Goal: Transaction & Acquisition: Purchase product/service

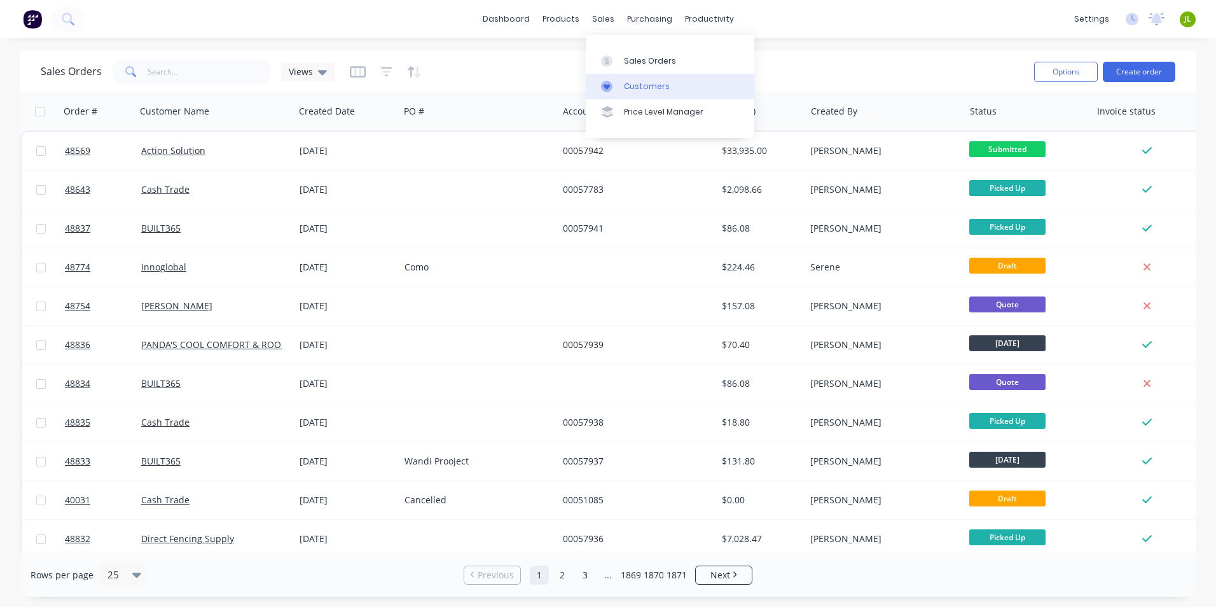
click at [609, 81] on icon at bounding box center [606, 86] width 11 height 11
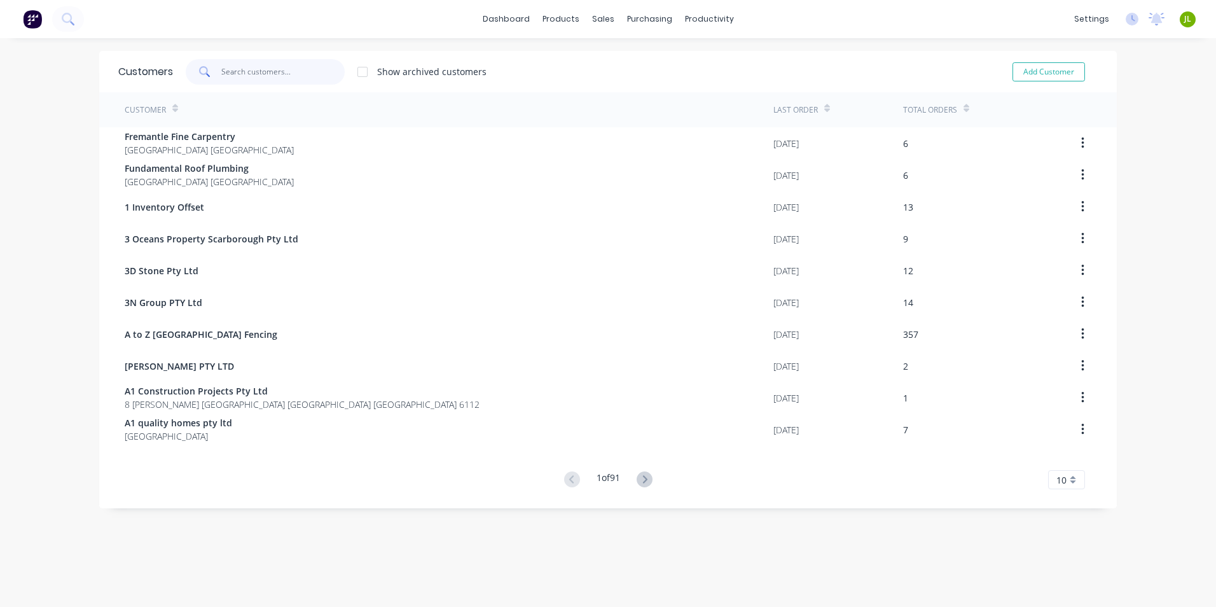
click at [306, 77] on input "text" at bounding box center [283, 71] width 124 height 25
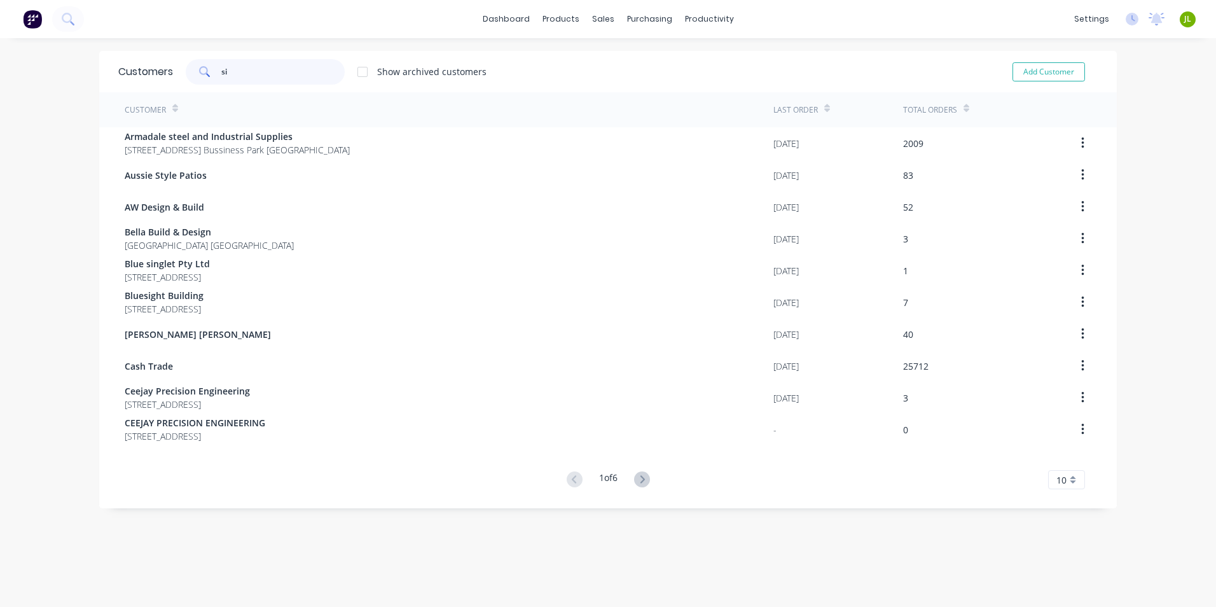
type input "s"
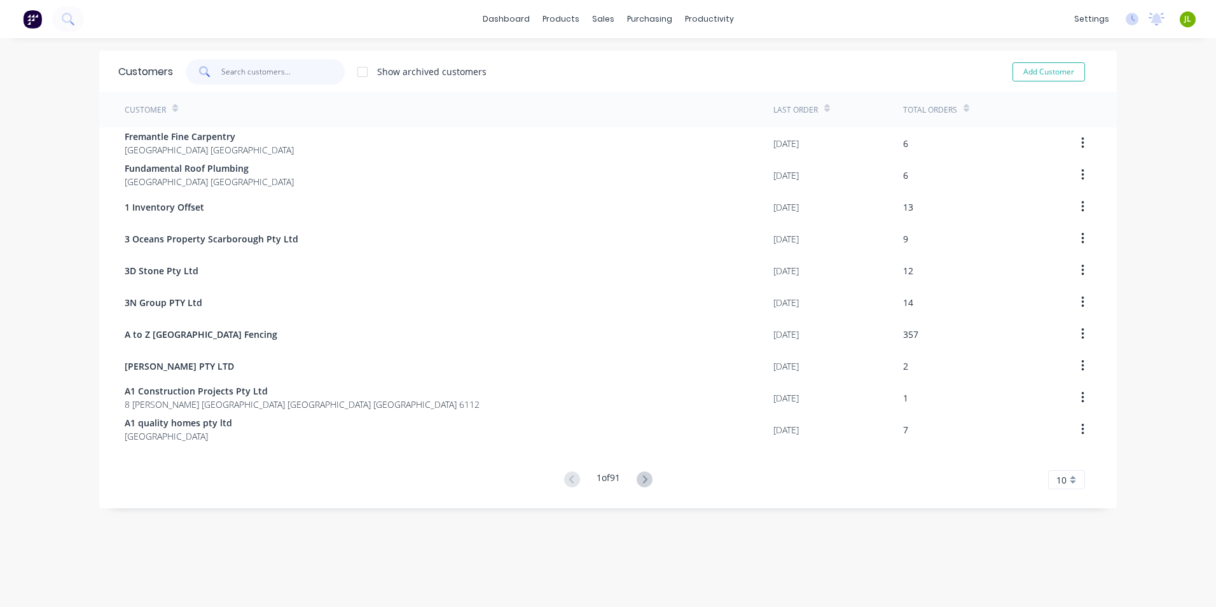
type input "w"
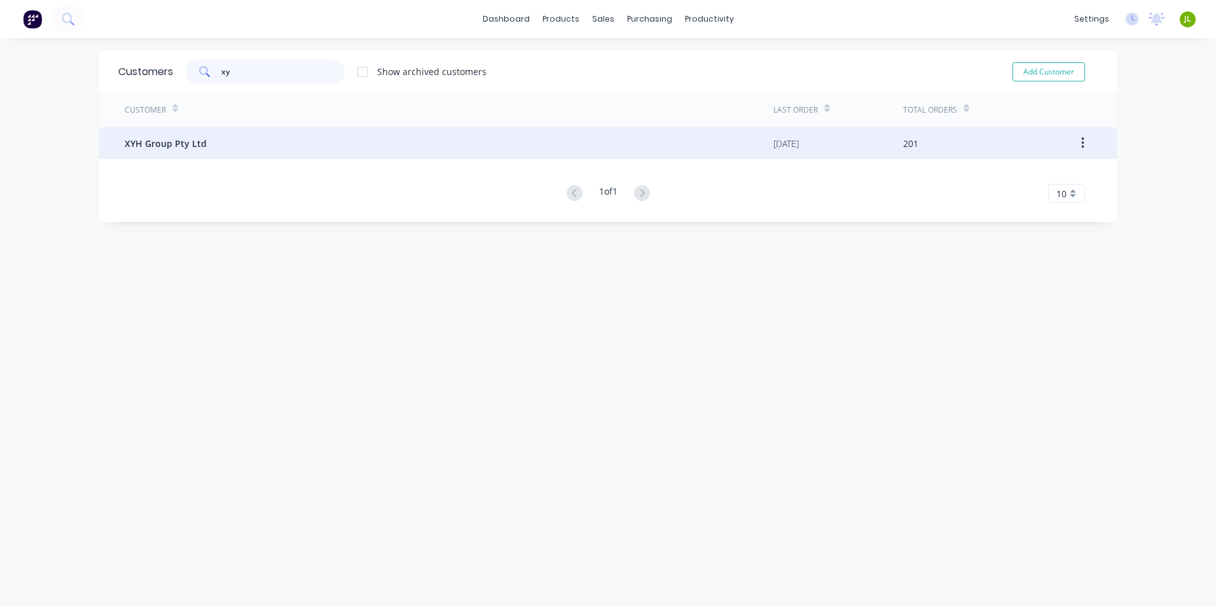
type input "xy"
click at [260, 133] on div "XYH Group Pty Ltd" at bounding box center [449, 143] width 649 height 32
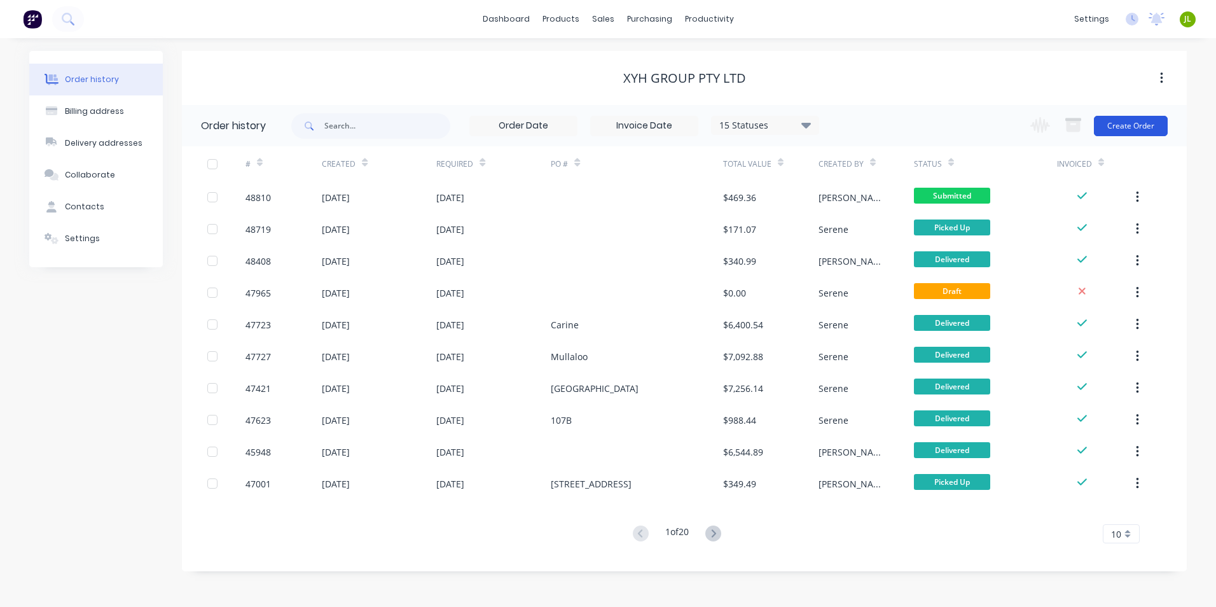
click at [1148, 123] on button "Create Order" at bounding box center [1131, 126] width 74 height 20
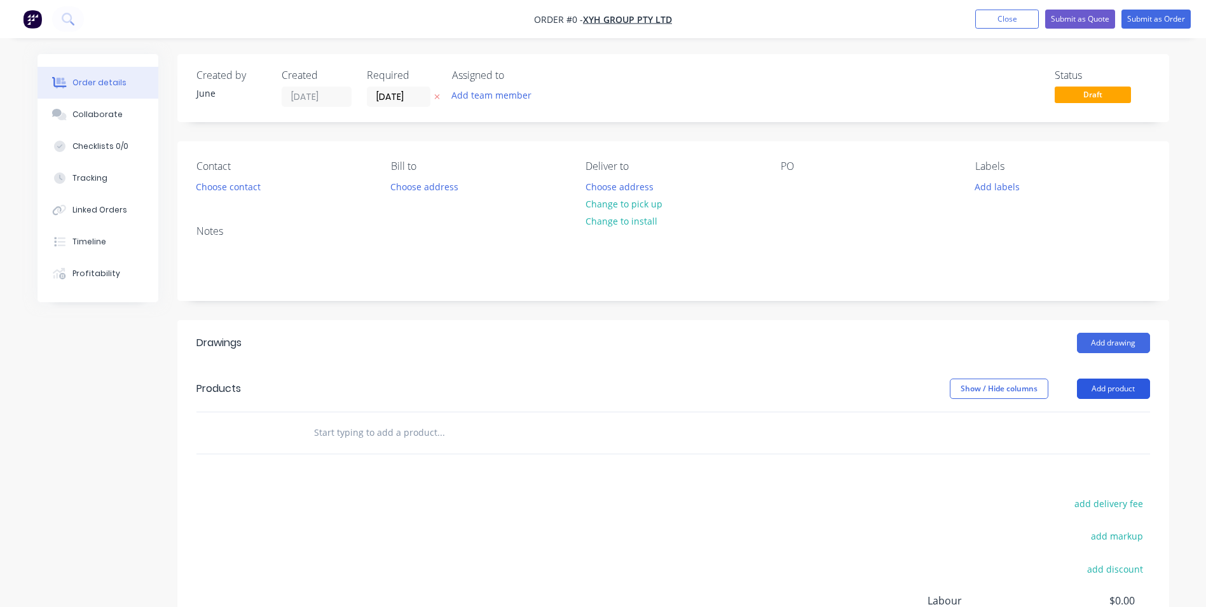
click at [1102, 390] on button "Add product" at bounding box center [1113, 388] width 73 height 20
click at [1077, 434] on button "Basic product" at bounding box center [1089, 446] width 121 height 25
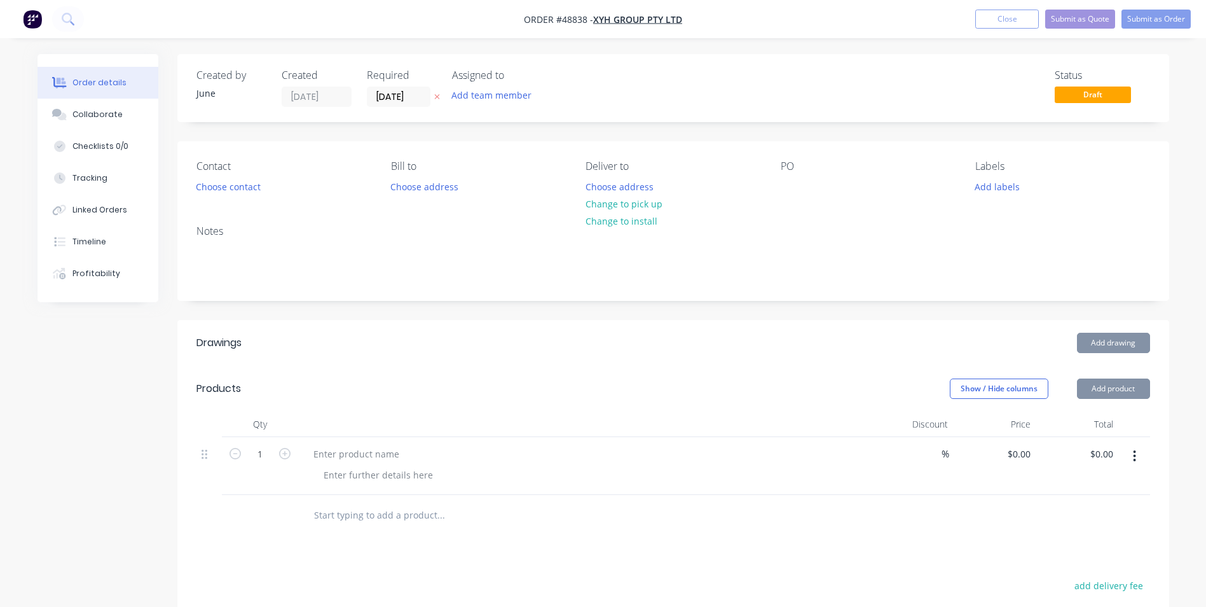
click at [1103, 388] on button "Add product" at bounding box center [1113, 388] width 73 height 20
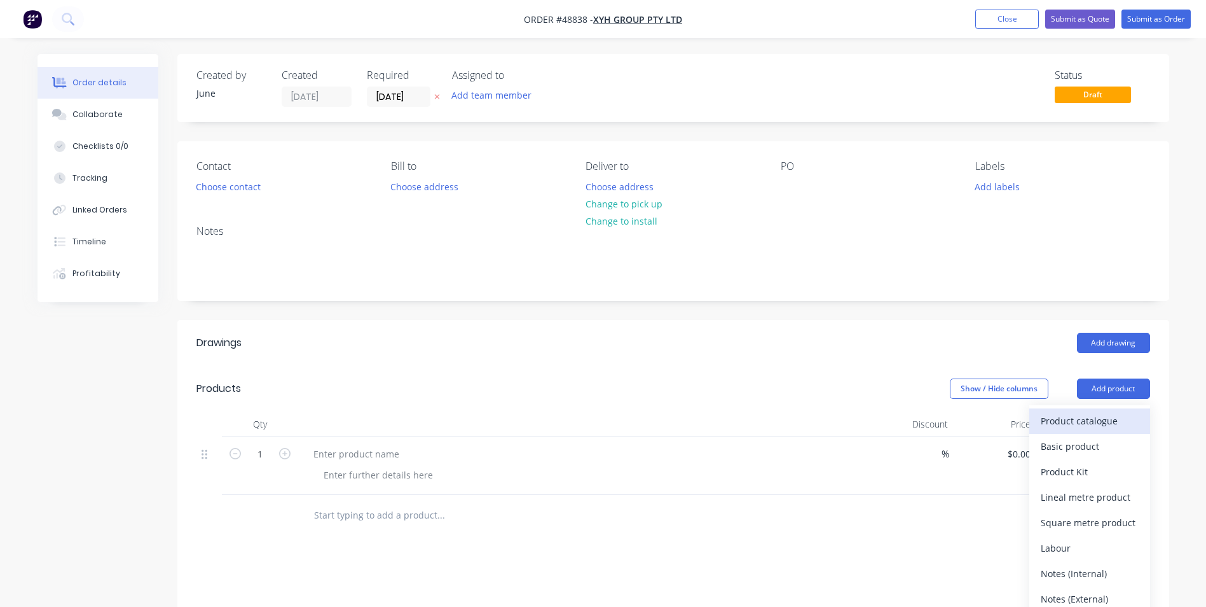
click at [1103, 414] on div "Product catalogue" at bounding box center [1090, 420] width 98 height 18
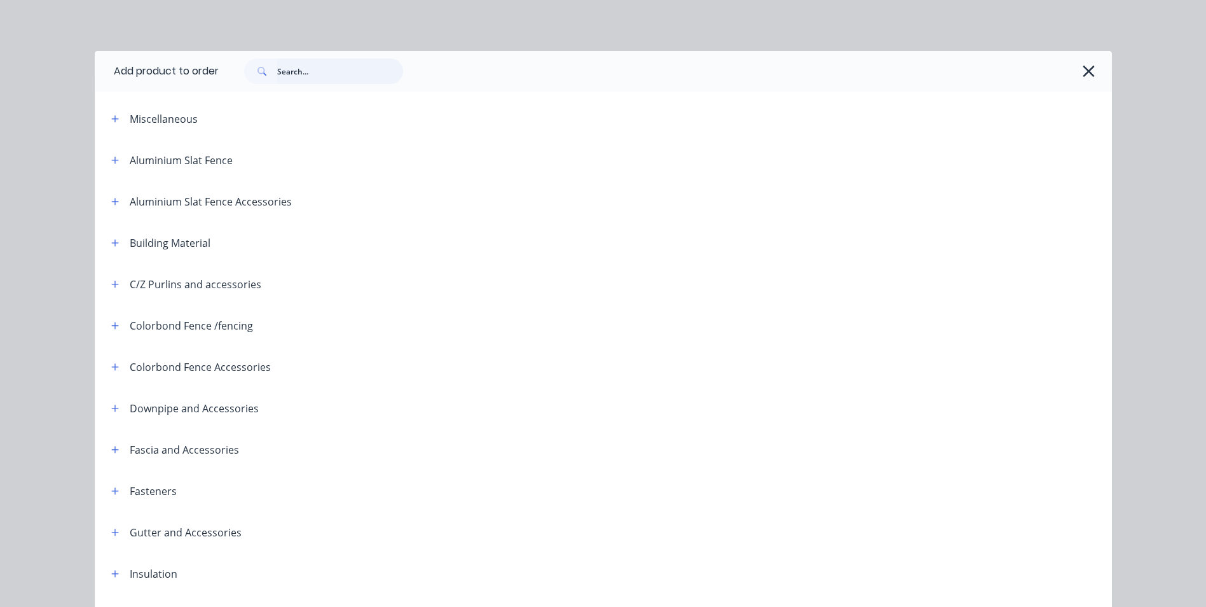
click at [304, 76] on input "text" at bounding box center [340, 70] width 126 height 25
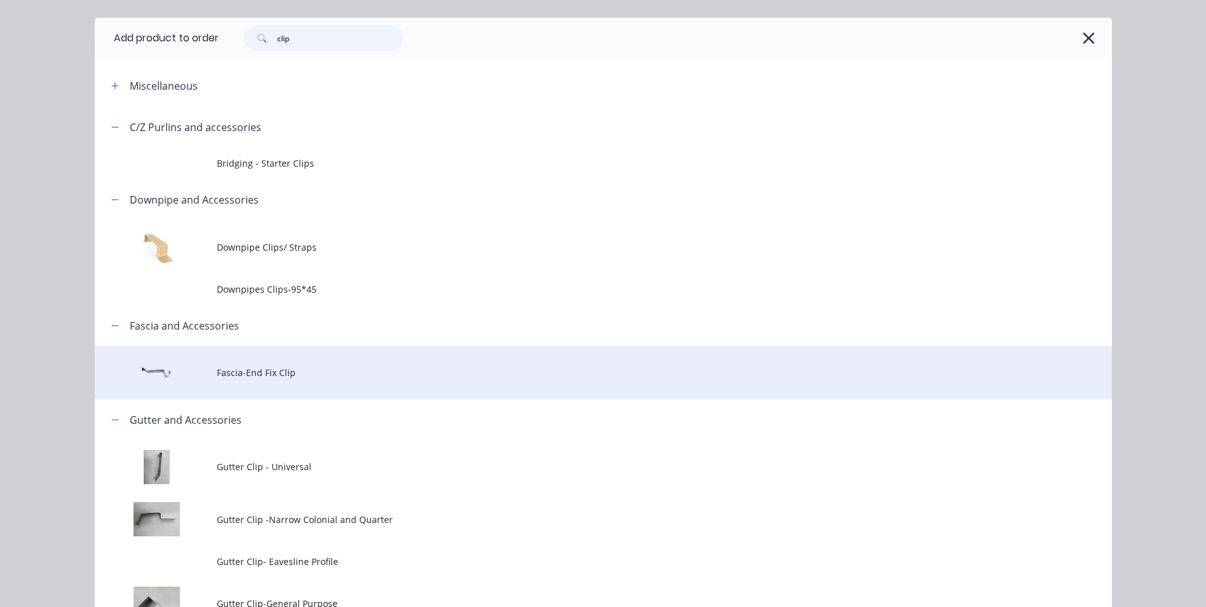
scroll to position [64, 0]
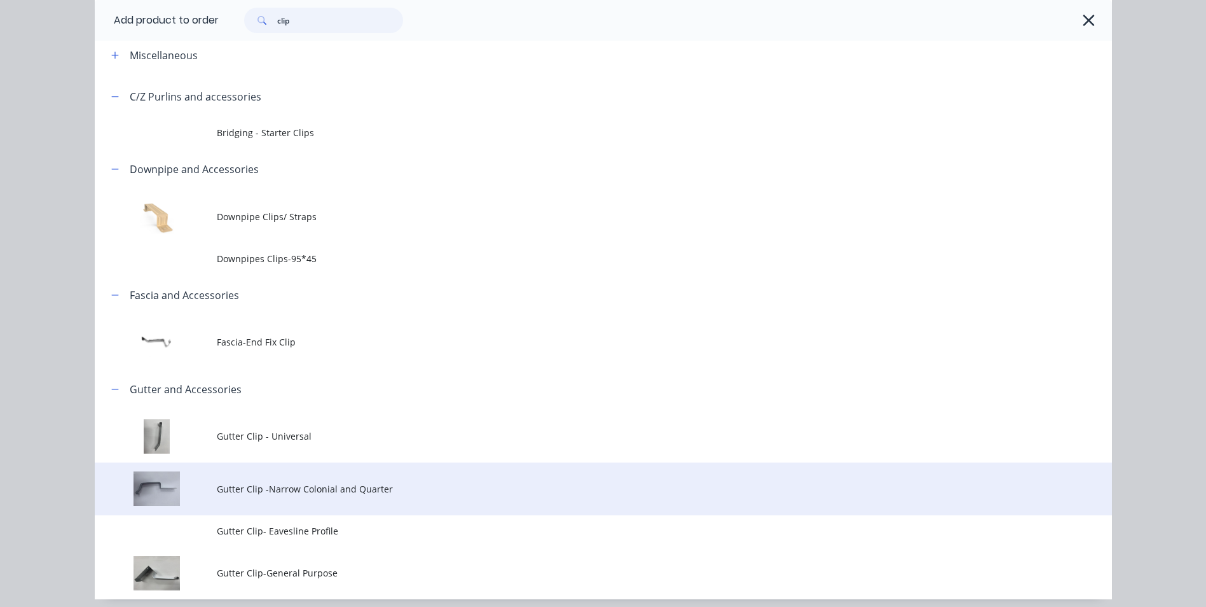
type input "clip"
click at [407, 490] on span "Gutter Clip -Narrow Colonial and Quarter" at bounding box center [575, 488] width 716 height 13
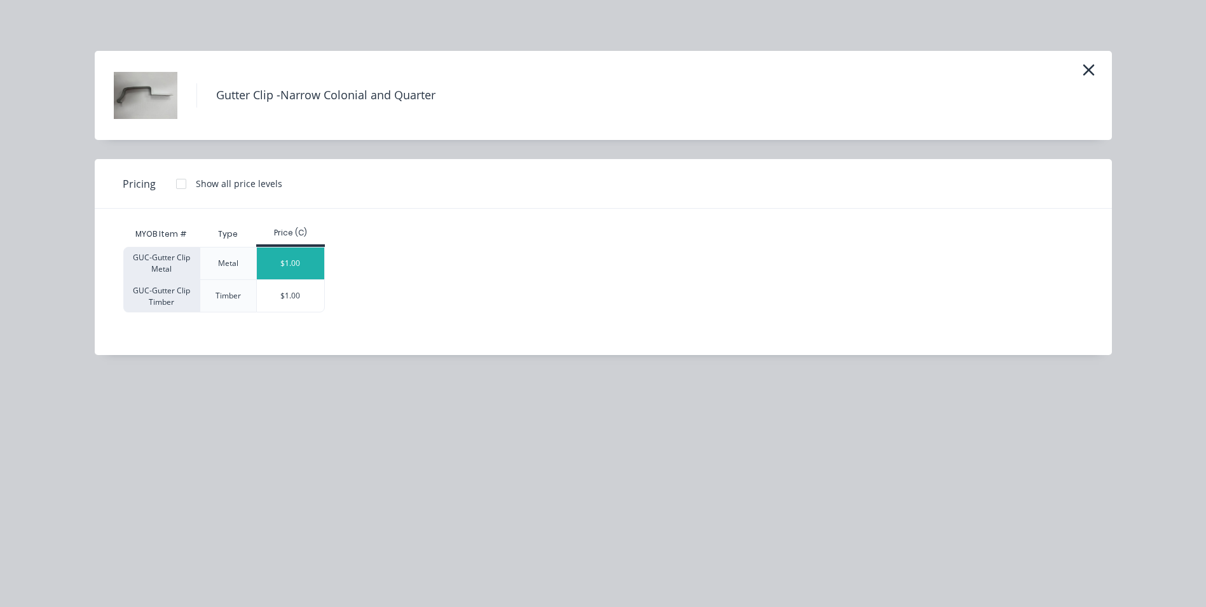
click at [291, 256] on div "$1.00" at bounding box center [291, 263] width 68 height 32
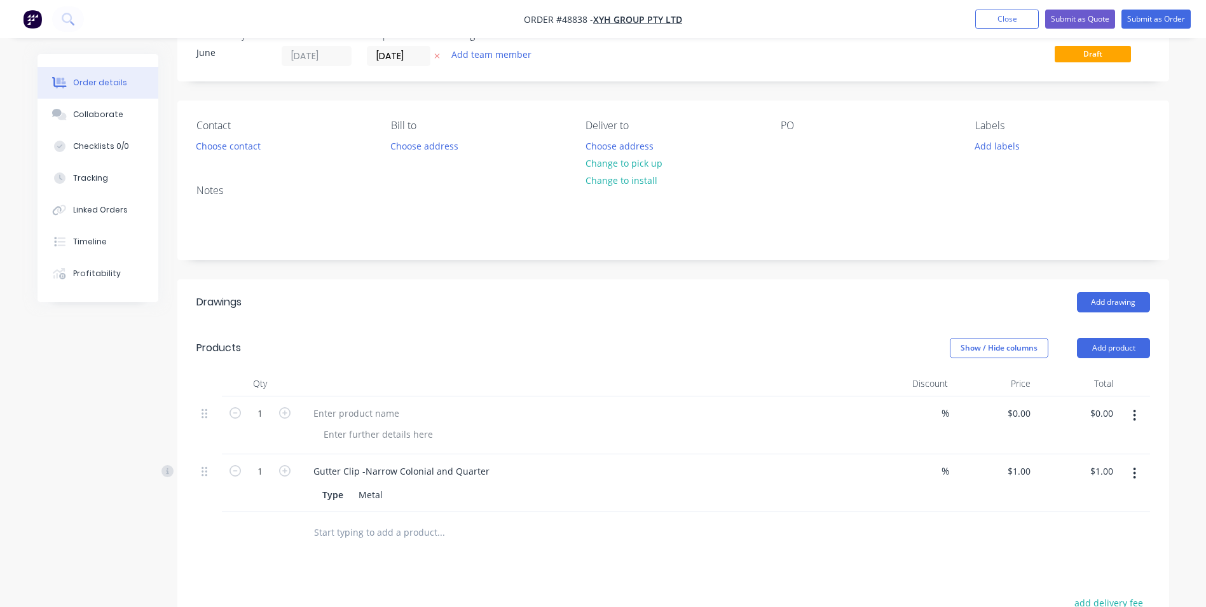
scroll to position [64, 0]
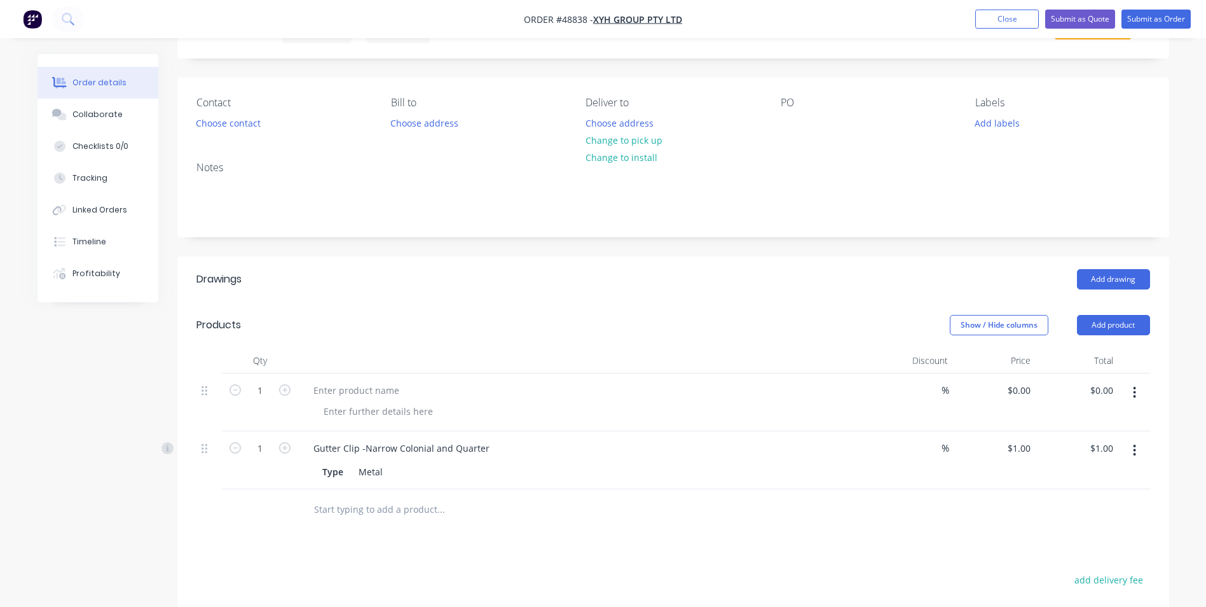
click at [1145, 391] on button "button" at bounding box center [1135, 392] width 30 height 23
click at [1111, 493] on div "Delete" at bounding box center [1090, 502] width 98 height 18
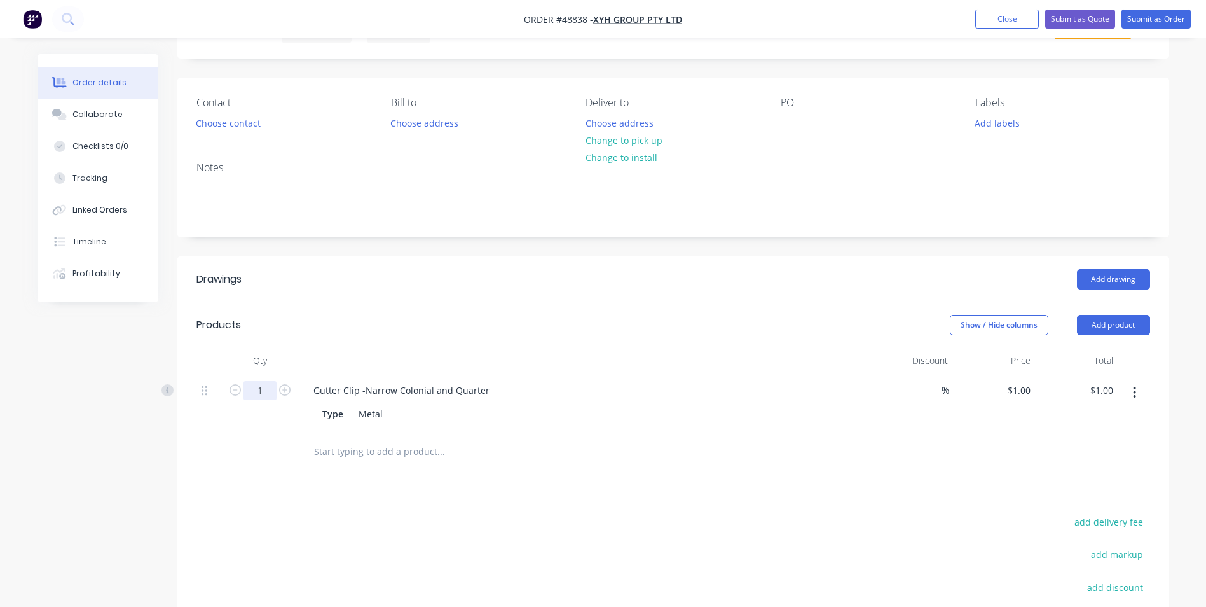
click at [272, 392] on input "1" at bounding box center [260, 390] width 33 height 19
type input "100"
type input "$100.00"
drag, startPoint x: 442, startPoint y: 321, endPoint x: 484, endPoint y: 375, distance: 68.4
click at [442, 321] on div "Show / Hide columns Add product" at bounding box center [774, 325] width 751 height 20
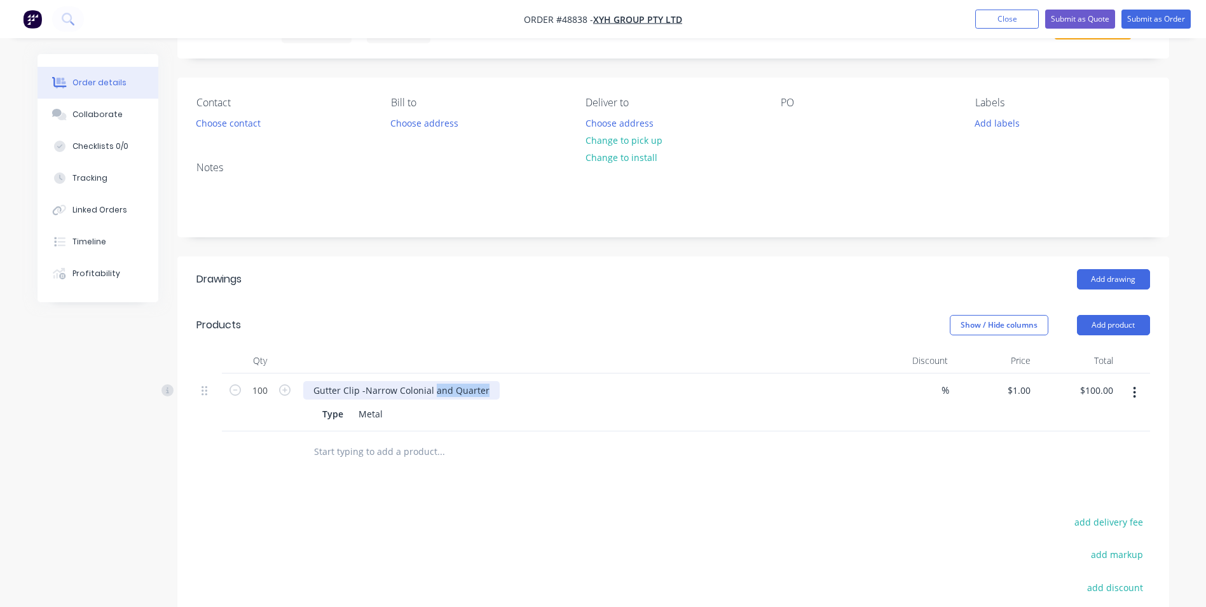
drag, startPoint x: 433, startPoint y: 394, endPoint x: 610, endPoint y: 390, distance: 177.5
click at [610, 392] on div "Gutter Clip -Narrow Colonial and Quarter" at bounding box center [584, 390] width 562 height 18
click at [591, 389] on div "Gutter Clip -Narrow Colonial" at bounding box center [584, 390] width 562 height 18
click at [1145, 324] on button "Add product" at bounding box center [1113, 325] width 73 height 20
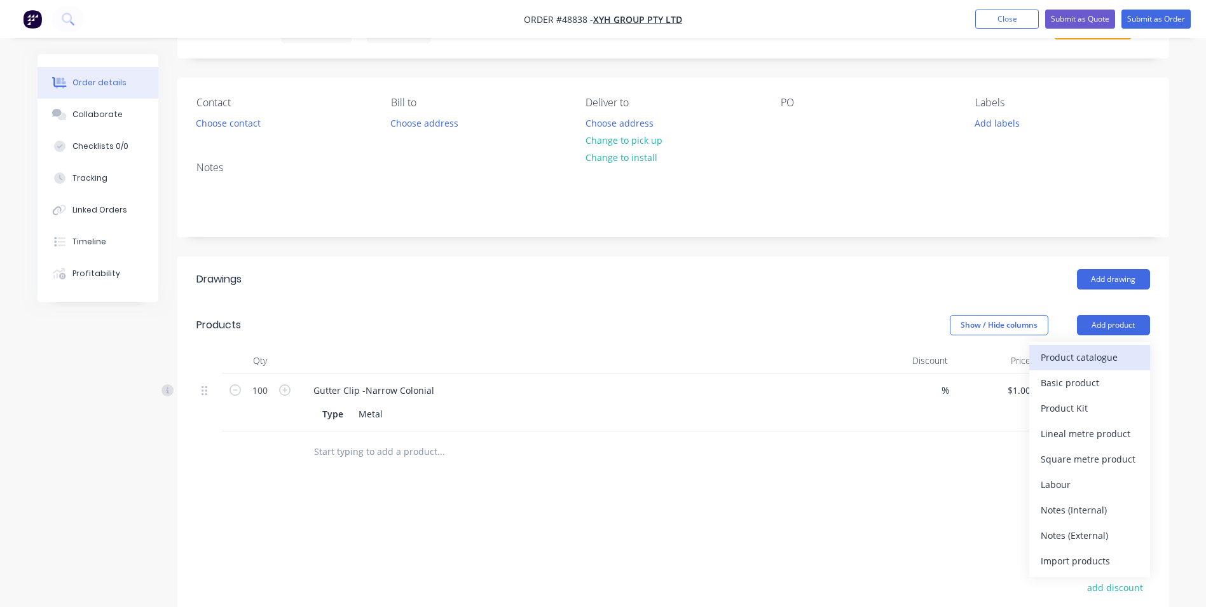
click at [1126, 348] on div "Product catalogue" at bounding box center [1090, 357] width 98 height 18
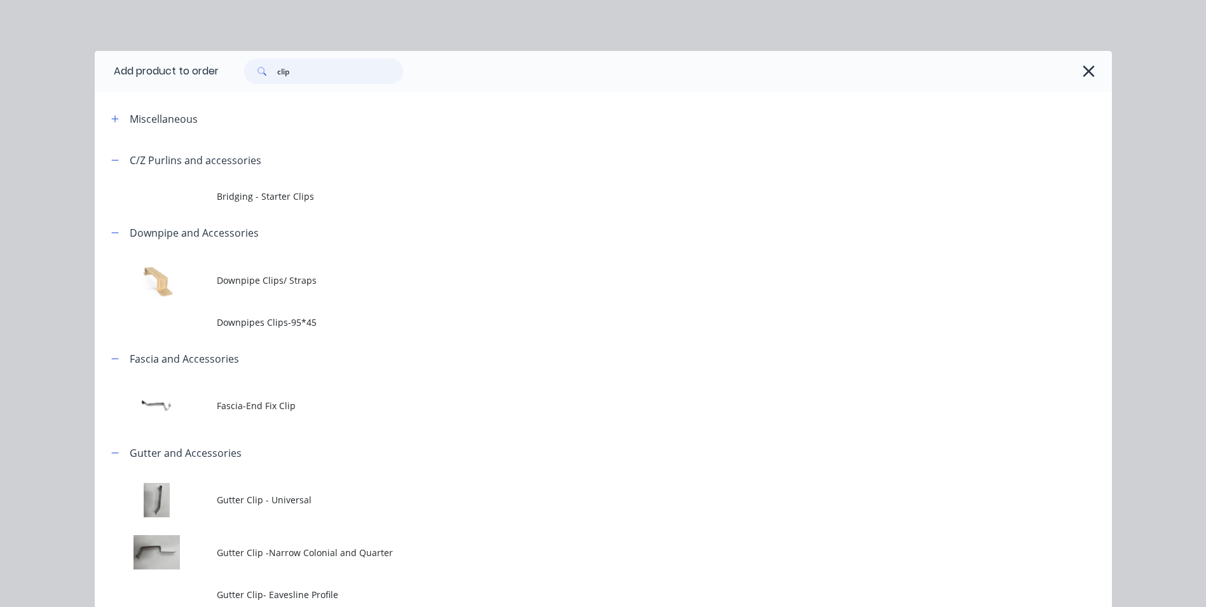
drag, startPoint x: 334, startPoint y: 79, endPoint x: 279, endPoint y: 69, distance: 55.6
click at [265, 76] on div "clip" at bounding box center [323, 70] width 159 height 25
type input "d"
type input "95"
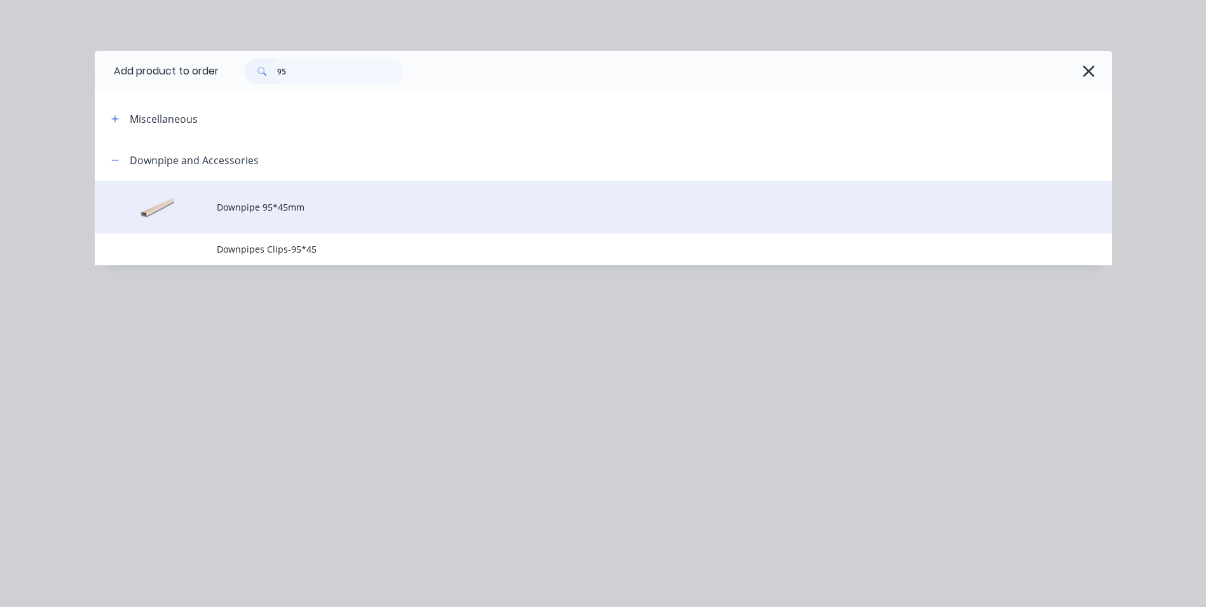
click at [344, 205] on span "Downpipe 95*45mm" at bounding box center [575, 206] width 716 height 13
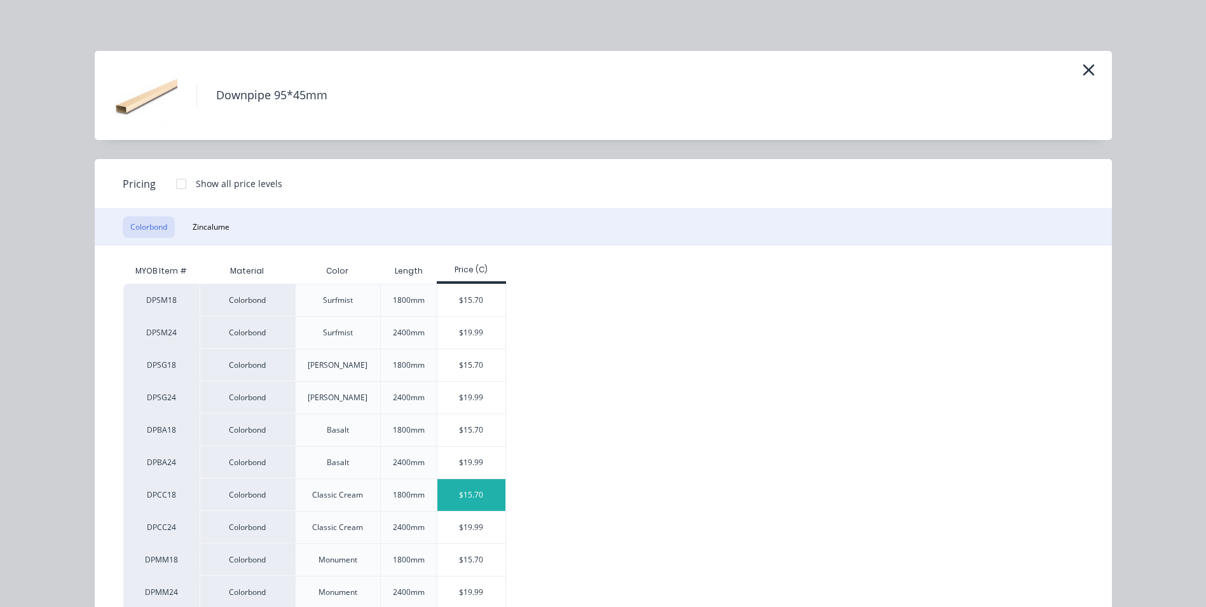
click at [453, 488] on div "$15.70" at bounding box center [471, 495] width 68 height 32
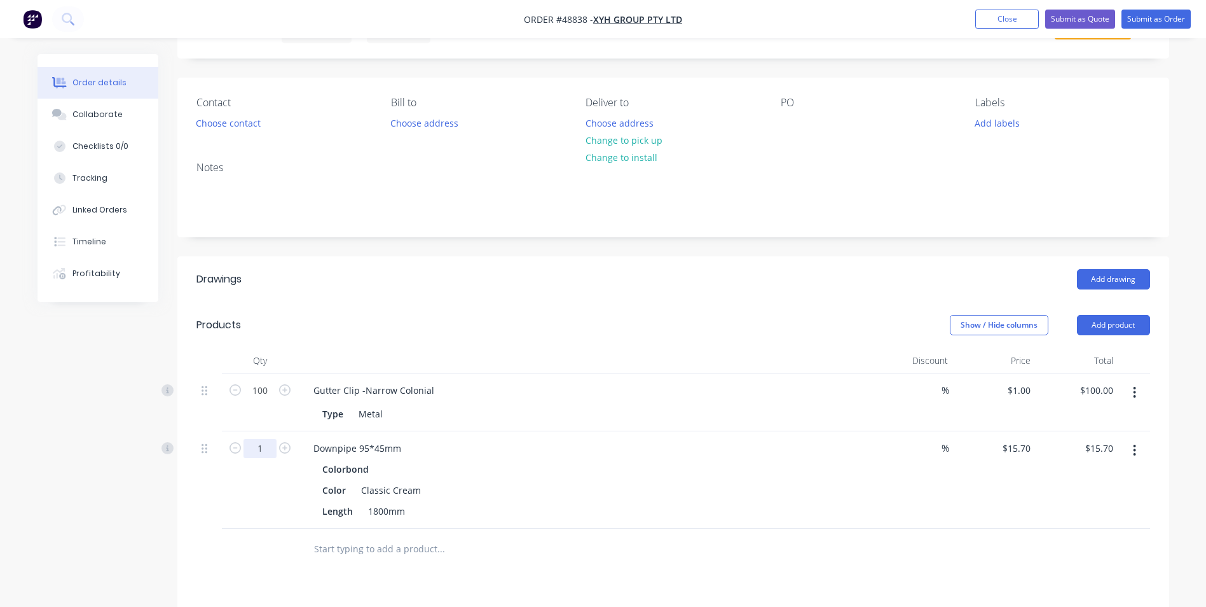
click at [263, 400] on input "1" at bounding box center [260, 390] width 33 height 19
type input "4"
type input "$62.80"
click at [582, 446] on div "Downpipe 95*45mm" at bounding box center [584, 448] width 562 height 18
click at [1092, 329] on button "Add product" at bounding box center [1113, 325] width 73 height 20
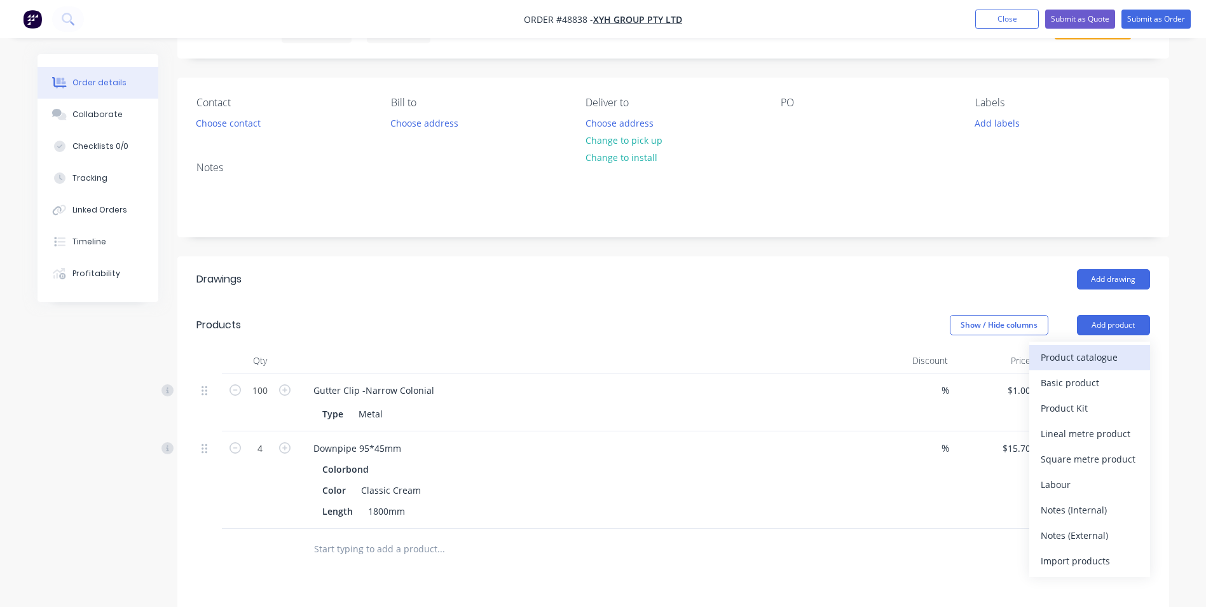
click at [1076, 359] on div "Product catalogue" at bounding box center [1090, 357] width 98 height 18
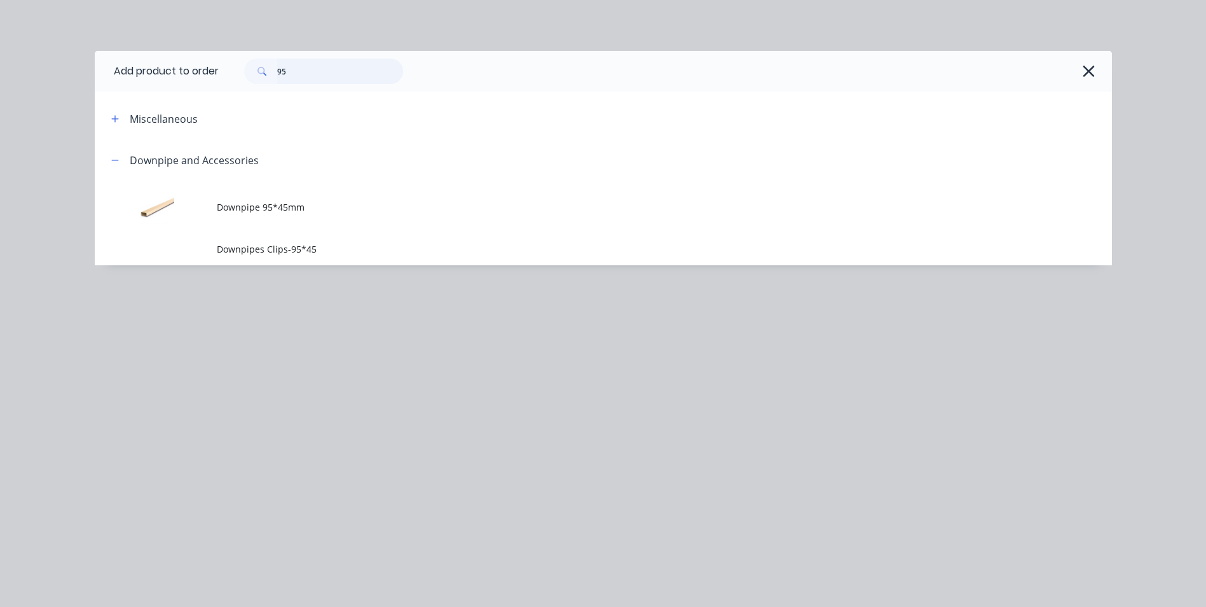
drag, startPoint x: 293, startPoint y: 71, endPoint x: 203, endPoint y: 71, distance: 89.7
click at [229, 71] on div "95" at bounding box center [659, 70] width 881 height 25
type input "anchor"
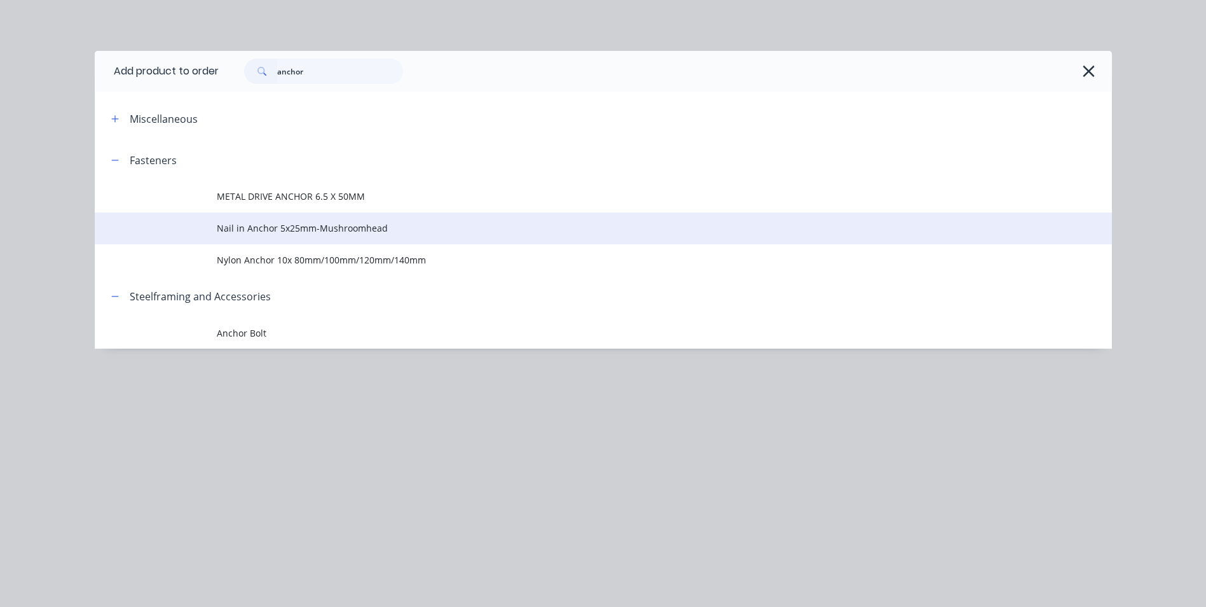
click at [321, 231] on span "Nail in Anchor 5x25mm-Mushroomhead" at bounding box center [575, 227] width 716 height 13
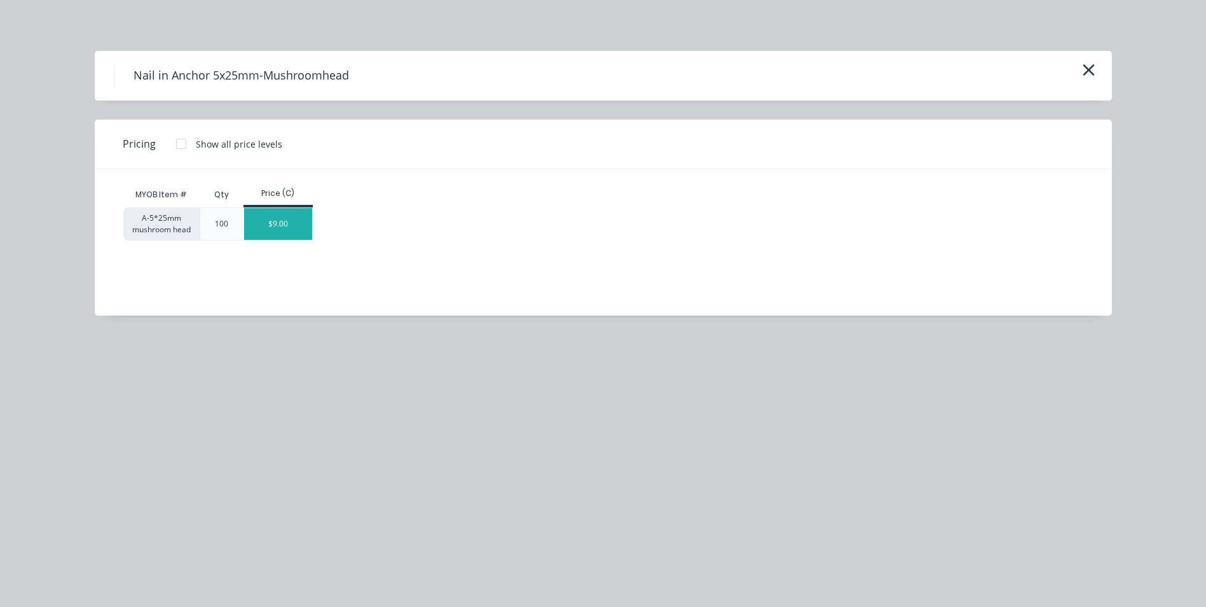
click at [272, 215] on div "$9.00" at bounding box center [278, 224] width 68 height 32
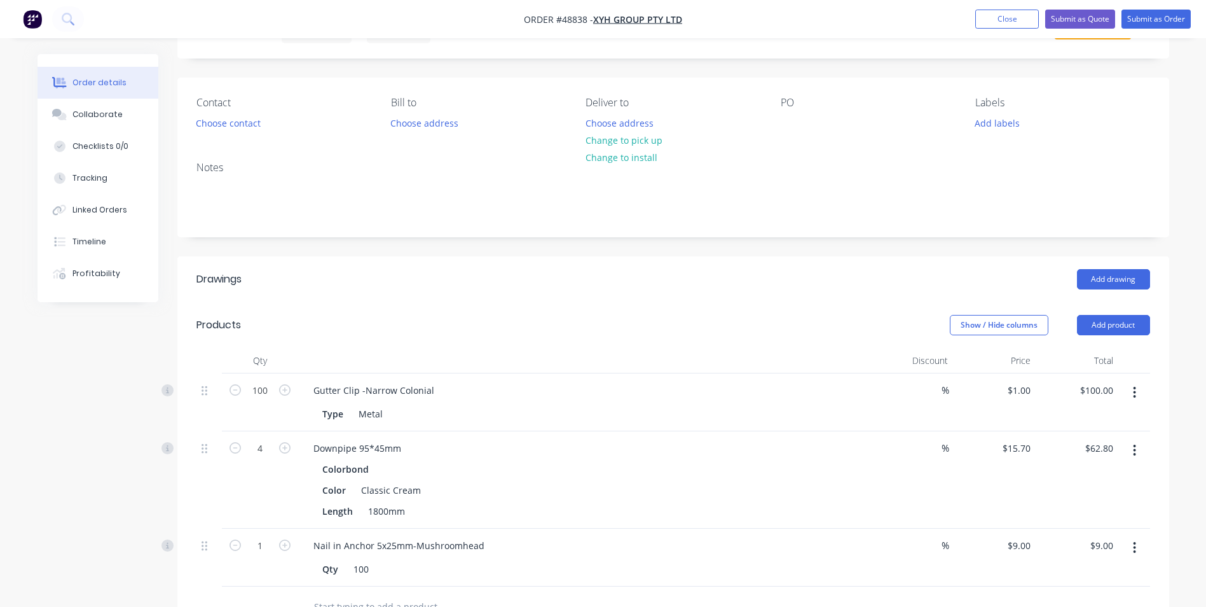
click at [640, 528] on div "Nail in Anchor 5x25mm-Mushroomhead Qty 100" at bounding box center [584, 557] width 572 height 58
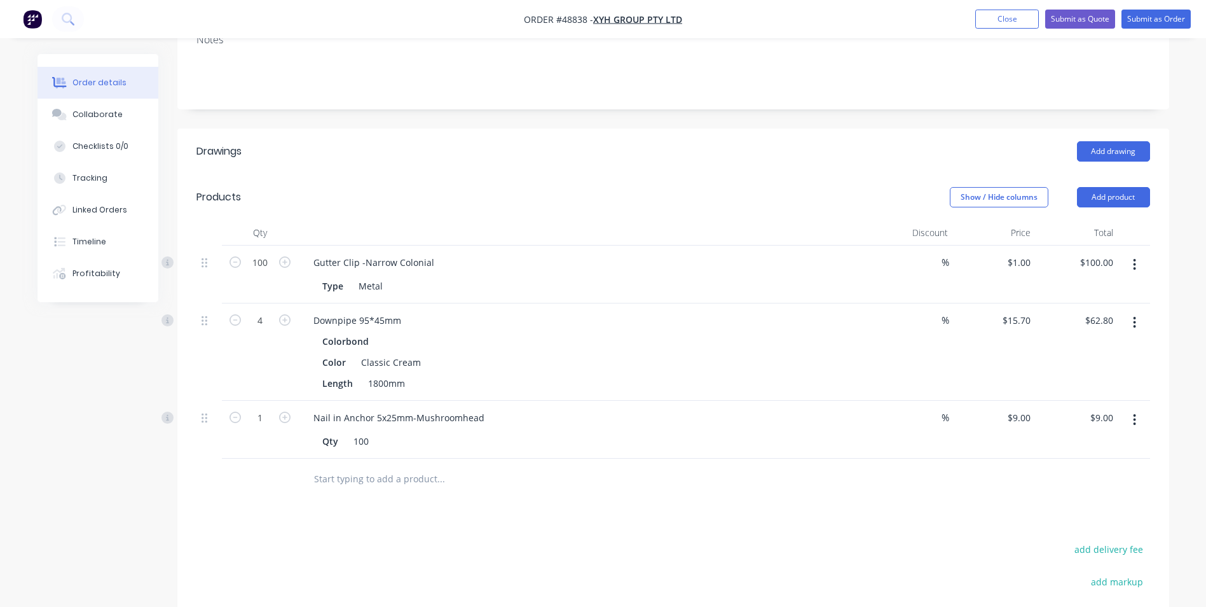
scroll to position [191, 0]
click at [288, 412] on icon "button" at bounding box center [284, 417] width 11 height 11
type input "2"
type input "$18.00"
click at [607, 528] on div "Drawings Add drawing Products Show / Hide columns Add product Qty Discount Pric…" at bounding box center [673, 453] width 992 height 649
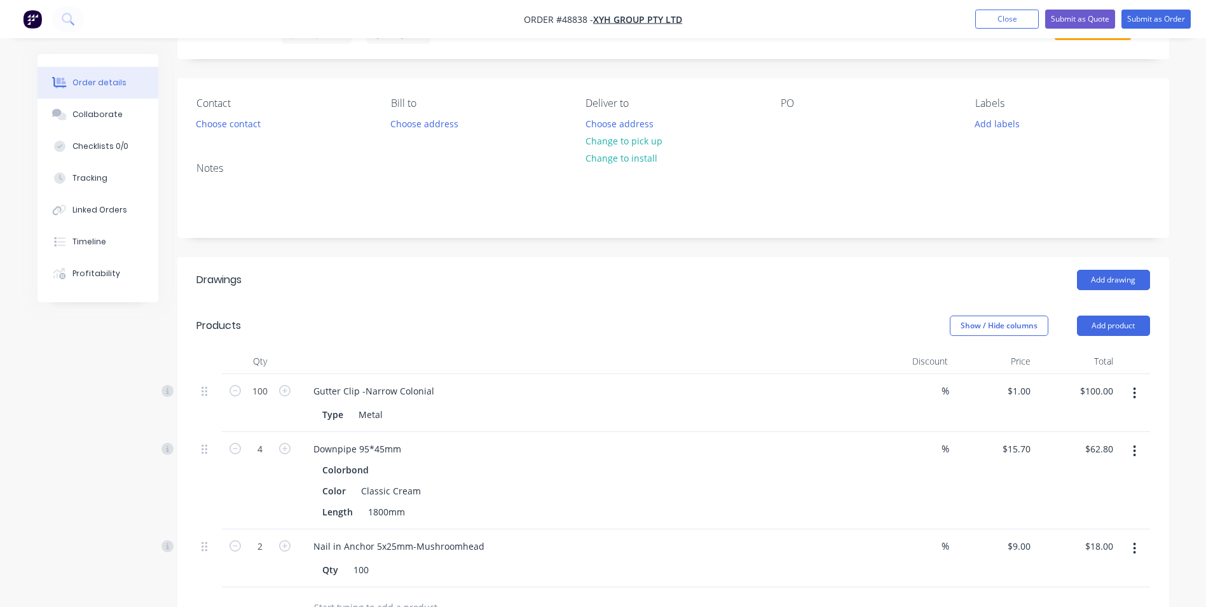
scroll to position [0, 0]
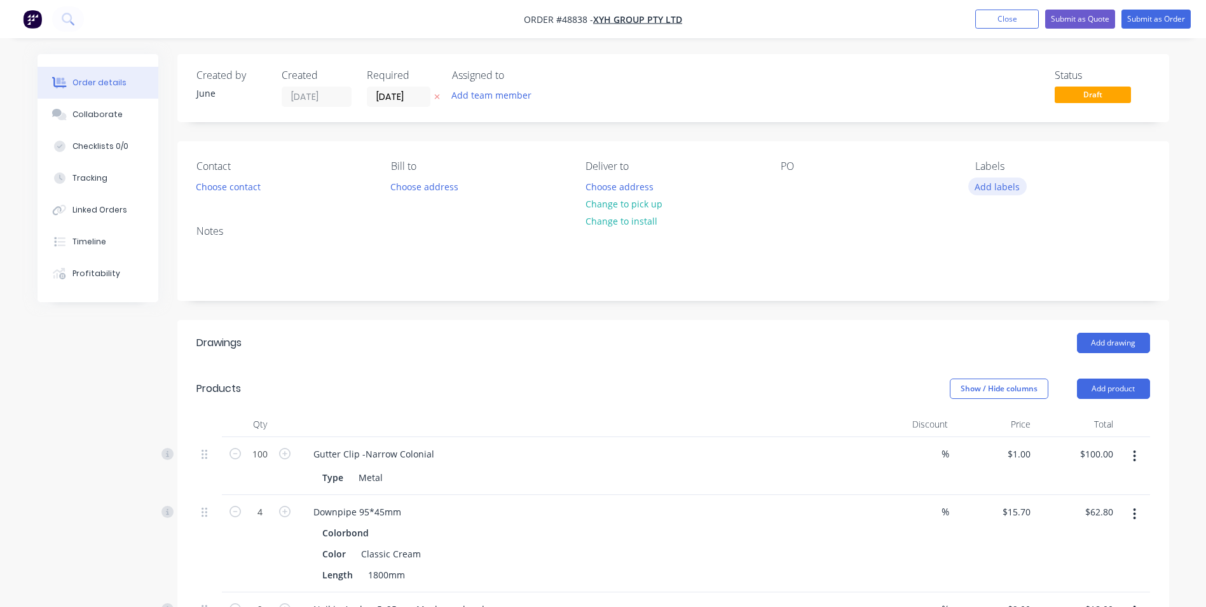
click at [1002, 184] on button "Add labels" at bounding box center [997, 185] width 58 height 17
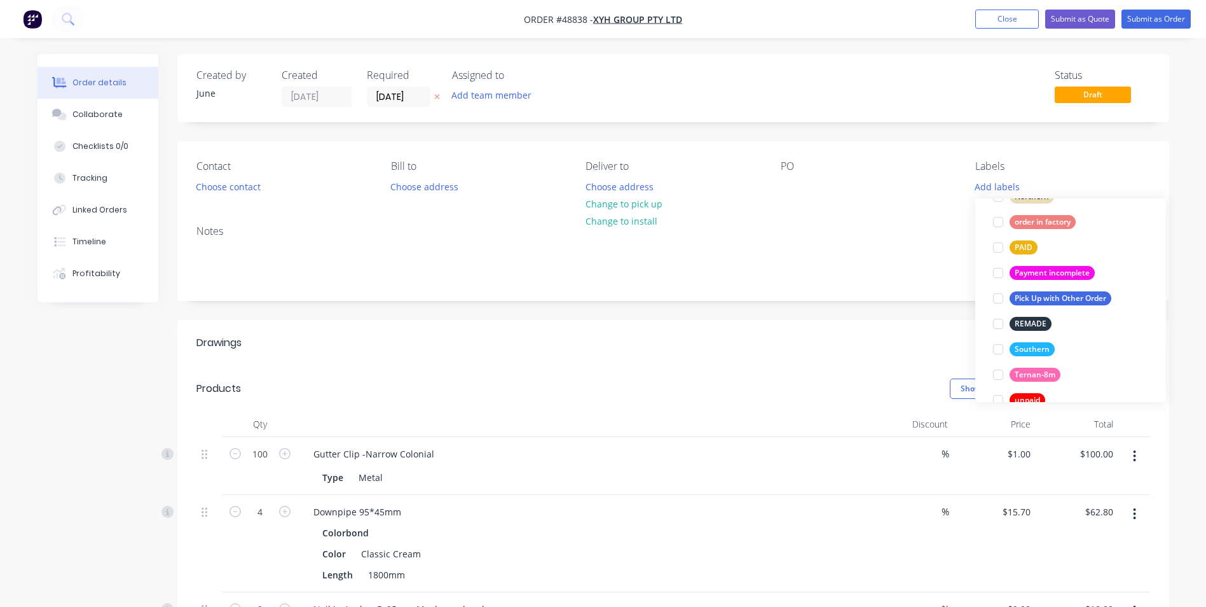
scroll to position [356, 0]
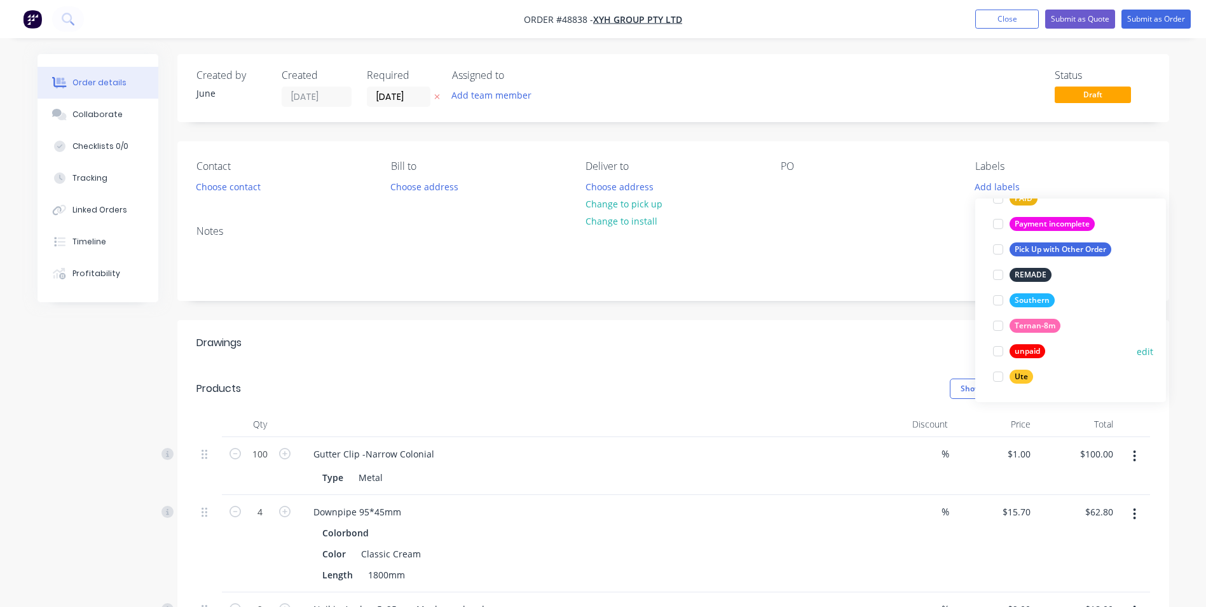
click at [998, 353] on div at bounding box center [998, 350] width 25 height 25
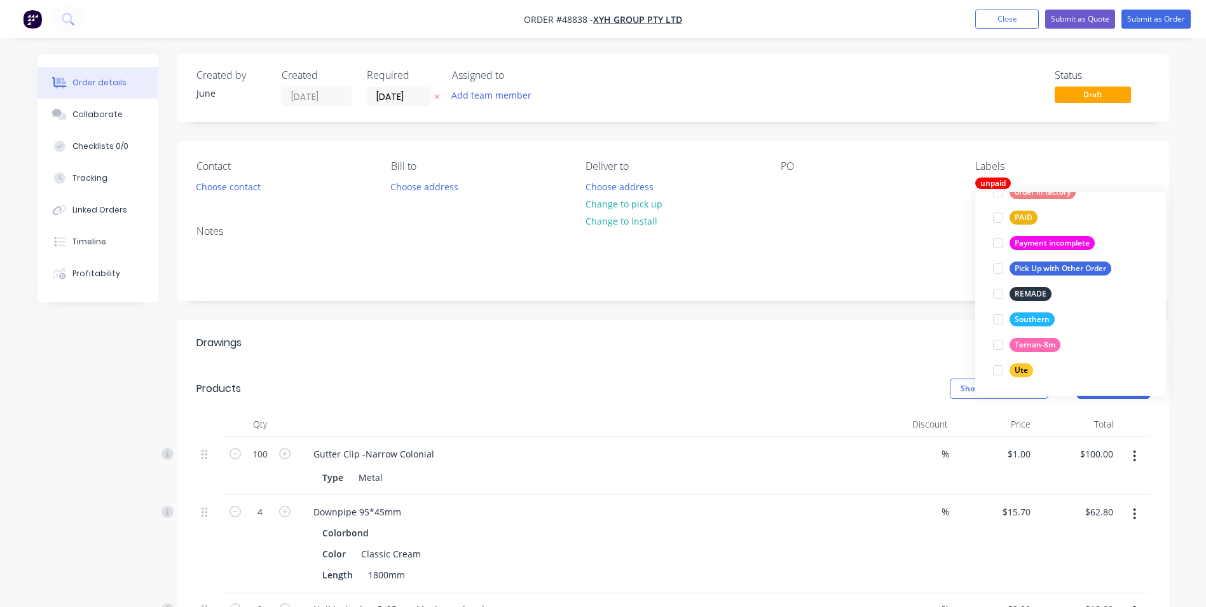
scroll to position [0, 0]
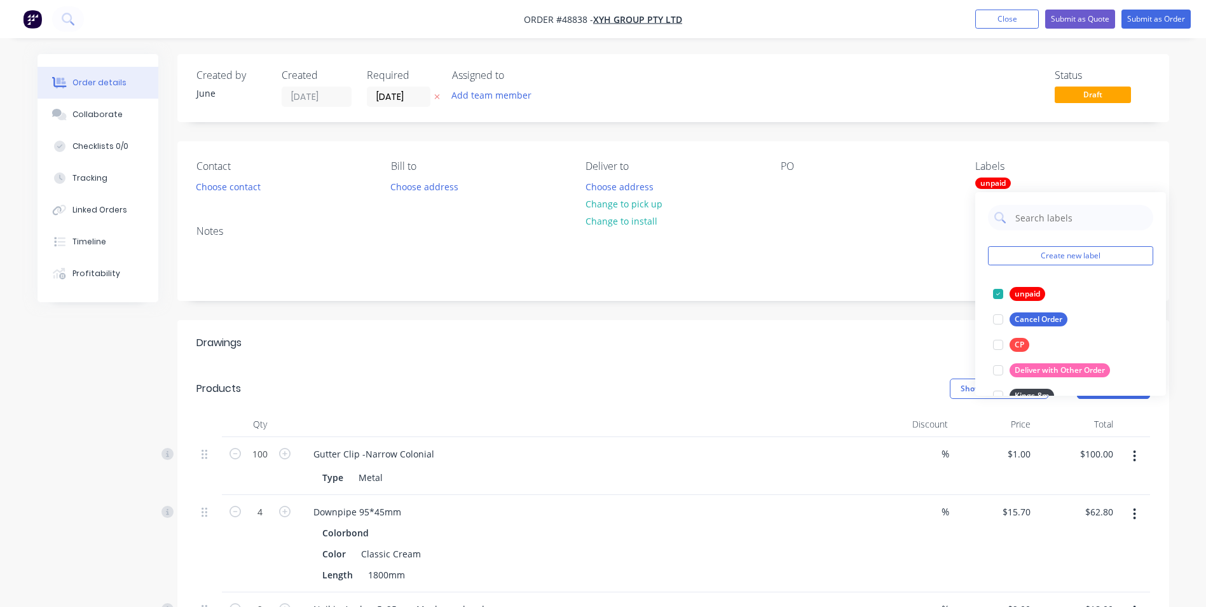
click at [820, 196] on div "Contact Choose contact Bill to Choose address Deliver to Choose address Change …" at bounding box center [673, 178] width 992 height 74
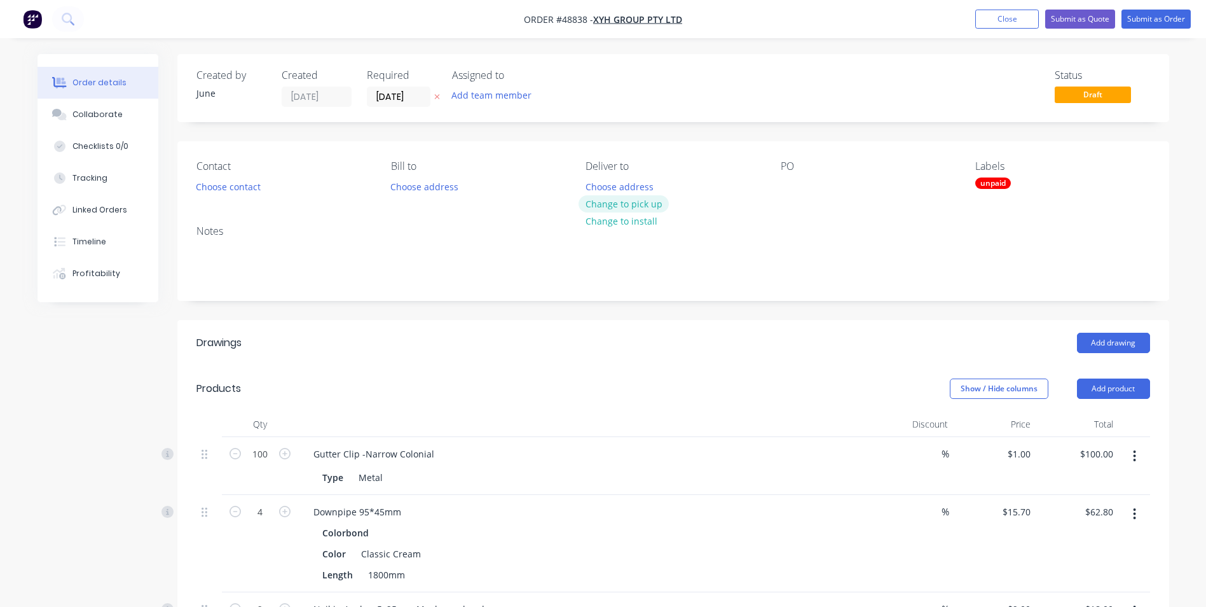
click at [603, 209] on button "Change to pick up" at bounding box center [624, 203] width 90 height 17
click at [226, 180] on button "Choose contact" at bounding box center [228, 185] width 78 height 17
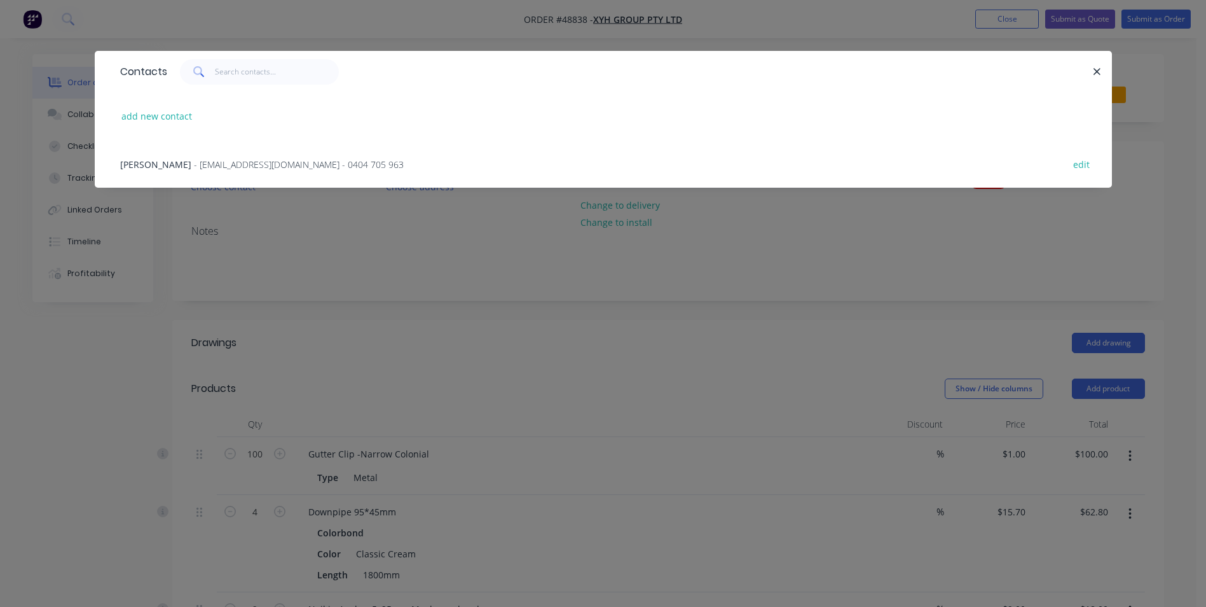
click at [200, 163] on span "- huaxianya@hotmail.com - 0404 705 963" at bounding box center [299, 164] width 210 height 12
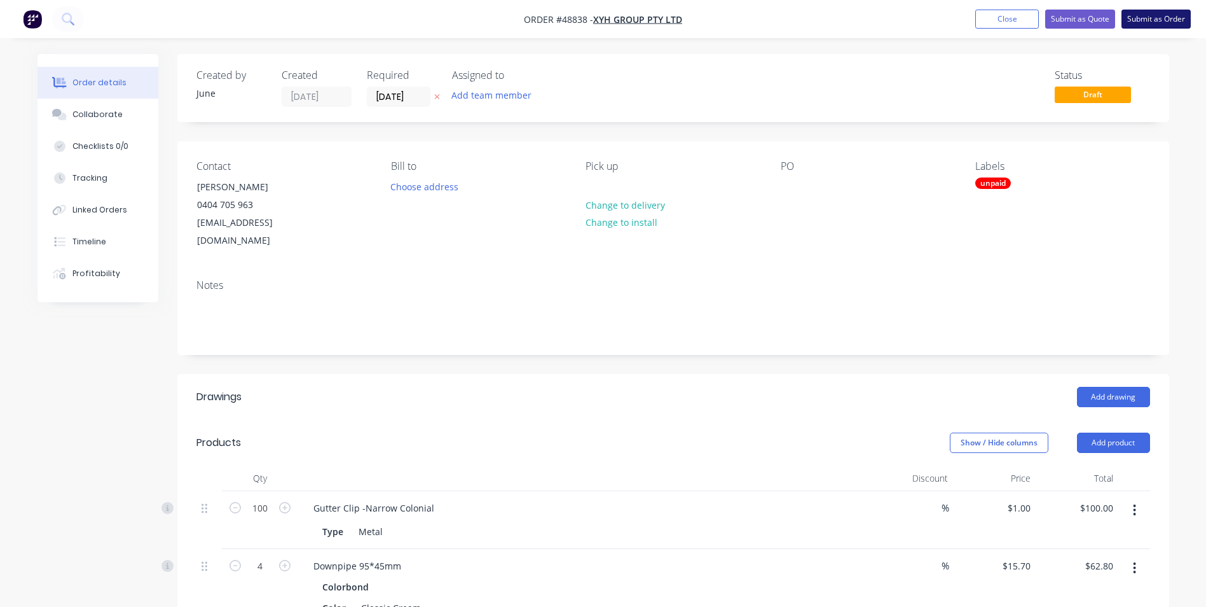
click at [1148, 18] on button "Submit as Order" at bounding box center [1156, 19] width 69 height 19
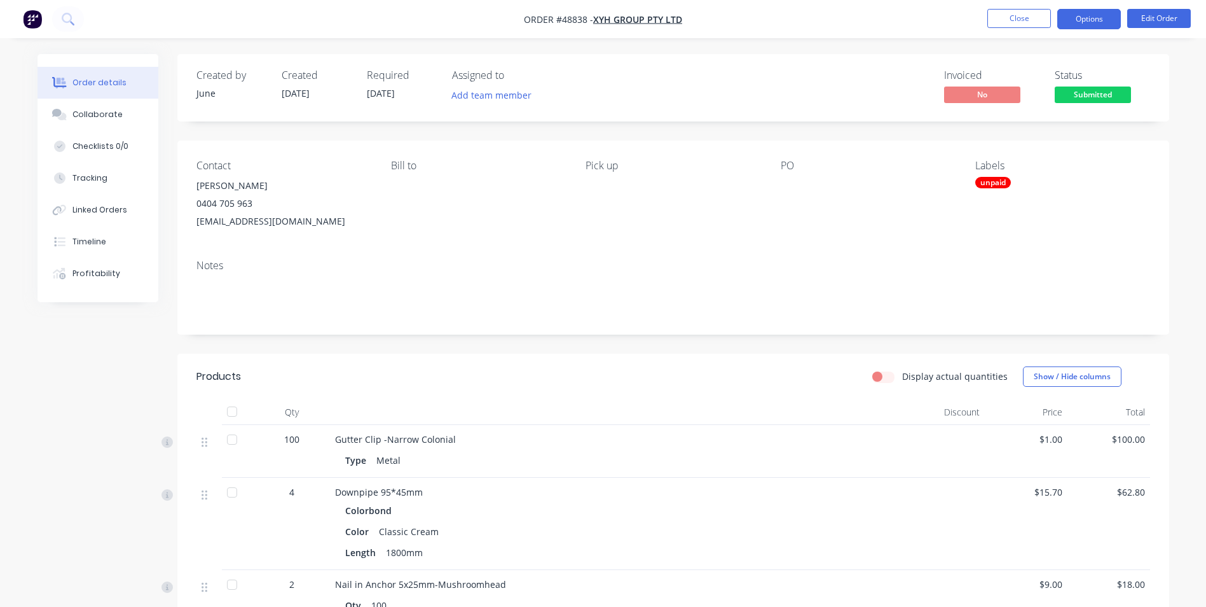
click at [1101, 27] on button "Options" at bounding box center [1089, 19] width 64 height 20
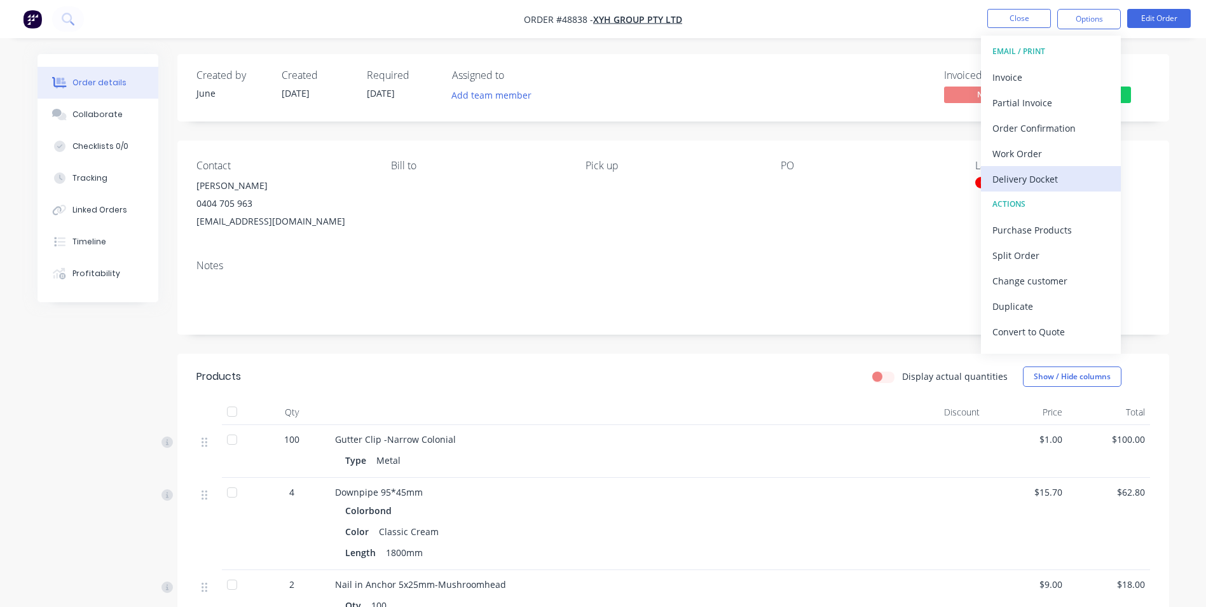
click at [1035, 191] on button "Delivery Docket" at bounding box center [1051, 178] width 140 height 25
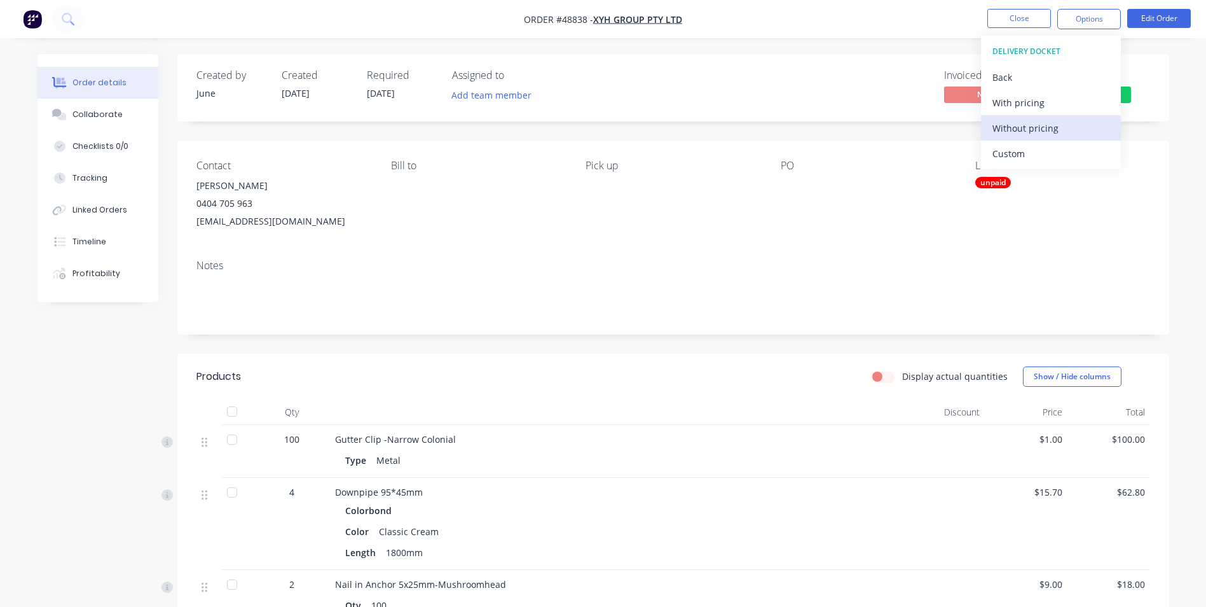
click at [1035, 126] on div "Without pricing" at bounding box center [1051, 128] width 117 height 18
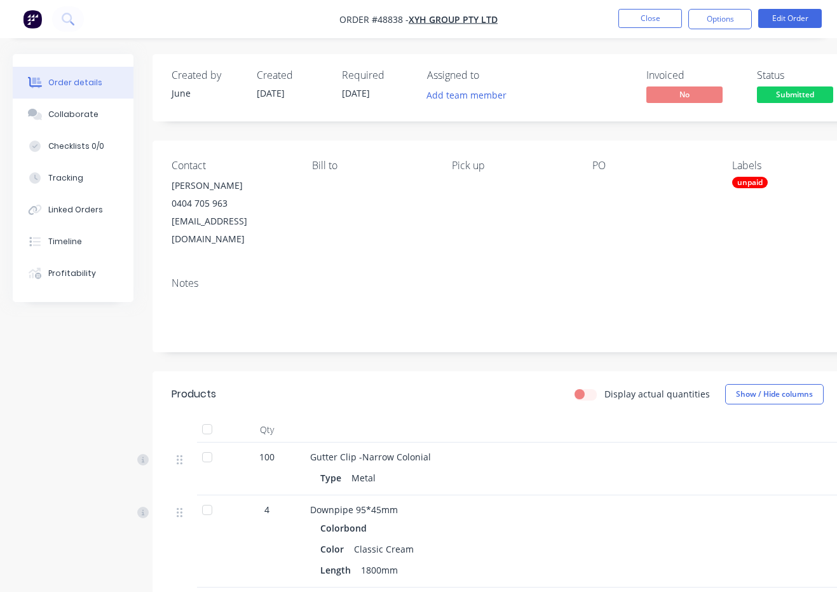
click at [439, 245] on div "Contact Simon Hua 0404 705 963 huaxianya@hotmail.com Bill to Pick up PO Labels …" at bounding box center [512, 204] width 719 height 127
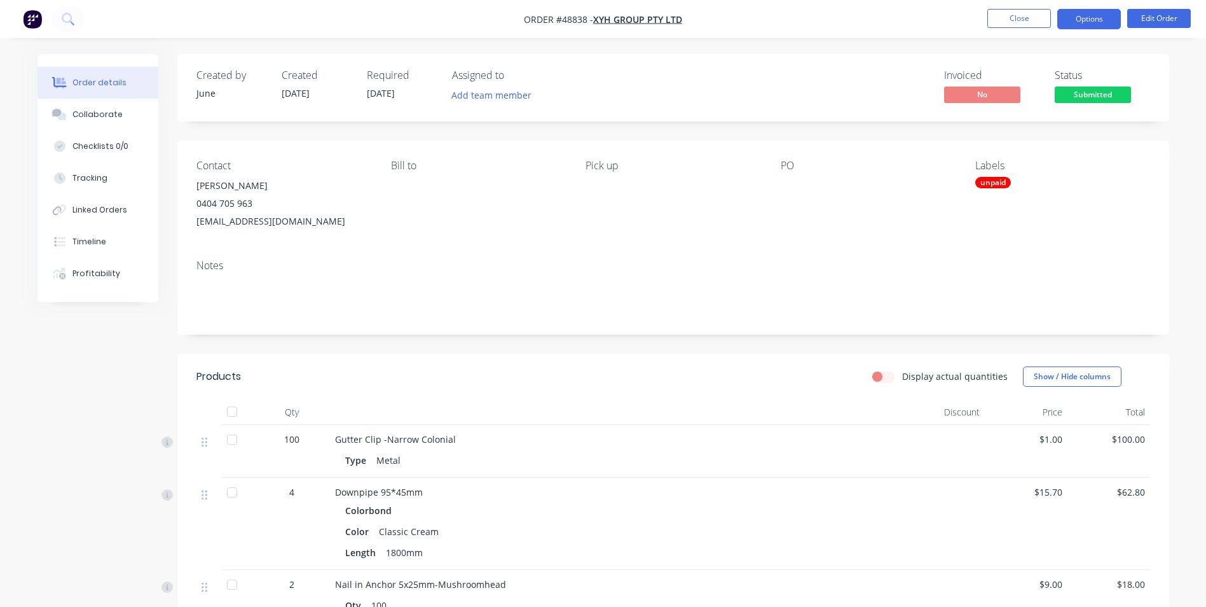
click at [1089, 18] on button "Options" at bounding box center [1089, 19] width 64 height 20
click at [1164, 18] on button "Edit Order" at bounding box center [1159, 18] width 64 height 19
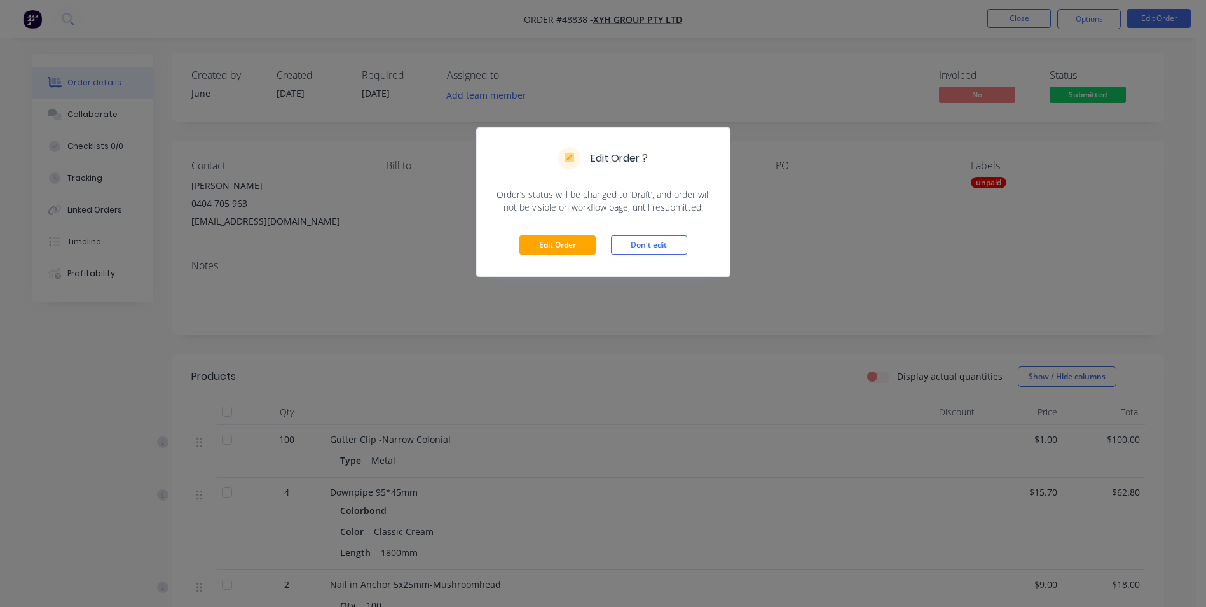
click at [554, 256] on div "Edit Order Don't edit" at bounding box center [603, 245] width 253 height 62
click at [561, 244] on button "Edit Order" at bounding box center [557, 244] width 76 height 19
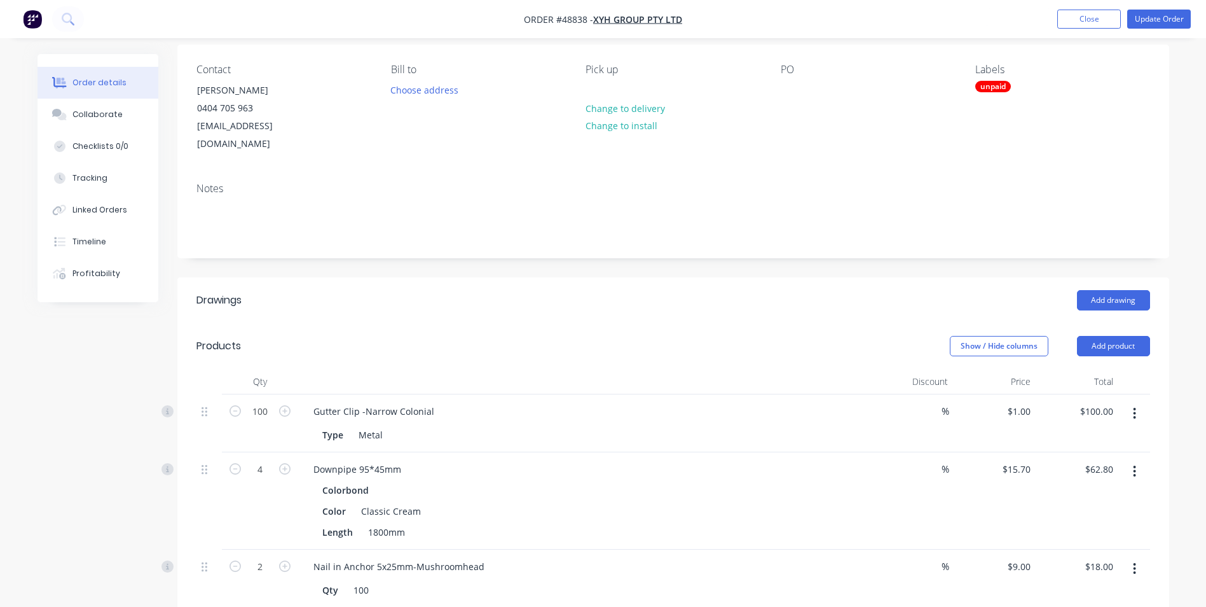
scroll to position [254, 0]
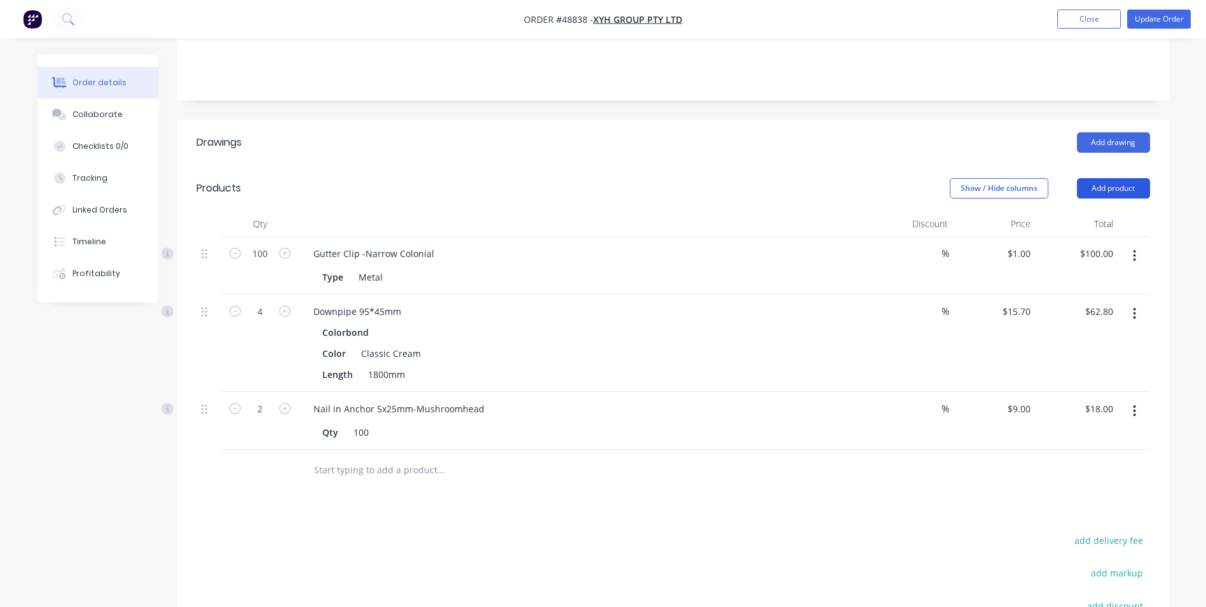
click at [1103, 178] on button "Add product" at bounding box center [1113, 188] width 73 height 20
click at [1082, 211] on div "Product catalogue" at bounding box center [1090, 220] width 98 height 18
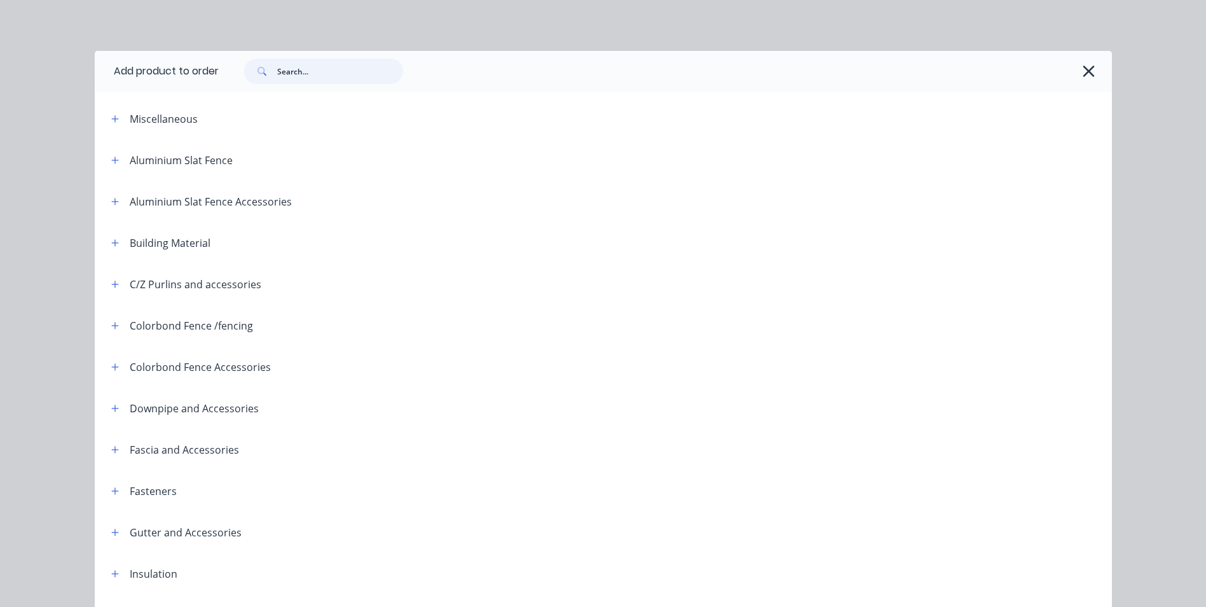
click at [310, 71] on input "text" at bounding box center [340, 70] width 126 height 25
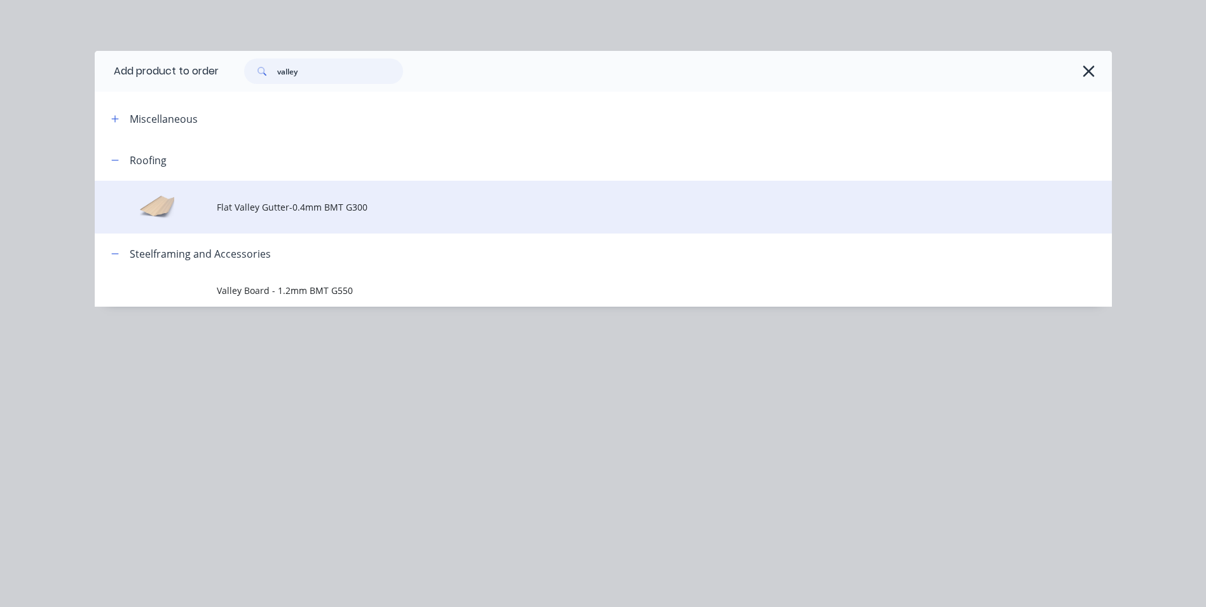
type input "valley"
click at [309, 204] on span "Flat Valley Gutter-0.4mm BMT G300" at bounding box center [575, 206] width 716 height 13
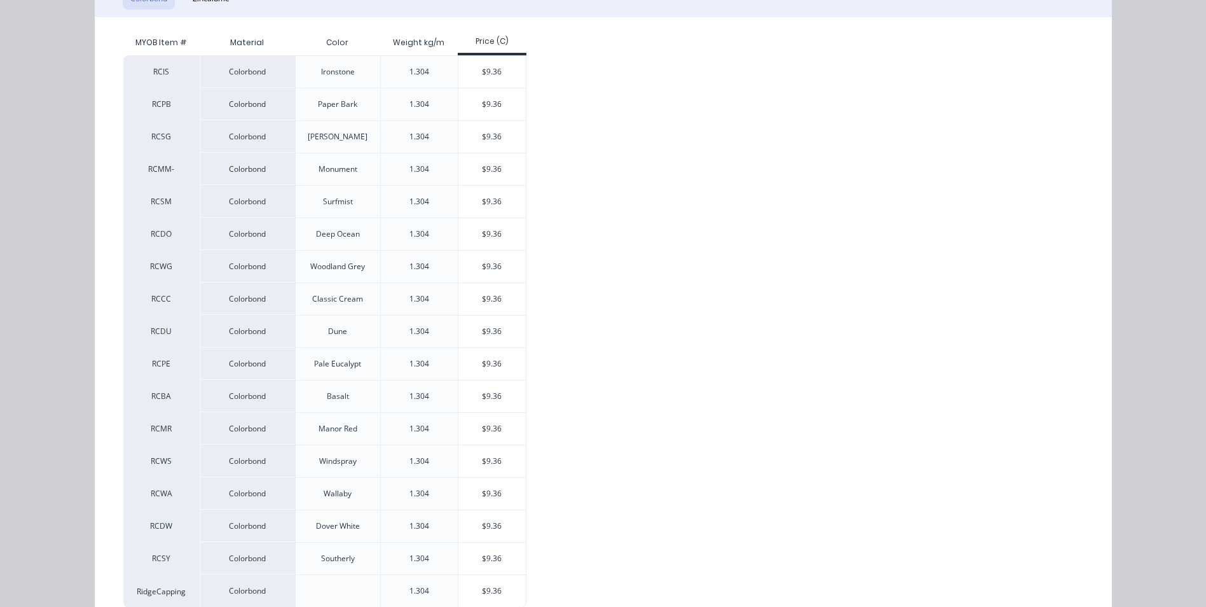
scroll to position [266, 0]
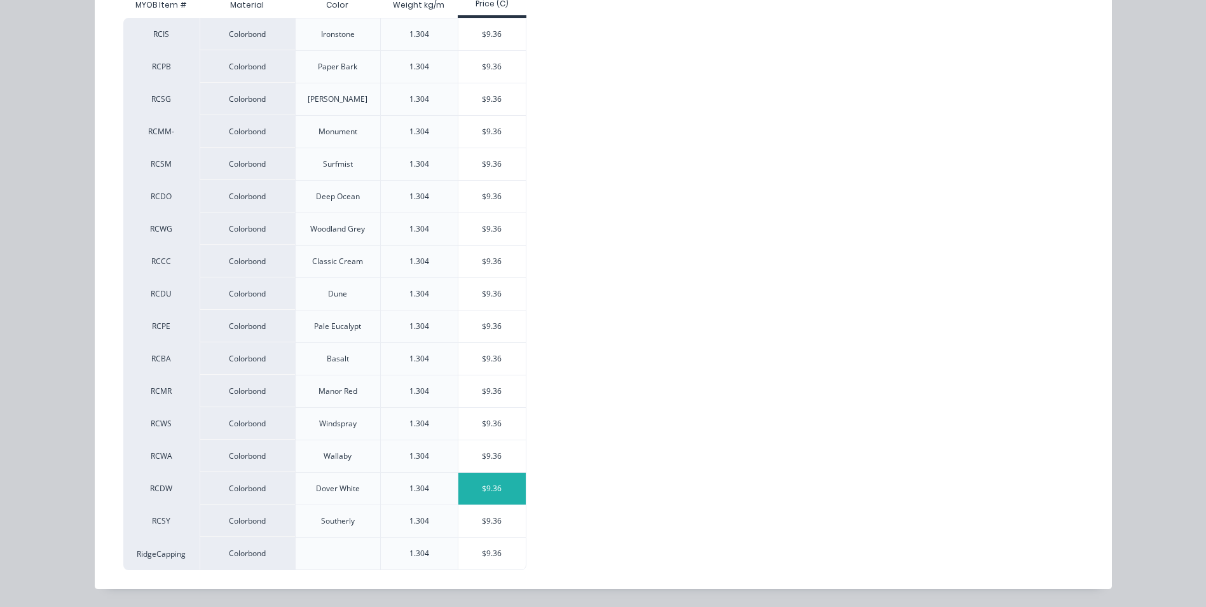
click at [483, 486] on div "$9.36" at bounding box center [492, 488] width 68 height 32
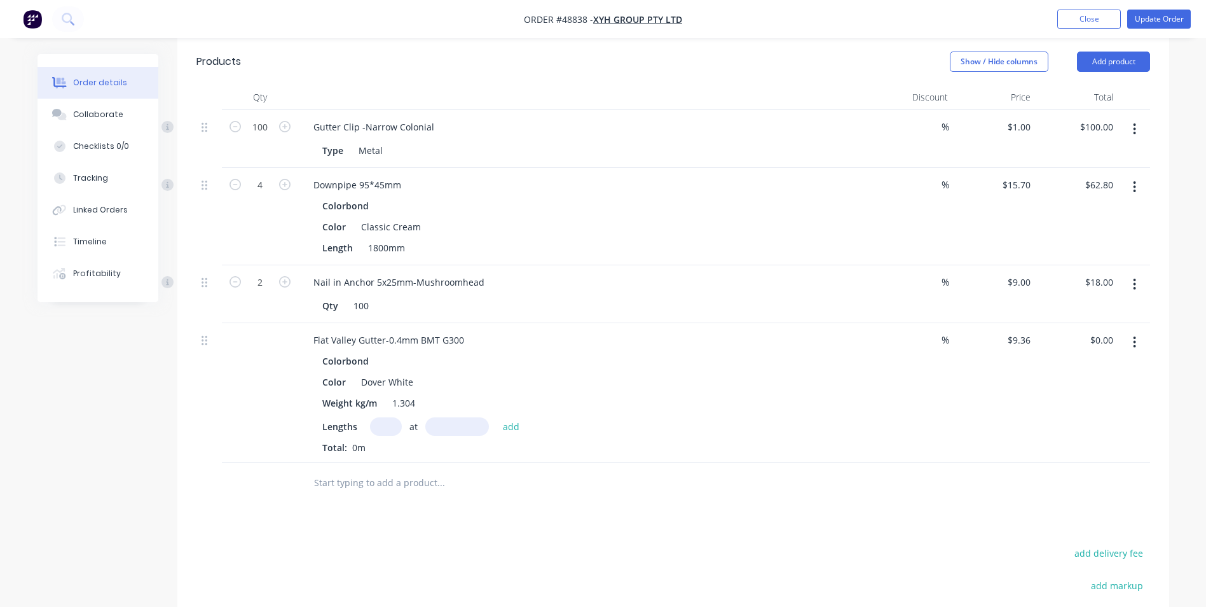
scroll to position [382, 0]
click at [396, 416] on input "text" at bounding box center [386, 425] width 32 height 18
type input "1"
click at [486, 416] on input "text" at bounding box center [457, 425] width 64 height 18
type input "4800"
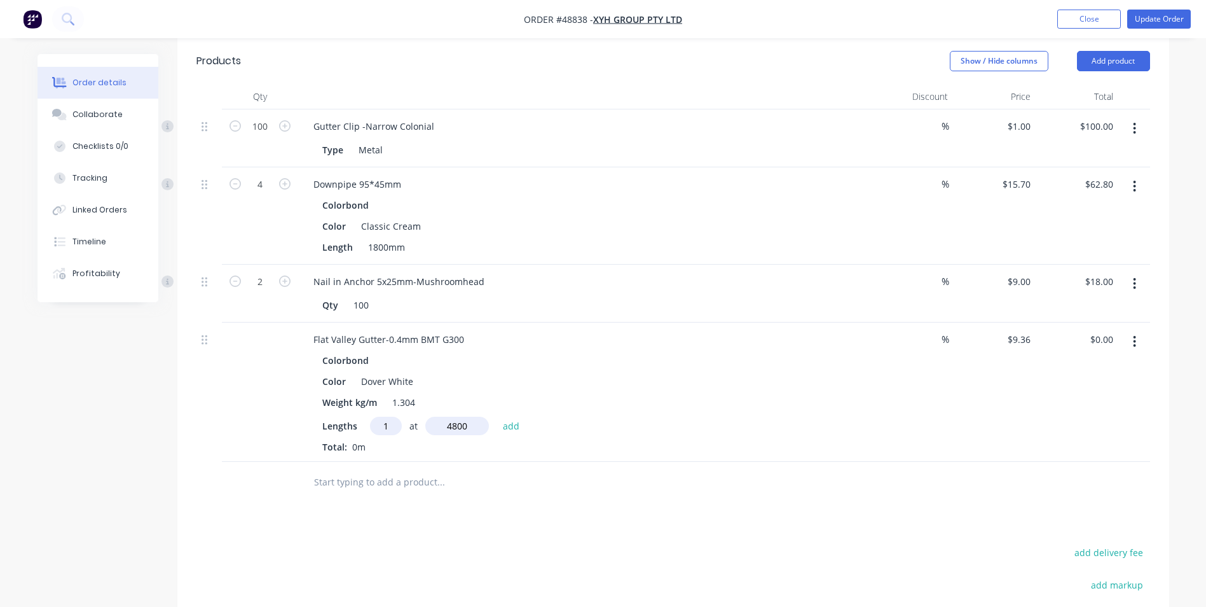
click at [497, 416] on button "add" at bounding box center [512, 424] width 30 height 17
type input "$44.93"
click at [588, 520] on div "Drawings Add drawing Products Show / Hide columns Add product Qty Discount Pric…" at bounding box center [673, 396] width 992 height 809
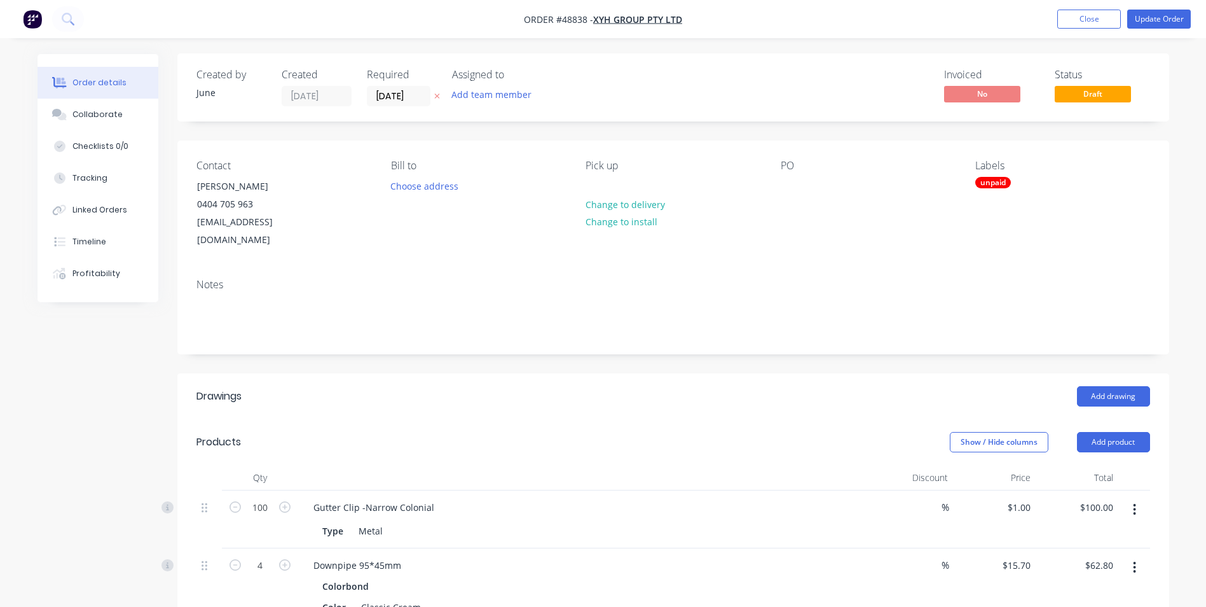
scroll to position [0, 0]
click at [1148, 22] on button "Update Order" at bounding box center [1159, 19] width 64 height 19
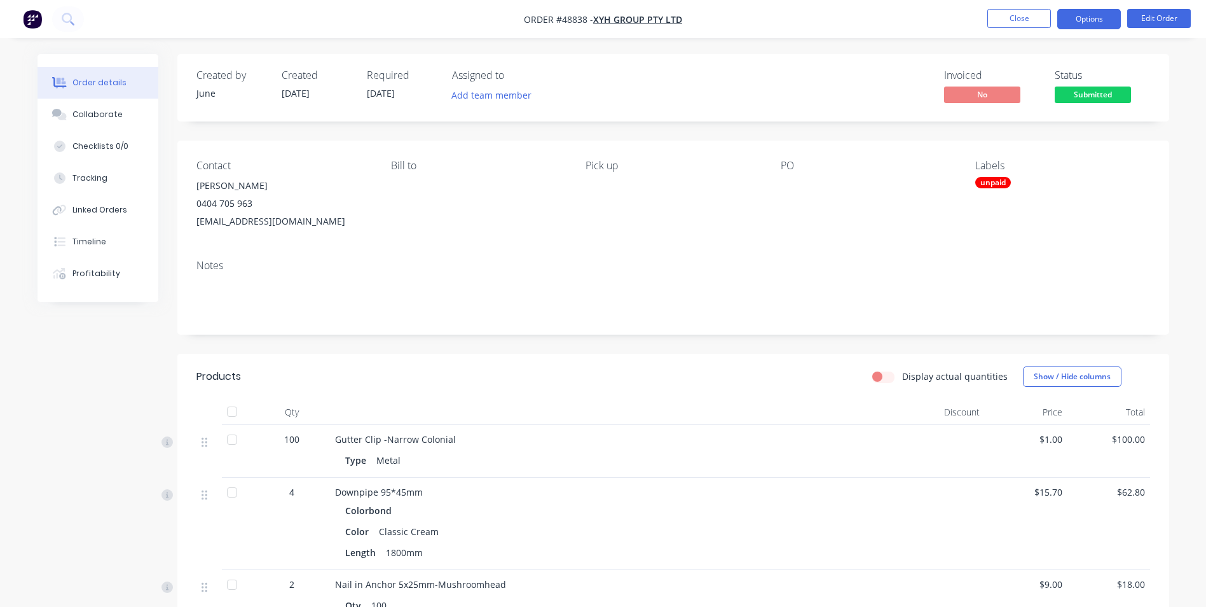
click at [1080, 17] on button "Options" at bounding box center [1089, 19] width 64 height 20
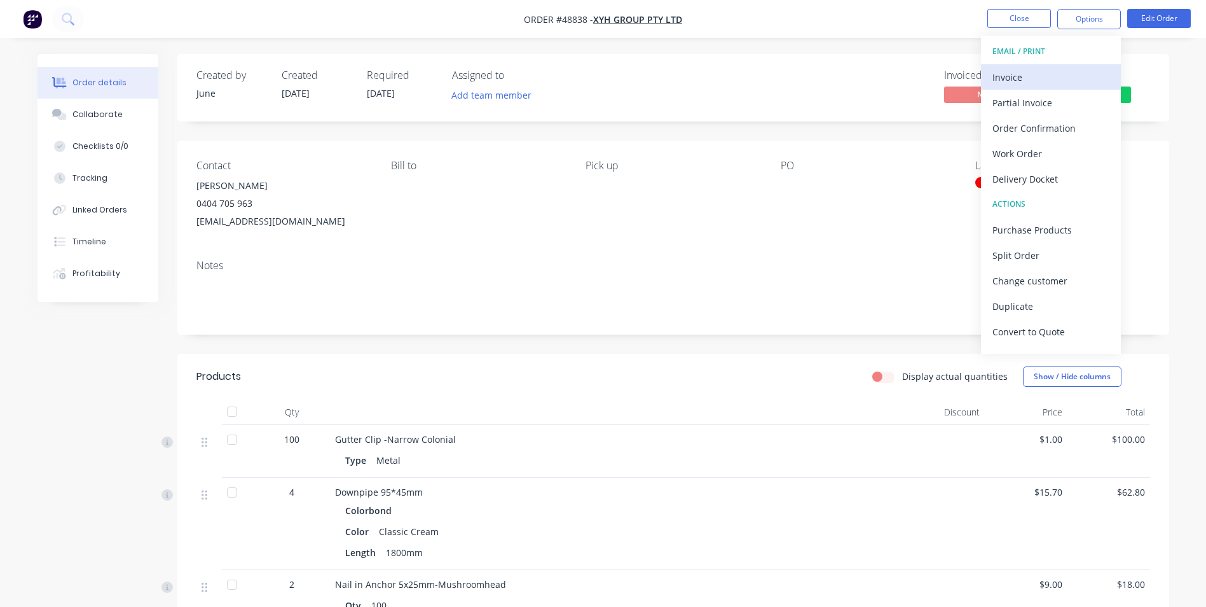
click at [1066, 72] on div "Invoice" at bounding box center [1051, 77] width 117 height 18
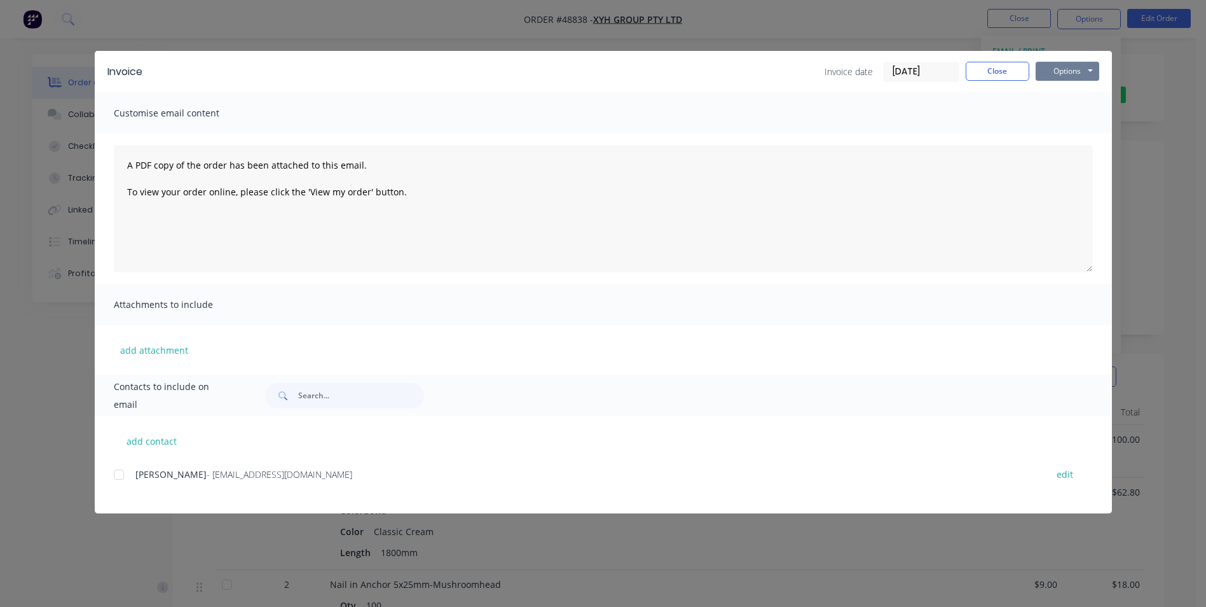
click at [1042, 71] on button "Options" at bounding box center [1068, 71] width 64 height 19
click at [1056, 113] on button "Print" at bounding box center [1076, 114] width 81 height 21
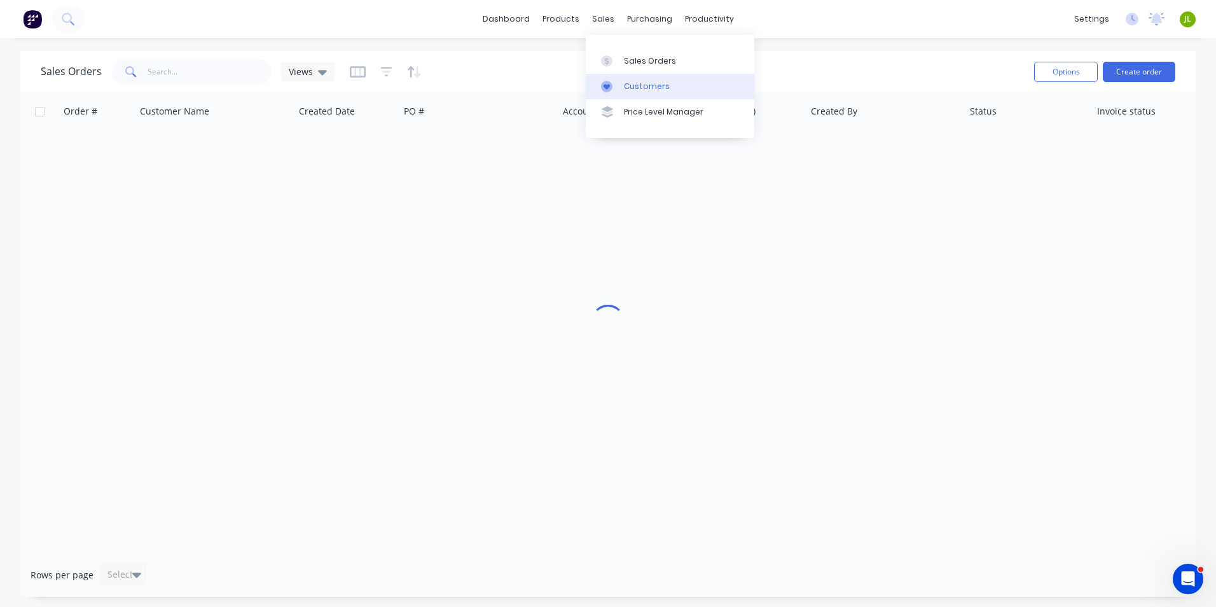
click at [622, 87] on link "Customers" at bounding box center [670, 86] width 168 height 25
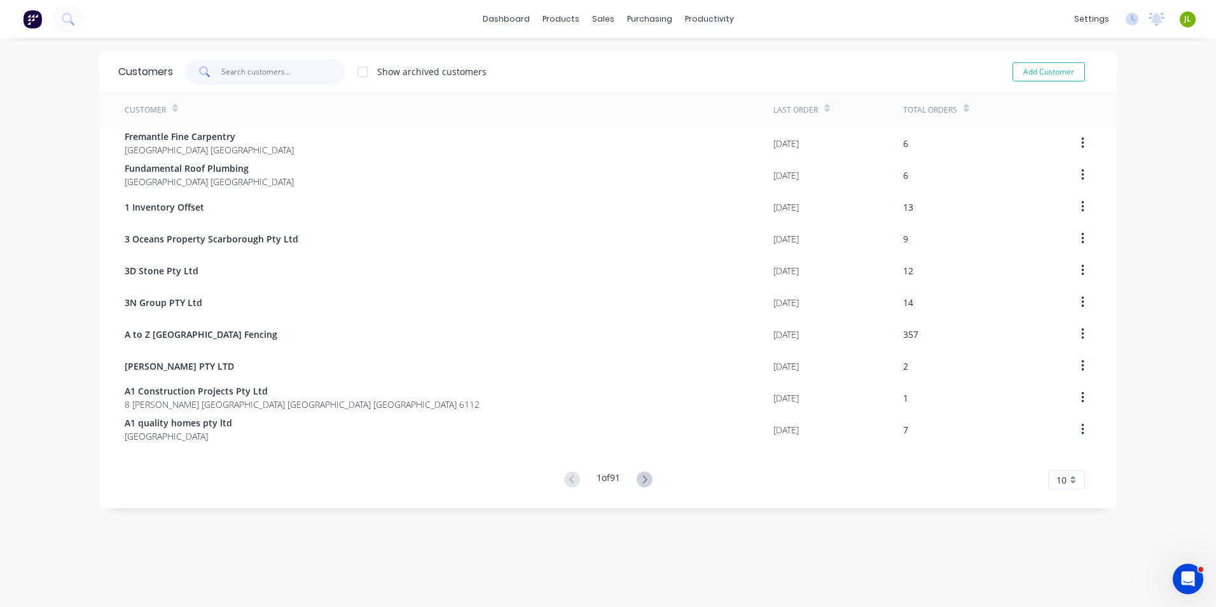
click at [221, 75] on input "text" at bounding box center [283, 71] width 124 height 25
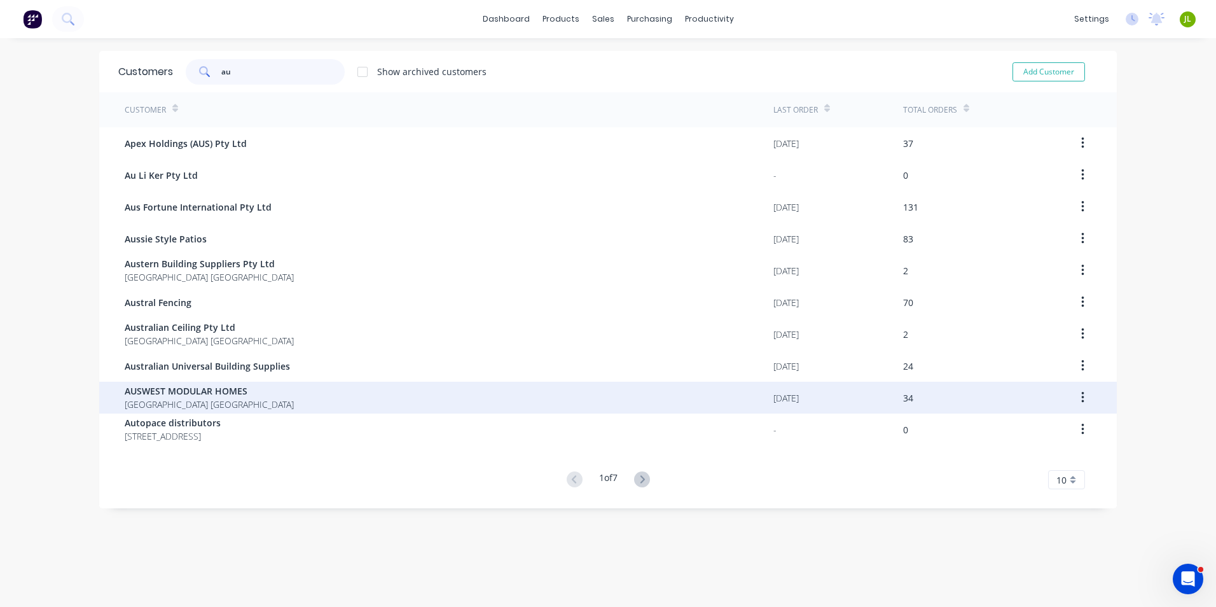
type input "au"
click at [247, 394] on div "AUSWEST MODULAR HOMES [GEOGRAPHIC_DATA] [GEOGRAPHIC_DATA]" at bounding box center [449, 398] width 649 height 32
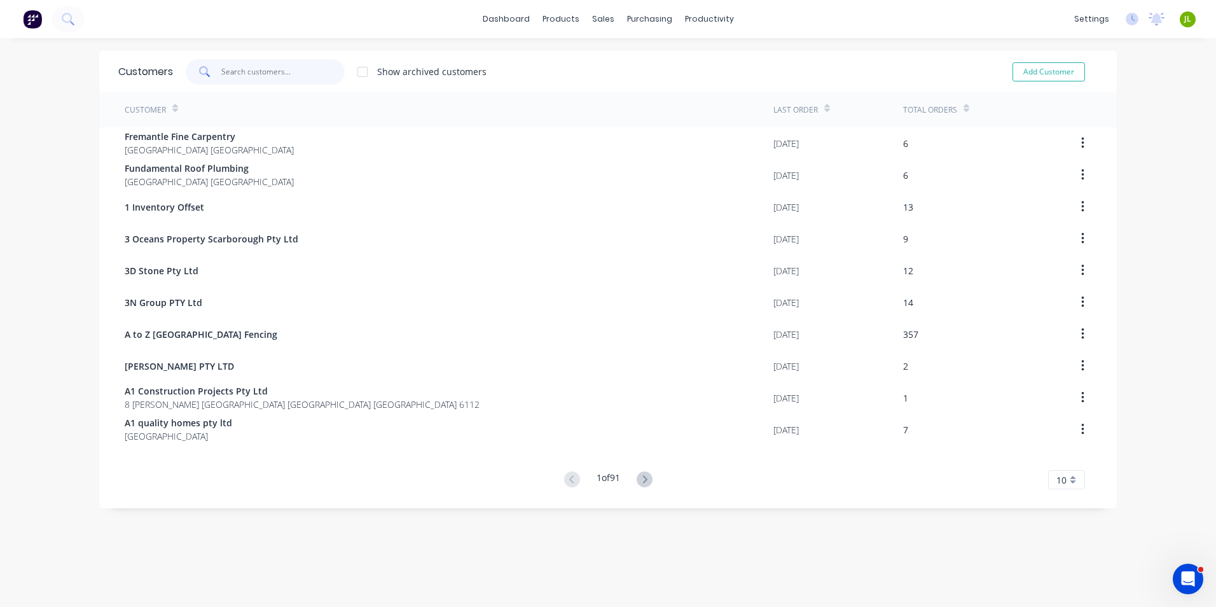
click at [265, 72] on input "text" at bounding box center [283, 71] width 124 height 25
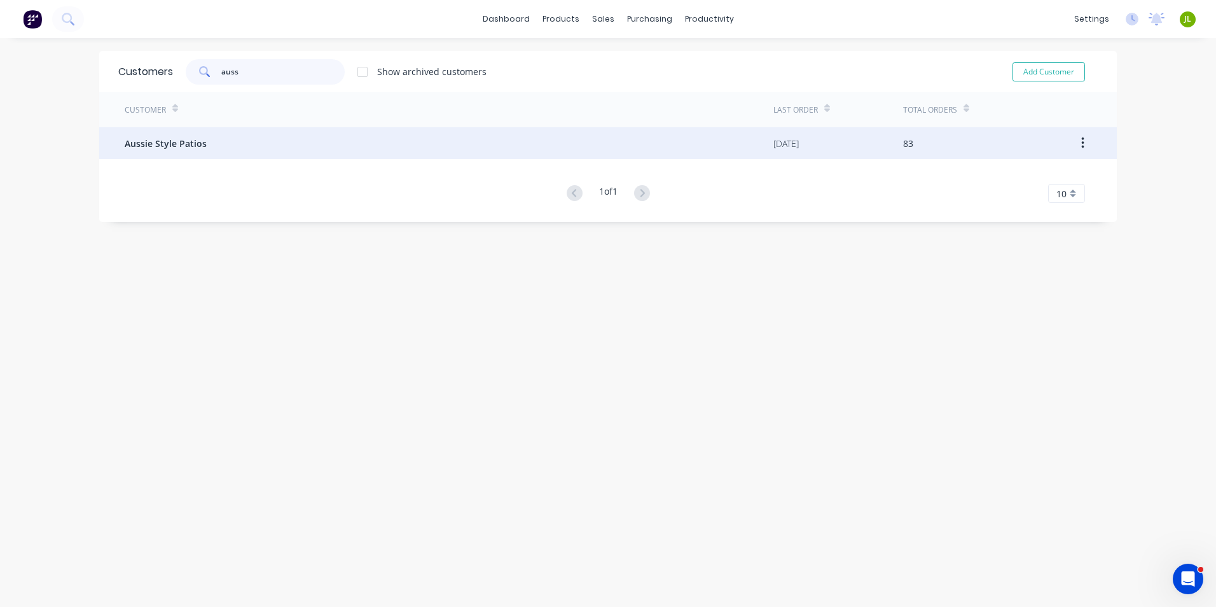
type input "auss"
click at [242, 146] on div "Aussie Style Patios" at bounding box center [449, 143] width 649 height 32
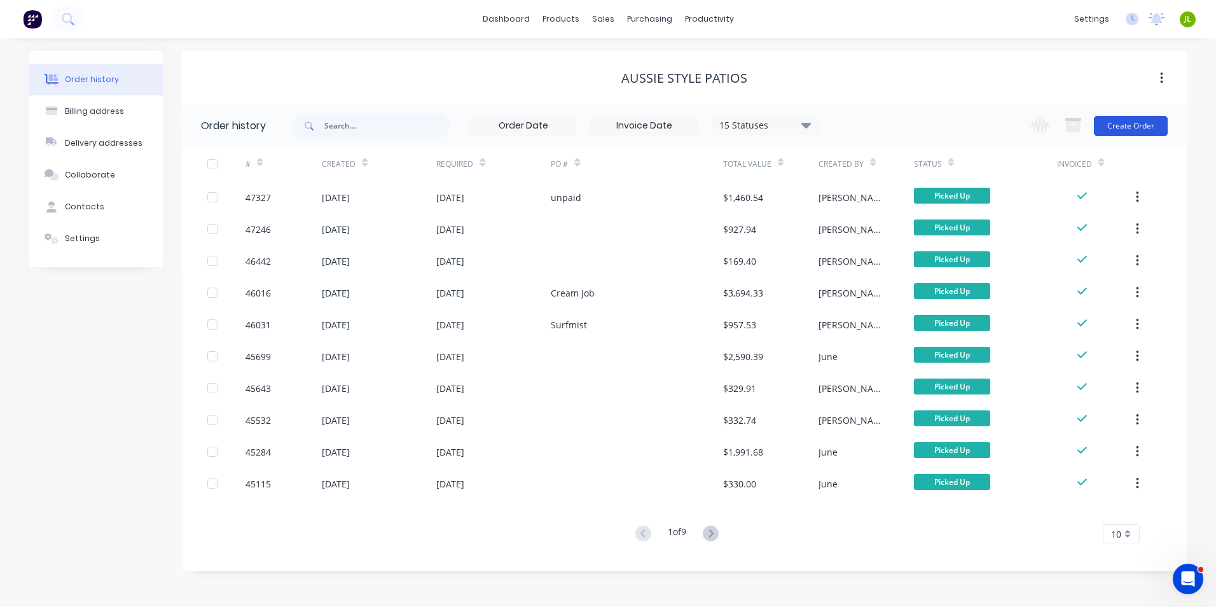
drag, startPoint x: 1123, startPoint y: 112, endPoint x: 1122, endPoint y: 123, distance: 11.5
click at [1122, 123] on div "Change order status Submitted Ready for Delivery Ready To Pick Up [DATE] [DATE]…" at bounding box center [1094, 125] width 145 height 41
click at [1122, 123] on button "Create Order" at bounding box center [1131, 126] width 74 height 20
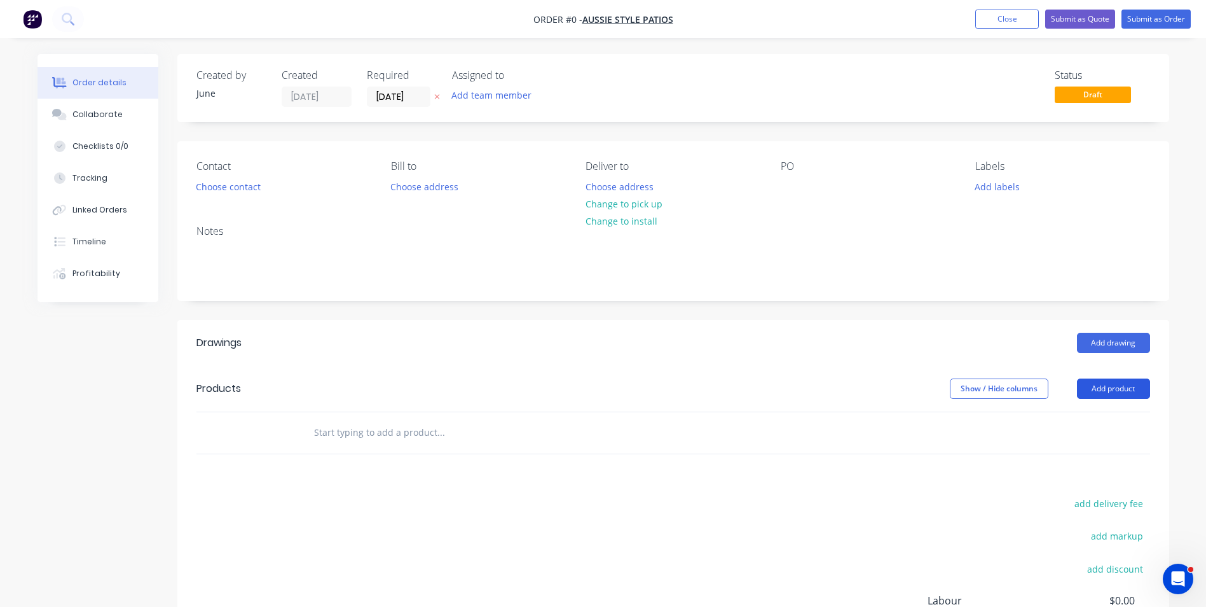
click at [1083, 389] on button "Add product" at bounding box center [1113, 388] width 73 height 20
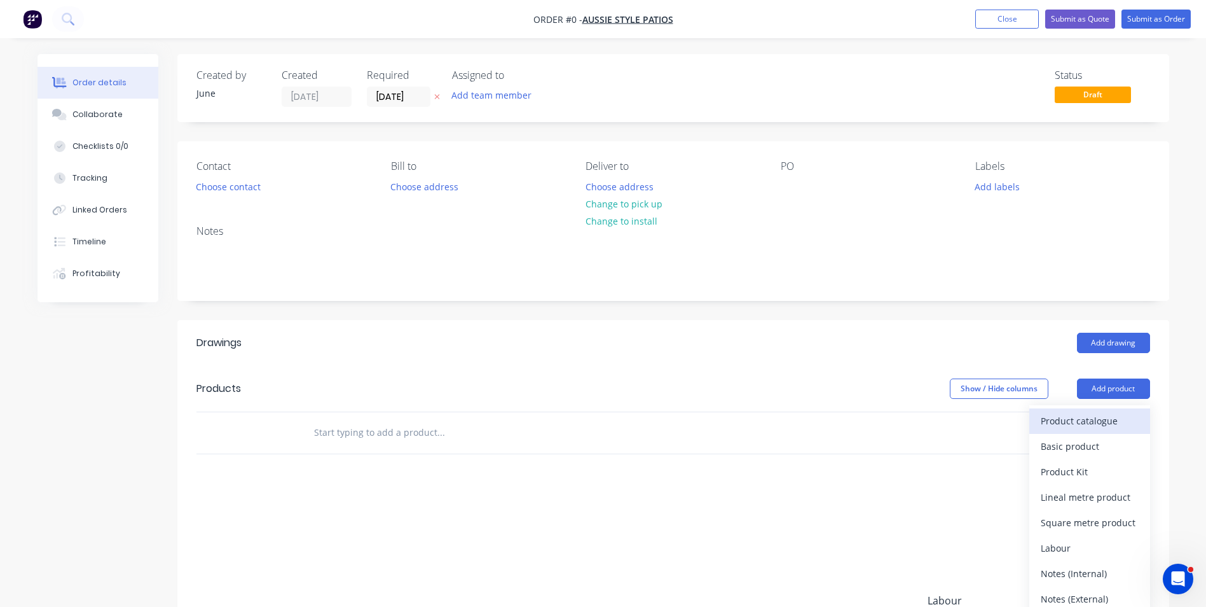
click at [1066, 423] on div "Product catalogue" at bounding box center [1090, 420] width 98 height 18
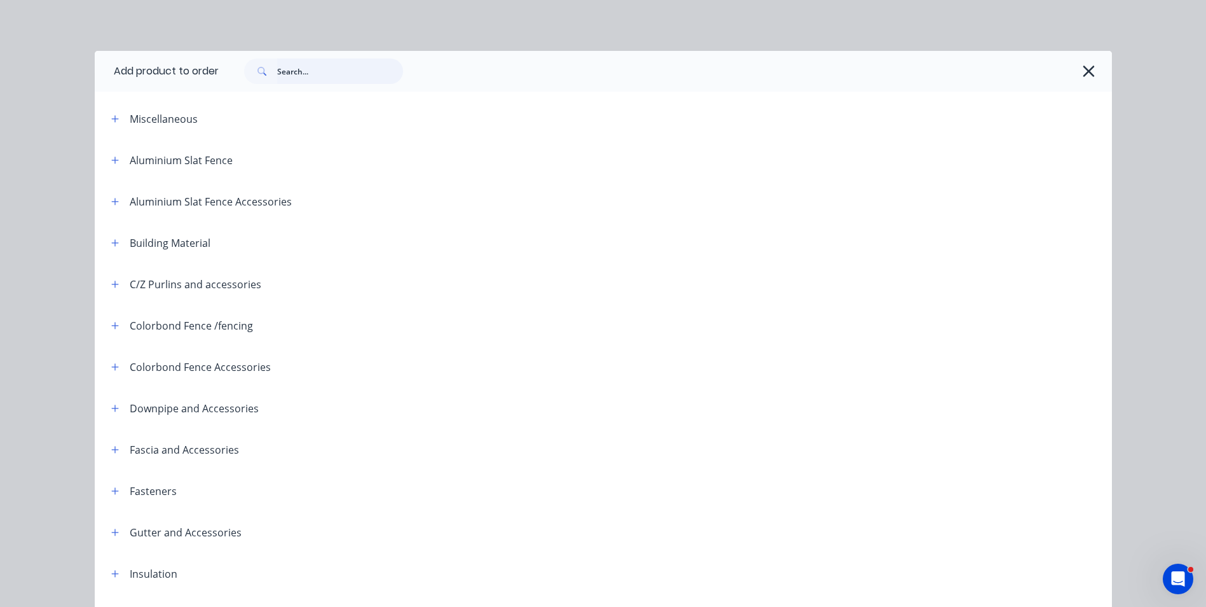
click at [332, 67] on input "text" at bounding box center [340, 70] width 126 height 25
type input "rhs"
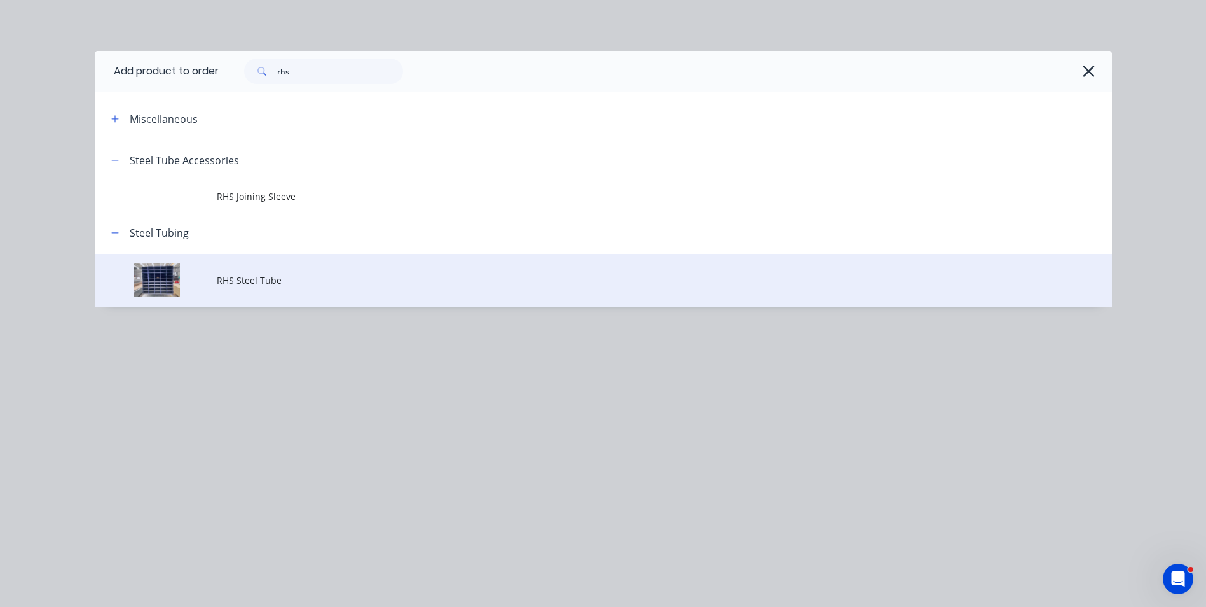
click at [239, 284] on span "RHS Steel Tube" at bounding box center [575, 279] width 716 height 13
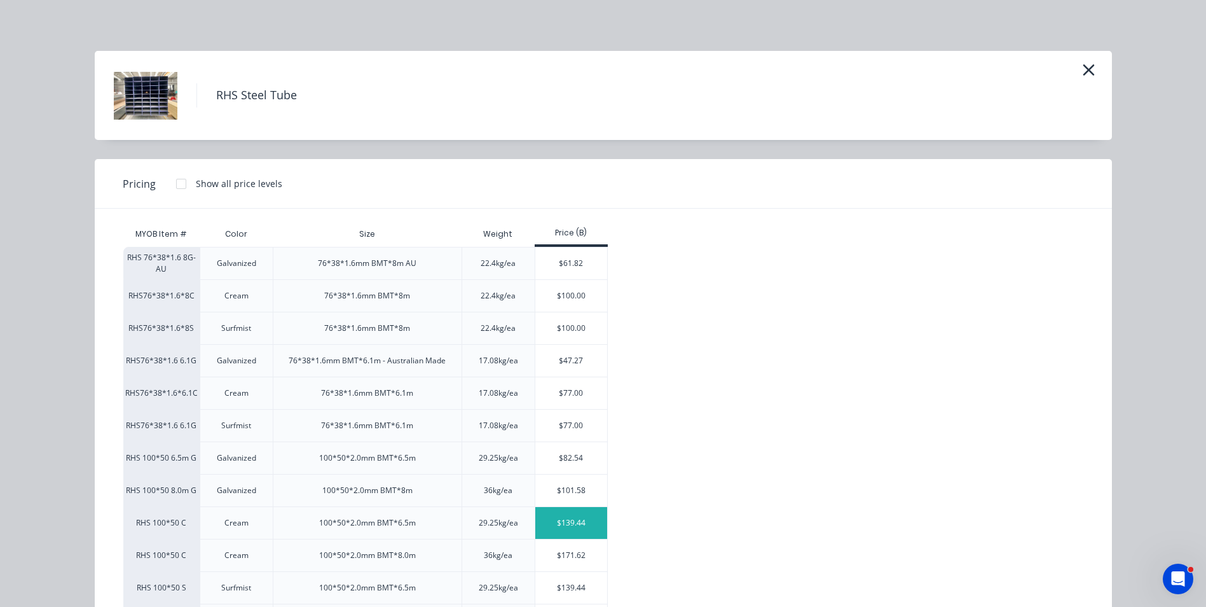
click at [551, 527] on div "$139.44" at bounding box center [571, 523] width 72 height 32
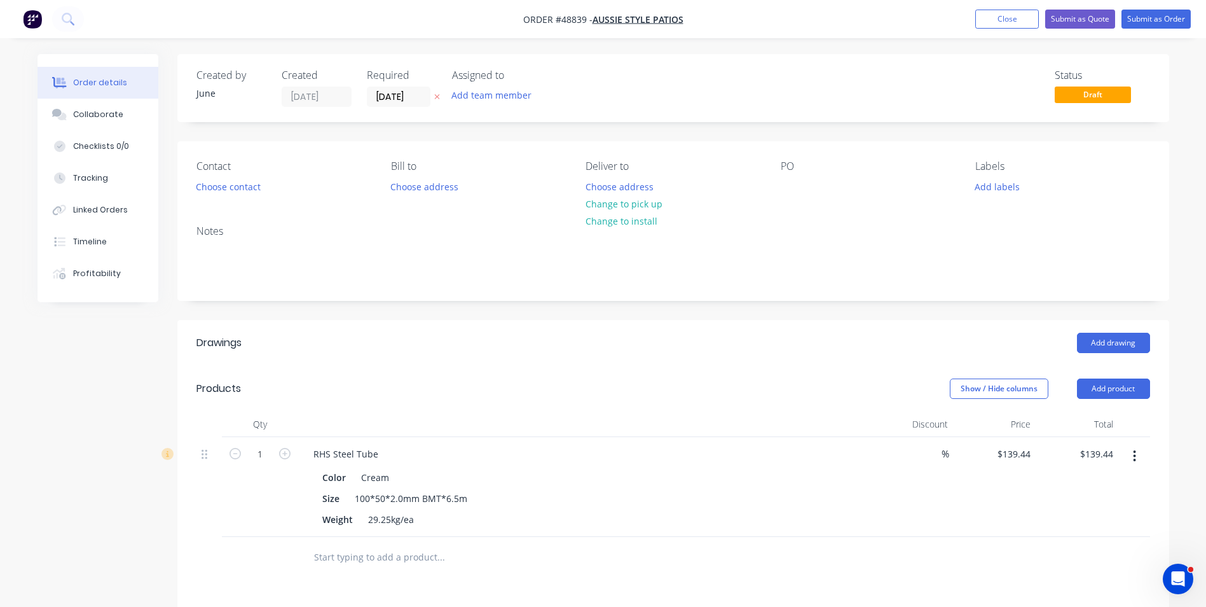
click at [282, 461] on form "1" at bounding box center [260, 452] width 66 height 19
click at [283, 456] on icon "button" at bounding box center [284, 453] width 11 height 11
type input "2"
type input "$278.88"
click at [283, 456] on icon "button" at bounding box center [284, 453] width 11 height 11
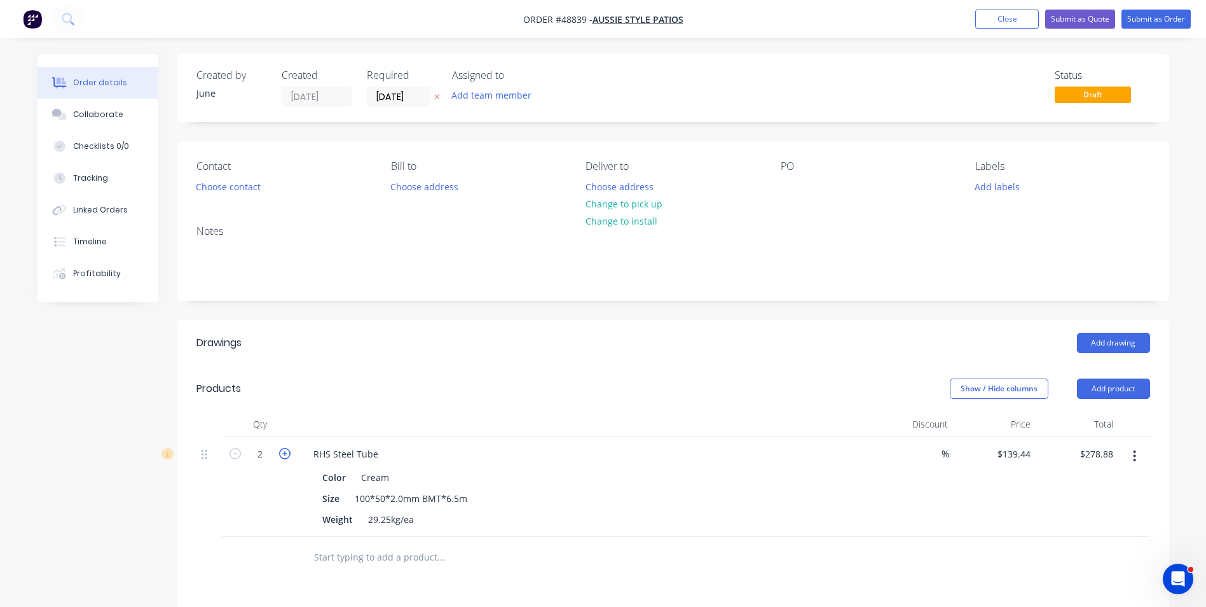
type input "3"
type input "$418.32"
click at [272, 490] on div "3" at bounding box center [260, 487] width 76 height 100
click at [207, 454] on div at bounding box center [209, 452] width 15 height 17
click at [651, 461] on div "RHS Steel Tube" at bounding box center [584, 453] width 562 height 18
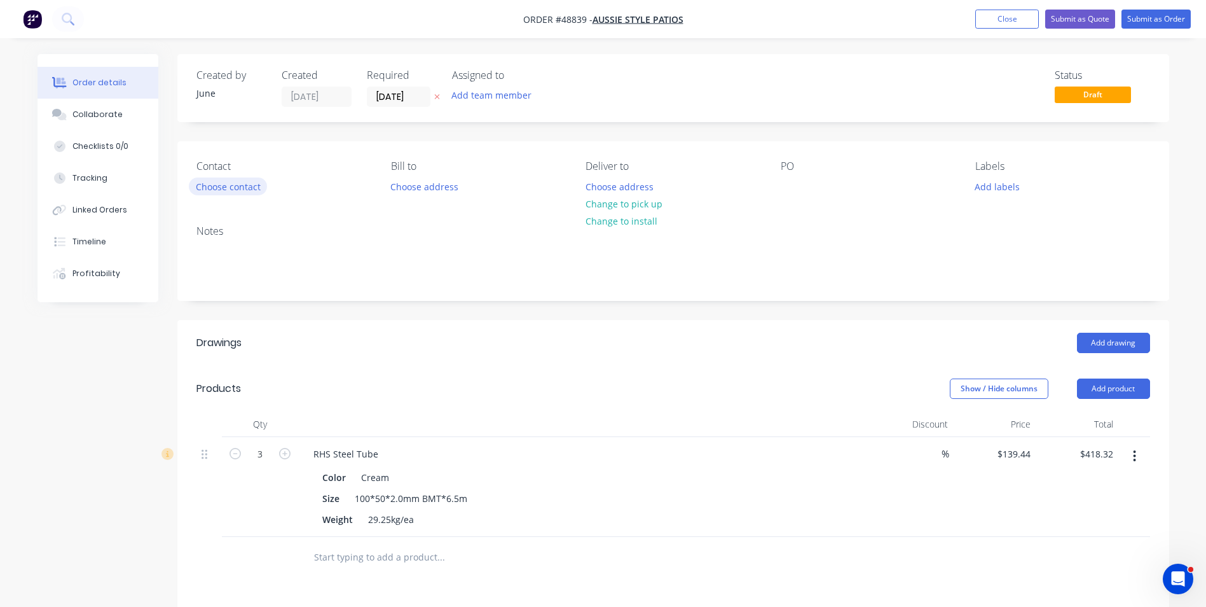
click at [247, 188] on button "Choose contact" at bounding box center [228, 185] width 78 height 17
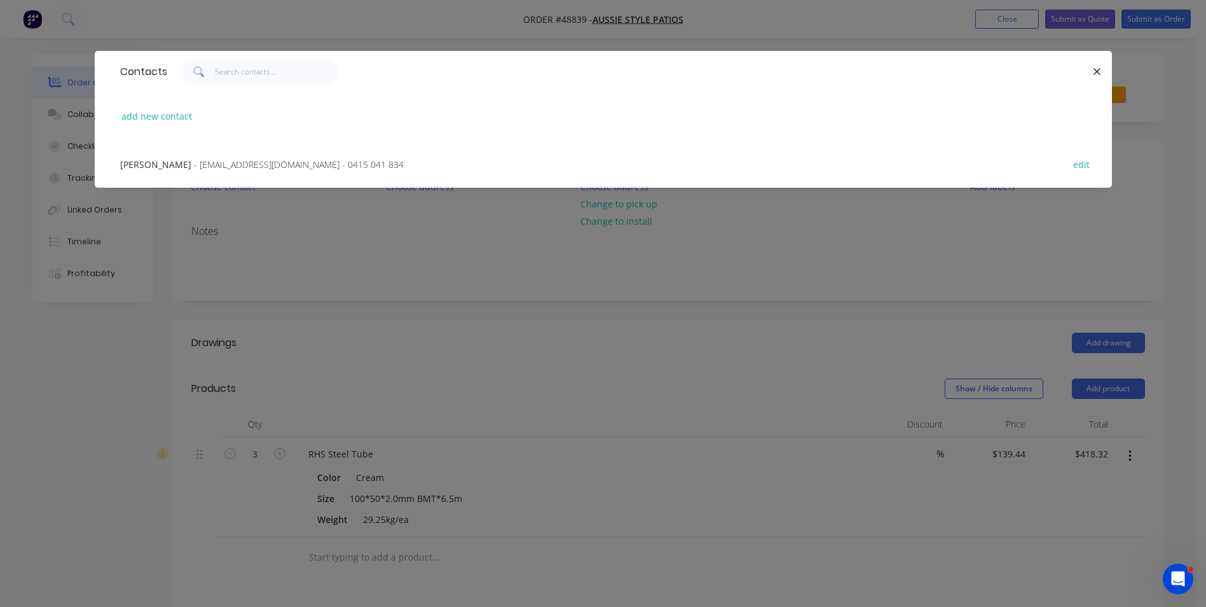
click at [243, 168] on span "- datar1@icloud.com - 0415 041 834" at bounding box center [299, 164] width 210 height 12
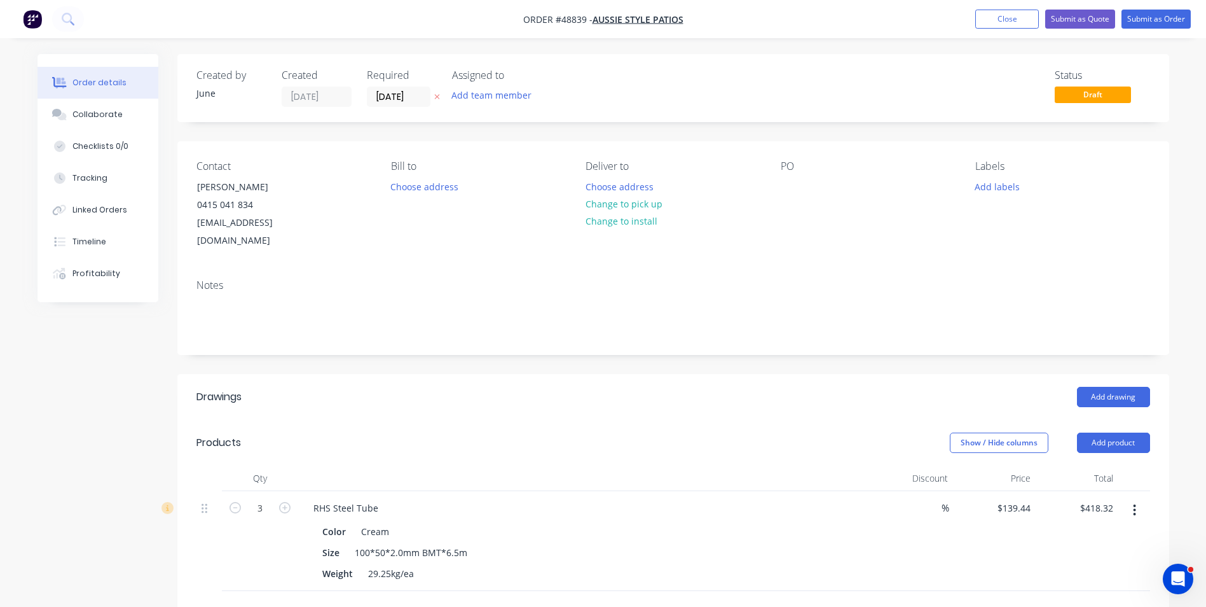
click at [126, 380] on div "Created by June Created 04/09/25 Required 04/09/25 Assigned to Add team member …" at bounding box center [604, 491] width 1132 height 874
click at [1116, 432] on button "Add product" at bounding box center [1113, 442] width 73 height 20
click at [1079, 465] on div "Product catalogue" at bounding box center [1090, 474] width 98 height 18
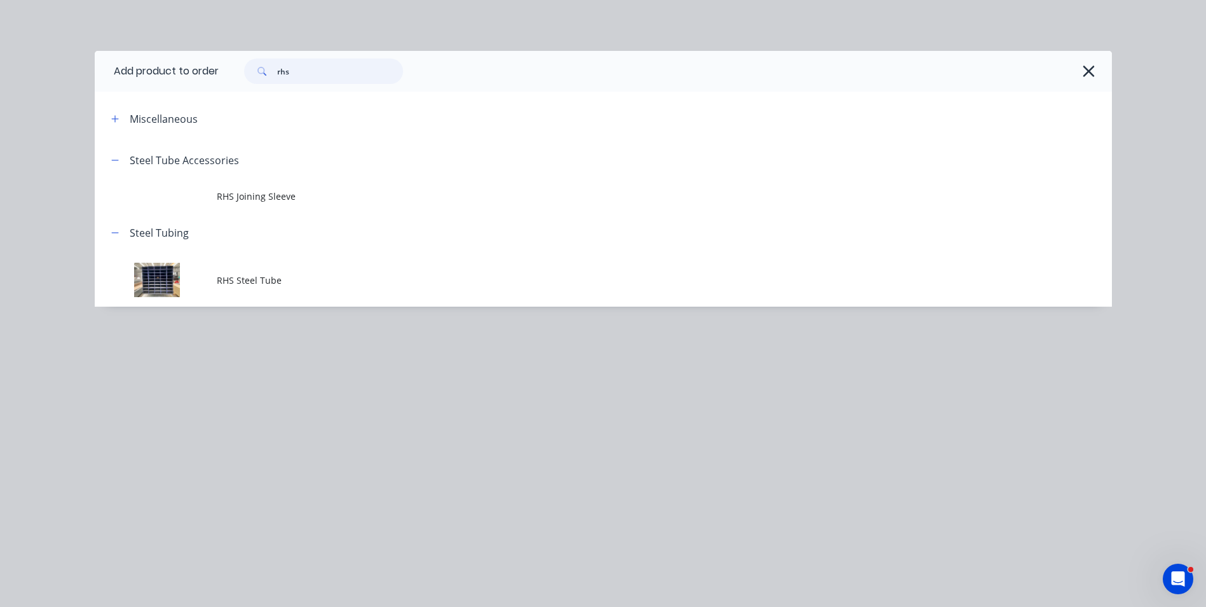
click at [186, 67] on header "Add product to order rhs" at bounding box center [603, 71] width 1017 height 41
type input "shs"
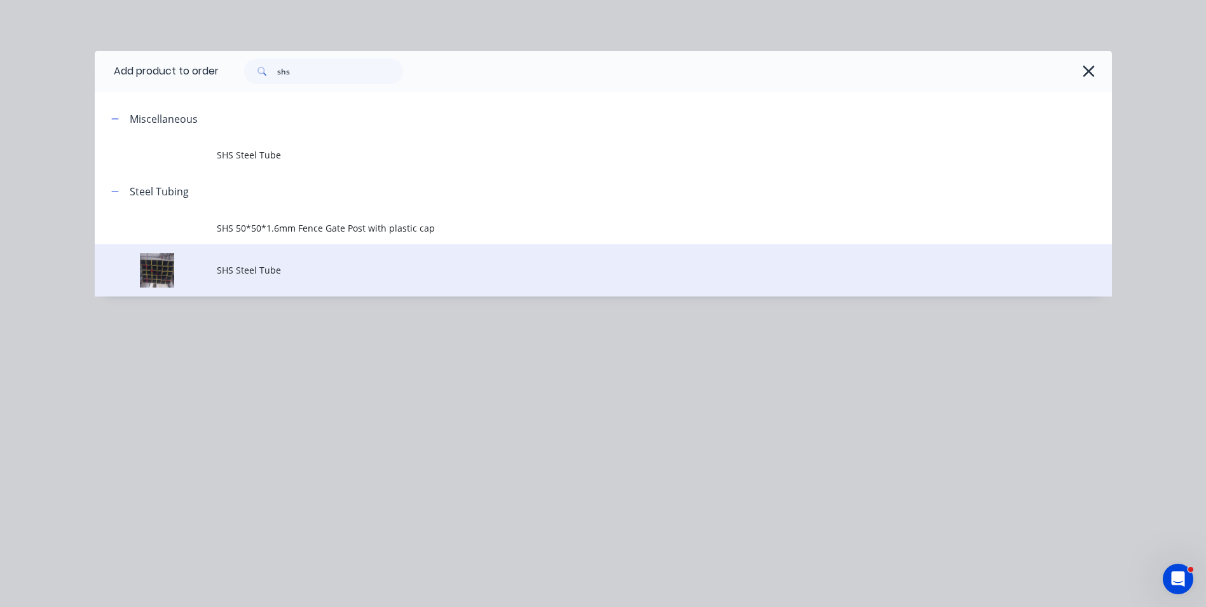
click at [273, 269] on span "SHS Steel Tube" at bounding box center [575, 269] width 716 height 13
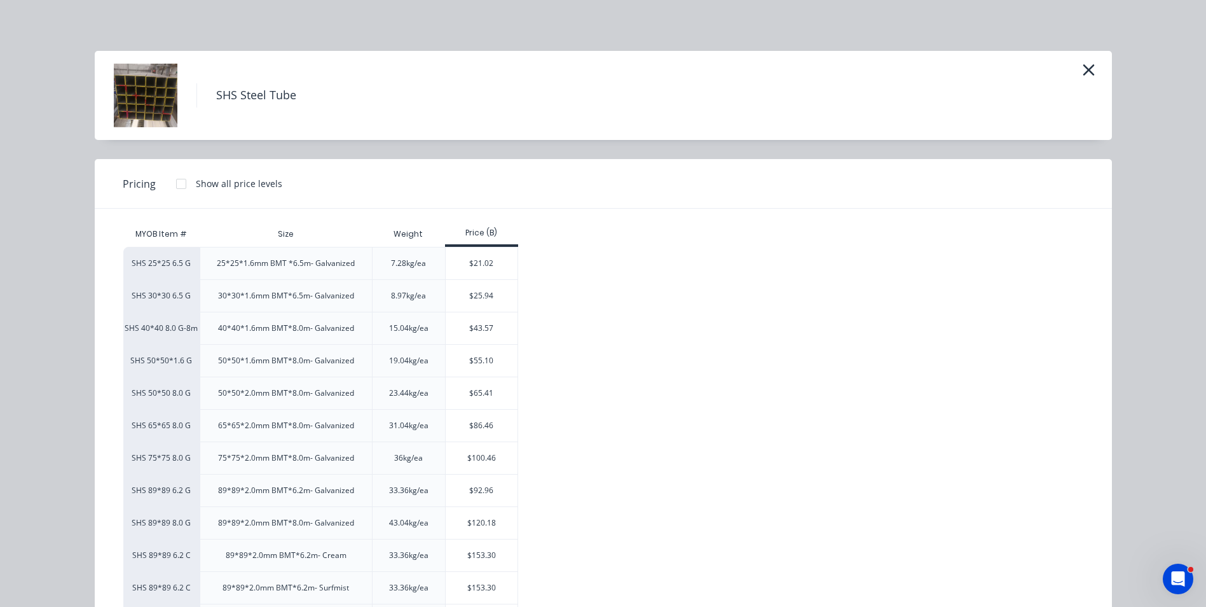
click at [1066, 69] on div "SHS Steel Tube" at bounding box center [603, 96] width 979 height 64
click at [1078, 68] on button "button" at bounding box center [1088, 70] width 21 height 20
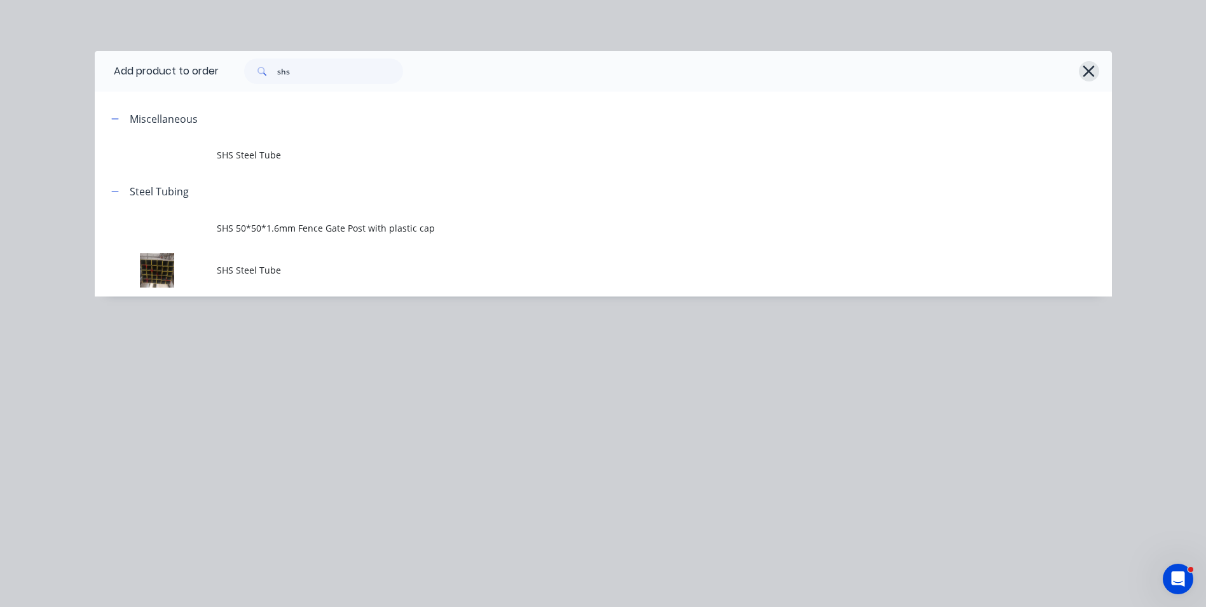
click at [1082, 71] on button "button" at bounding box center [1089, 71] width 20 height 20
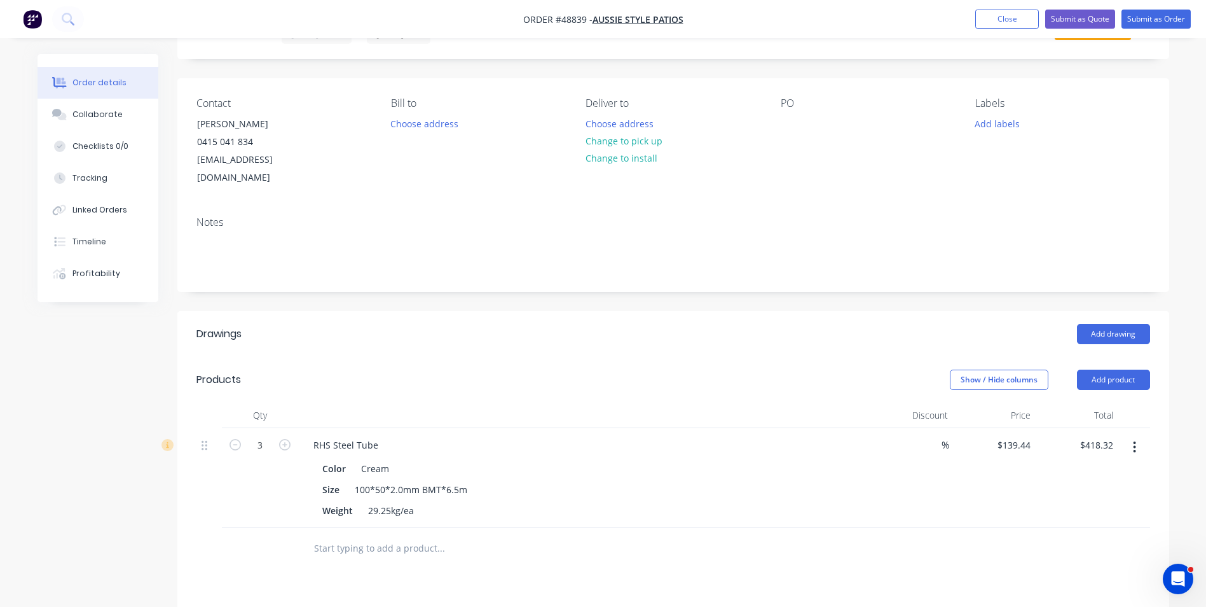
scroll to position [64, 0]
click at [1142, 435] on button "button" at bounding box center [1135, 446] width 30 height 23
click at [1096, 496] on div "Duplicate" at bounding box center [1090, 505] width 98 height 18
click at [1133, 539] on icon "button" at bounding box center [1134, 546] width 3 height 14
click at [1117, 567] on button "Edit" at bounding box center [1089, 579] width 121 height 25
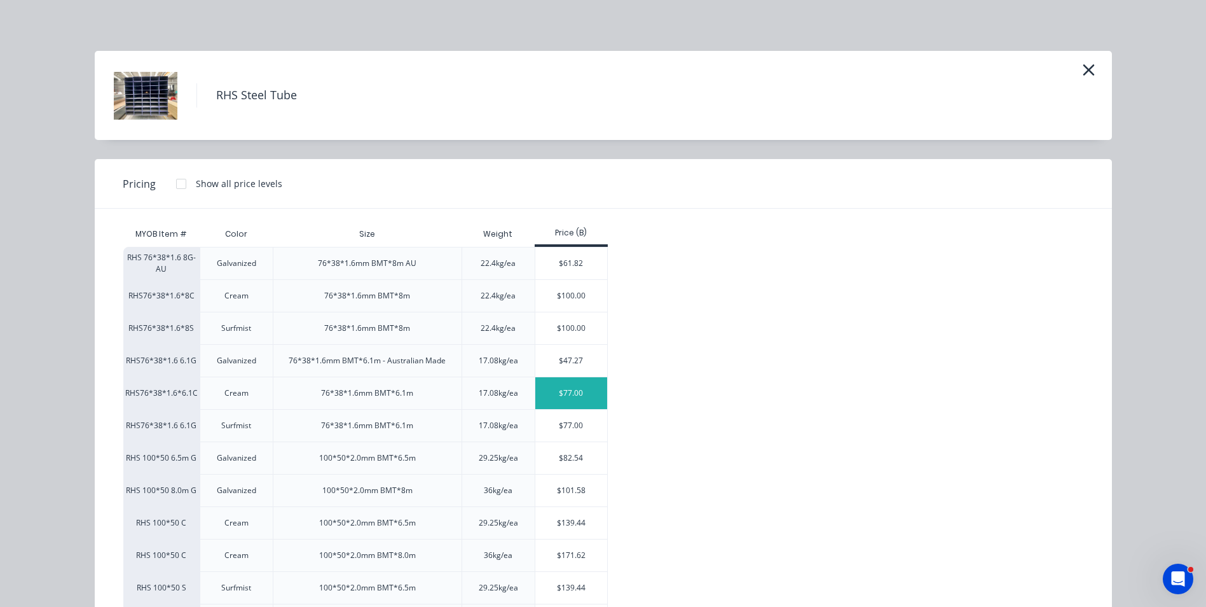
click at [549, 387] on div "$77.00" at bounding box center [571, 393] width 72 height 32
type input "$77.00"
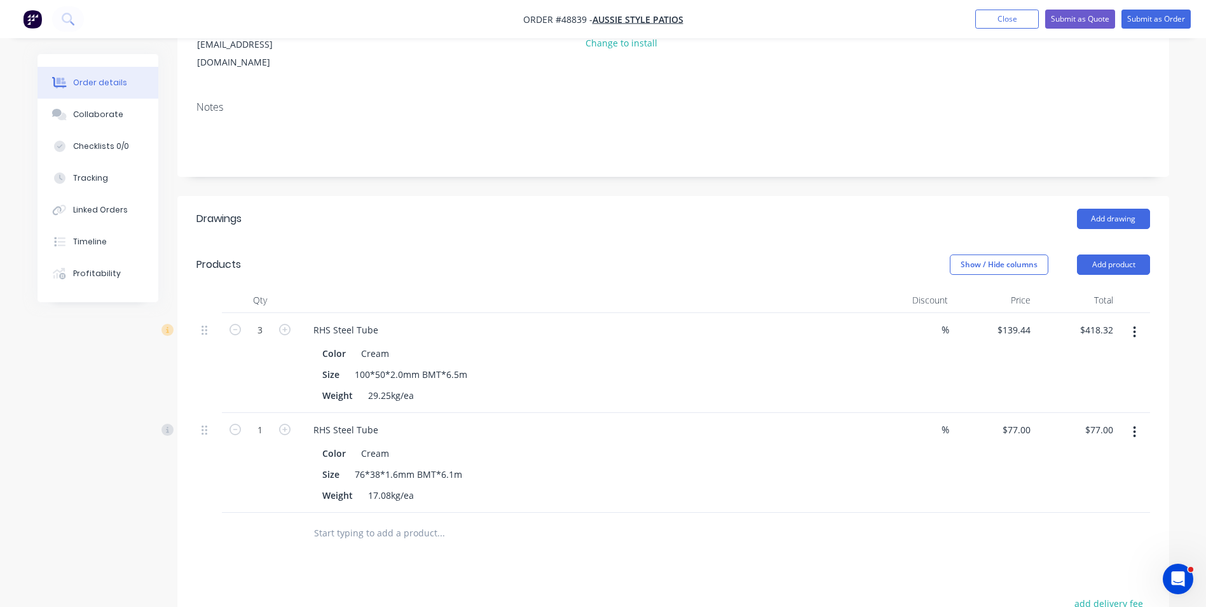
scroll to position [191, 0]
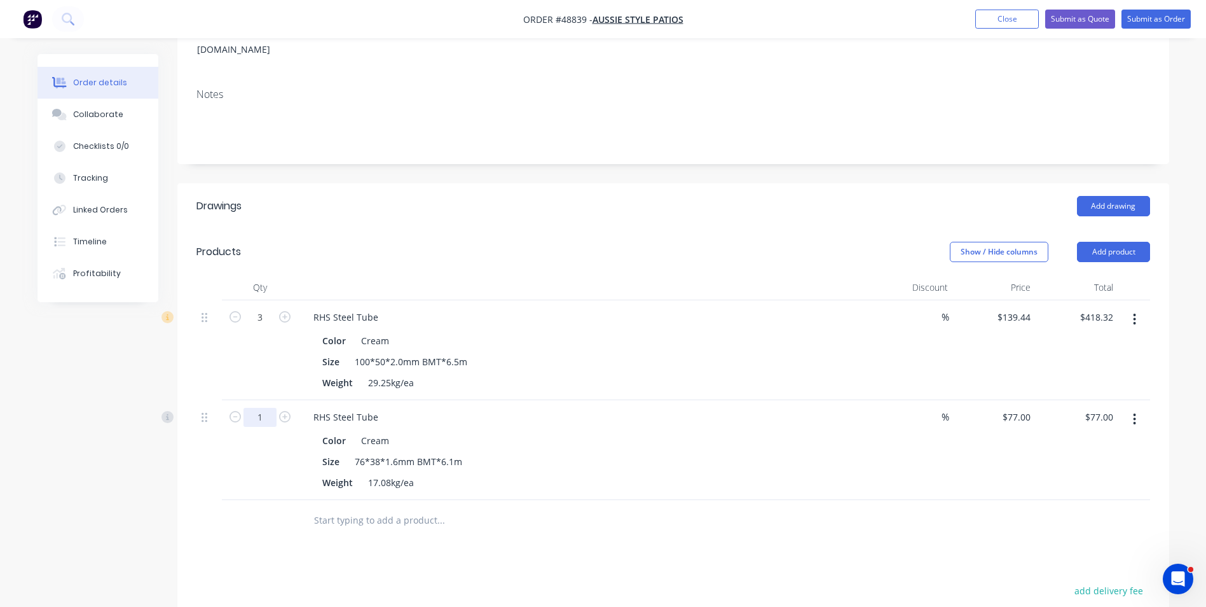
drag, startPoint x: 263, startPoint y: 394, endPoint x: 280, endPoint y: 392, distance: 16.6
click at [263, 327] on input "1" at bounding box center [260, 317] width 33 height 19
type input "12"
type input "$924.00"
click at [696, 352] on div "Size 100*50*2.0mm BMT*6.5m" at bounding box center [581, 361] width 529 height 18
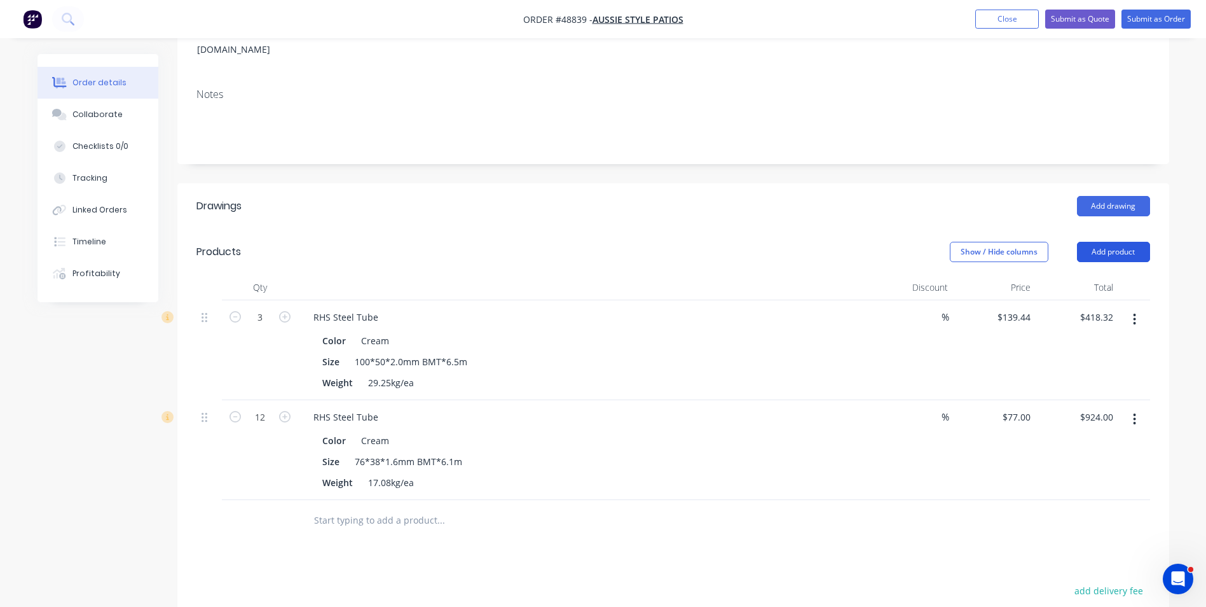
click at [1131, 242] on button "Add product" at bounding box center [1113, 252] width 73 height 20
click at [1064, 297] on button "Basic product" at bounding box center [1089, 309] width 121 height 25
drag, startPoint x: 1115, startPoint y: 226, endPoint x: 1108, endPoint y: 248, distance: 23.5
click at [1115, 242] on button "Add product" at bounding box center [1113, 252] width 73 height 20
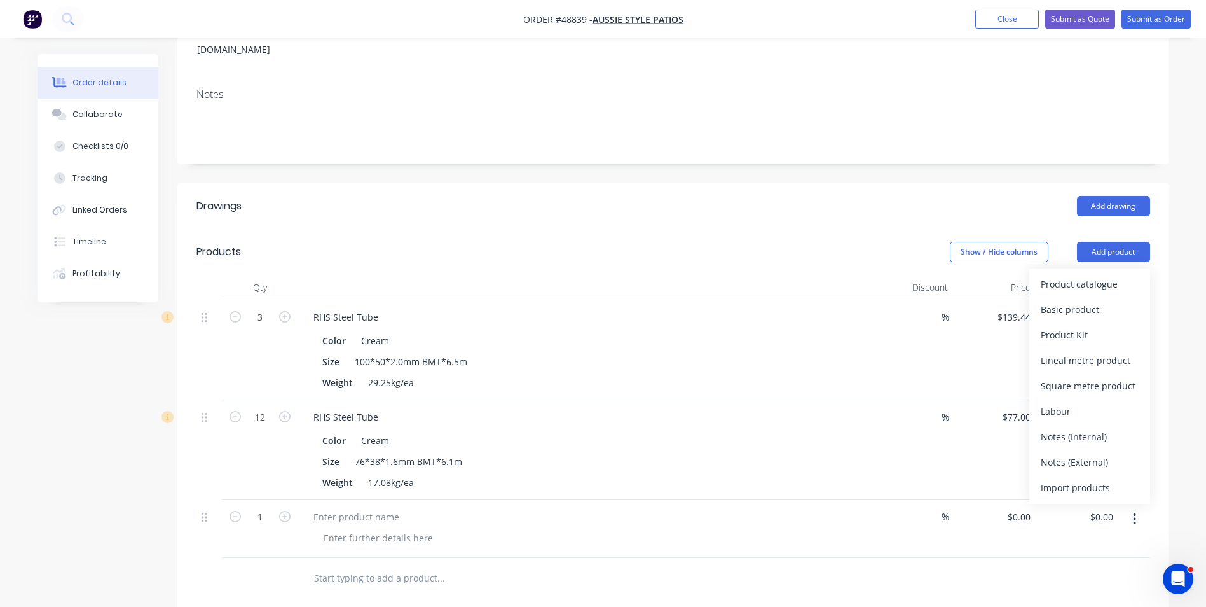
click at [1103, 275] on div "Product catalogue" at bounding box center [1090, 284] width 98 height 18
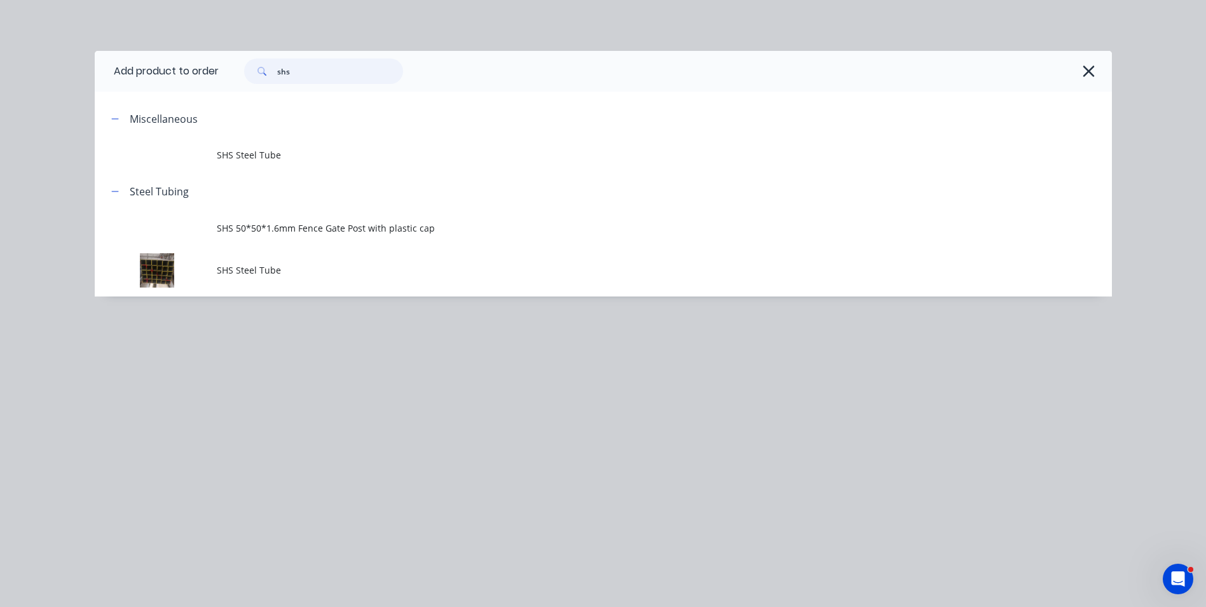
drag, startPoint x: 318, startPoint y: 77, endPoint x: 247, endPoint y: 86, distance: 71.2
click at [247, 86] on div "shs" at bounding box center [665, 71] width 893 height 41
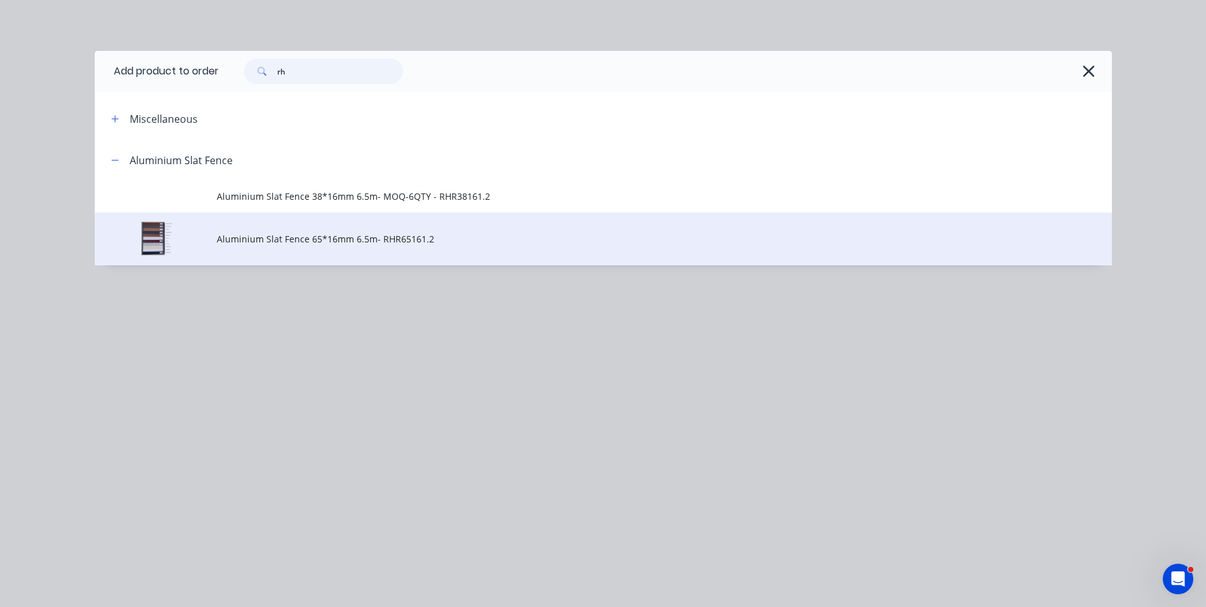
type input "r"
type input "shs"
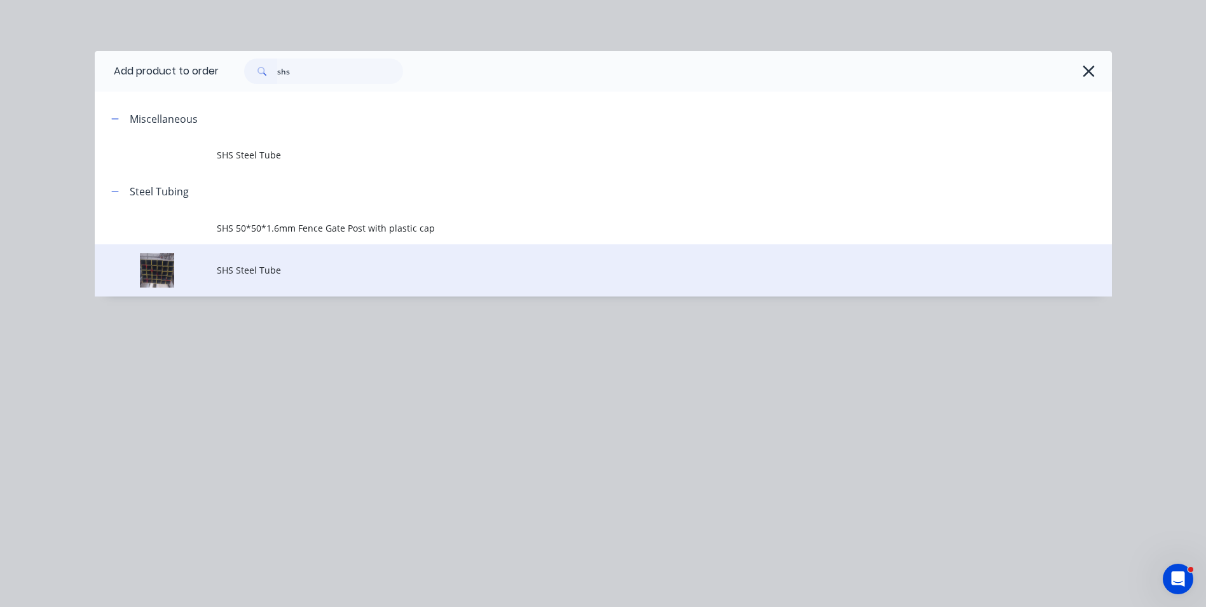
click at [291, 270] on span "SHS Steel Tube" at bounding box center [575, 269] width 716 height 13
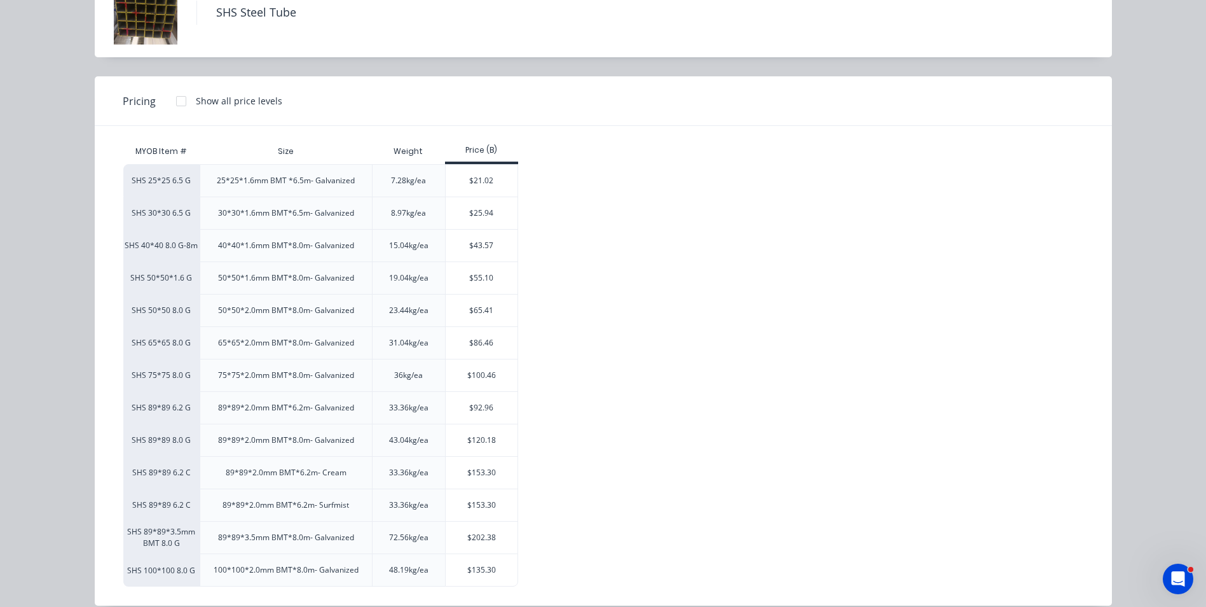
scroll to position [99, 0]
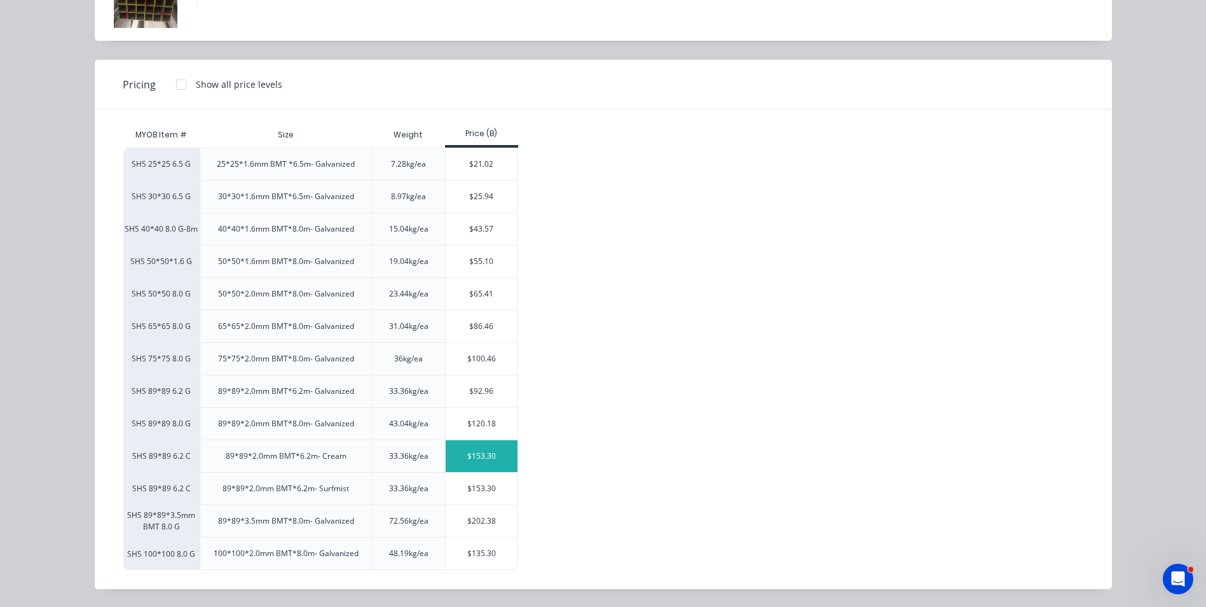
click at [488, 446] on div "$153.30" at bounding box center [482, 456] width 72 height 32
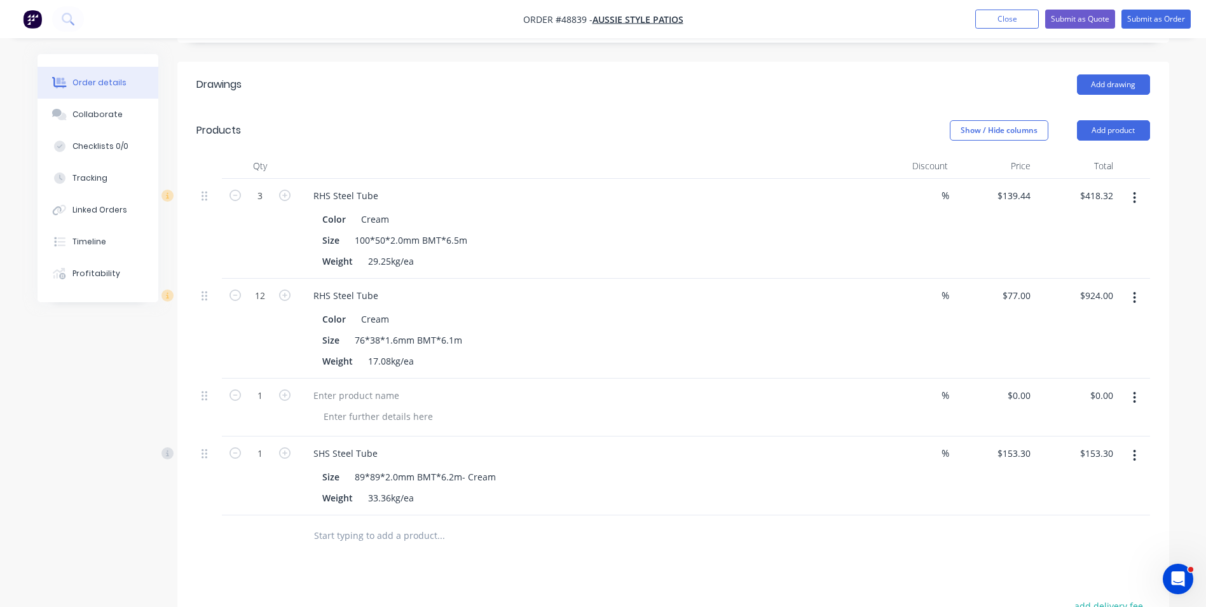
scroll to position [318, 0]
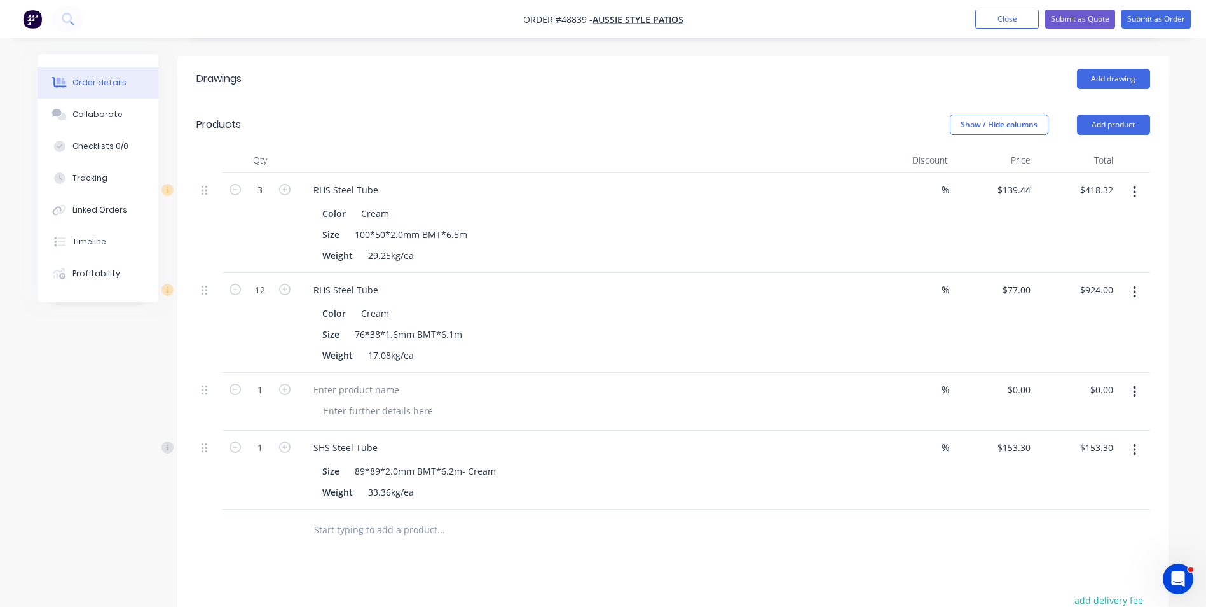
click at [1136, 385] on icon "button" at bounding box center [1134, 392] width 3 height 14
click at [1092, 492] on div "Delete" at bounding box center [1090, 501] width 98 height 18
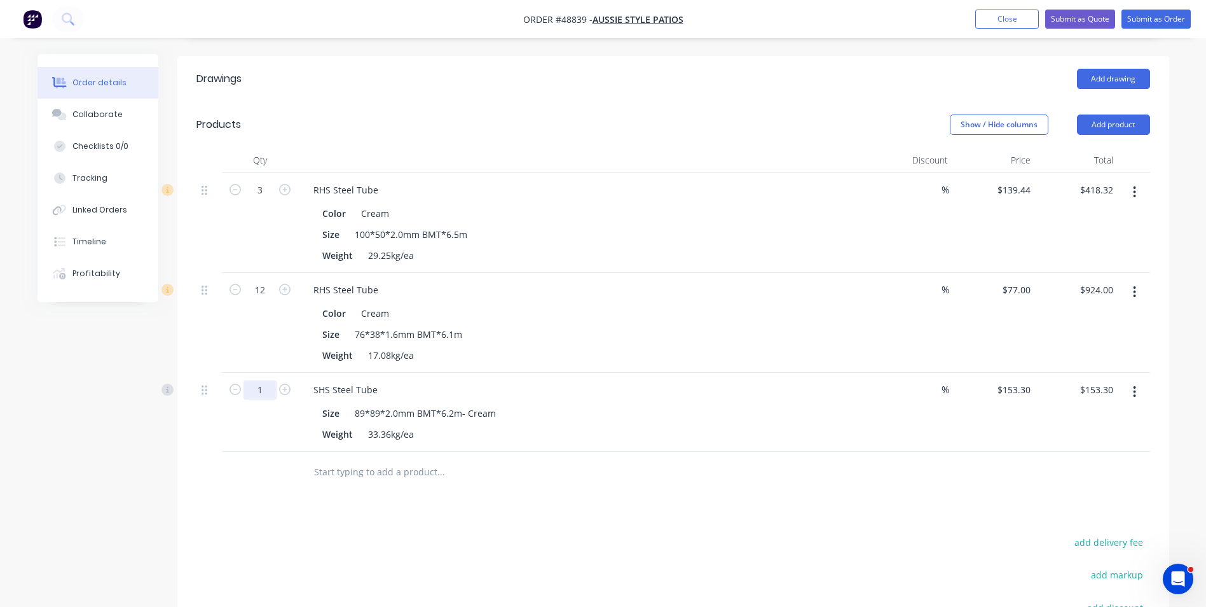
click at [261, 200] on input "1" at bounding box center [260, 190] width 33 height 19
type input "2"
type input "$306.60"
click at [674, 373] on div "SHS Steel Tube Size 89*89*2.0mm BMT*6.2m- Cream Weight 33.36kg/ea" at bounding box center [584, 412] width 572 height 79
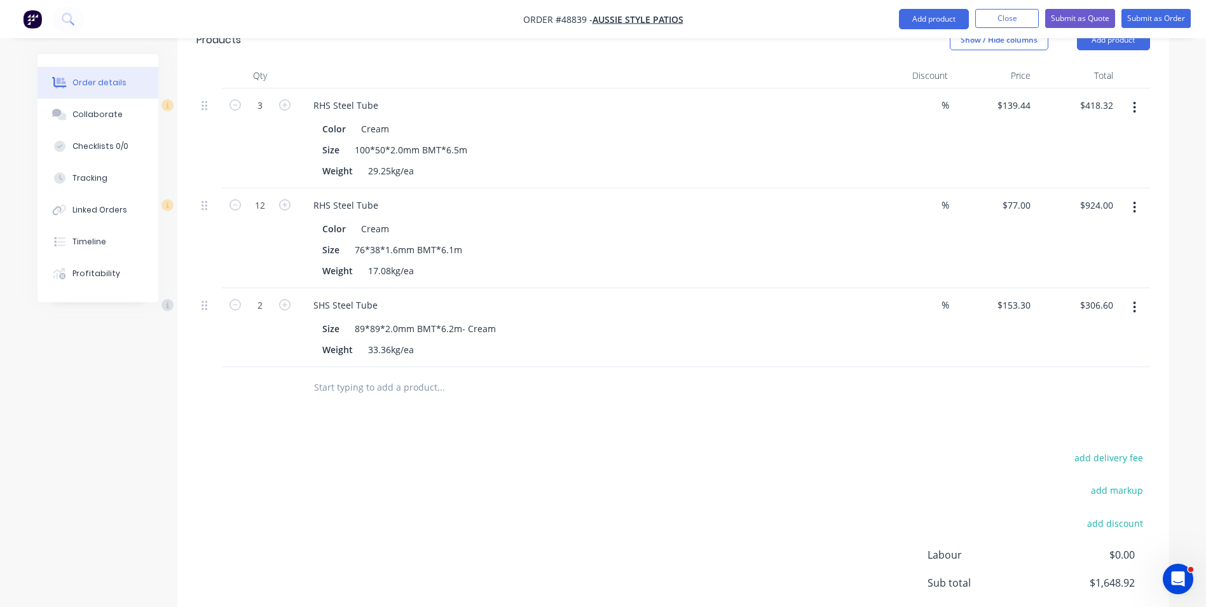
scroll to position [483, 0]
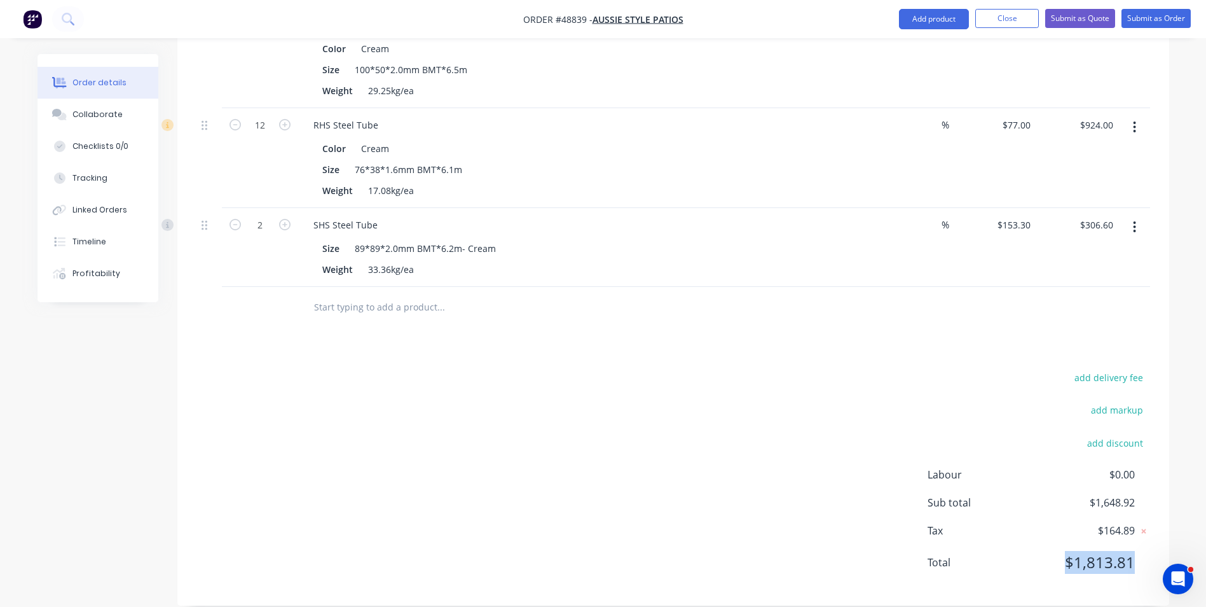
drag, startPoint x: 1139, startPoint y: 546, endPoint x: 1056, endPoint y: 555, distance: 83.8
click at [1056, 555] on div "Total $1,813.81" at bounding box center [1039, 562] width 223 height 23
click at [1010, 563] on div "Labour $0.00 Sub total $1,648.92 Tax $164.89 Total $1,813.81" at bounding box center [1039, 527] width 223 height 120
drag, startPoint x: 1037, startPoint y: 546, endPoint x: 1135, endPoint y: 532, distance: 98.8
click at [1135, 551] on div "Total $1,813.81" at bounding box center [1039, 562] width 223 height 23
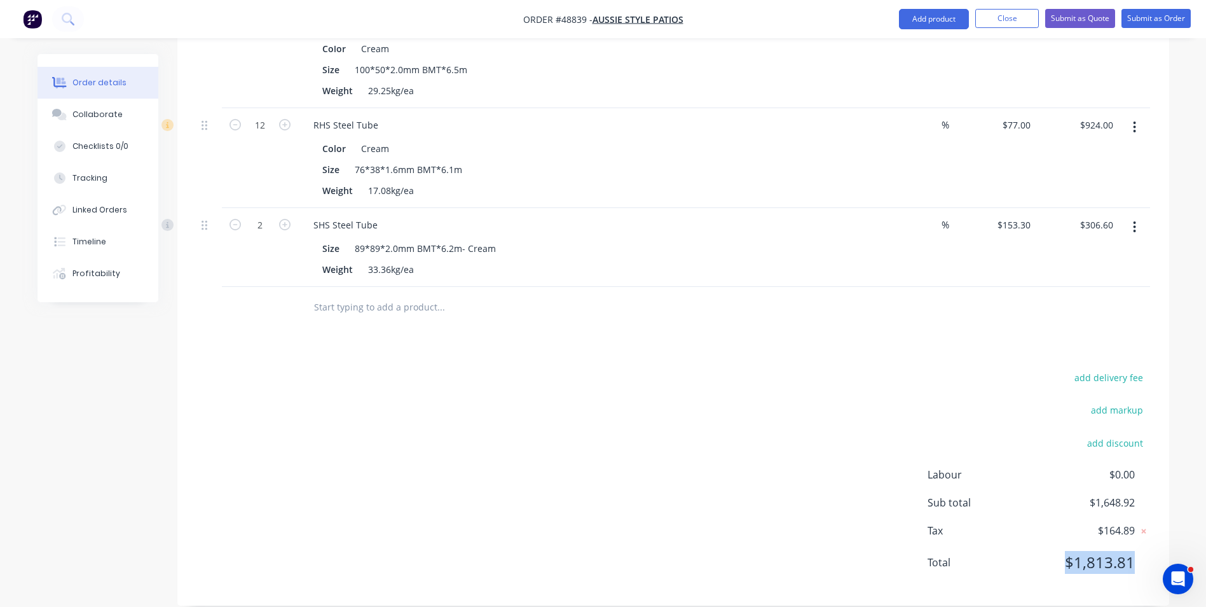
click at [1046, 565] on div "Labour $0.00 Sub total $1,648.92 Tax $164.89 Total $1,813.81" at bounding box center [1039, 527] width 223 height 120
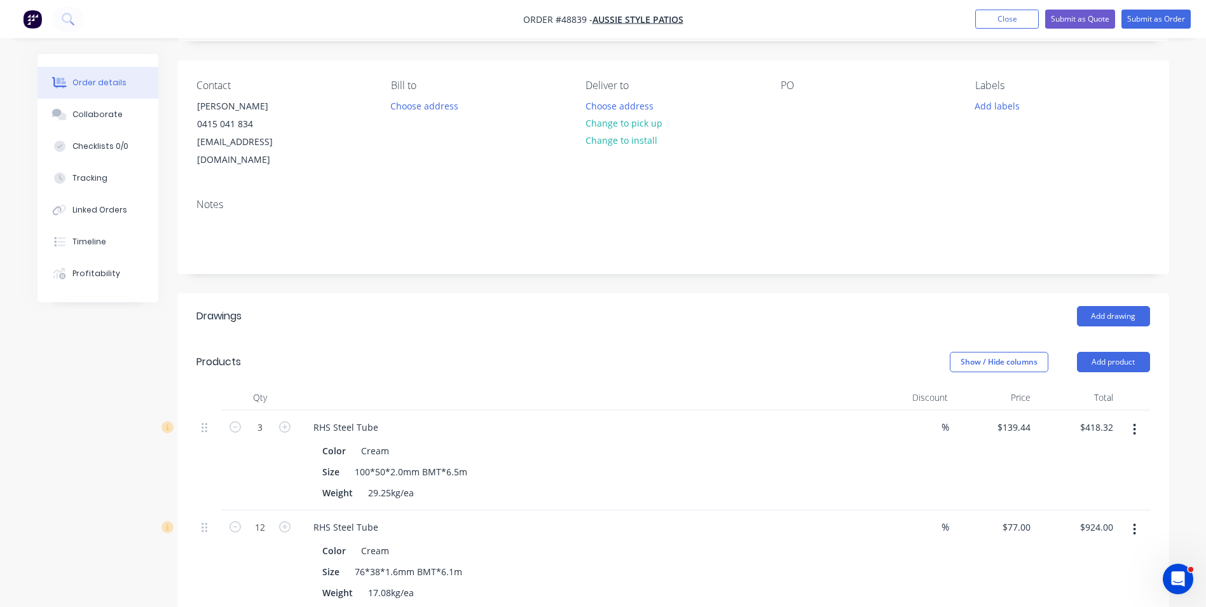
scroll to position [0, 0]
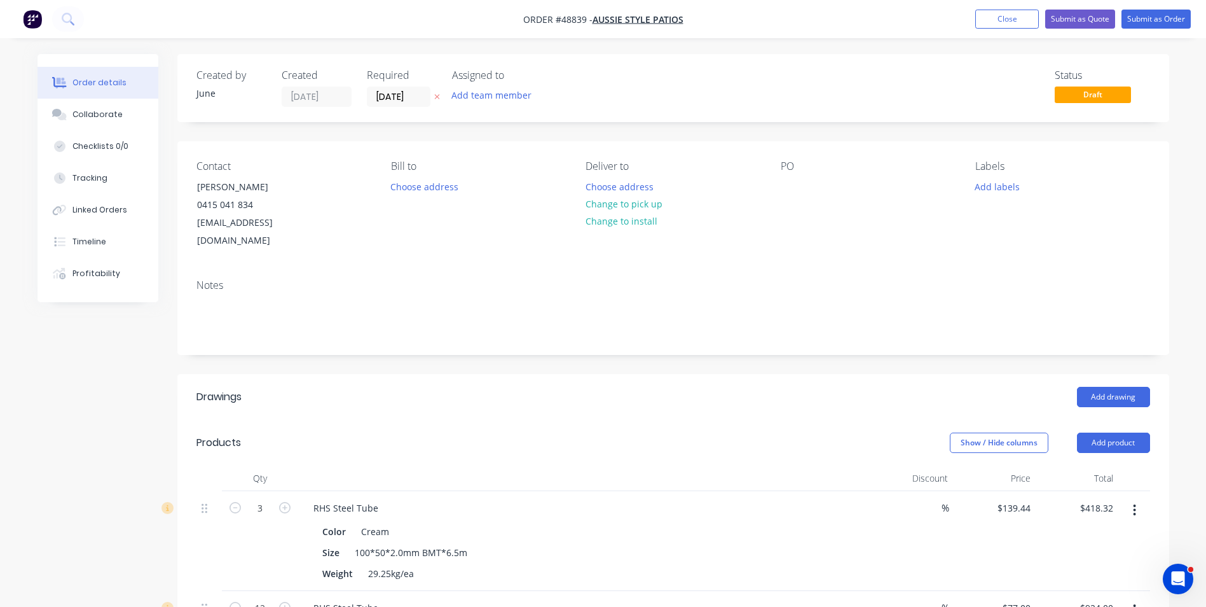
drag, startPoint x: 378, startPoint y: 96, endPoint x: 376, endPoint y: 80, distance: 16.0
click at [379, 95] on input "[DATE]" at bounding box center [399, 96] width 62 height 19
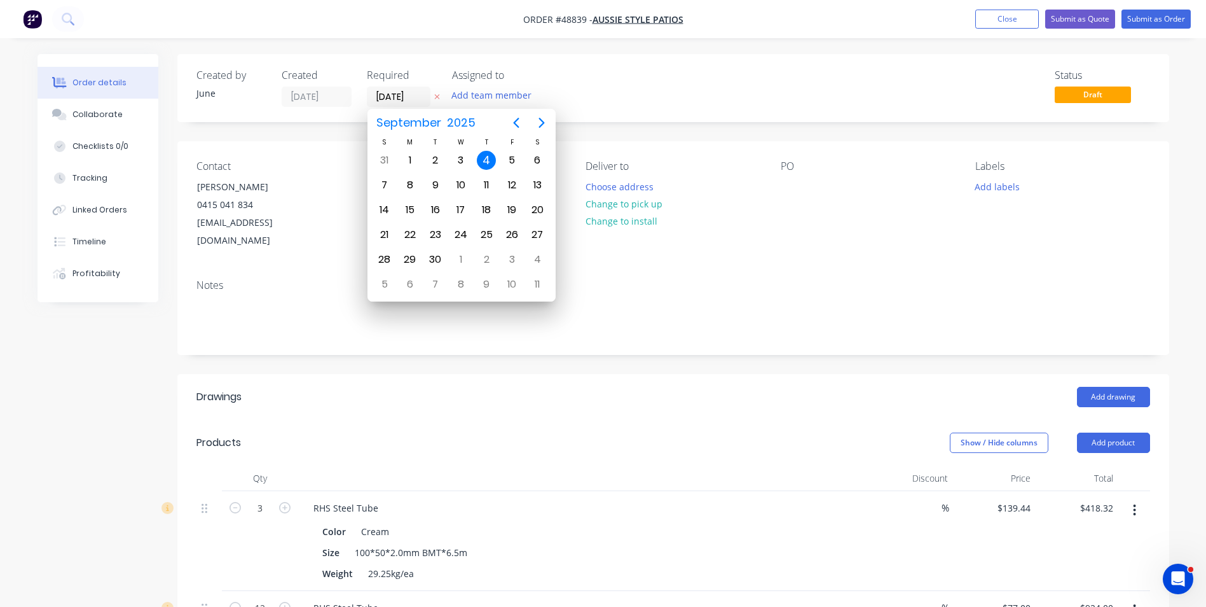
click at [770, 352] on div "Created by June Created 04/09/25 Required 04/09/25 Assigned to Add team member …" at bounding box center [673, 571] width 992 height 1034
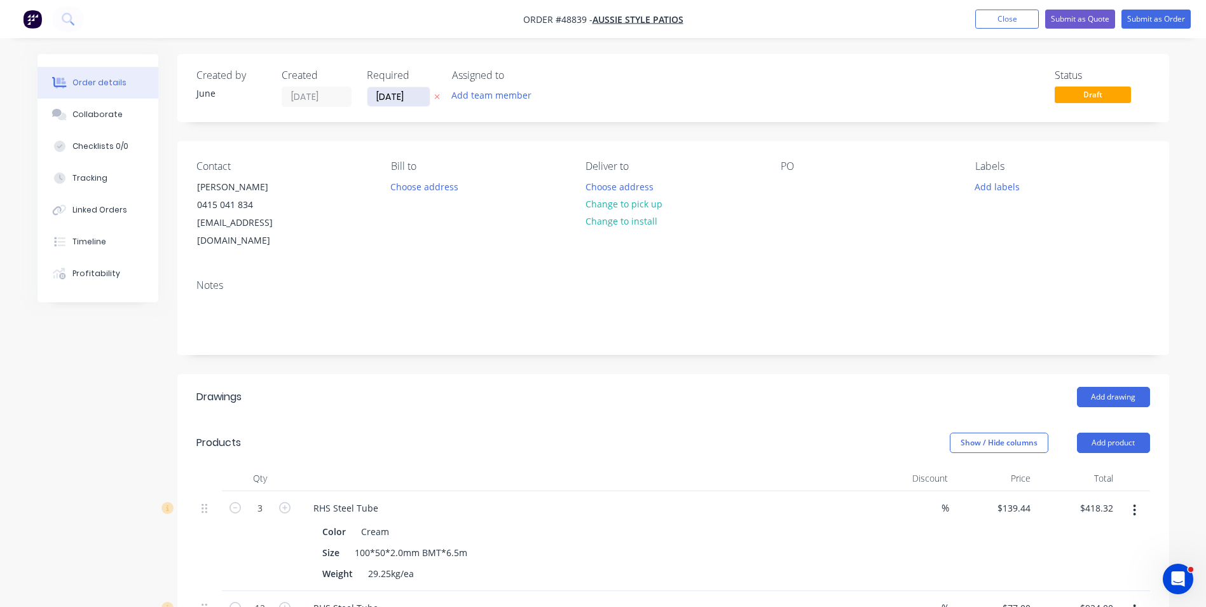
click at [420, 97] on input "[DATE]" at bounding box center [399, 96] width 62 height 19
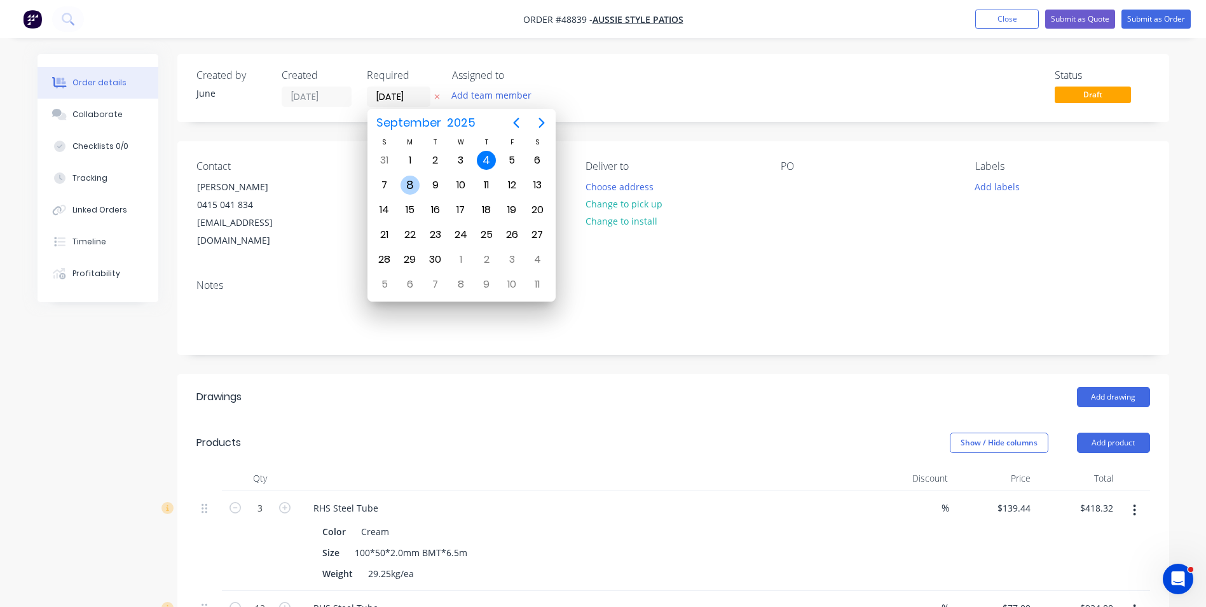
click at [402, 182] on div "8" at bounding box center [410, 184] width 19 height 19
type input "08/09/25"
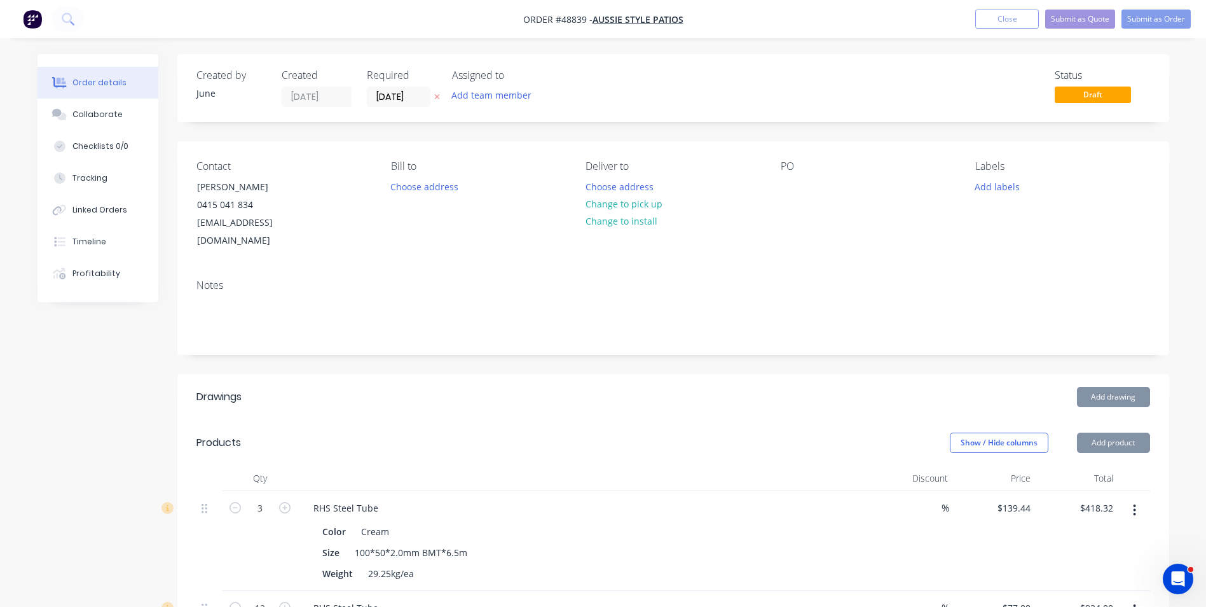
click at [666, 110] on div "Created by June Created 04/09/25 Required 08/09/25 Assigned to Add team member …" at bounding box center [673, 88] width 992 height 68
click at [658, 214] on div "Change to install" at bounding box center [624, 220] width 90 height 17
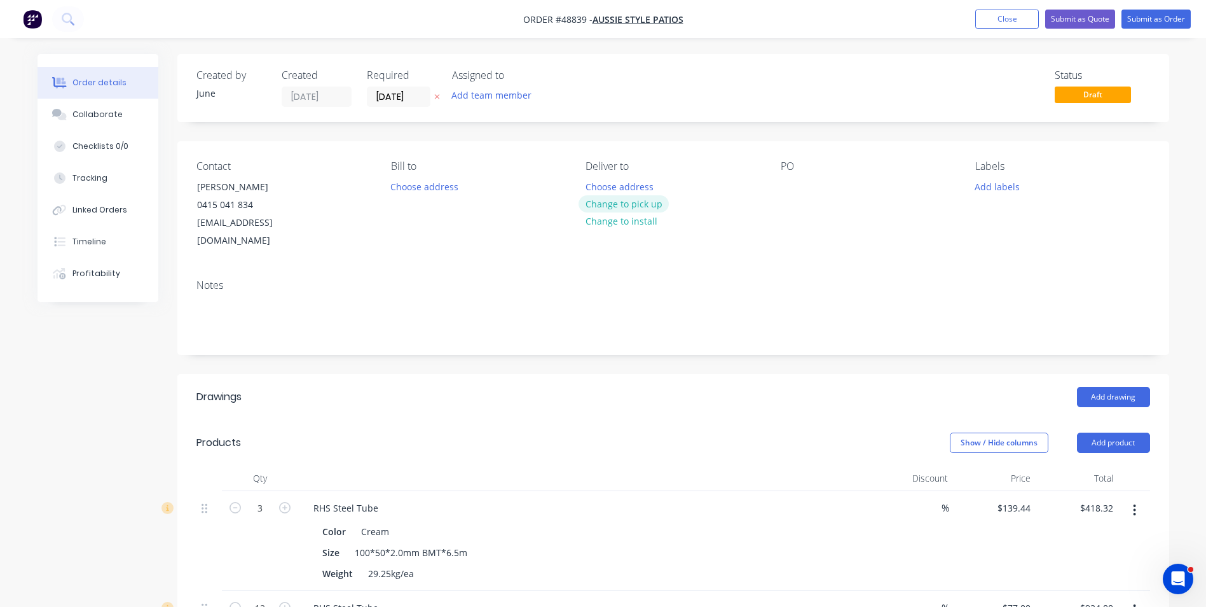
click at [657, 202] on button "Change to pick up" at bounding box center [624, 203] width 90 height 17
click at [1149, 27] on button "Submit as Order" at bounding box center [1156, 19] width 69 height 19
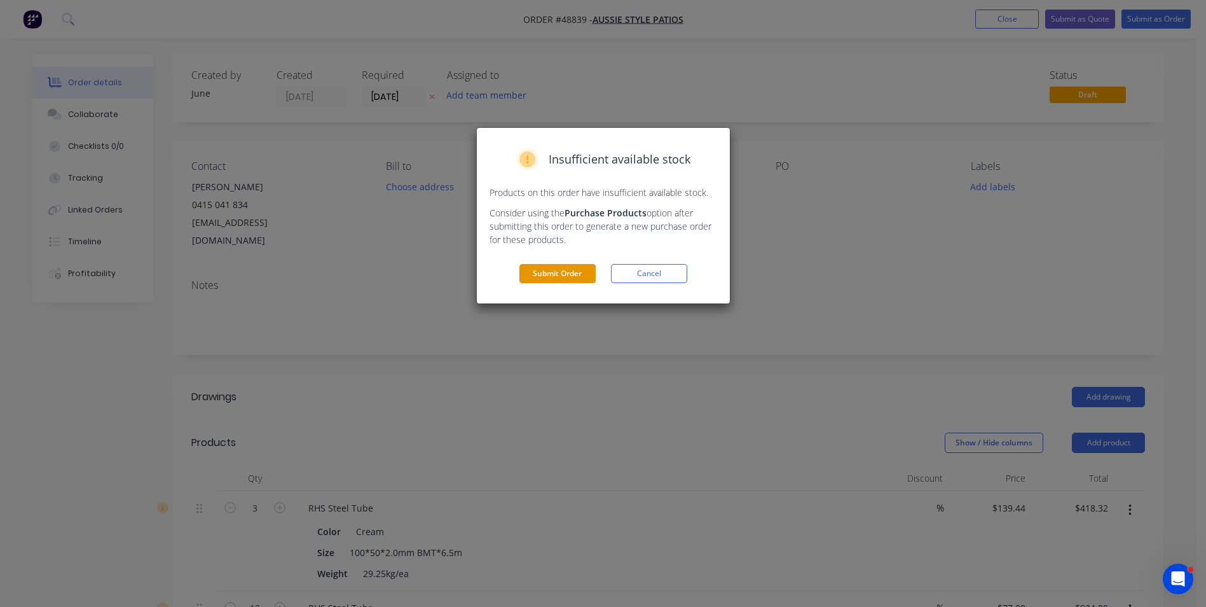
click at [554, 268] on button "Submit Order" at bounding box center [557, 273] width 76 height 19
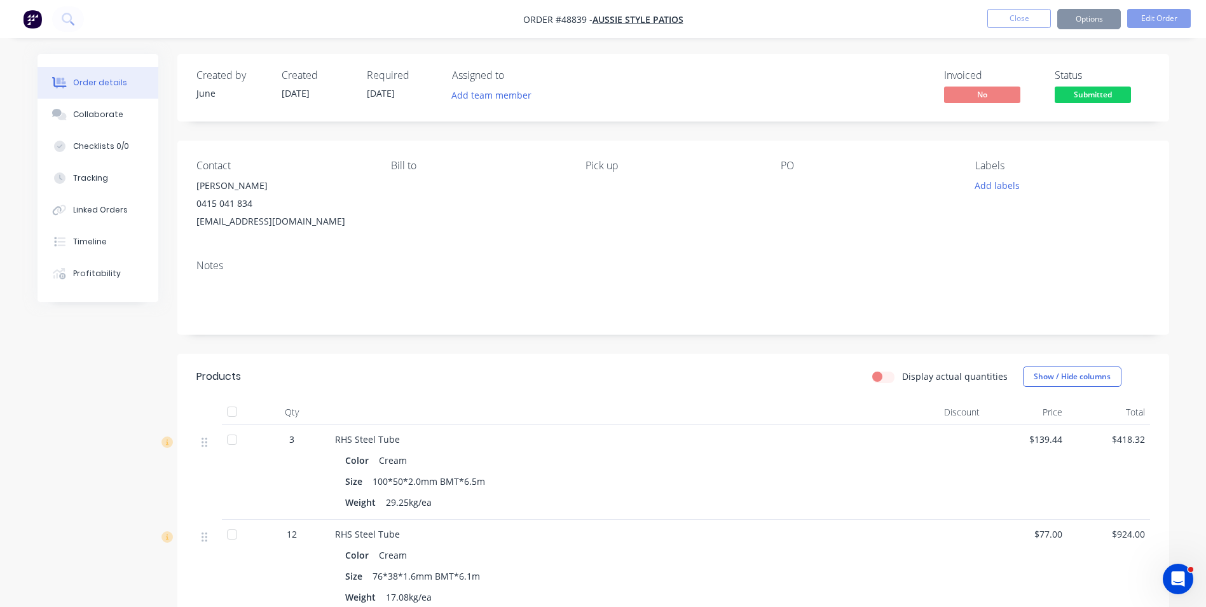
click at [1107, 20] on button "Options" at bounding box center [1089, 19] width 64 height 20
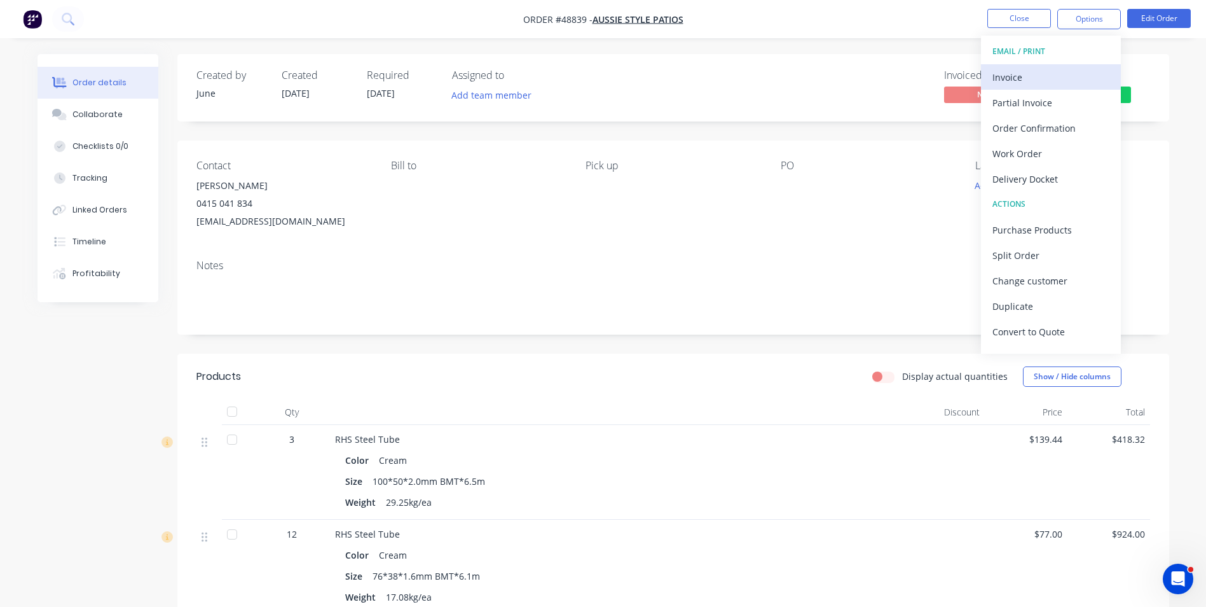
click at [1029, 71] on div "Invoice" at bounding box center [1051, 77] width 117 height 18
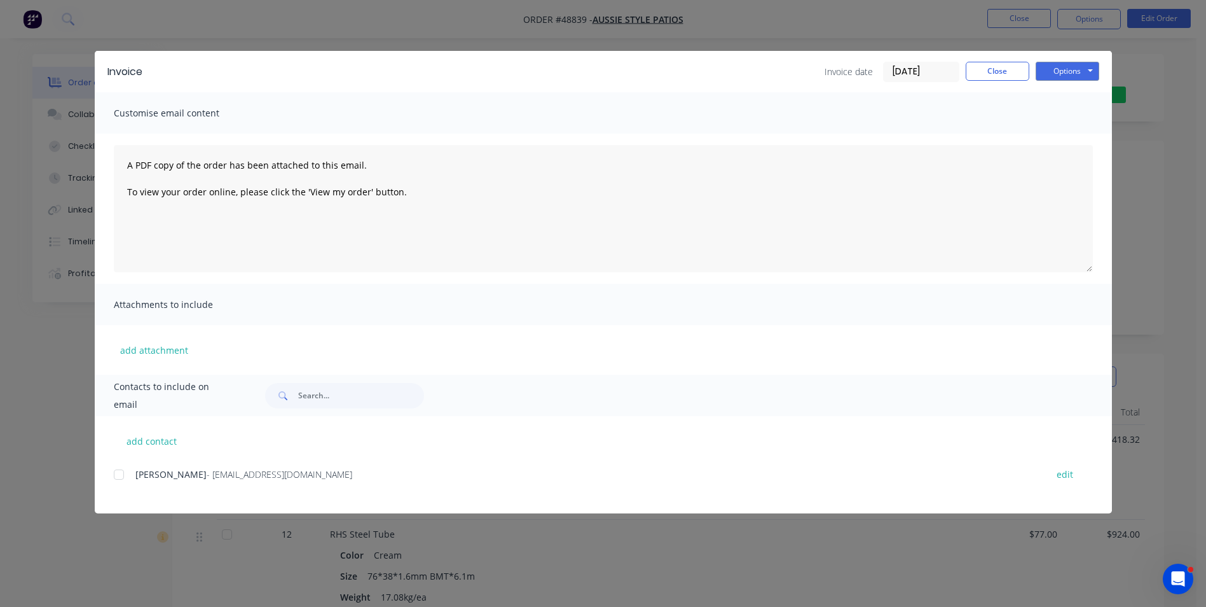
drag, startPoint x: 209, startPoint y: 475, endPoint x: 229, endPoint y: 460, distance: 25.4
click at [209, 476] on span "- datar1@icloud.com" at bounding box center [280, 474] width 146 height 12
click at [126, 477] on div at bounding box center [118, 474] width 25 height 25
click at [1085, 57] on div "Invoice Invoice date 04/09/25 Close Options Preview Print Email" at bounding box center [603, 71] width 1017 height 41
click at [1085, 71] on button "Options" at bounding box center [1068, 71] width 64 height 19
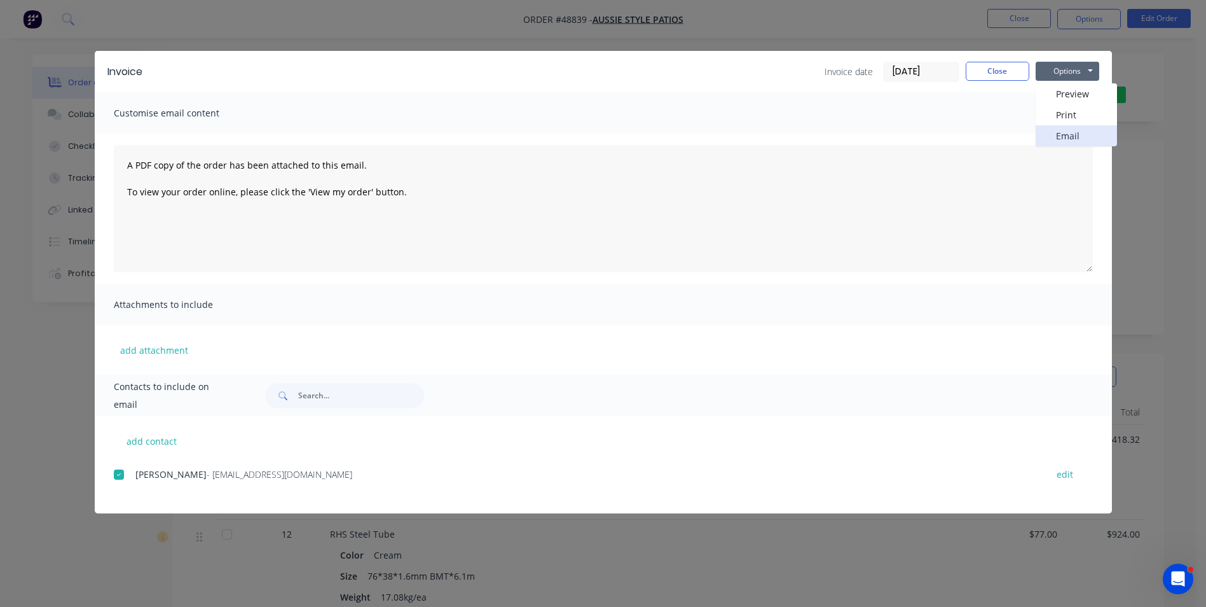
click at [1063, 134] on button "Email" at bounding box center [1076, 135] width 81 height 21
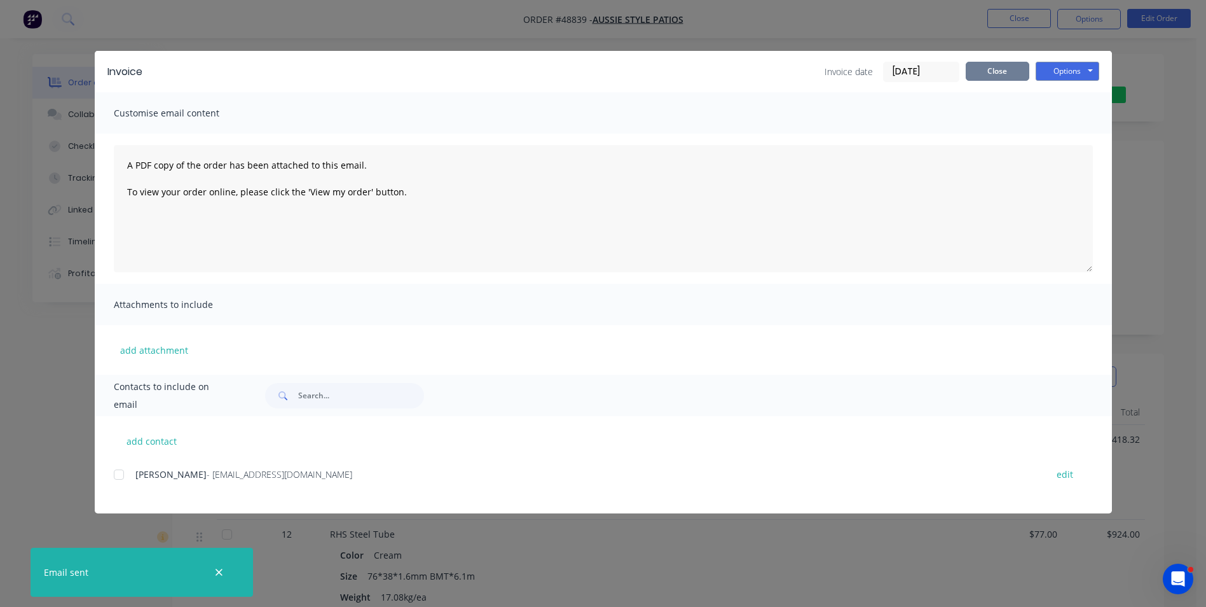
click at [1002, 67] on button "Close" at bounding box center [998, 71] width 64 height 19
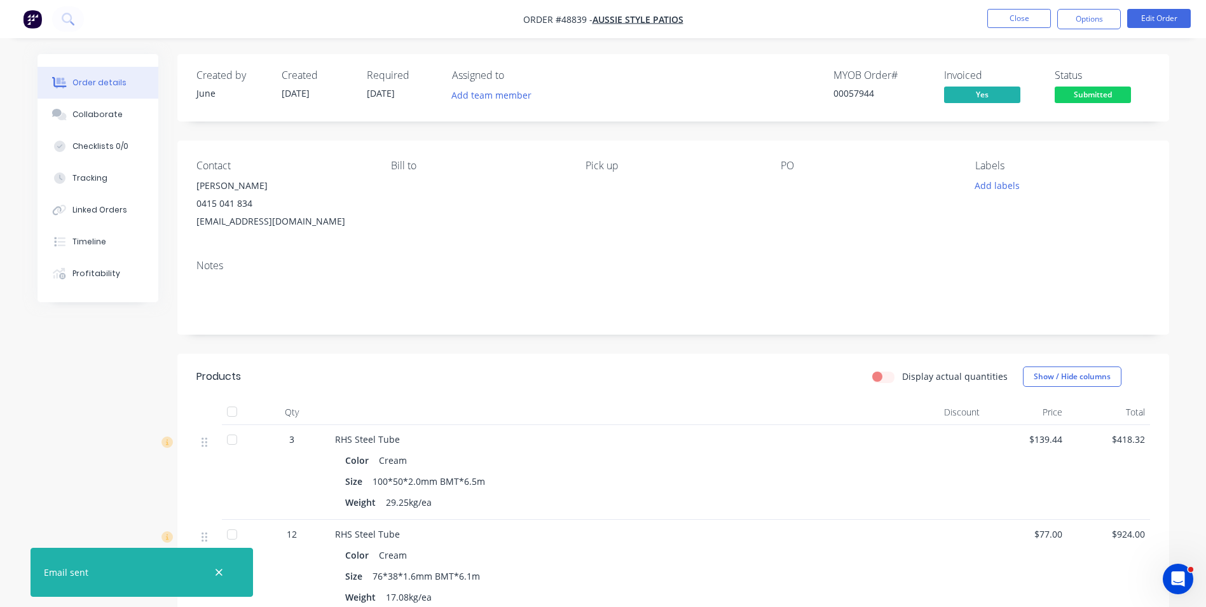
click at [778, 228] on div "Contact Dave 0415 041 834 datar1@icloud.com Bill to Pick up PO Labels Add labels" at bounding box center [673, 195] width 992 height 109
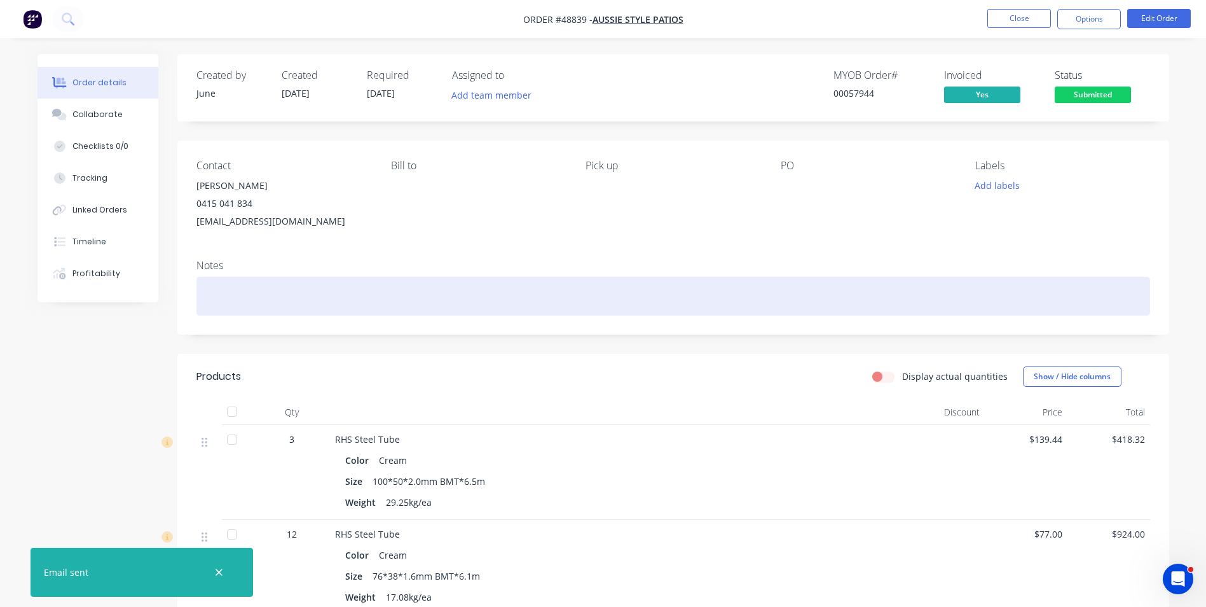
click at [493, 286] on div at bounding box center [673, 296] width 954 height 39
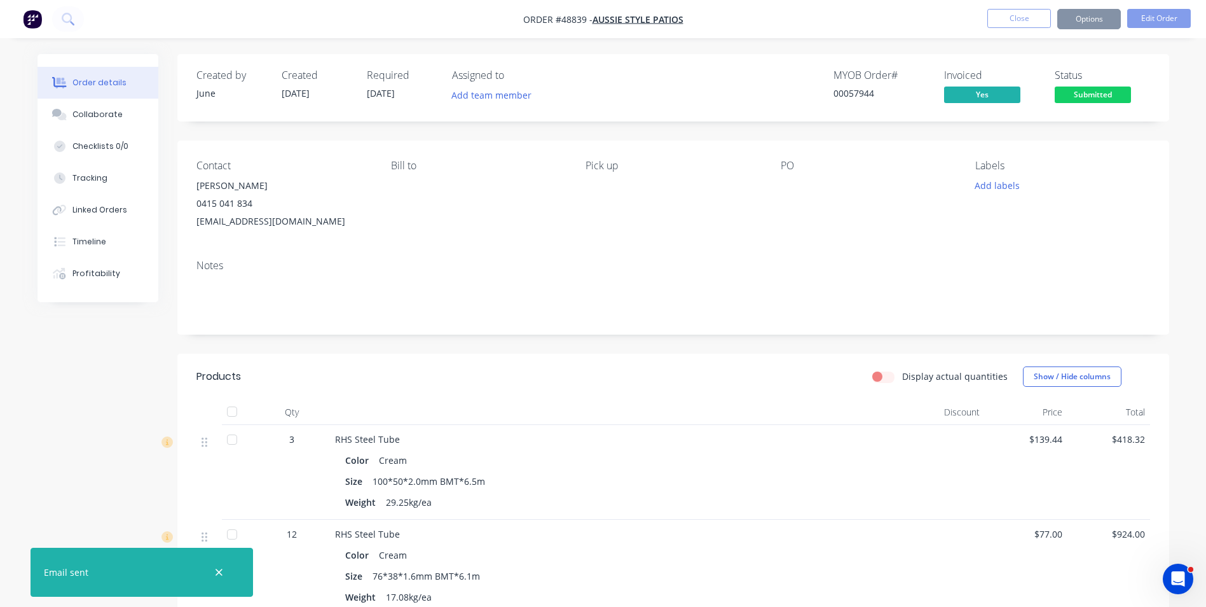
click at [502, 239] on div "Contact Dave 0415 041 834 datar1@icloud.com Bill to Pick up PO Labels Add labels" at bounding box center [673, 195] width 992 height 109
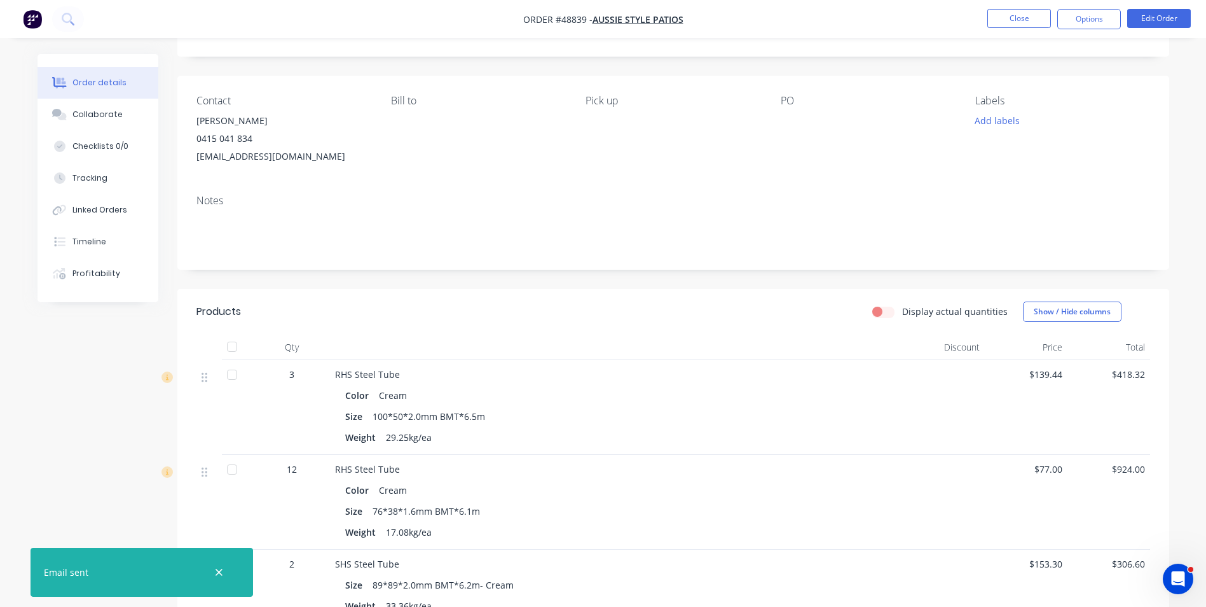
scroll to position [127, 0]
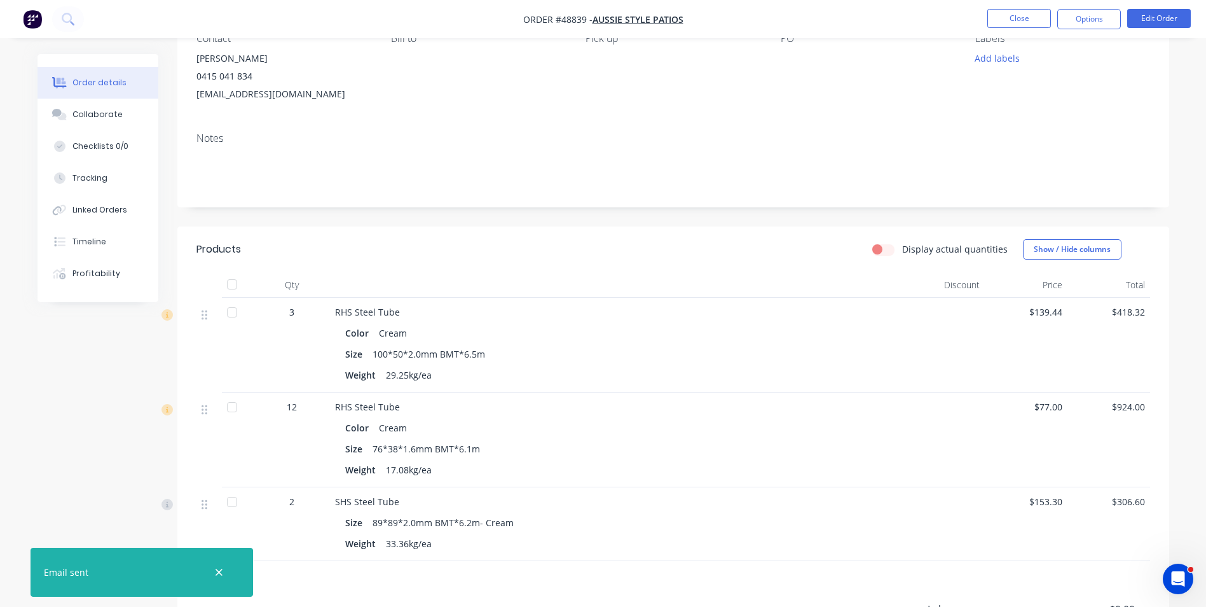
click at [160, 411] on div "Created by June Created 04/09/25 Required 08/09/25 Assigned to Add team member …" at bounding box center [604, 343] width 1132 height 832
click at [165, 412] on icon at bounding box center [167, 409] width 11 height 11
click at [219, 432] on div at bounding box center [208, 439] width 25 height 95
click at [212, 444] on div at bounding box center [208, 439] width 25 height 95
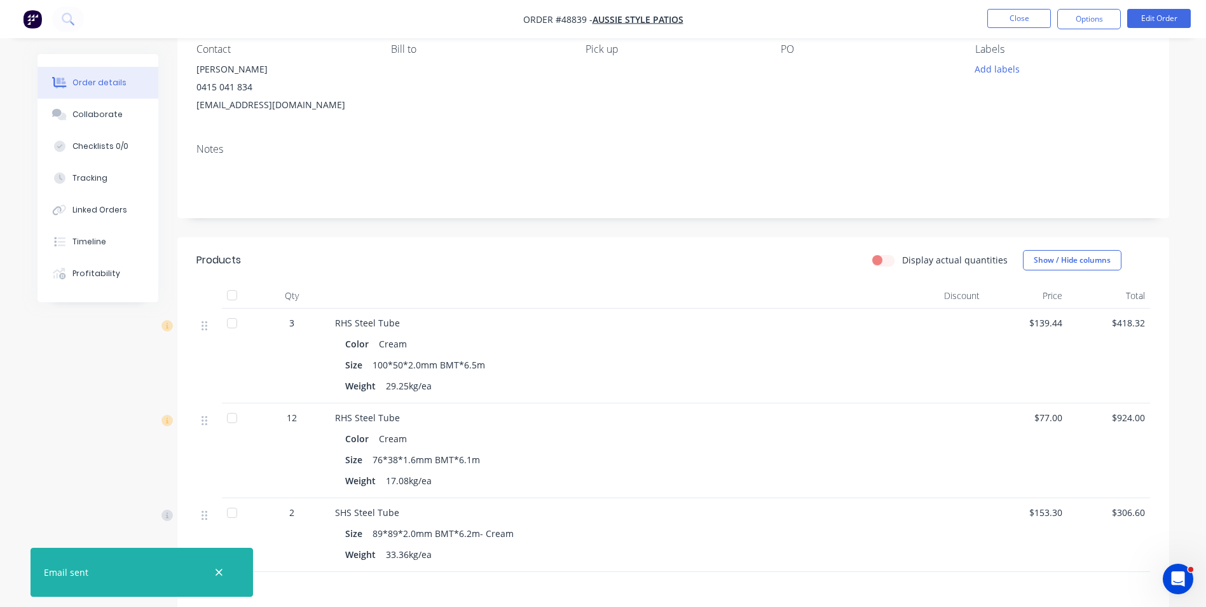
scroll to position [0, 0]
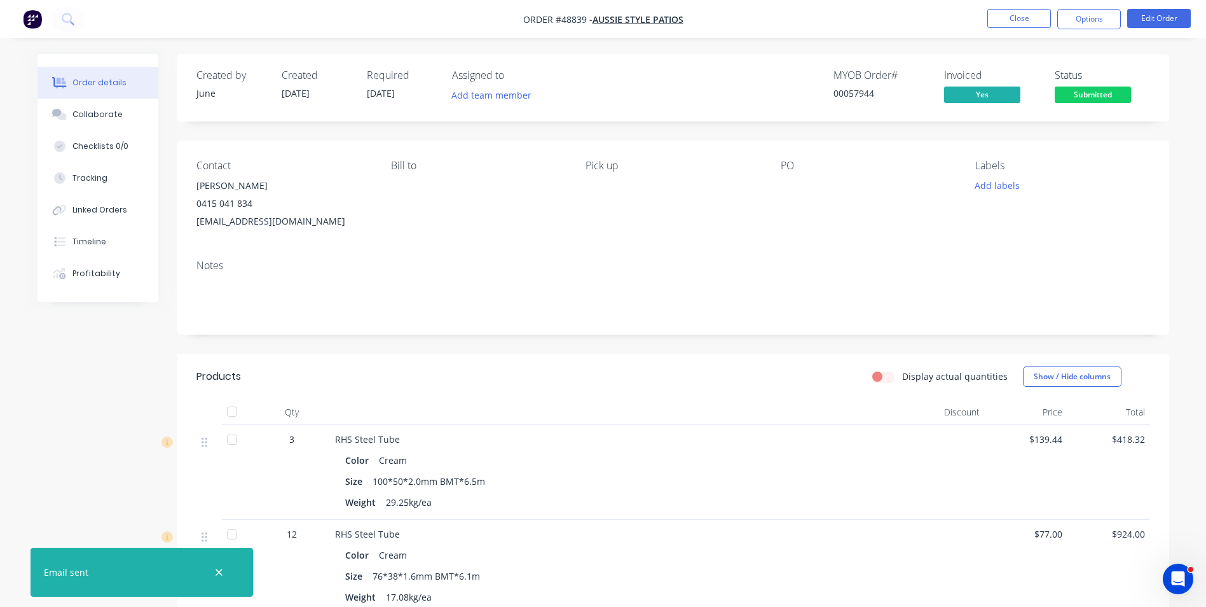
click at [605, 373] on div "Display actual quantities Show / Hide columns" at bounding box center [774, 376] width 751 height 20
click at [1028, 20] on button "Close" at bounding box center [1019, 18] width 64 height 19
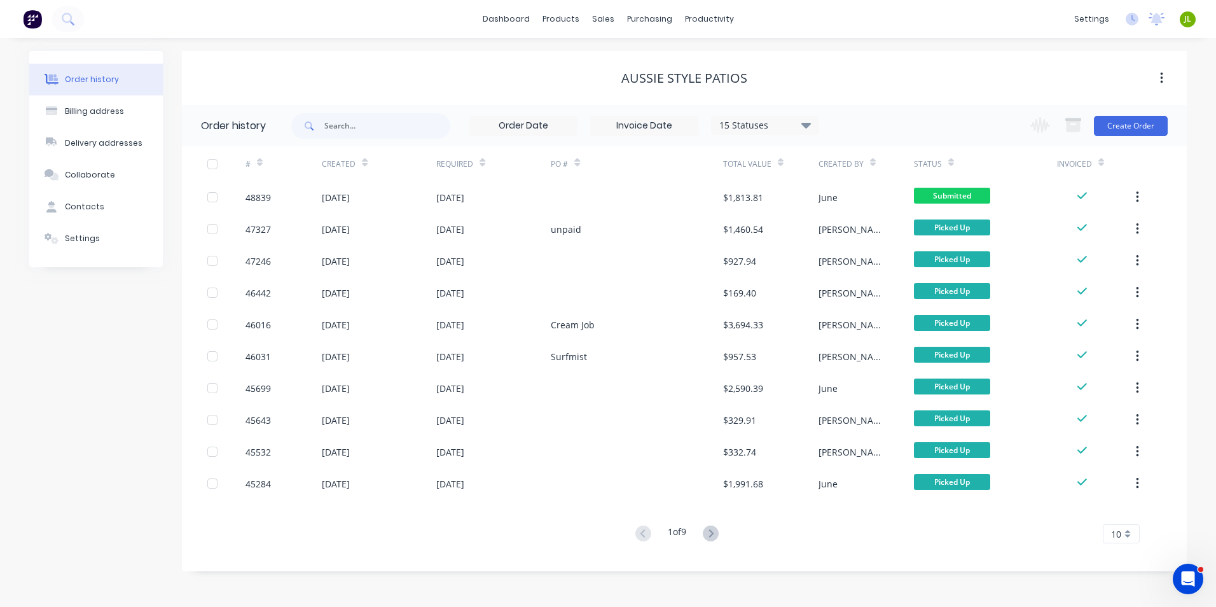
click at [441, 555] on div "# Created Required PO # Total Value Created By Status Invoiced 48839 04 Sep 202…" at bounding box center [676, 352] width 989 height 412
click at [667, 87] on div "Suppliers" at bounding box center [676, 86] width 38 height 11
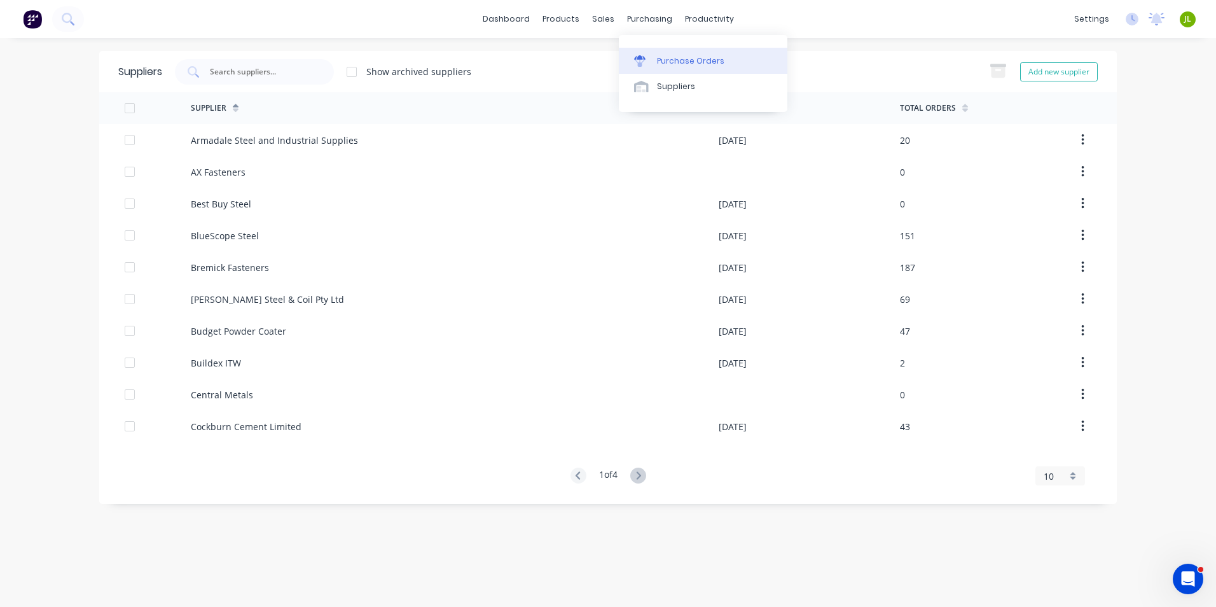
click at [655, 62] on link "Purchase Orders" at bounding box center [703, 60] width 168 height 25
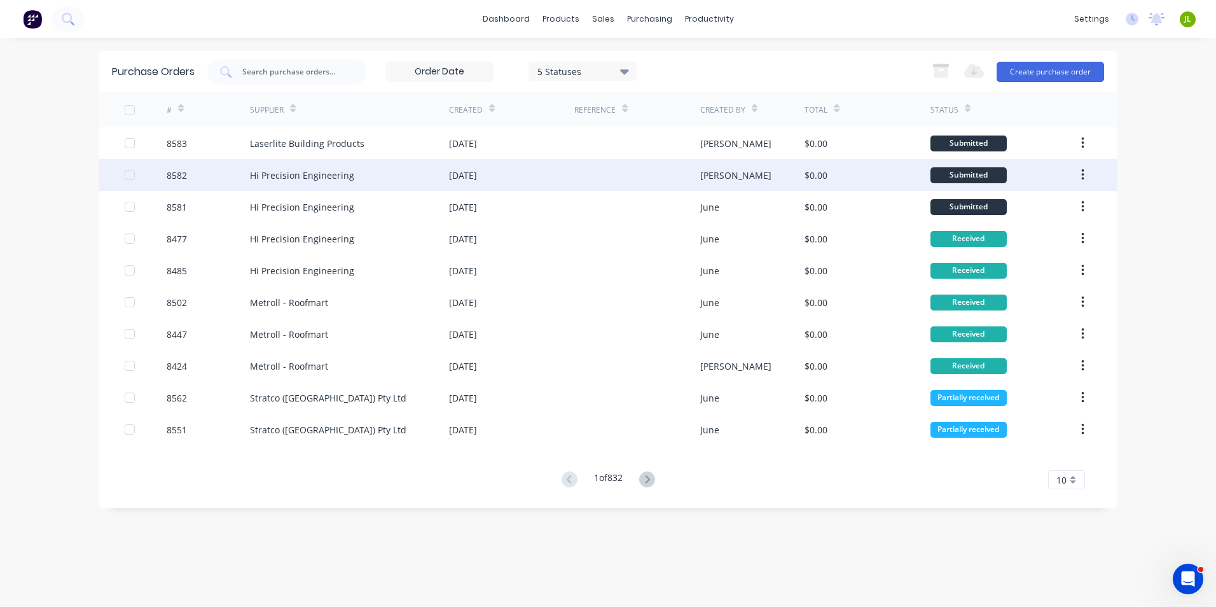
click at [380, 182] on div "Hi Precision Engineering" at bounding box center [349, 175] width 199 height 32
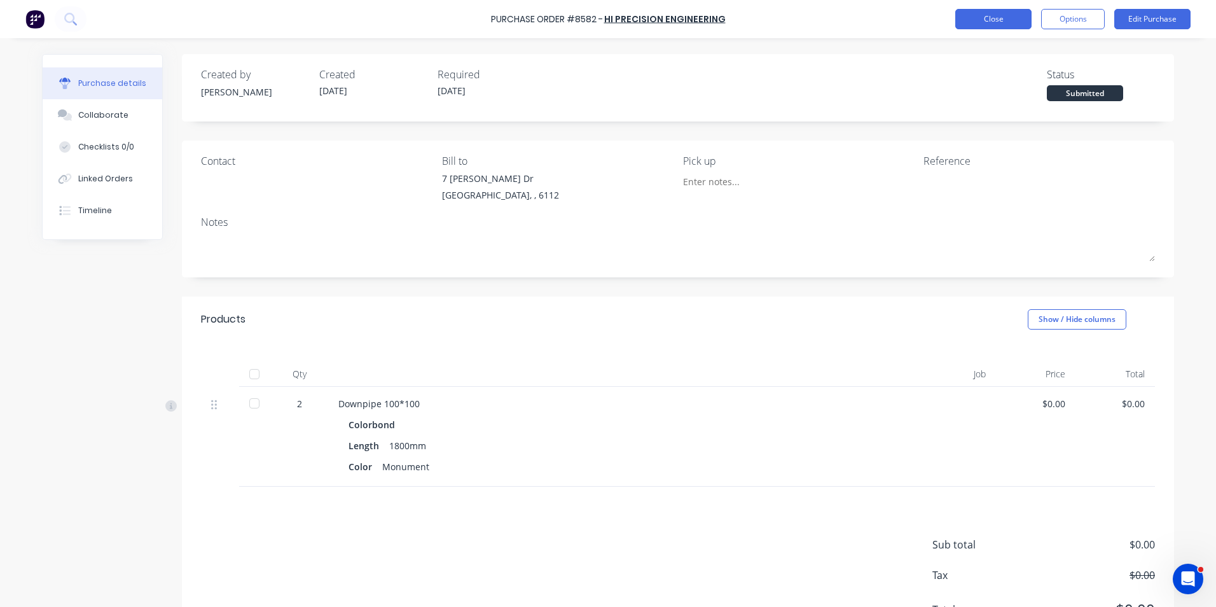
click at [994, 15] on button "Close" at bounding box center [993, 19] width 76 height 20
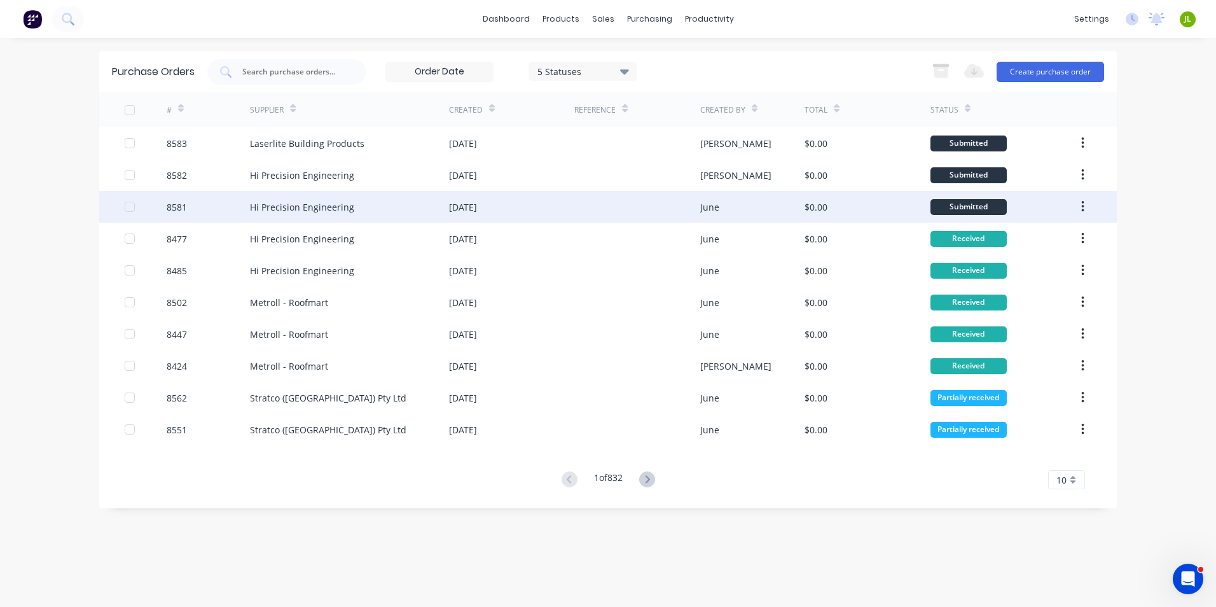
click at [554, 218] on div "[DATE]" at bounding box center [511, 207] width 125 height 32
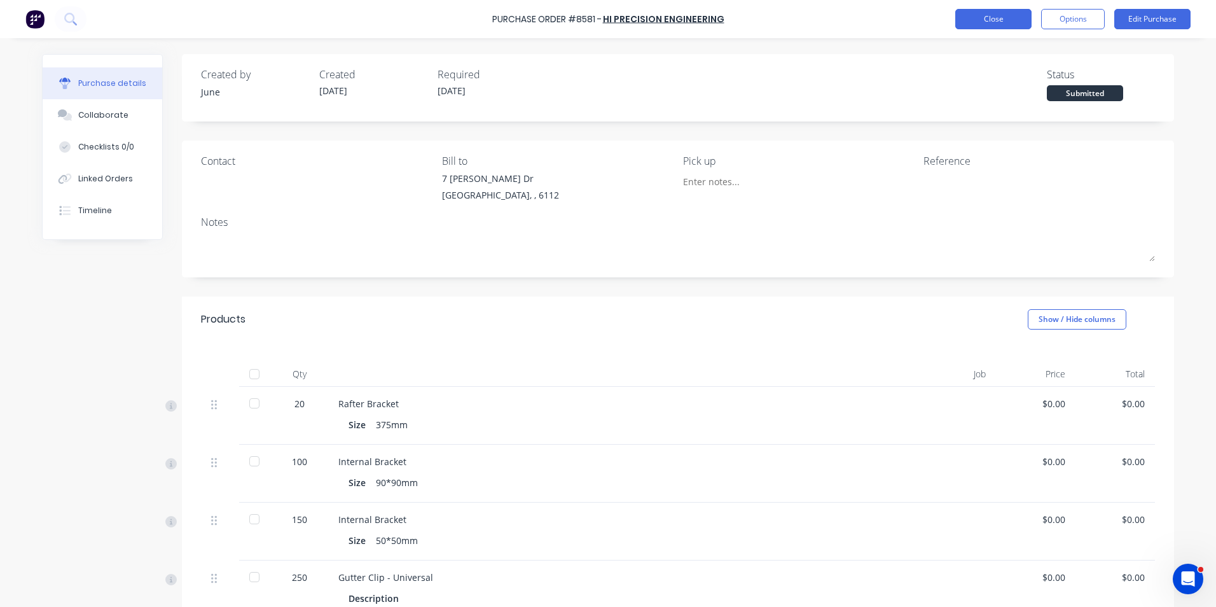
click at [1003, 11] on button "Close" at bounding box center [993, 19] width 76 height 20
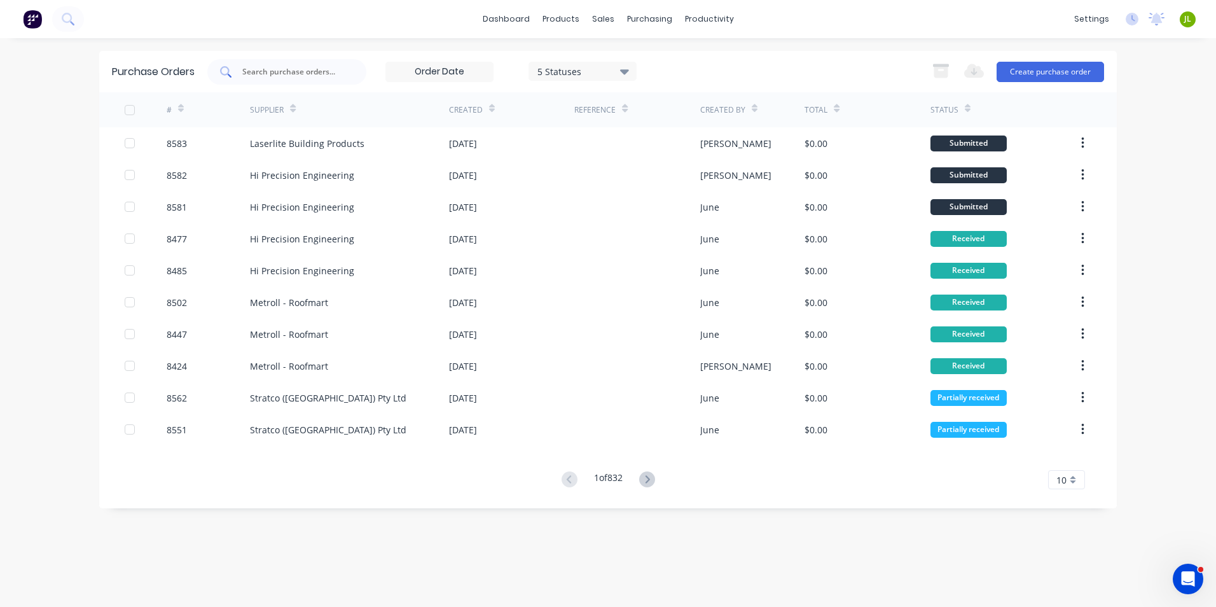
click at [306, 67] on input "text" at bounding box center [294, 71] width 106 height 13
click at [325, 493] on div "Purchase Orders 5 Statuses 5 Statuses Export to Excel (XLSX) Create purchase or…" at bounding box center [607, 279] width 1017 height 457
click at [619, 79] on link "Customers" at bounding box center [670, 86] width 168 height 25
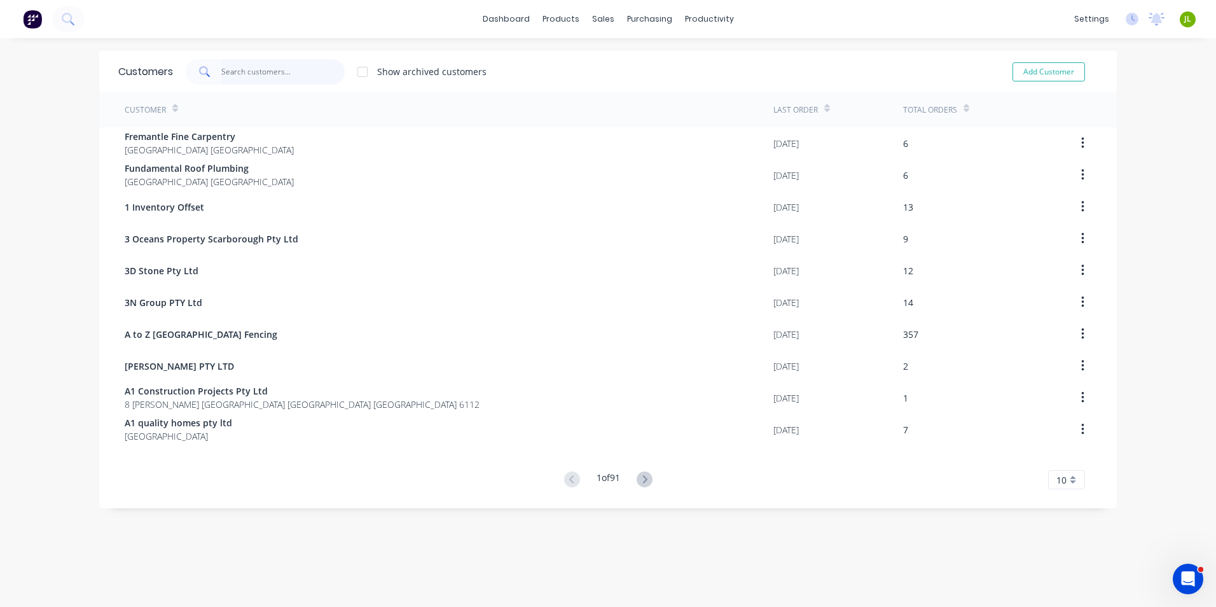
click at [284, 62] on input "text" at bounding box center [283, 71] width 124 height 25
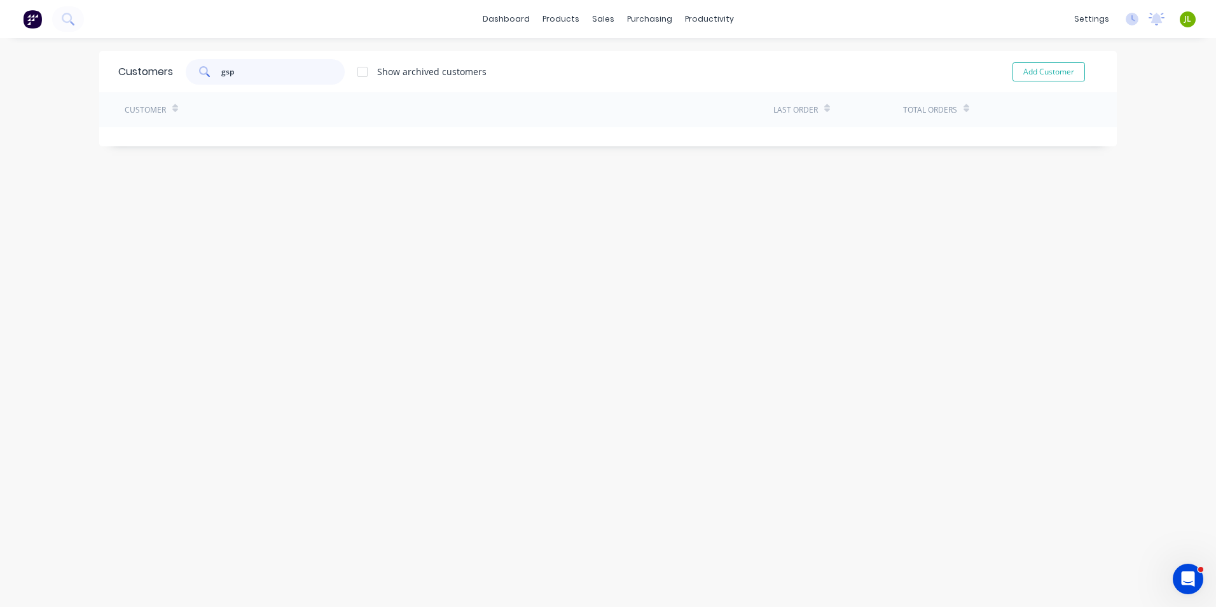
drag, startPoint x: 242, startPoint y: 75, endPoint x: 203, endPoint y: 72, distance: 38.2
click at [203, 72] on div "gsp" at bounding box center [265, 71] width 159 height 25
type input "d"
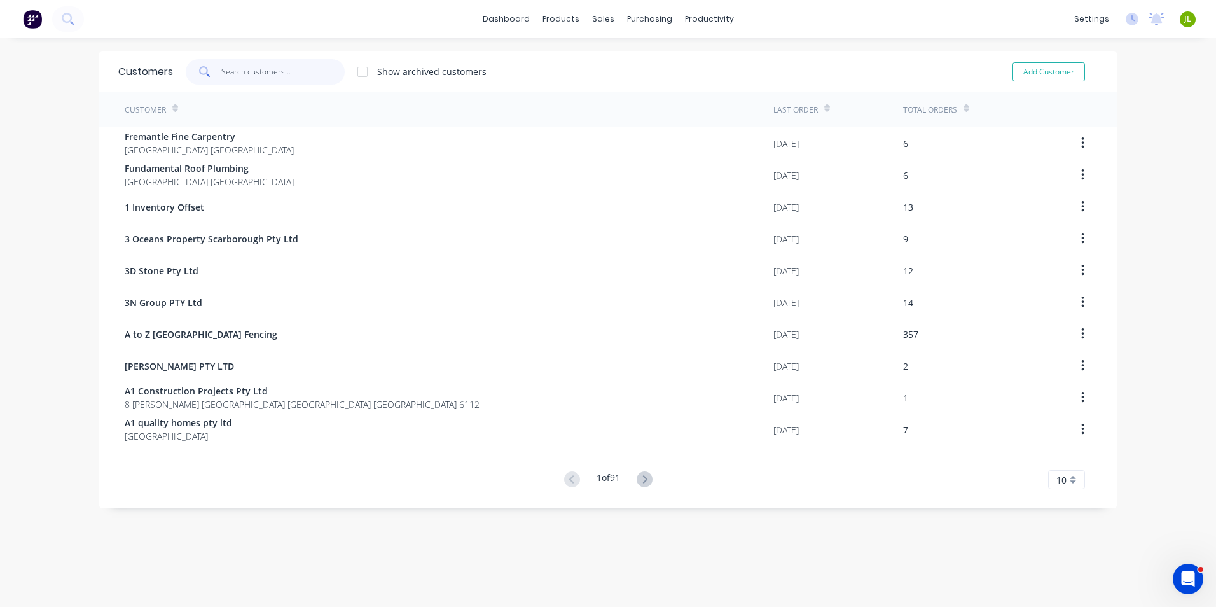
type input "d"
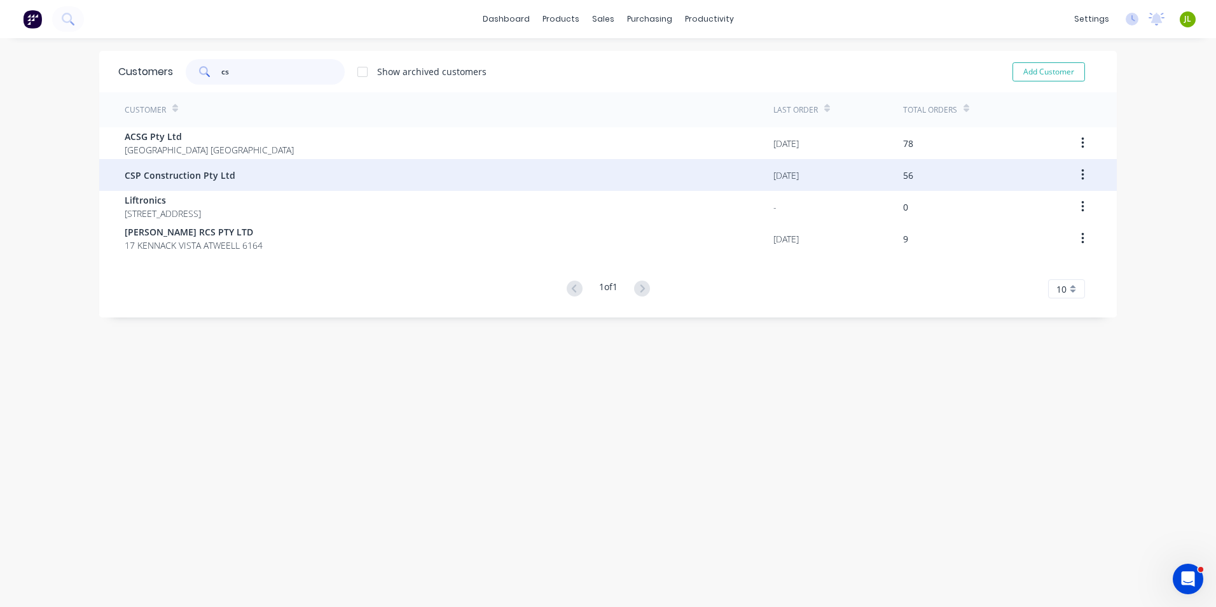
type input "cs"
click at [282, 177] on div "CSP Construction Pty Ltd" at bounding box center [449, 175] width 649 height 32
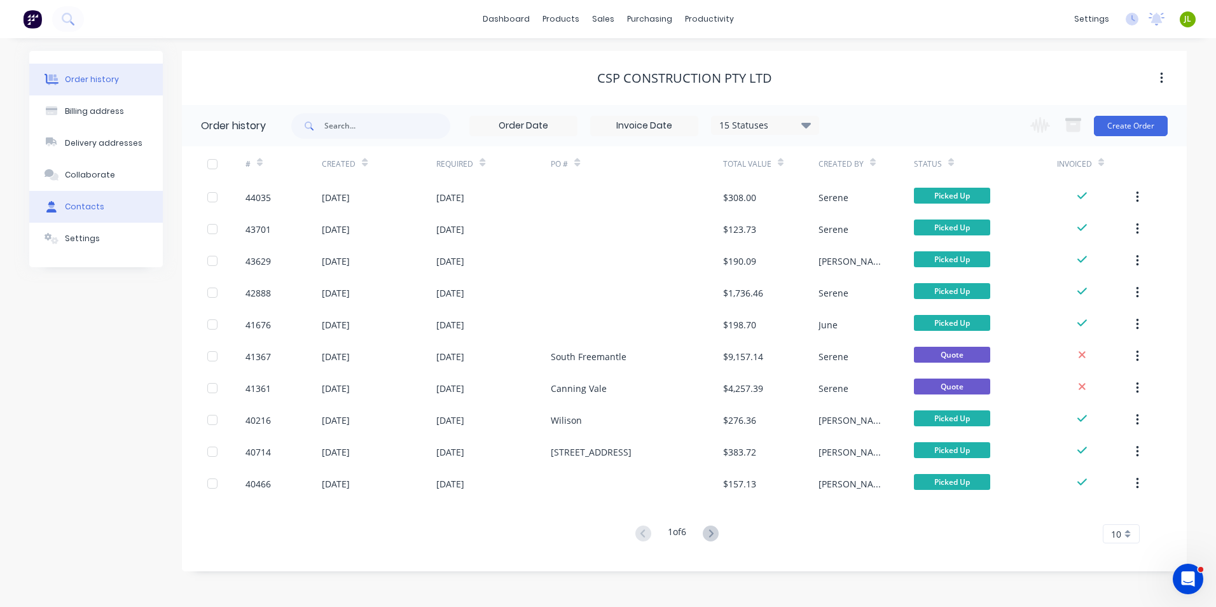
click at [92, 204] on div "Contacts" at bounding box center [84, 206] width 39 height 11
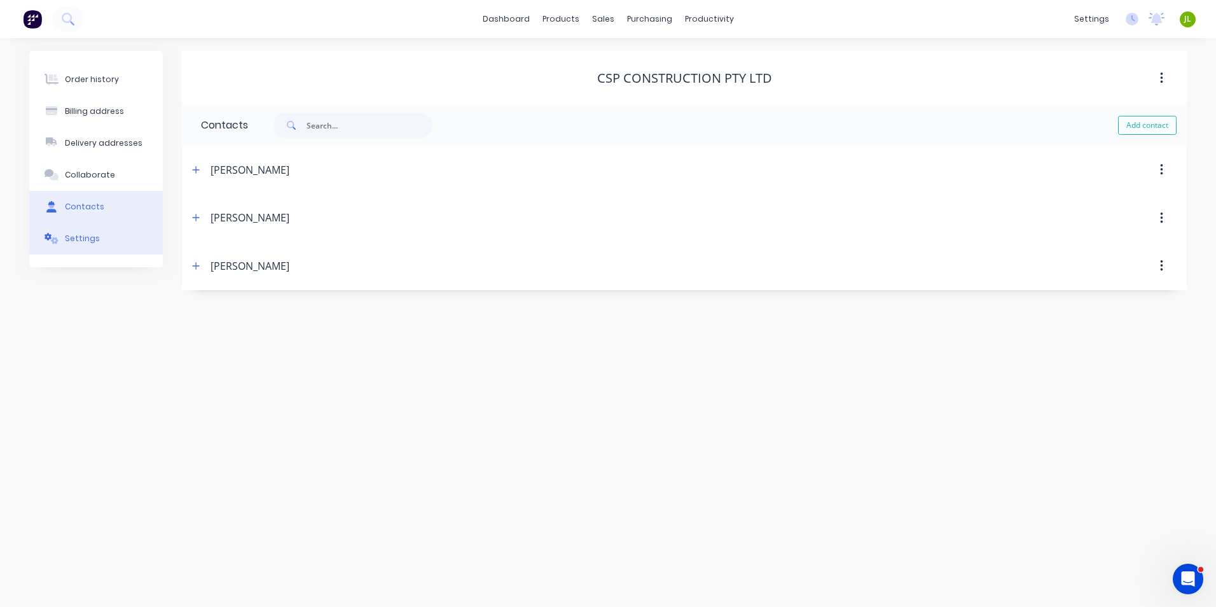
click at [57, 233] on icon at bounding box center [52, 238] width 15 height 11
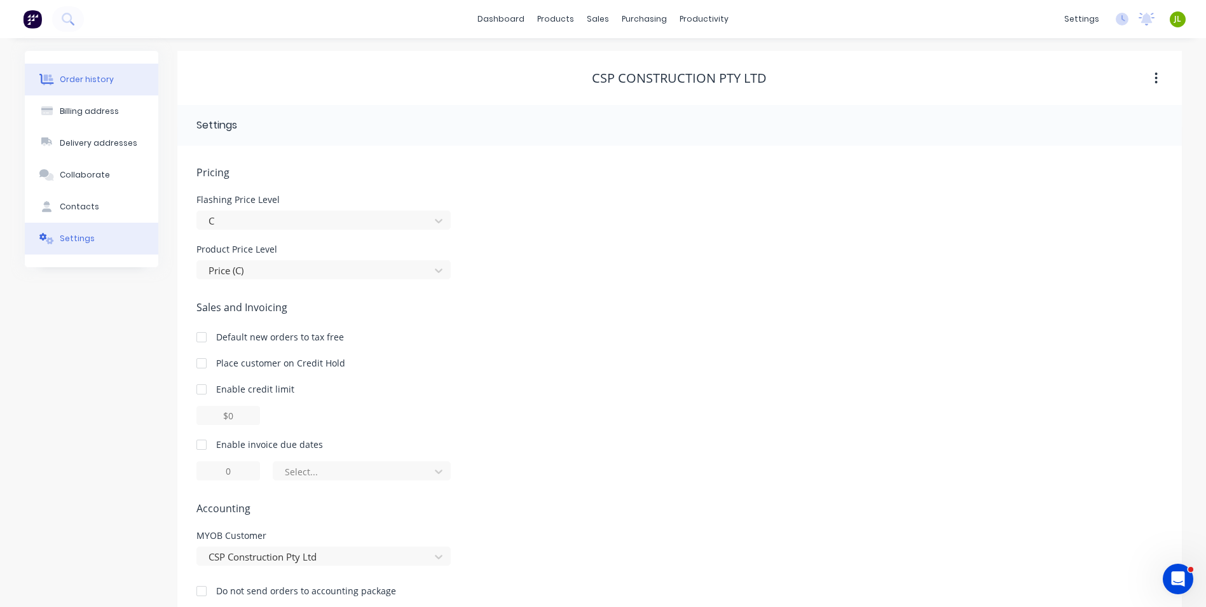
click at [113, 69] on button "Order history" at bounding box center [92, 80] width 134 height 32
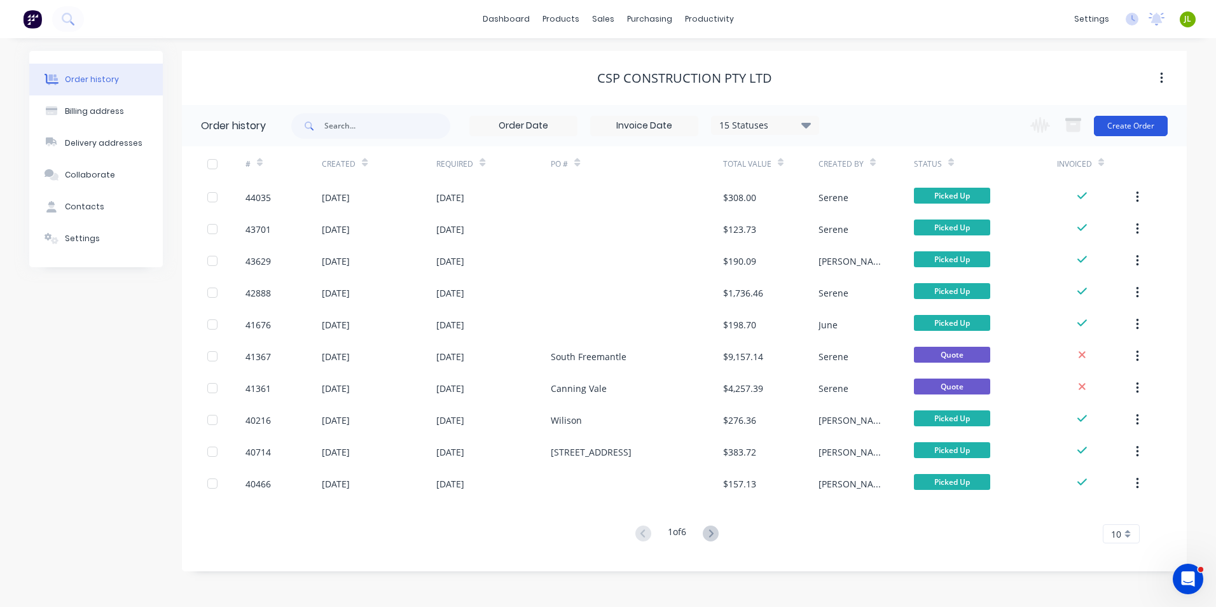
click at [1136, 127] on button "Create Order" at bounding box center [1131, 126] width 74 height 20
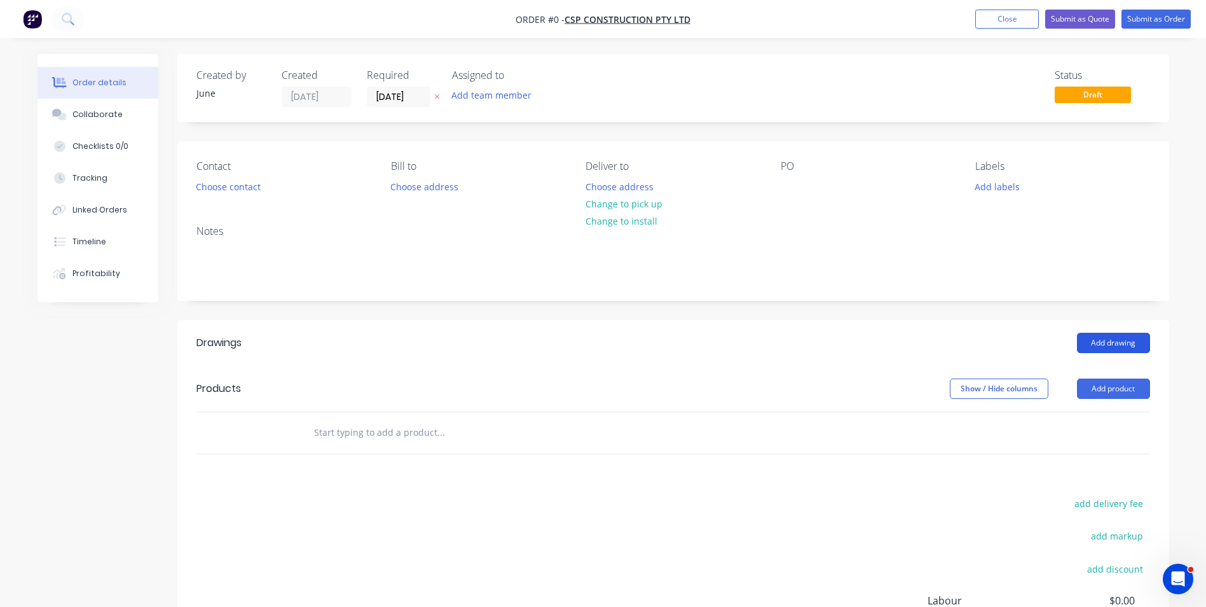
click at [1115, 345] on button "Add drawing" at bounding box center [1113, 343] width 73 height 20
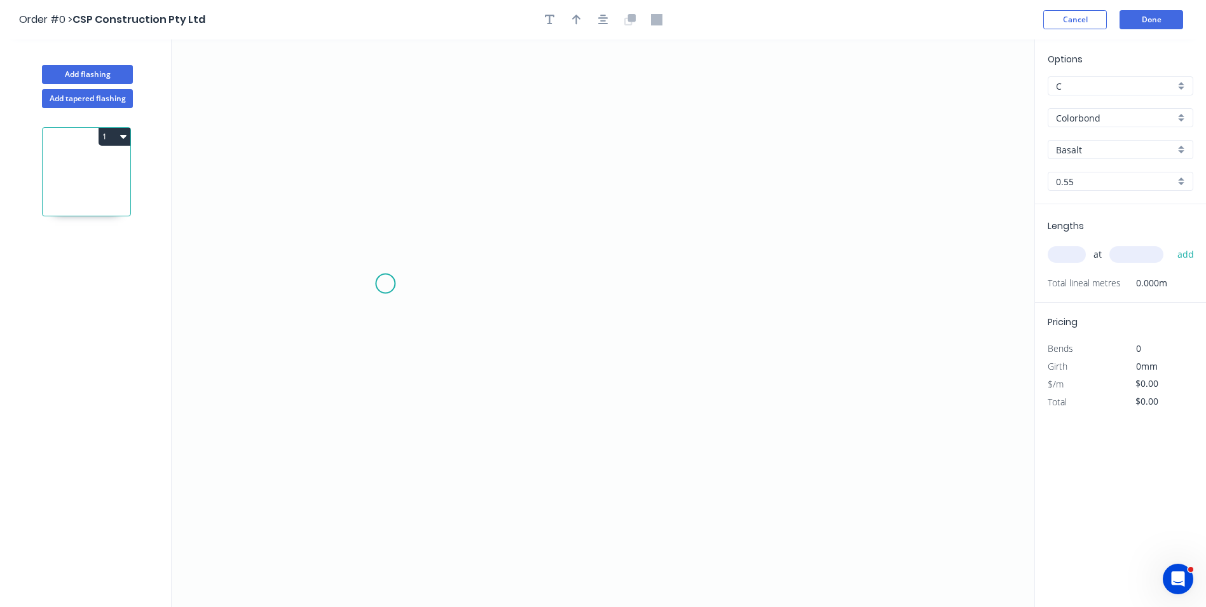
click at [385, 284] on icon "0" at bounding box center [603, 322] width 863 height 567
click at [778, 292] on icon "0" at bounding box center [603, 322] width 863 height 567
click at [779, 285] on circle at bounding box center [778, 283] width 19 height 19
click at [1057, 258] on input "text" at bounding box center [1067, 254] width 38 height 17
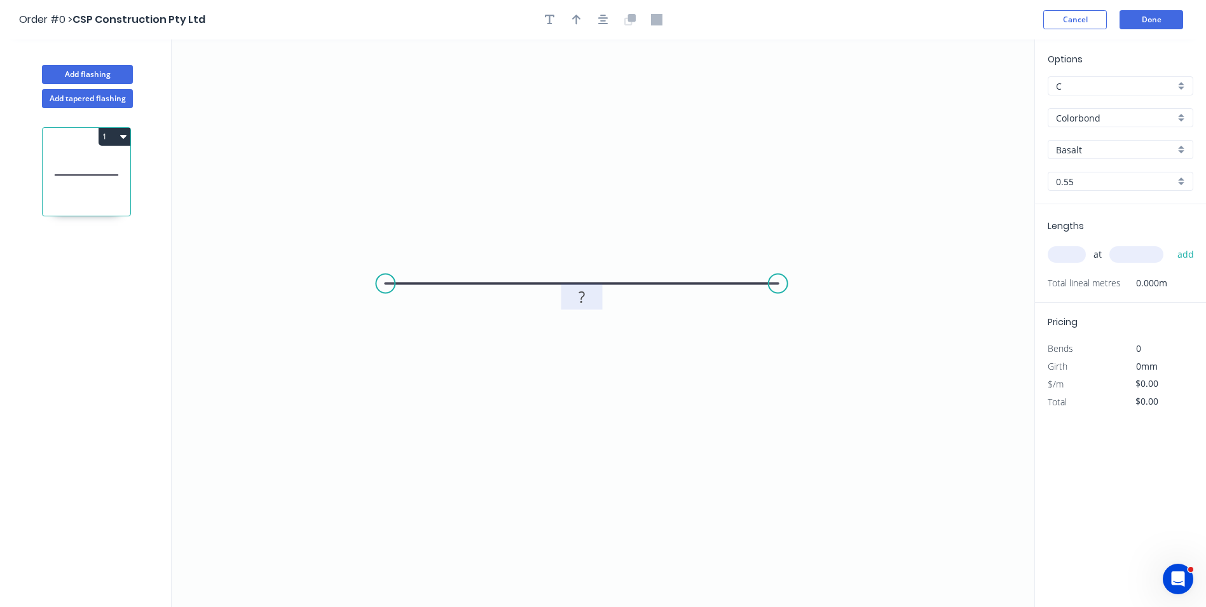
click at [593, 301] on rect at bounding box center [581, 298] width 25 height 18
type input "$32.07"
click at [728, 241] on icon "0 900" at bounding box center [603, 322] width 863 height 567
click at [1076, 261] on input "text" at bounding box center [1067, 254] width 38 height 17
type input "1"
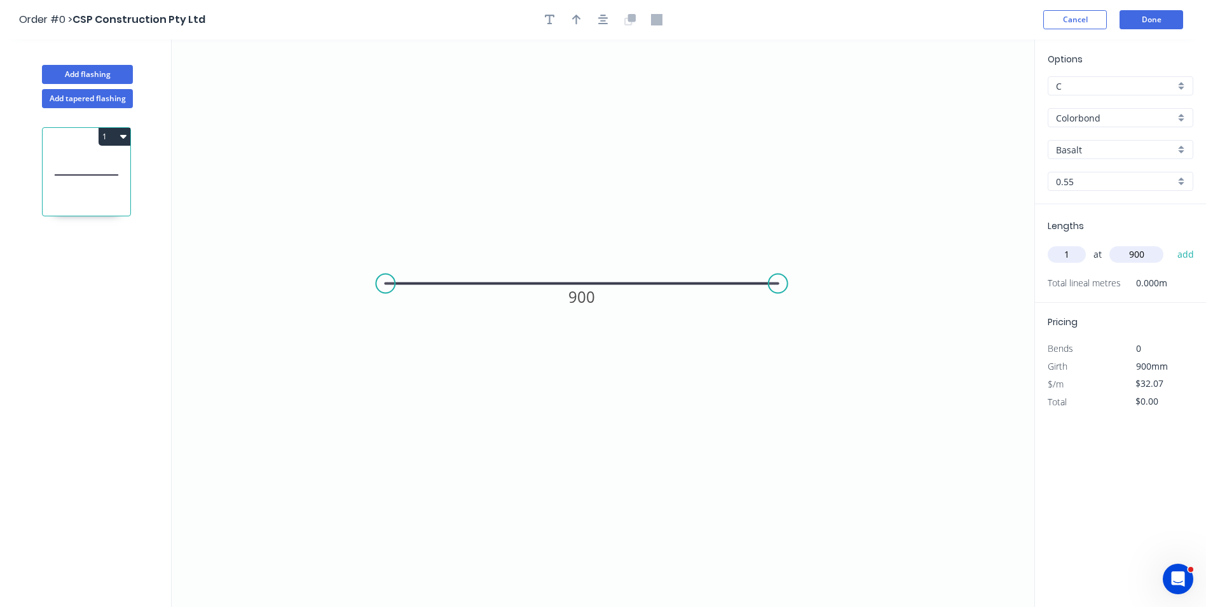
type input "900"
click at [1171, 244] on button "add" at bounding box center [1186, 255] width 30 height 22
type input "$28.86"
click at [1103, 146] on input "Basalt" at bounding box center [1115, 149] width 119 height 13
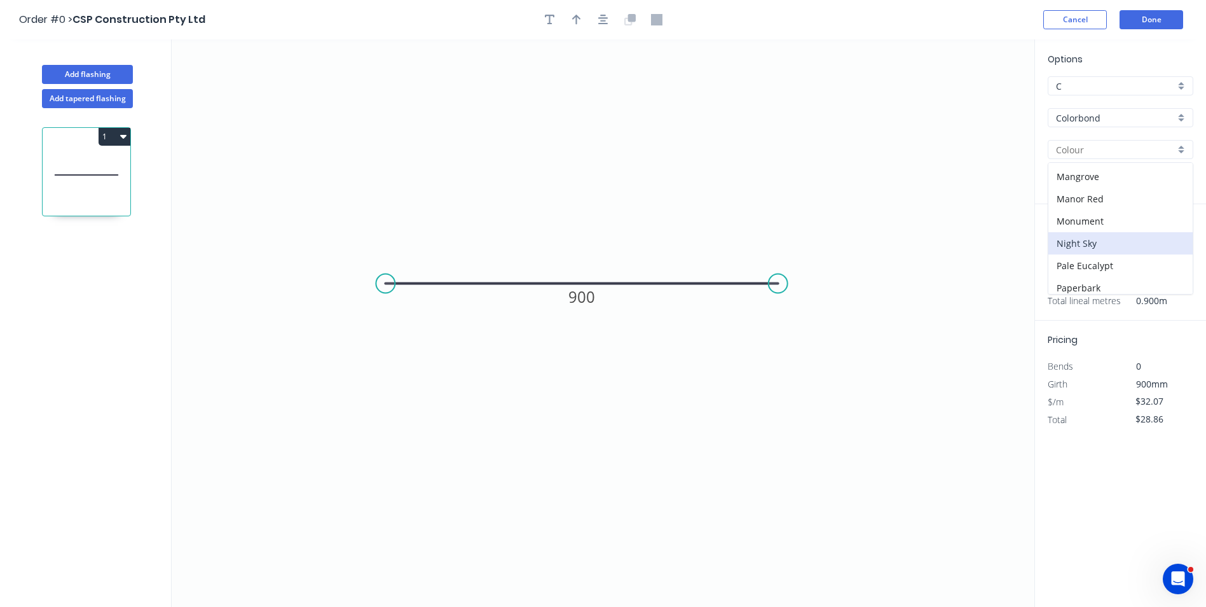
scroll to position [191, 0]
click at [1093, 242] on div "Night Sky" at bounding box center [1121, 250] width 144 height 22
type input "Night Sky"
click at [1167, 17] on button "Done" at bounding box center [1152, 19] width 64 height 19
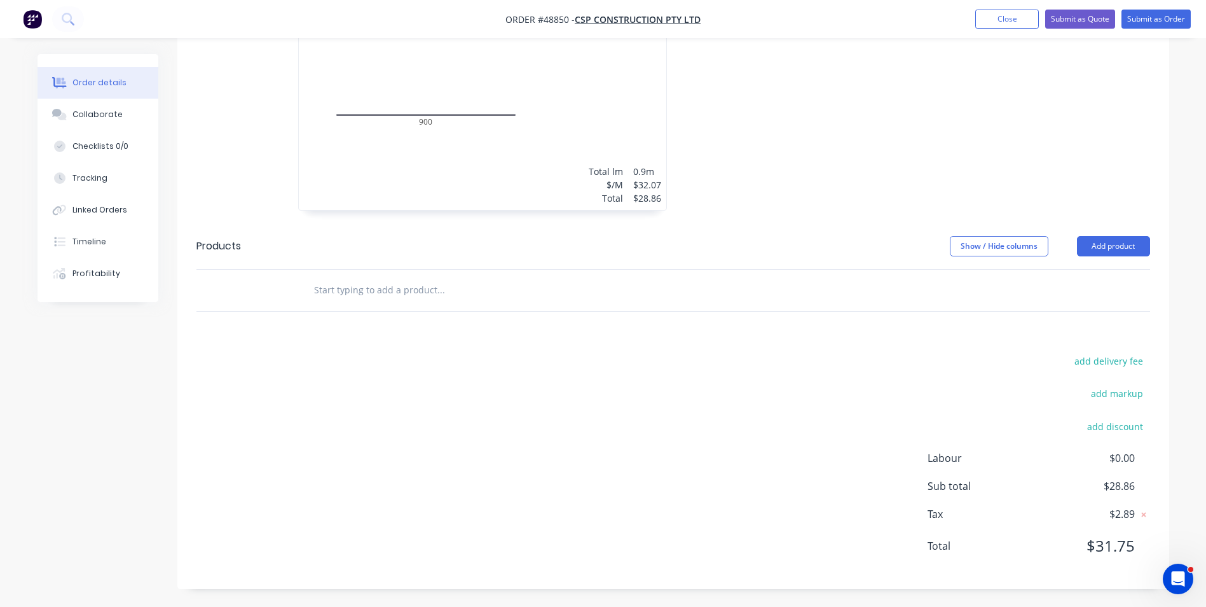
scroll to position [370, 0]
click at [1116, 423] on button "add discount" at bounding box center [1115, 424] width 69 height 17
click at [1037, 426] on input at bounding box center [997, 429] width 120 height 19
type input "Discount"
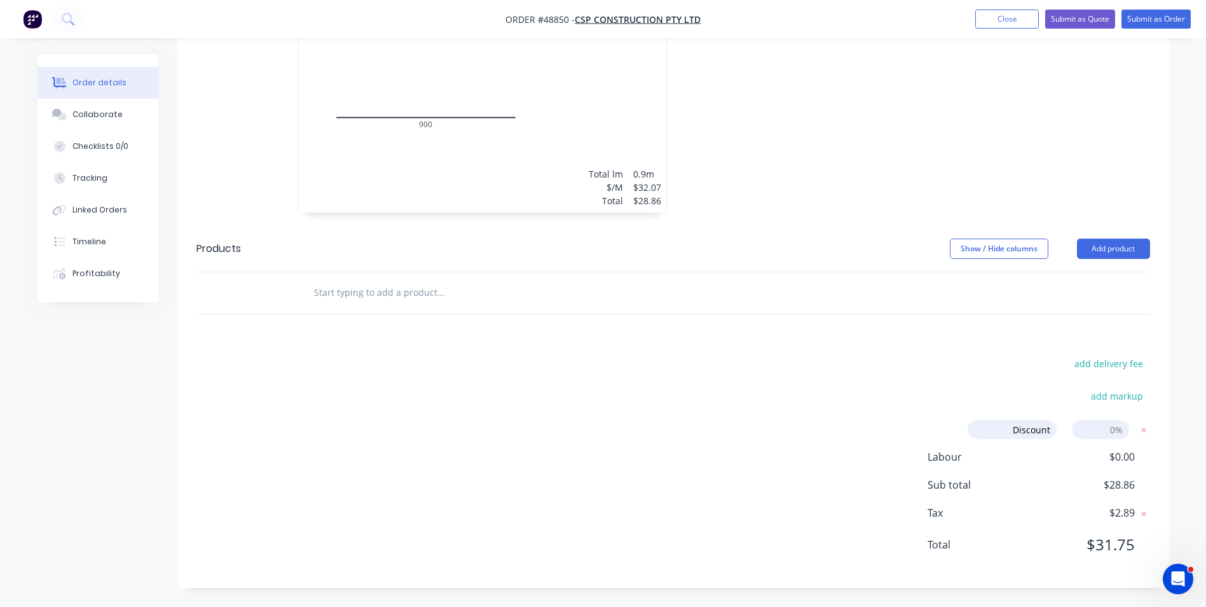
click at [1122, 435] on input at bounding box center [1100, 429] width 57 height 19
type input "8"
type input "20"
click input "submit" at bounding box center [0, 0] width 0 height 0
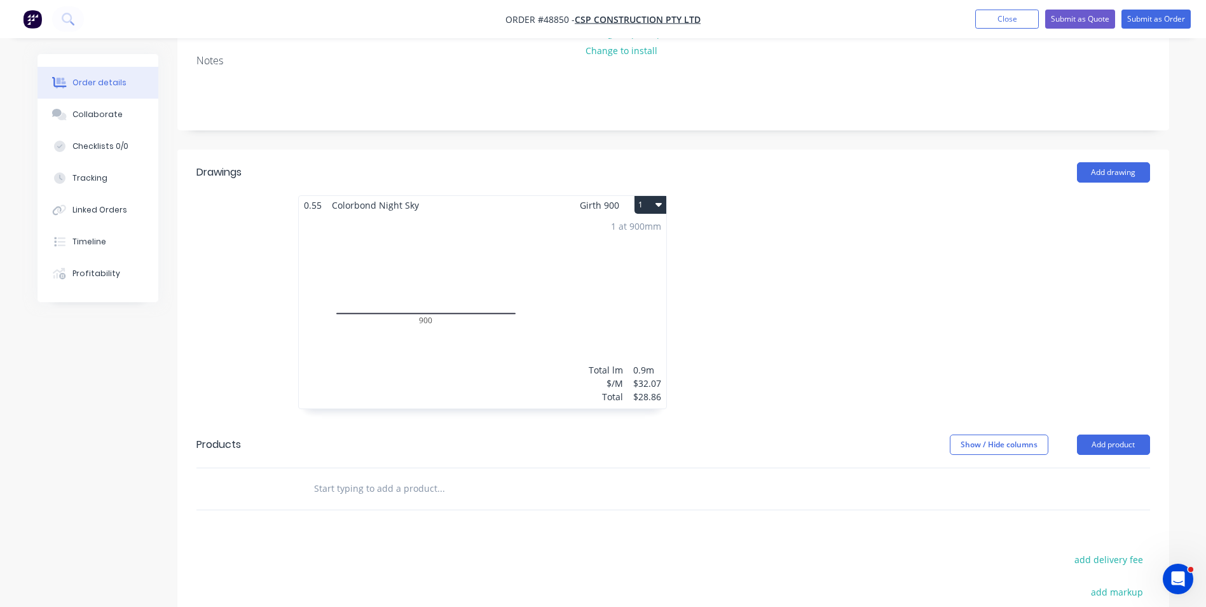
scroll to position [145, 0]
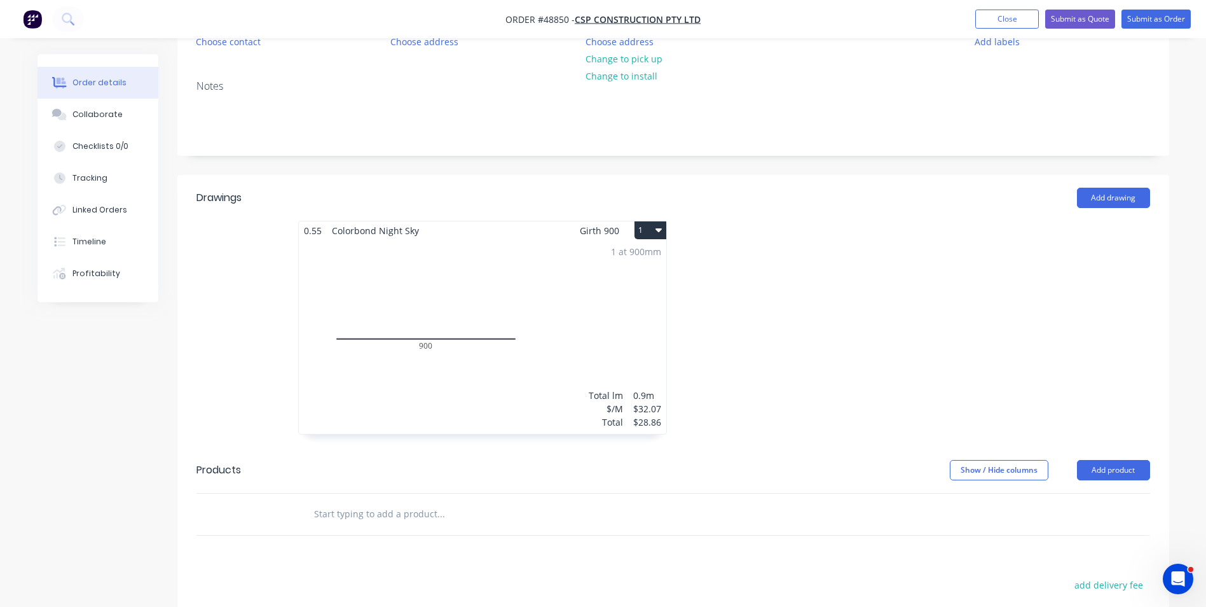
click at [547, 277] on div "1 at 900mm Total lm $/M Total 0.9m $32.07 $28.86" at bounding box center [483, 337] width 368 height 194
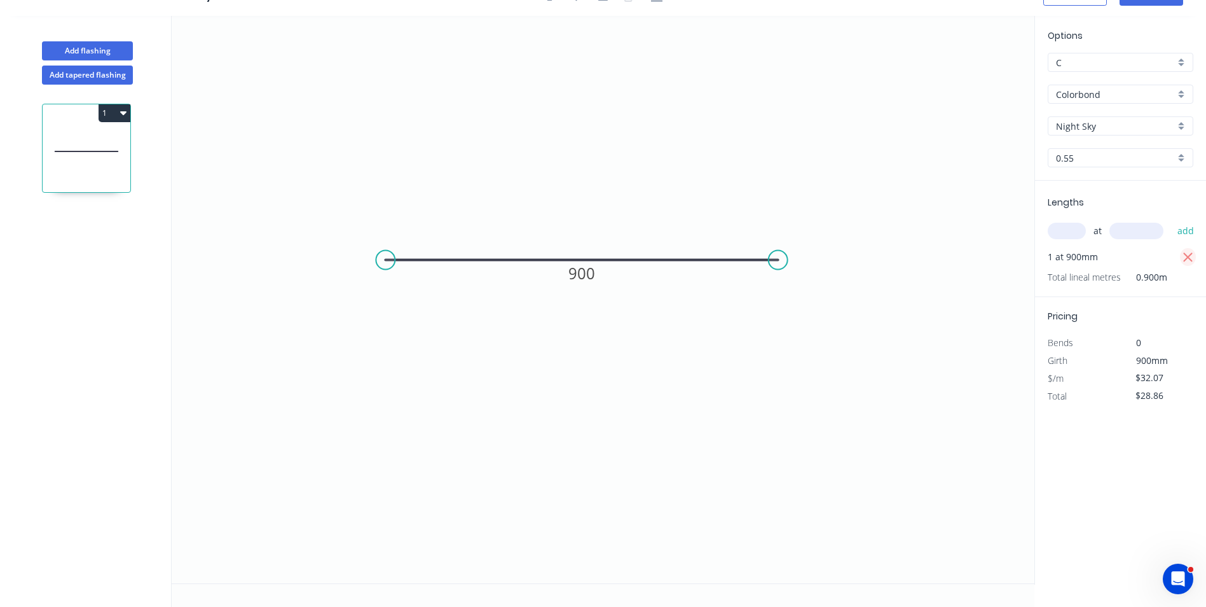
click at [1190, 256] on icon "button" at bounding box center [1188, 257] width 11 height 15
type input "$0.00"
click at [1064, 227] on input "text" at bounding box center [1067, 231] width 38 height 17
type input "9"
type input "900"
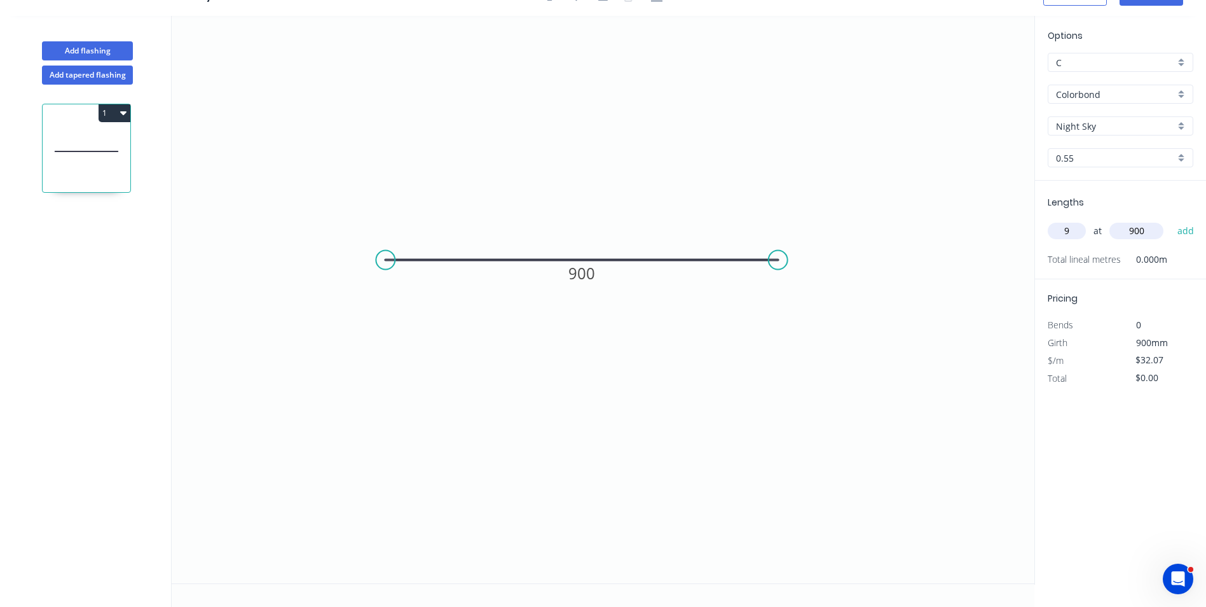
click at [1171, 220] on button "add" at bounding box center [1186, 231] width 30 height 22
type input "$259.77"
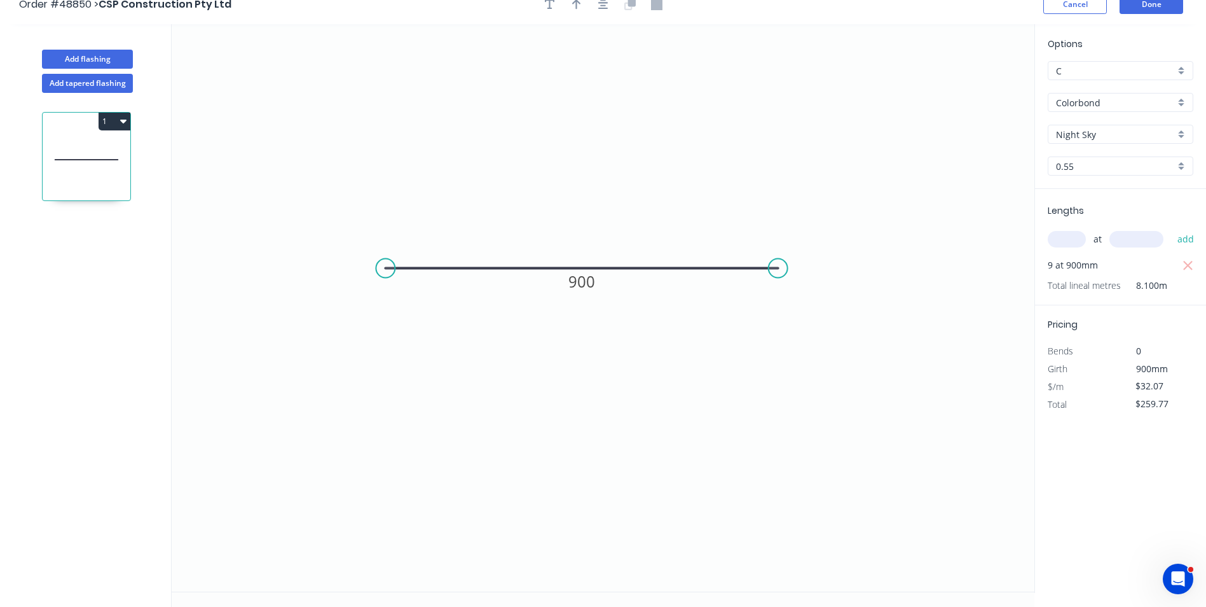
scroll to position [0, 0]
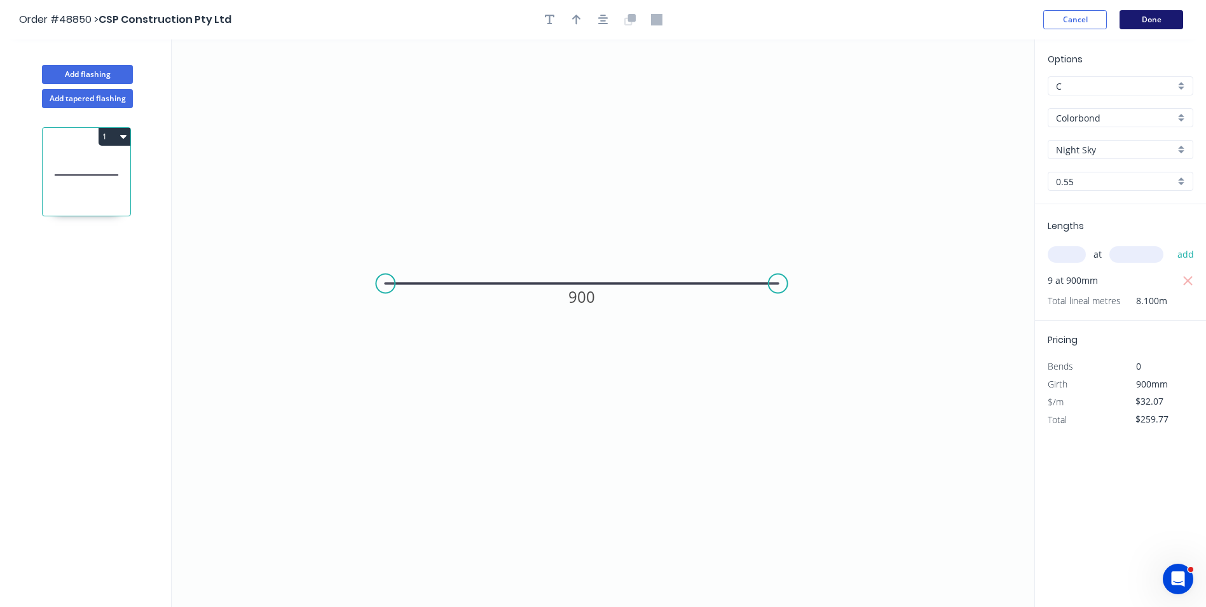
click at [1143, 14] on button "Done" at bounding box center [1152, 19] width 64 height 19
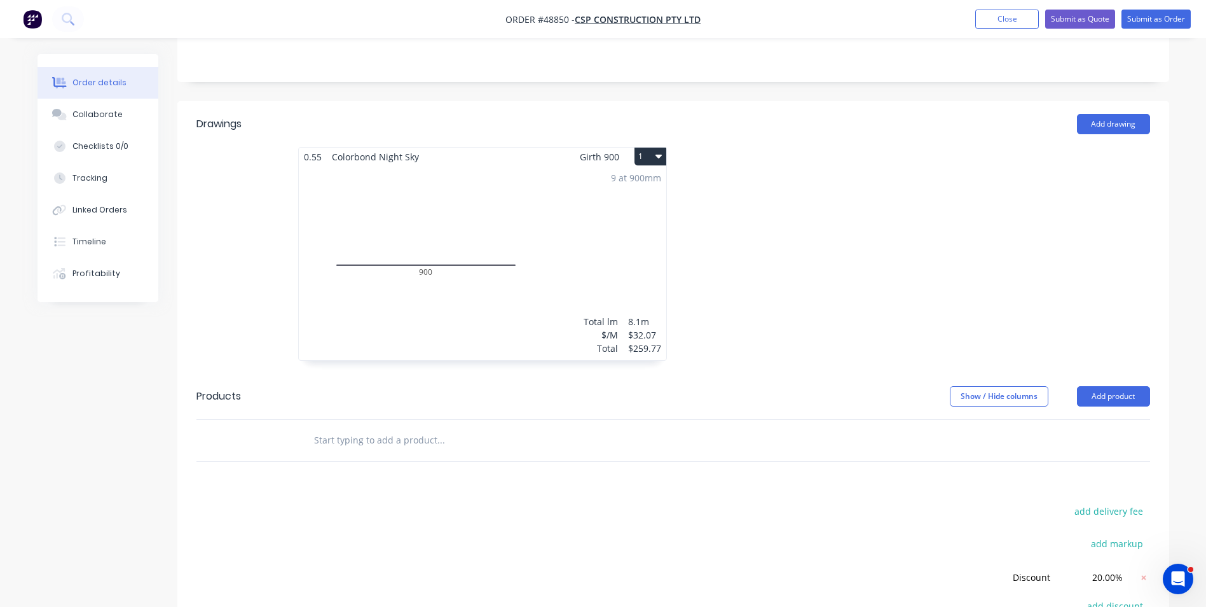
scroll to position [18, 0]
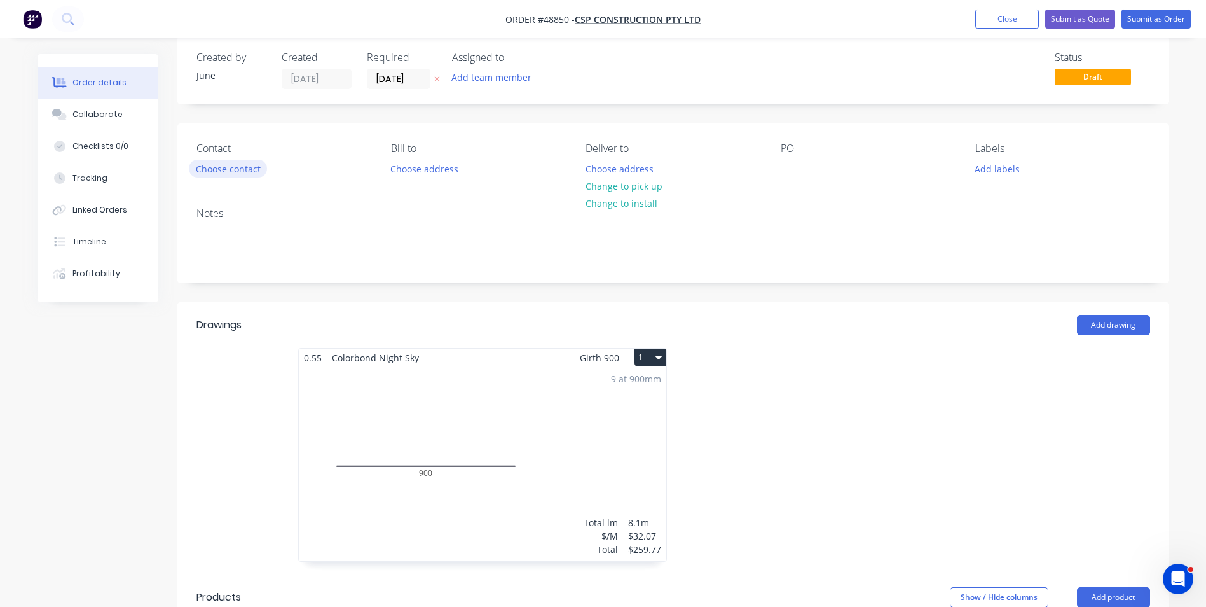
click at [249, 173] on button "Choose contact" at bounding box center [228, 168] width 78 height 17
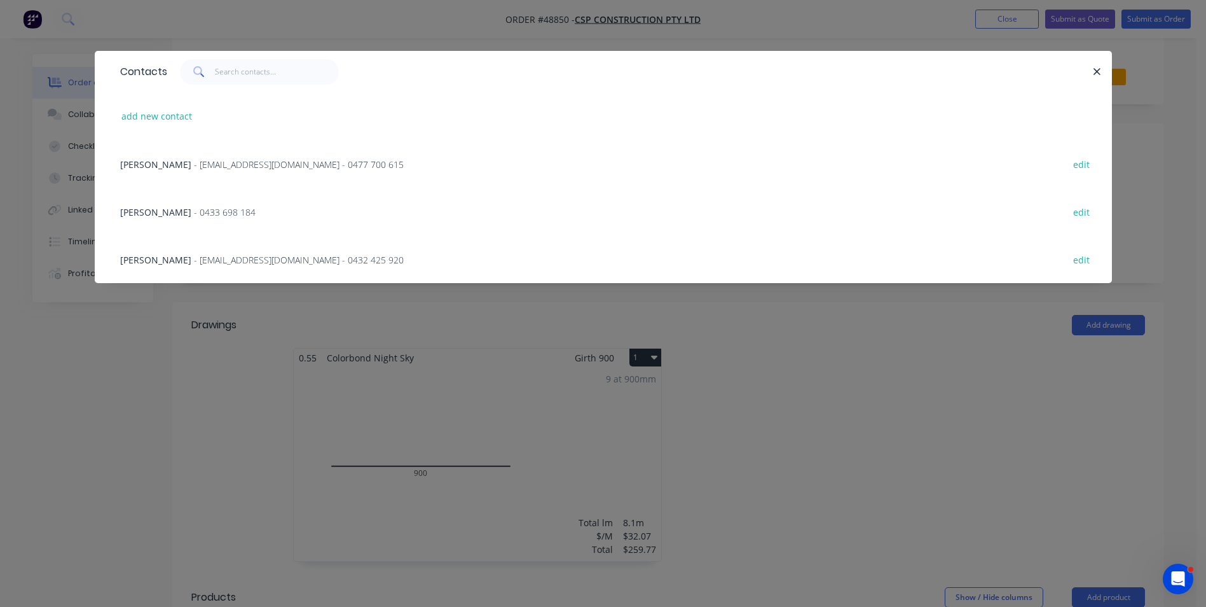
click at [194, 254] on span "- infocspconstructions@gmail.com - 0432 425 920" at bounding box center [299, 260] width 210 height 12
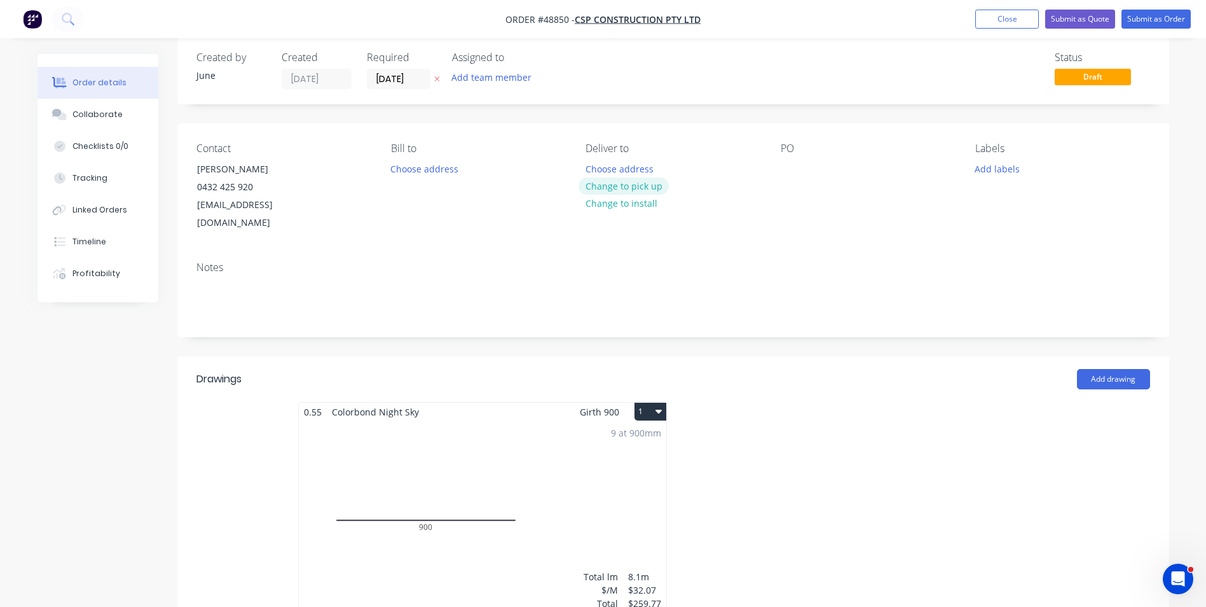
click at [629, 191] on button "Change to pick up" at bounding box center [624, 185] width 90 height 17
click at [1159, 17] on button "Submit as Order" at bounding box center [1156, 19] width 69 height 19
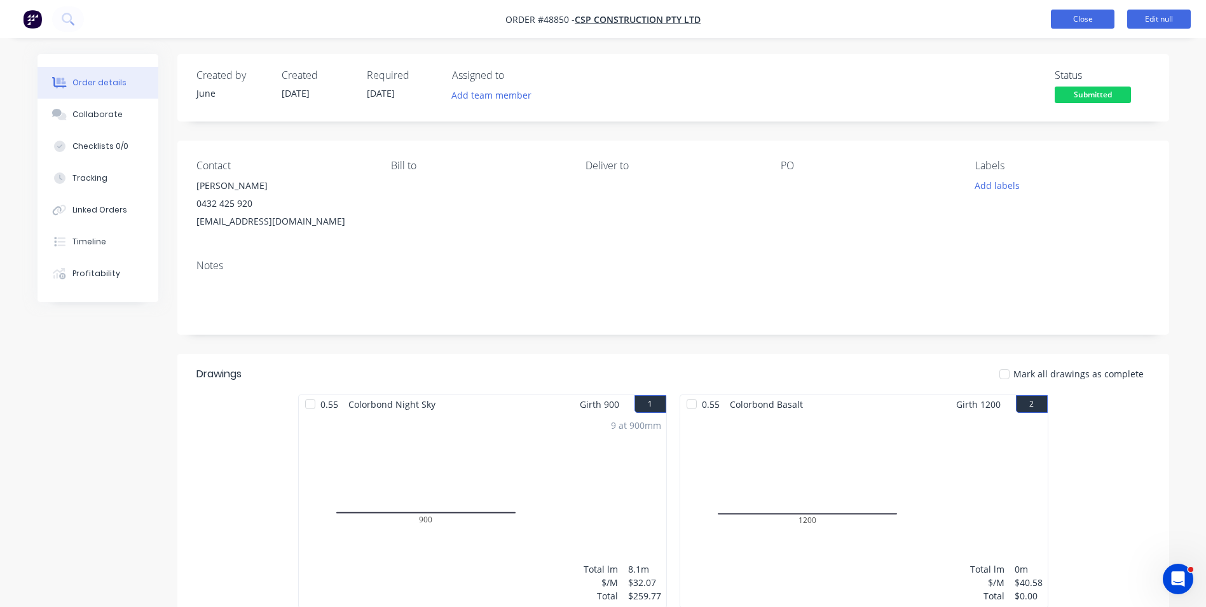
click at [1083, 18] on button "Close" at bounding box center [1083, 19] width 64 height 19
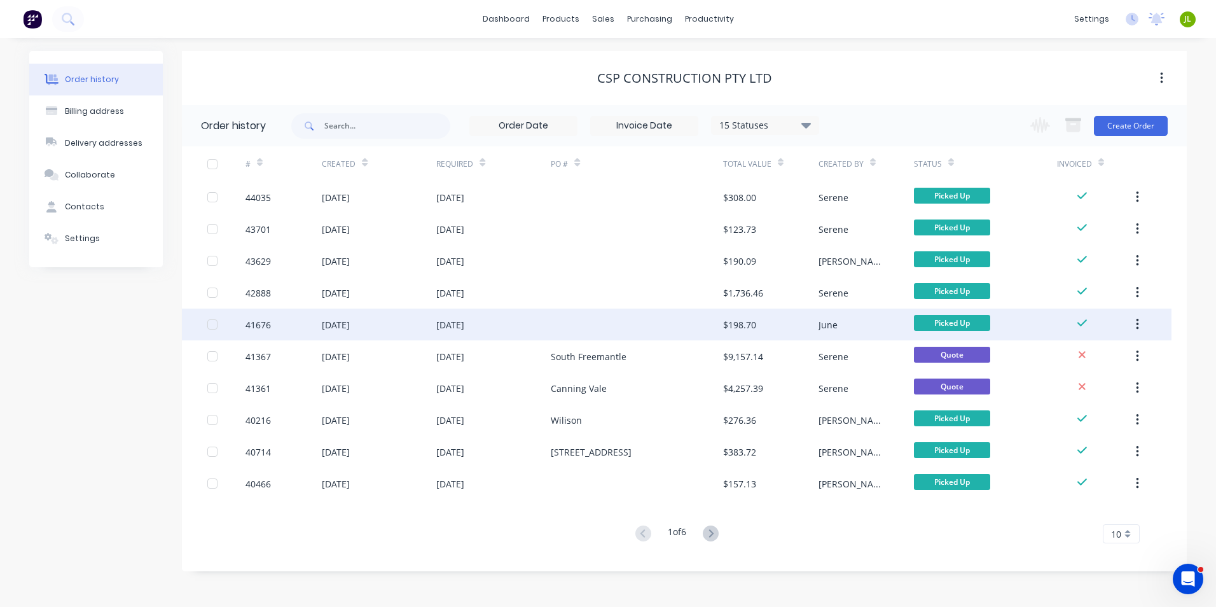
click at [637, 319] on div at bounding box center [637, 324] width 172 height 32
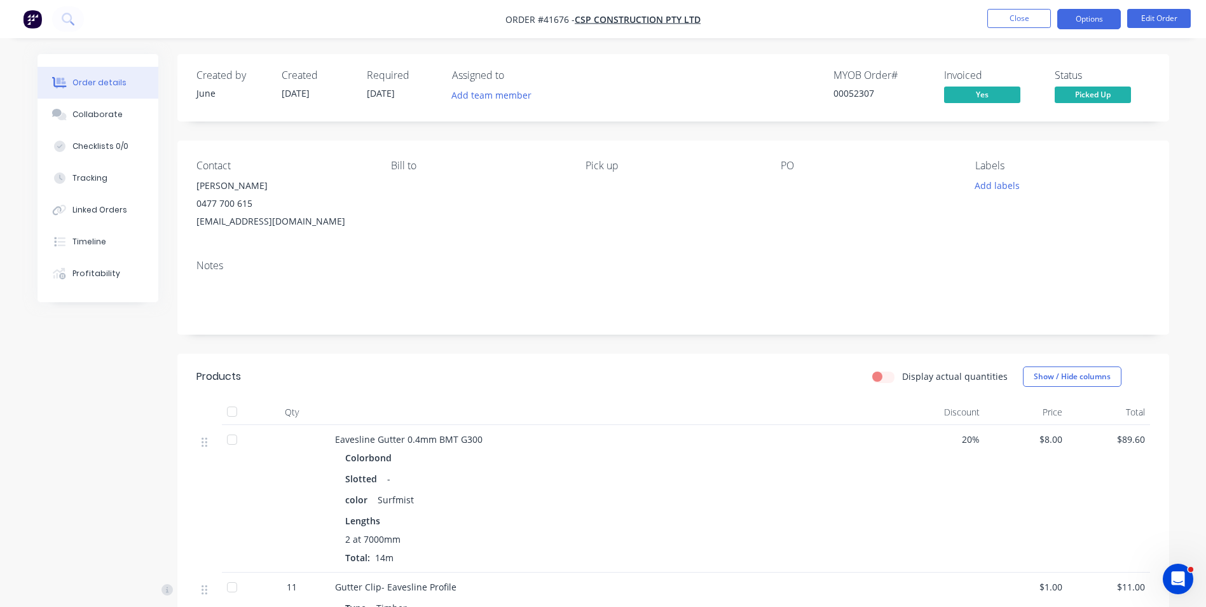
click at [1108, 22] on button "Options" at bounding box center [1089, 19] width 64 height 20
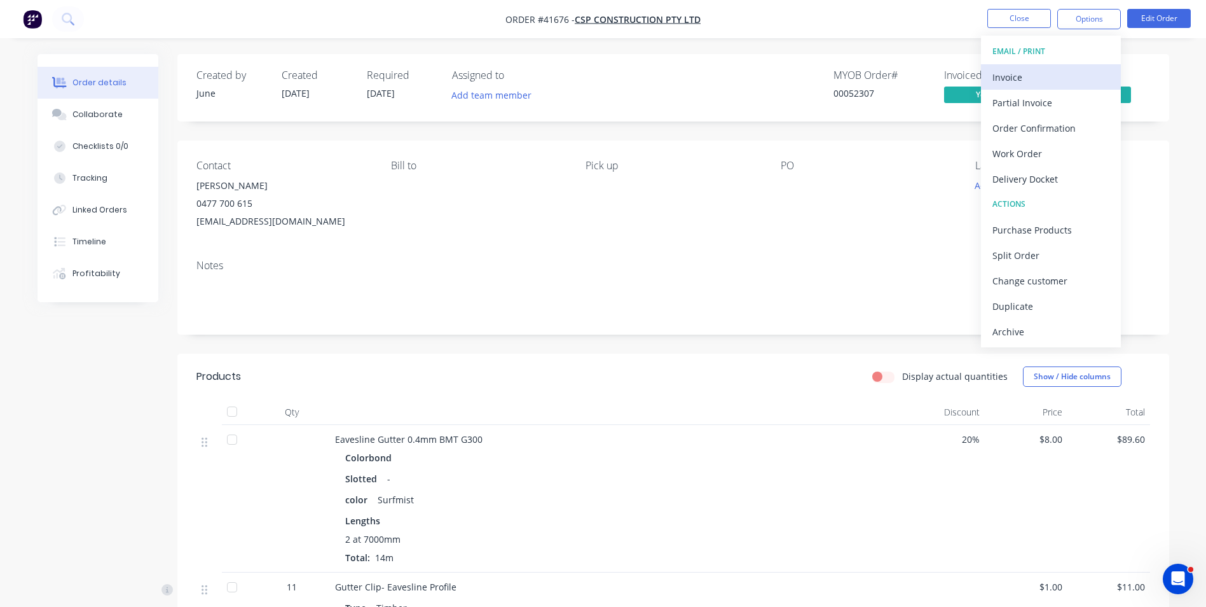
click at [1071, 69] on div "Invoice" at bounding box center [1051, 77] width 117 height 18
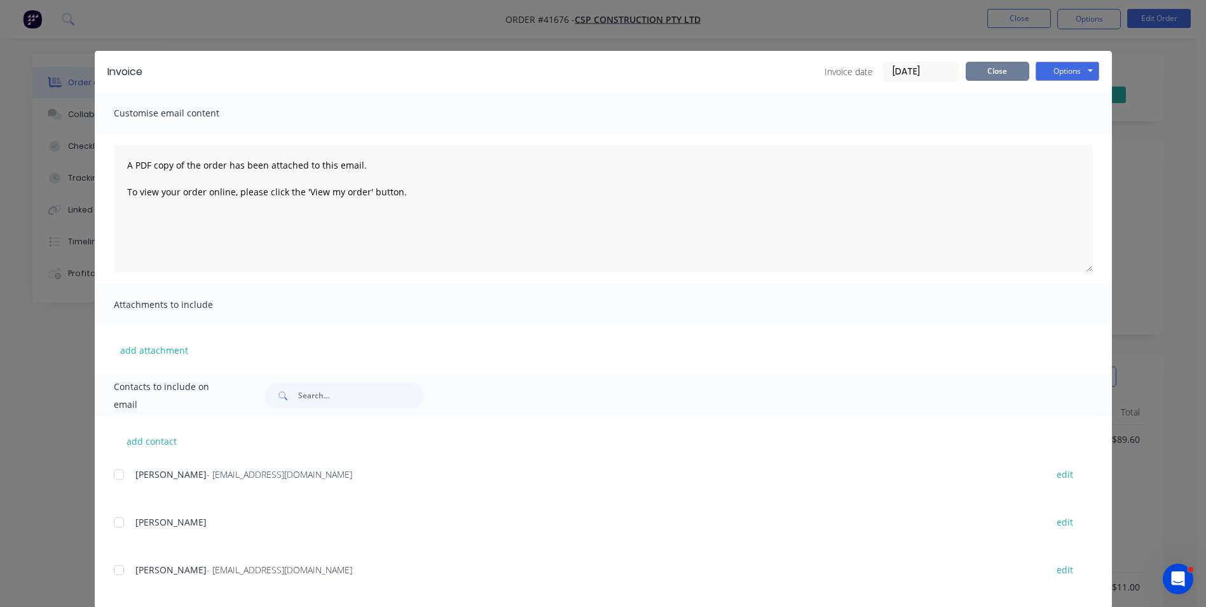
click at [1006, 80] on button "Close" at bounding box center [998, 71] width 64 height 19
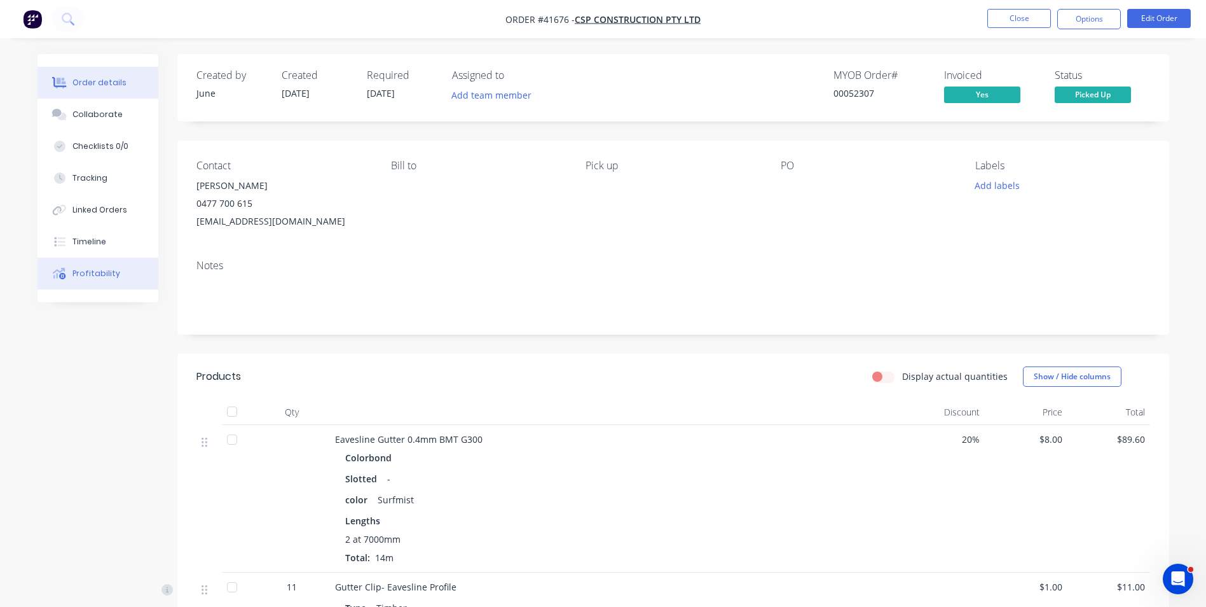
click at [114, 272] on div "Profitability" at bounding box center [96, 273] width 48 height 11
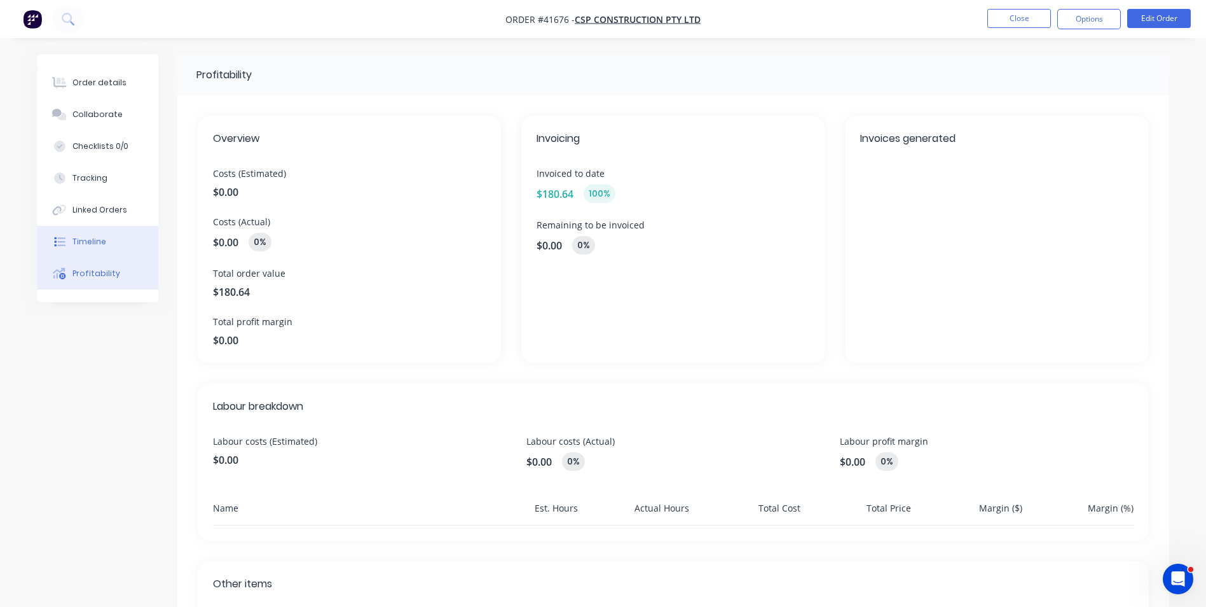
click at [125, 240] on button "Timeline" at bounding box center [98, 242] width 121 height 32
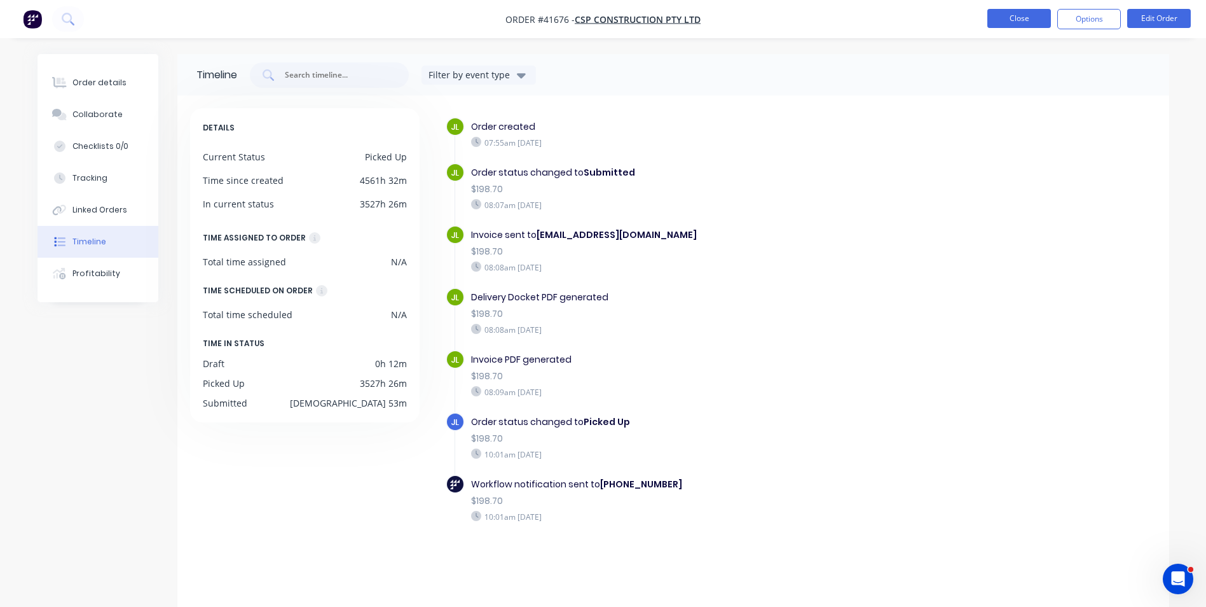
click at [1008, 19] on button "Close" at bounding box center [1019, 18] width 64 height 19
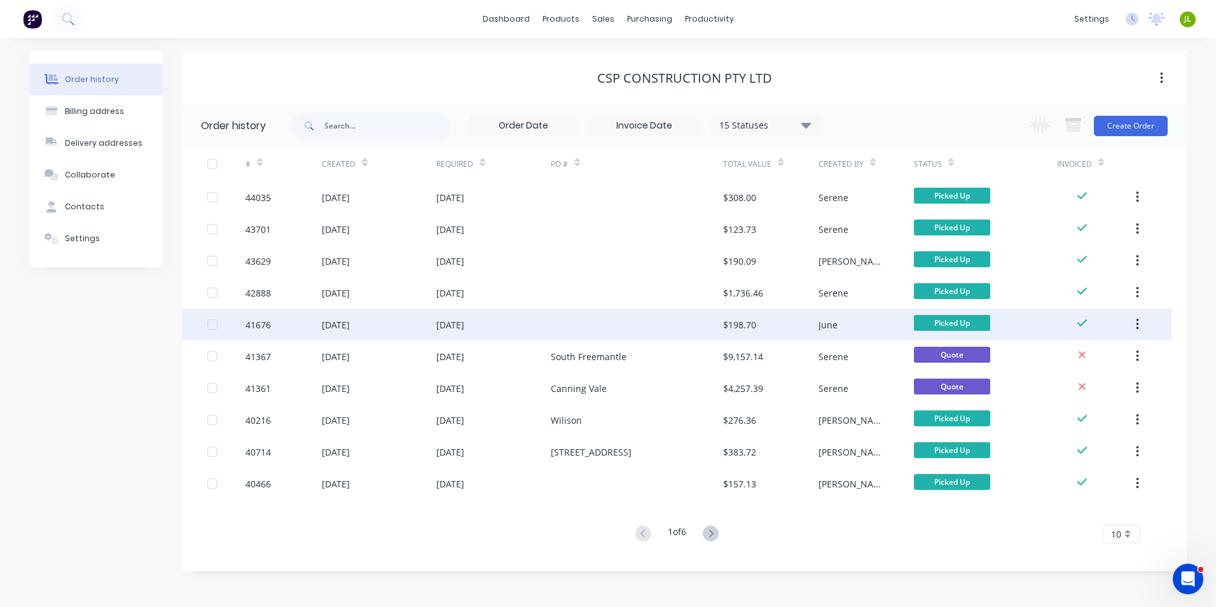
click at [546, 317] on div "26 Feb 2025" at bounding box center [493, 324] width 114 height 32
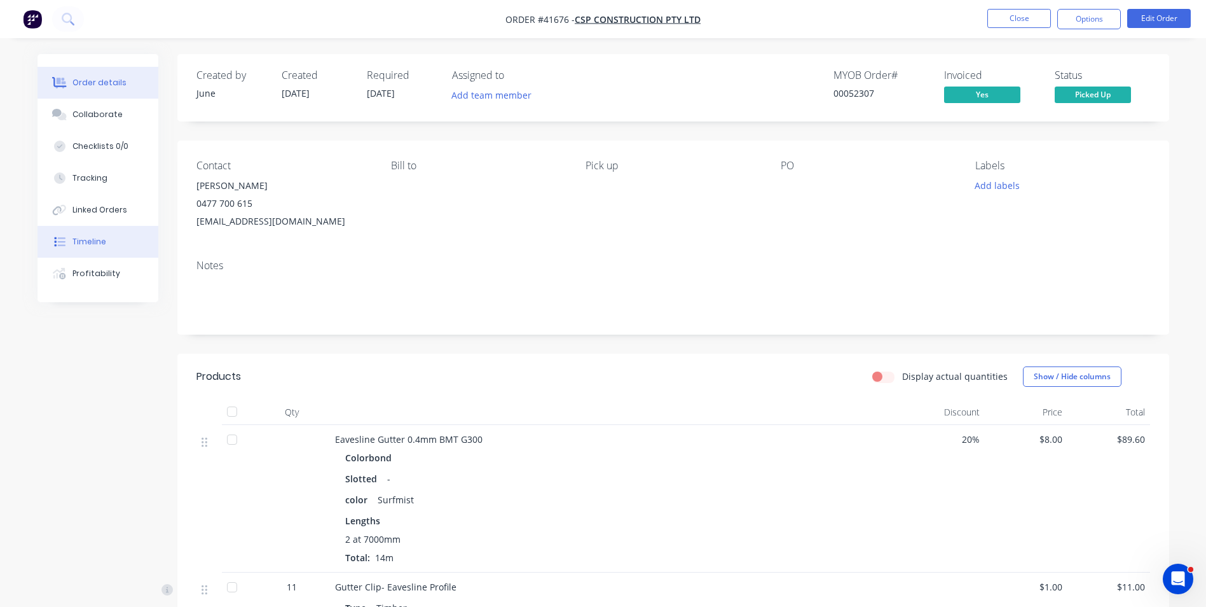
click at [99, 247] on div "Timeline" at bounding box center [89, 241] width 34 height 11
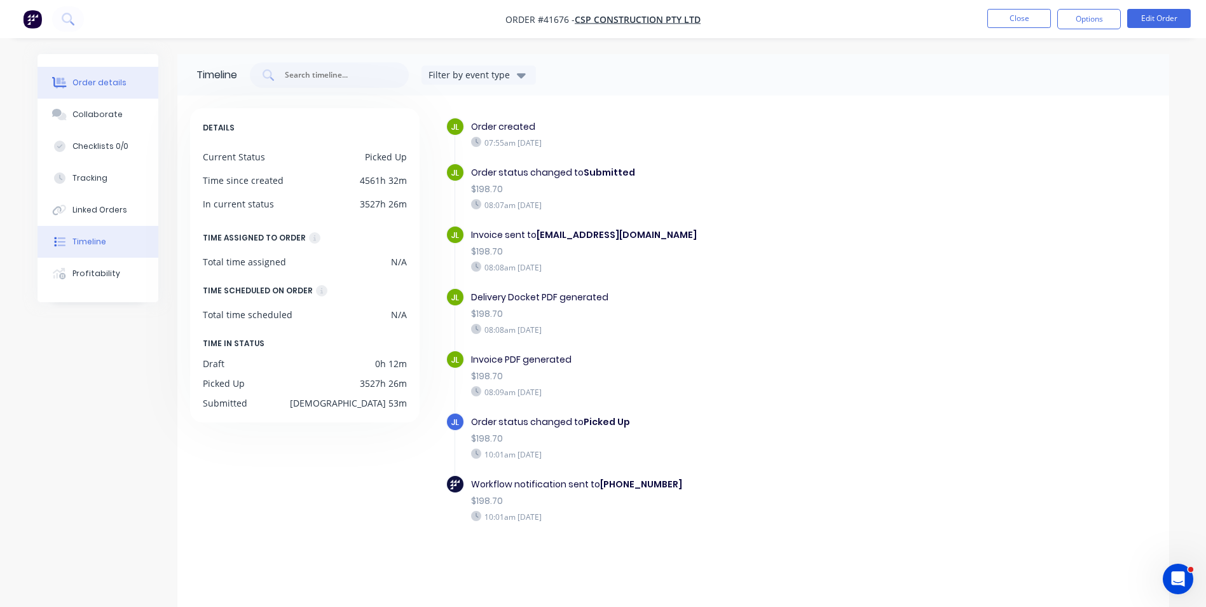
click at [69, 77] on button "Order details" at bounding box center [98, 83] width 121 height 32
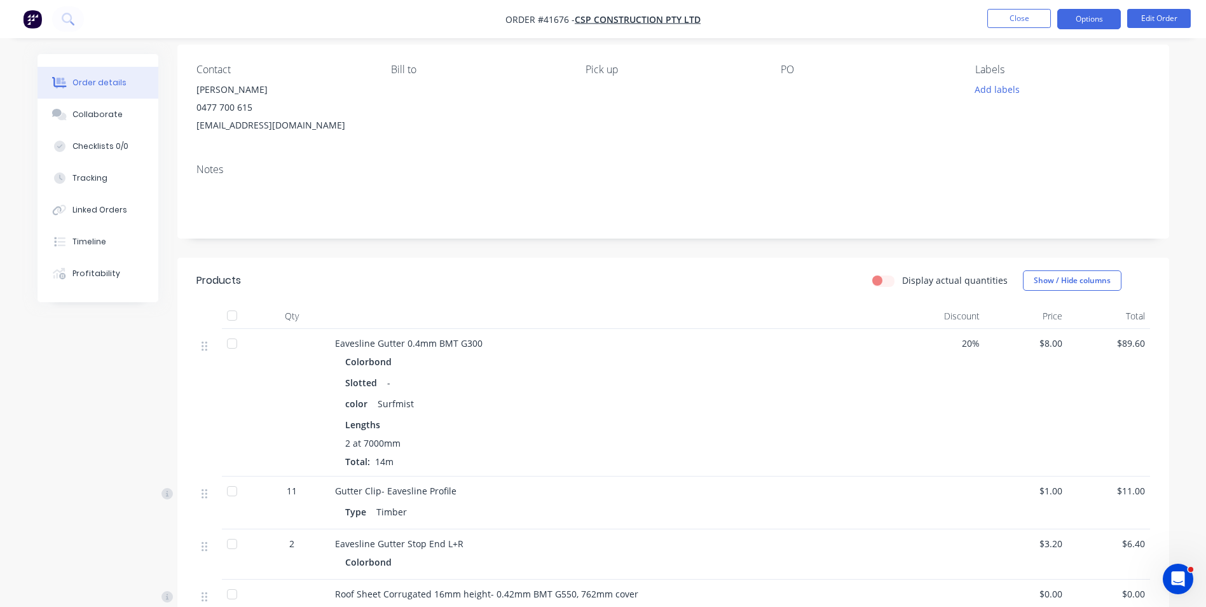
scroll to position [64, 0]
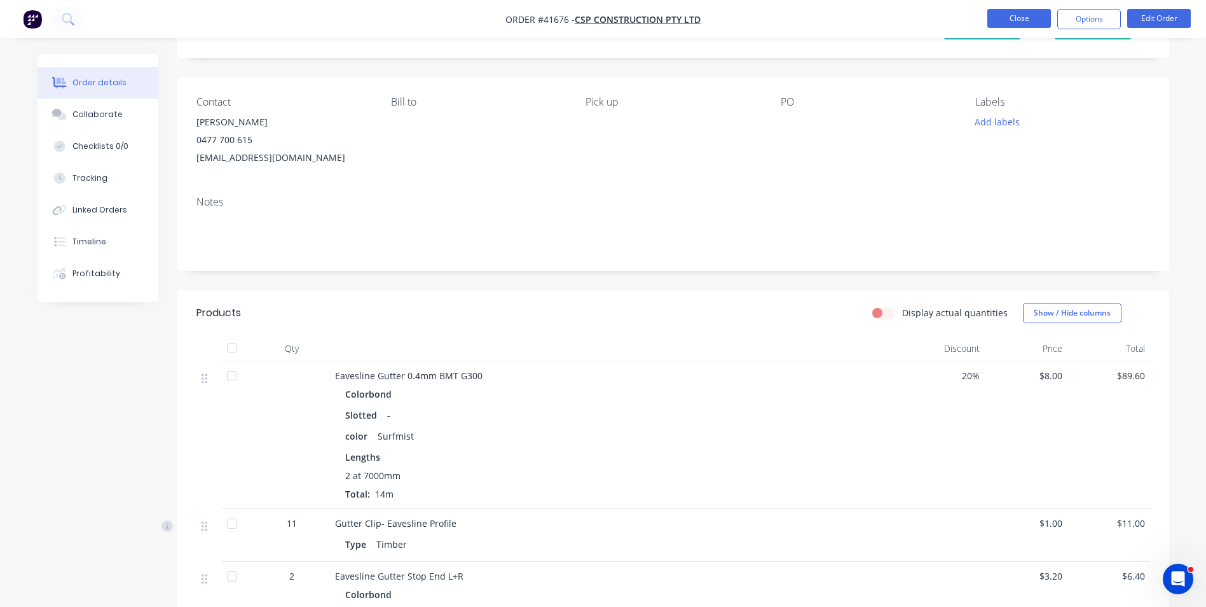
click at [1034, 25] on button "Close" at bounding box center [1019, 18] width 64 height 19
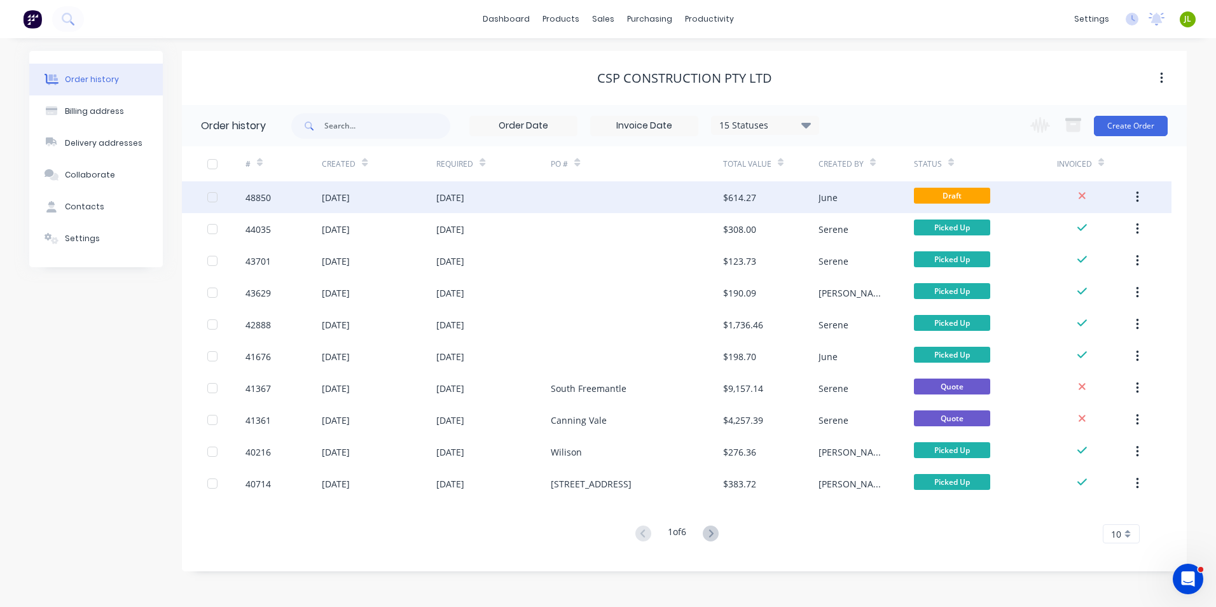
click at [577, 199] on div at bounding box center [637, 197] width 172 height 32
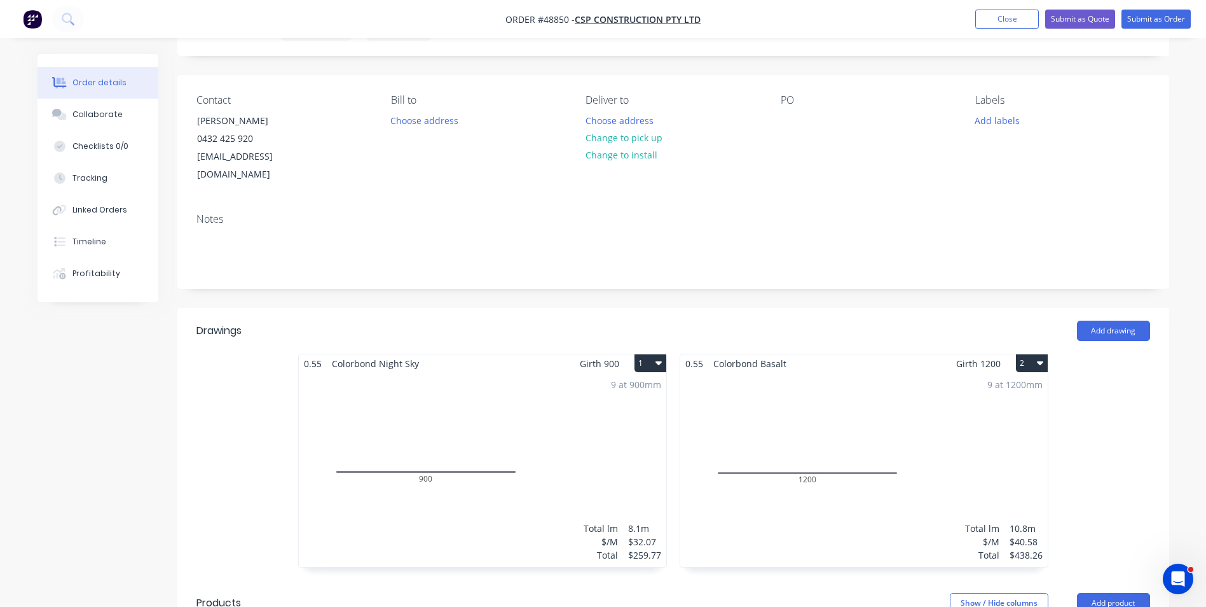
scroll to position [127, 0]
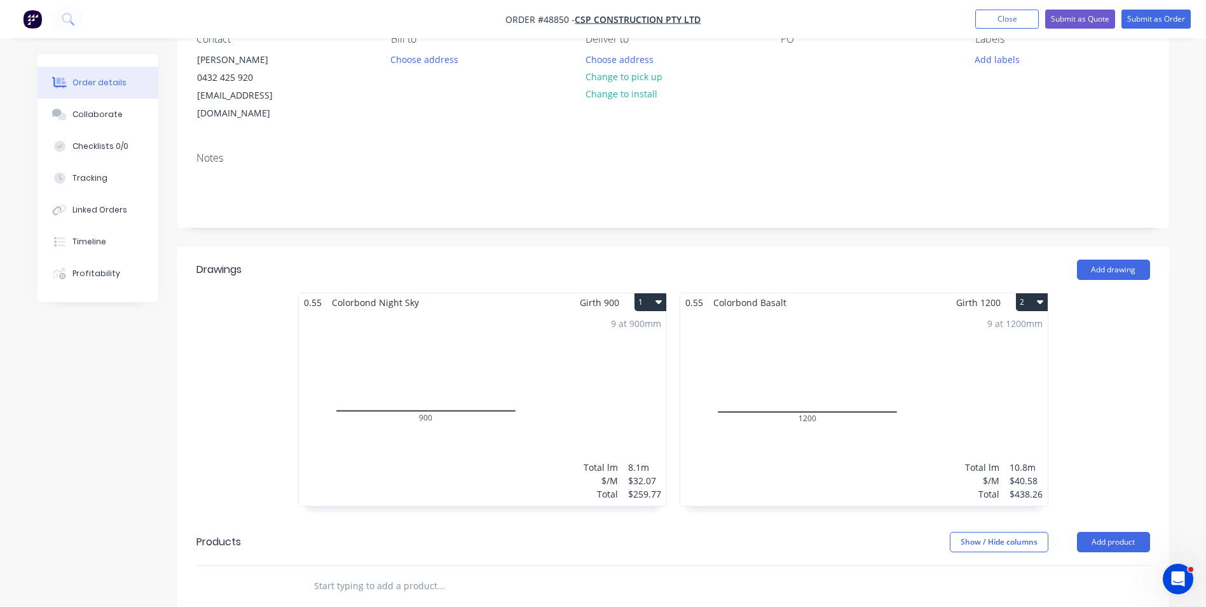
click at [822, 356] on div "9 at 1200mm Total lm $/M Total 10.8m $40.58 $438.26" at bounding box center [864, 409] width 368 height 194
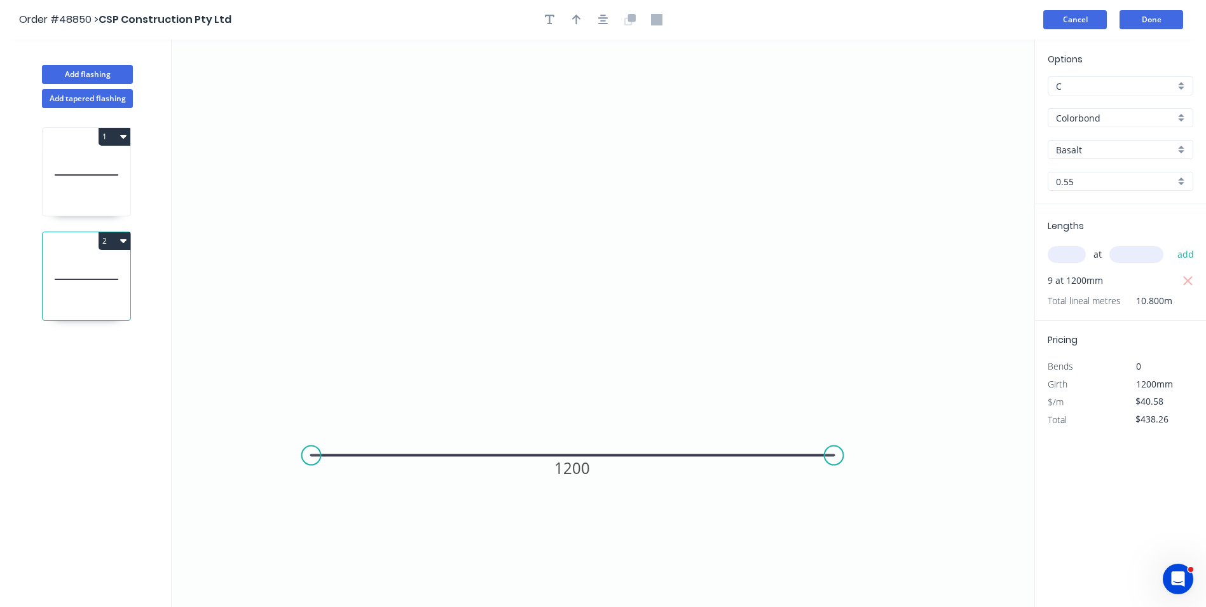
click at [1099, 17] on button "Cancel" at bounding box center [1075, 19] width 64 height 19
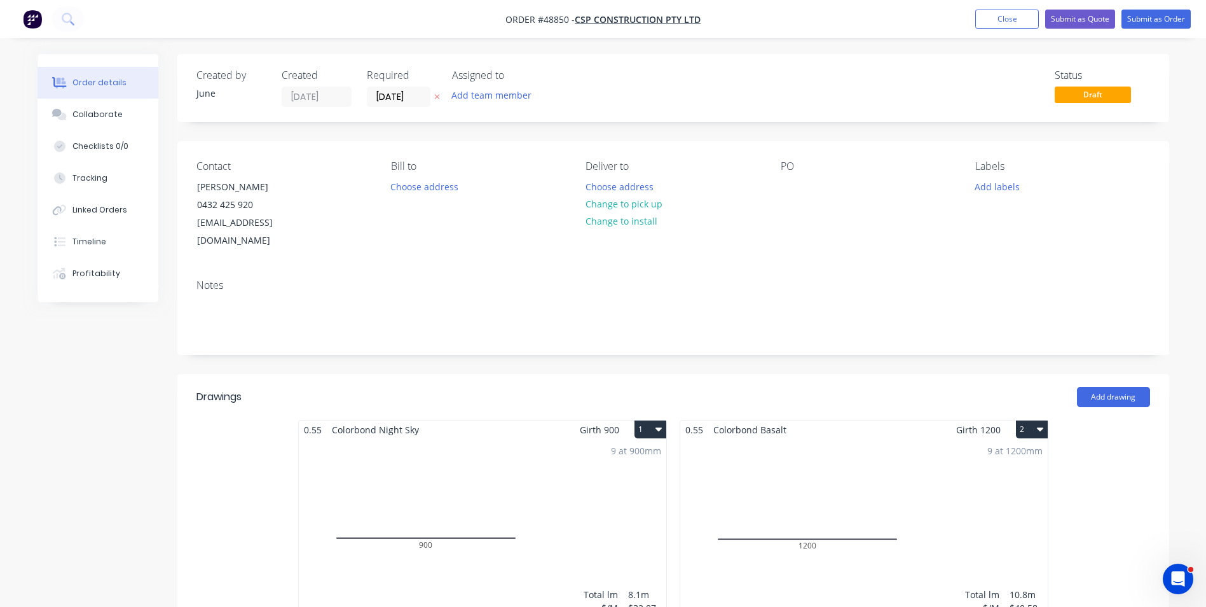
drag, startPoint x: 889, startPoint y: 422, endPoint x: 1086, endPoint y: 478, distance: 204.9
click at [1086, 478] on div "0.55 Colorbond Night Sky Girth 900 1 0 900 0 900 9 at 900mm Total lm $/M Total …" at bounding box center [673, 533] width 992 height 226
click at [1050, 420] on div "0.55 Colorbond Basalt Girth 1200 2 0 1200 0 1200 9 at 1200mm Total lm $/M Total…" at bounding box center [864, 533] width 382 height 226
click at [1041, 427] on icon "button" at bounding box center [1040, 429] width 6 height 4
click at [989, 502] on div "Delete" at bounding box center [988, 511] width 98 height 18
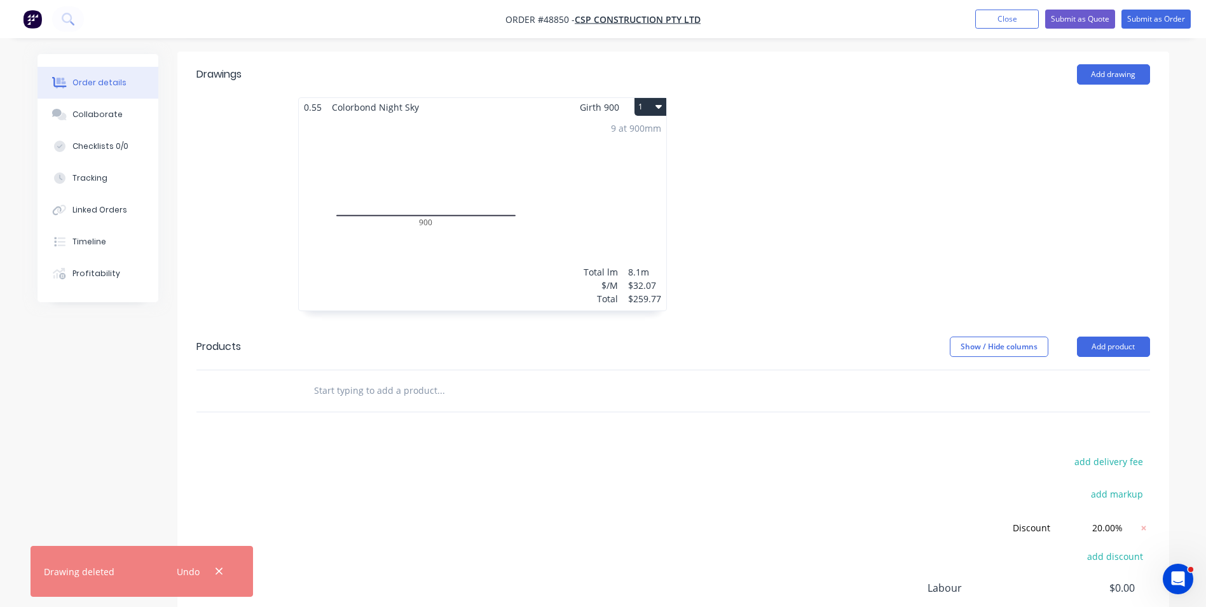
scroll to position [436, 0]
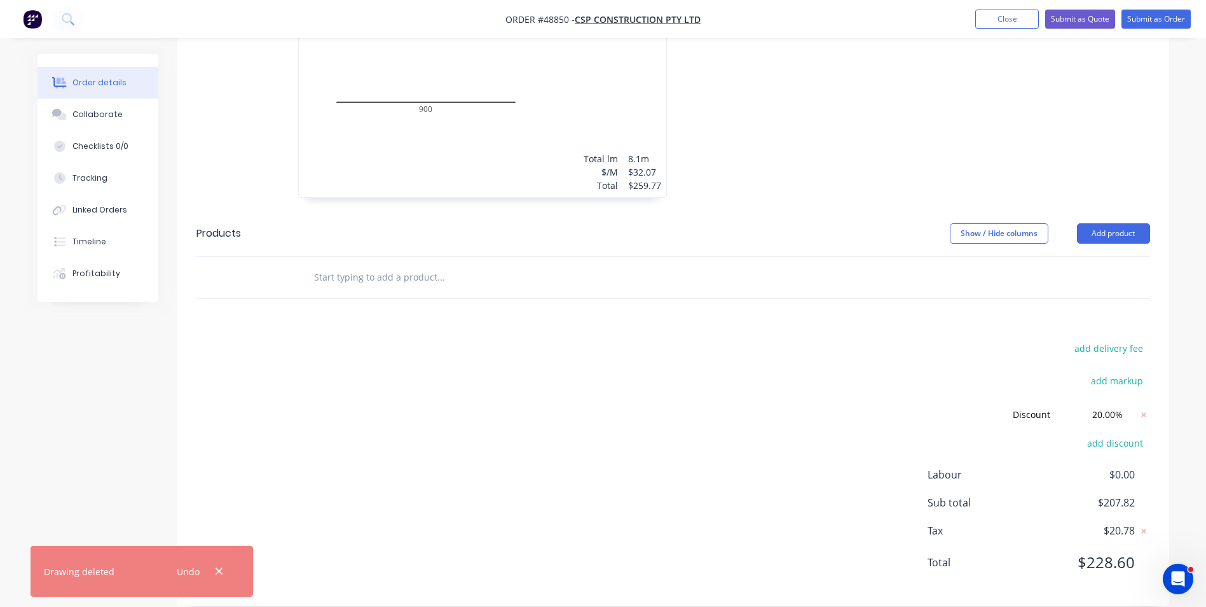
click at [698, 378] on div "add delivery fee add markup Discount Discount Discount name (Optional) 20.00% 2…" at bounding box center [673, 463] width 954 height 247
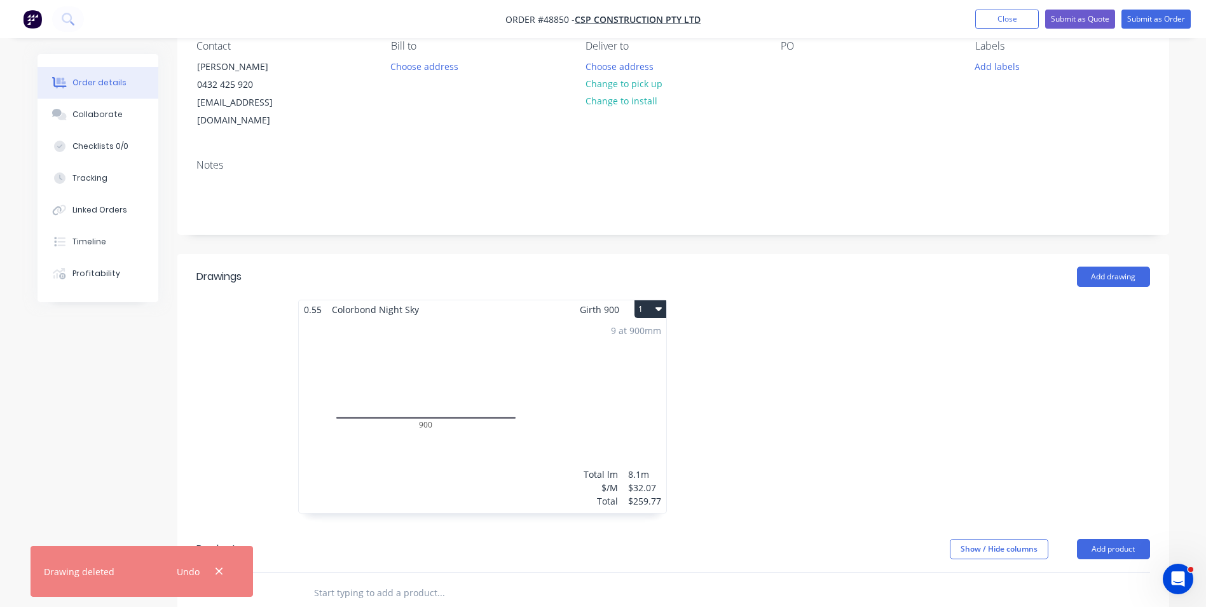
scroll to position [118, 0]
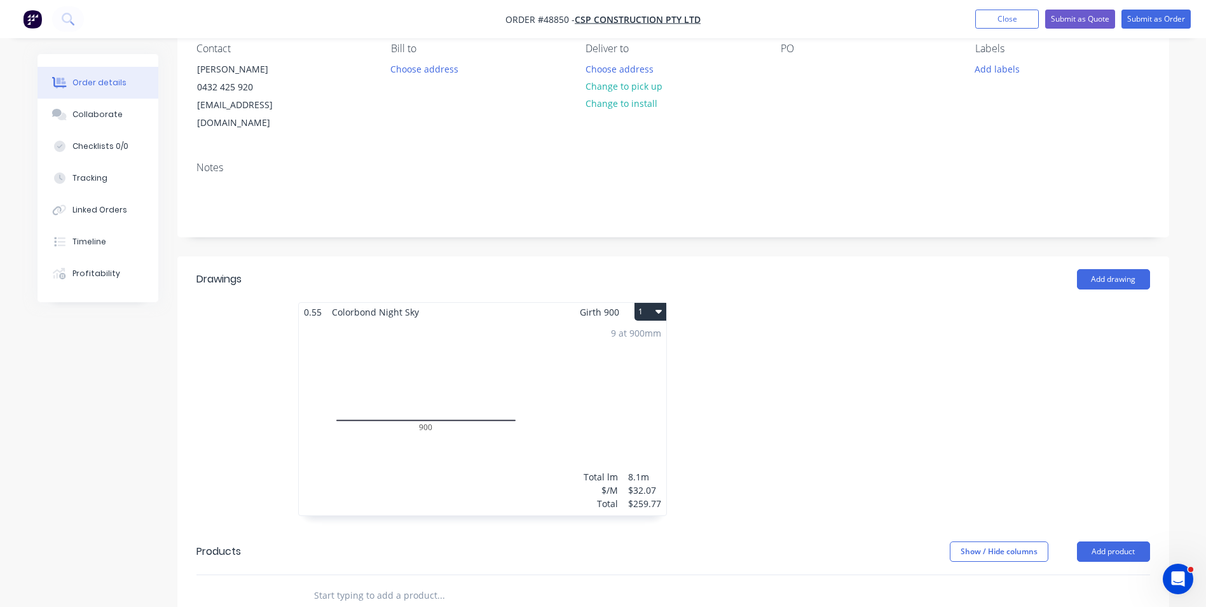
click at [822, 415] on div at bounding box center [864, 415] width 382 height 226
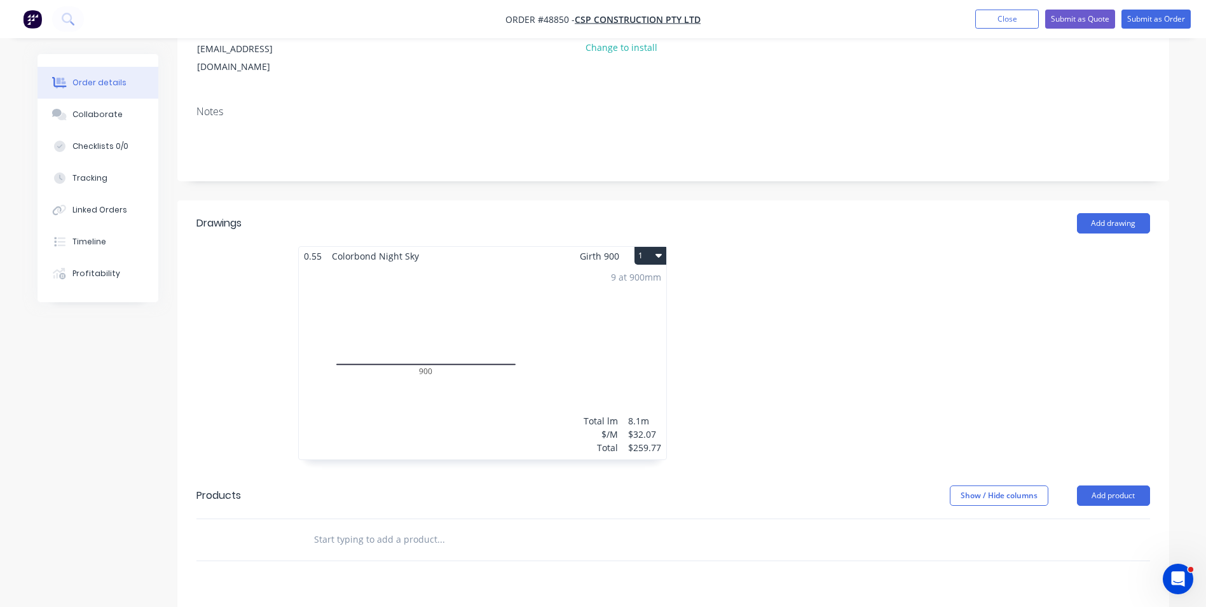
scroll to position [0, 0]
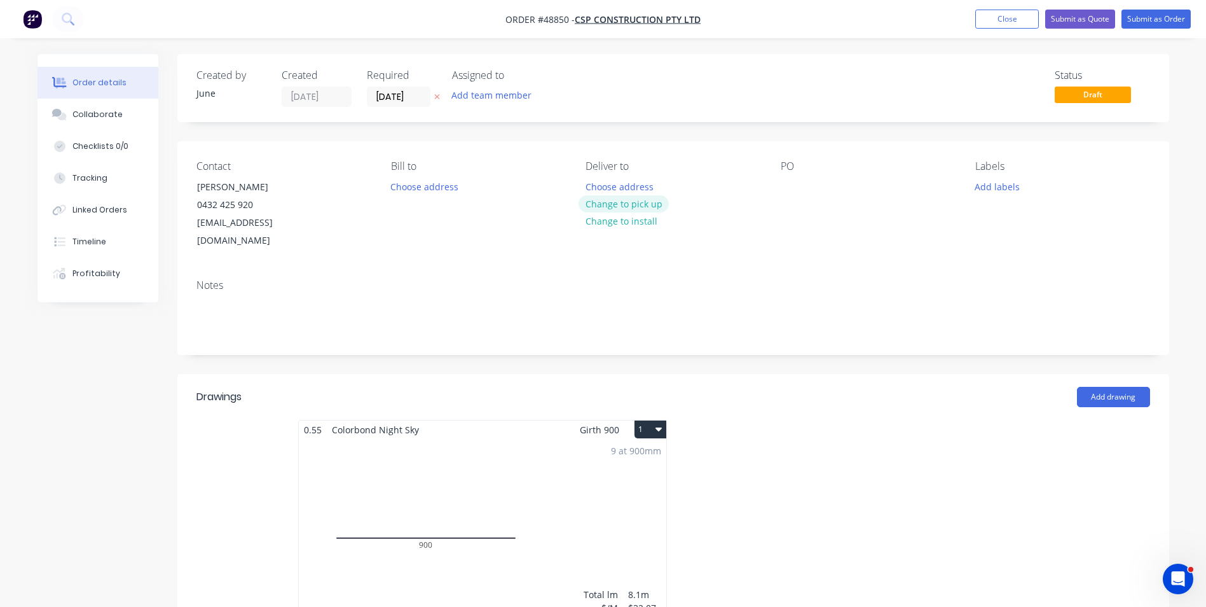
click at [633, 198] on button "Change to pick up" at bounding box center [624, 203] width 90 height 17
click at [1141, 19] on button "Submit as Order" at bounding box center [1156, 19] width 69 height 19
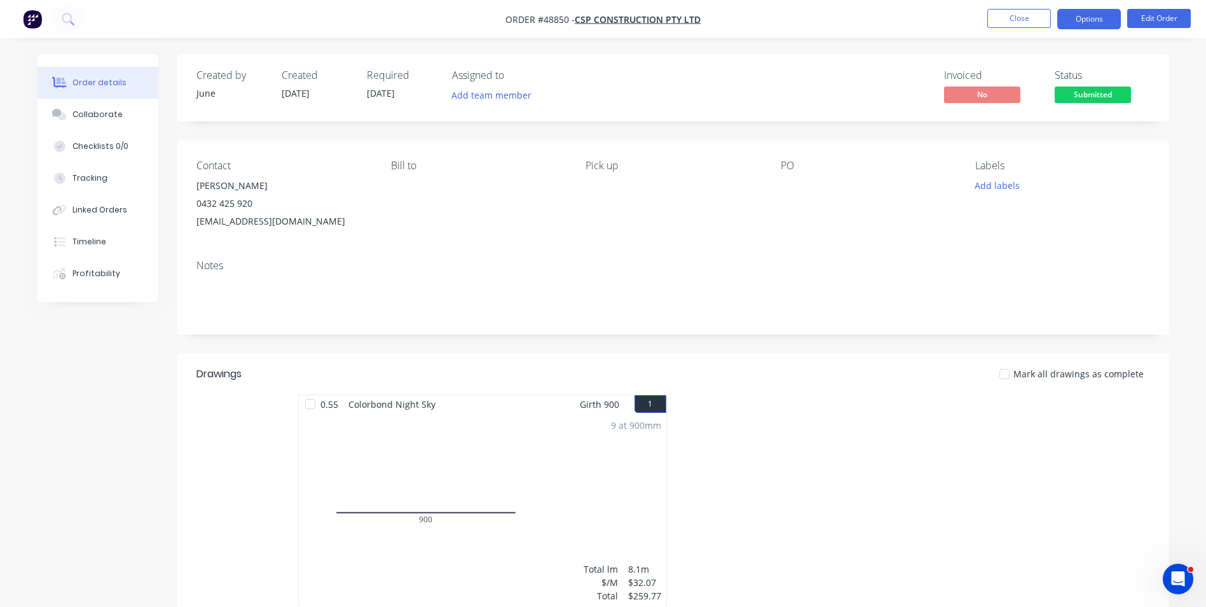
click at [1101, 18] on button "Options" at bounding box center [1089, 19] width 64 height 20
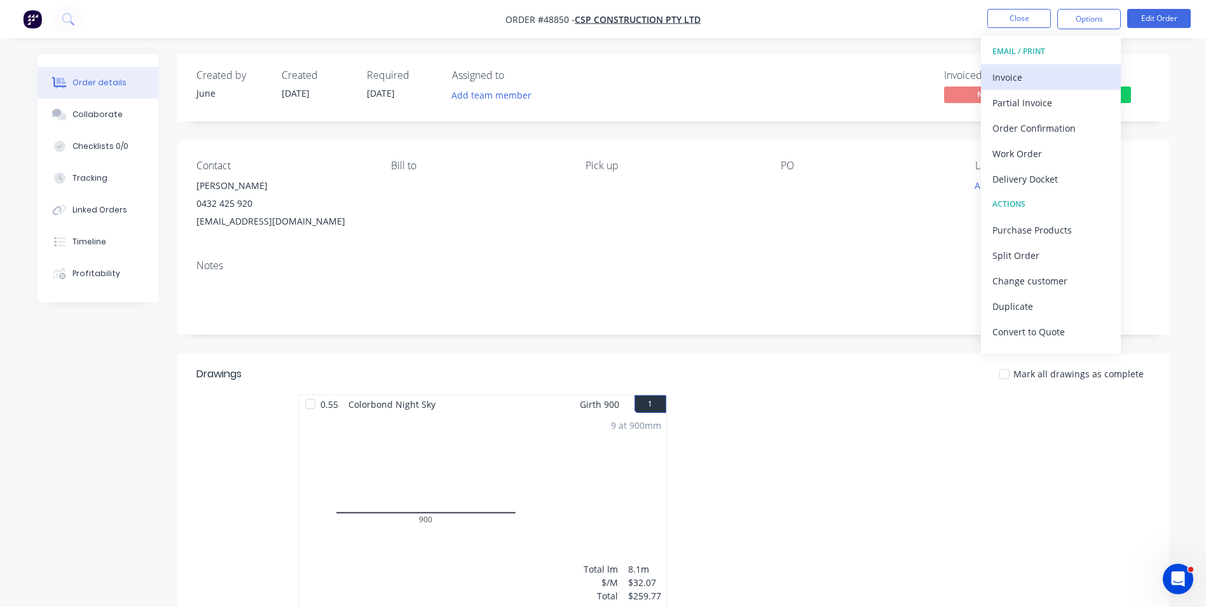
click at [1042, 79] on div "Invoice" at bounding box center [1051, 77] width 117 height 18
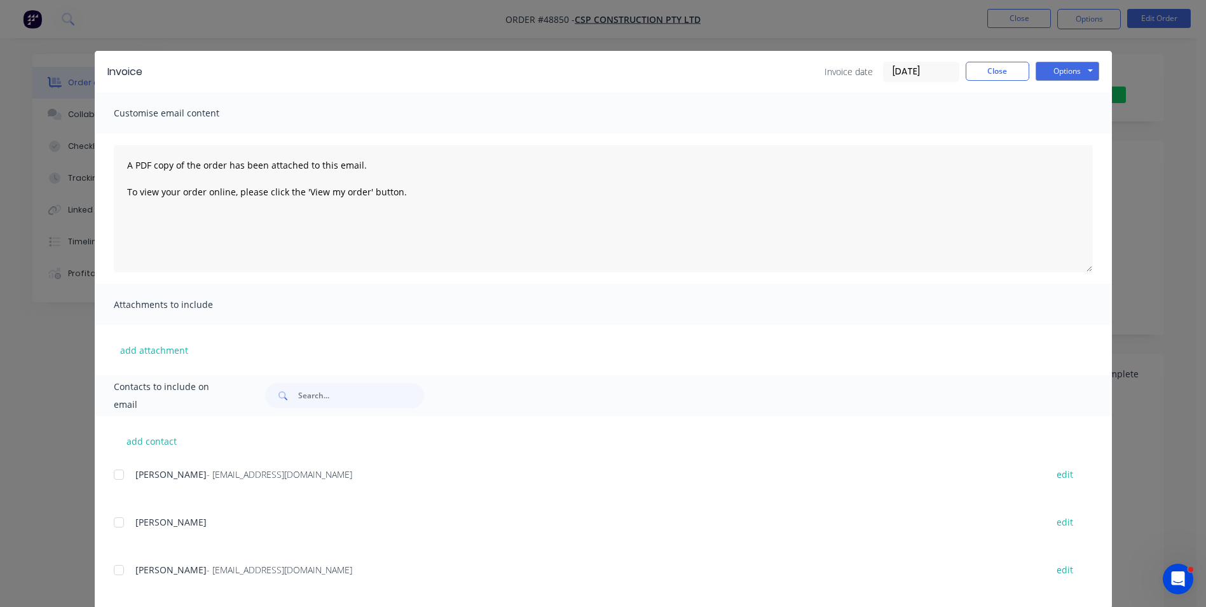
click at [108, 478] on div "add contact Gao - infocspconstructions@gmail.com edit Yang edit Anna Shi - info…" at bounding box center [603, 512] width 1017 height 193
click at [122, 574] on div at bounding box center [118, 569] width 25 height 25
click at [1062, 67] on button "Options" at bounding box center [1068, 71] width 64 height 19
click at [1069, 137] on button "Email" at bounding box center [1076, 135] width 81 height 21
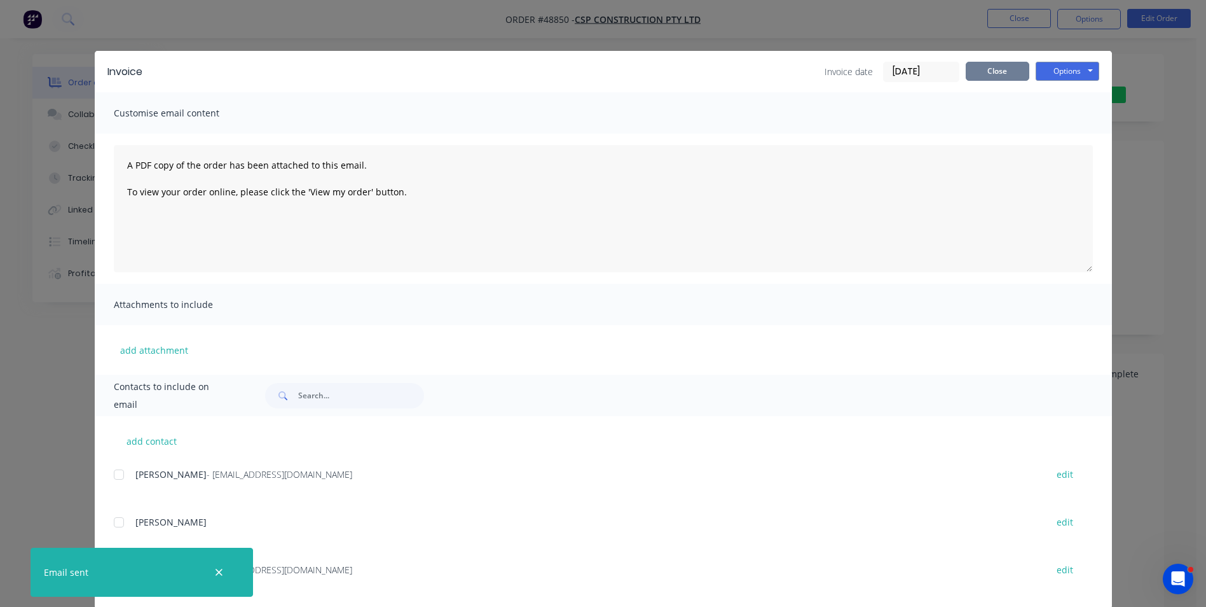
click at [982, 73] on button "Close" at bounding box center [998, 71] width 64 height 19
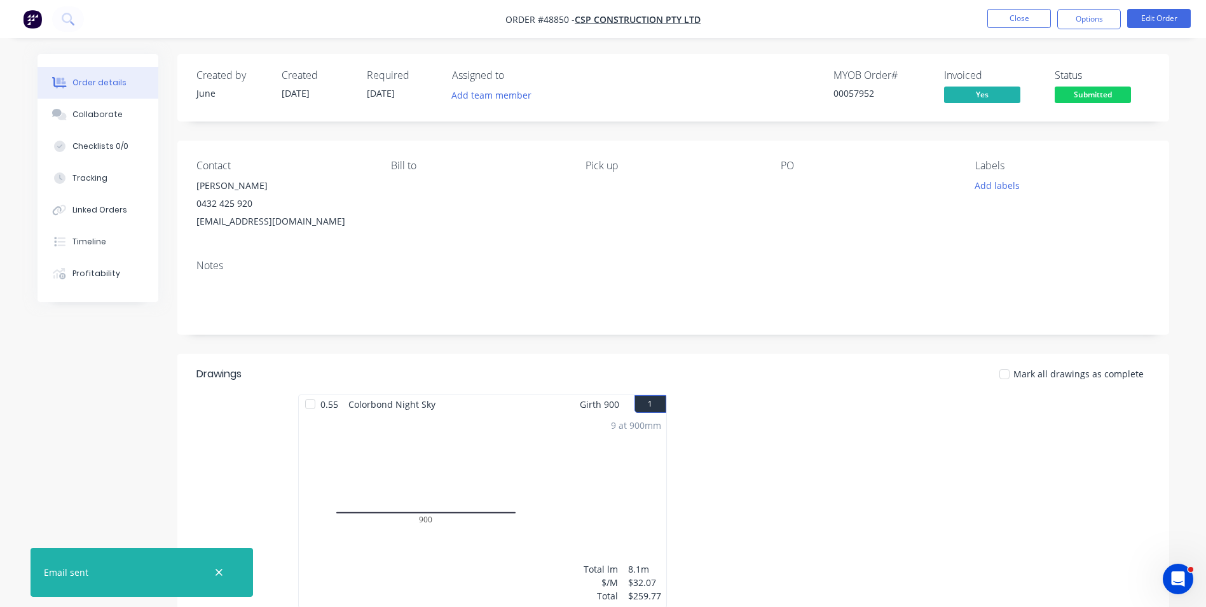
click at [404, 388] on header "Drawings Mark all drawings as complete" at bounding box center [673, 374] width 992 height 41
click at [881, 481] on div at bounding box center [864, 507] width 382 height 226
drag, startPoint x: 441, startPoint y: 357, endPoint x: 448, endPoint y: 355, distance: 7.2
click at [441, 357] on header "Drawings Mark all drawings as complete" at bounding box center [673, 374] width 992 height 41
click at [1113, 12] on button "Options" at bounding box center [1089, 19] width 64 height 20
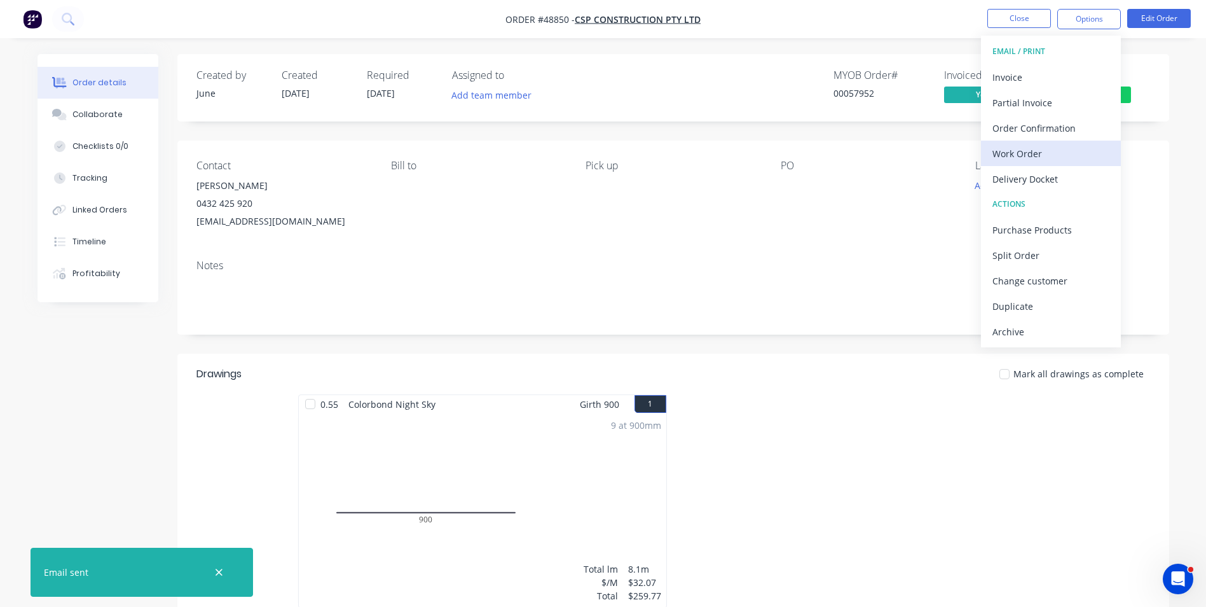
click at [1042, 141] on button "Work Order" at bounding box center [1051, 153] width 140 height 25
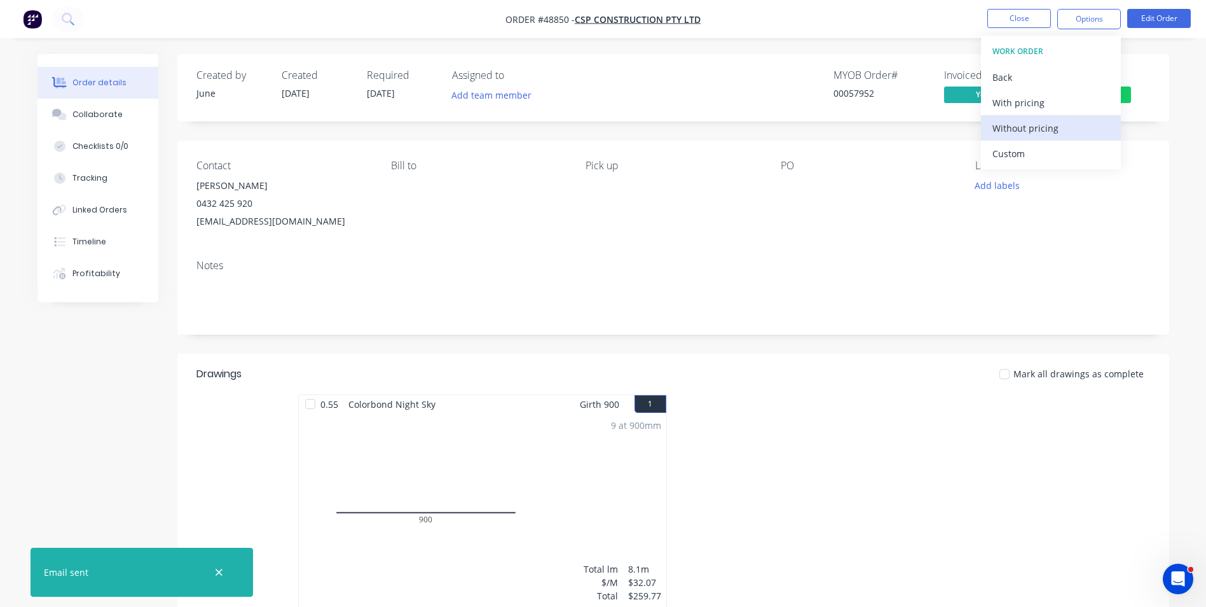
click at [1056, 136] on div "Without pricing" at bounding box center [1051, 128] width 117 height 18
click at [748, 372] on div "Mark all drawings as complete" at bounding box center [774, 373] width 751 height 13
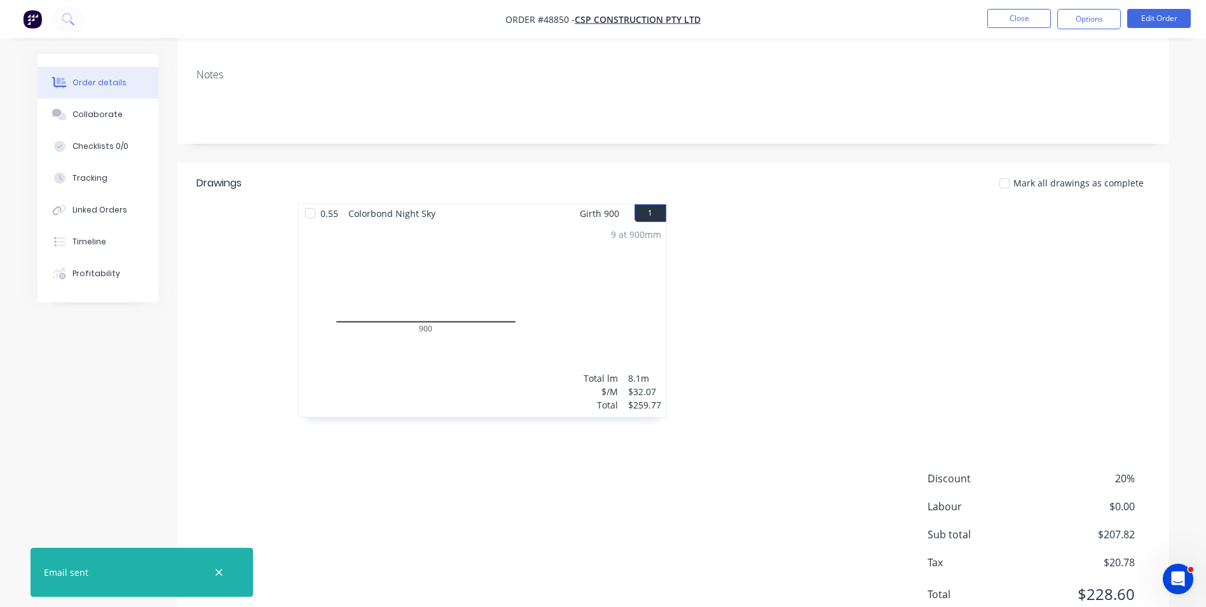
scroll to position [127, 0]
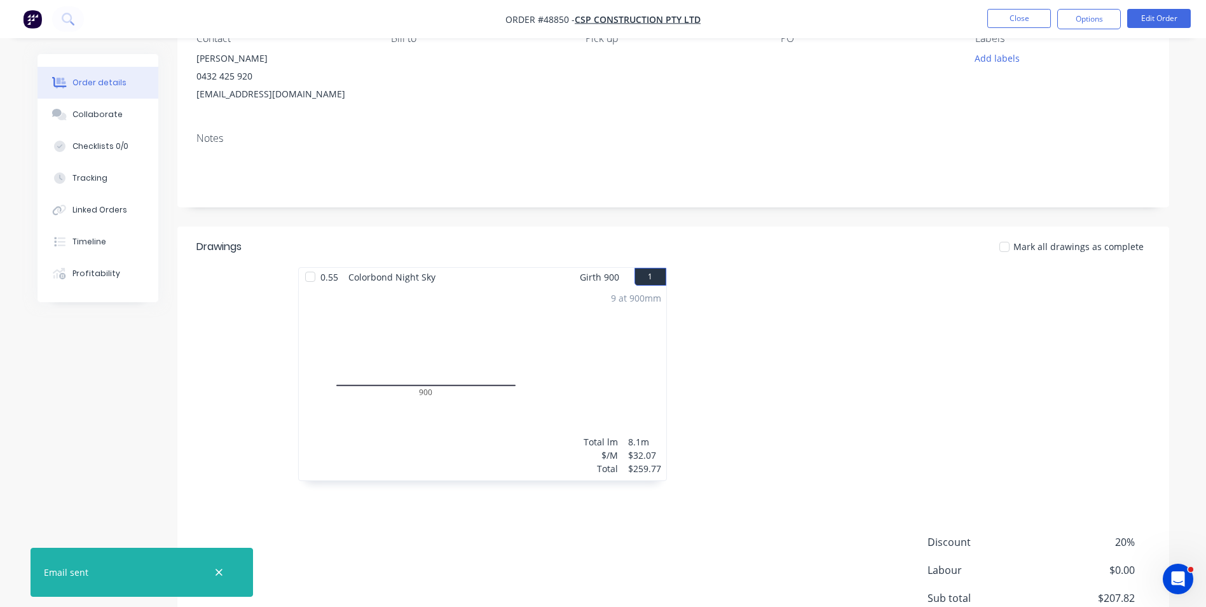
click at [757, 310] on div at bounding box center [864, 380] width 382 height 226
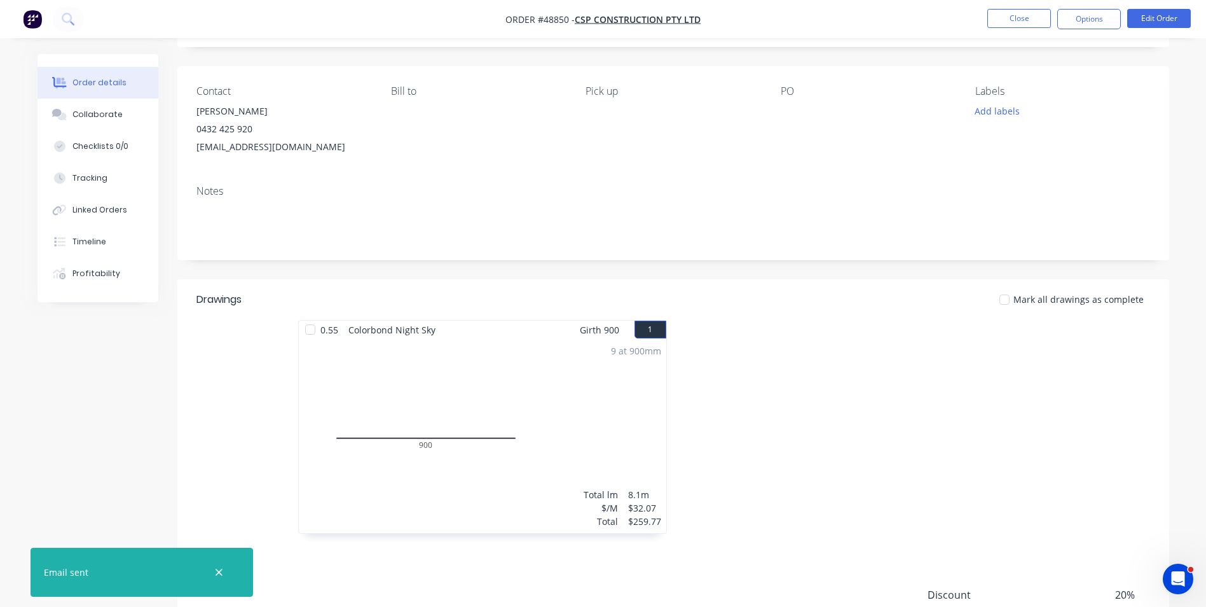
scroll to position [0, 0]
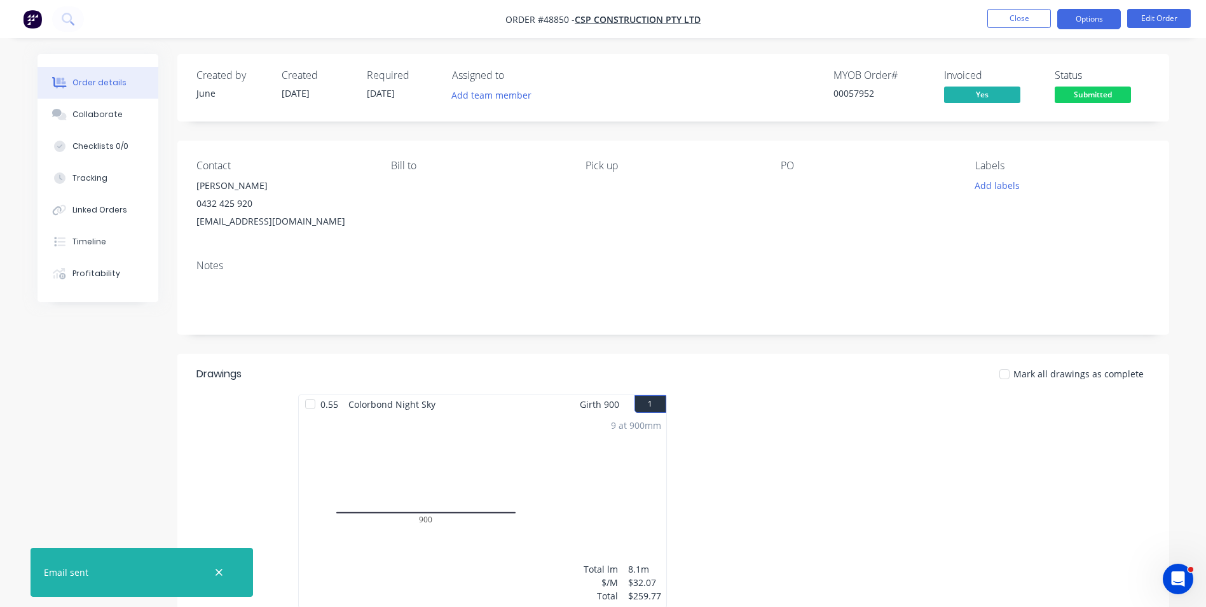
click at [1092, 20] on button "Options" at bounding box center [1089, 19] width 64 height 20
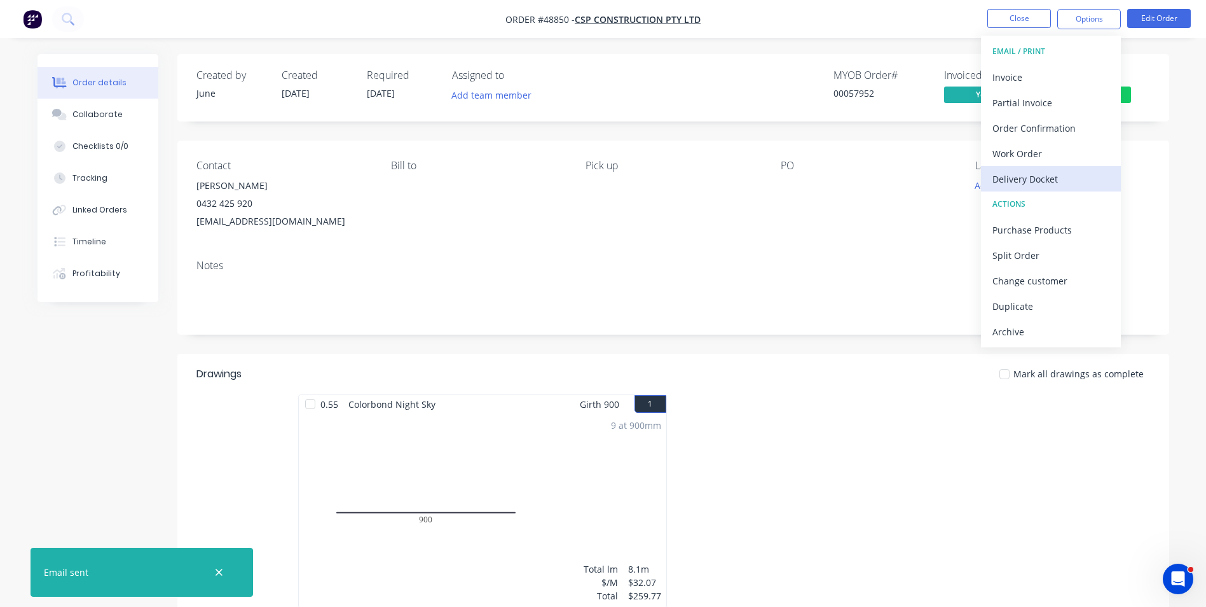
click at [1068, 186] on div "Delivery Docket" at bounding box center [1051, 179] width 117 height 18
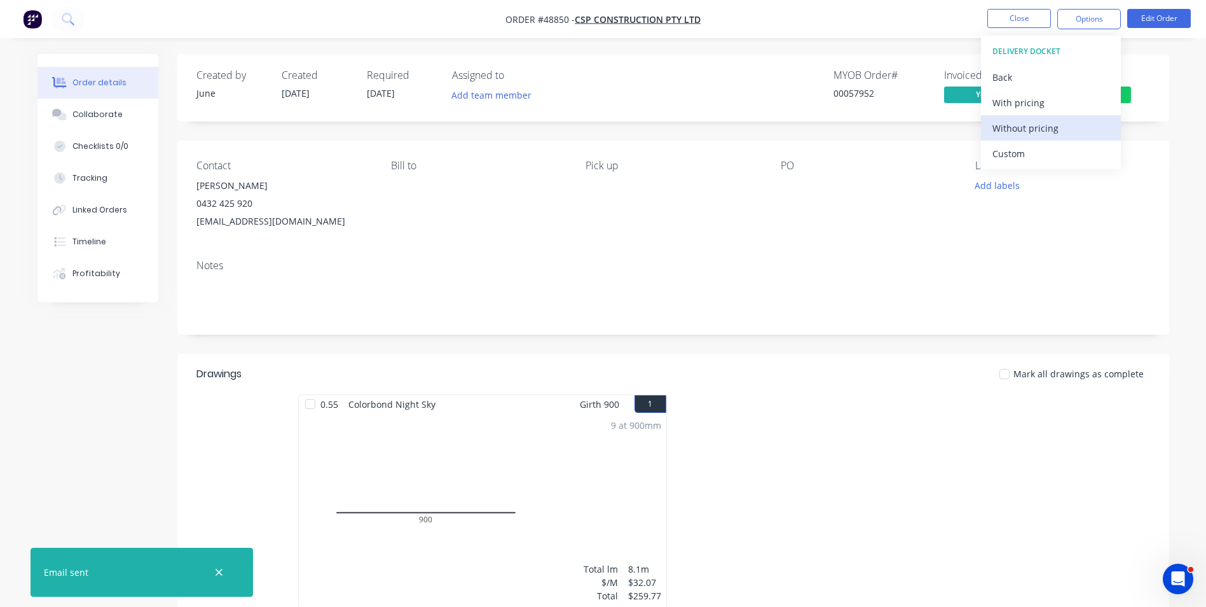
click at [1069, 135] on div "Without pricing" at bounding box center [1051, 128] width 117 height 18
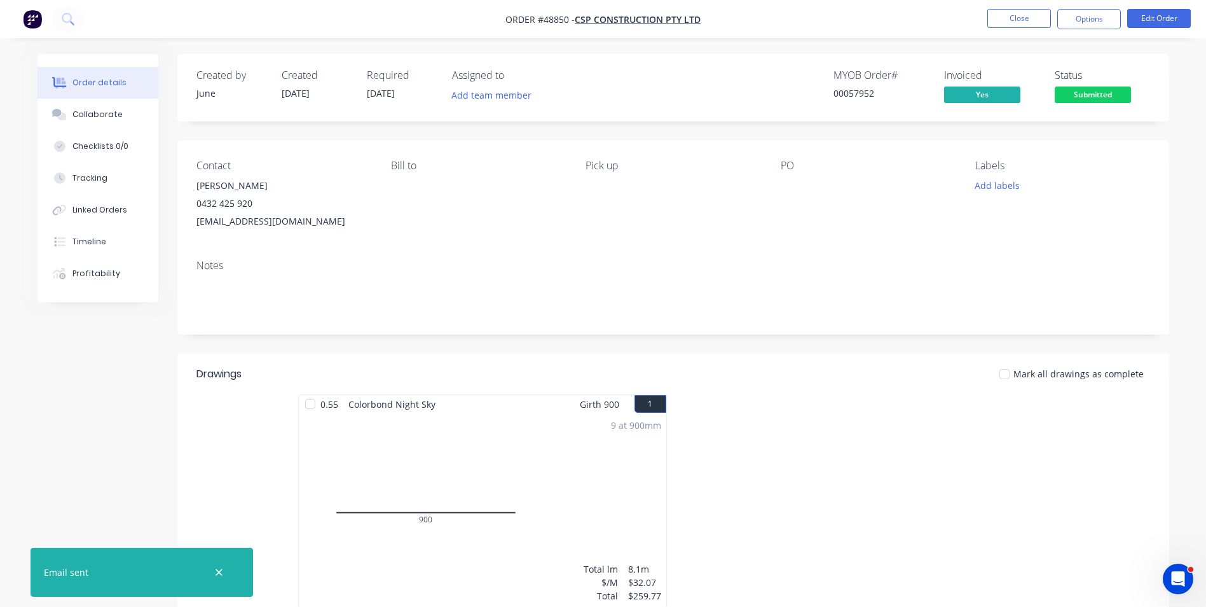
click at [492, 324] on div "Notes" at bounding box center [673, 291] width 992 height 85
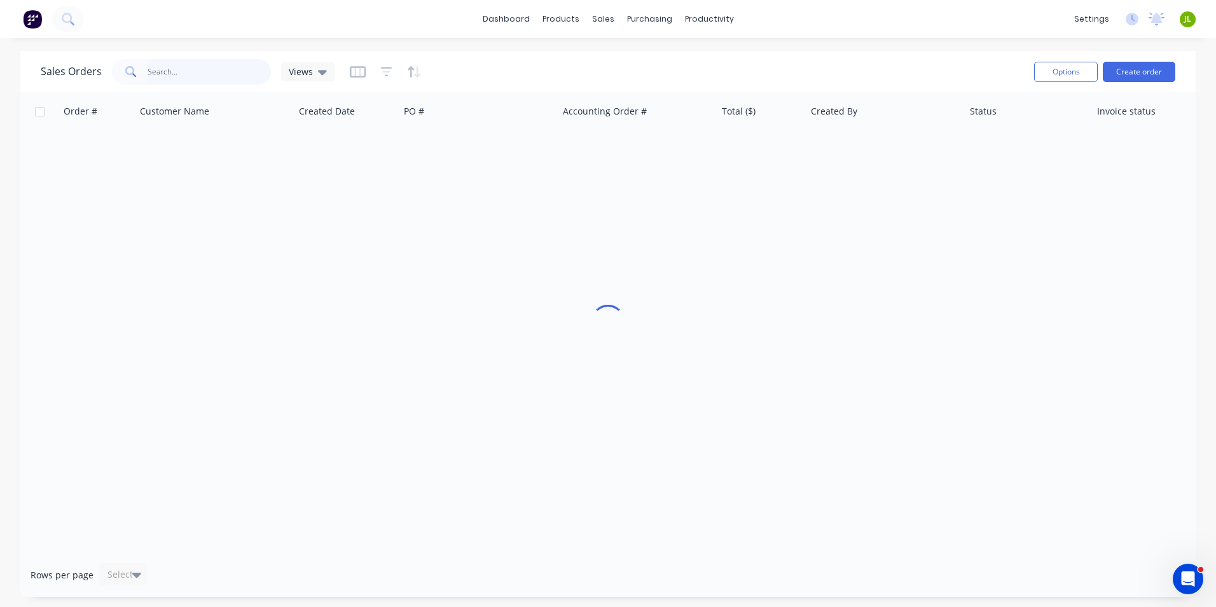
click at [162, 71] on input "text" at bounding box center [210, 71] width 124 height 25
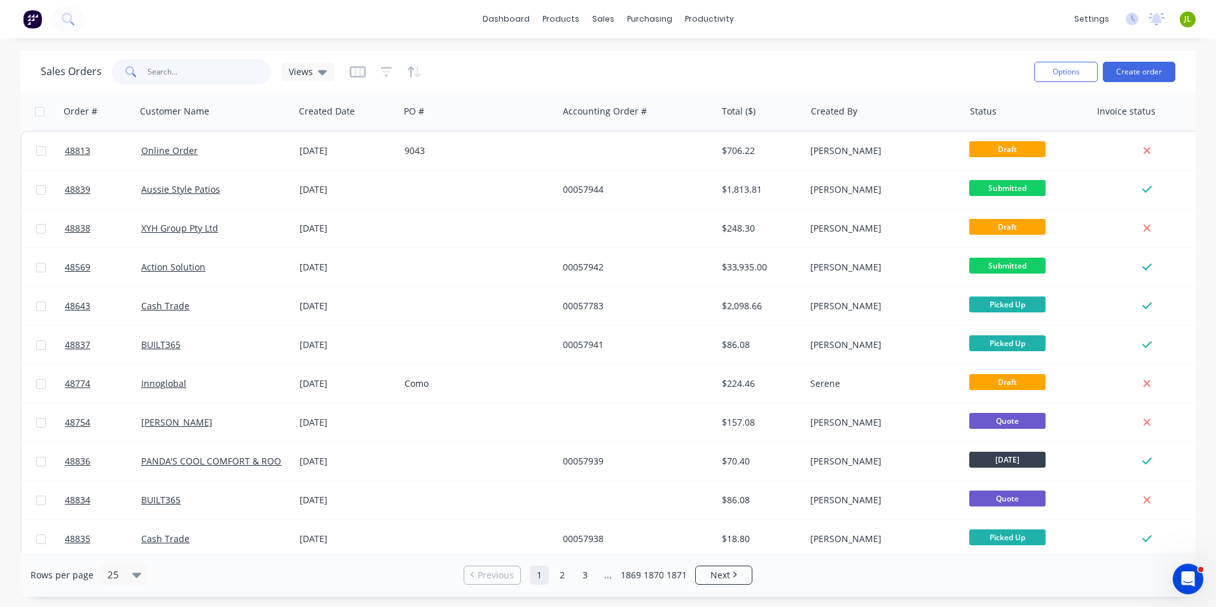
click at [212, 81] on input "text" at bounding box center [210, 71] width 124 height 25
type input "47797"
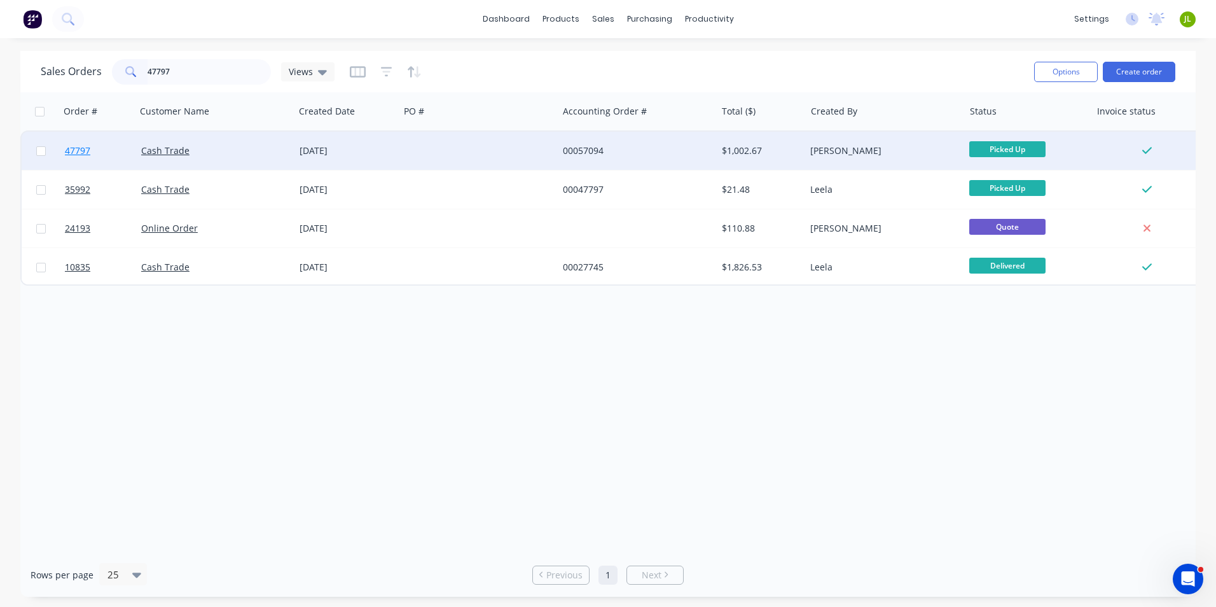
click at [73, 144] on link "47797" at bounding box center [103, 151] width 76 height 38
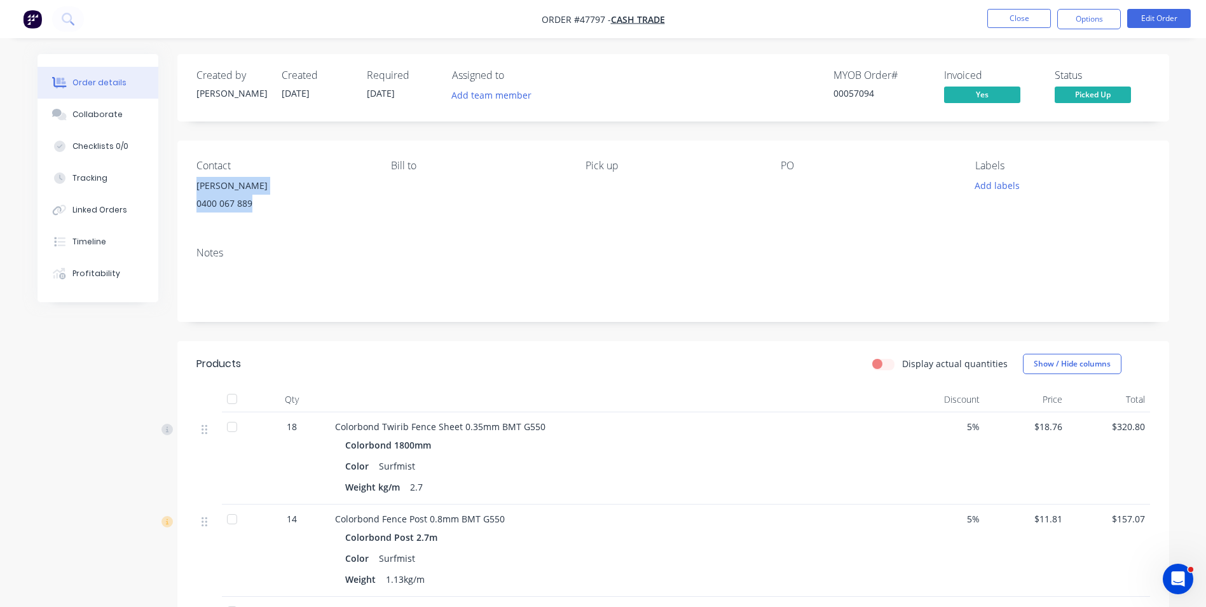
drag, startPoint x: 258, startPoint y: 203, endPoint x: 191, endPoint y: 185, distance: 69.1
click at [191, 185] on div "Contact Brendan 0400 067 889 Bill to Pick up PO Labels Add labels" at bounding box center [673, 189] width 992 height 96
copy div "Brendan 0400 067 889"
click at [500, 217] on div "Bill to" at bounding box center [478, 189] width 174 height 58
drag, startPoint x: 874, startPoint y: 98, endPoint x: 822, endPoint y: 96, distance: 51.5
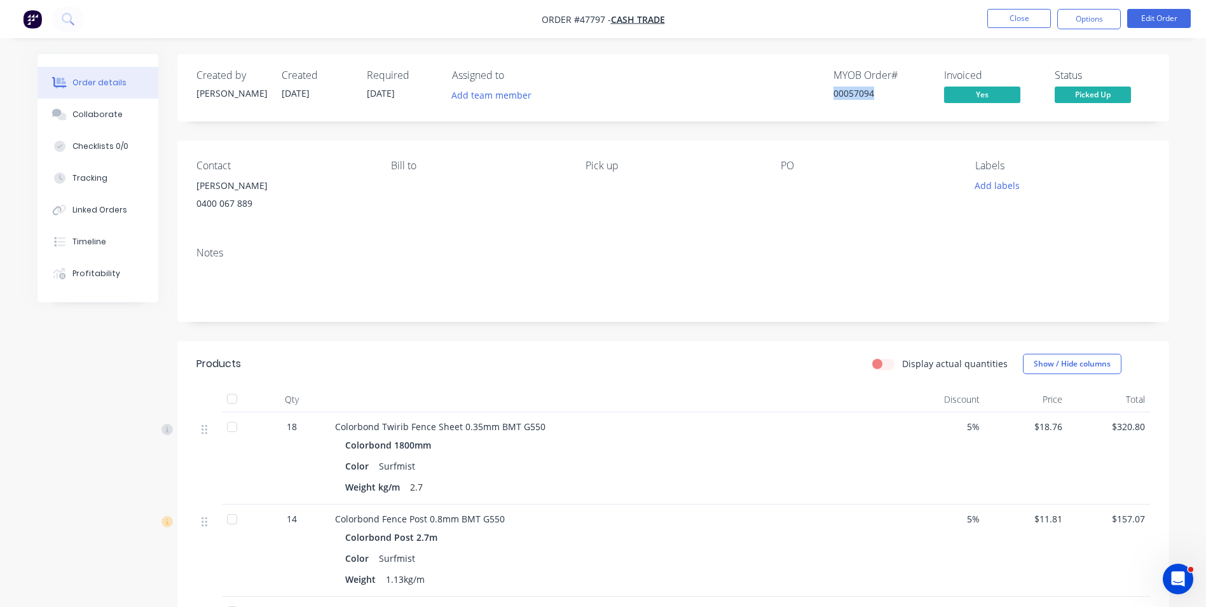
click at [822, 96] on div "MYOB Order # 00057094 Invoiced Yes Status Picked Up" at bounding box center [864, 87] width 571 height 37
copy div "00057094"
click at [738, 252] on div "Notes" at bounding box center [673, 253] width 954 height 12
click at [590, 420] on div "Colorbond Twirib Fence Sheet 0.35mm BMT G550" at bounding box center [616, 426] width 562 height 13
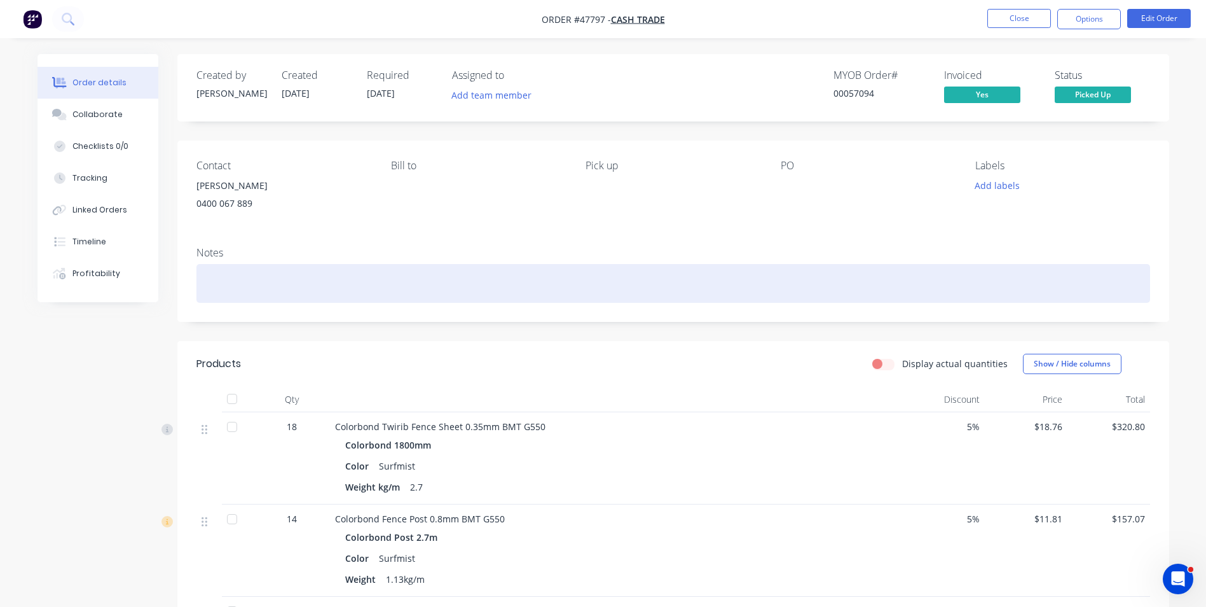
drag, startPoint x: 595, startPoint y: 363, endPoint x: 648, endPoint y: 296, distance: 85.6
click at [648, 296] on div at bounding box center [673, 283] width 954 height 39
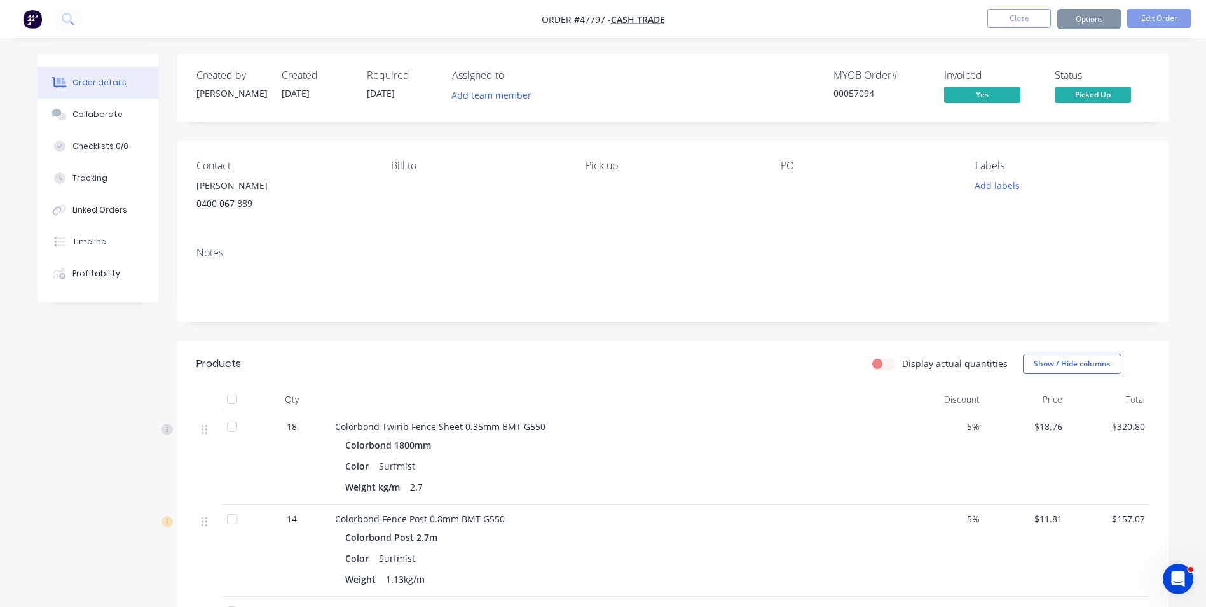
click at [645, 224] on div "Contact Brendan 0400 067 889 Bill to Pick up PO Labels Add labels" at bounding box center [673, 189] width 992 height 96
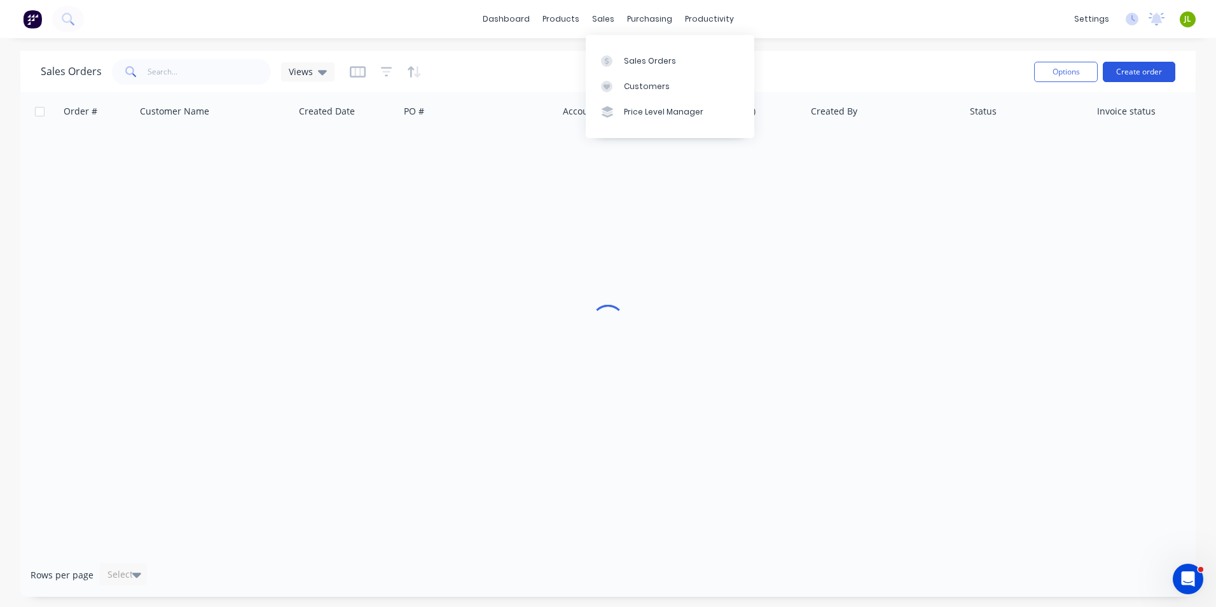
click at [1131, 72] on button "Create order" at bounding box center [1139, 72] width 72 height 20
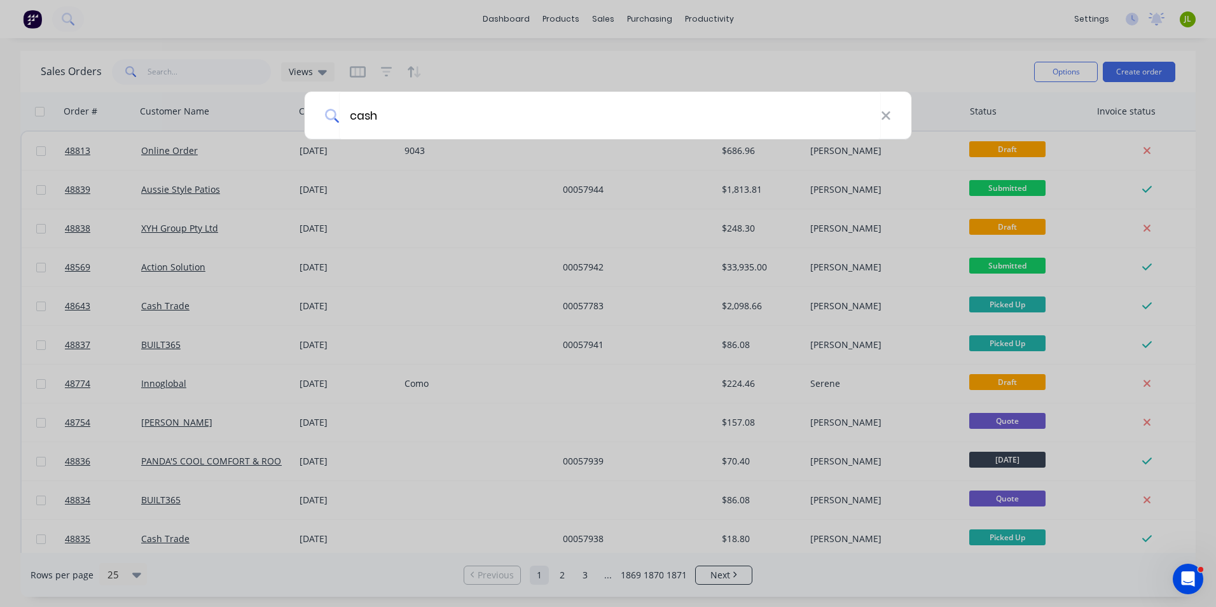
type input "cash"
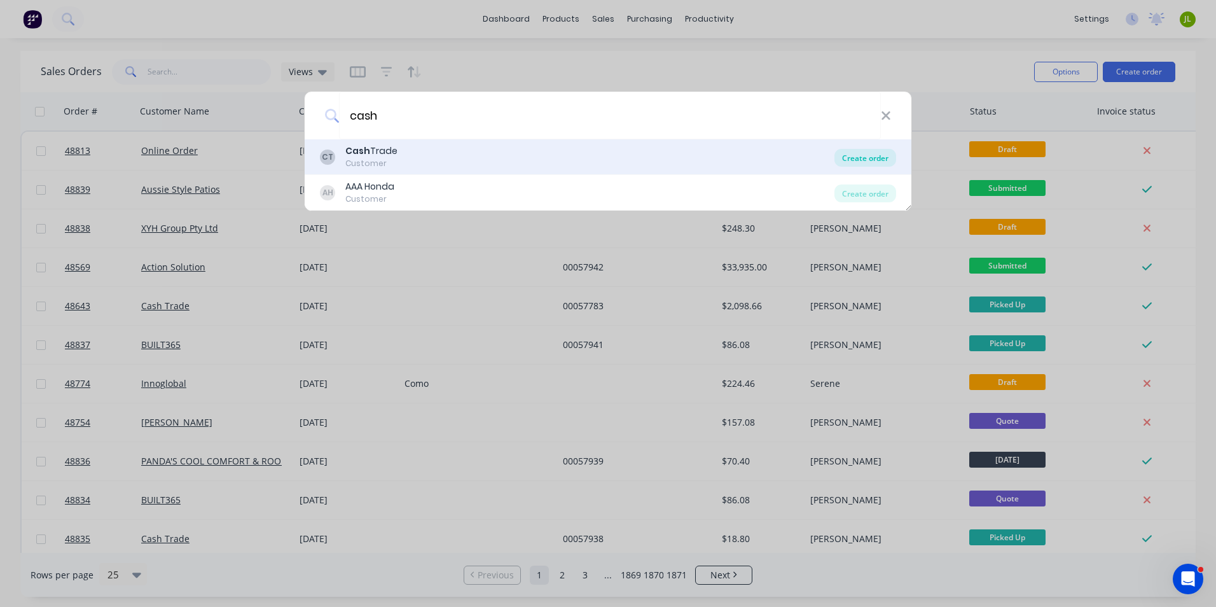
click at [853, 156] on div "Create order" at bounding box center [865, 158] width 62 height 18
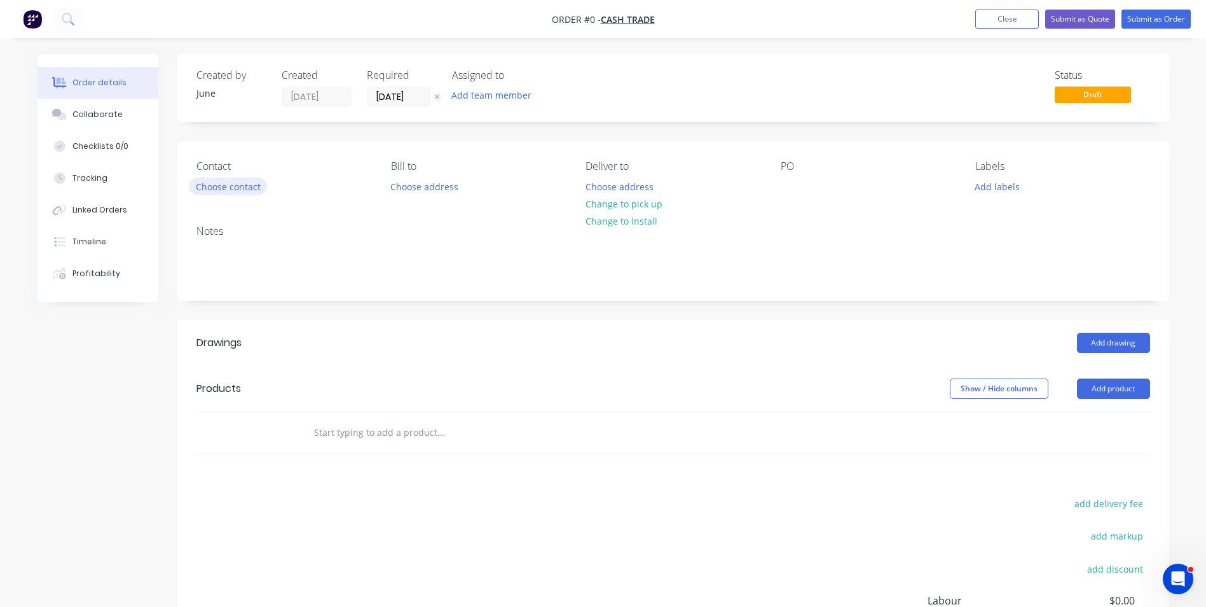
click at [238, 188] on button "Choose contact" at bounding box center [228, 185] width 78 height 17
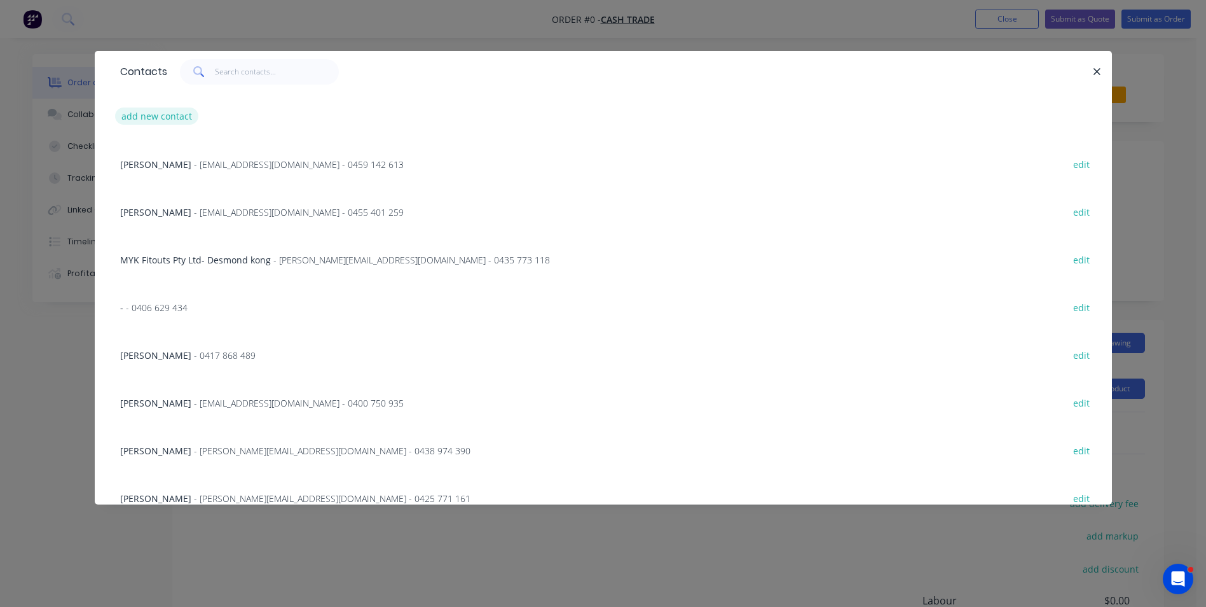
click at [170, 117] on button "add new contact" at bounding box center [157, 115] width 84 height 17
select select "AU"
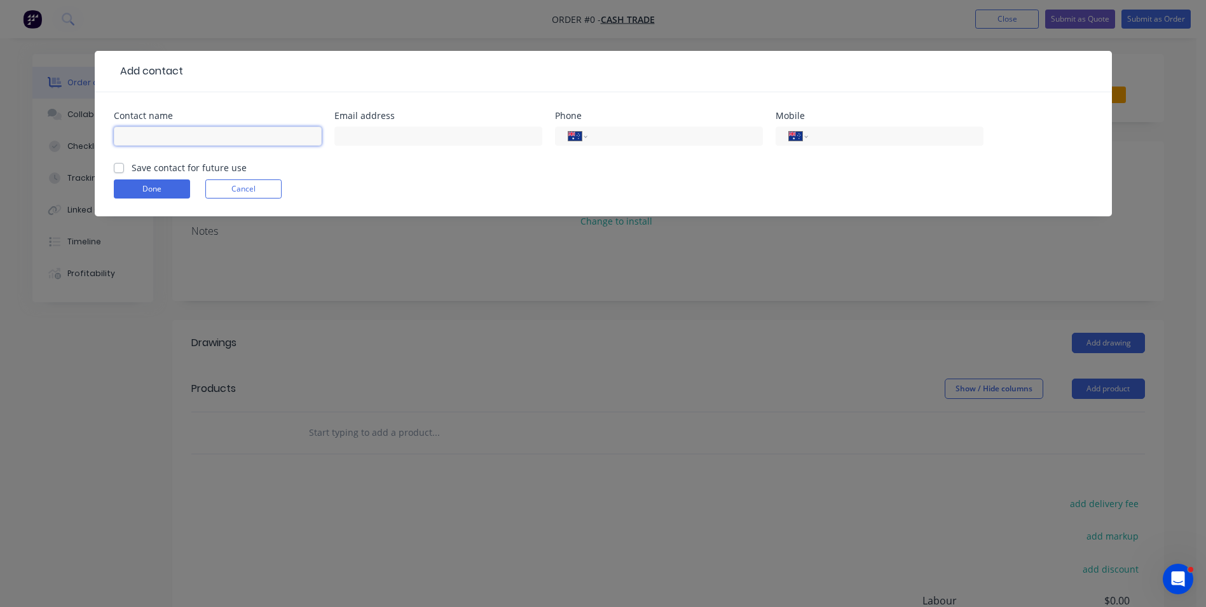
click at [210, 142] on input "text" at bounding box center [218, 136] width 208 height 19
paste input "Brendan 0400 067 889"
drag, startPoint x: 251, startPoint y: 145, endPoint x: 158, endPoint y: 142, distance: 92.9
click at [158, 142] on input "Brendan 0400 067 889" at bounding box center [218, 136] width 208 height 19
type input "Brendan"
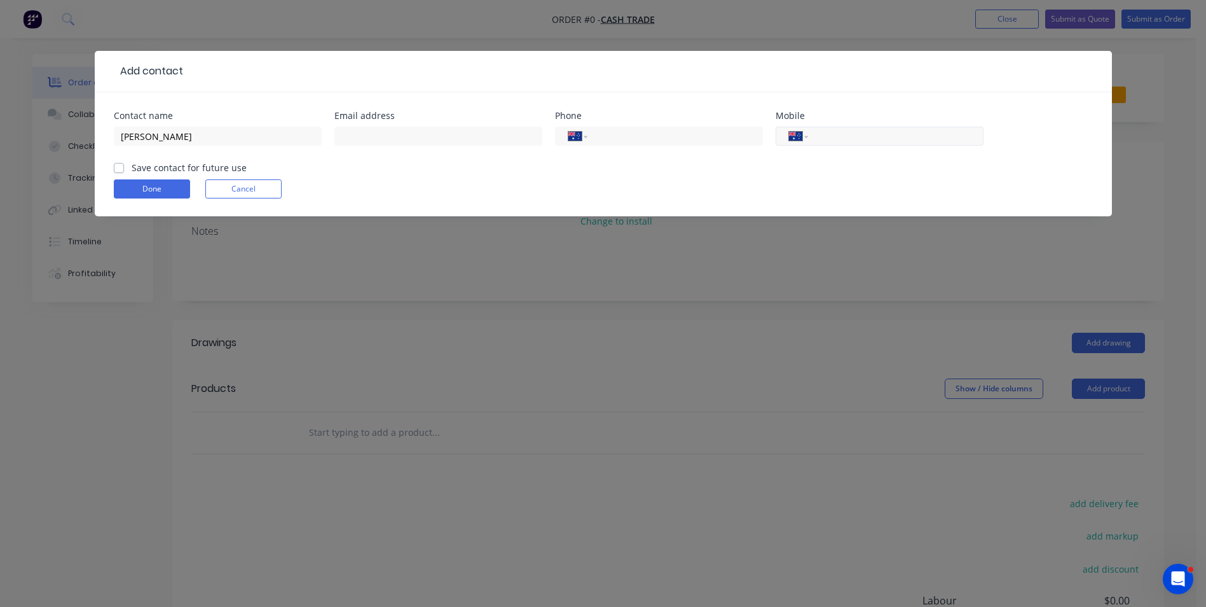
click at [853, 142] on input "tel" at bounding box center [893, 136] width 153 height 15
paste input "0400 067 889"
type input "0400 067 889"
click at [170, 180] on button "Done" at bounding box center [152, 188] width 76 height 19
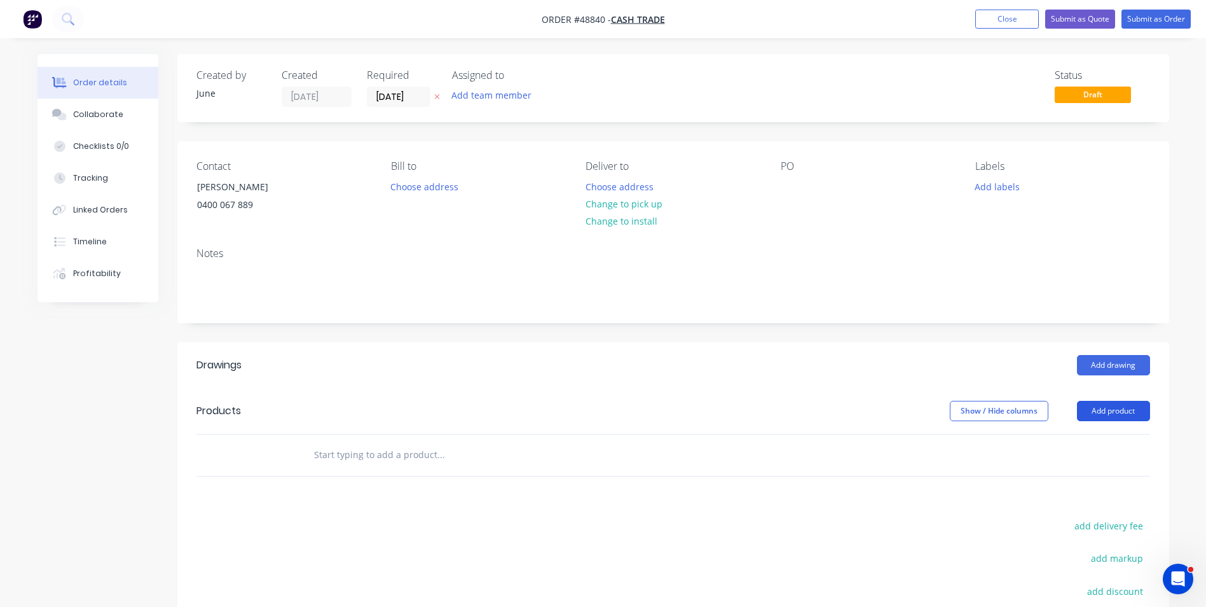
click at [1129, 409] on button "Add product" at bounding box center [1113, 411] width 73 height 20
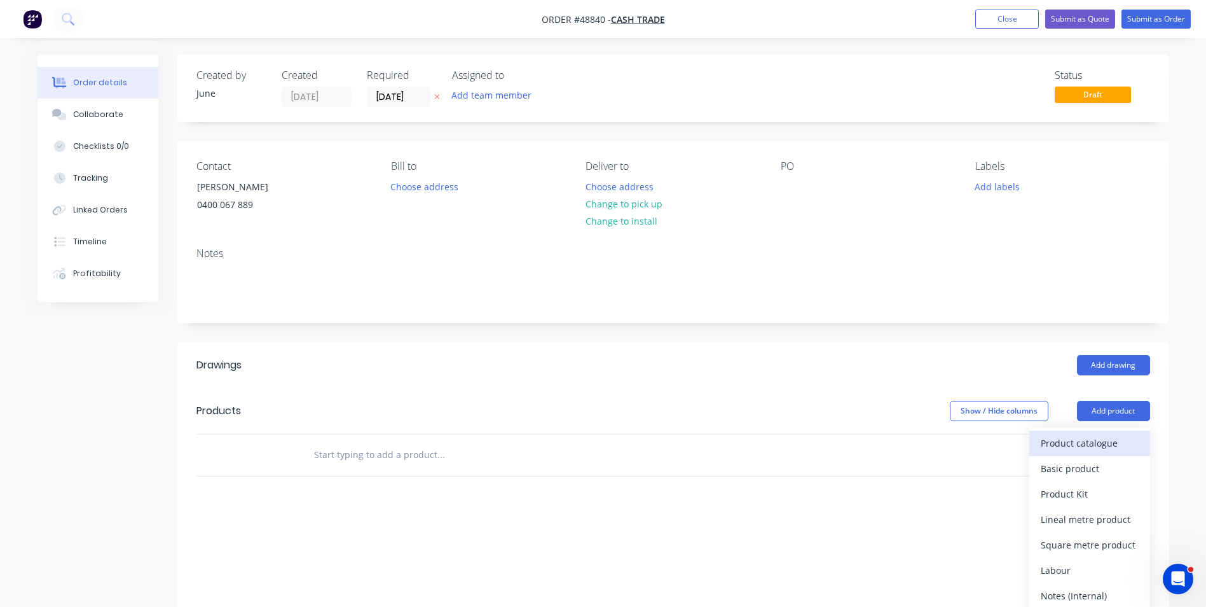
click at [1112, 436] on div "Product catalogue" at bounding box center [1090, 443] width 98 height 18
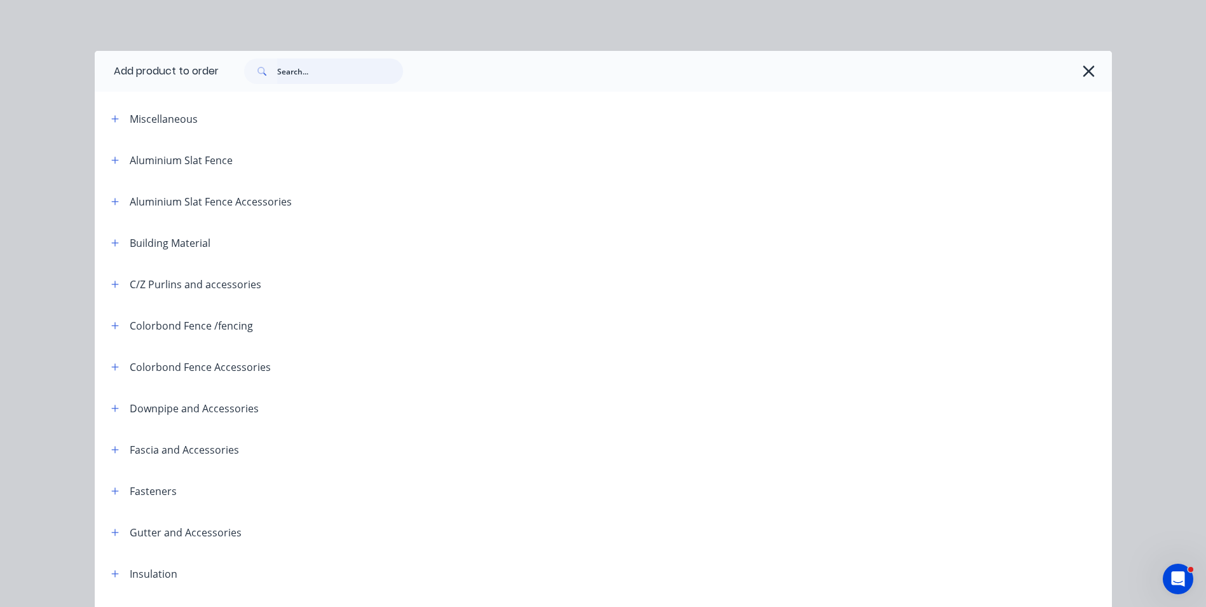
click at [312, 74] on input "text" at bounding box center [340, 70] width 126 height 25
type input "f"
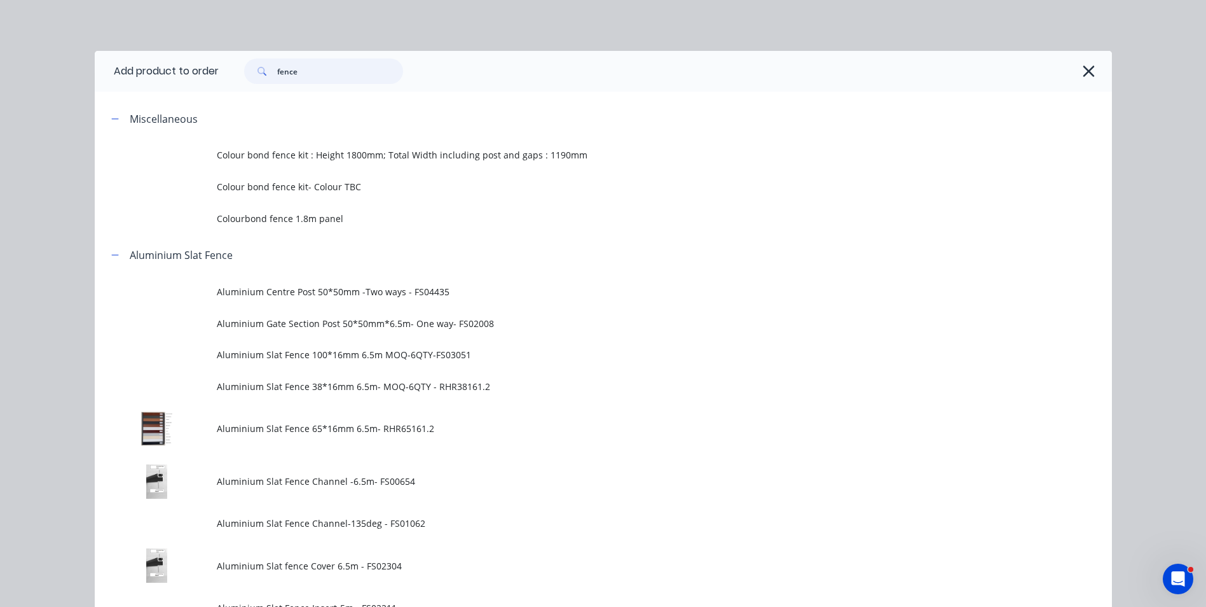
drag, startPoint x: 326, startPoint y: 72, endPoint x: 242, endPoint y: 72, distance: 83.9
click at [244, 72] on div "fence" at bounding box center [323, 70] width 159 height 25
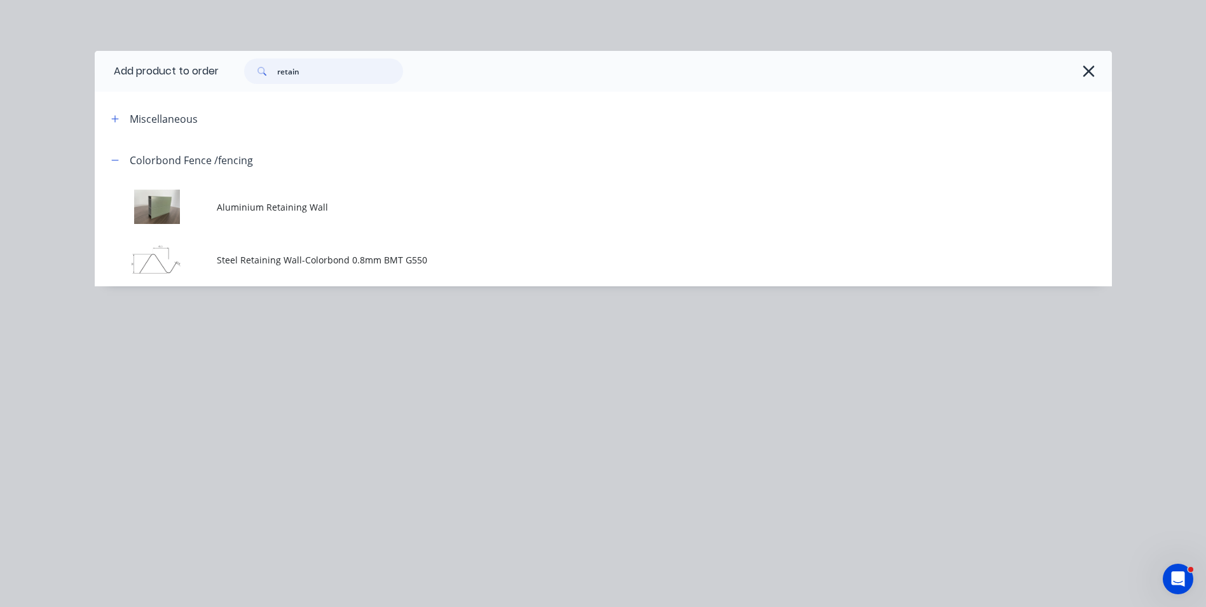
drag, startPoint x: 322, startPoint y: 74, endPoint x: 246, endPoint y: 78, distance: 75.8
click at [246, 78] on div "retain" at bounding box center [323, 70] width 159 height 25
type input "post"
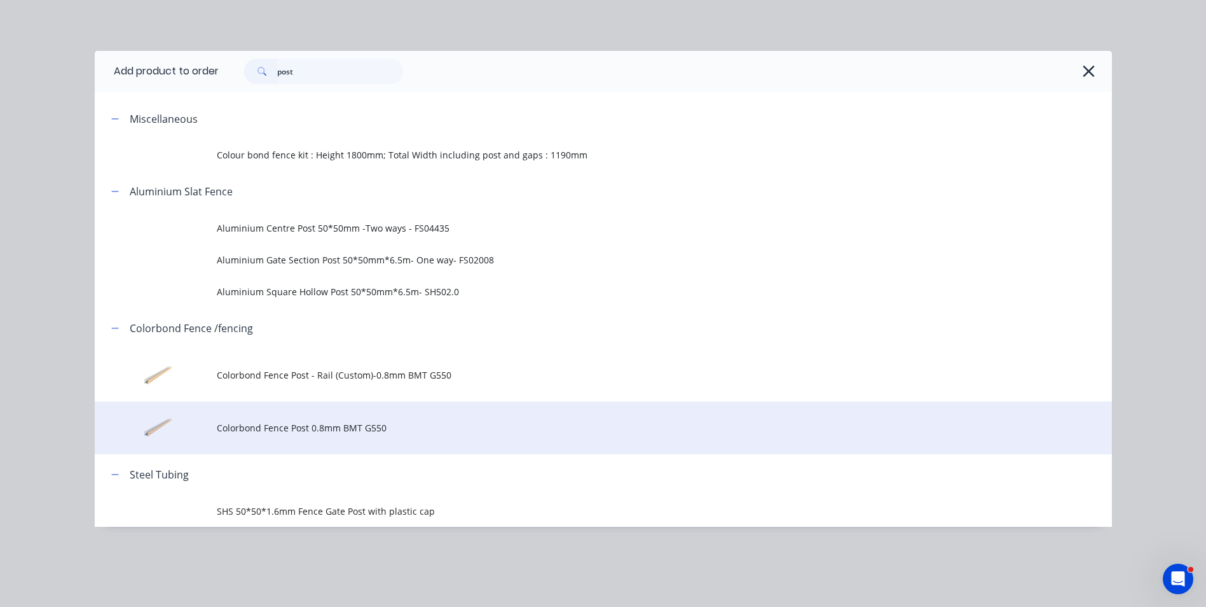
click at [276, 429] on span "Colorbond Fence Post 0.8mm BMT G550" at bounding box center [575, 427] width 716 height 13
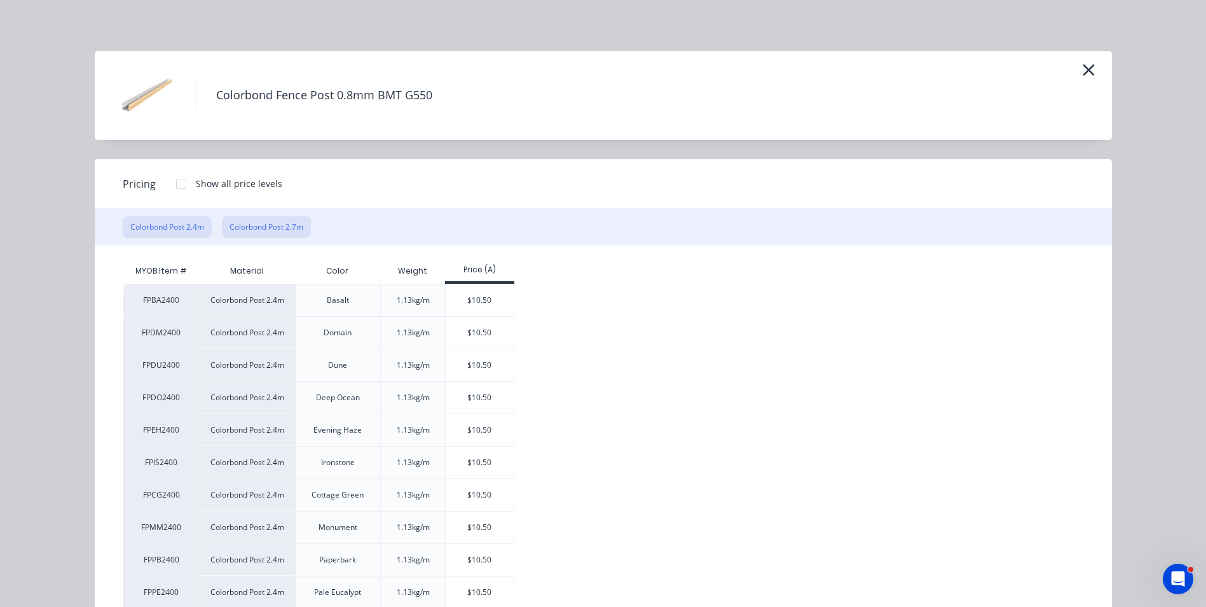
click at [276, 229] on button "Colorbond Post 2.7m" at bounding box center [266, 227] width 89 height 22
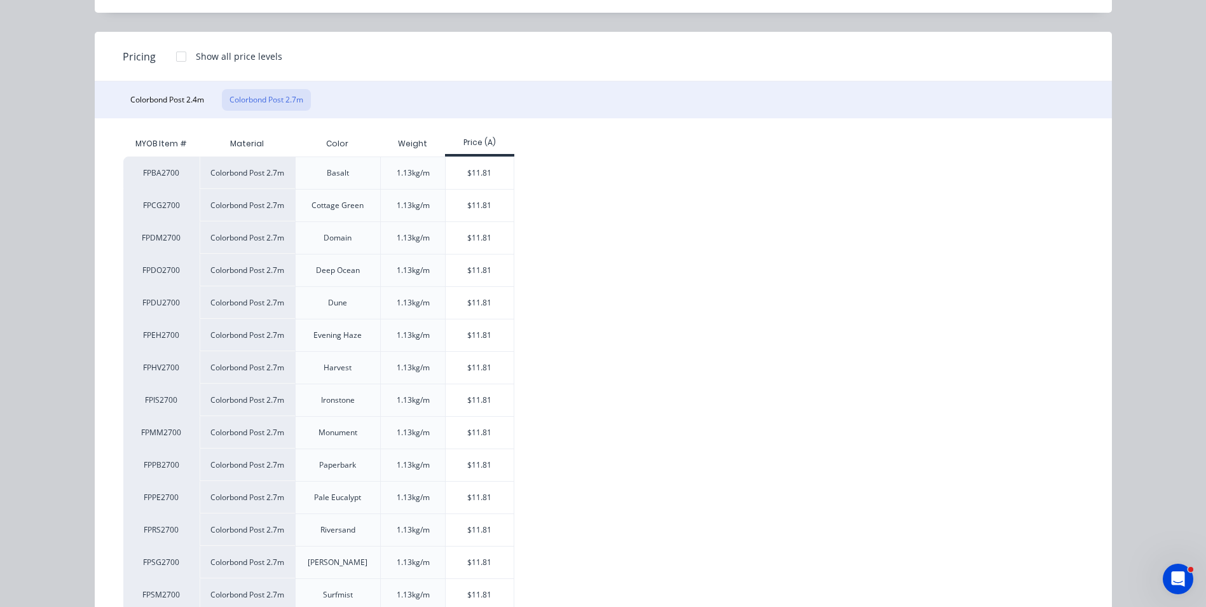
scroll to position [191, 0]
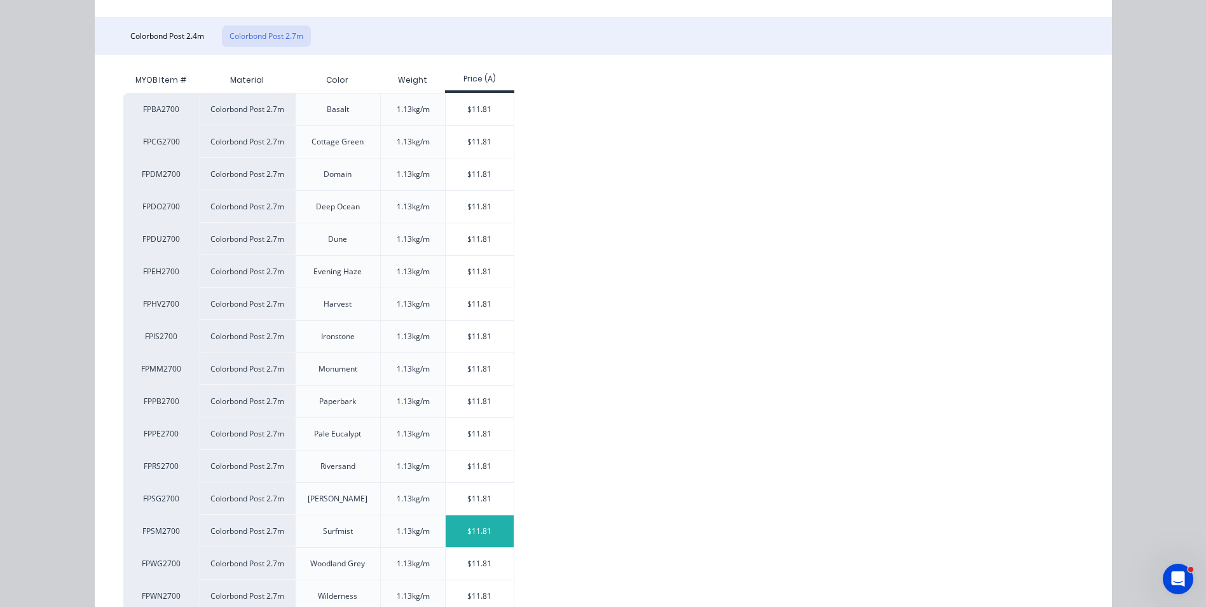
click at [460, 529] on div "$11.81" at bounding box center [480, 531] width 68 height 32
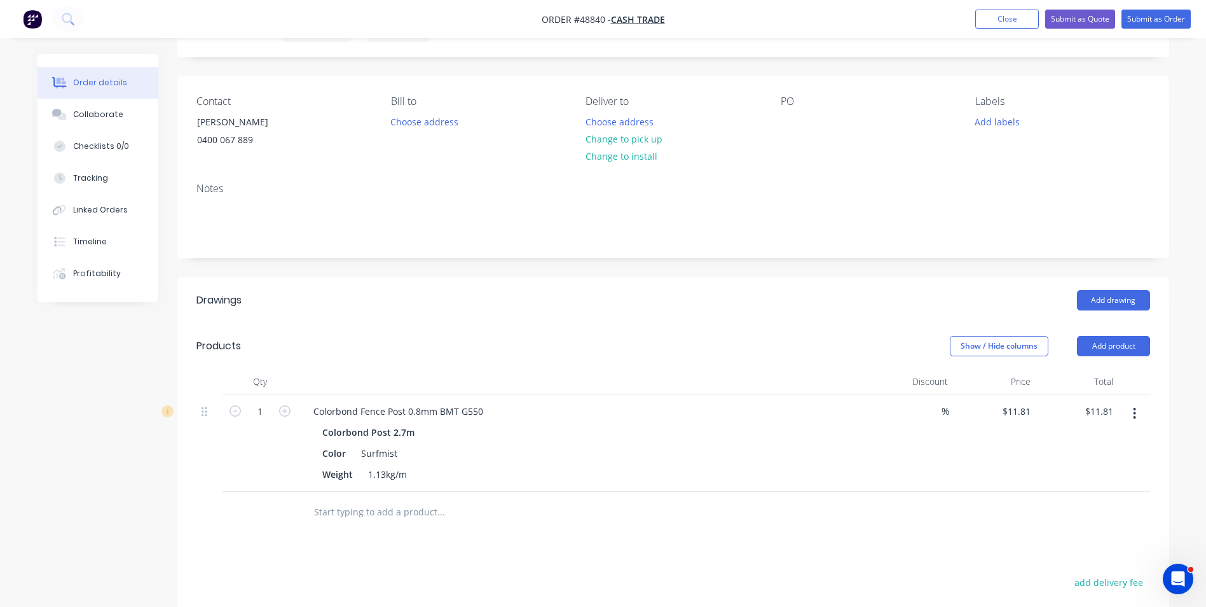
scroll to position [127, 0]
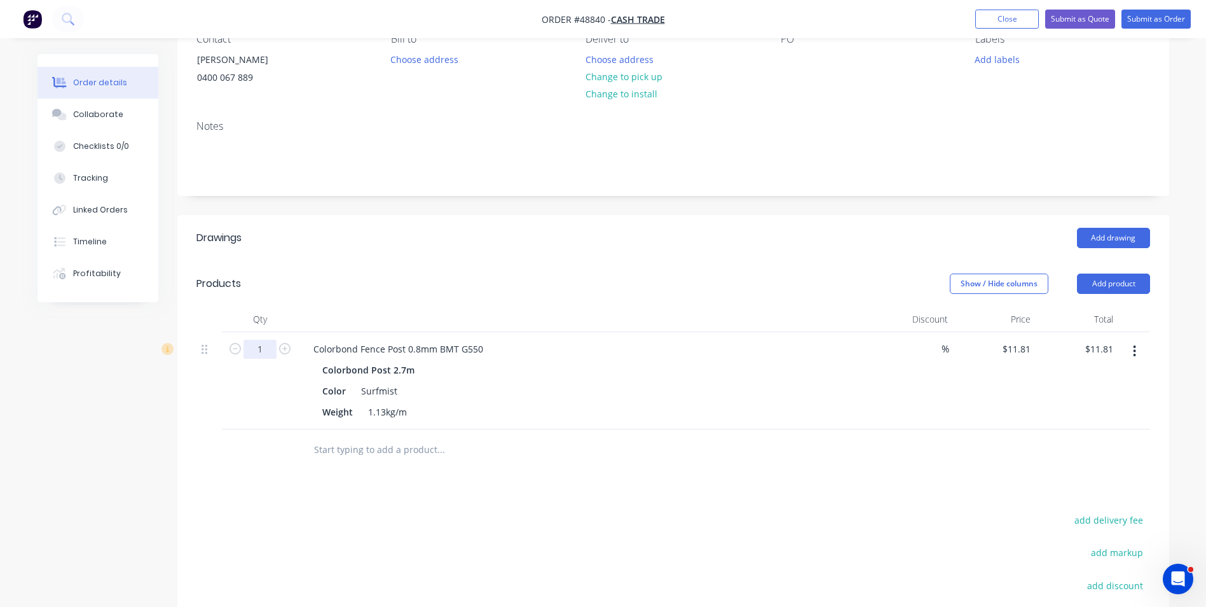
click at [270, 354] on input "1" at bounding box center [260, 349] width 33 height 19
type input "18"
type input "$212.58"
click at [774, 411] on div "Weight 1.13kg/m" at bounding box center [581, 411] width 529 height 18
click at [1129, 277] on button "Add product" at bounding box center [1113, 283] width 73 height 20
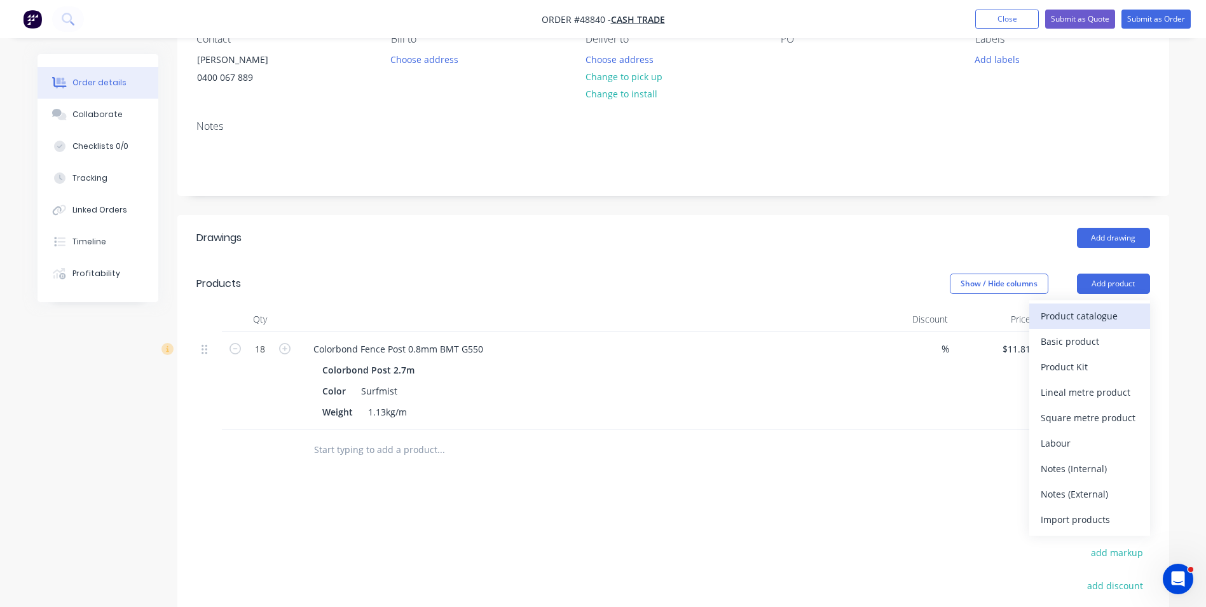
click at [1095, 315] on div "Product catalogue" at bounding box center [1090, 315] width 98 height 18
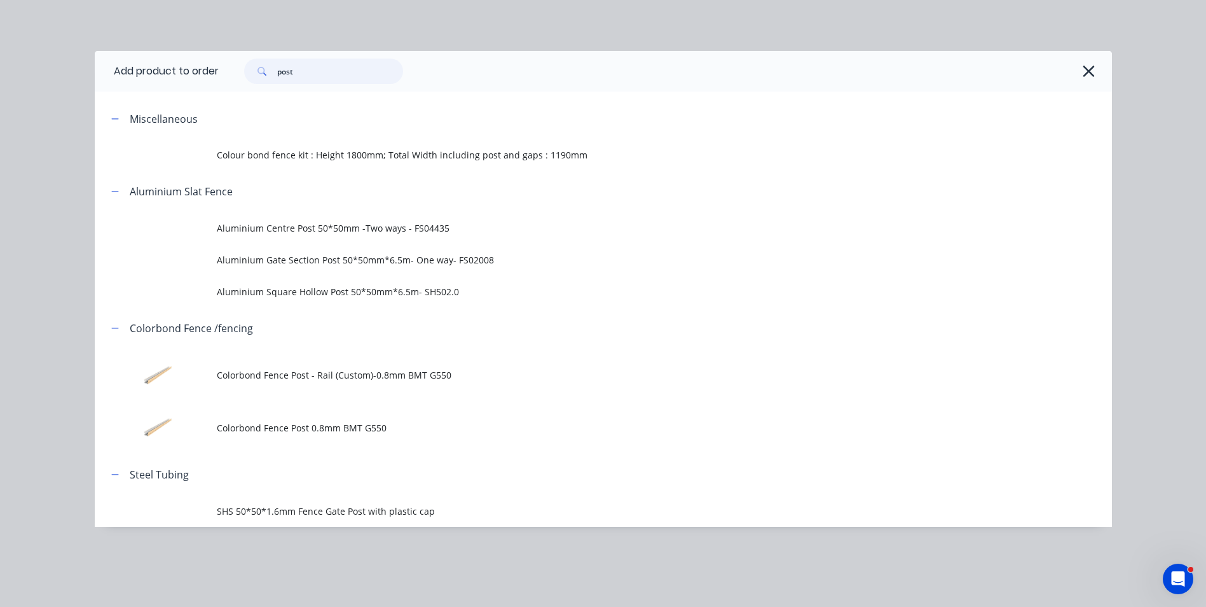
drag, startPoint x: 303, startPoint y: 78, endPoint x: 238, endPoint y: 83, distance: 65.1
click at [238, 83] on div "post" at bounding box center [317, 70] width 172 height 25
type input "rail"
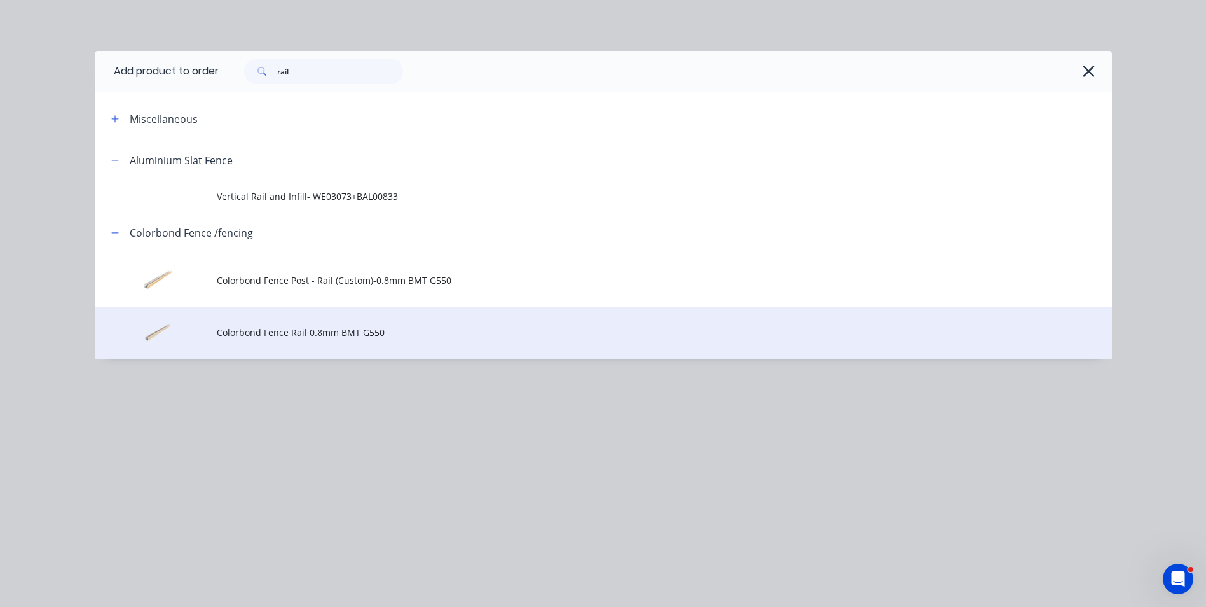
click at [315, 341] on td "Colorbond Fence Rail 0.8mm BMT G550" at bounding box center [664, 332] width 895 height 53
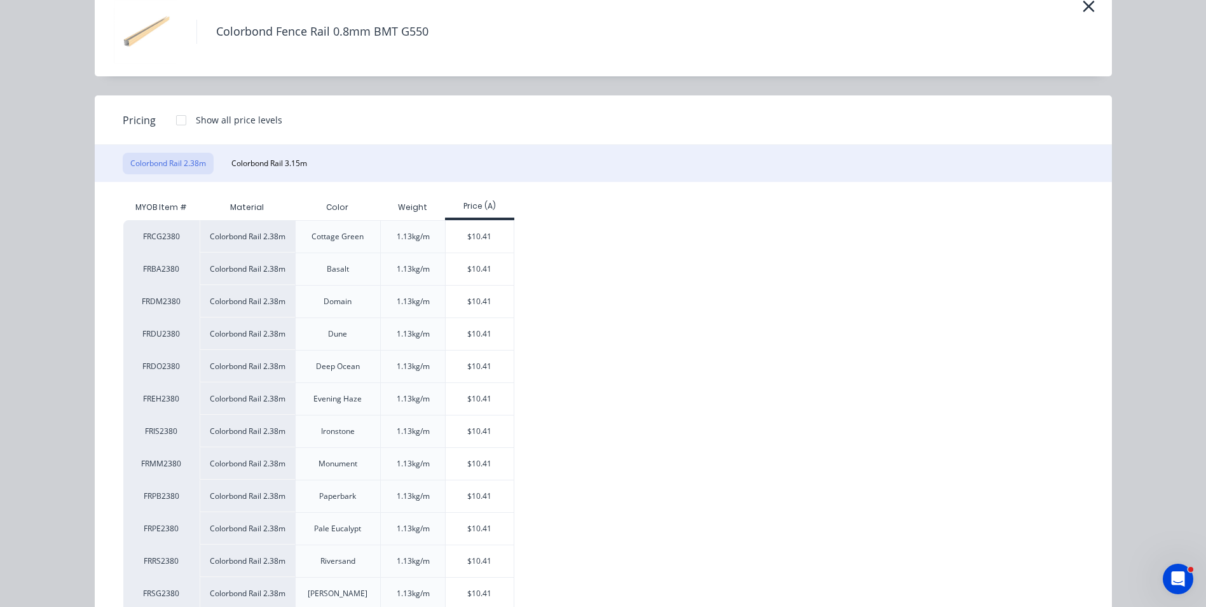
scroll to position [191, 0]
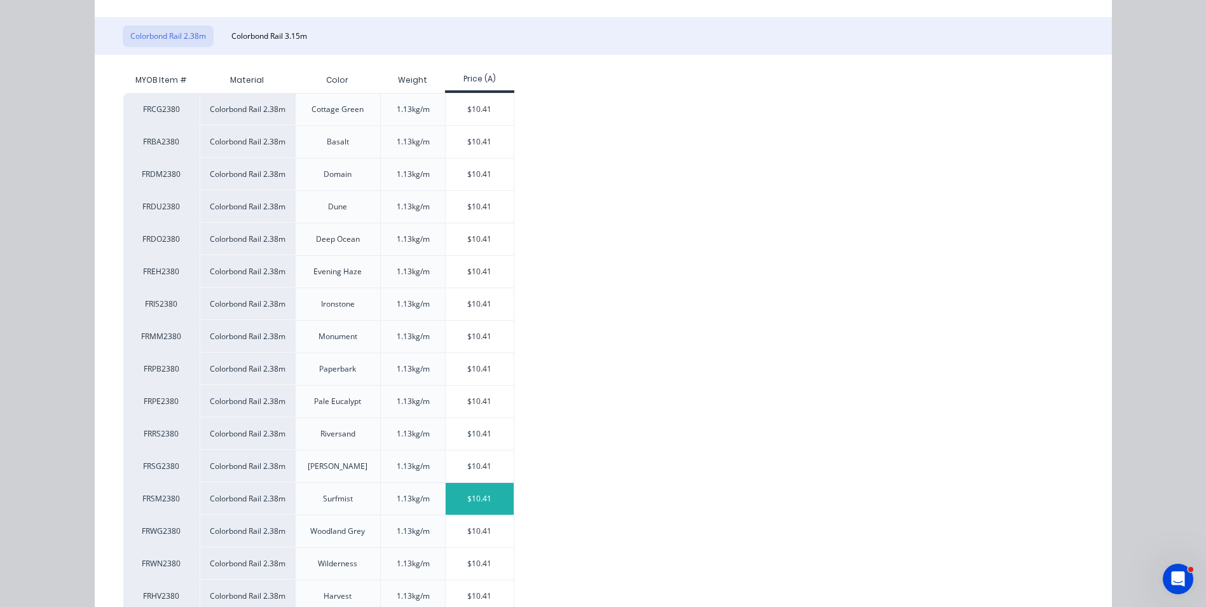
click at [494, 506] on div "$10.41" at bounding box center [480, 499] width 68 height 32
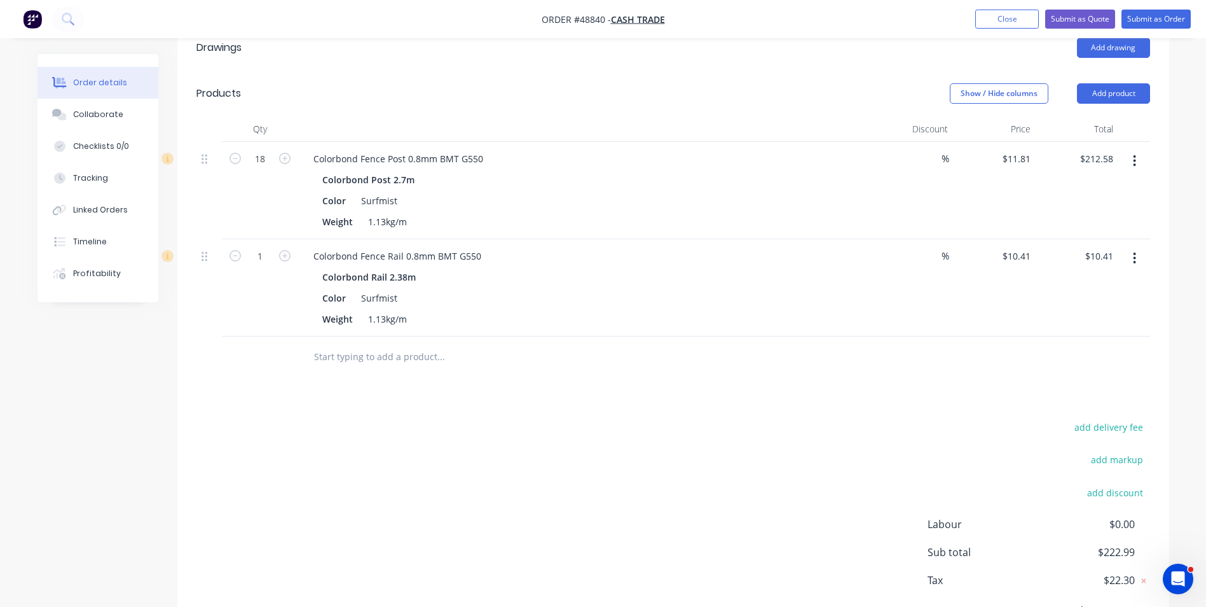
scroll to position [318, 0]
click at [257, 168] on input "1" at bounding box center [260, 158] width 33 height 19
type input "18"
type input "$187.38"
click at [664, 249] on div "Colorbond Fence Rail 0.8mm BMT G550" at bounding box center [584, 255] width 562 height 18
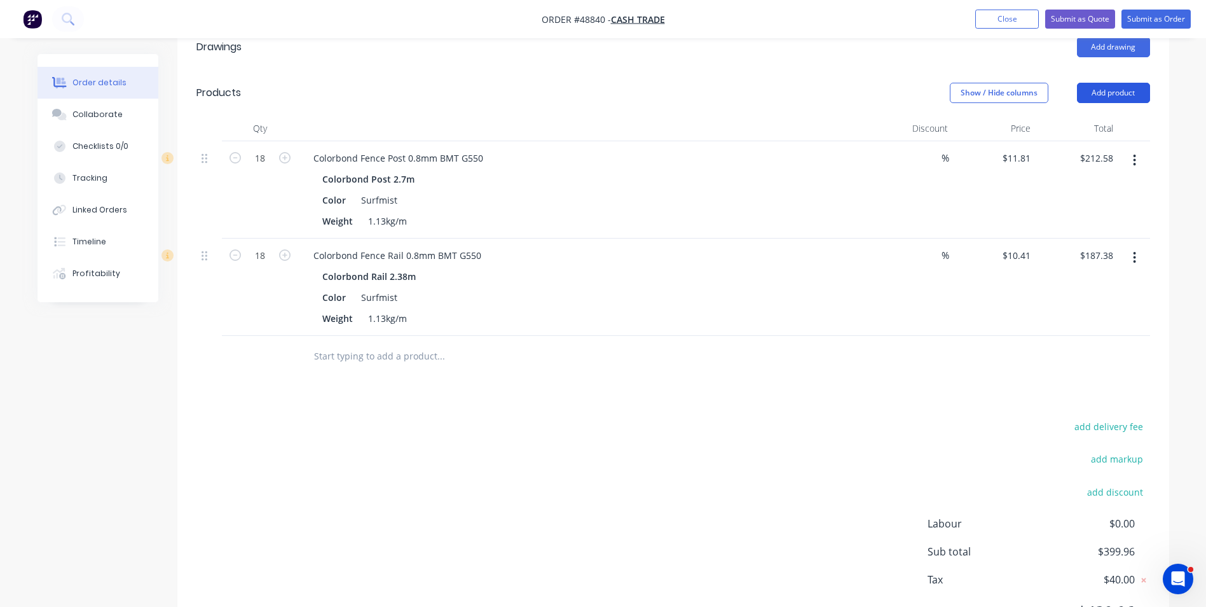
click at [1118, 90] on button "Add product" at bounding box center [1113, 93] width 73 height 20
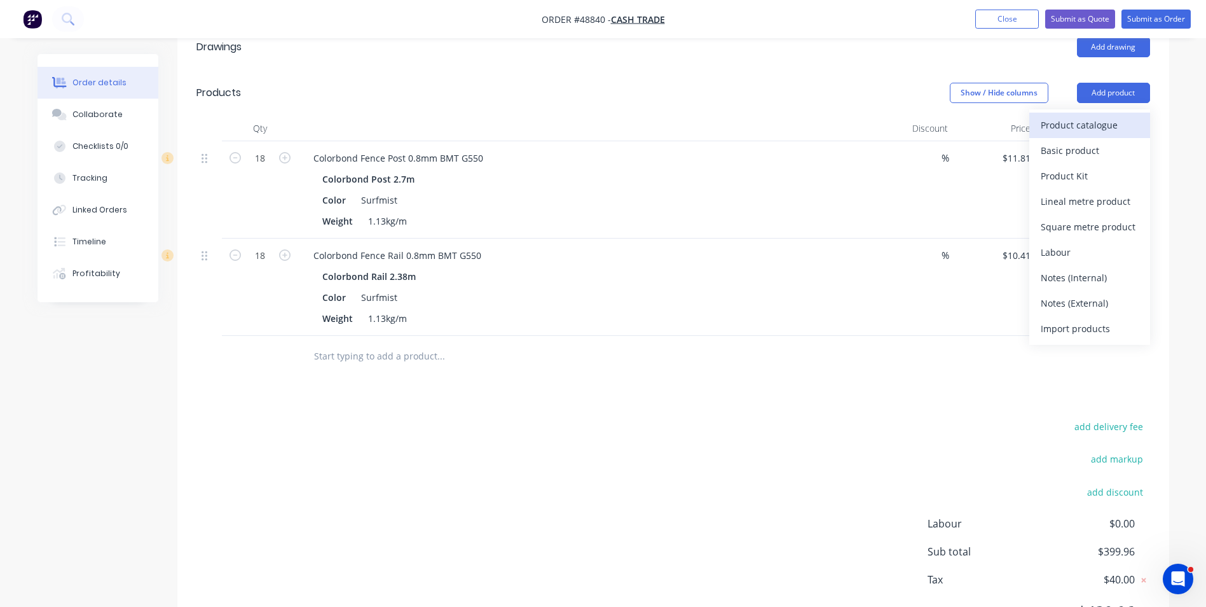
click at [1101, 129] on div "Product catalogue" at bounding box center [1090, 125] width 98 height 18
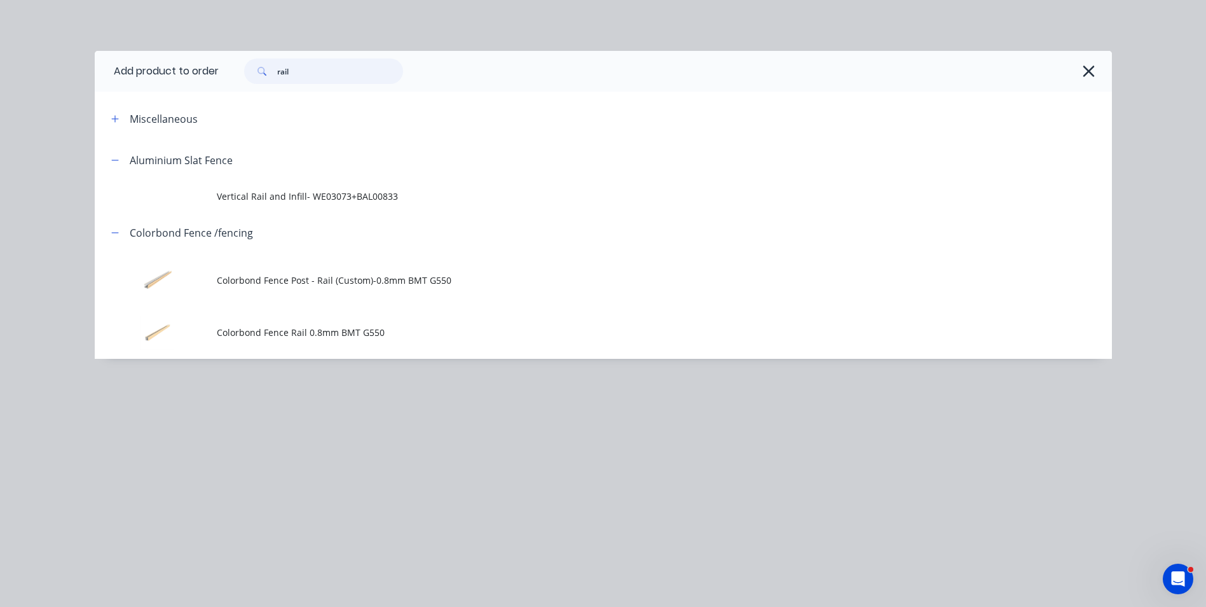
drag, startPoint x: 336, startPoint y: 68, endPoint x: 216, endPoint y: 85, distance: 121.3
click at [216, 85] on header "Add product to order rail" at bounding box center [603, 71] width 1017 height 41
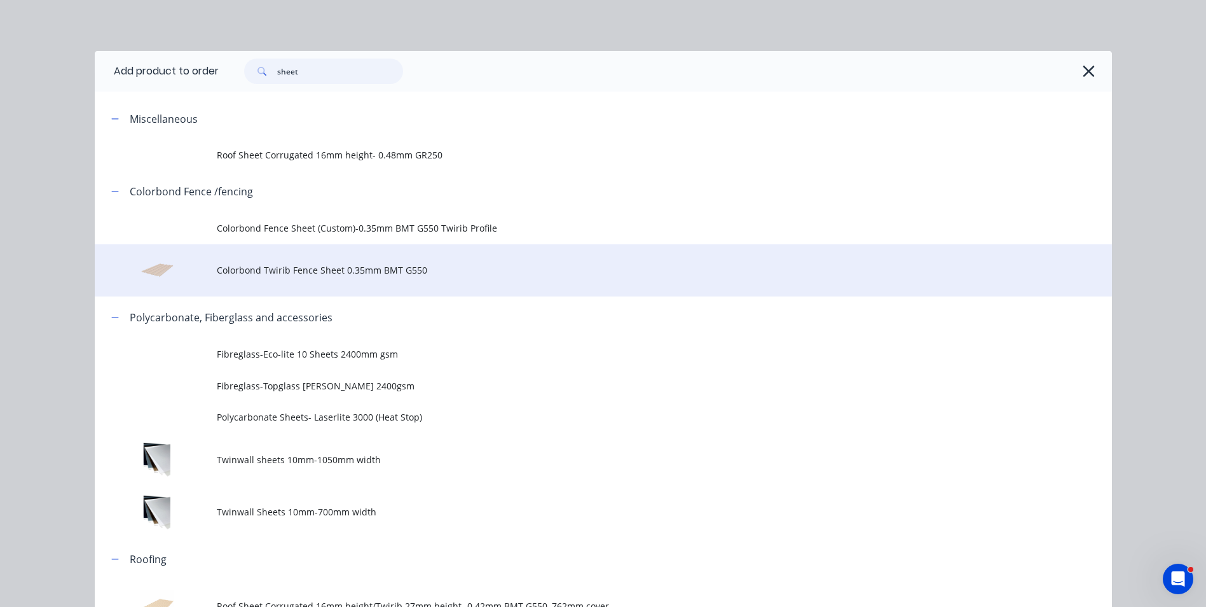
type input "sheet"
click at [268, 276] on span "Colorbond Twirib Fence Sheet 0.35mm BMT G550" at bounding box center [575, 269] width 716 height 13
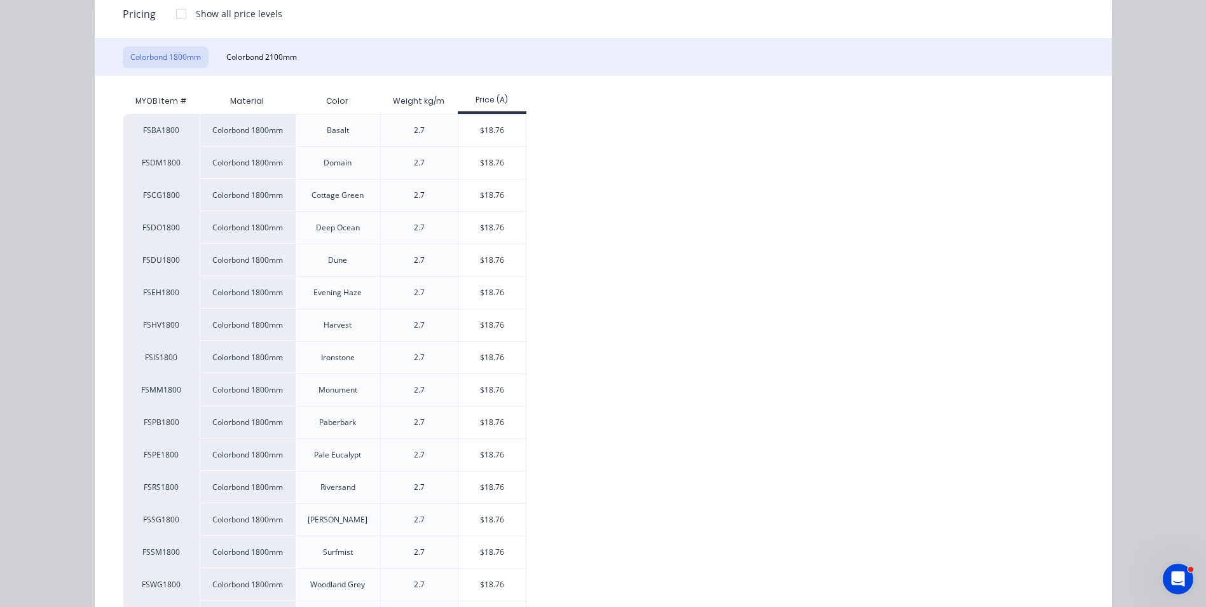
scroll to position [191, 0]
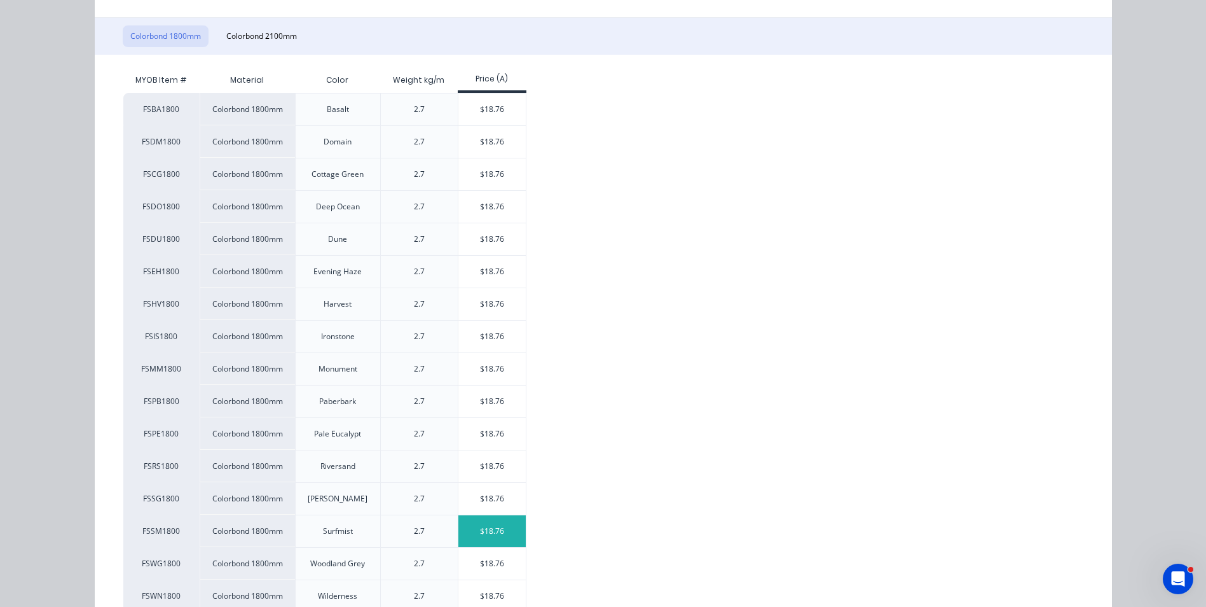
click at [458, 526] on div "$18.76" at bounding box center [492, 531] width 68 height 32
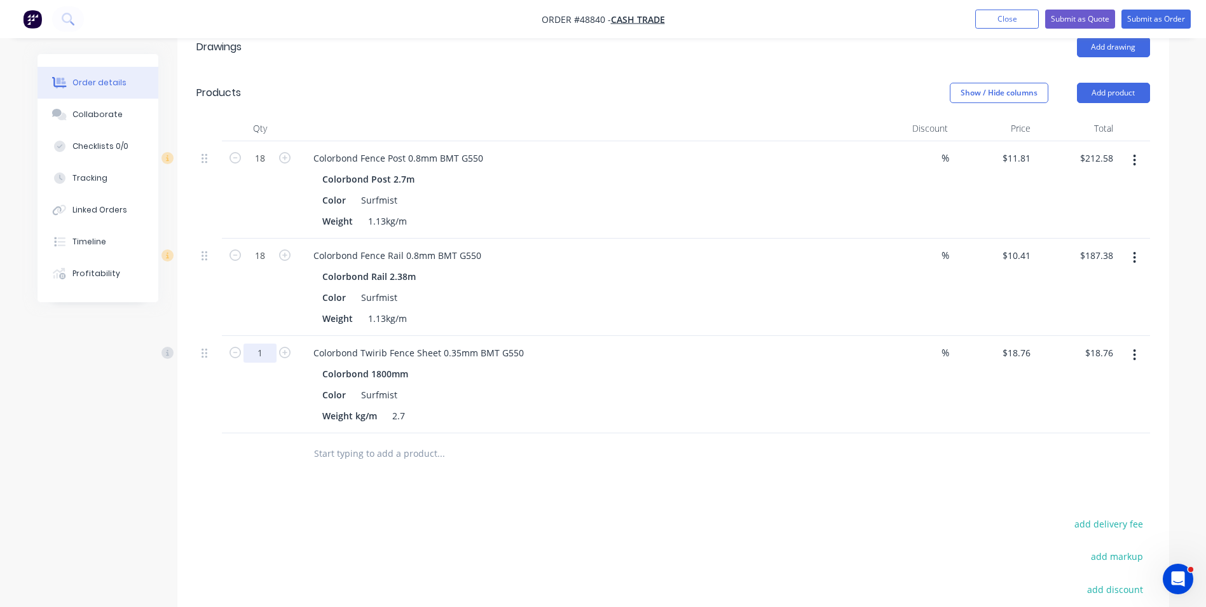
click at [259, 168] on input "1" at bounding box center [260, 158] width 33 height 19
type input "27"
type input "$506.52"
click at [605, 350] on div "Colorbond Twirib Fence Sheet 0.35mm BMT G550" at bounding box center [584, 352] width 562 height 18
click at [1102, 99] on button "Add product" at bounding box center [1113, 93] width 73 height 20
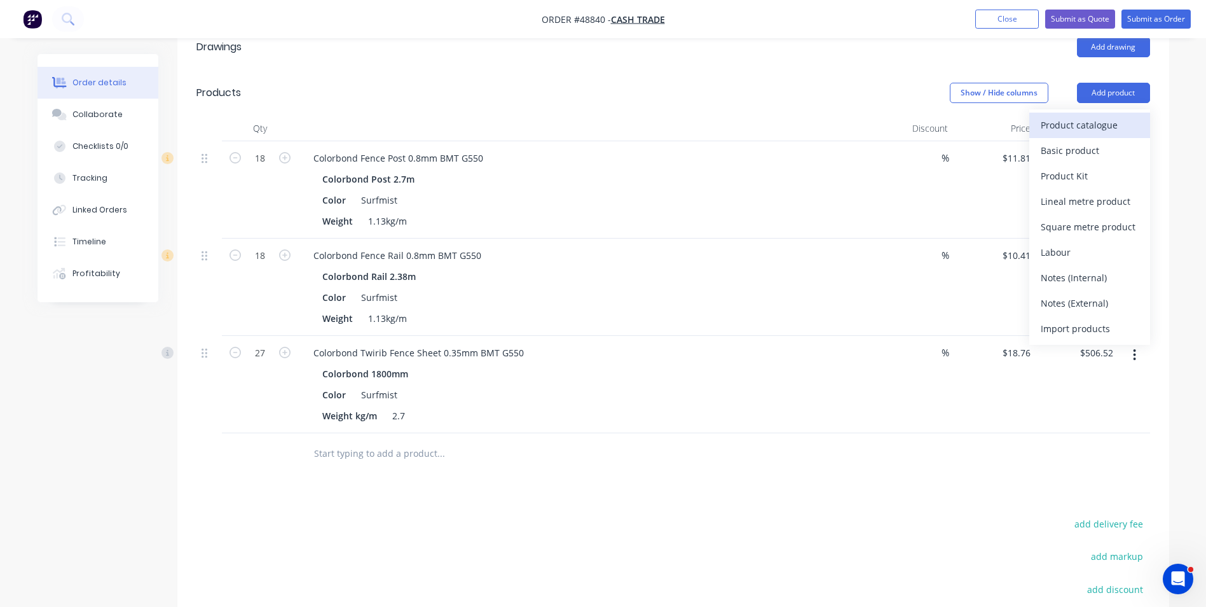
click at [1096, 126] on div "Product catalogue" at bounding box center [1090, 125] width 98 height 18
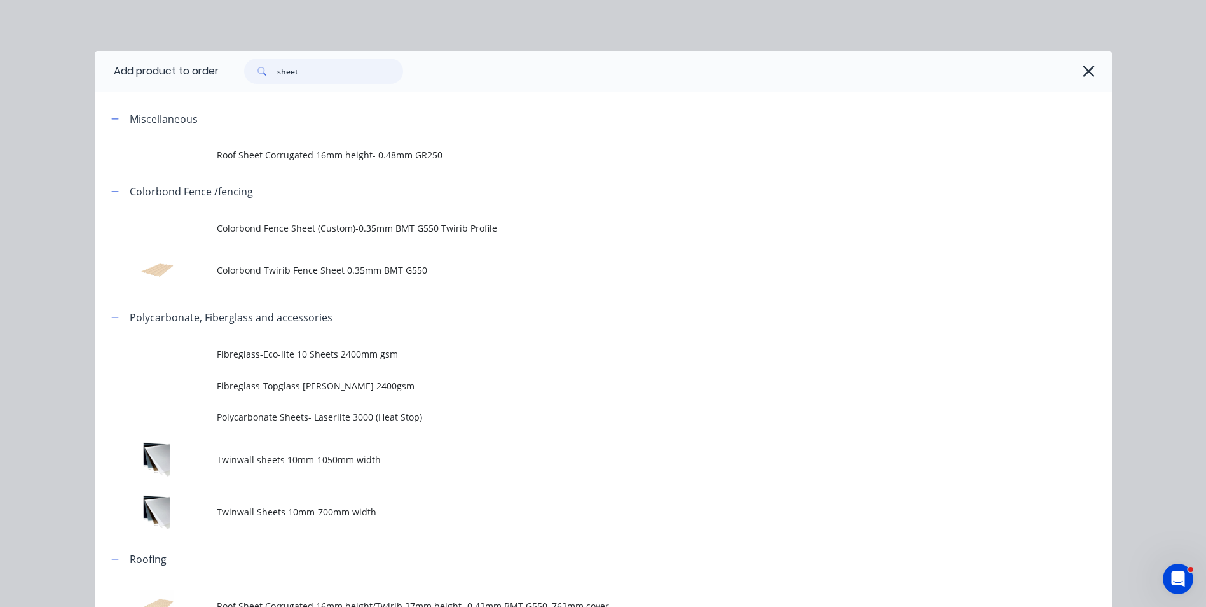
drag, startPoint x: 263, startPoint y: 77, endPoint x: 230, endPoint y: 77, distance: 32.4
click at [231, 77] on div "sheet" at bounding box center [317, 70] width 172 height 25
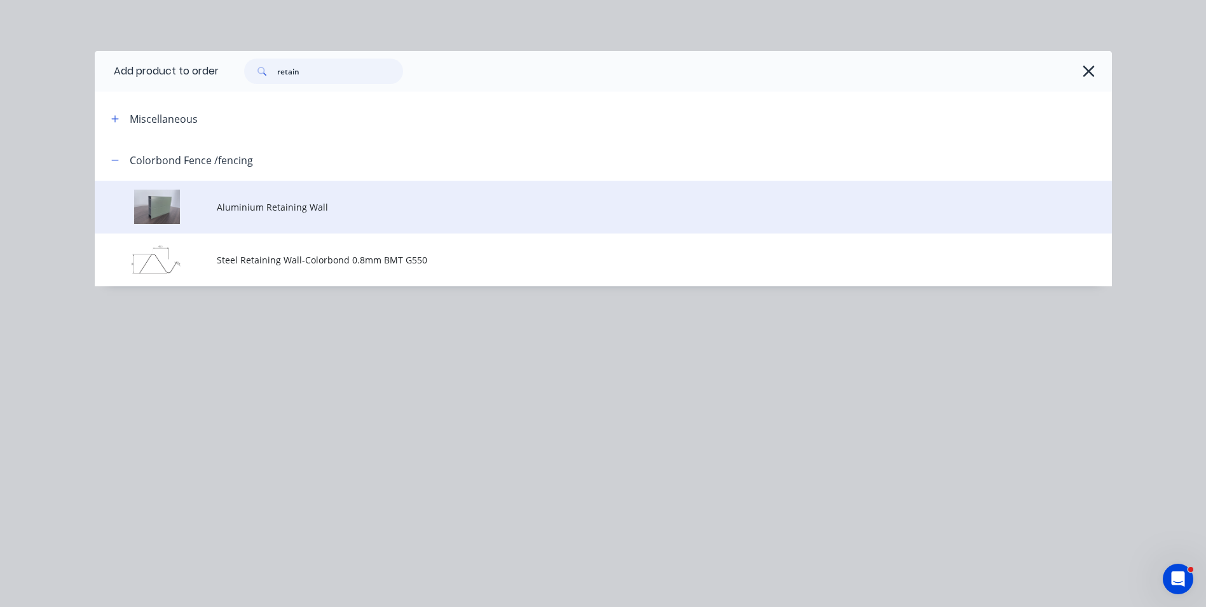
type input "retain"
click at [287, 223] on td "Aluminium Retaining Wall" at bounding box center [664, 207] width 895 height 53
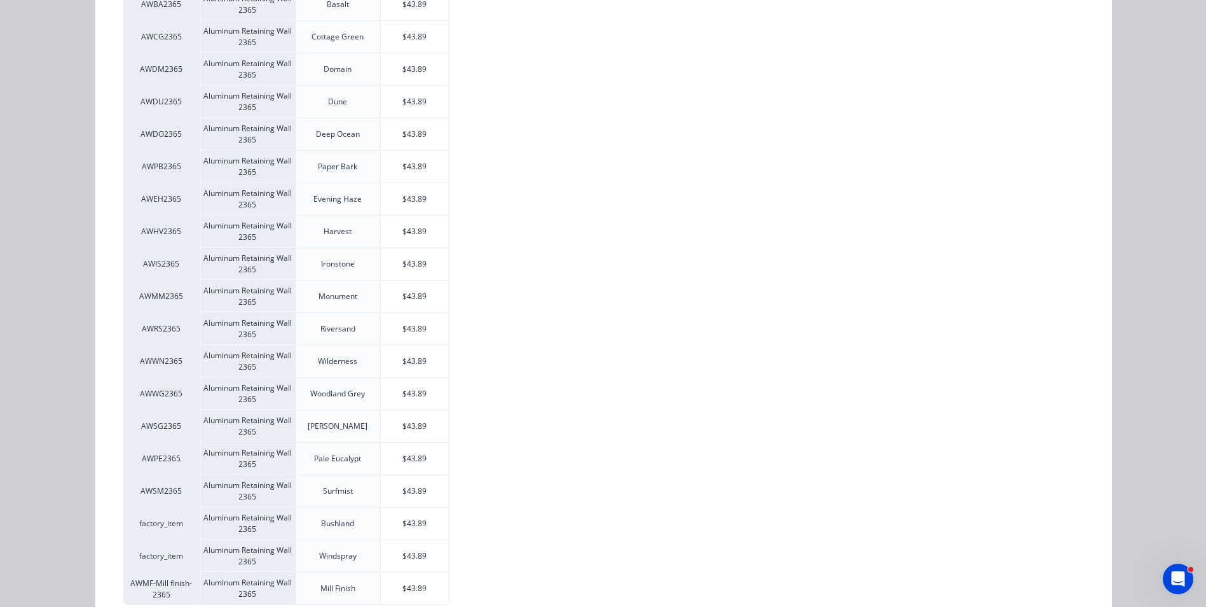
scroll to position [318, 0]
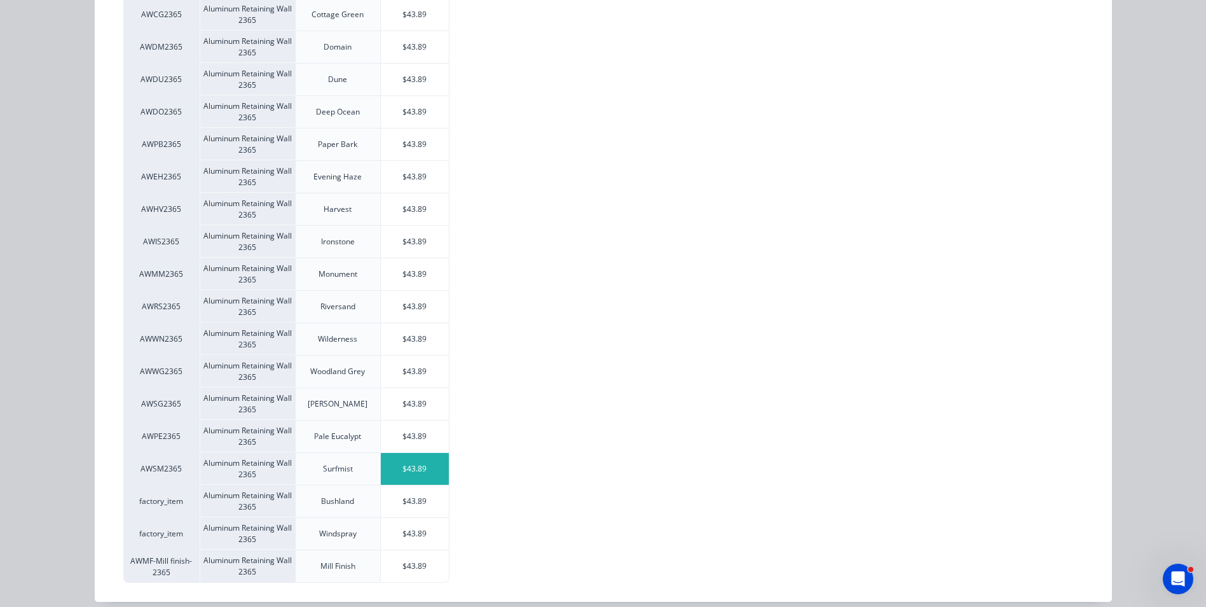
click at [399, 469] on div "$43.89" at bounding box center [415, 469] width 68 height 32
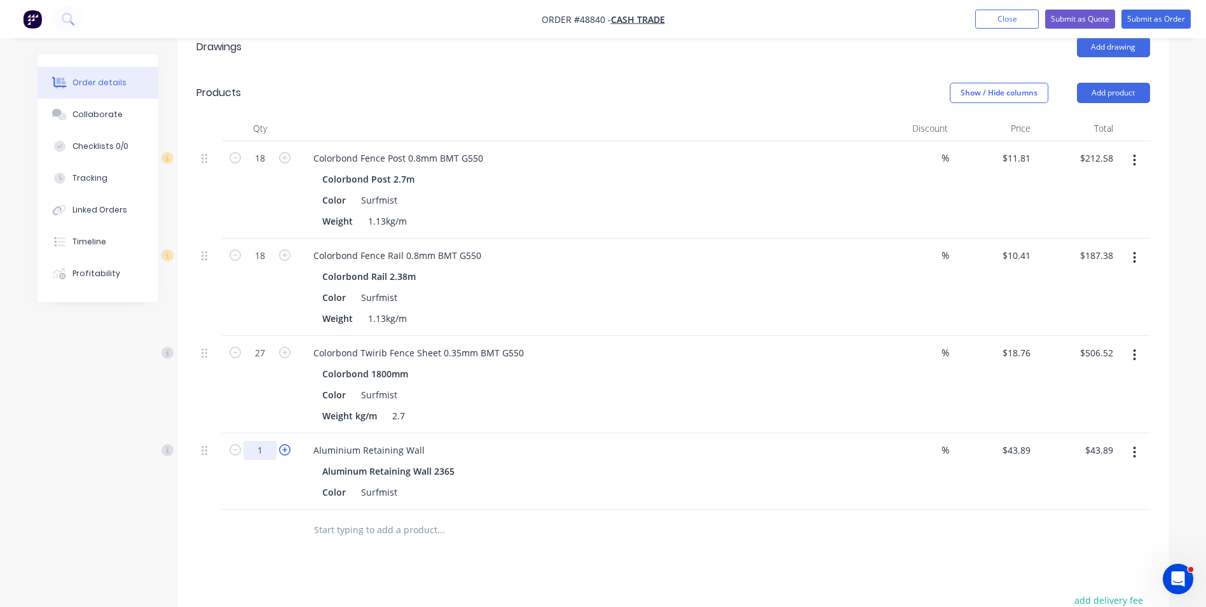
drag, startPoint x: 257, startPoint y: 451, endPoint x: 289, endPoint y: 450, distance: 31.8
click at [257, 168] on input "1" at bounding box center [260, 158] width 33 height 19
type input "9"
type input "$395.01"
click at [586, 433] on div "Aluminium Retaining Wall Aluminum Retaining Wall 2365 Color Surfmist" at bounding box center [584, 471] width 572 height 76
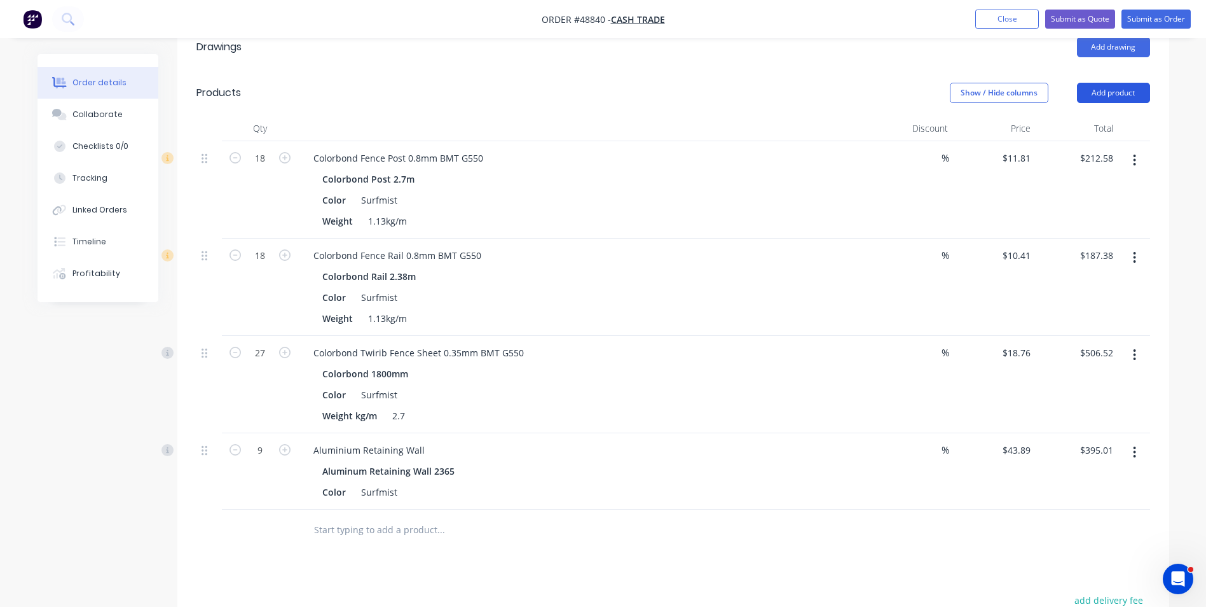
click at [1120, 91] on button "Add product" at bounding box center [1113, 93] width 73 height 20
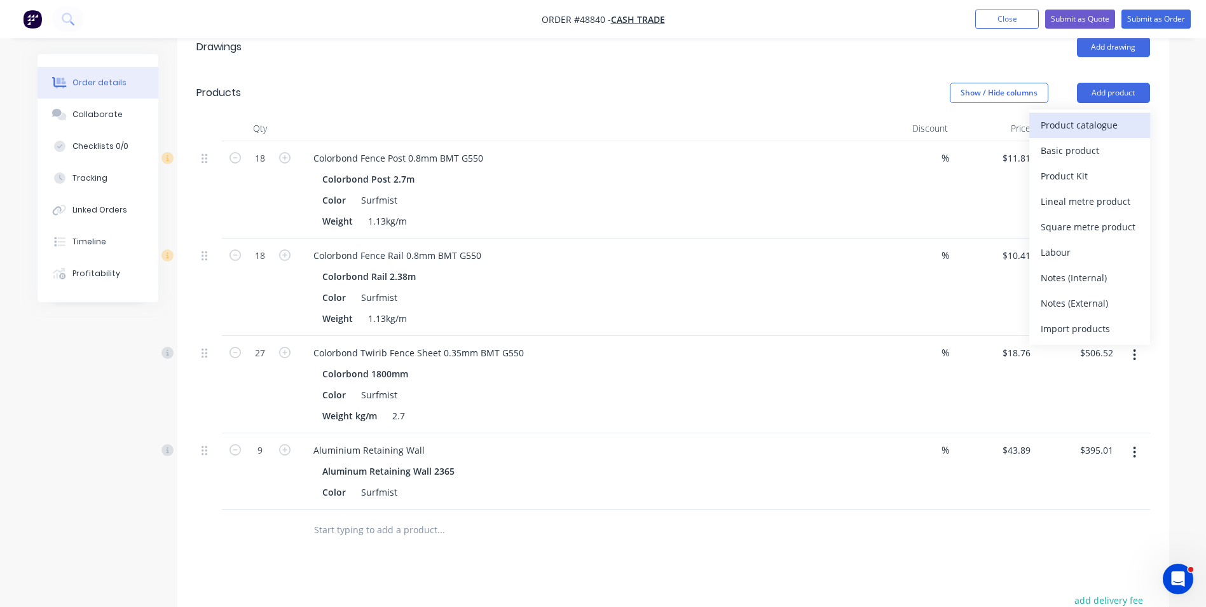
click at [1127, 133] on div "Product catalogue" at bounding box center [1090, 125] width 98 height 18
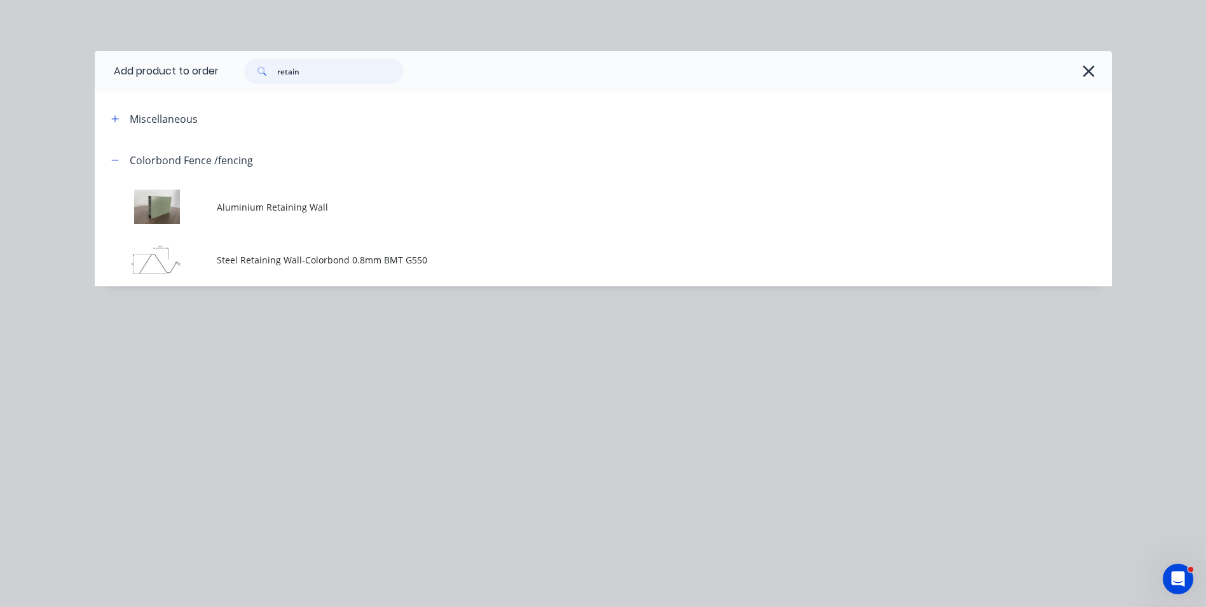
drag, startPoint x: 309, startPoint y: 68, endPoint x: 254, endPoint y: 71, distance: 55.4
click at [254, 71] on div "retain" at bounding box center [323, 70] width 159 height 25
type input "16"
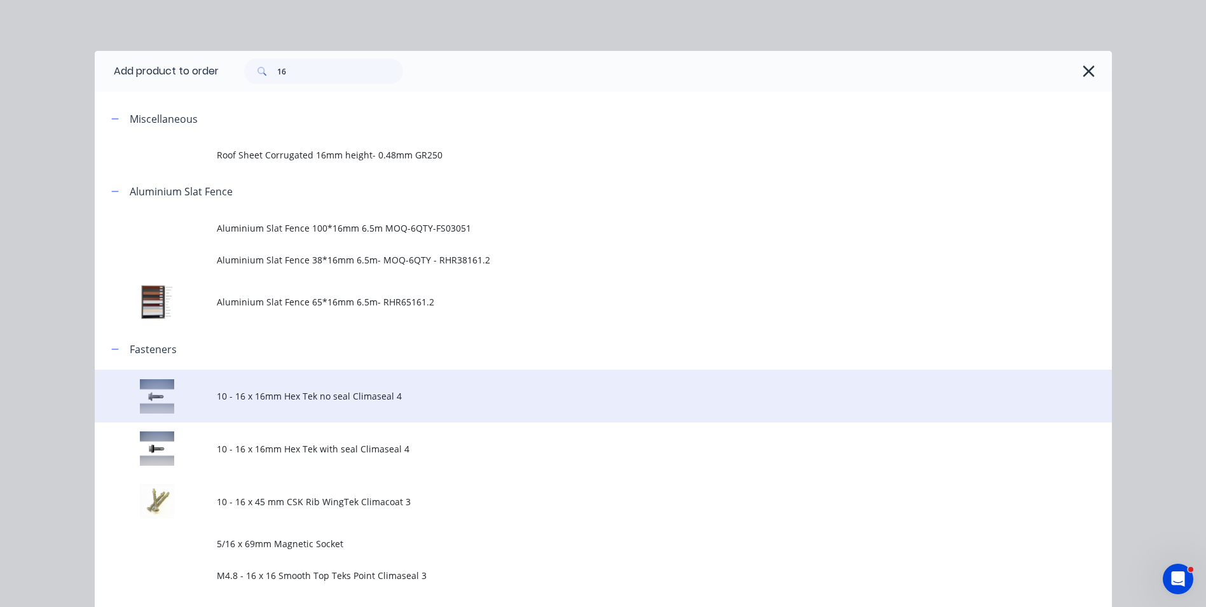
click at [397, 414] on td "10 - 16 x 16mm Hex Tek no seal Climaseal 4" at bounding box center [664, 395] width 895 height 53
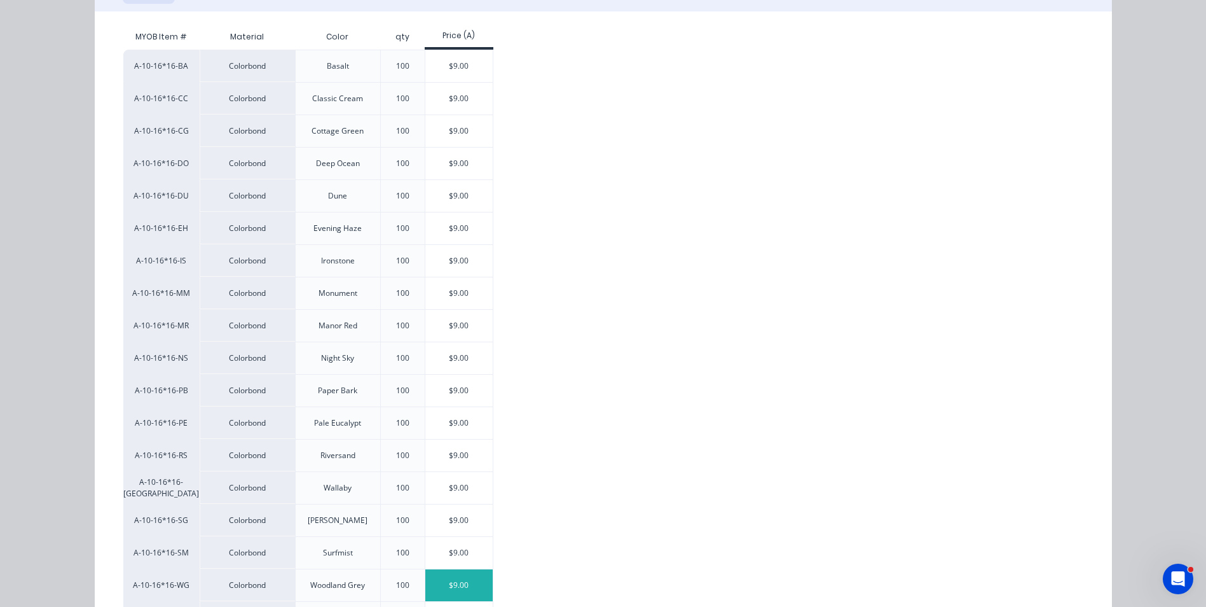
scroll to position [254, 0]
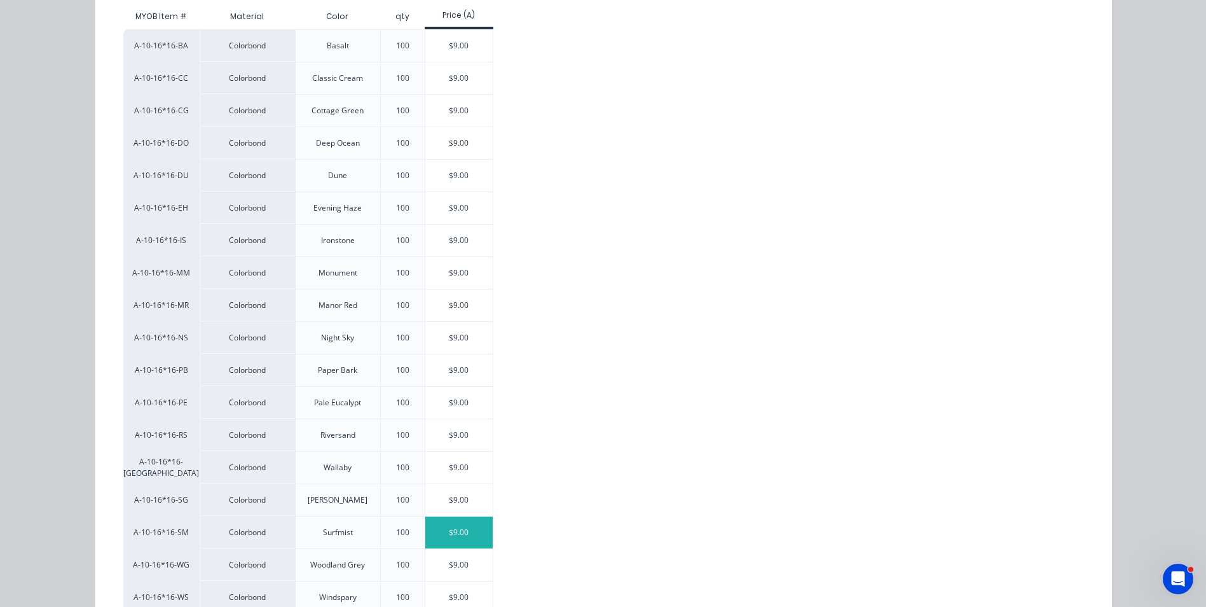
click at [441, 541] on div "$9.00" at bounding box center [459, 532] width 68 height 32
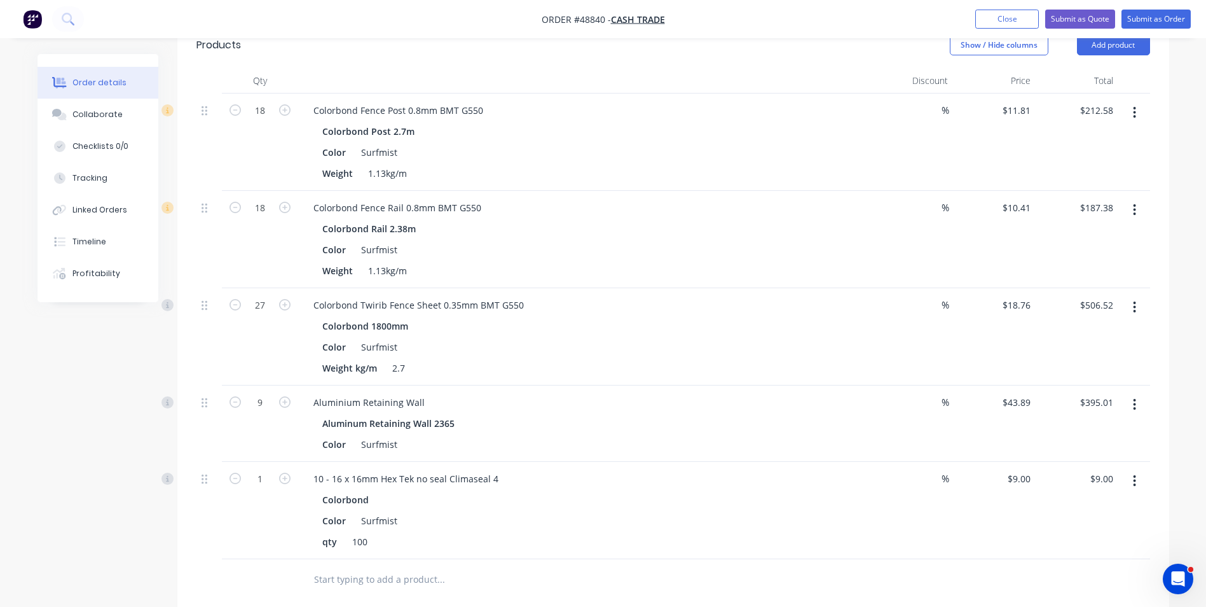
scroll to position [445, 0]
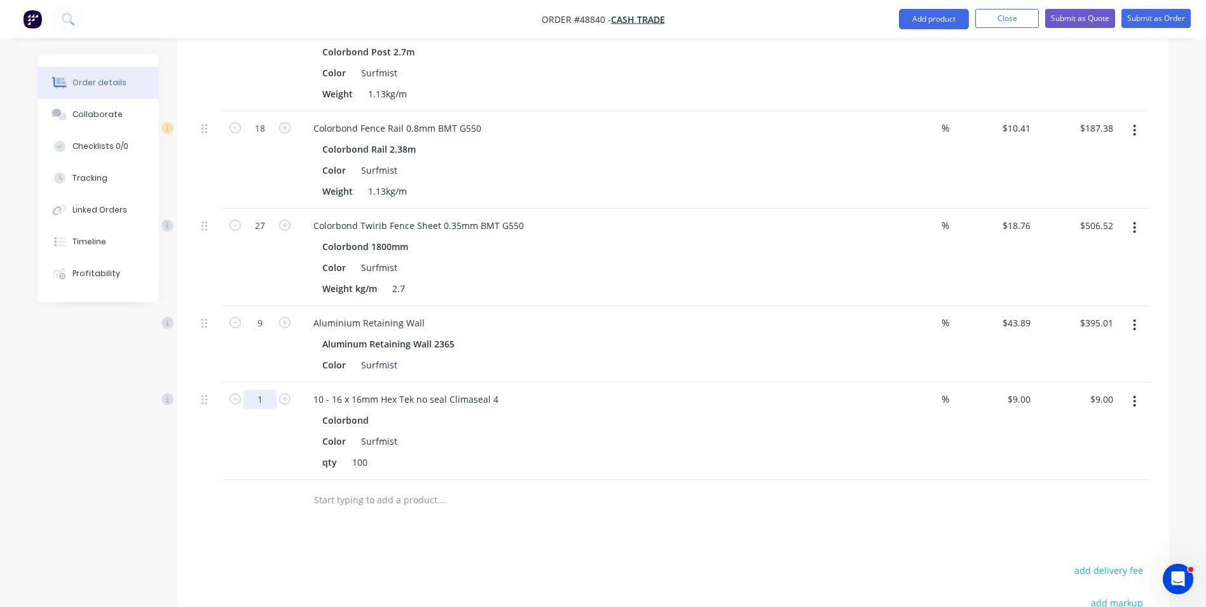
click at [270, 41] on input "1" at bounding box center [260, 31] width 33 height 19
type input "1.8"
type input "$16.20"
click at [695, 465] on div "qty 100" at bounding box center [581, 462] width 529 height 18
click at [1022, 402] on input "9" at bounding box center [1021, 399] width 29 height 18
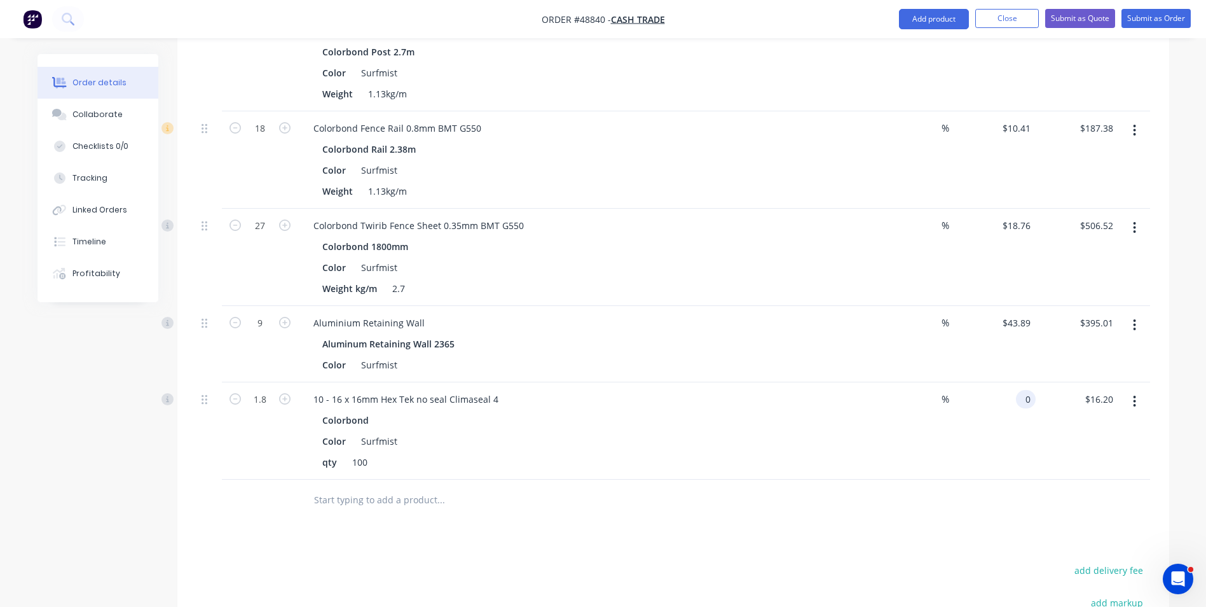
type input "$0.00"
click at [970, 493] on div at bounding box center [673, 499] width 954 height 41
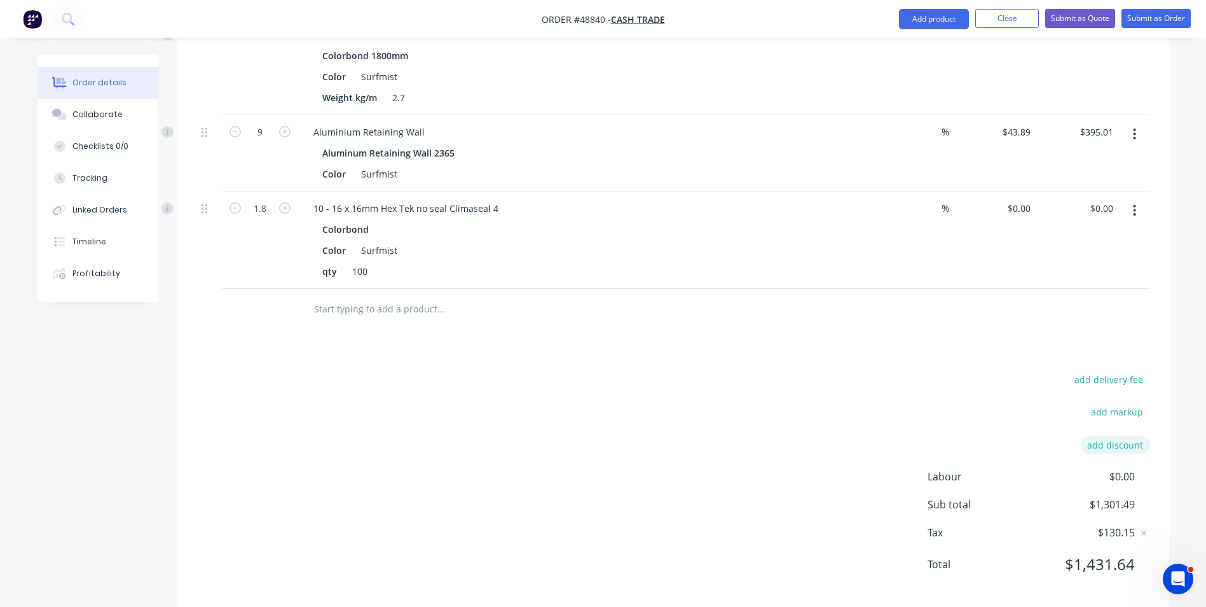
click at [1117, 446] on button "add discount" at bounding box center [1115, 444] width 69 height 17
click at [1032, 447] on input at bounding box center [997, 445] width 120 height 19
type input "7"
click at [1042, 448] on input "7" at bounding box center [1012, 445] width 89 height 19
drag, startPoint x: 1042, startPoint y: 448, endPoint x: 1073, endPoint y: 438, distance: 32.6
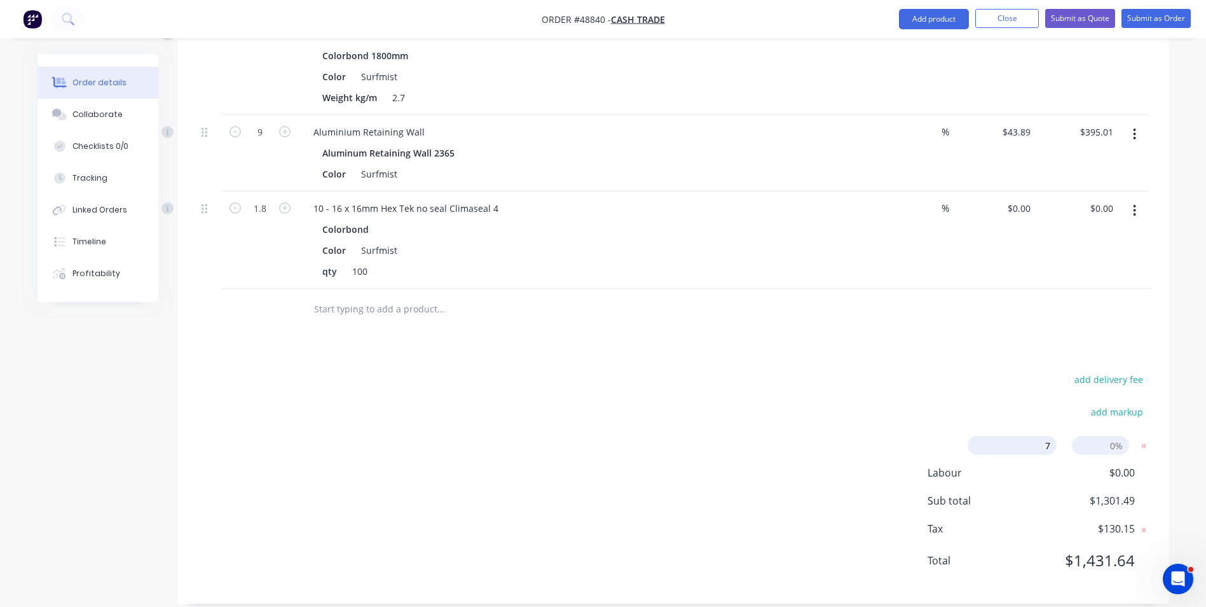
click at [1073, 438] on form "7 7 Discount name (Optional) 0%" at bounding box center [1054, 445] width 193 height 19
drag, startPoint x: 1029, startPoint y: 444, endPoint x: 1030, endPoint y: 436, distance: 7.7
click at [1029, 444] on input at bounding box center [997, 445] width 120 height 19
type input "Discount"
click at [1096, 444] on input at bounding box center [1100, 445] width 57 height 19
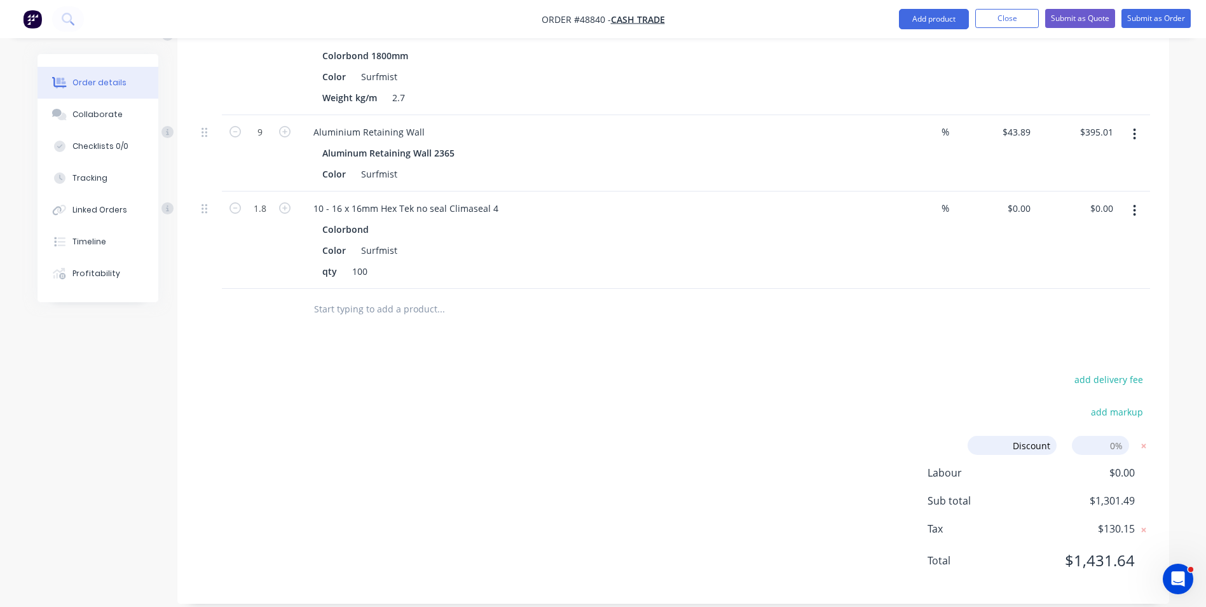
type input "5"
click at [779, 441] on div "add delivery fee add markup Discount Discount Discount name (Optional) 5 5 0% L…" at bounding box center [673, 478] width 954 height 214
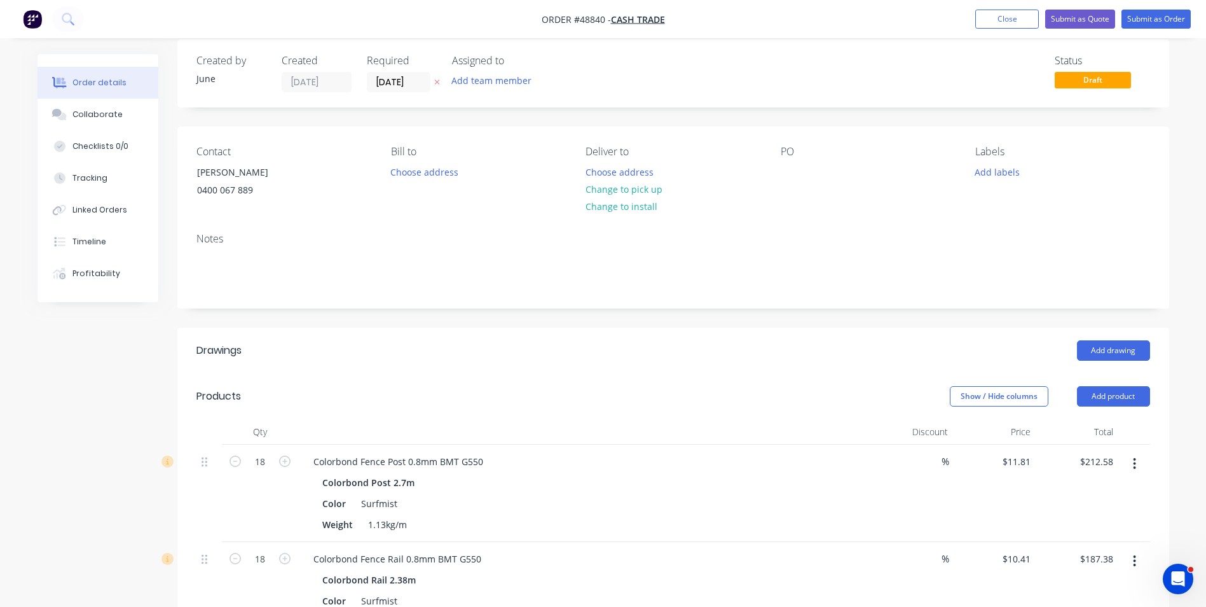
scroll to position [0, 0]
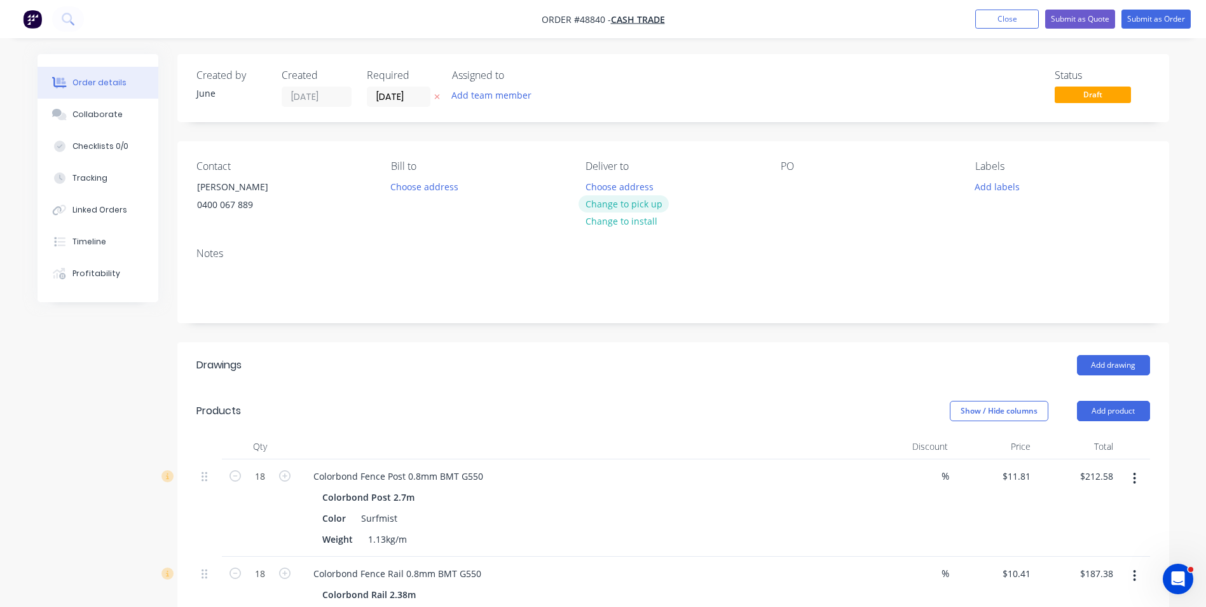
click at [651, 207] on button "Change to pick up" at bounding box center [624, 203] width 90 height 17
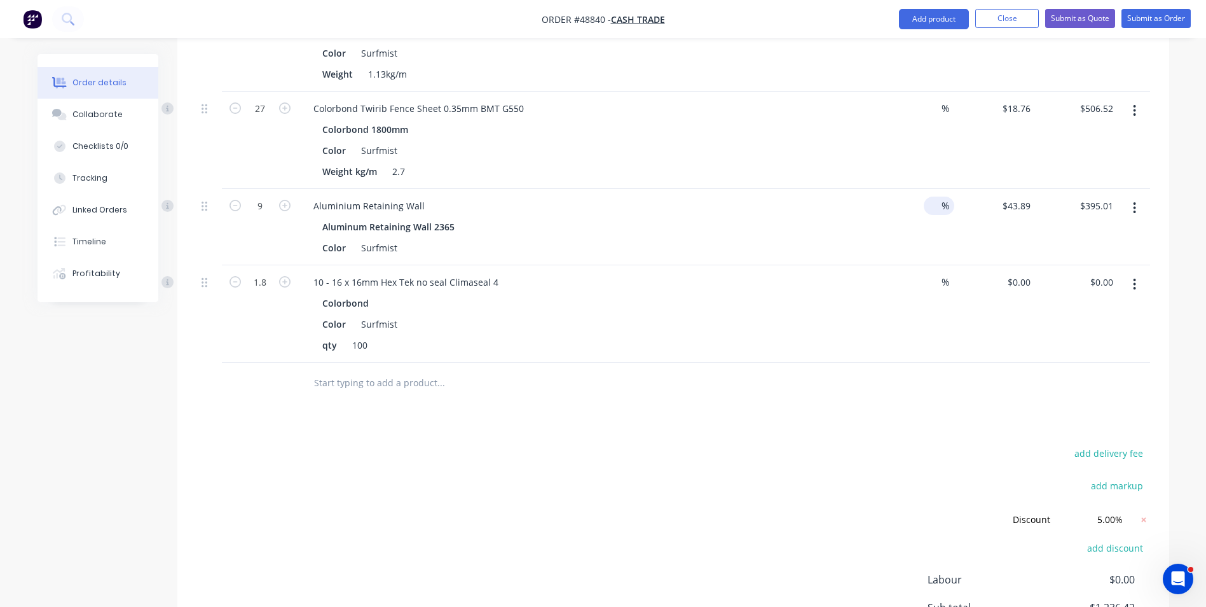
scroll to position [685, 0]
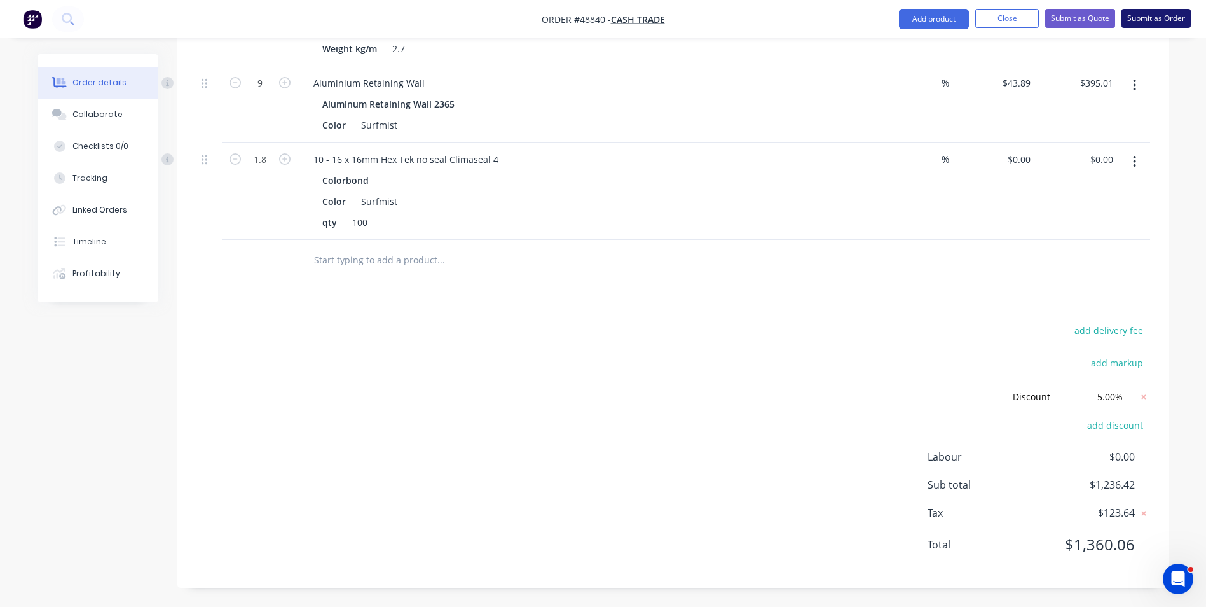
click at [1169, 15] on button "Submit as Order" at bounding box center [1156, 18] width 69 height 19
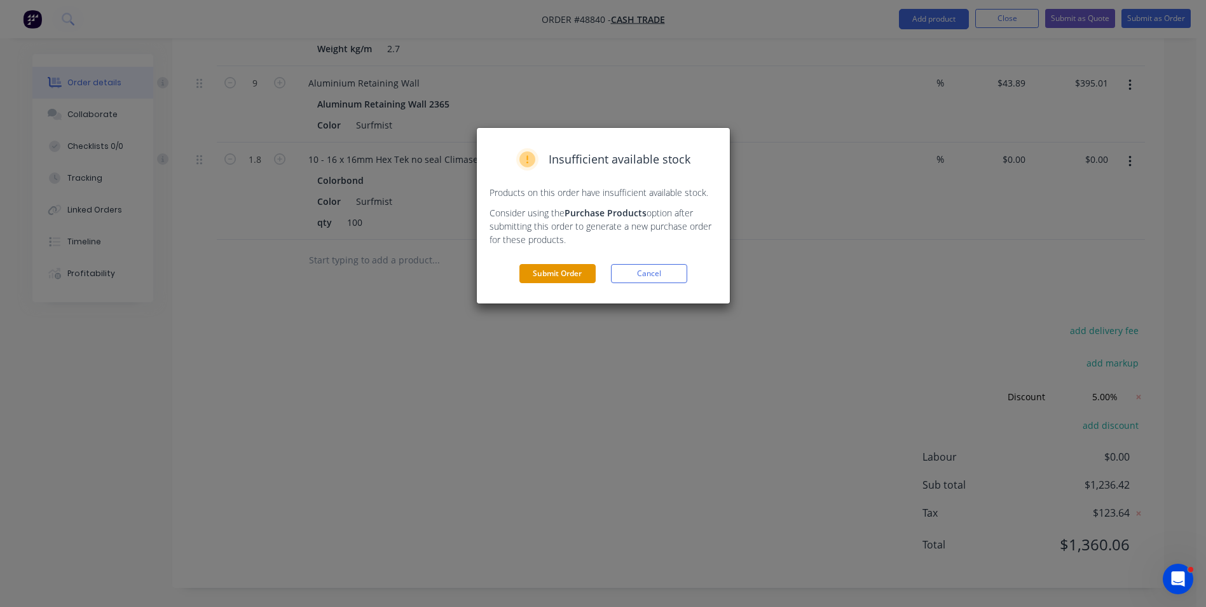
click at [556, 278] on button "Submit Order" at bounding box center [557, 273] width 76 height 19
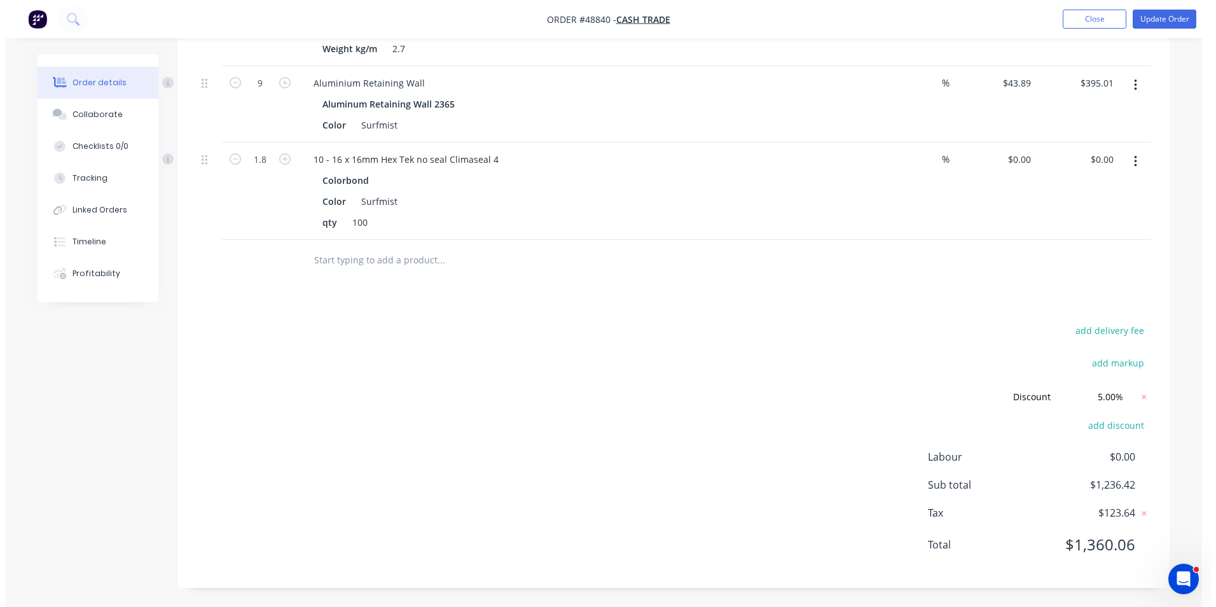
scroll to position [0, 0]
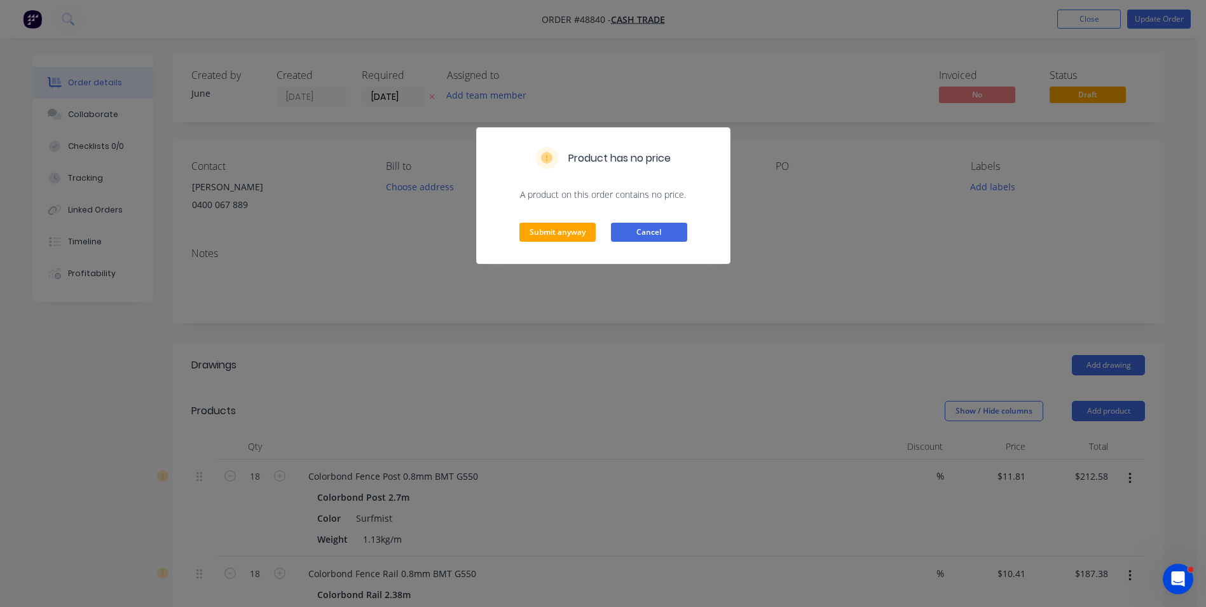
click at [635, 233] on button "Cancel" at bounding box center [649, 232] width 76 height 19
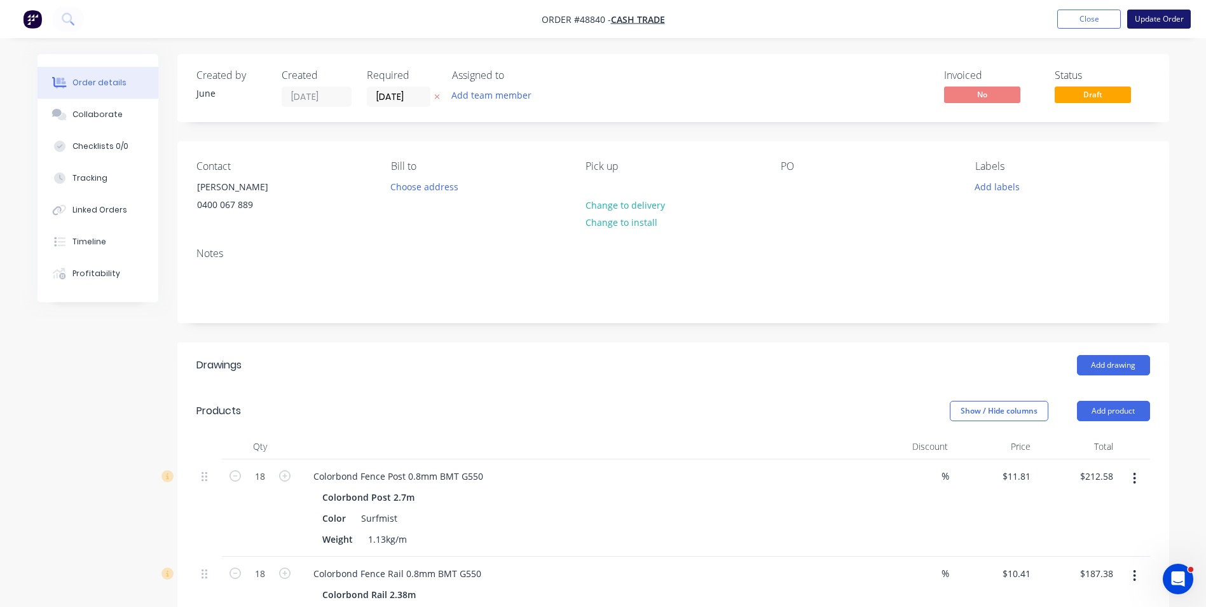
click at [1159, 18] on button "Update Order" at bounding box center [1159, 19] width 64 height 19
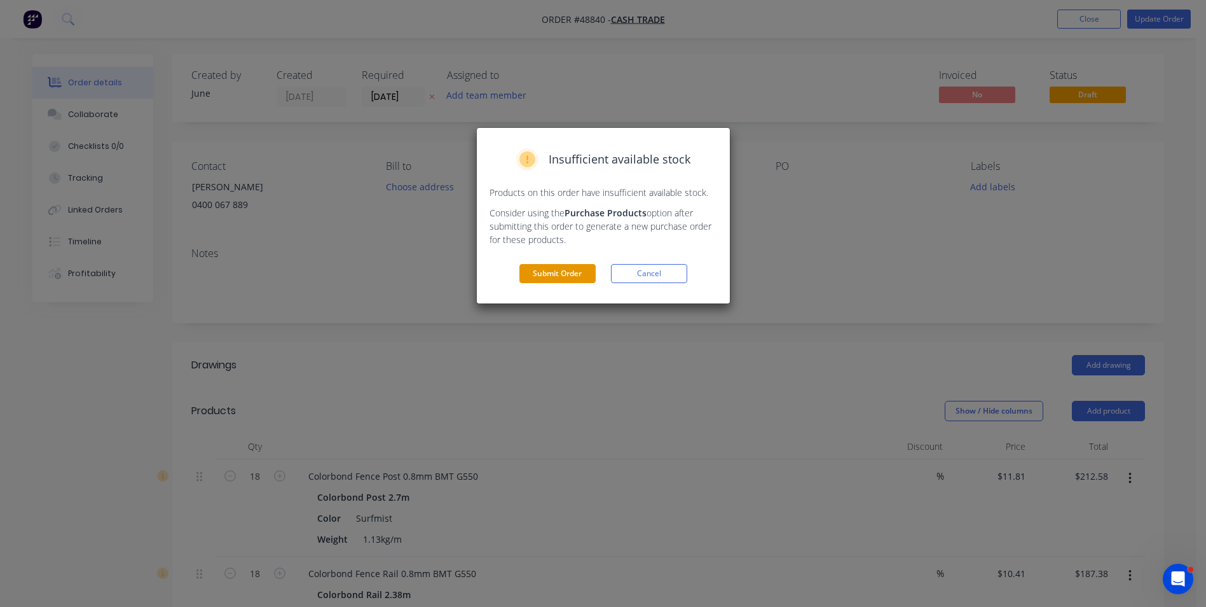
click at [535, 267] on button "Submit Order" at bounding box center [557, 273] width 76 height 19
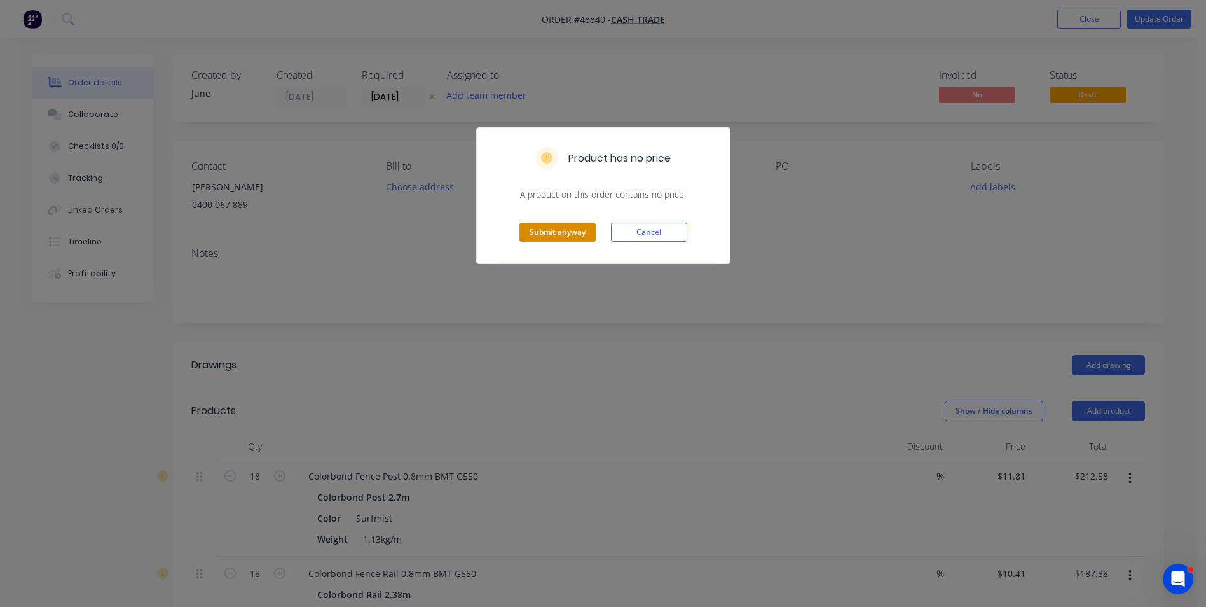
click at [571, 235] on button "Submit anyway" at bounding box center [557, 232] width 76 height 19
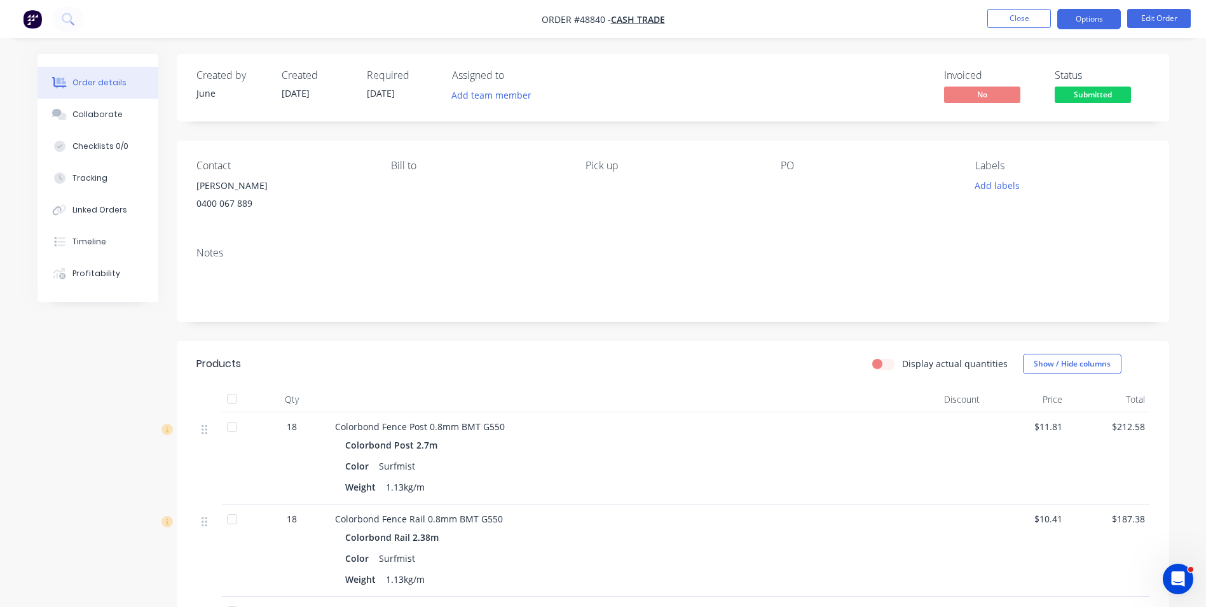
click at [1102, 20] on button "Options" at bounding box center [1089, 19] width 64 height 20
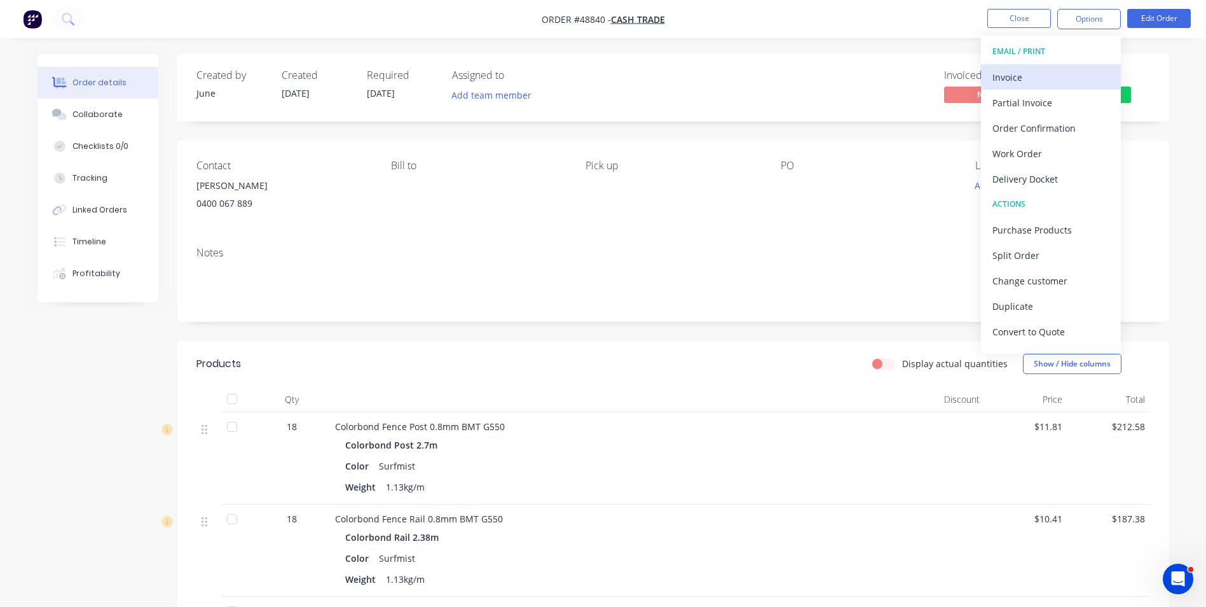
click at [1064, 85] on div "Invoice" at bounding box center [1051, 77] width 117 height 18
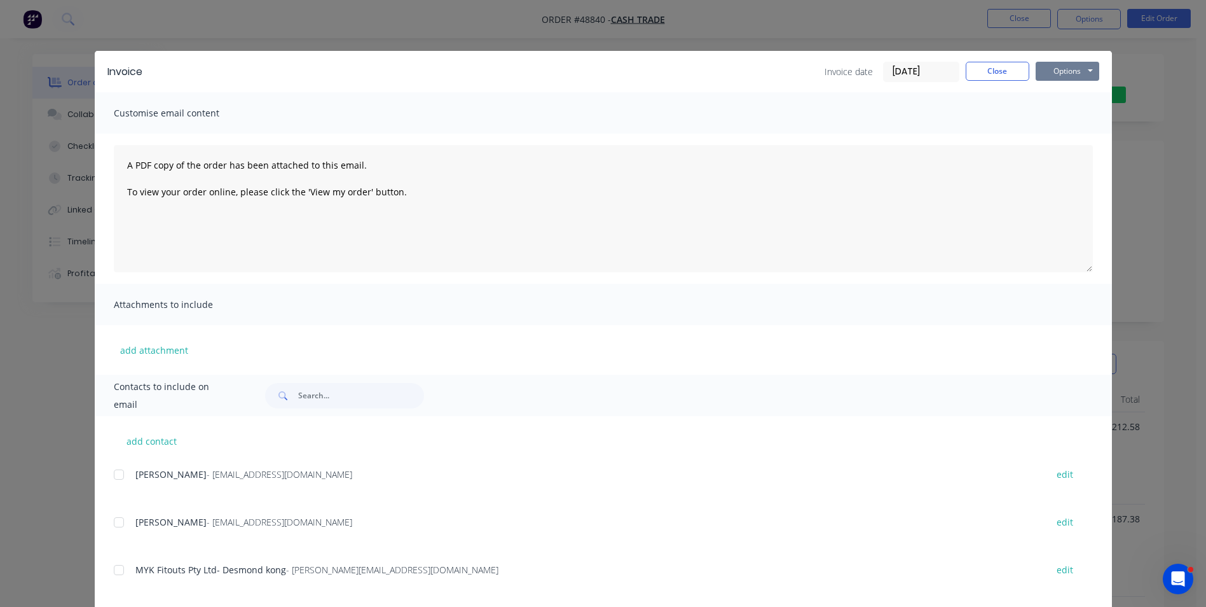
click at [1087, 73] on button "Options" at bounding box center [1068, 71] width 64 height 19
click at [1052, 117] on button "Print" at bounding box center [1076, 114] width 81 height 21
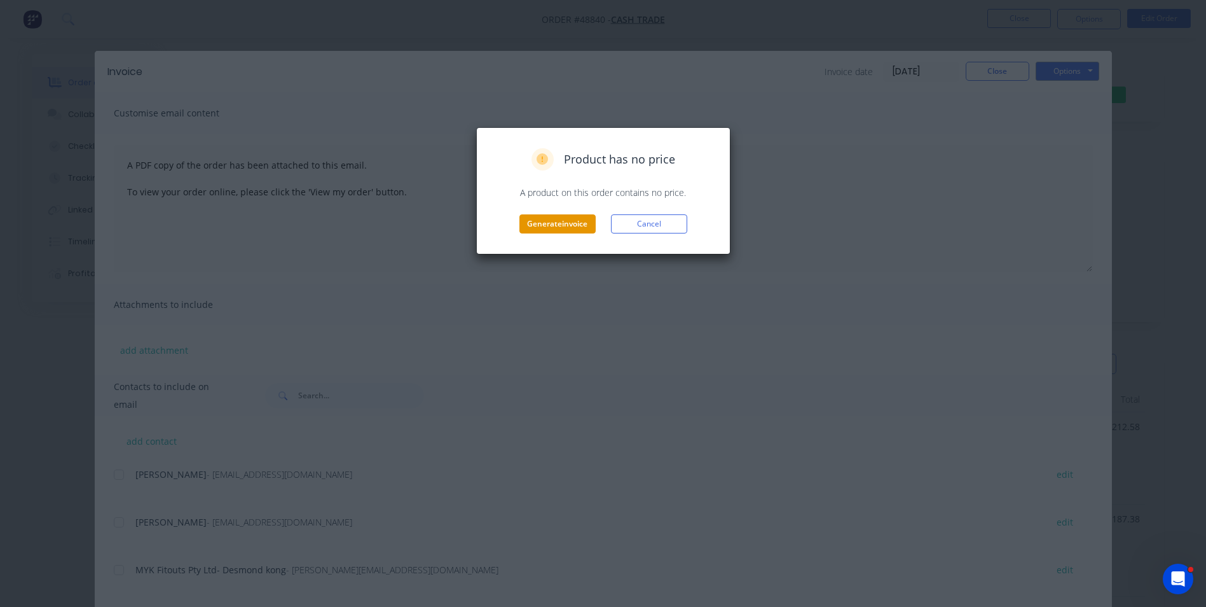
click at [538, 226] on button "Generate invoice" at bounding box center [557, 223] width 76 height 19
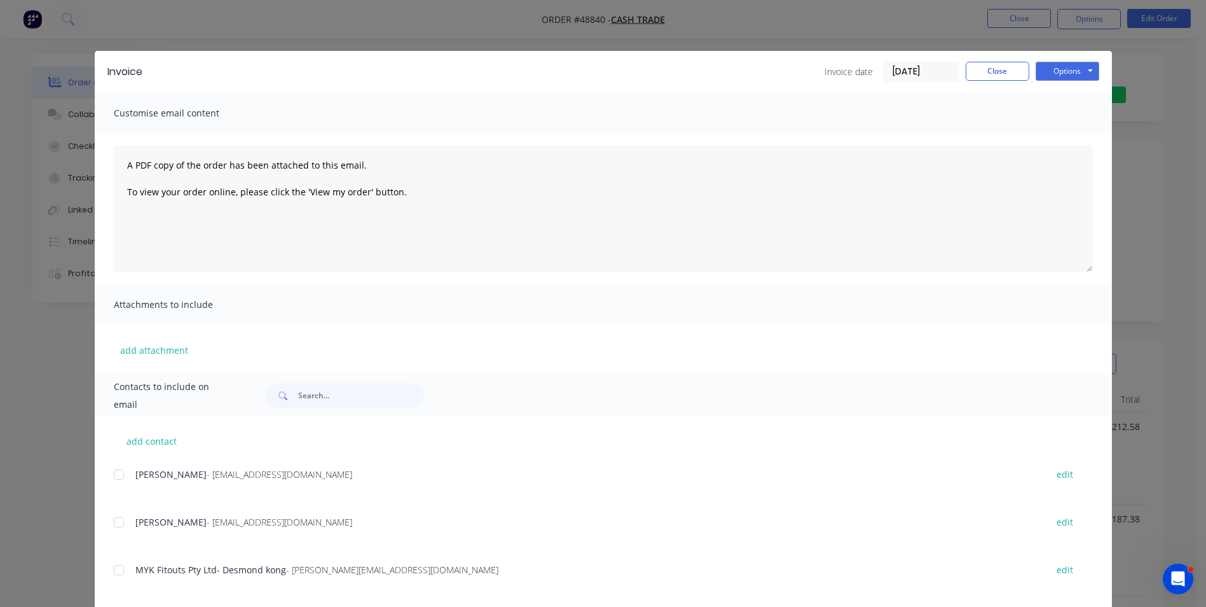
click at [1007, 82] on div "Invoice Invoice date 04/09/25 Close Options Preview Print Email" at bounding box center [603, 71] width 1017 height 41
click at [1004, 78] on button "Close" at bounding box center [998, 71] width 64 height 19
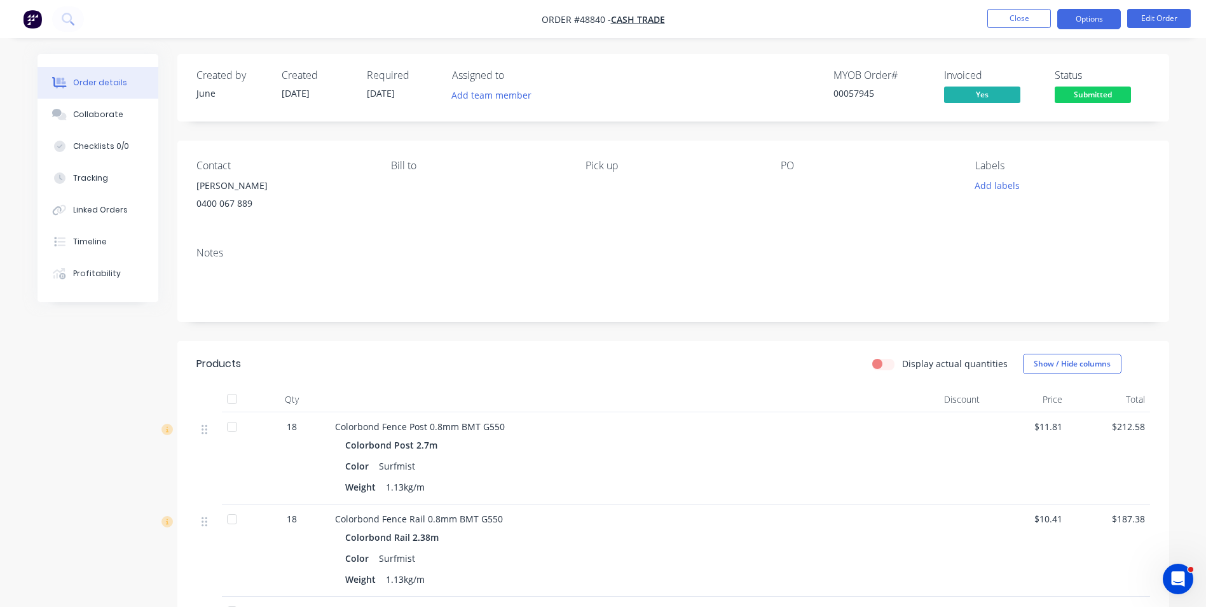
click at [1090, 20] on button "Options" at bounding box center [1089, 19] width 64 height 20
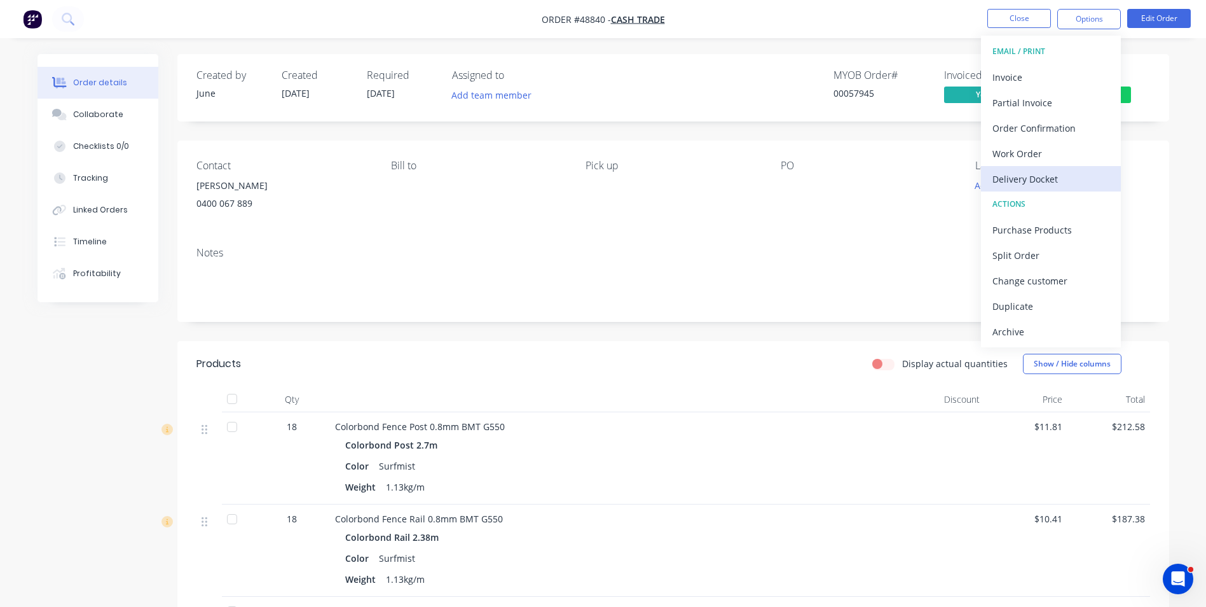
click at [1030, 182] on div "Delivery Docket" at bounding box center [1051, 179] width 117 height 18
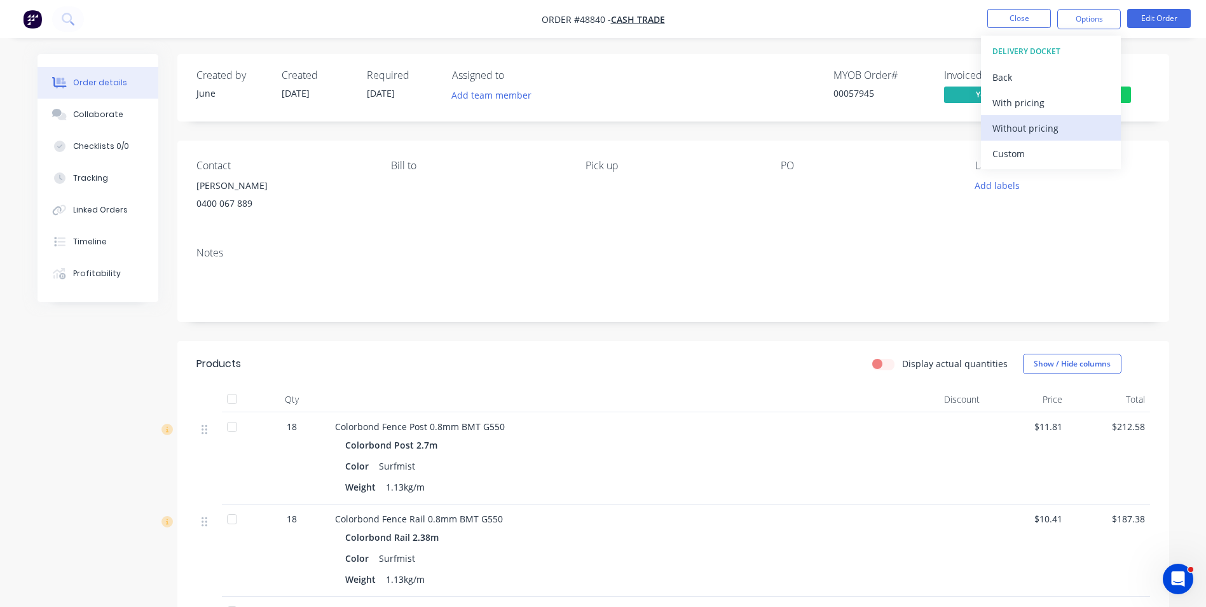
click at [1031, 131] on div "Without pricing" at bounding box center [1051, 128] width 117 height 18
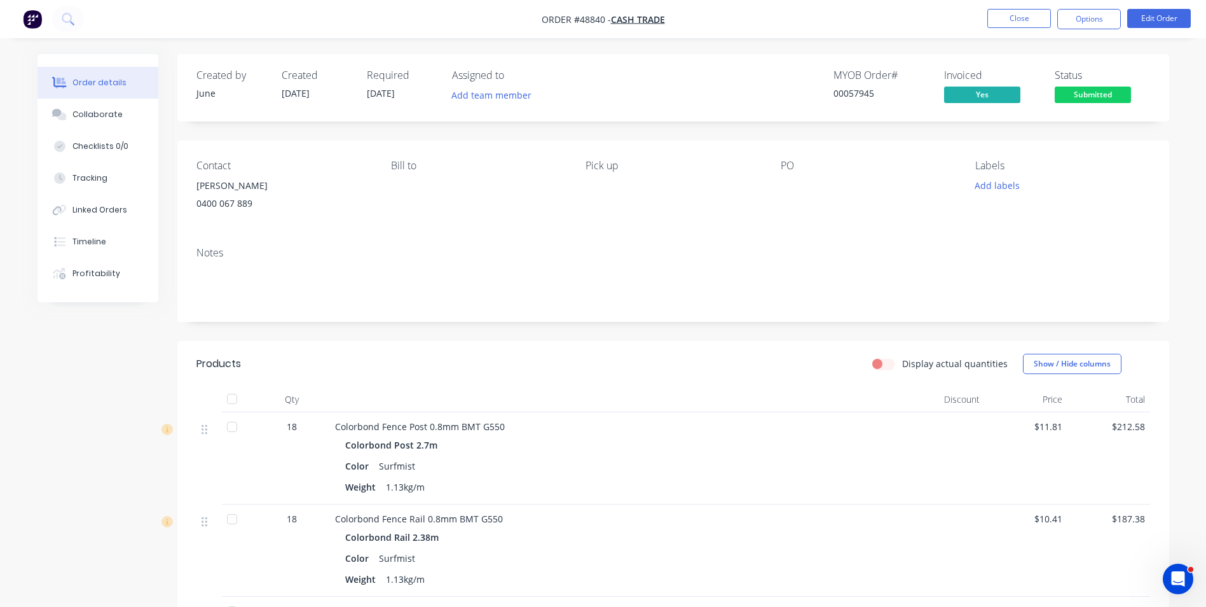
click at [708, 191] on div "Pick up" at bounding box center [673, 189] width 174 height 58
click at [1078, 93] on span "Submitted" at bounding box center [1093, 94] width 76 height 16
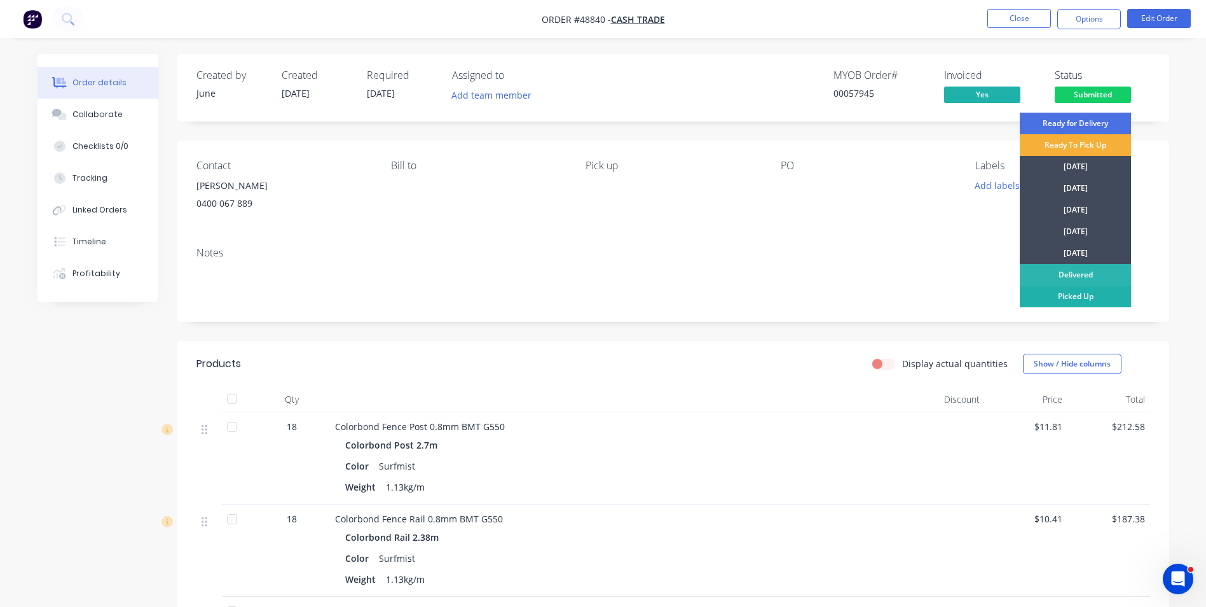
click at [1077, 298] on div "Picked Up" at bounding box center [1075, 296] width 111 height 22
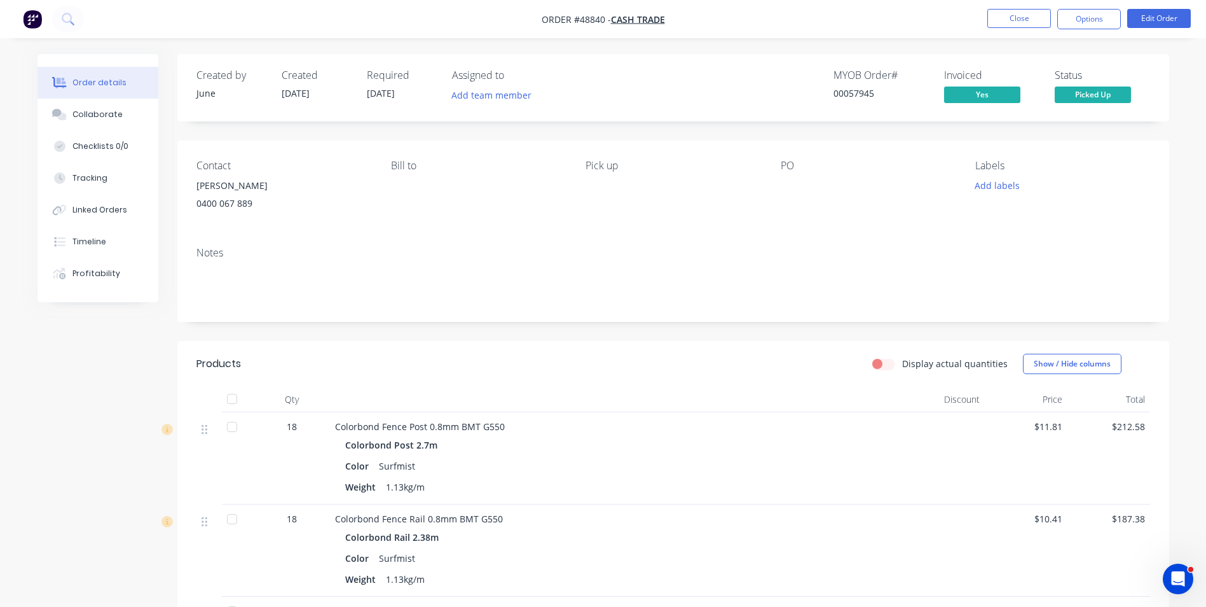
click at [870, 92] on div "00057945" at bounding box center [881, 92] width 95 height 13
drag, startPoint x: 876, startPoint y: 90, endPoint x: 849, endPoint y: 96, distance: 28.1
click at [849, 96] on div "00057945" at bounding box center [881, 92] width 95 height 13
copy div "57945"
click at [1015, 19] on button "Close" at bounding box center [1019, 18] width 64 height 19
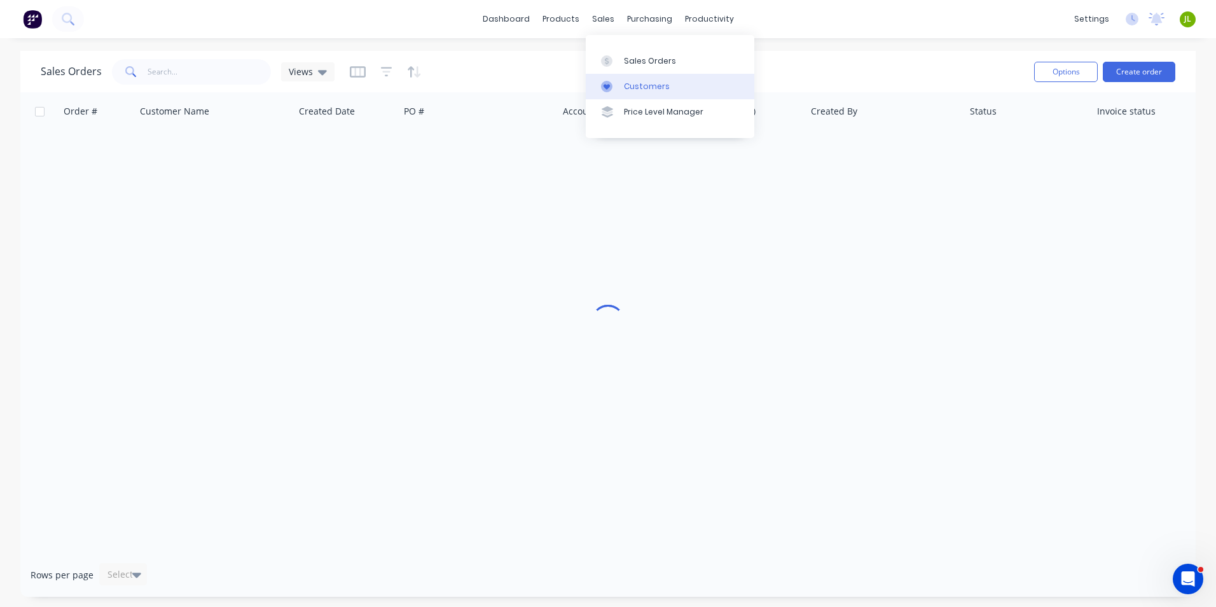
click at [621, 82] on link "Customers" at bounding box center [670, 86] width 168 height 25
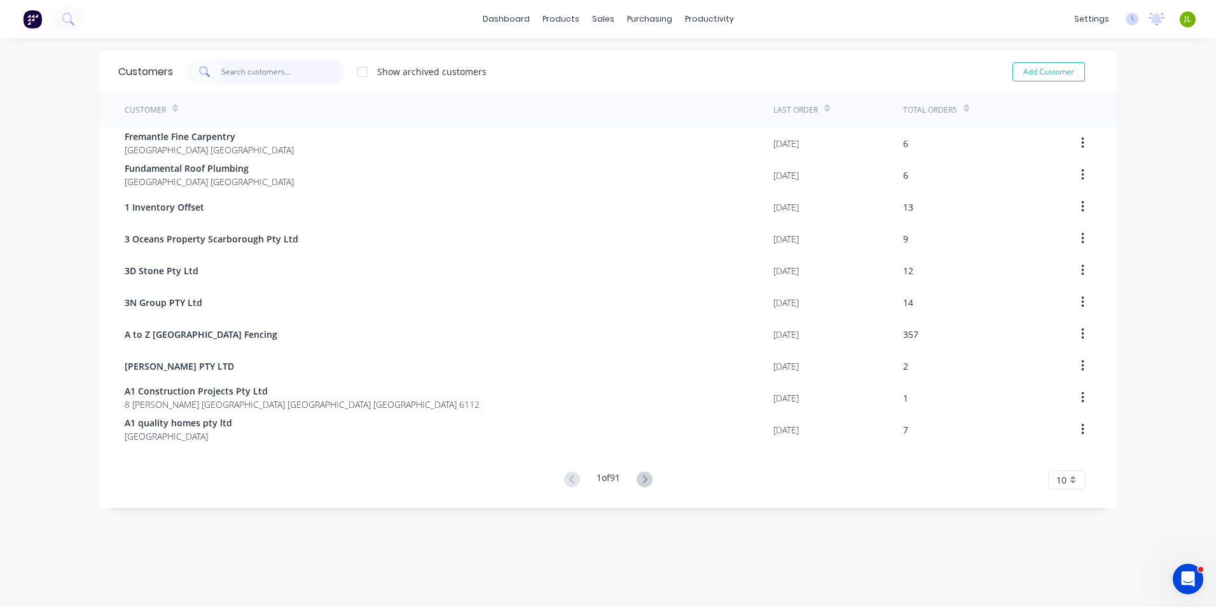
click at [250, 77] on input "text" at bounding box center [283, 71] width 124 height 25
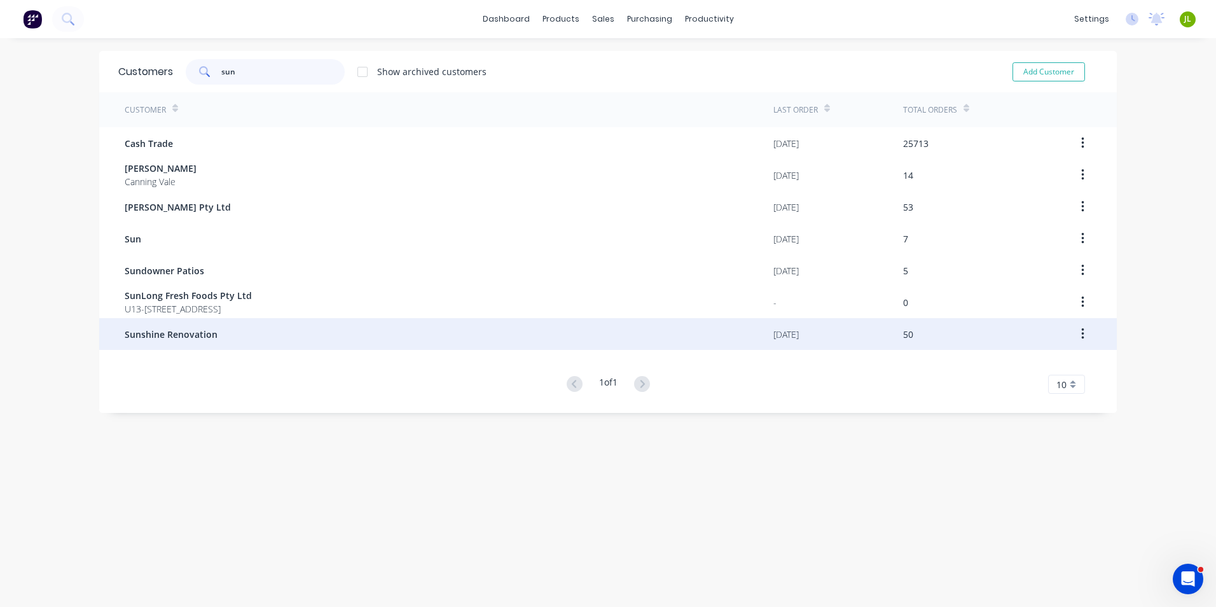
type input "sun"
click at [251, 342] on div "Sunshine Renovation" at bounding box center [449, 334] width 649 height 32
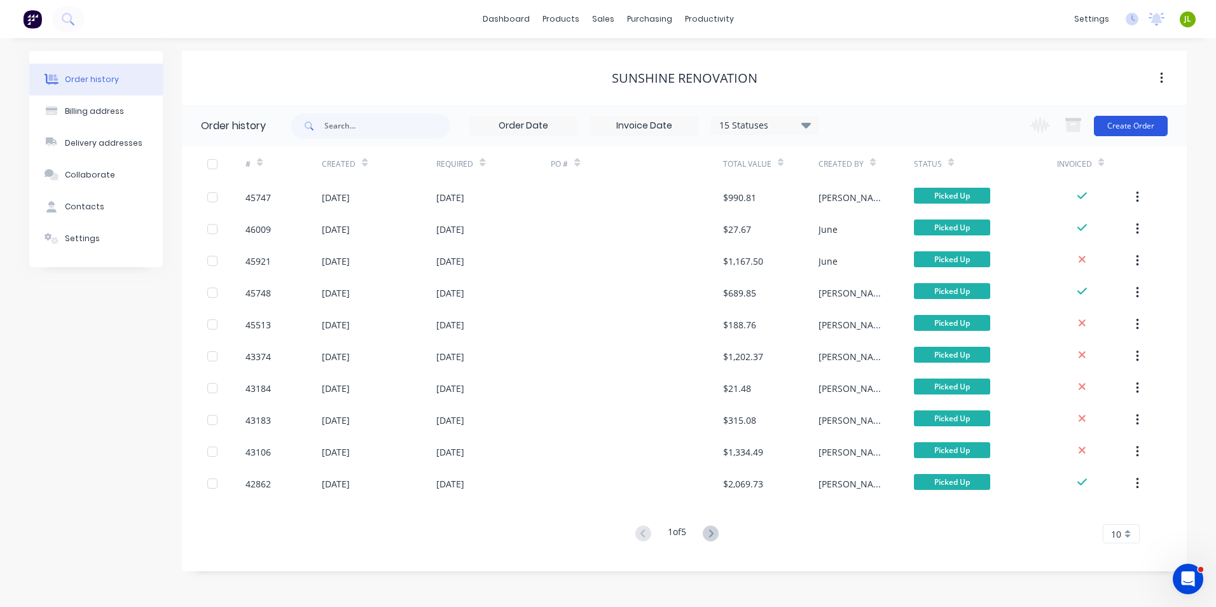
click at [1127, 120] on button "Create Order" at bounding box center [1131, 126] width 74 height 20
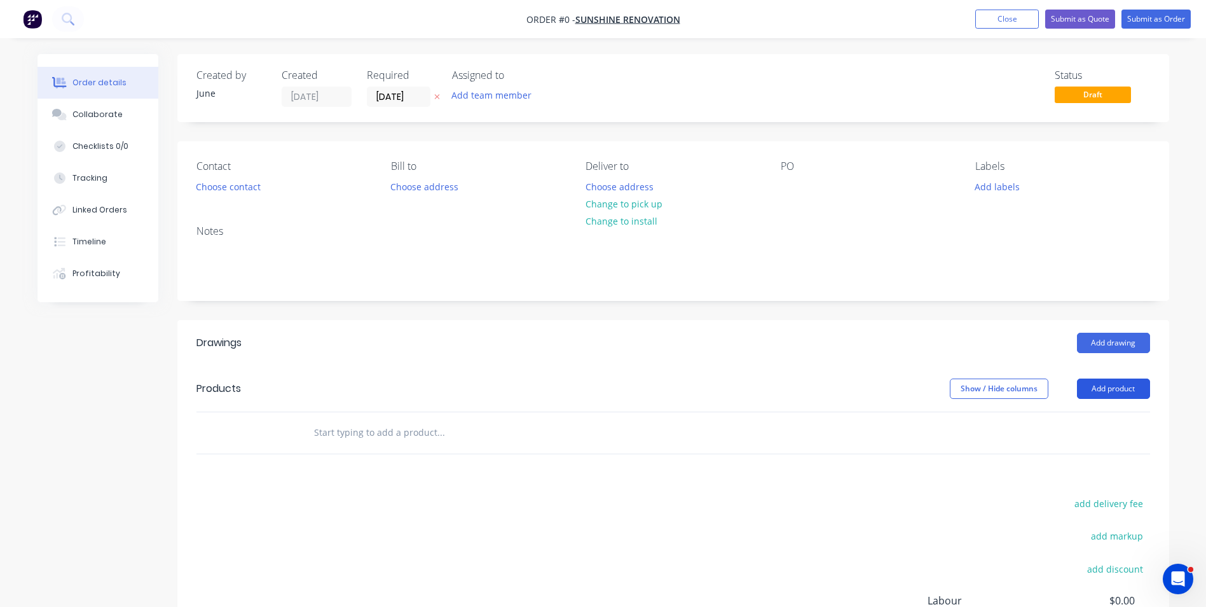
click at [1142, 395] on button "Add product" at bounding box center [1113, 388] width 73 height 20
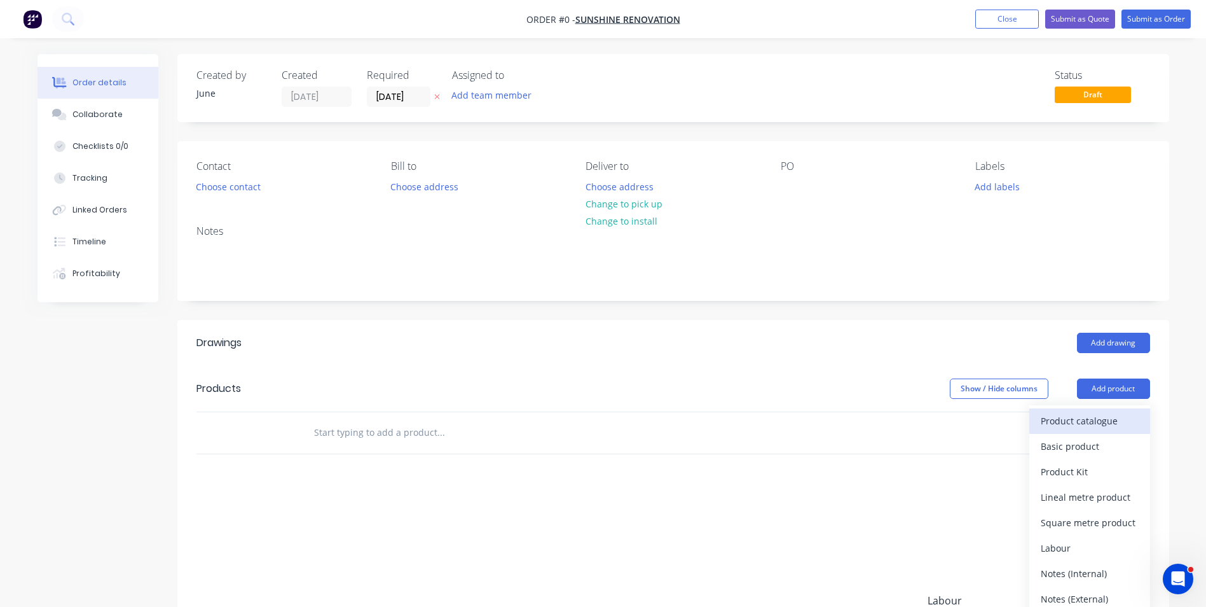
click at [1106, 420] on div "Product catalogue" at bounding box center [1090, 420] width 98 height 18
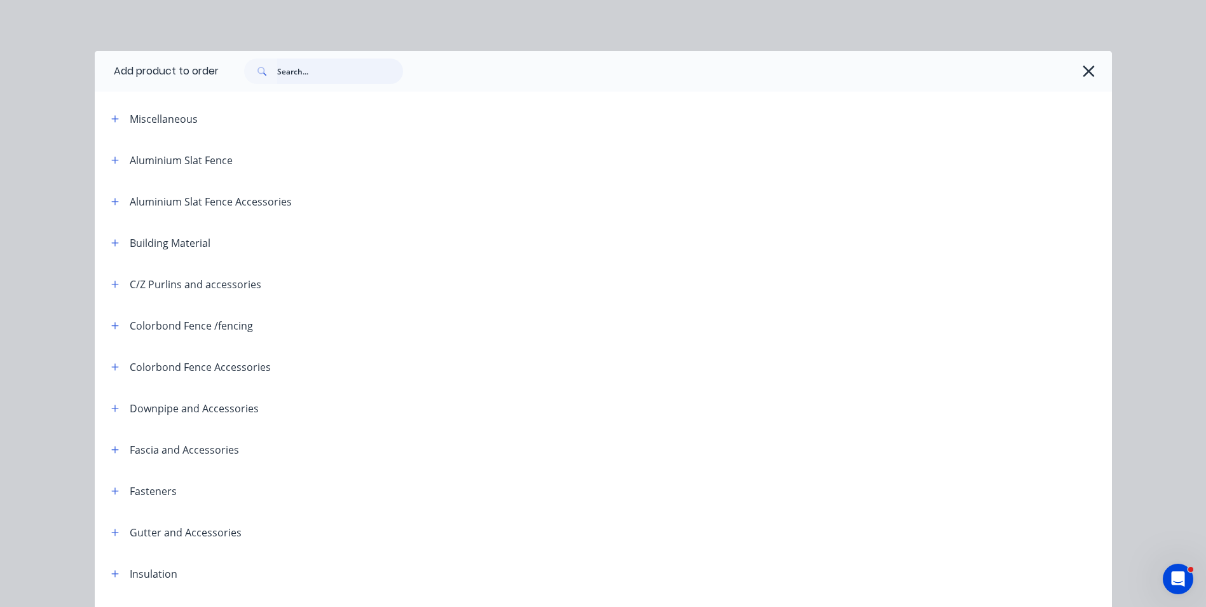
click at [333, 67] on input "text" at bounding box center [340, 70] width 126 height 25
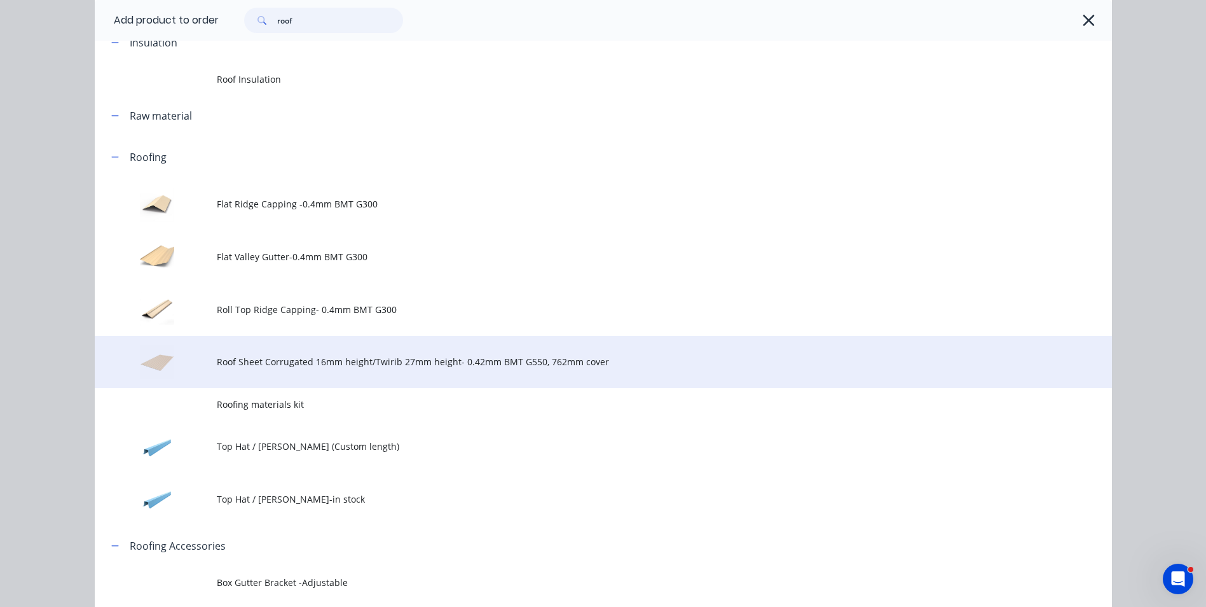
scroll to position [445, 0]
type input "roof"
click at [266, 369] on td "Roof Sheet Corrugated 16mm height/Twirib 27mm height- 0.42mm BMT G550, 762mm co…" at bounding box center [664, 360] width 895 height 53
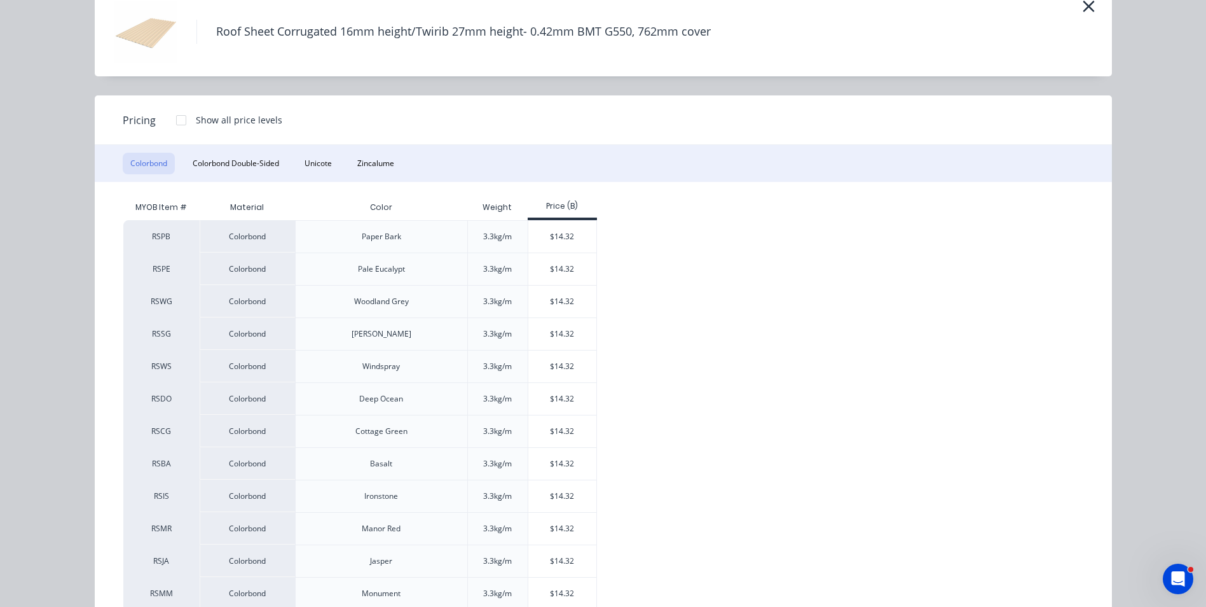
scroll to position [127, 0]
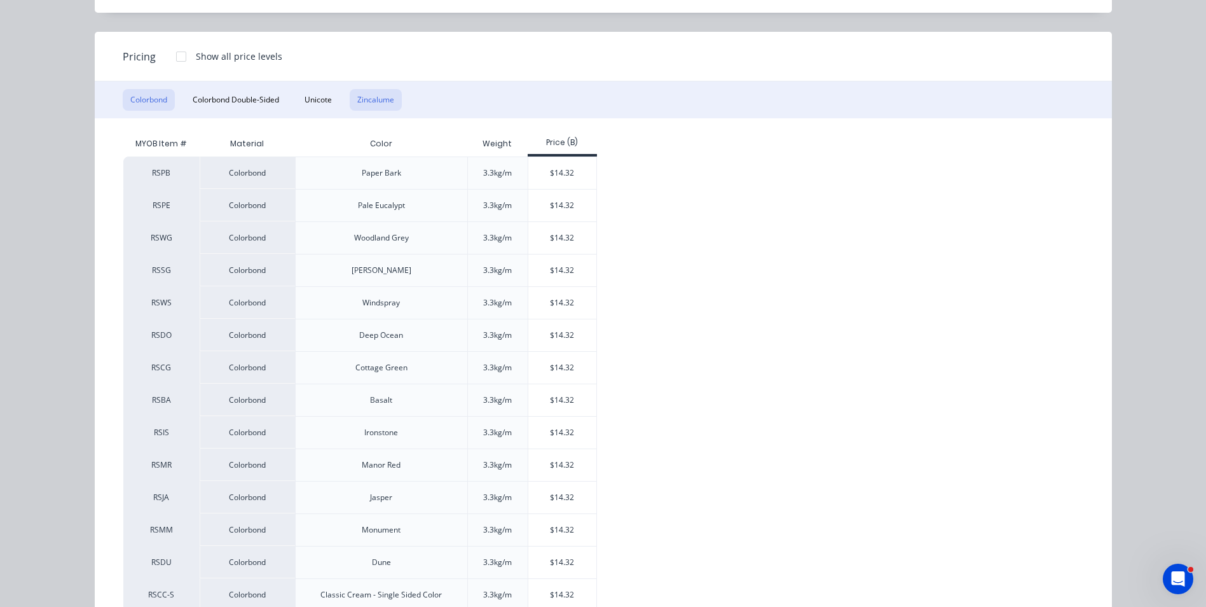
click at [393, 99] on button "Zincalume" at bounding box center [376, 100] width 52 height 22
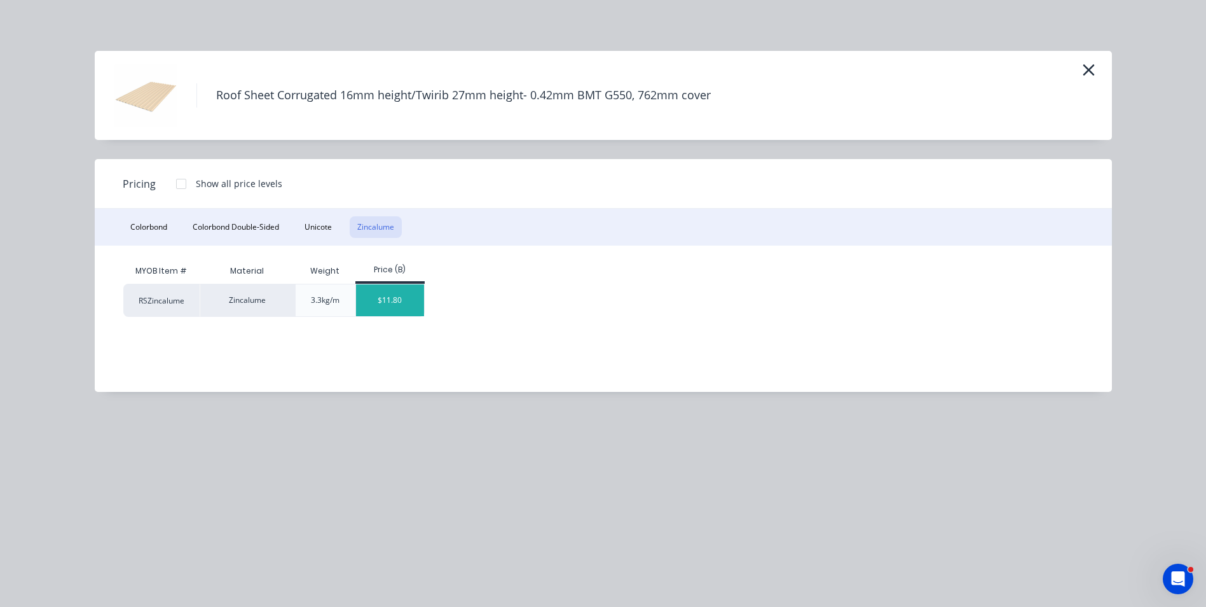
click at [414, 301] on div "$11.80" at bounding box center [390, 300] width 68 height 32
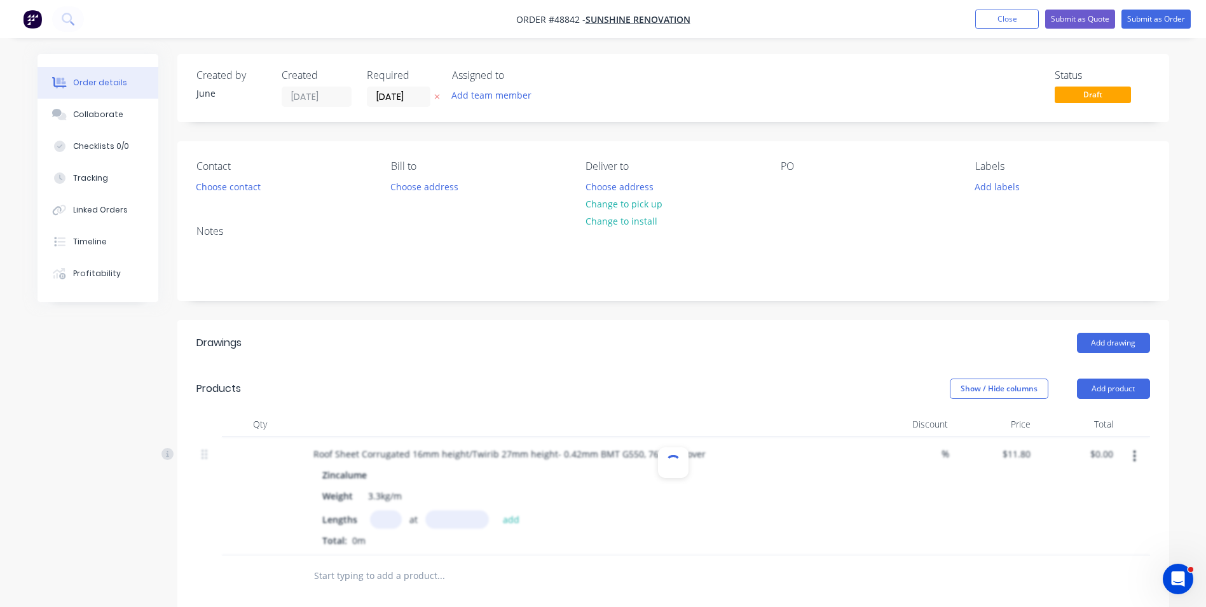
scroll to position [64, 0]
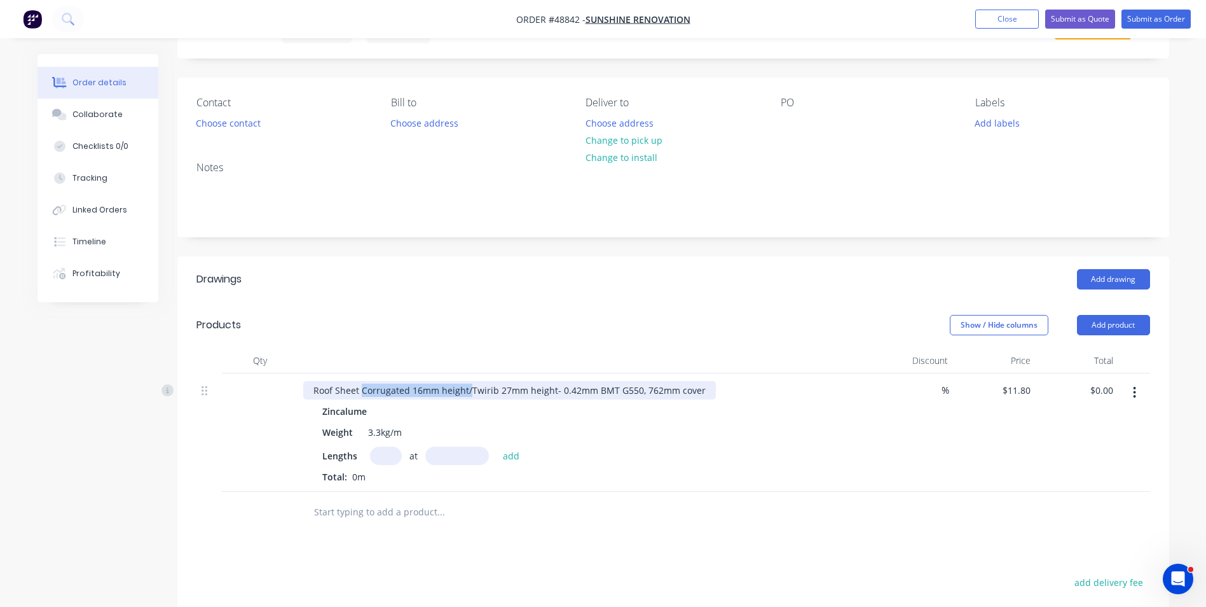
drag, startPoint x: 469, startPoint y: 392, endPoint x: 362, endPoint y: 392, distance: 106.8
click at [362, 392] on div "Roof Sheet Corrugated 16mm height/Twirib 27mm height- 0.42mm BMT G550, 762mm co…" at bounding box center [509, 390] width 413 height 18
click at [450, 454] on input "text" at bounding box center [457, 455] width 64 height 18
type input "2900mm"
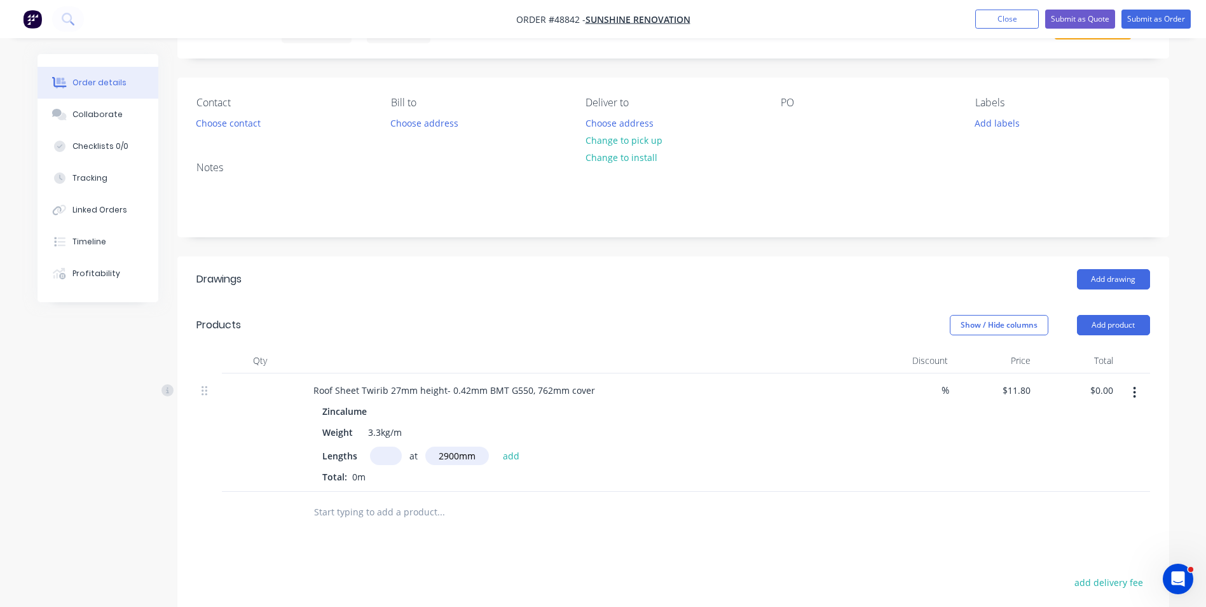
click at [395, 454] on input "text" at bounding box center [386, 455] width 32 height 18
type input "20"
click at [497, 446] on button "add" at bounding box center [512, 454] width 30 height 17
type input "$684.40"
click at [769, 486] on div "20 at 2900mm Total: 58m" at bounding box center [584, 487] width 524 height 34
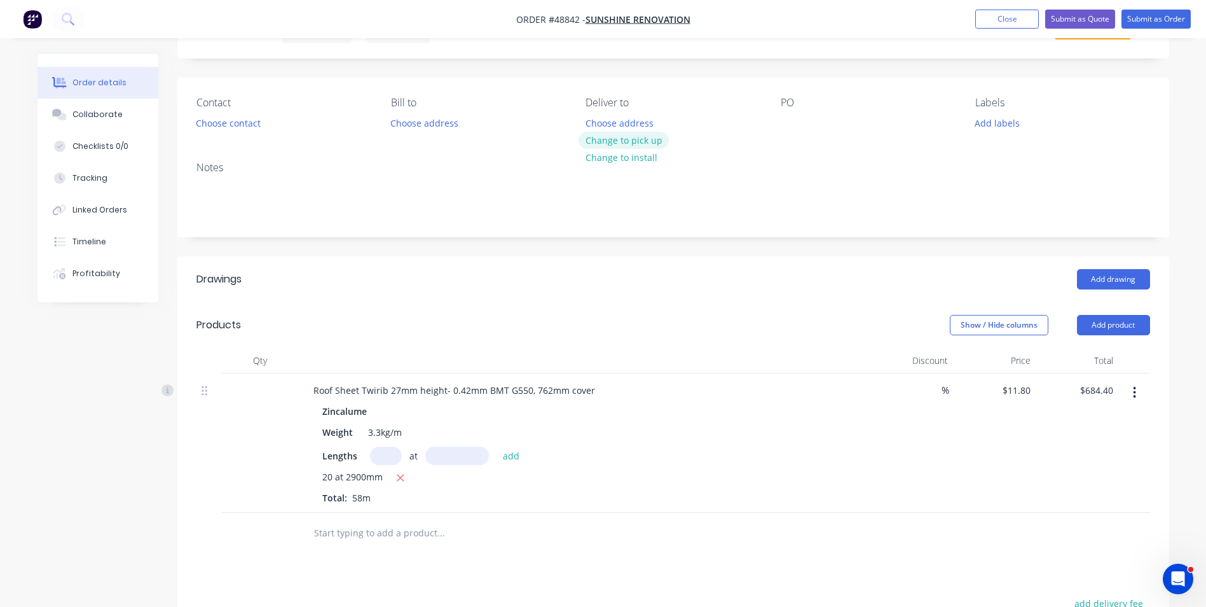
click at [649, 144] on button "Change to pick up" at bounding box center [624, 140] width 90 height 17
click at [684, 291] on header "Drawings Add drawing" at bounding box center [673, 279] width 992 height 46
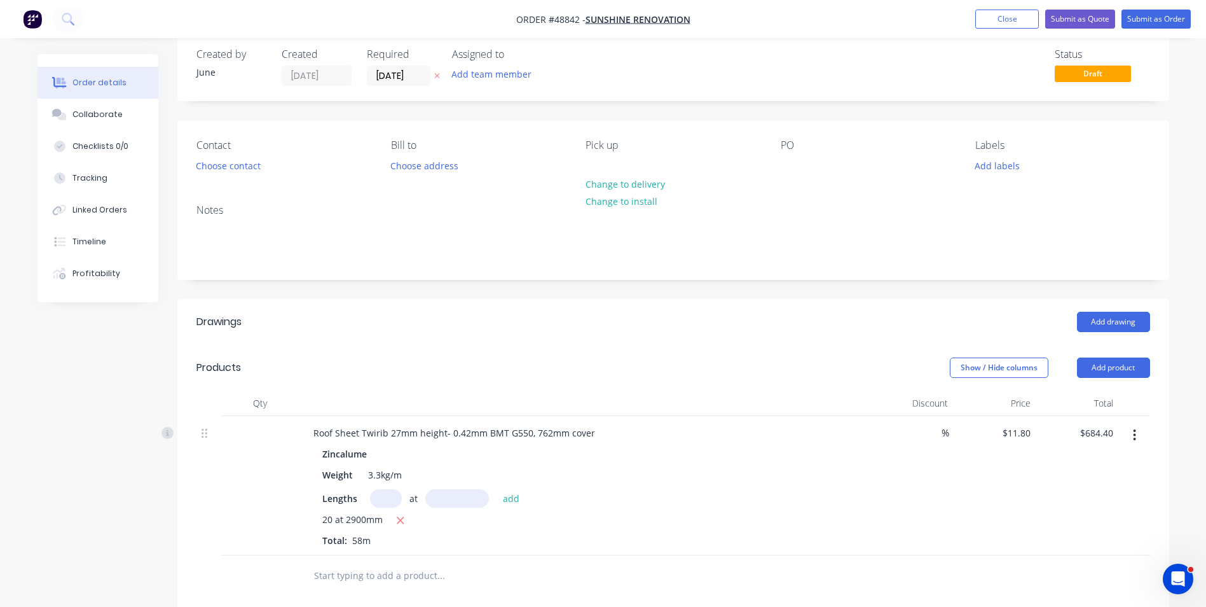
scroll to position [0, 0]
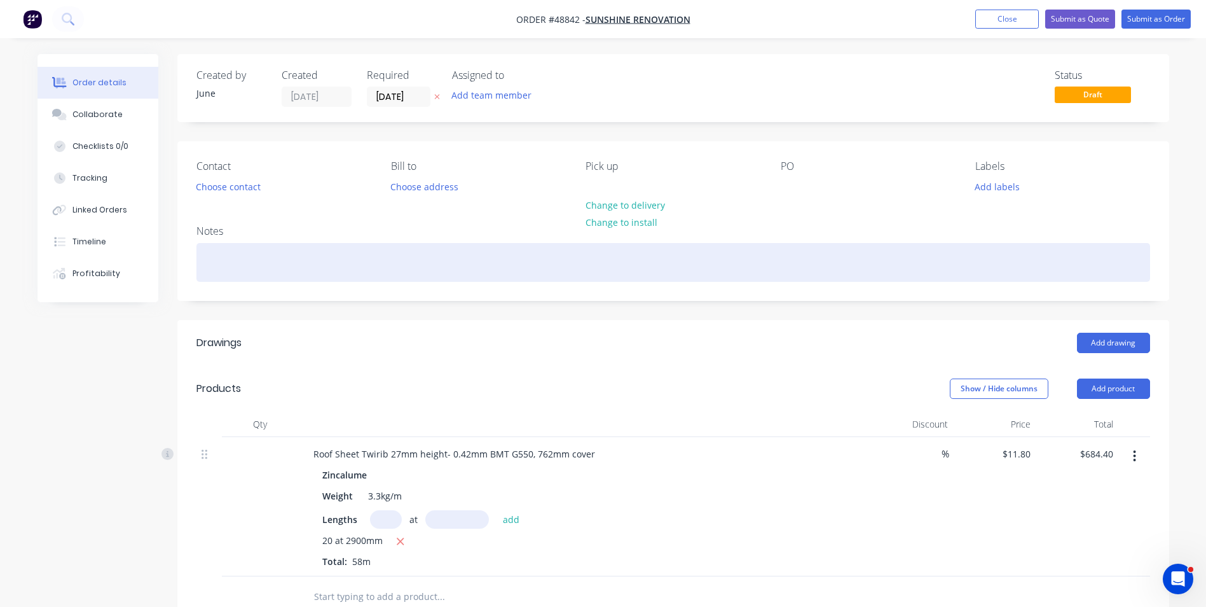
click at [855, 277] on div at bounding box center [673, 262] width 954 height 39
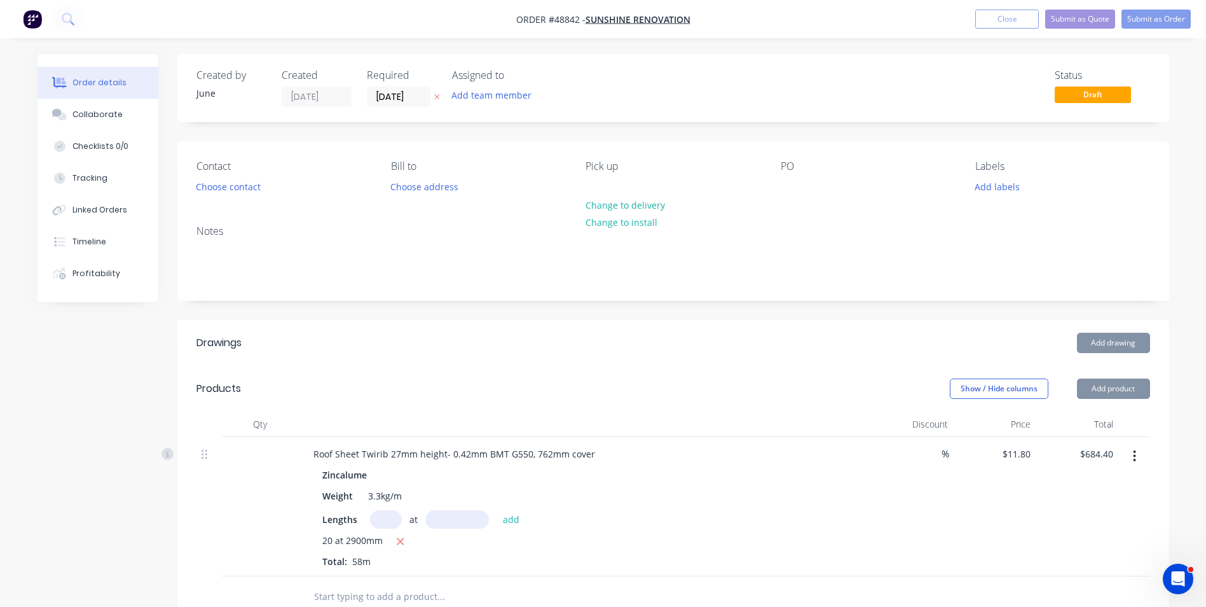
click at [831, 226] on div "Notes" at bounding box center [673, 231] width 954 height 12
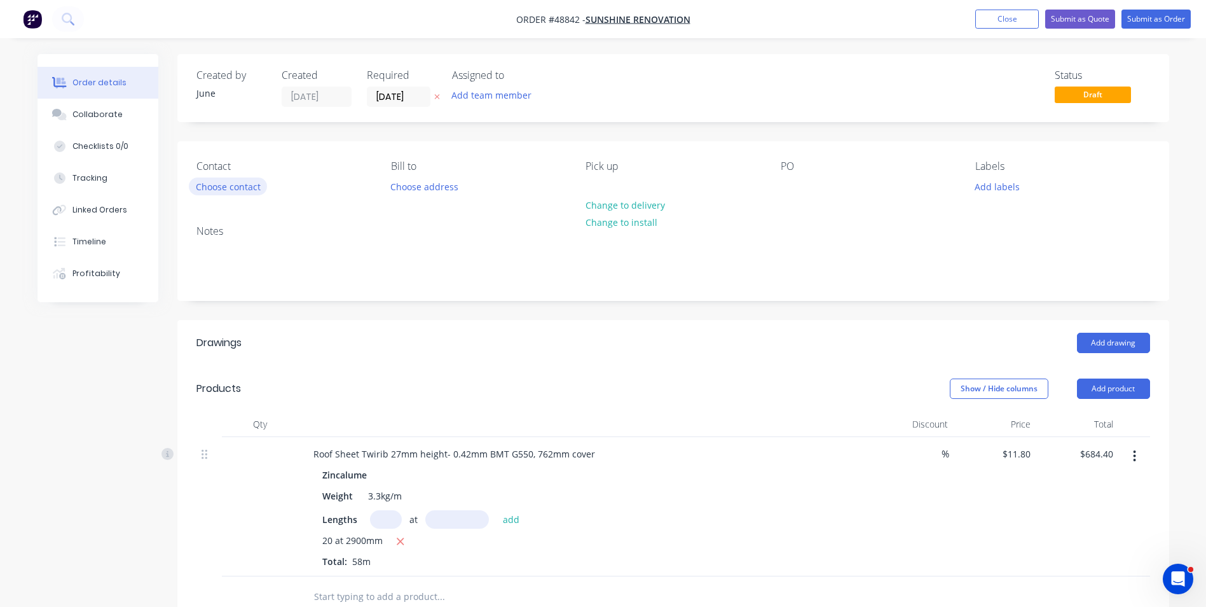
click at [249, 192] on button "Choose contact" at bounding box center [228, 185] width 78 height 17
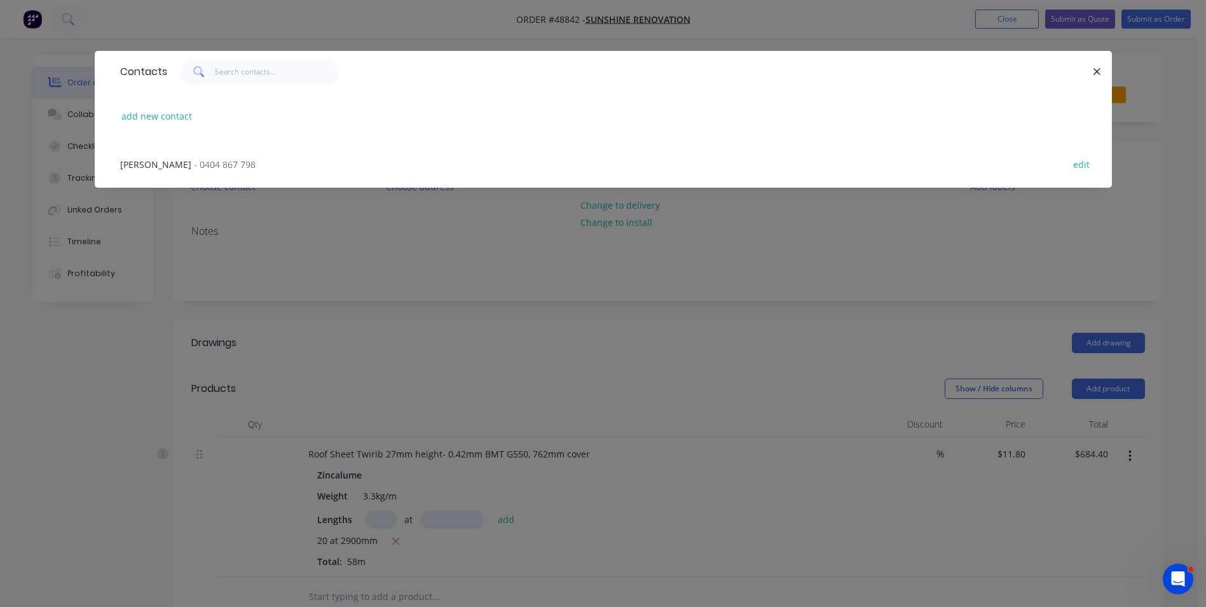
click at [204, 163] on span "- 0404 867 798" at bounding box center [225, 164] width 62 height 12
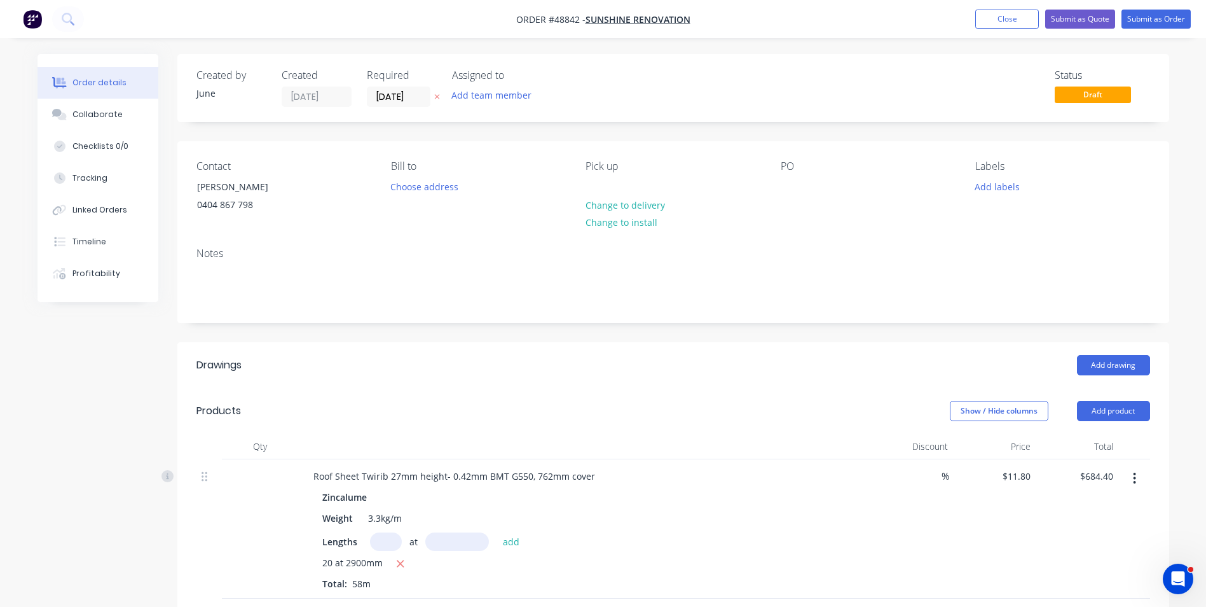
click at [397, 247] on div "Notes" at bounding box center [673, 279] width 992 height 85
click at [399, 100] on input "[DATE]" at bounding box center [399, 96] width 62 height 19
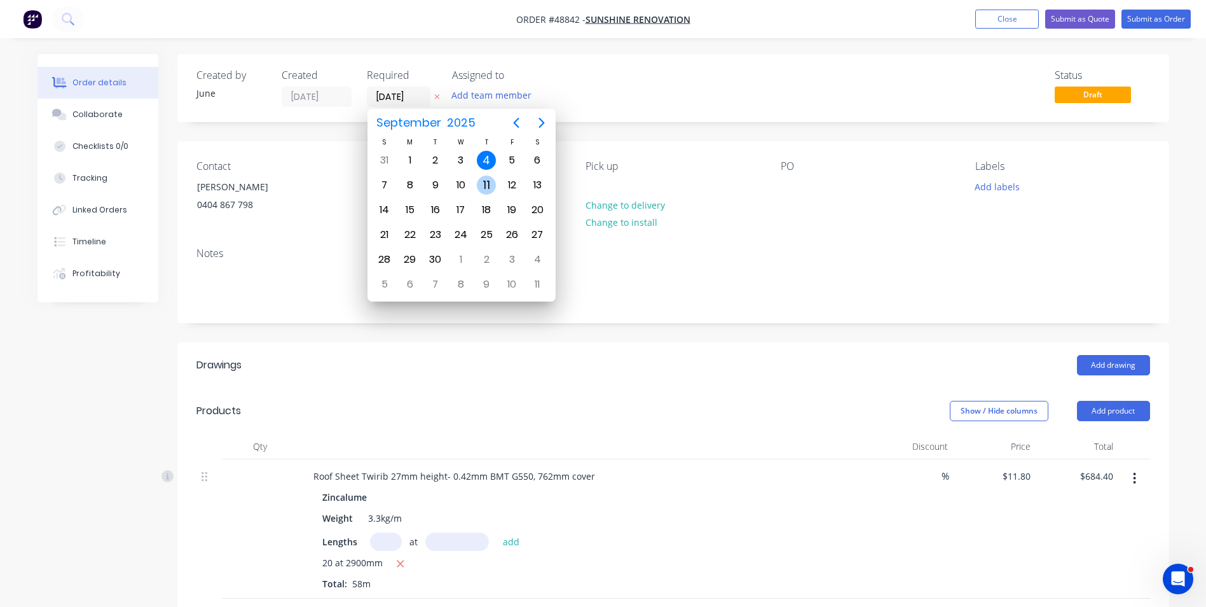
click at [485, 184] on div "11" at bounding box center [486, 184] width 19 height 19
type input "[DATE]"
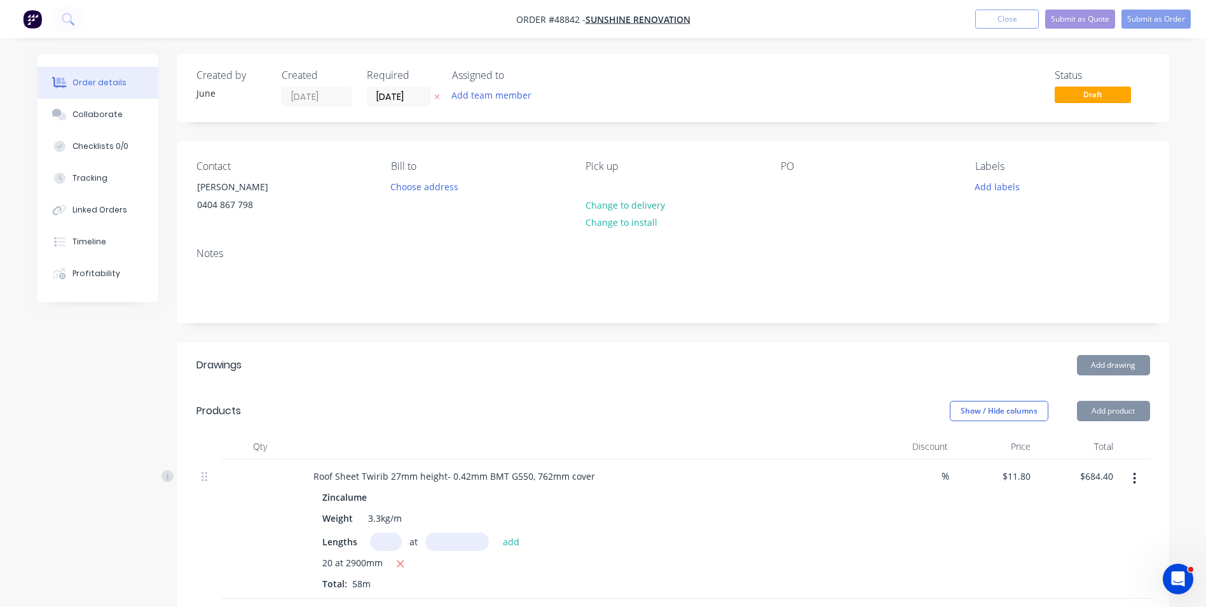
click at [576, 118] on div "Created by June Created [DATE] Required [DATE] Assigned to Add team member Stat…" at bounding box center [673, 88] width 992 height 68
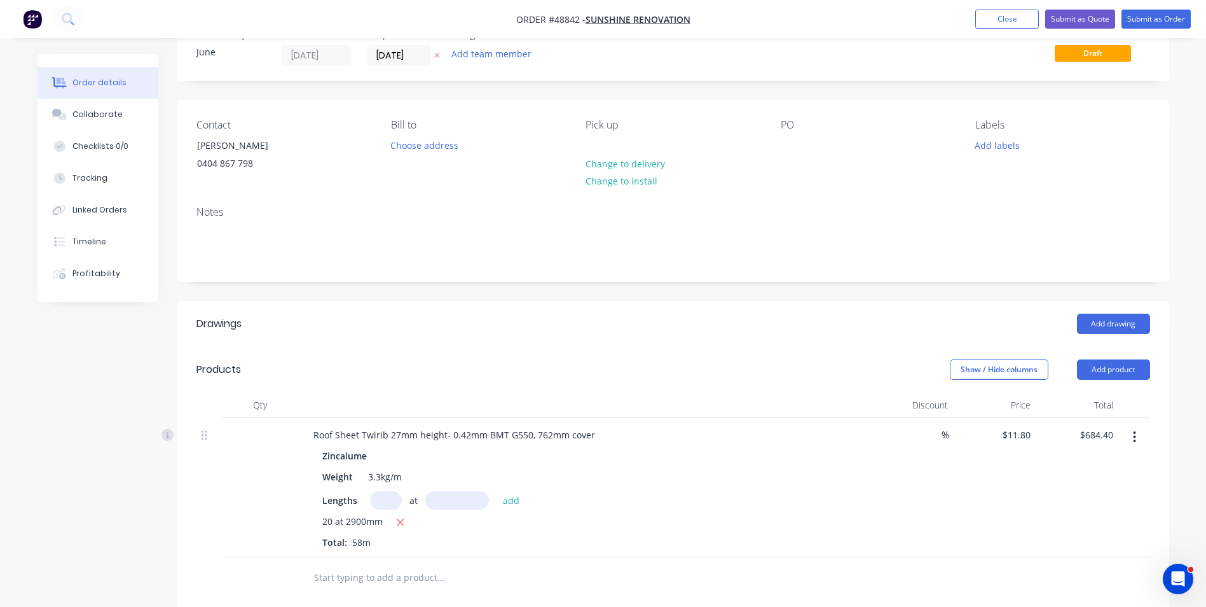
scroll to position [11, 0]
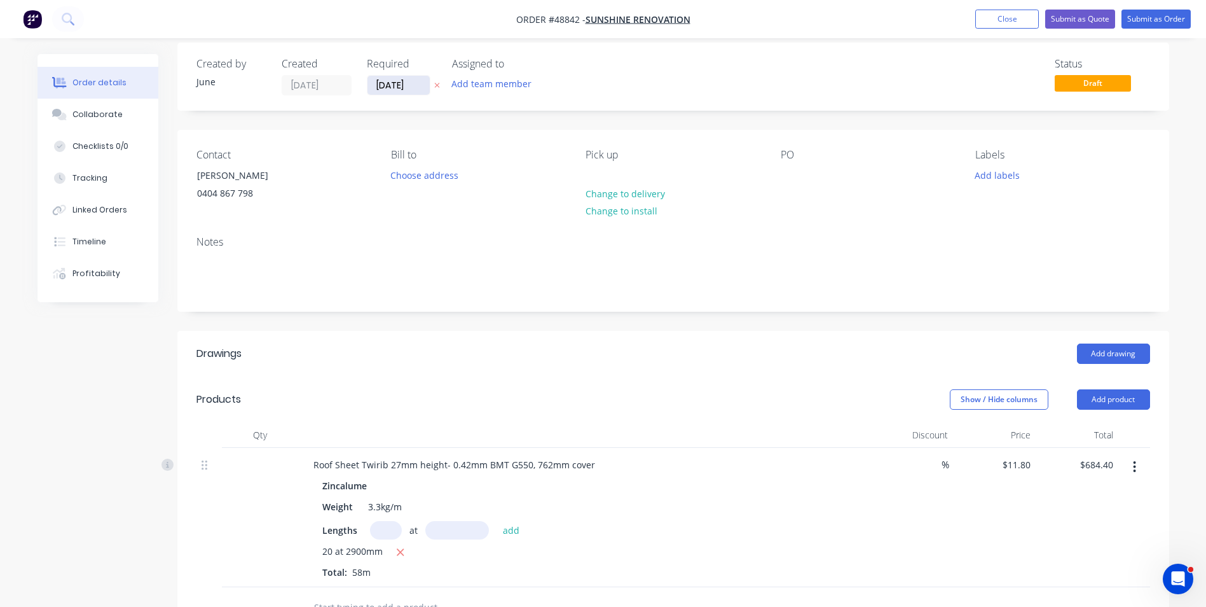
click at [409, 85] on input "[DATE]" at bounding box center [399, 85] width 62 height 19
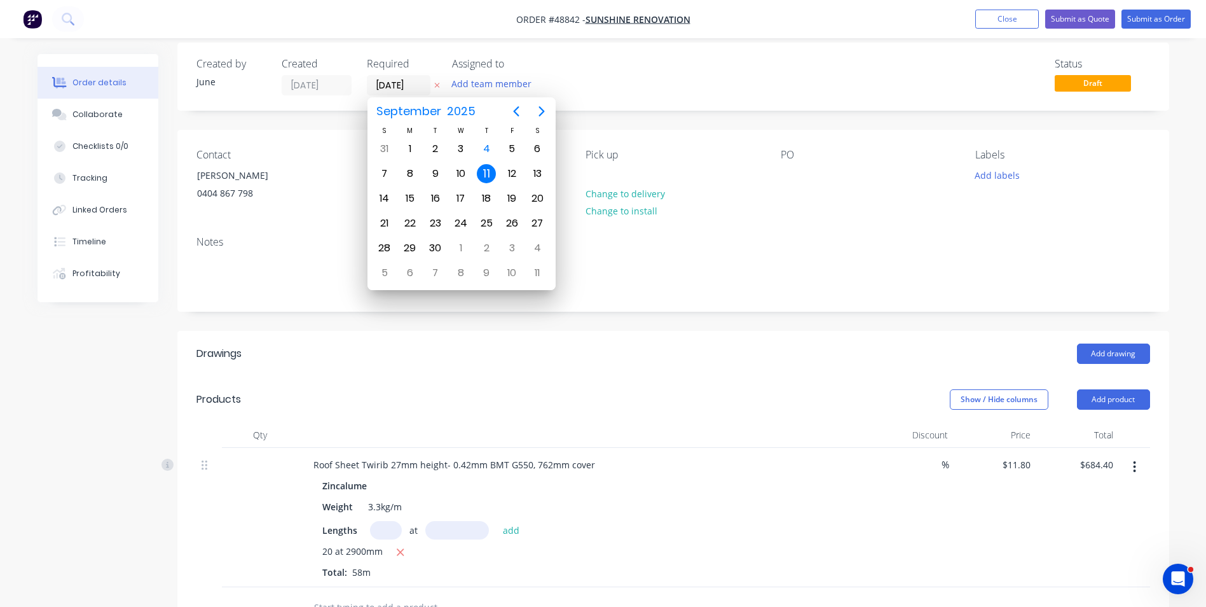
click at [888, 162] on div "PO" at bounding box center [868, 178] width 174 height 58
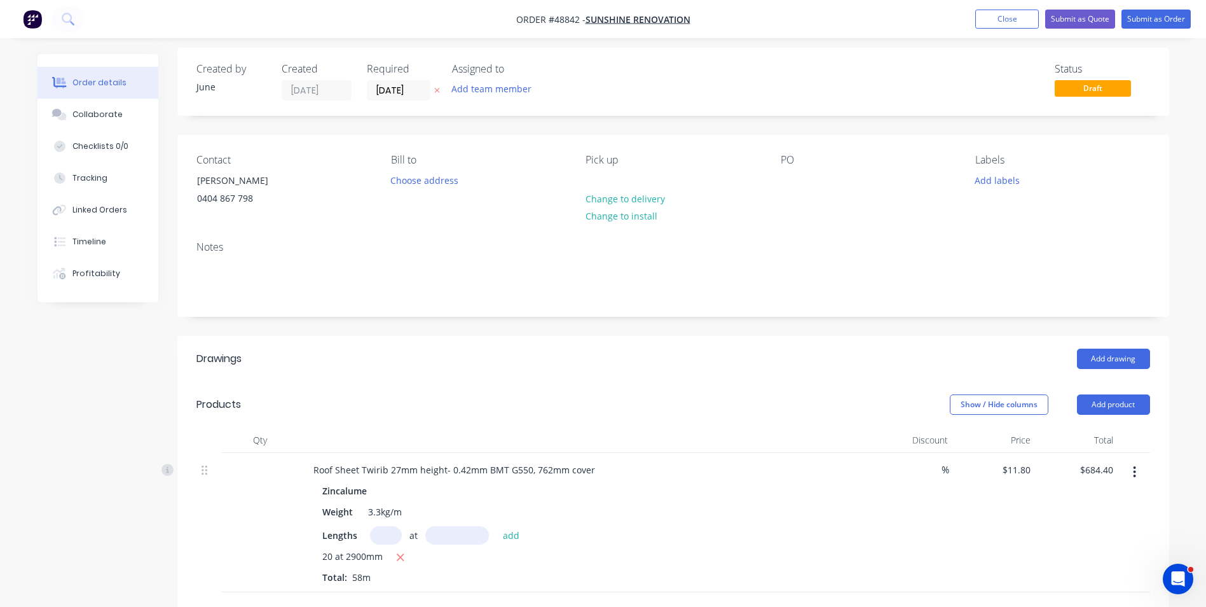
scroll to position [0, 0]
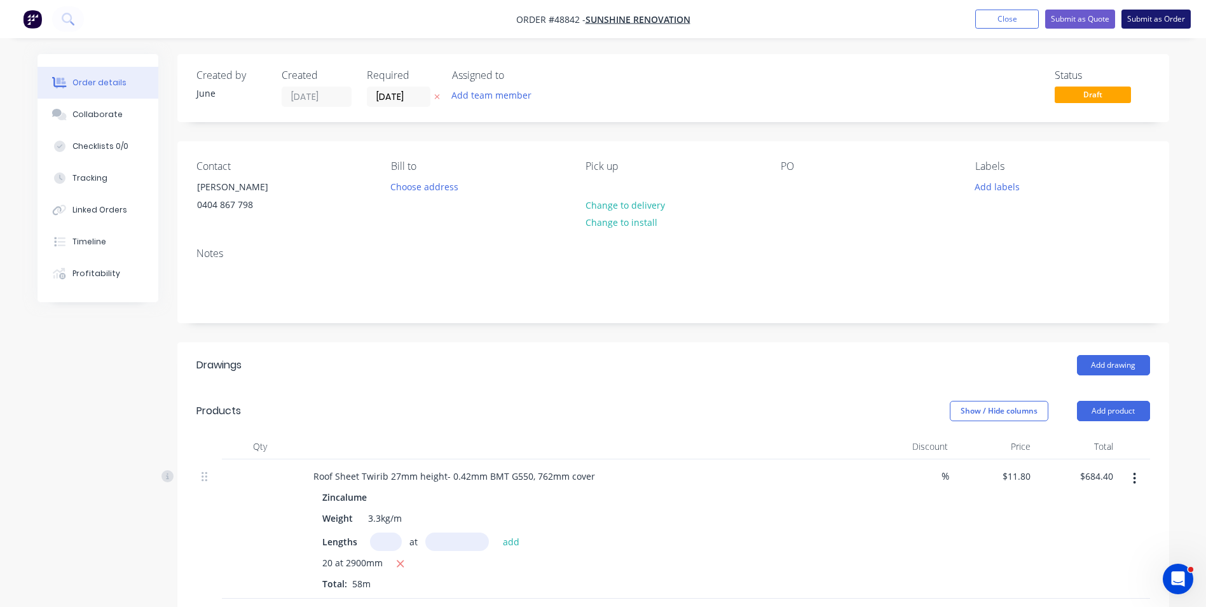
click at [1143, 17] on button "Submit as Order" at bounding box center [1156, 19] width 69 height 19
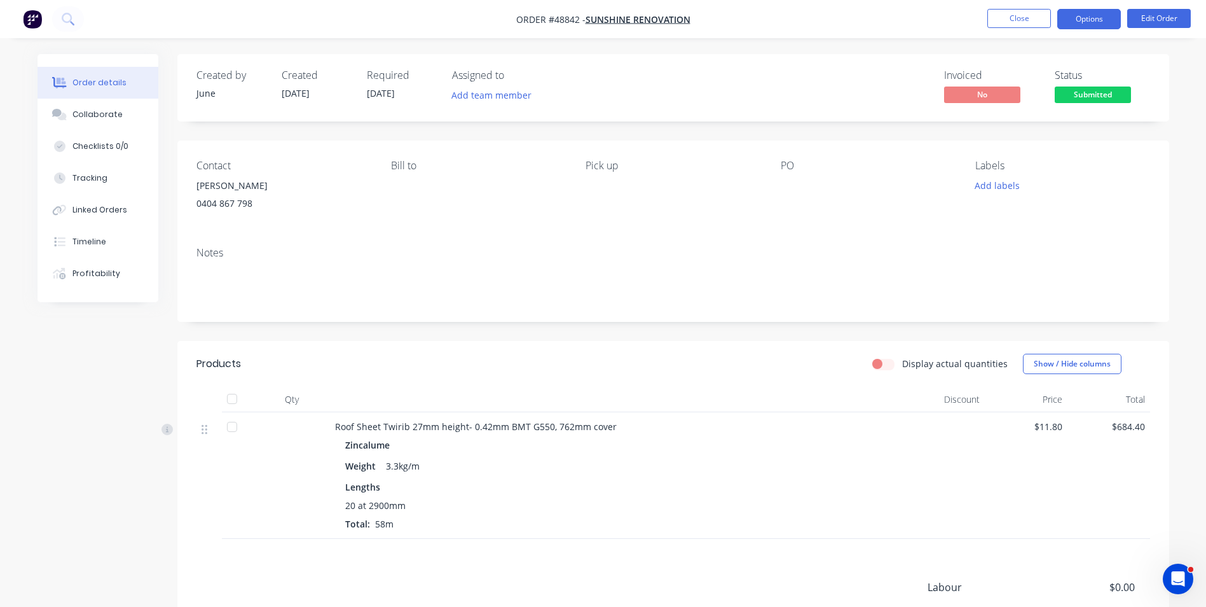
click at [1089, 18] on button "Options" at bounding box center [1089, 19] width 64 height 20
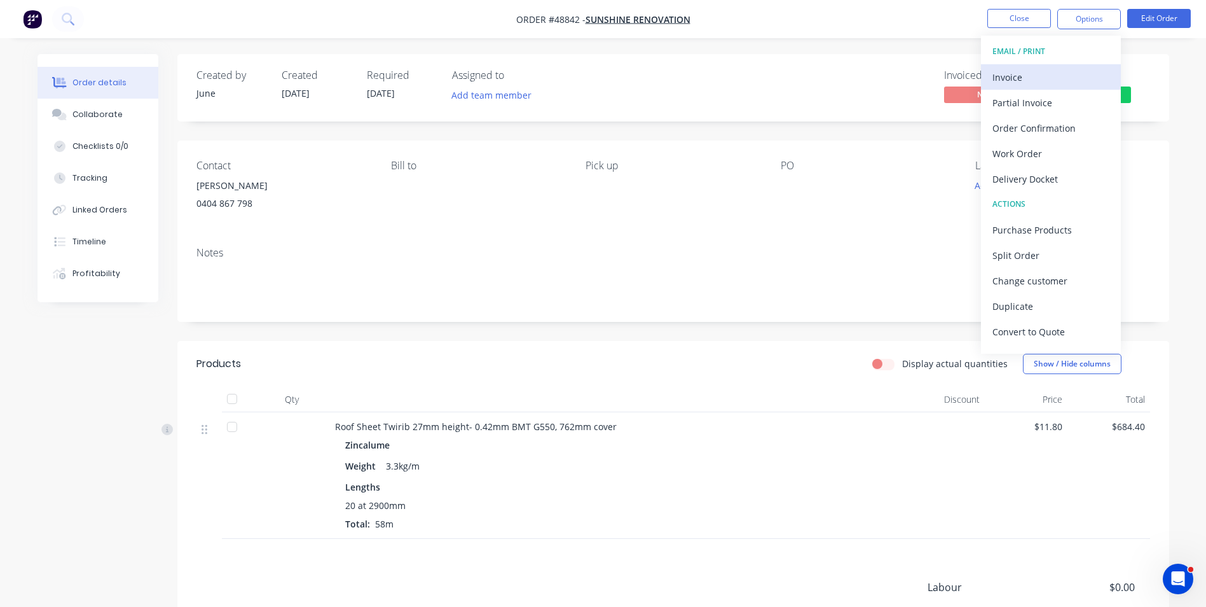
click at [1070, 69] on div "Invoice" at bounding box center [1051, 77] width 117 height 18
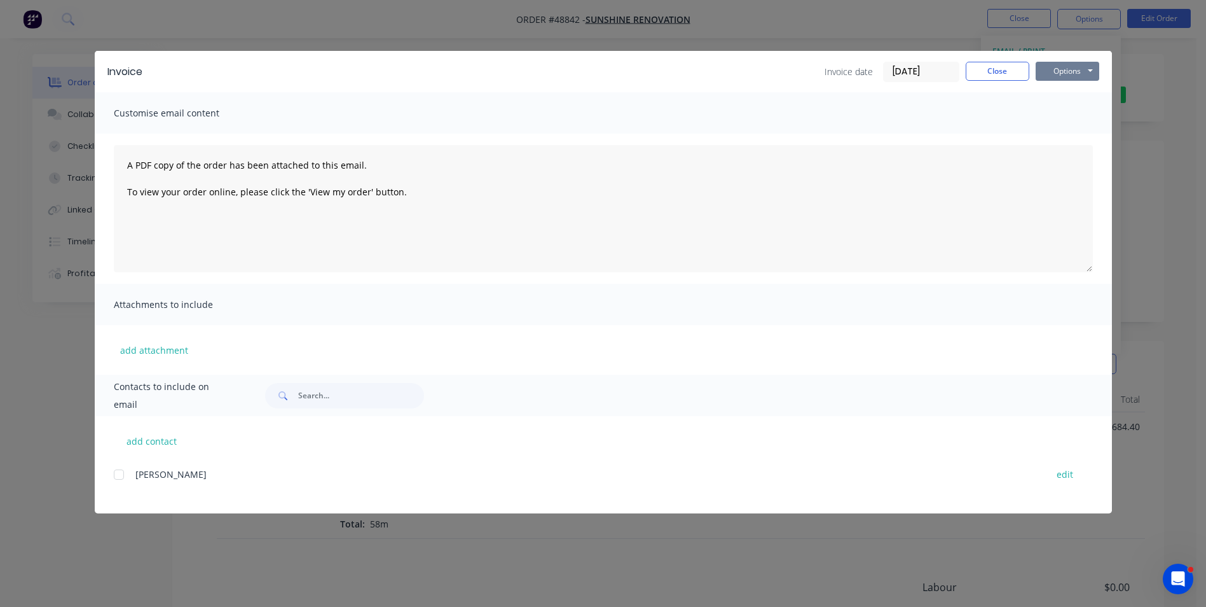
click at [1072, 72] on button "Options" at bounding box center [1068, 71] width 64 height 19
click at [1068, 115] on button "Print" at bounding box center [1076, 114] width 81 height 21
click at [994, 67] on button "Close" at bounding box center [998, 71] width 64 height 19
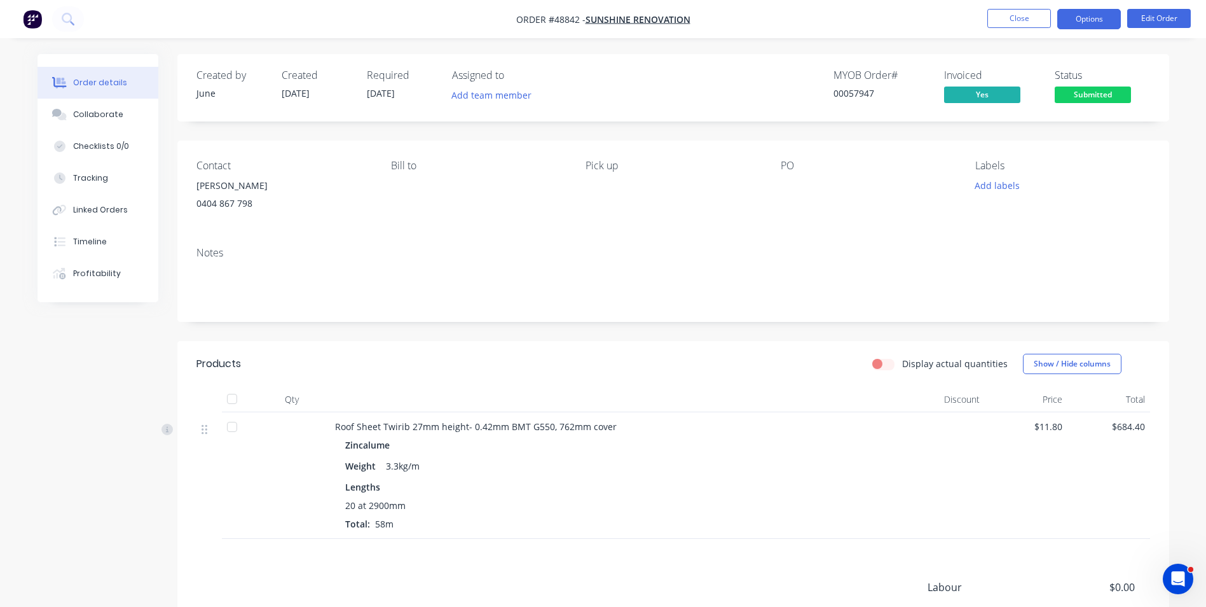
click at [1075, 14] on button "Options" at bounding box center [1089, 19] width 64 height 20
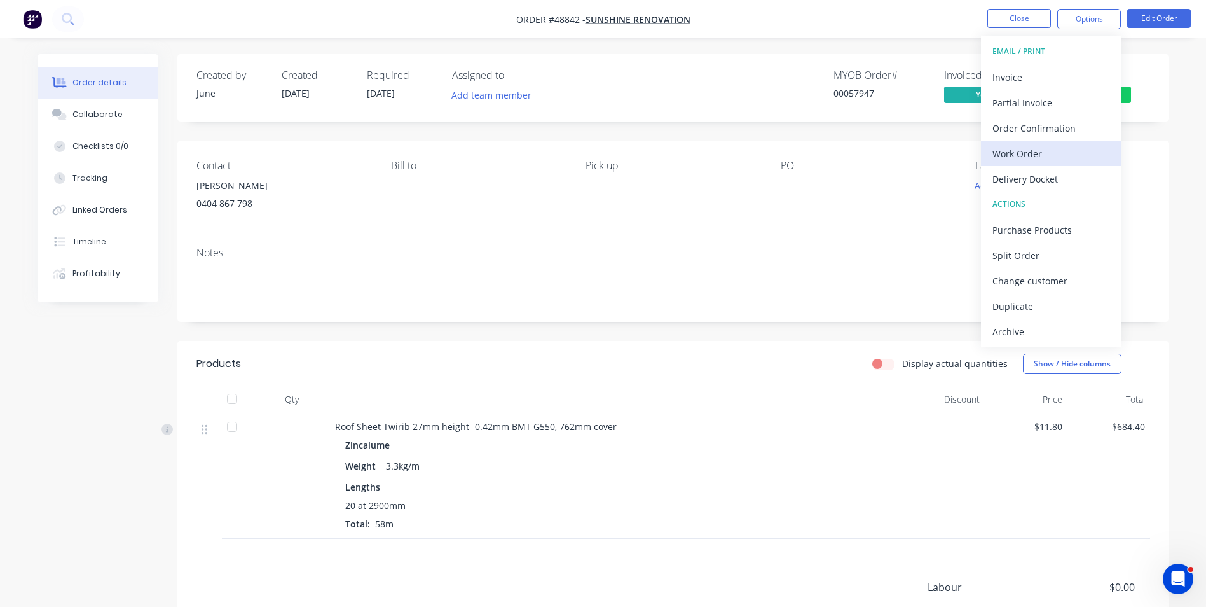
click at [1056, 141] on button "Work Order" at bounding box center [1051, 153] width 140 height 25
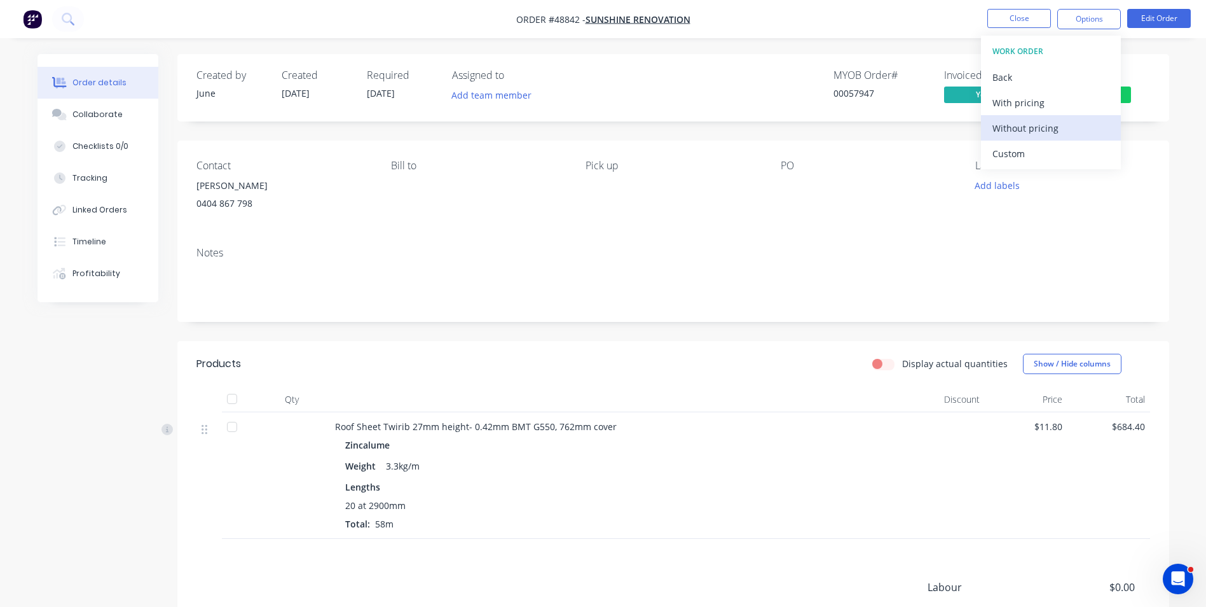
click at [1061, 130] on div "Without pricing" at bounding box center [1051, 128] width 117 height 18
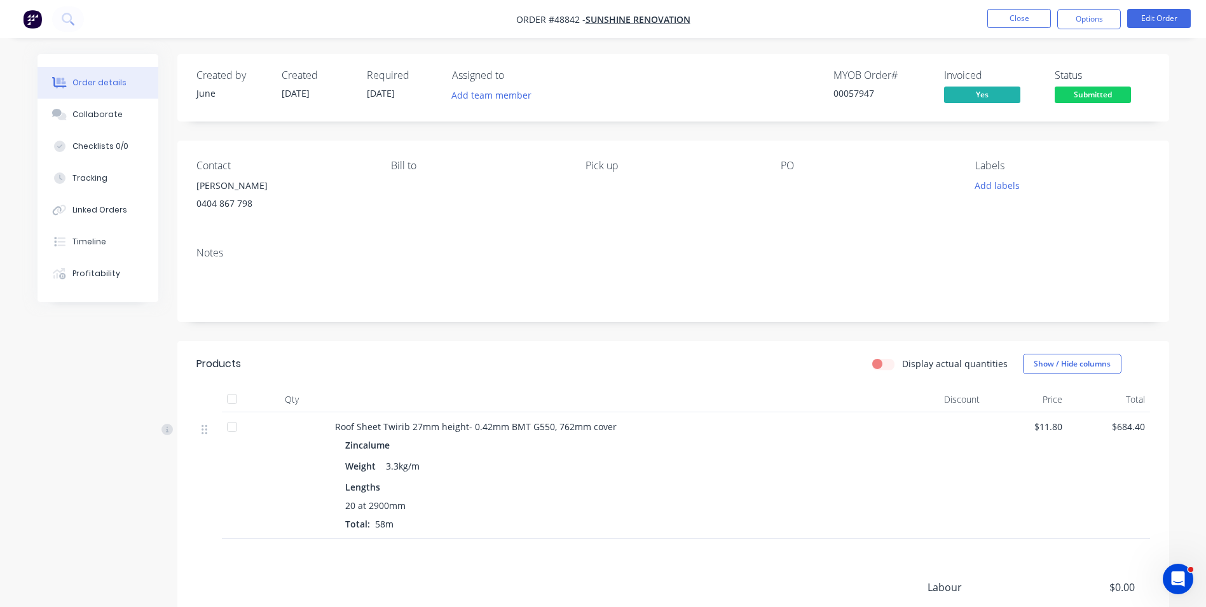
click at [832, 129] on div "Created by June Created [DATE] Required [DATE] Assigned to Add team member MYOB…" at bounding box center [673, 386] width 992 height 664
click at [1090, 21] on button "Options" at bounding box center [1089, 19] width 64 height 20
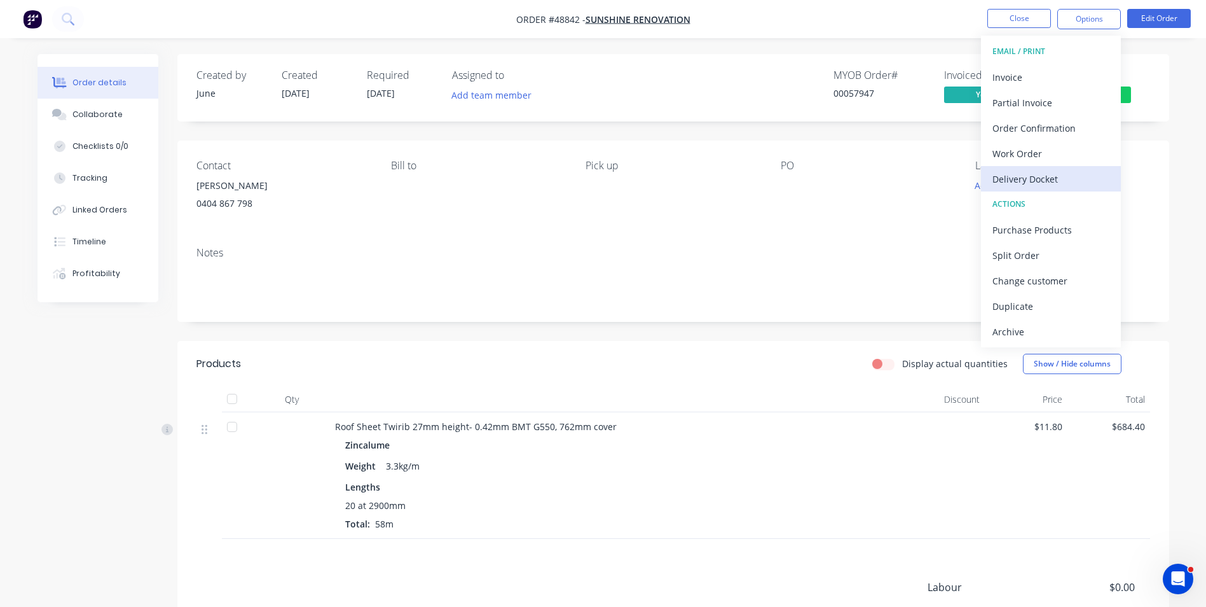
click at [1068, 167] on button "Delivery Docket" at bounding box center [1051, 178] width 140 height 25
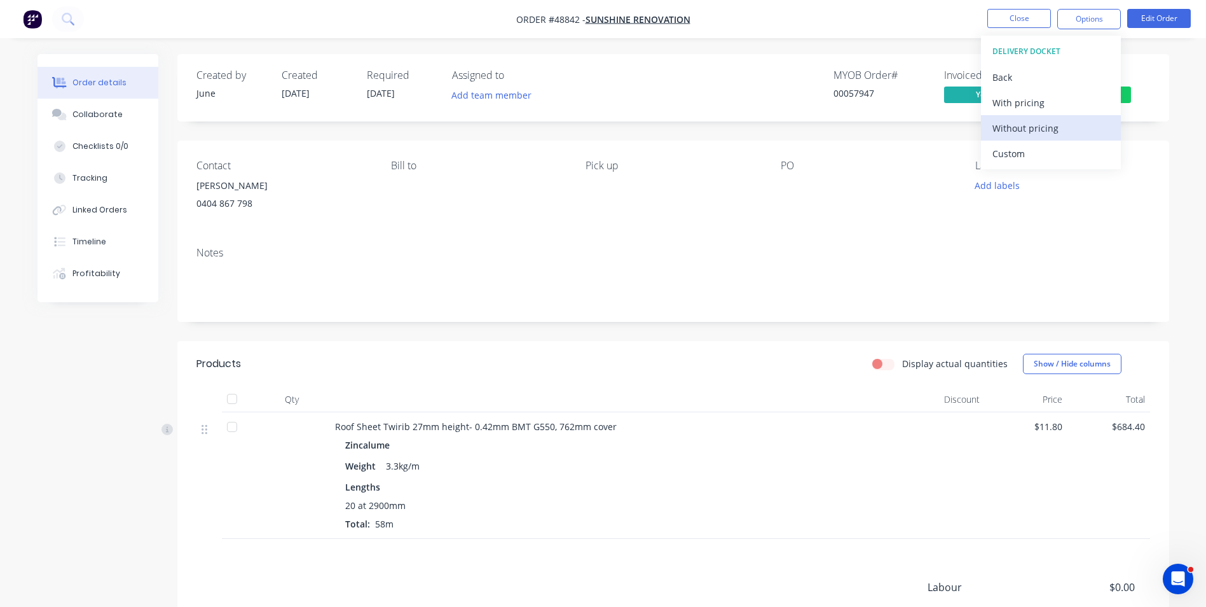
click at [1042, 134] on div "Without pricing" at bounding box center [1051, 128] width 117 height 18
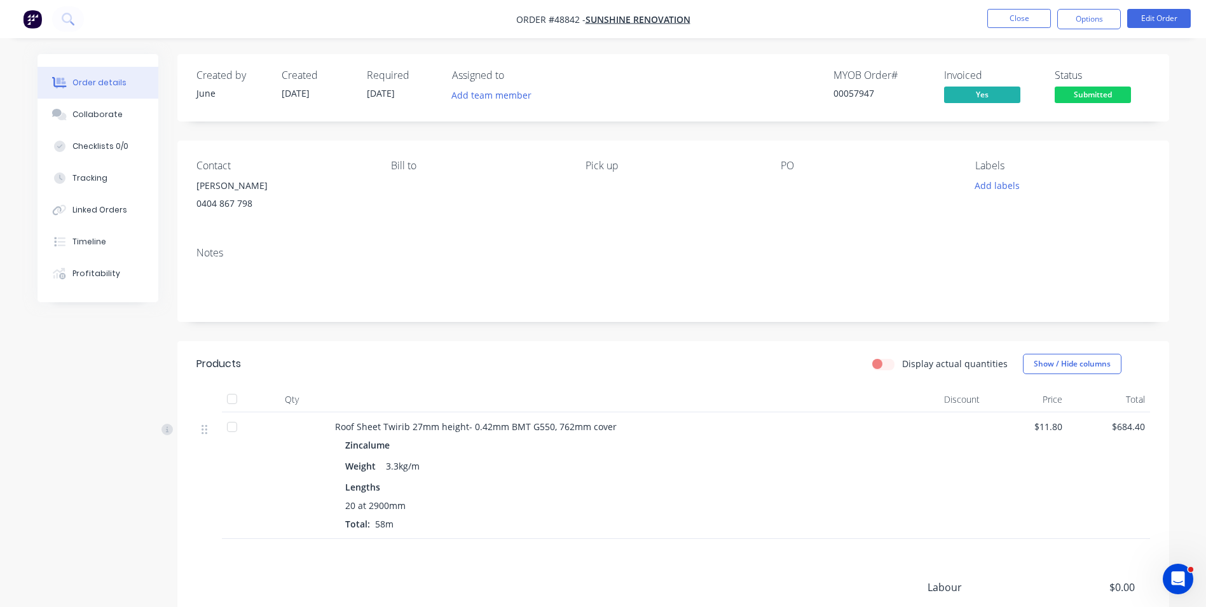
click at [769, 250] on div "Notes" at bounding box center [673, 253] width 954 height 12
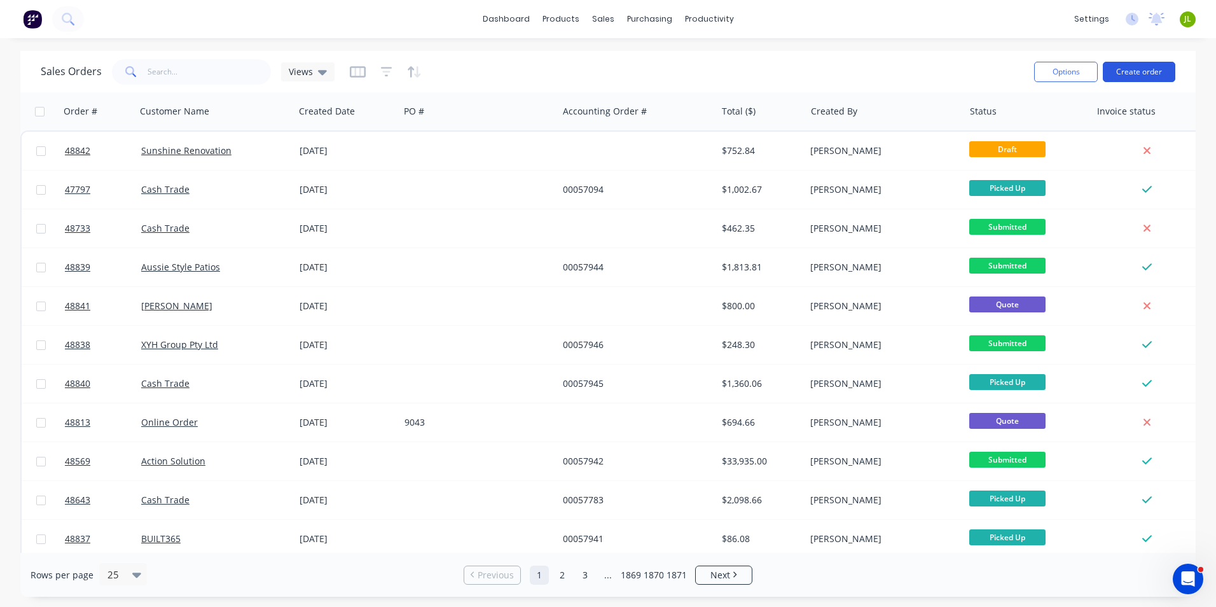
click at [1124, 68] on button "Create order" at bounding box center [1139, 72] width 72 height 20
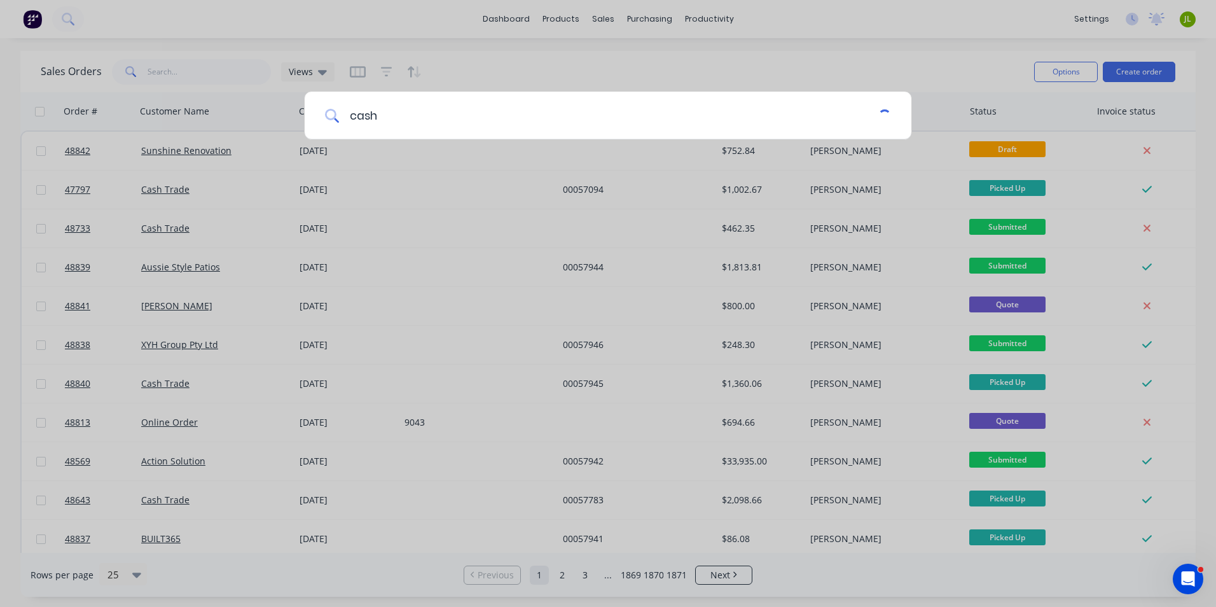
type input "cash"
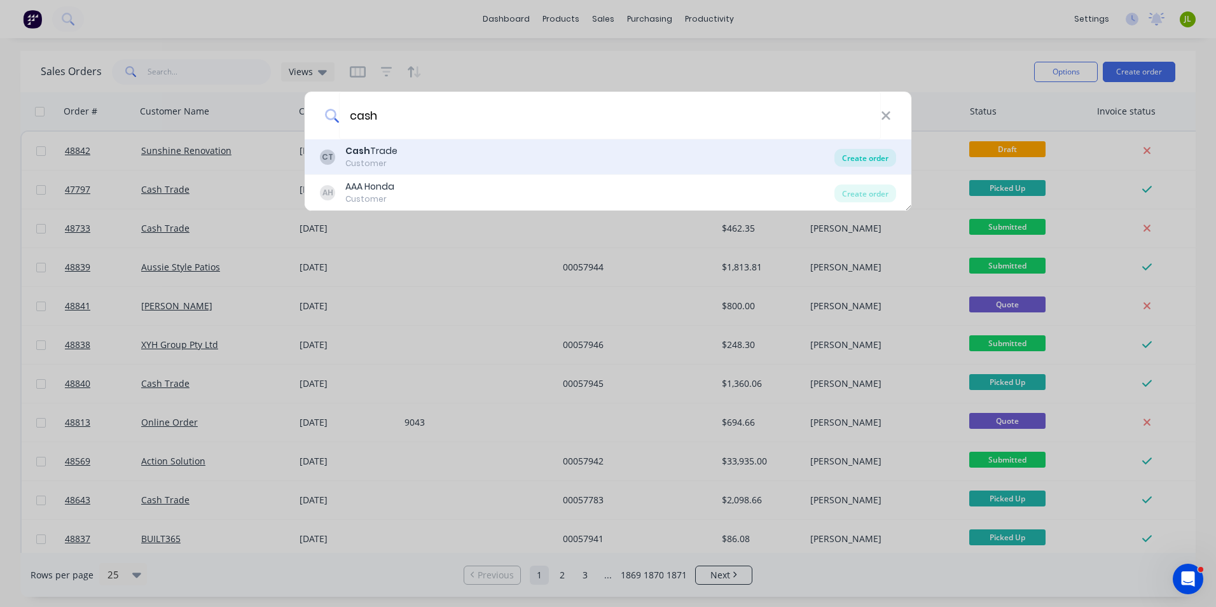
click at [865, 156] on div "Create order" at bounding box center [865, 158] width 62 height 18
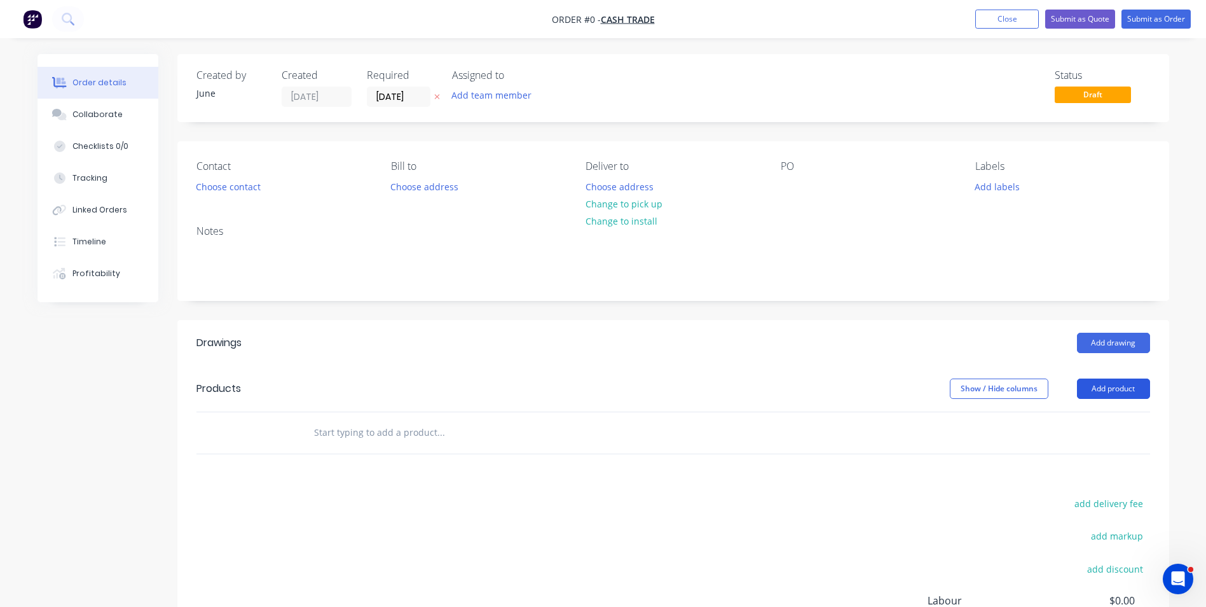
click at [1110, 395] on button "Add product" at bounding box center [1113, 388] width 73 height 20
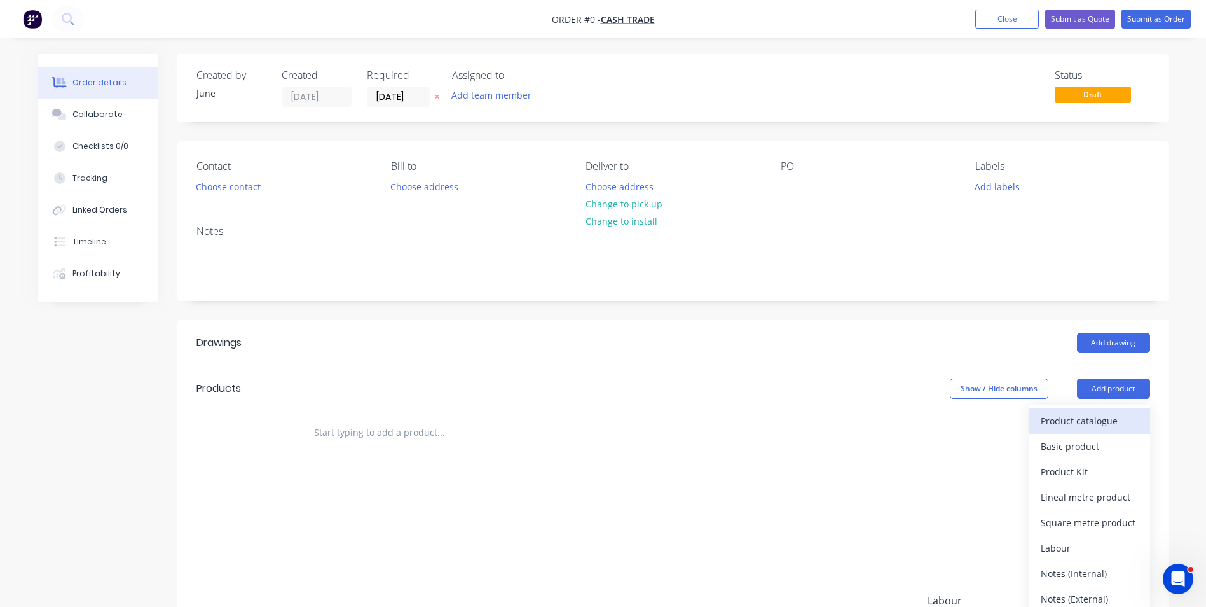
click at [1087, 428] on div "Product catalogue" at bounding box center [1090, 420] width 98 height 18
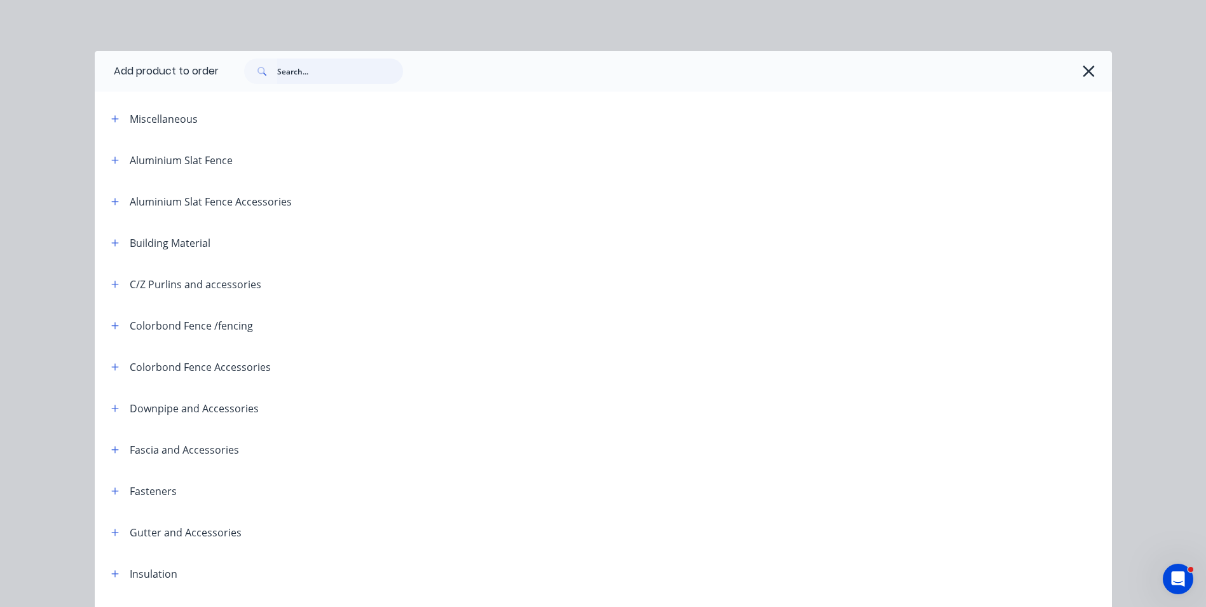
click at [318, 78] on input "text" at bounding box center [340, 70] width 126 height 25
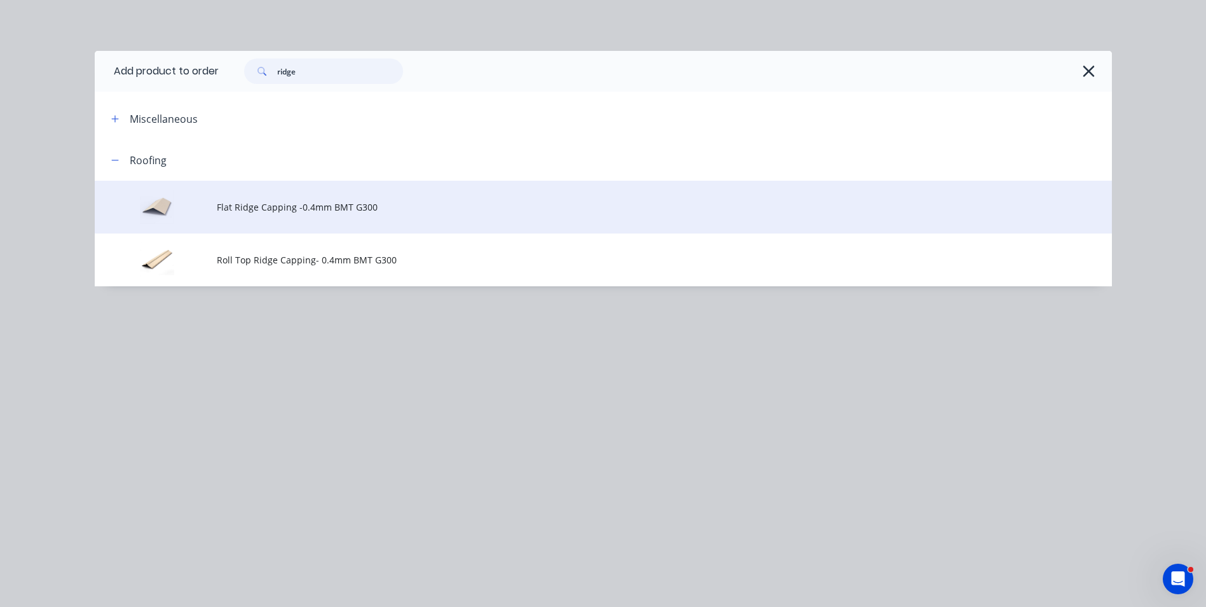
type input "ridge"
click at [284, 219] on td "Flat Ridge Capping -0.4mm BMT G300" at bounding box center [664, 207] width 895 height 53
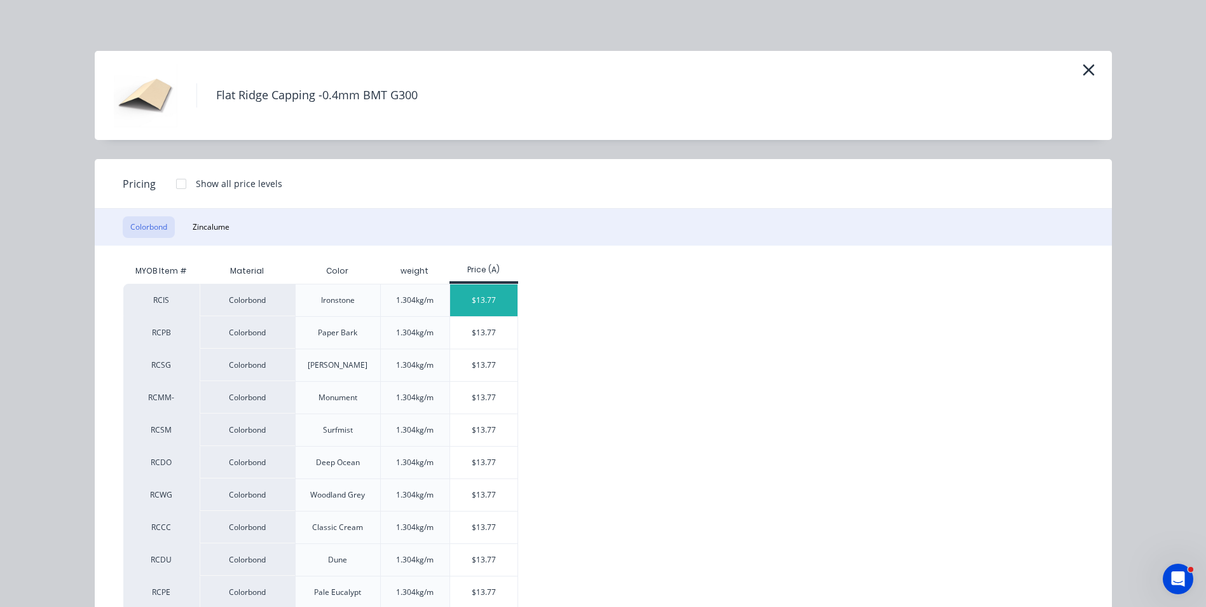
click at [471, 296] on div "$13.77" at bounding box center [484, 300] width 68 height 32
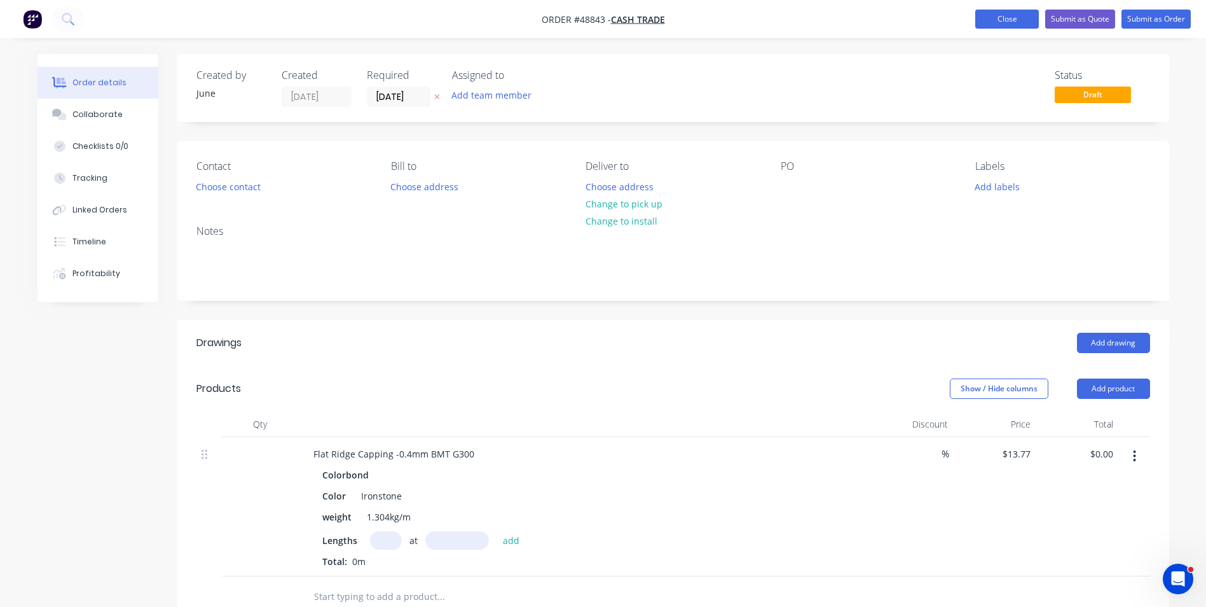
click at [1005, 25] on button "Close" at bounding box center [1007, 19] width 64 height 19
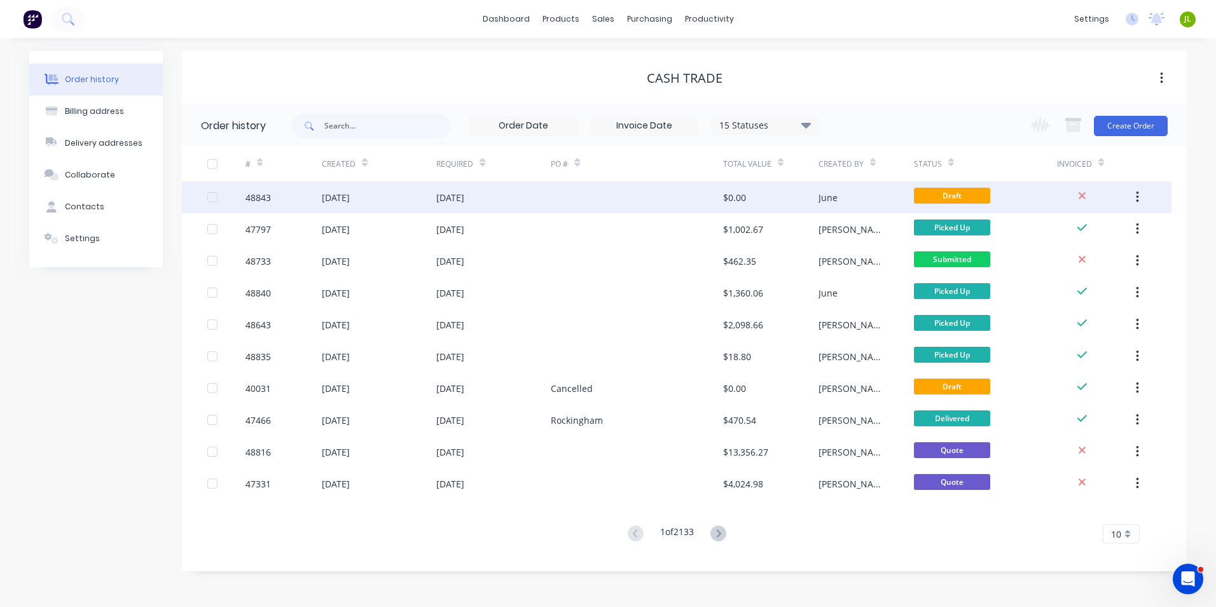
click at [1129, 193] on button "button" at bounding box center [1137, 197] width 30 height 23
click at [1136, 196] on icon "button" at bounding box center [1137, 197] width 3 height 14
click at [1126, 221] on button "Archive" at bounding box center [1091, 230] width 121 height 25
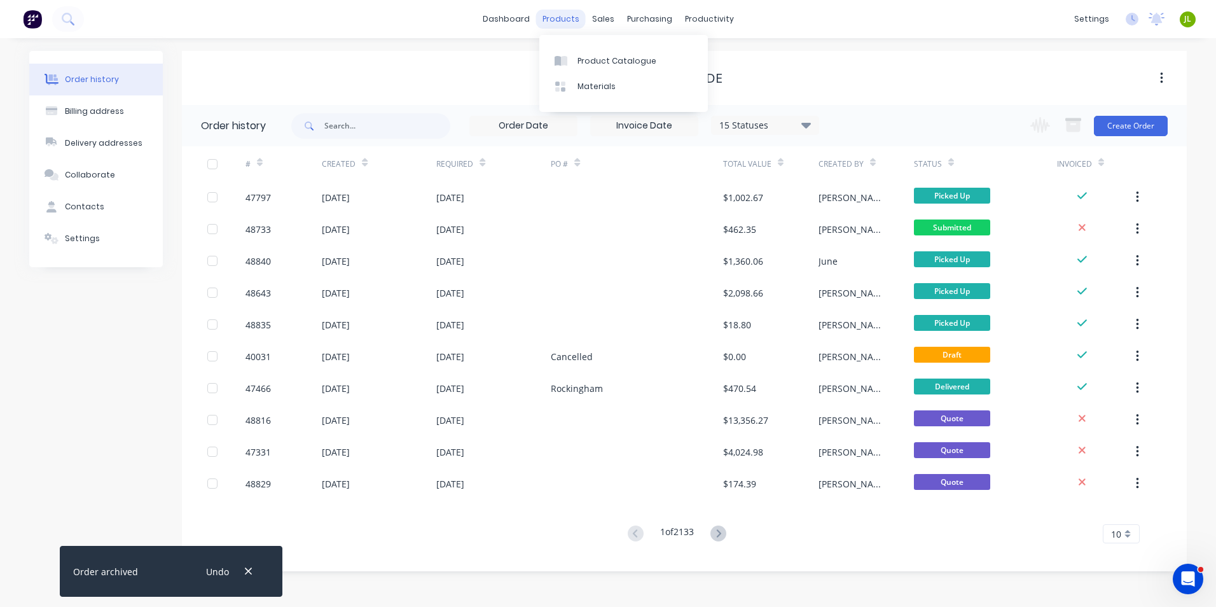
click at [549, 20] on div "products" at bounding box center [561, 19] width 50 height 19
click at [612, 19] on div "sales" at bounding box center [603, 19] width 35 height 19
click at [632, 64] on div "Sales Orders" at bounding box center [650, 60] width 52 height 11
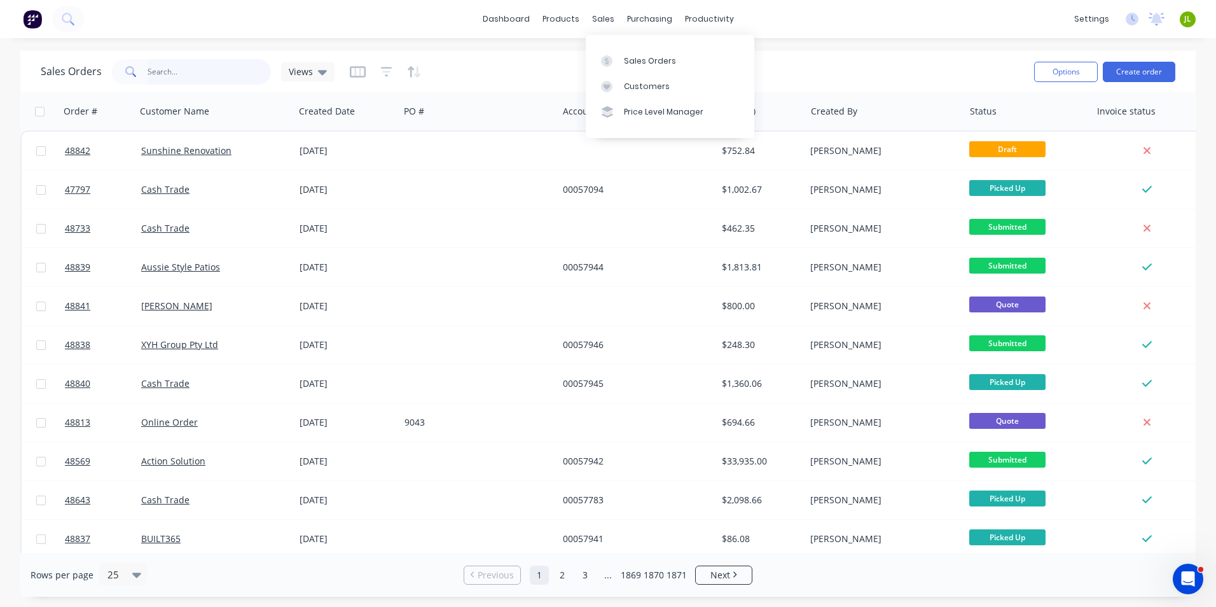
click at [216, 71] on input "text" at bounding box center [210, 71] width 124 height 25
click at [619, 85] on div at bounding box center [610, 86] width 19 height 11
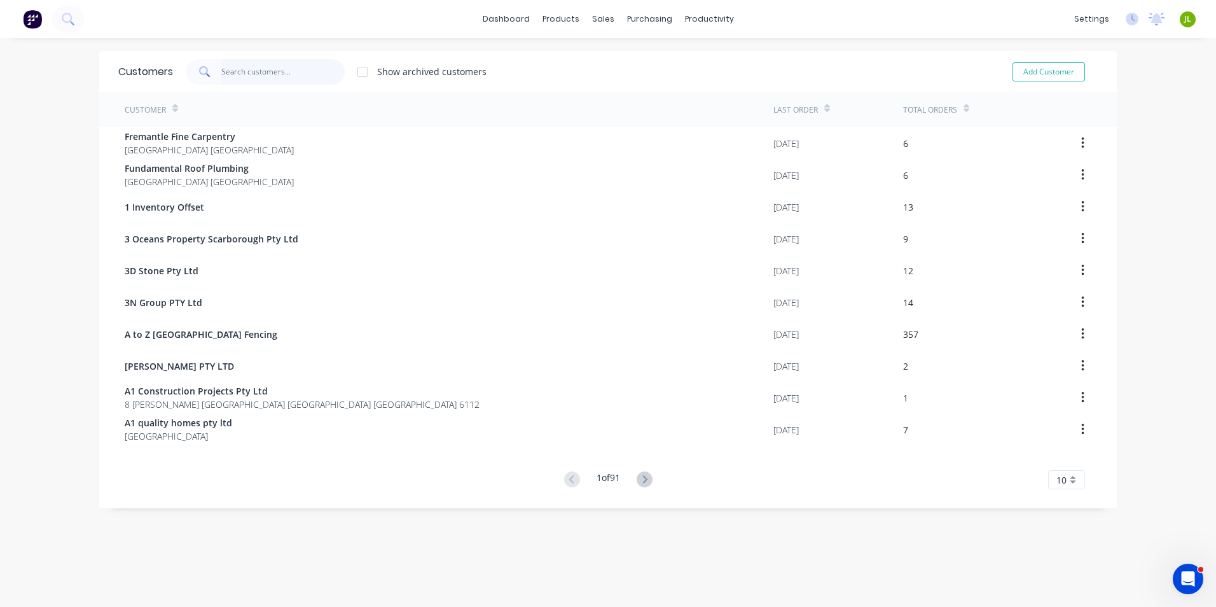
drag, startPoint x: 273, startPoint y: 69, endPoint x: 287, endPoint y: 82, distance: 18.9
click at [273, 69] on input "text" at bounding box center [283, 71] width 124 height 25
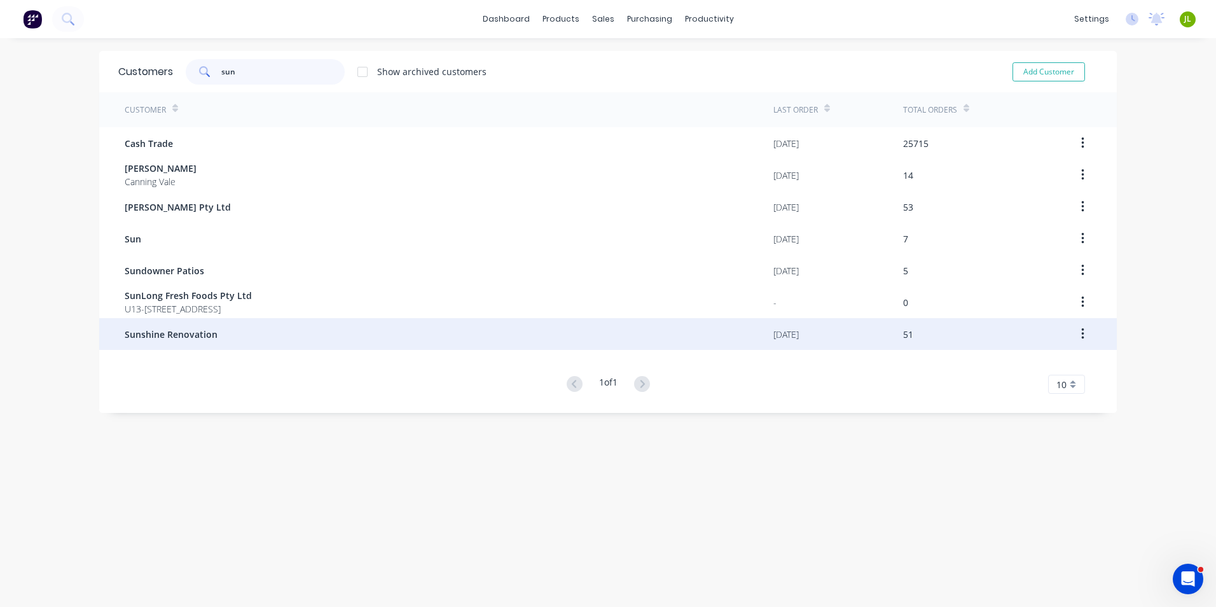
type input "sun"
click at [270, 337] on div "Sunshine Renovation" at bounding box center [449, 334] width 649 height 32
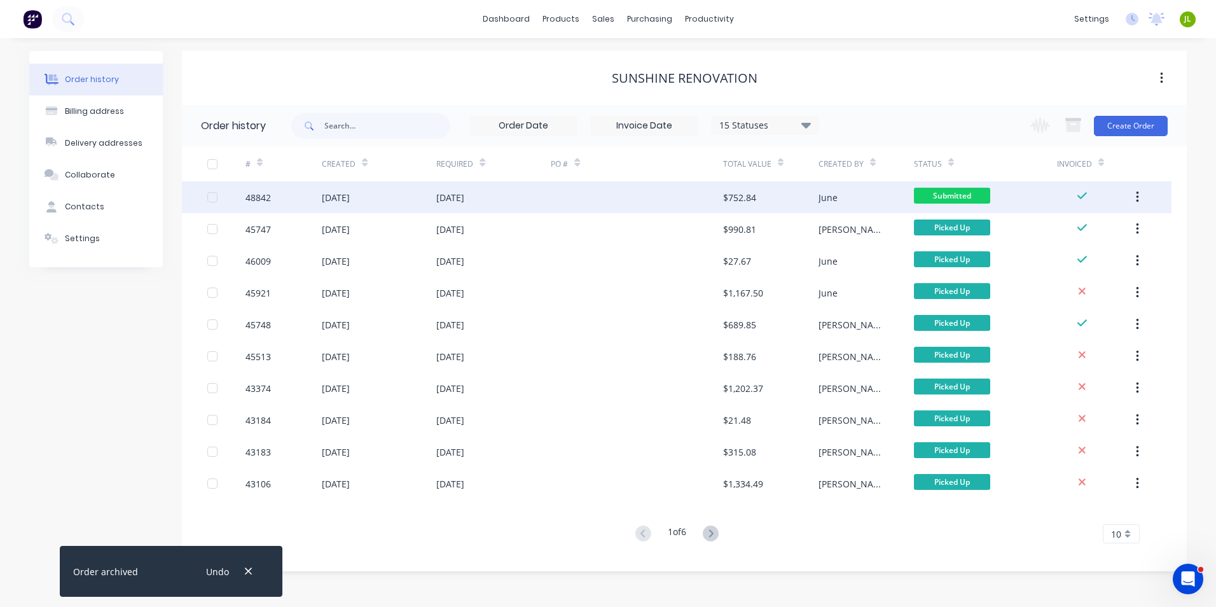
click at [623, 196] on div at bounding box center [637, 197] width 172 height 32
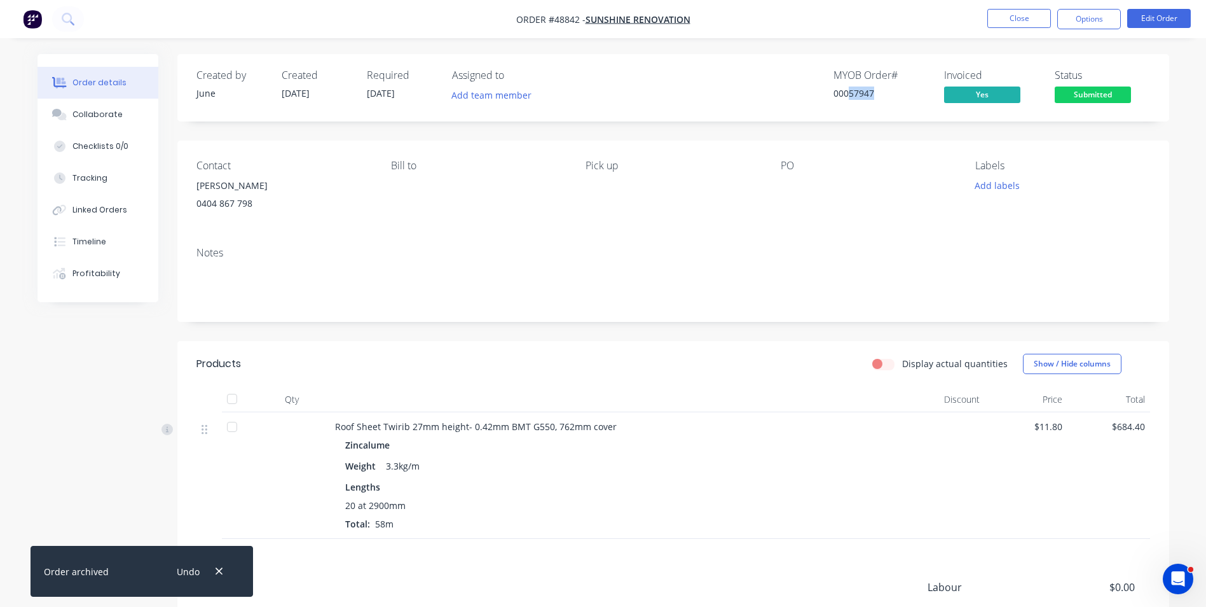
drag, startPoint x: 875, startPoint y: 95, endPoint x: 848, endPoint y: 100, distance: 27.3
click at [848, 100] on div "MYOB Order # 00057947" at bounding box center [881, 87] width 95 height 37
copy div "57947"
click at [747, 242] on div "Notes" at bounding box center [673, 279] width 992 height 85
click at [1006, 18] on button "Close" at bounding box center [1019, 18] width 64 height 19
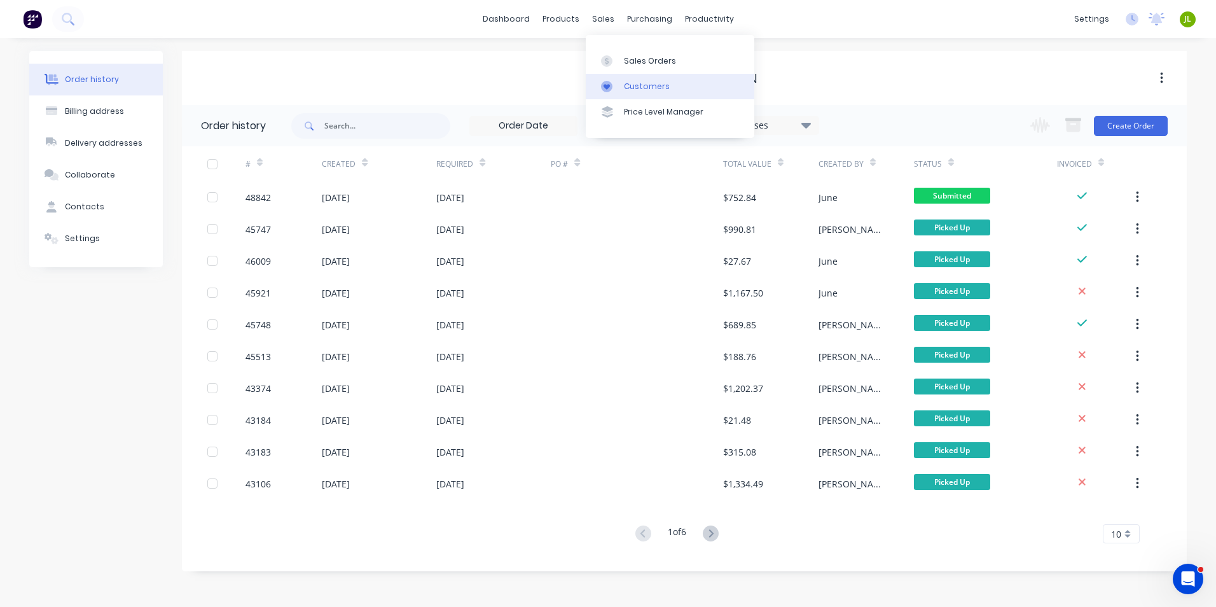
click at [610, 83] on icon at bounding box center [606, 86] width 11 height 11
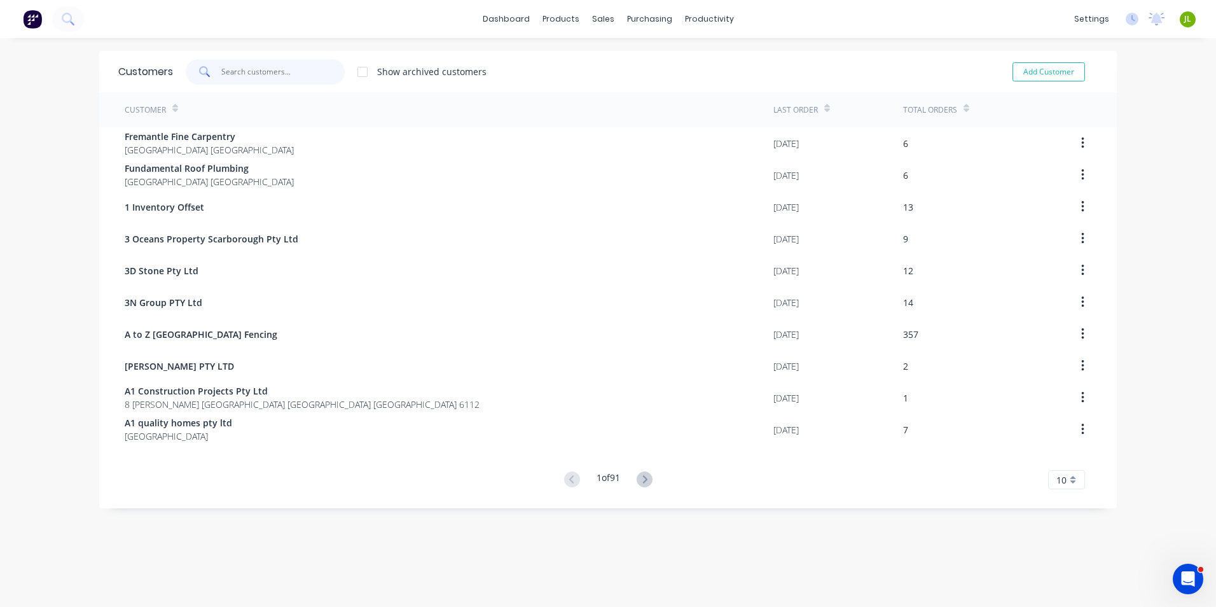
click at [311, 81] on input "text" at bounding box center [283, 71] width 124 height 25
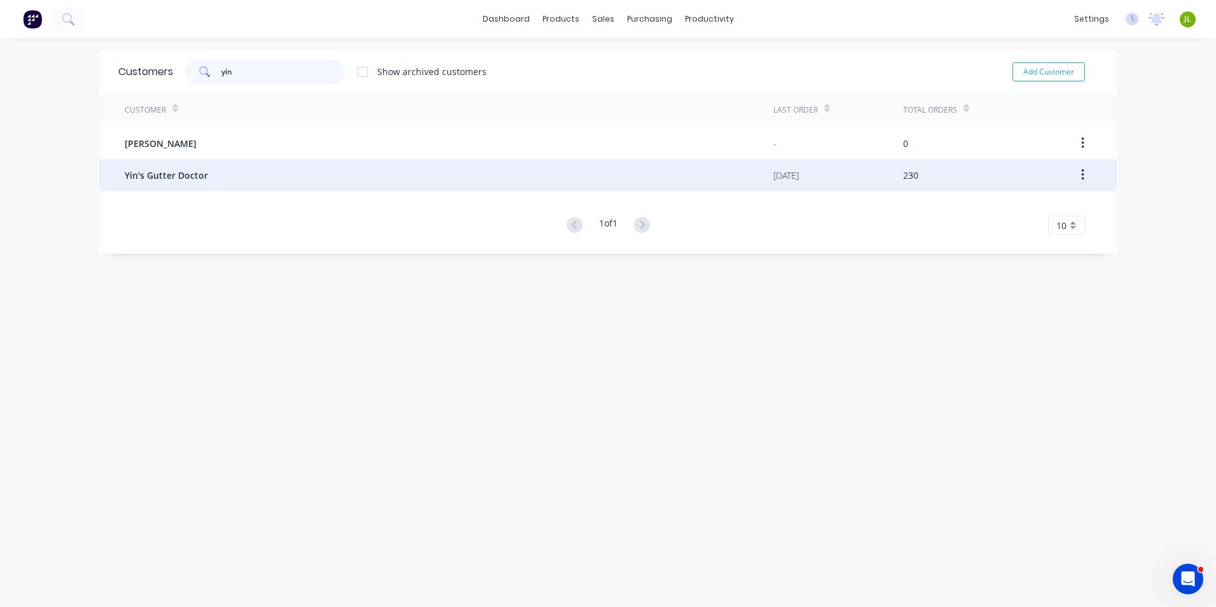
type input "yin"
click at [262, 190] on div "Yin's Gutter Doctor" at bounding box center [449, 175] width 649 height 32
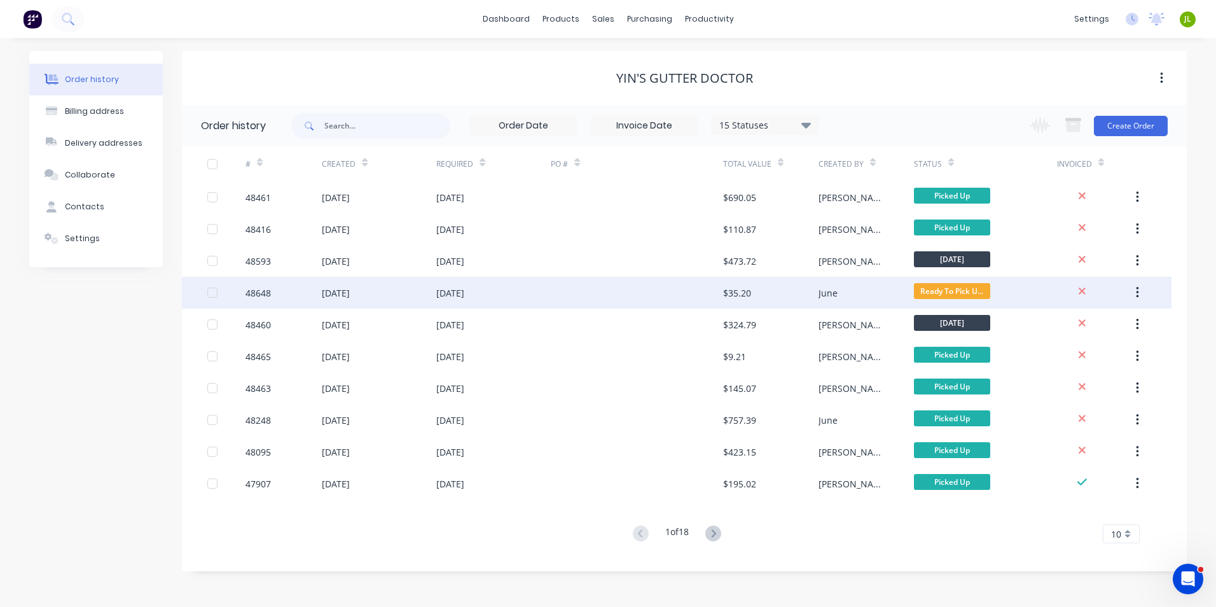
click at [607, 295] on div at bounding box center [637, 293] width 172 height 32
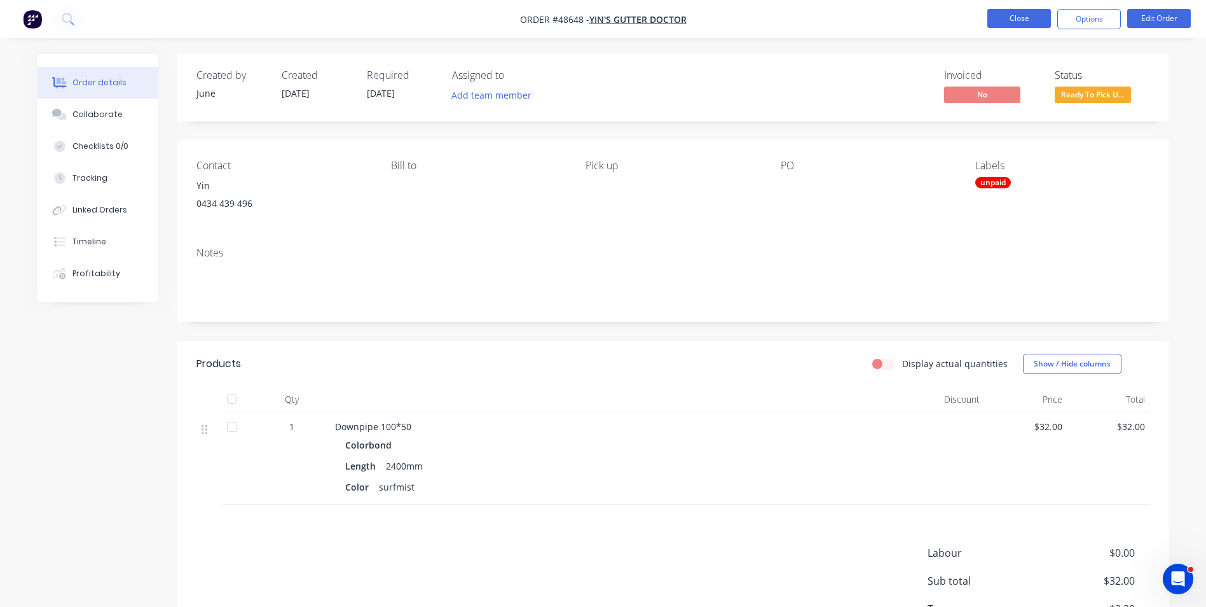
click at [1003, 12] on button "Close" at bounding box center [1019, 18] width 64 height 19
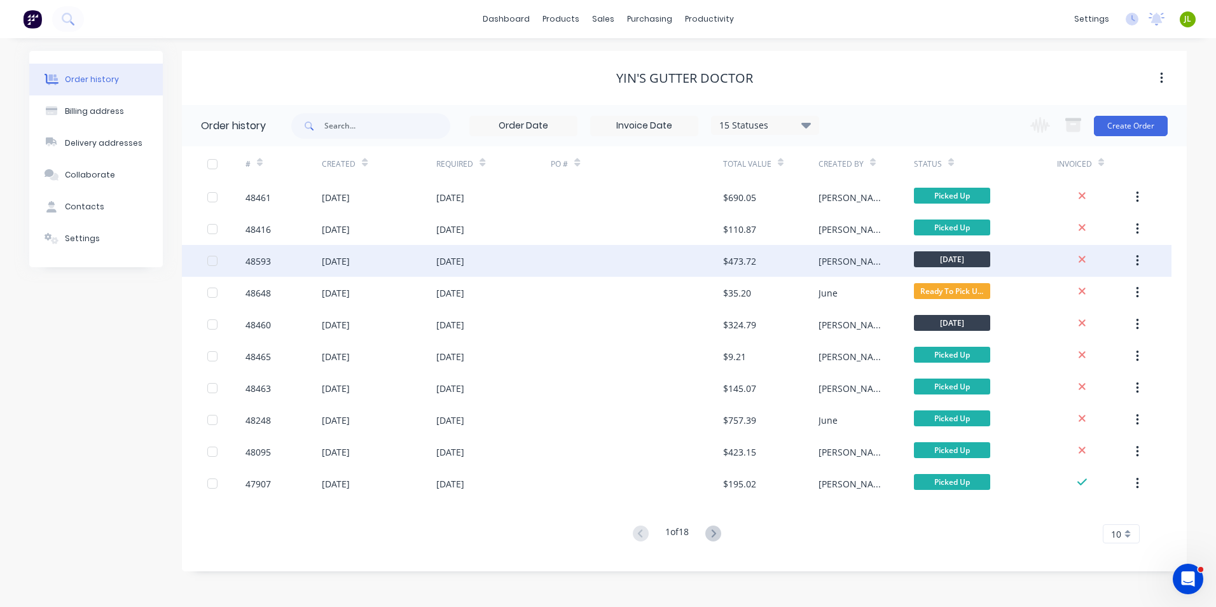
click at [596, 268] on div at bounding box center [637, 261] width 172 height 32
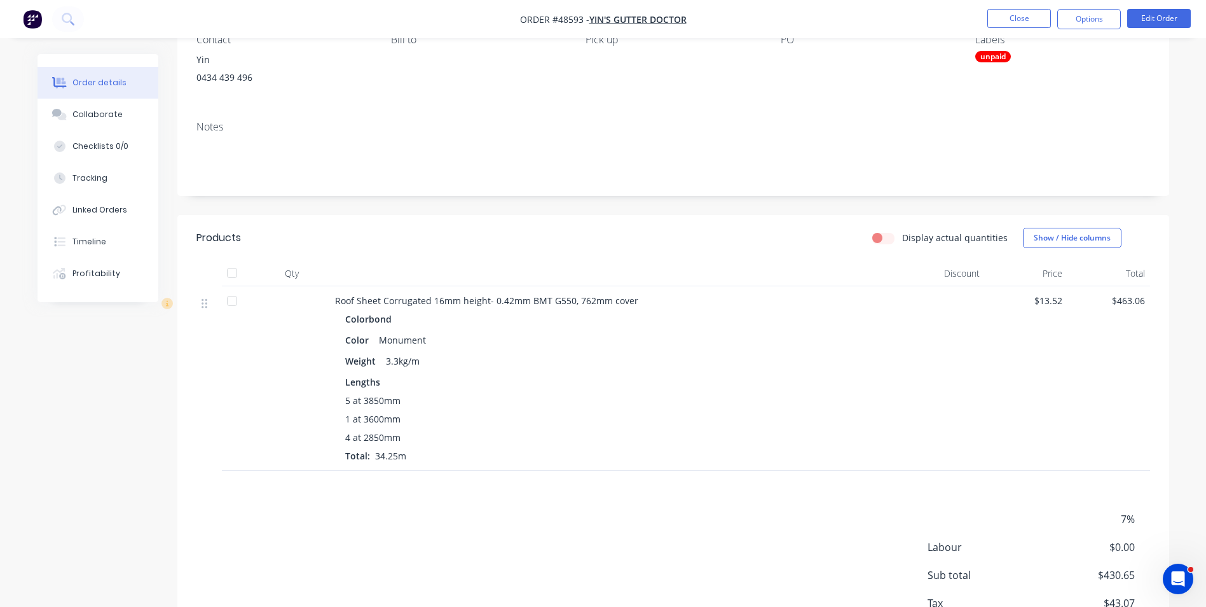
scroll to position [127, 0]
click at [106, 185] on button "Tracking" at bounding box center [98, 178] width 121 height 32
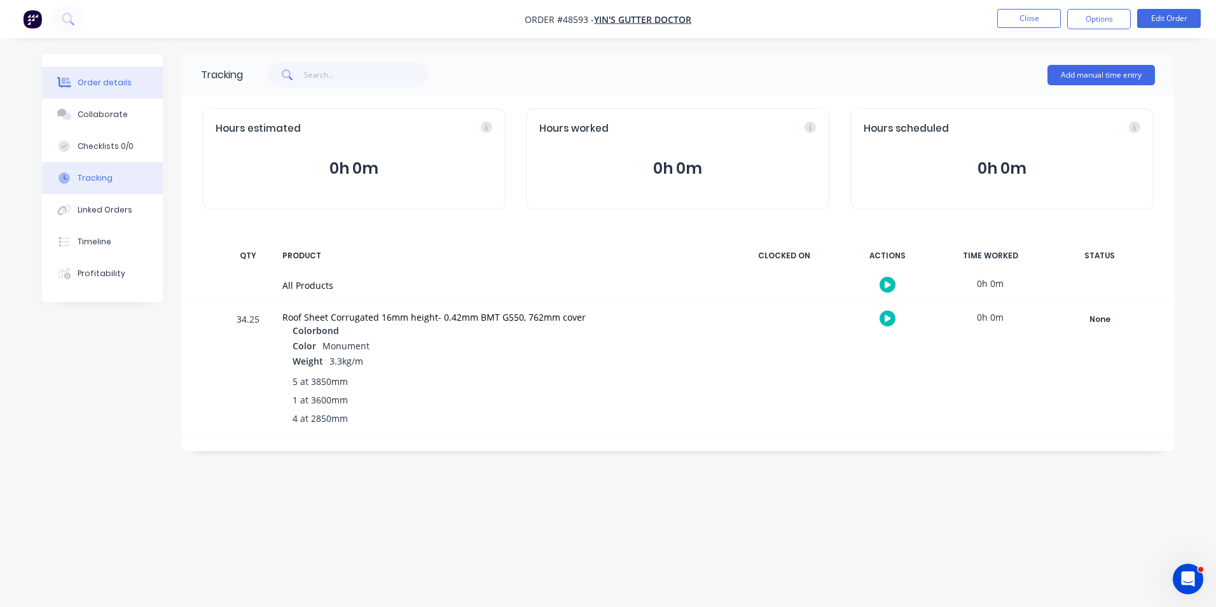
click at [99, 82] on div "Order details" at bounding box center [105, 82] width 54 height 11
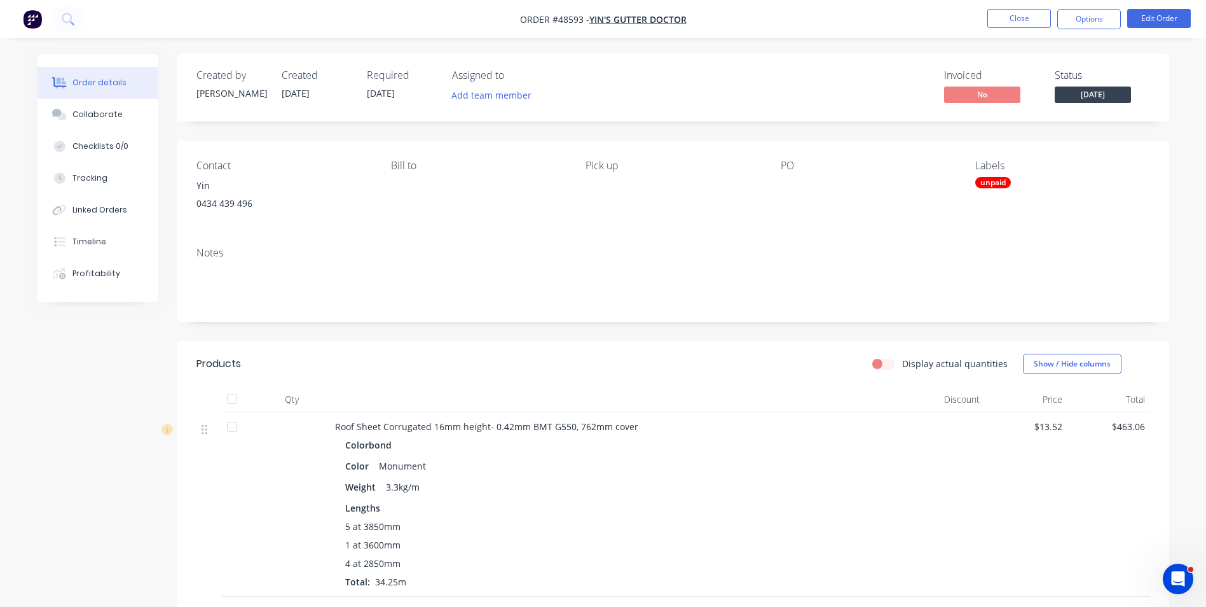
click at [996, 177] on div "unpaid" at bounding box center [993, 182] width 36 height 11
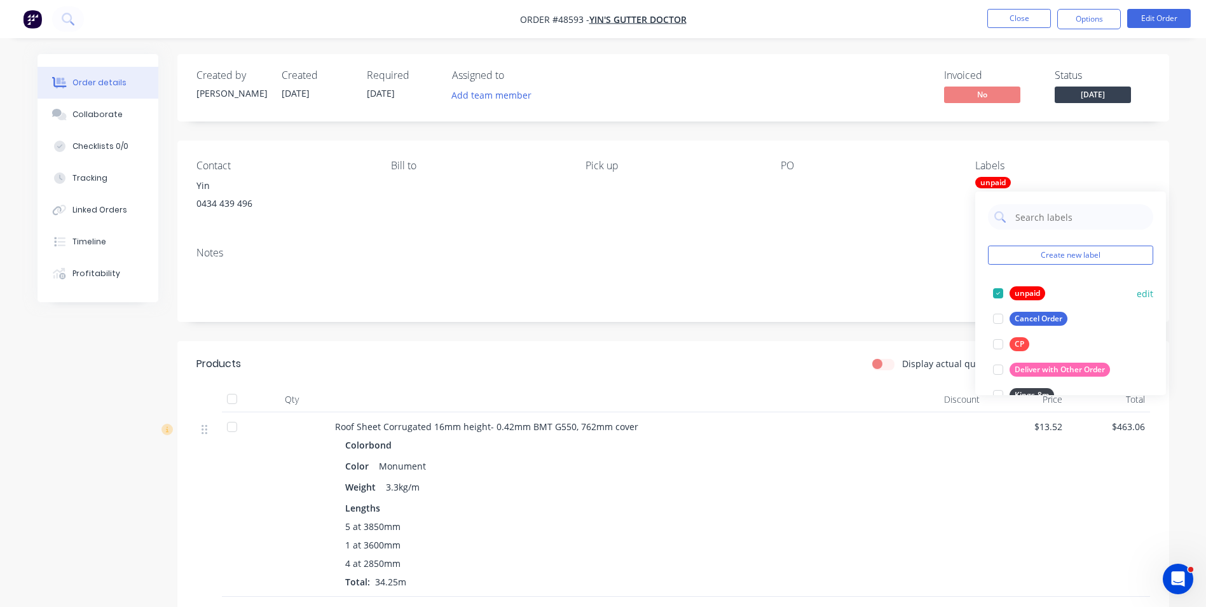
click at [998, 291] on div at bounding box center [998, 292] width 25 height 25
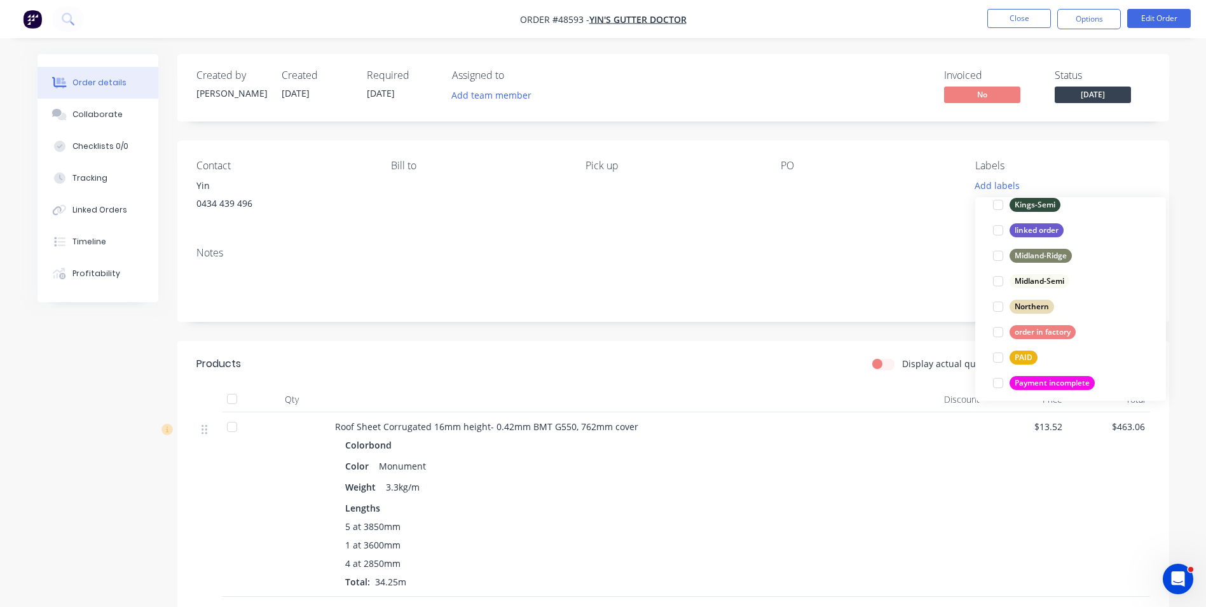
scroll to position [318, 0]
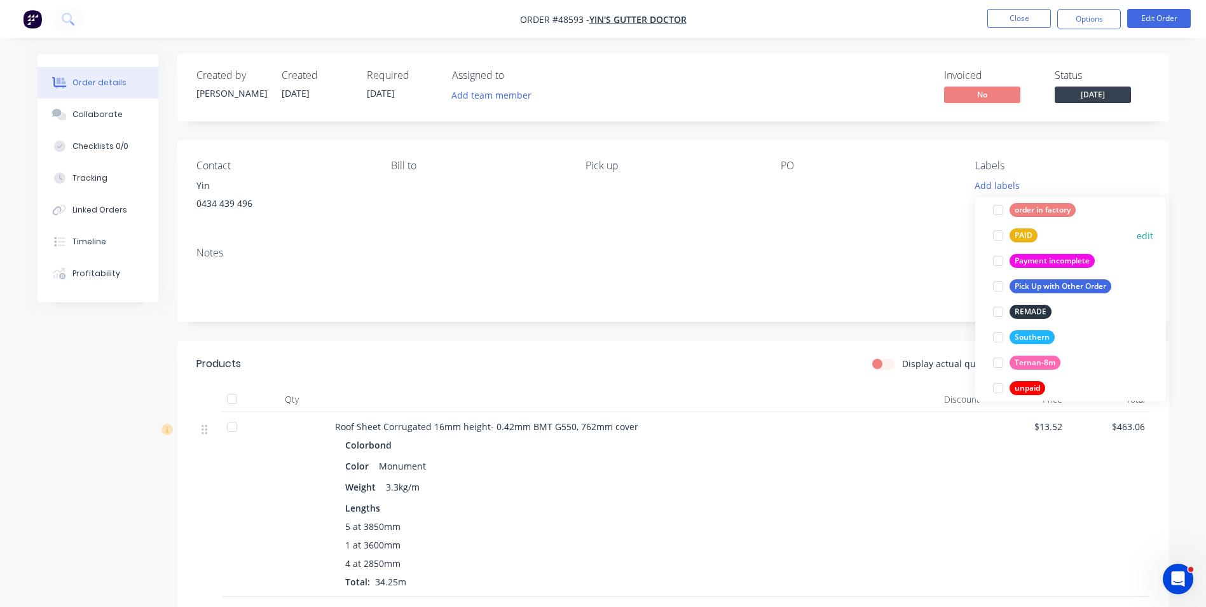
click at [998, 245] on div at bounding box center [998, 235] width 25 height 25
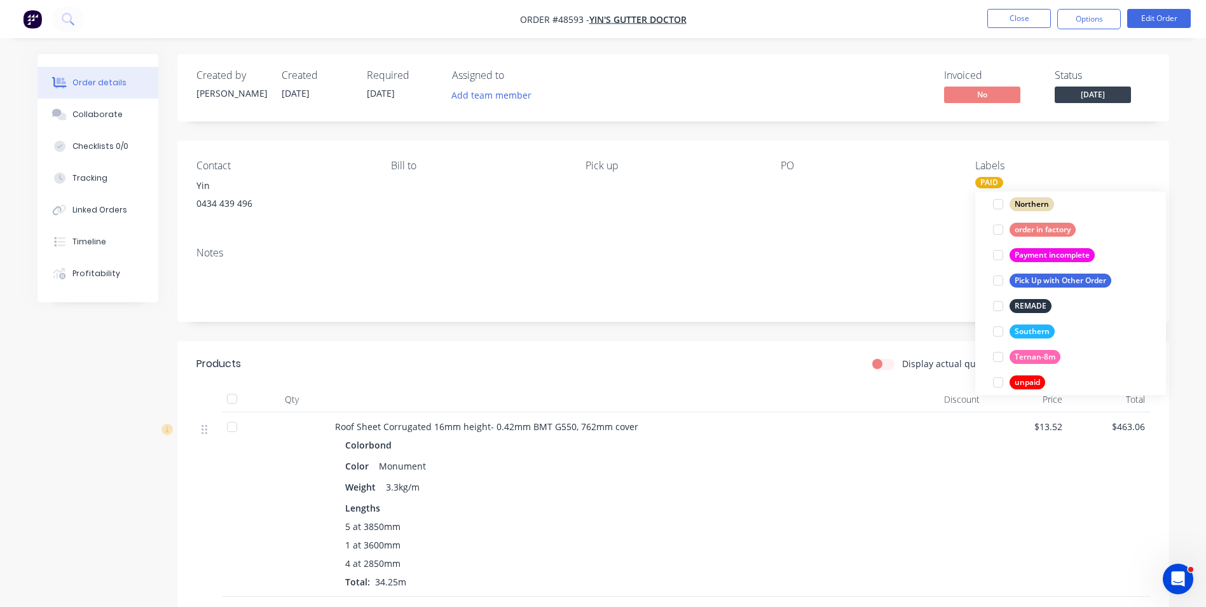
scroll to position [64, 0]
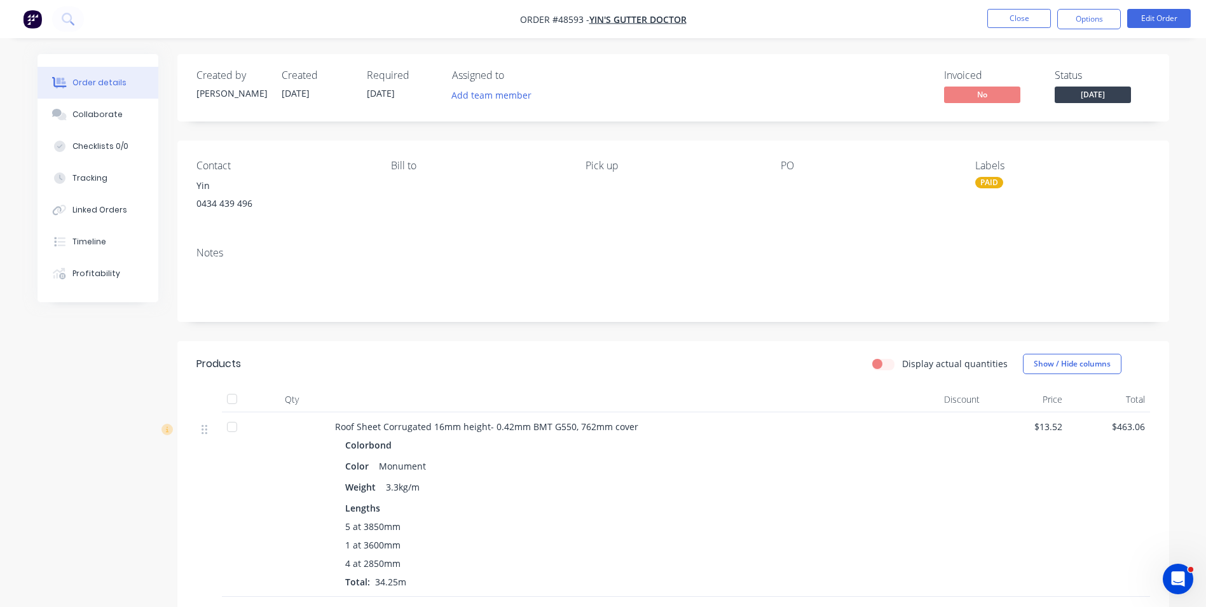
click at [815, 194] on div at bounding box center [860, 186] width 159 height 18
click at [1099, 91] on span "[DATE]" at bounding box center [1093, 94] width 76 height 16
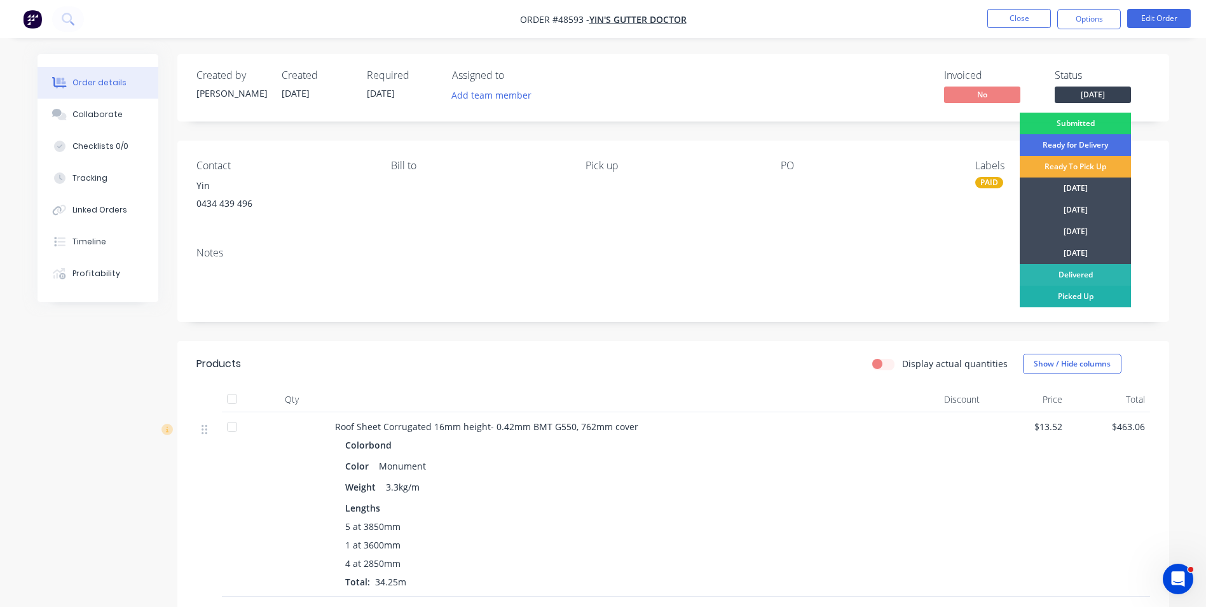
click at [1090, 291] on div "Picked Up" at bounding box center [1075, 296] width 111 height 22
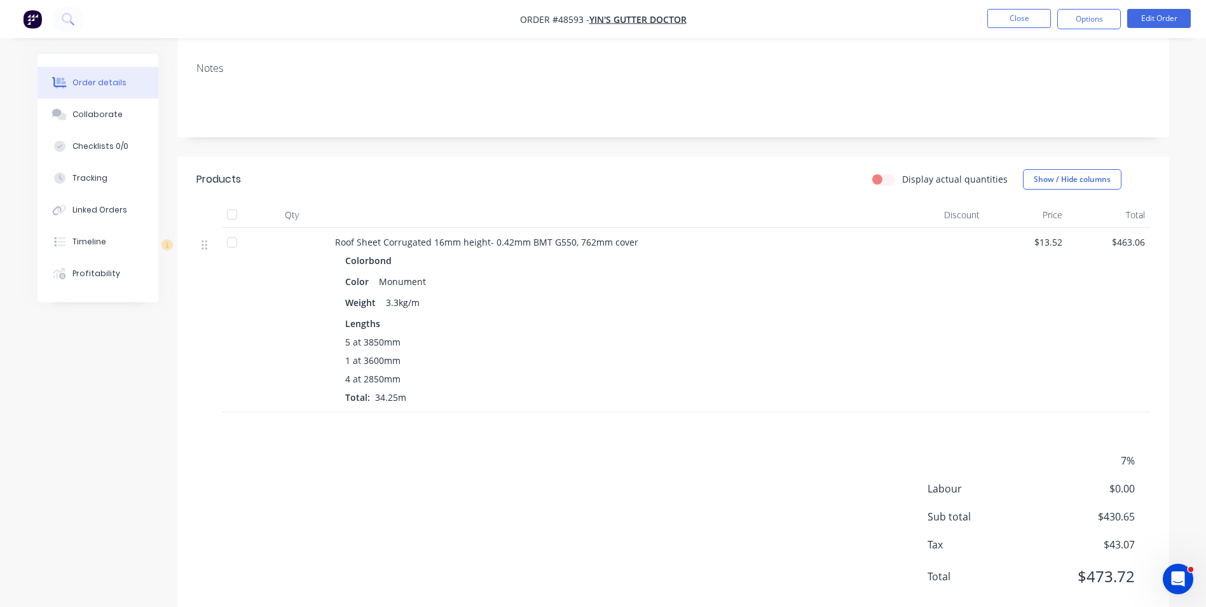
scroll to position [191, 0]
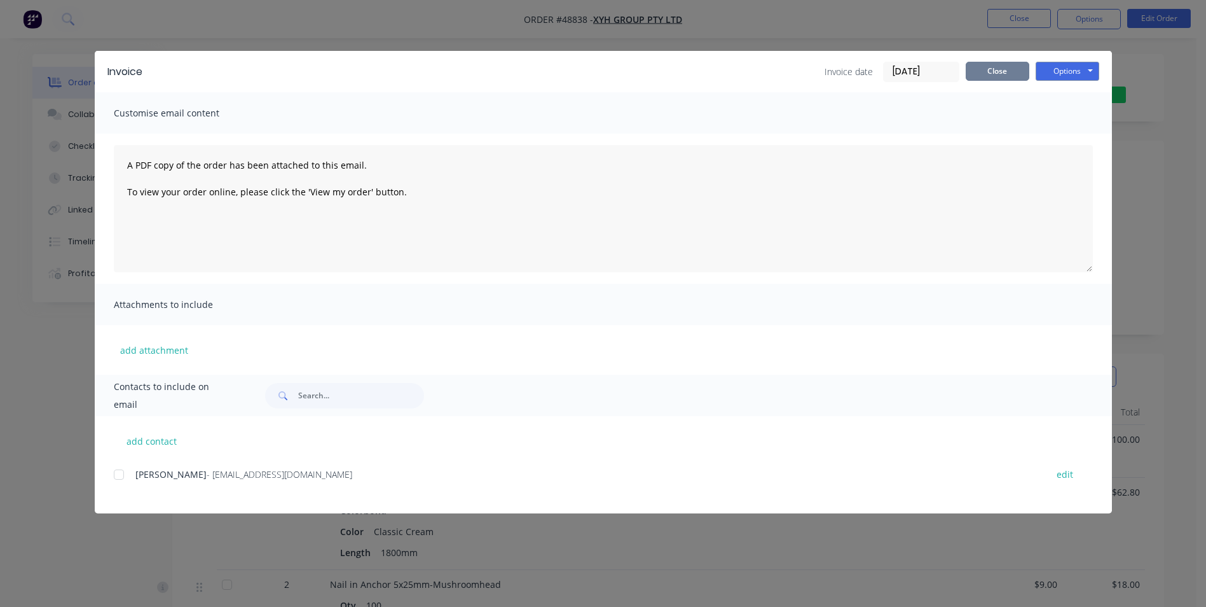
click at [996, 78] on button "Close" at bounding box center [998, 71] width 64 height 19
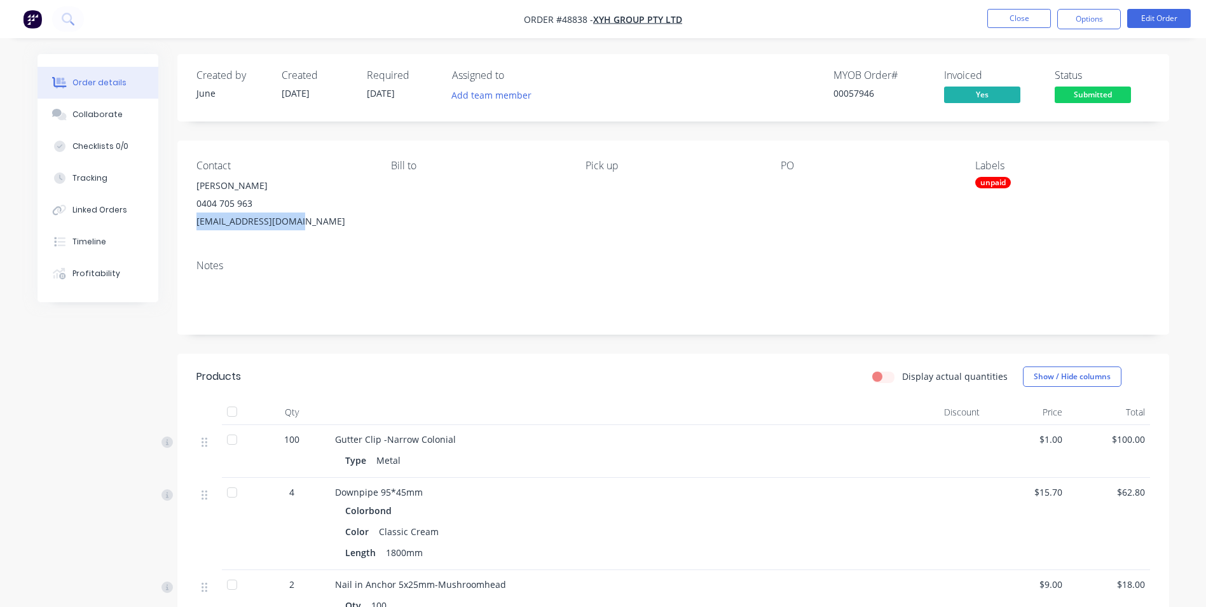
drag, startPoint x: 303, startPoint y: 223, endPoint x: 193, endPoint y: 222, distance: 109.4
click at [193, 222] on div "Contact [PERSON_NAME] [PHONE_NUMBER] [EMAIL_ADDRESS][DOMAIN_NAME] [PERSON_NAME]…" at bounding box center [673, 195] width 992 height 109
copy div "[EMAIL_ADDRESS][DOMAIN_NAME]"
click at [432, 264] on div "Notes" at bounding box center [673, 265] width 954 height 12
click at [1104, 24] on button "Options" at bounding box center [1089, 19] width 64 height 20
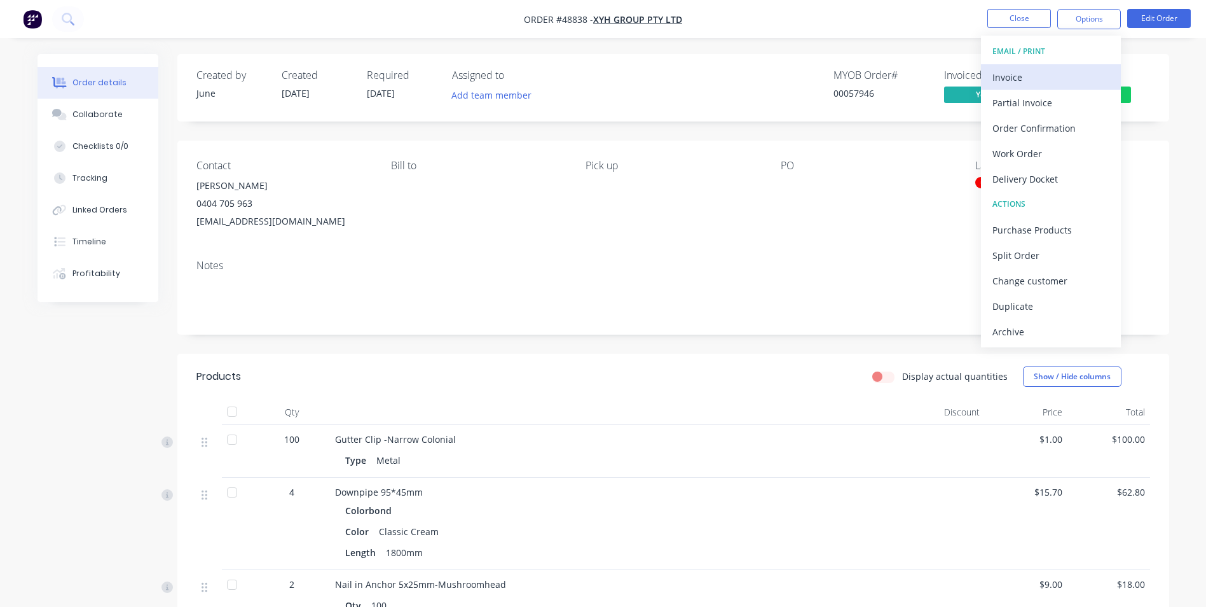
click at [1072, 79] on div "Invoice" at bounding box center [1051, 77] width 117 height 18
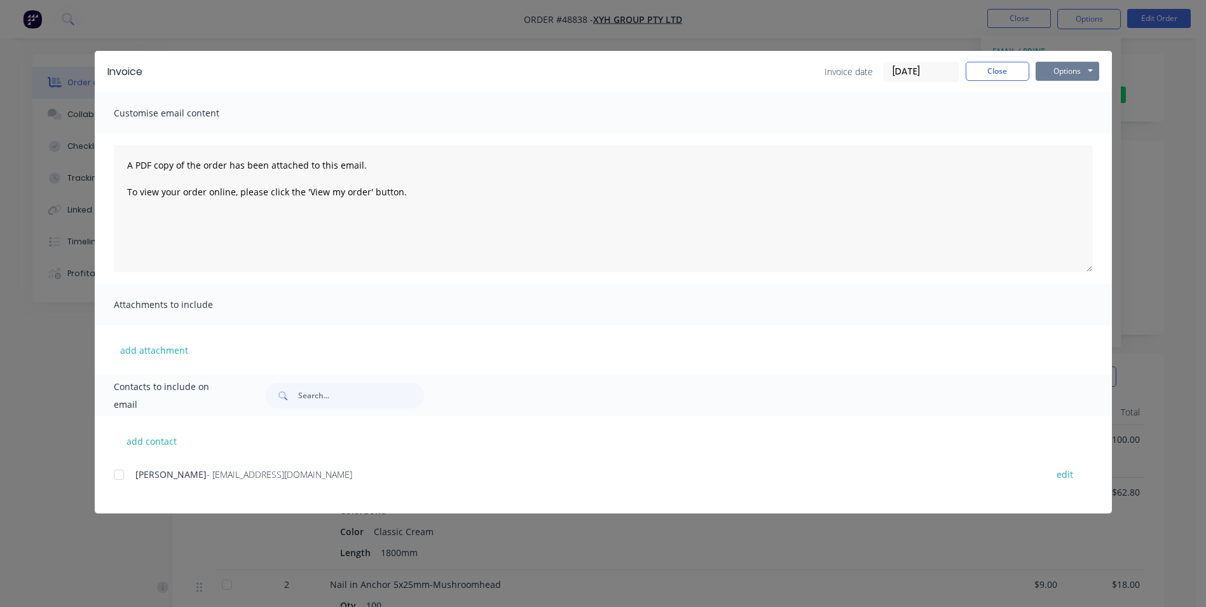
click at [1066, 67] on button "Options" at bounding box center [1068, 71] width 64 height 19
click at [1057, 117] on button "Print" at bounding box center [1076, 114] width 81 height 21
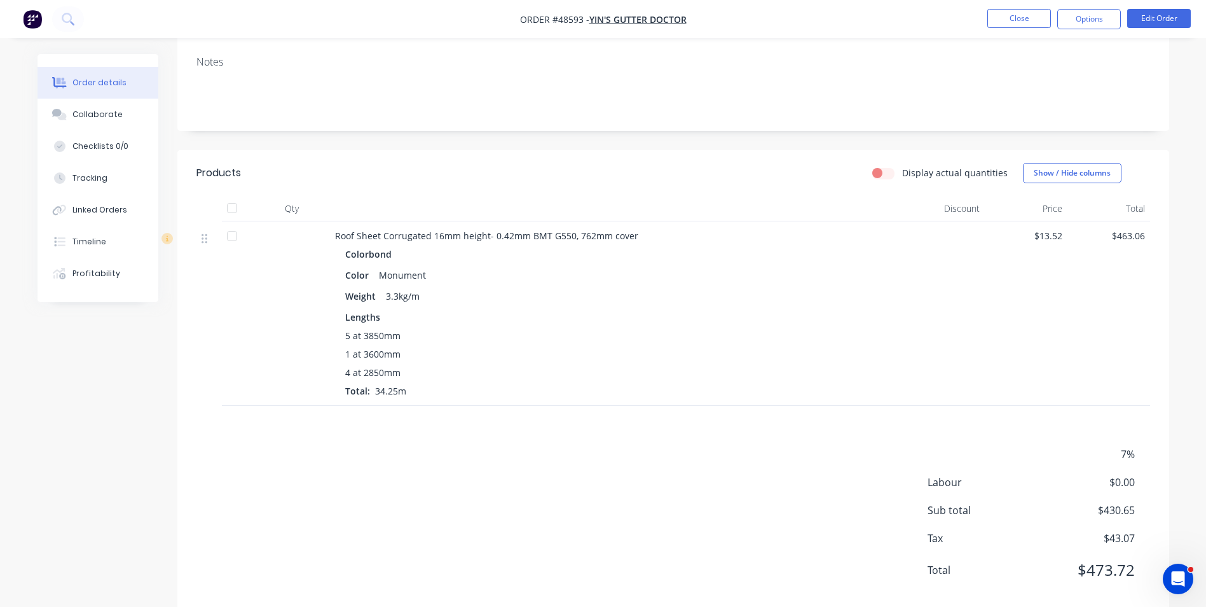
click at [722, 352] on div "1 at 3600mm" at bounding box center [616, 353] width 542 height 13
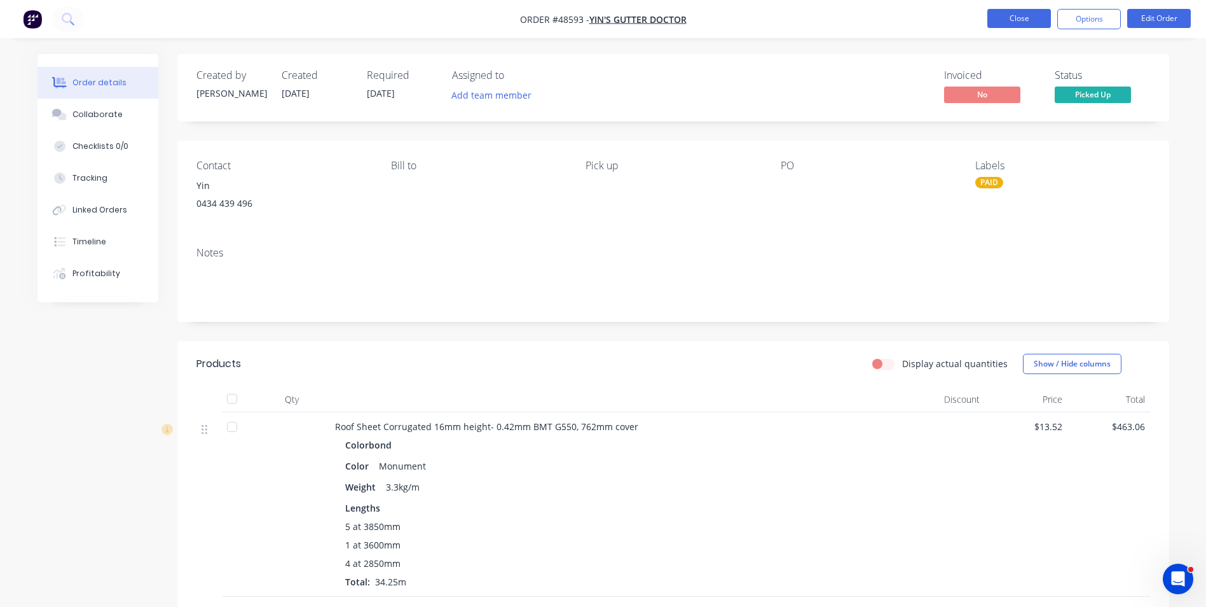
click at [1020, 22] on button "Close" at bounding box center [1019, 18] width 64 height 19
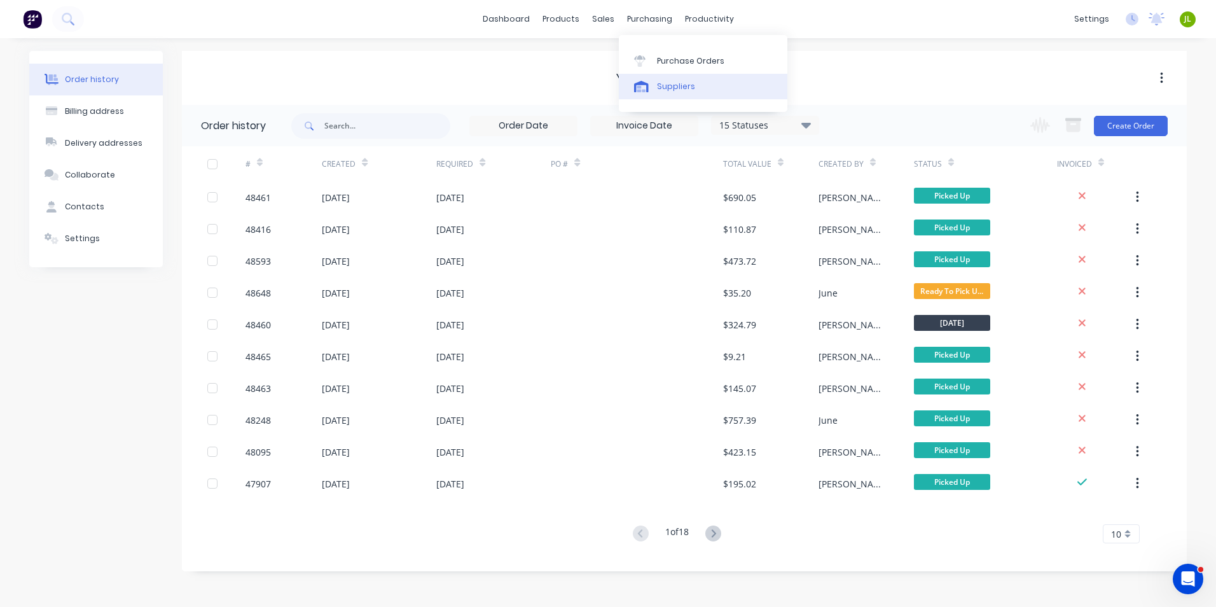
click at [665, 92] on div "Suppliers" at bounding box center [676, 86] width 38 height 11
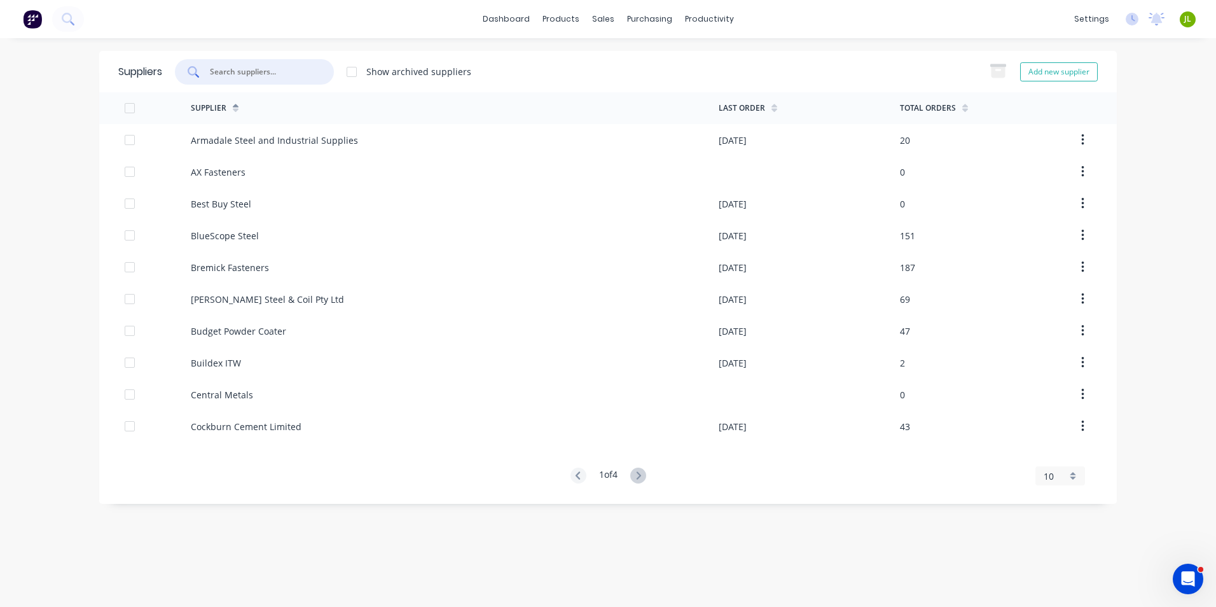
click at [267, 71] on input "text" at bounding box center [262, 71] width 106 height 13
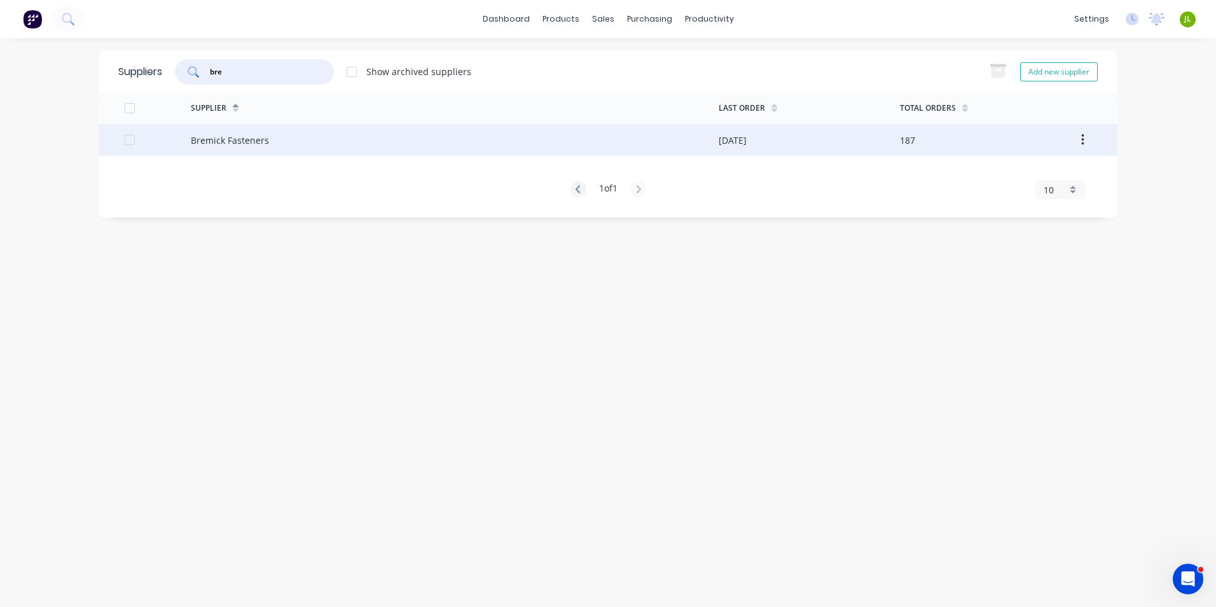
type input "bre"
click at [249, 139] on div "Bremick Fasteners" at bounding box center [230, 140] width 78 height 13
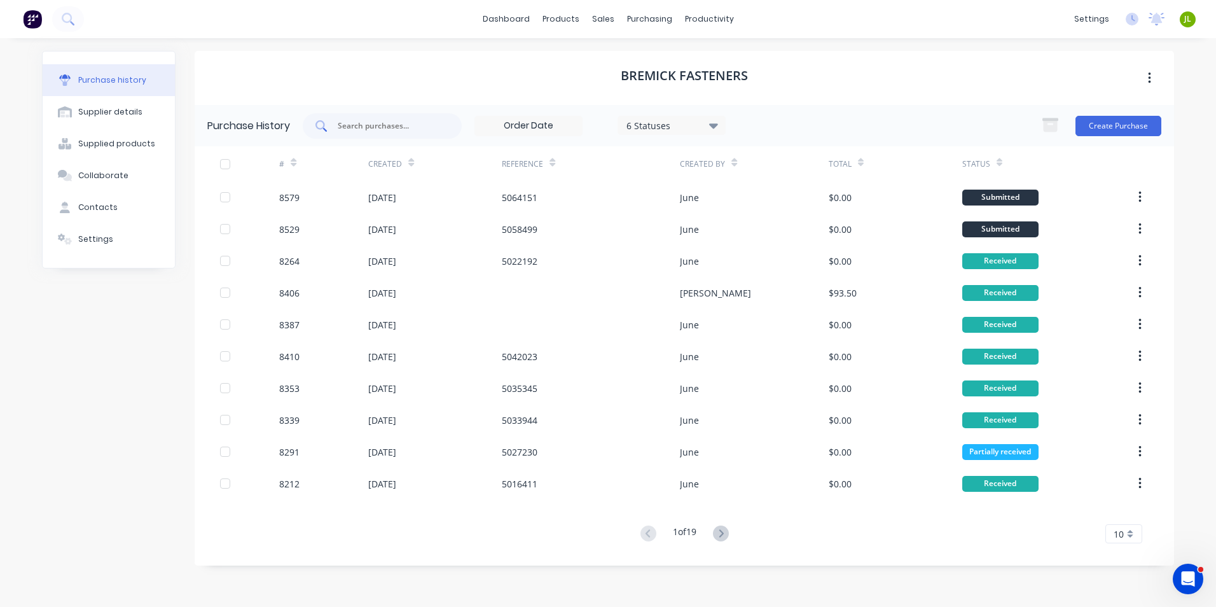
click at [448, 124] on div at bounding box center [382, 125] width 159 height 25
type input "8264"
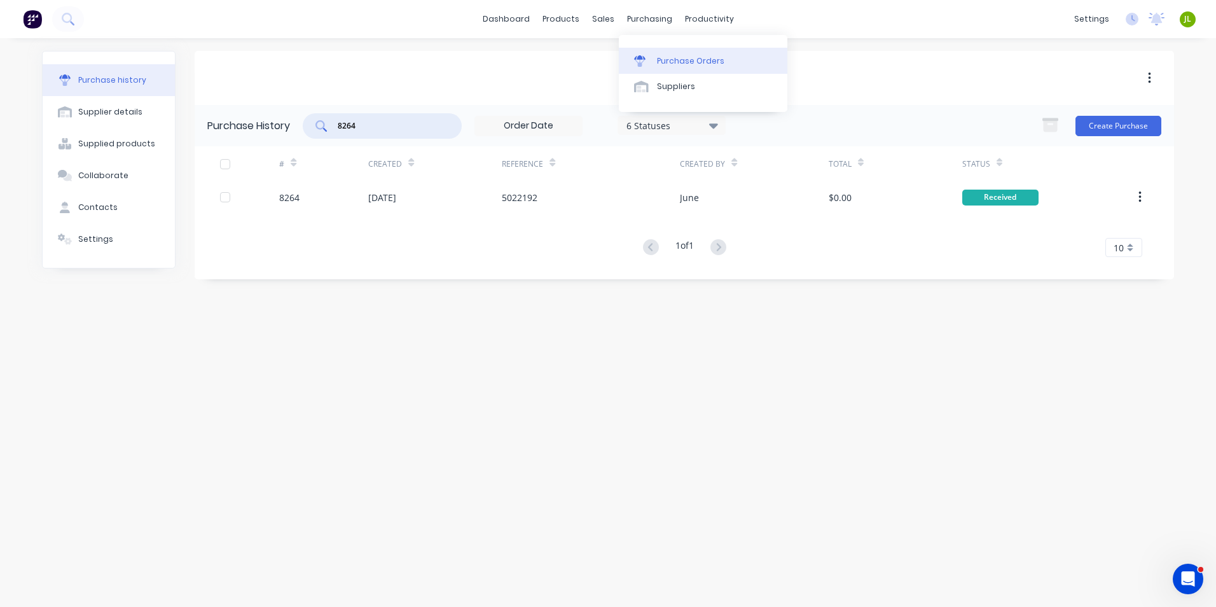
click at [656, 56] on link "Purchase Orders" at bounding box center [703, 60] width 168 height 25
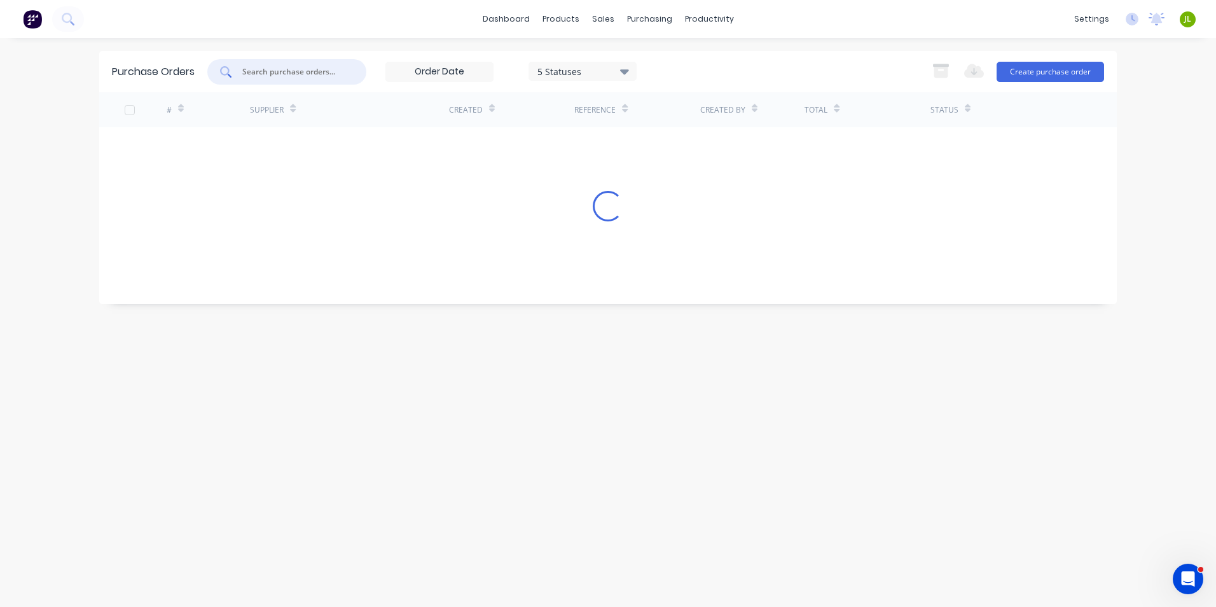
click at [306, 74] on input "text" at bounding box center [294, 71] width 106 height 13
drag, startPoint x: 304, startPoint y: 72, endPoint x: 134, endPoint y: 50, distance: 171.9
click at [134, 50] on div "dashboard products sales purchasing productivity dashboard products Product Cat…" at bounding box center [608, 303] width 1216 height 607
drag, startPoint x: 282, startPoint y: 78, endPoint x: 181, endPoint y: 67, distance: 102.2
click at [181, 67] on div "Purchase Orders 8035 5 Statuses 5 Statuses Export to Excel (XLSX) Create purcha…" at bounding box center [607, 71] width 1017 height 41
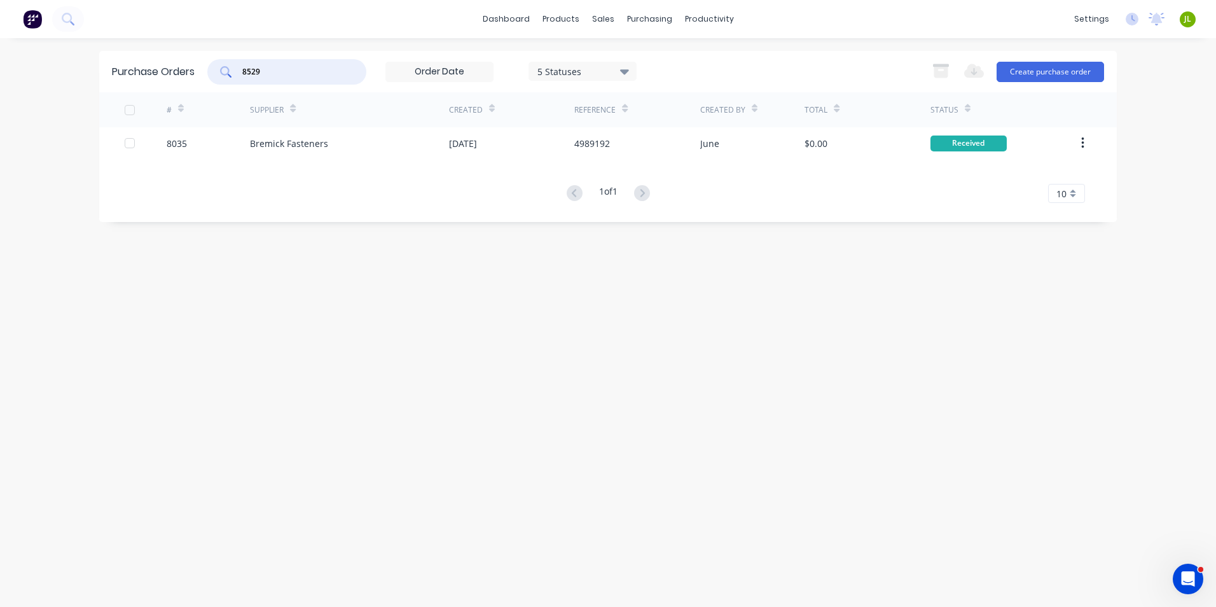
type input "8529"
click at [350, 167] on div "# Supplier Created Reference Created By Total Status 8529 Bremick Fasteners 28 …" at bounding box center [607, 147] width 1017 height 111
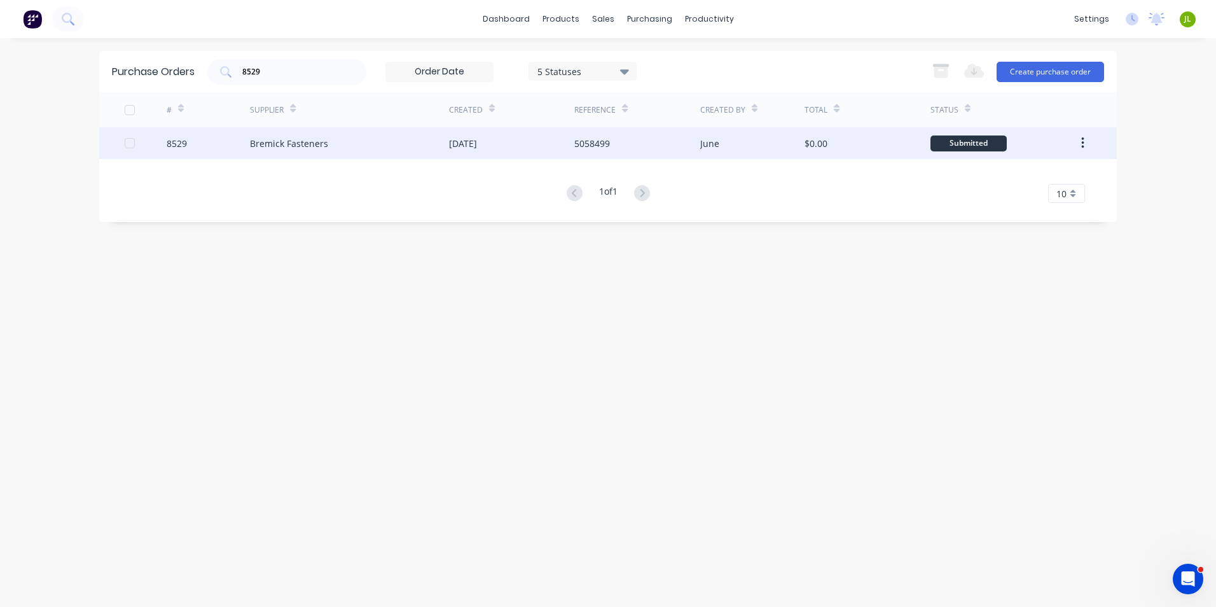
click at [363, 151] on div "Bremick Fasteners" at bounding box center [349, 143] width 199 height 32
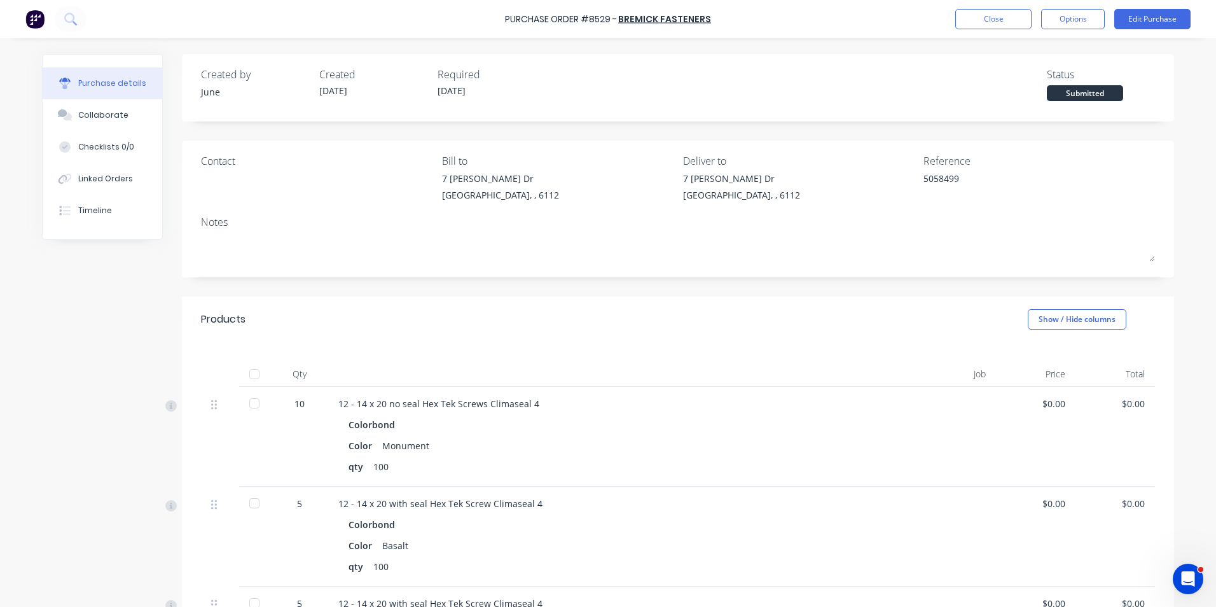
click at [247, 373] on div at bounding box center [254, 373] width 25 height 25
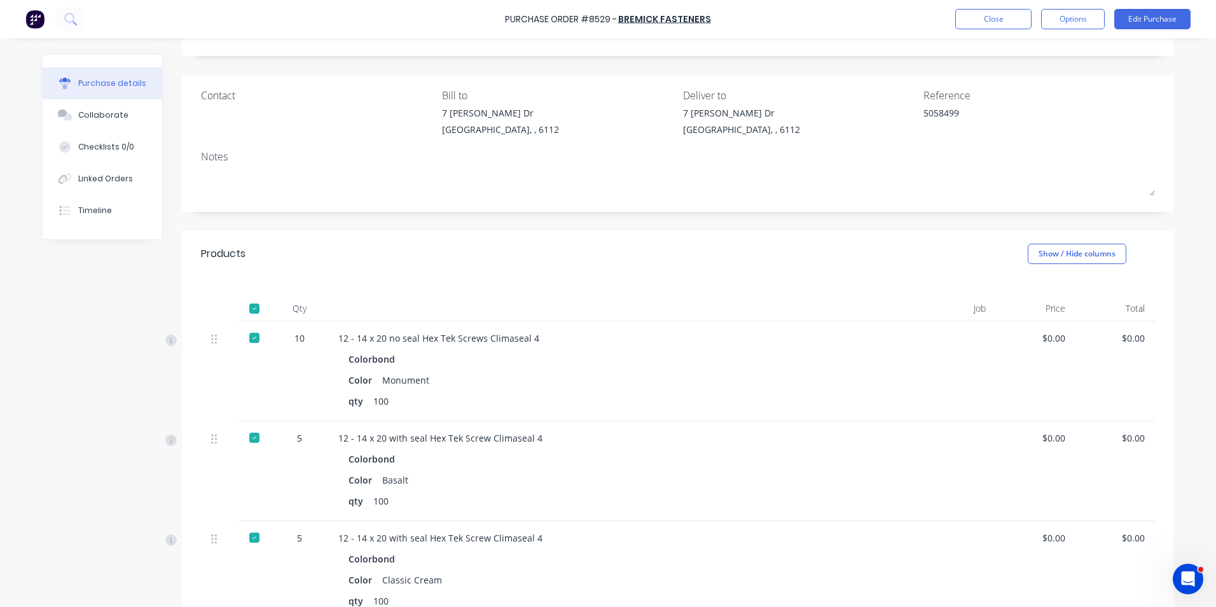
scroll to position [127, 0]
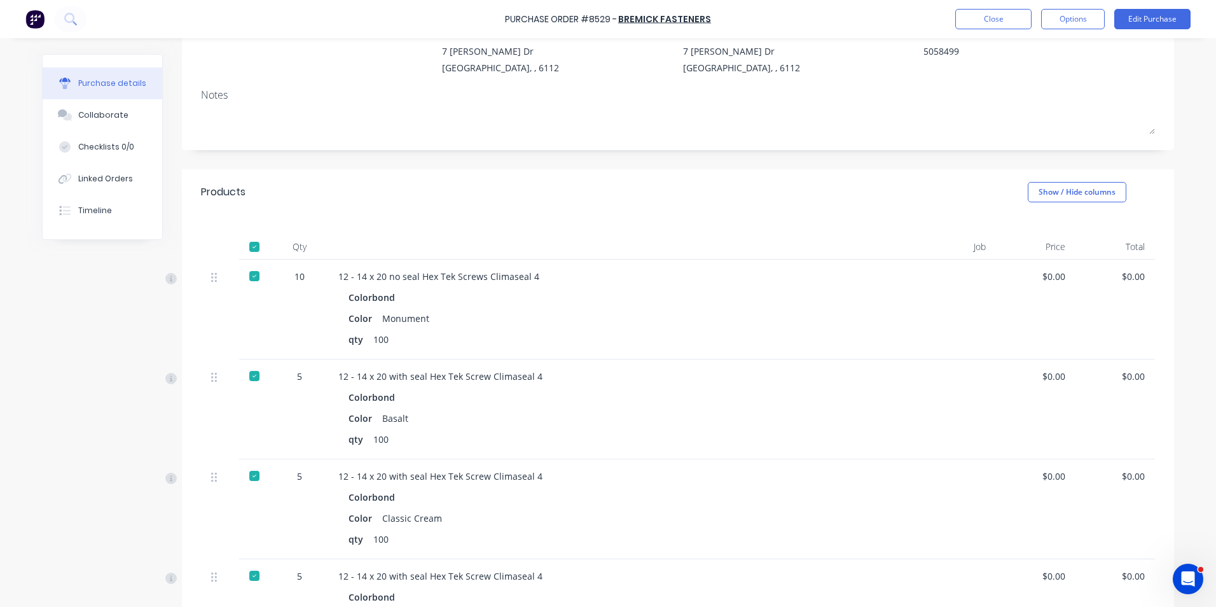
click at [252, 476] on div at bounding box center [254, 475] width 25 height 25
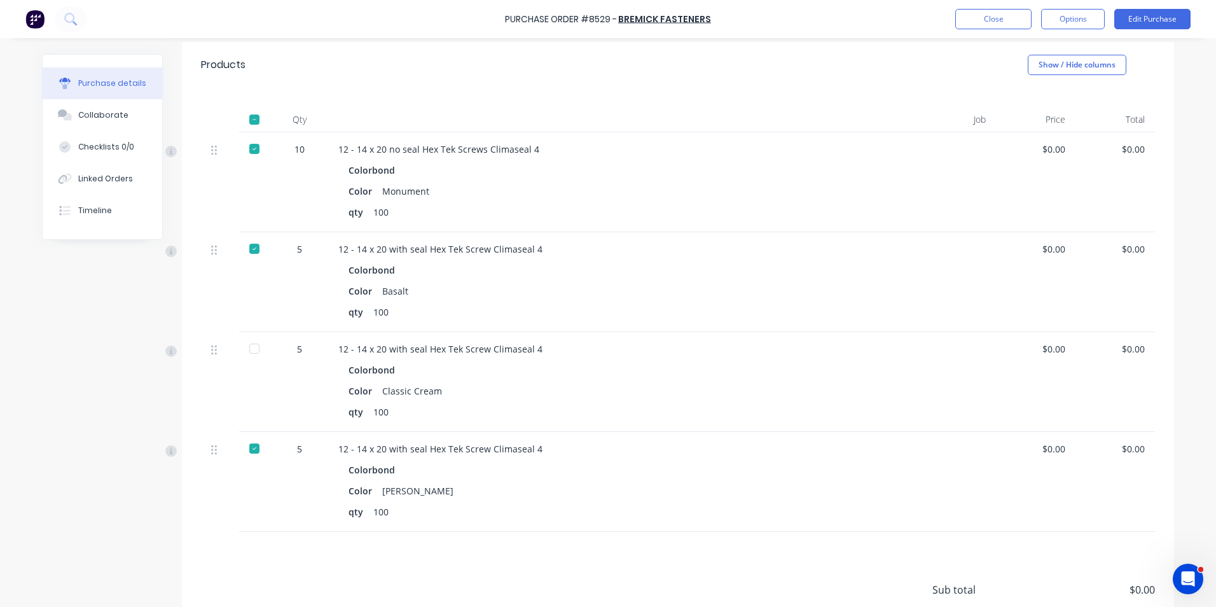
click at [631, 486] on div "Color Shale Grey" at bounding box center [614, 490] width 532 height 18
click at [1076, 10] on button "Options" at bounding box center [1073, 19] width 64 height 20
click at [1178, 20] on button "Edit Purchase" at bounding box center [1152, 19] width 76 height 20
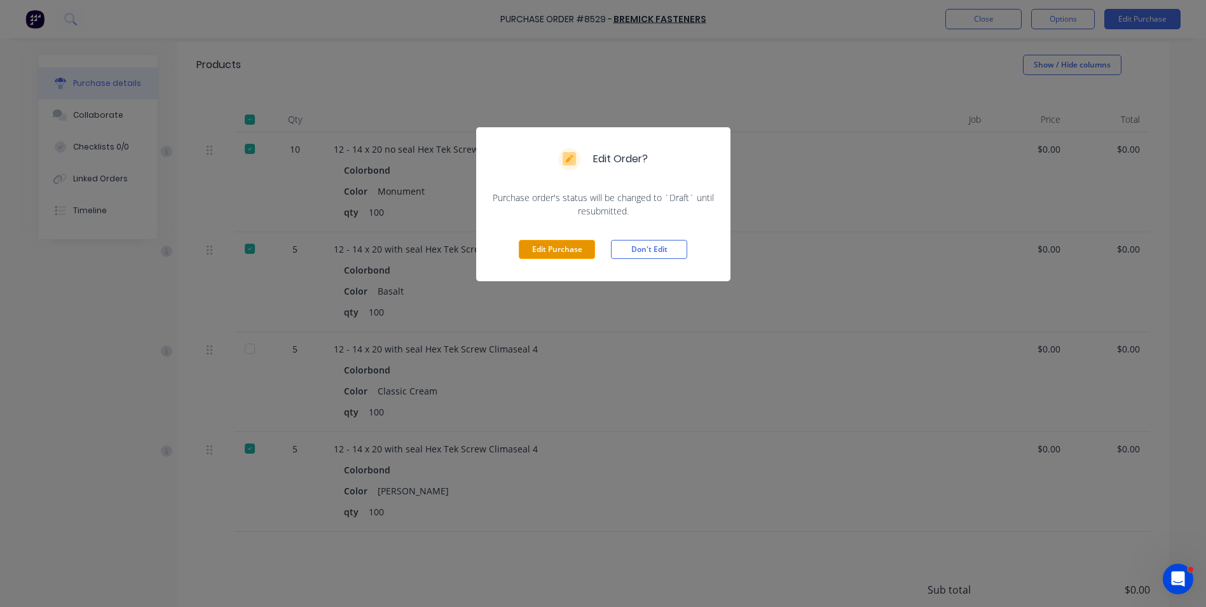
click at [556, 254] on button "Edit Purchase" at bounding box center [557, 249] width 76 height 19
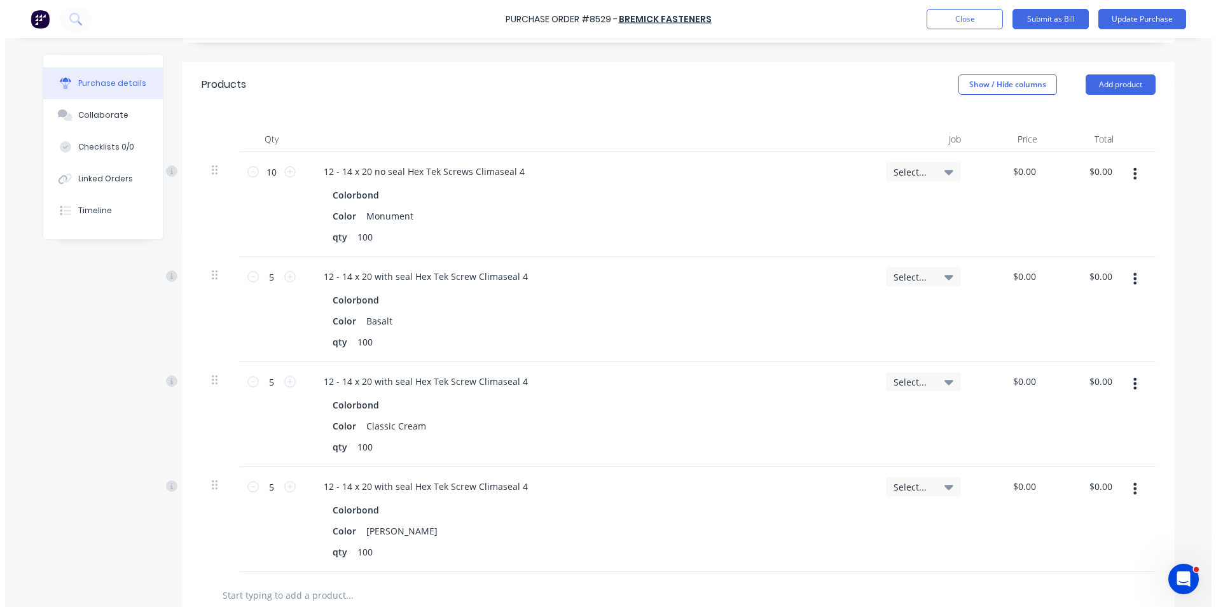
scroll to position [274, 0]
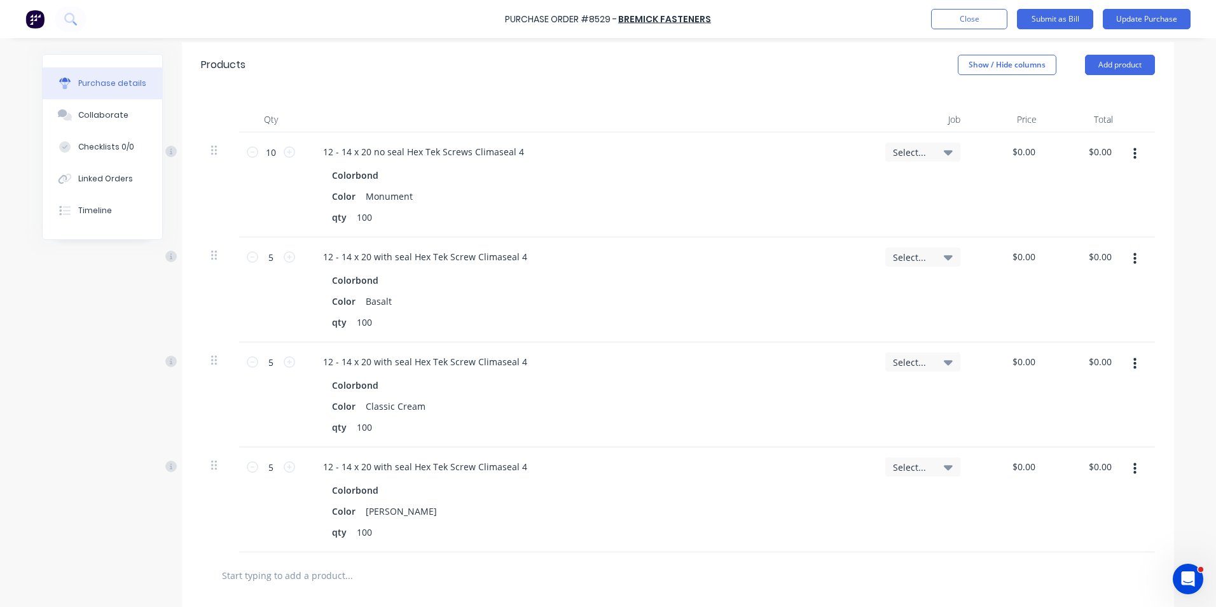
click at [1133, 357] on icon "button" at bounding box center [1134, 364] width 3 height 14
click at [1092, 469] on button "Delete" at bounding box center [1096, 473] width 108 height 25
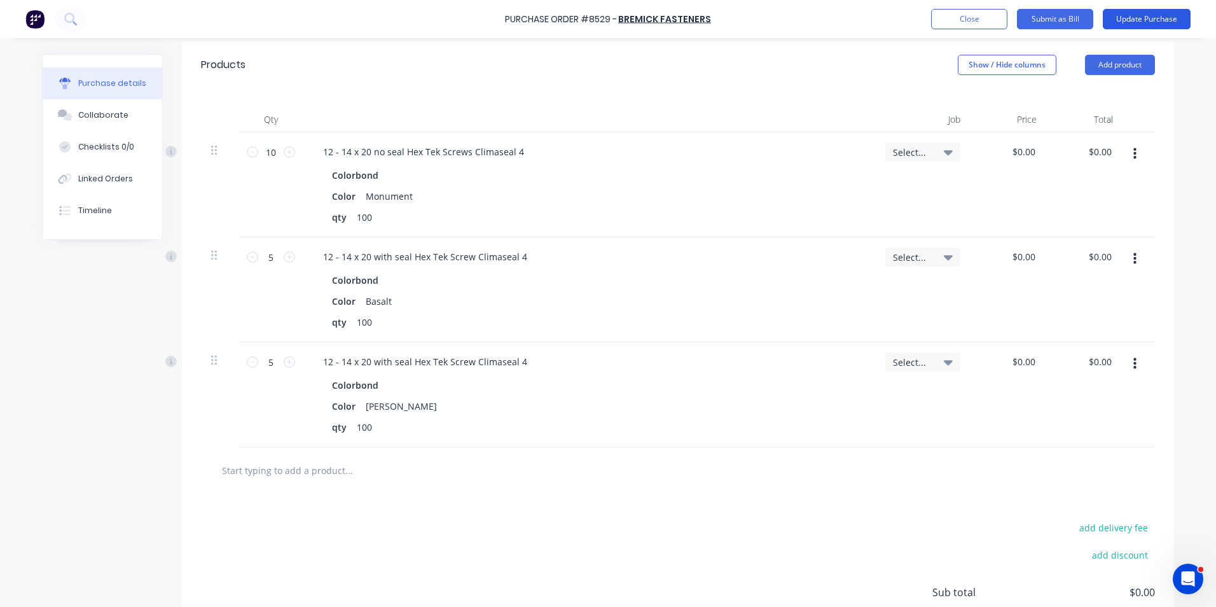
click at [1172, 18] on button "Update Purchase" at bounding box center [1147, 19] width 88 height 20
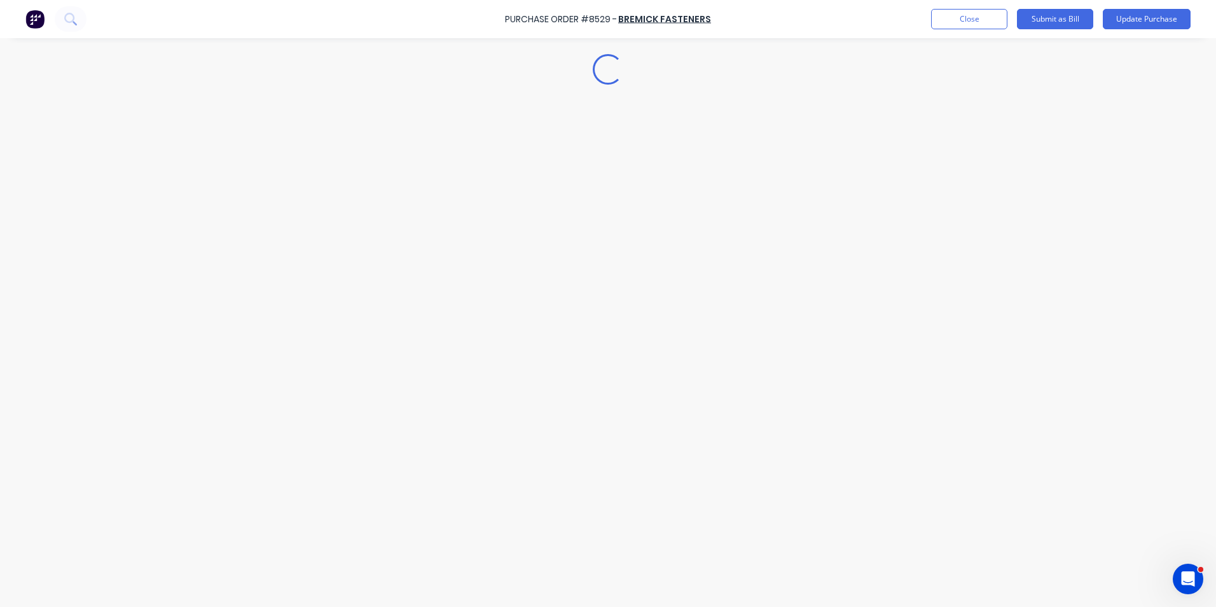
scroll to position [0, 0]
type textarea "x"
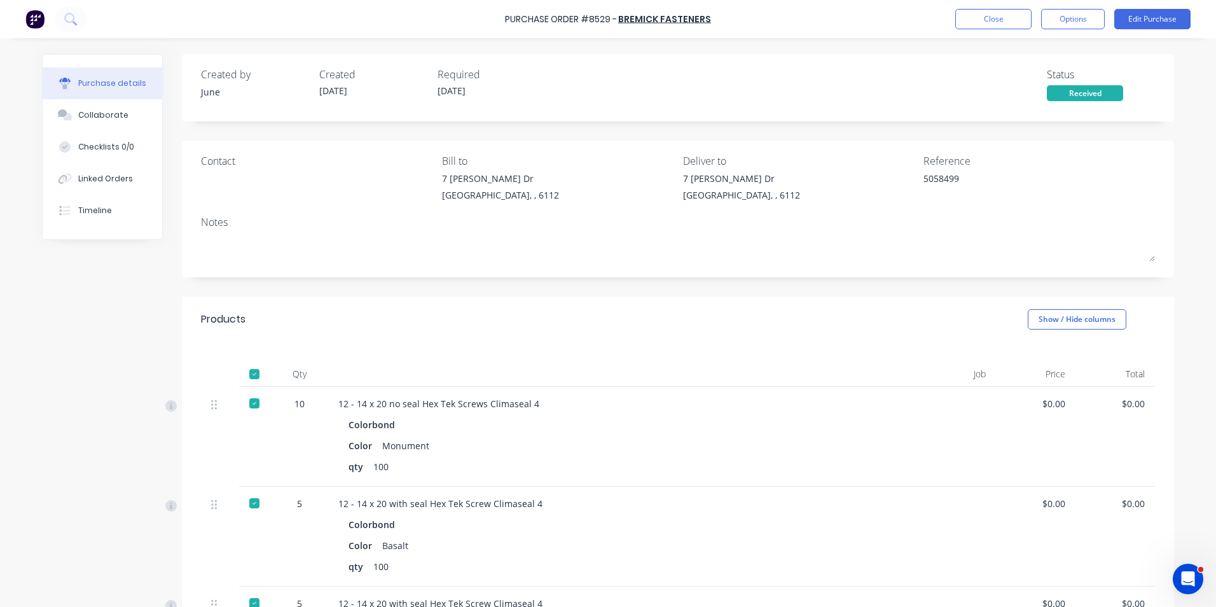
scroll to position [127, 0]
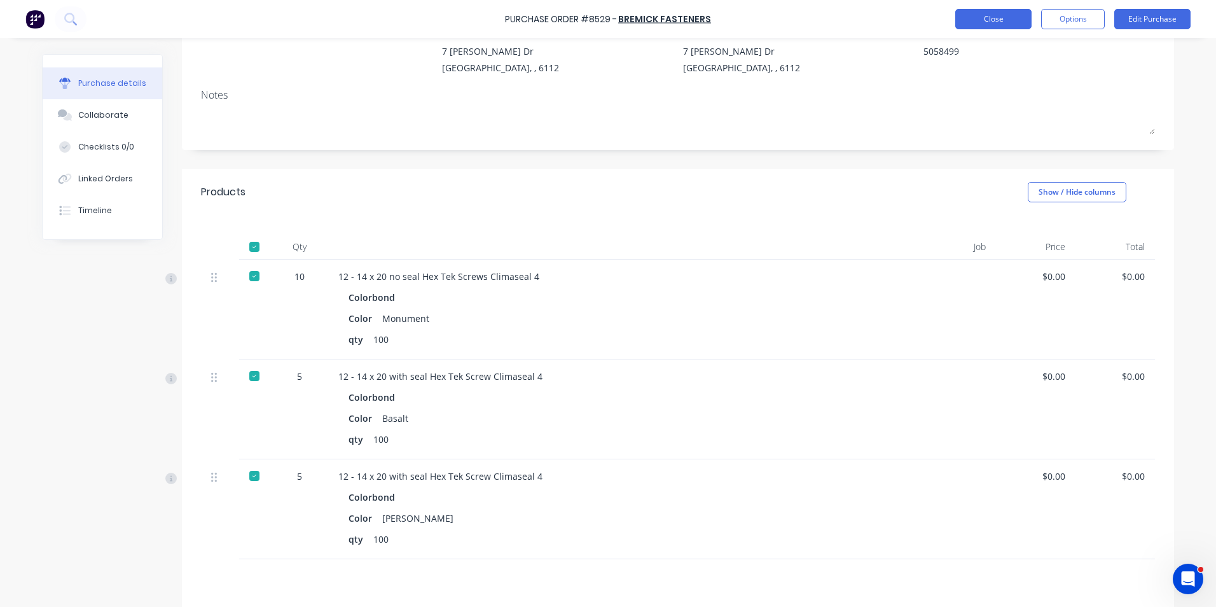
click at [1010, 13] on button "Close" at bounding box center [993, 19] width 76 height 20
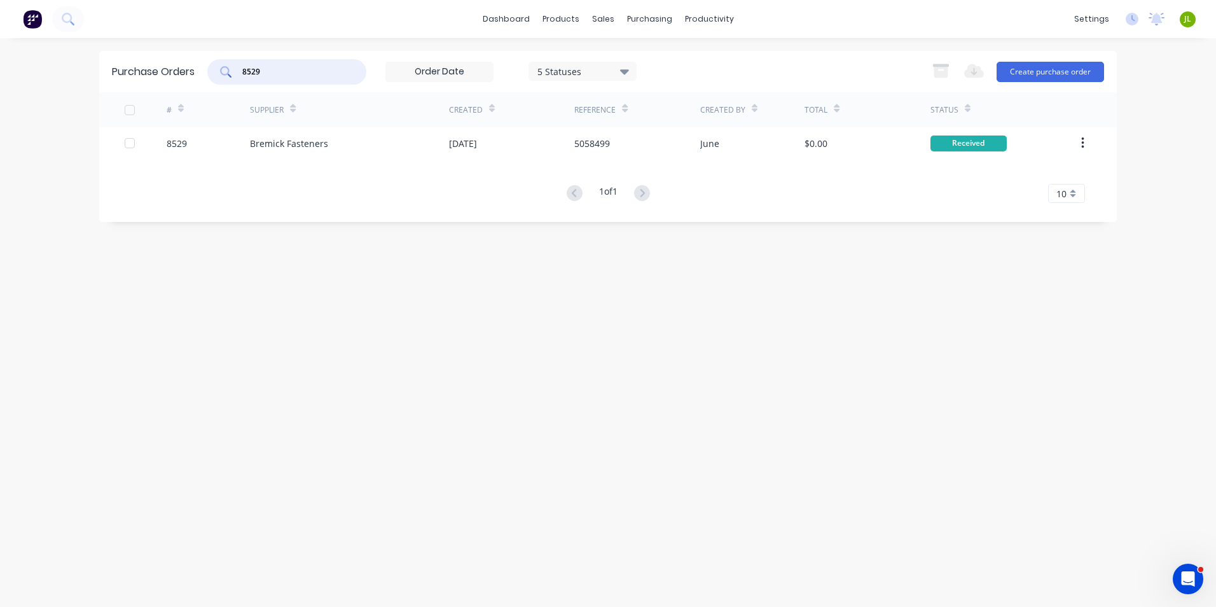
drag, startPoint x: 285, startPoint y: 66, endPoint x: 387, endPoint y: 56, distance: 102.2
click at [81, 71] on div "dashboard products sales purchasing productivity dashboard products Product Cat…" at bounding box center [608, 303] width 1216 height 607
type input "8528"
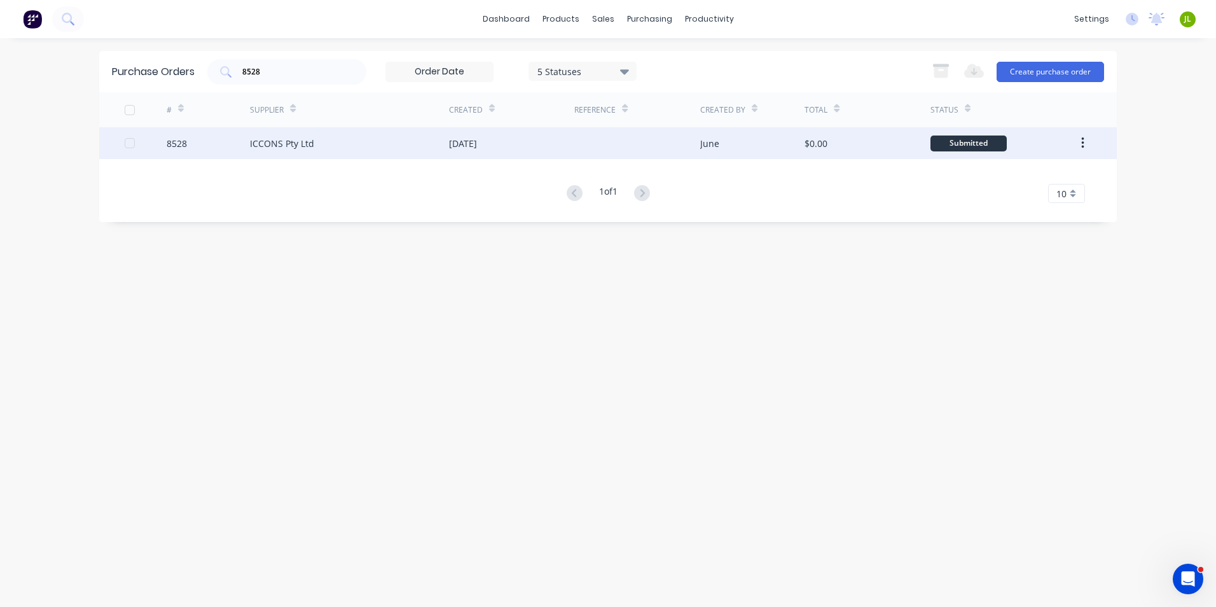
click at [390, 148] on div "ICCONS Pty Ltd" at bounding box center [349, 143] width 199 height 32
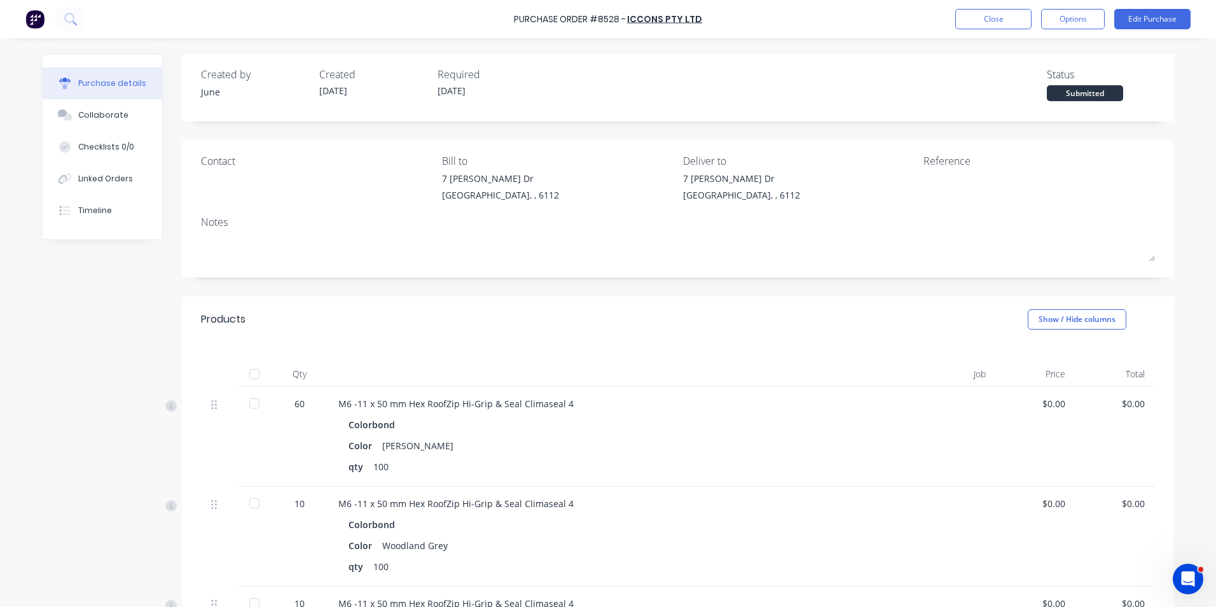
click at [252, 408] on div at bounding box center [254, 402] width 25 height 25
click at [252, 500] on div at bounding box center [254, 502] width 25 height 25
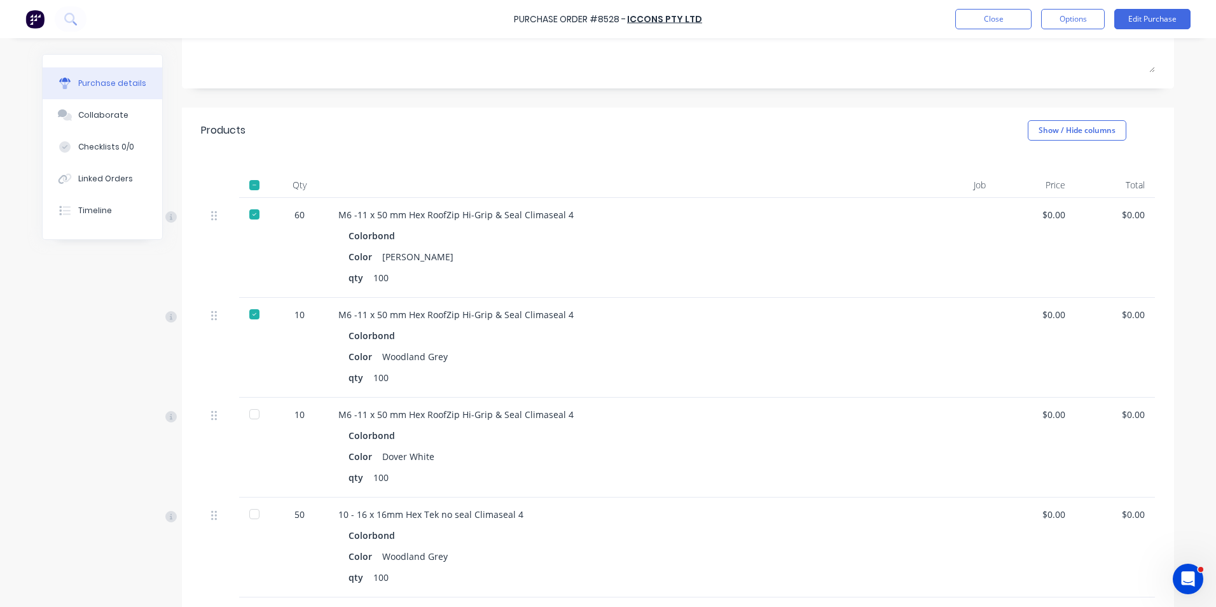
scroll to position [191, 0]
click at [259, 411] on div at bounding box center [254, 411] width 25 height 25
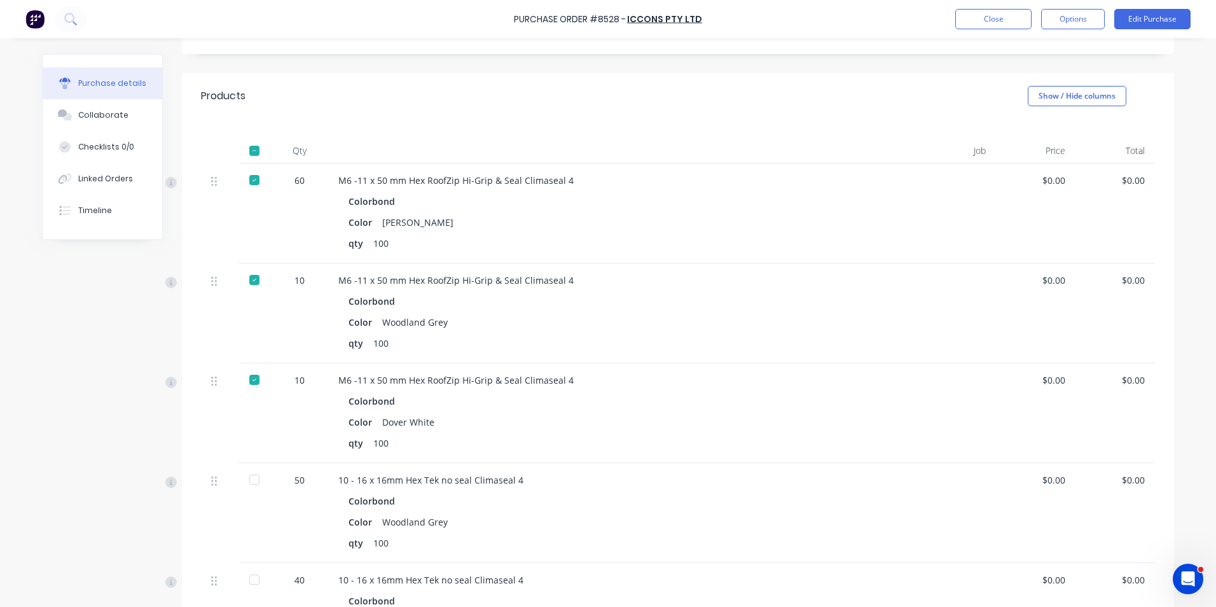
scroll to position [254, 0]
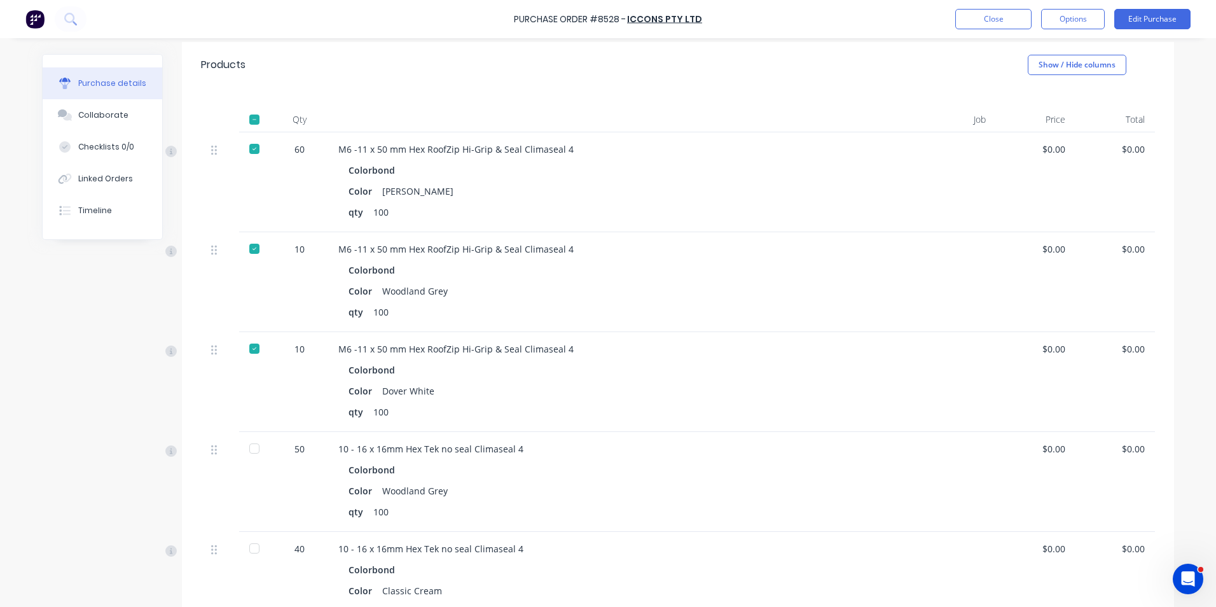
click at [260, 457] on div at bounding box center [254, 448] width 25 height 25
click at [256, 544] on div at bounding box center [254, 547] width 25 height 25
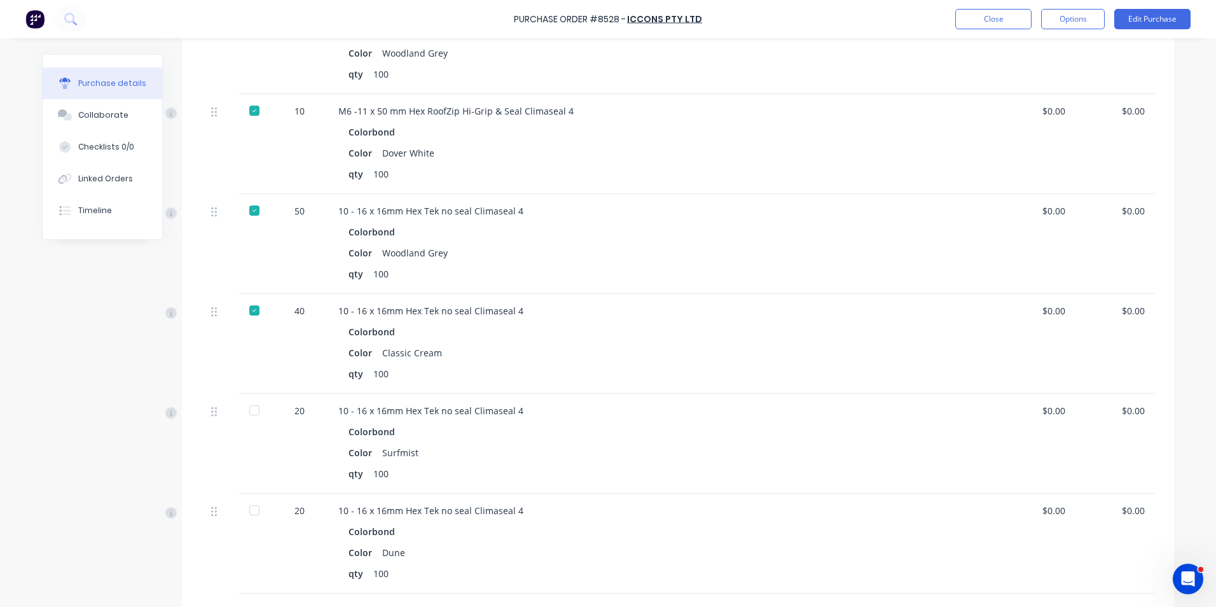
scroll to position [445, 0]
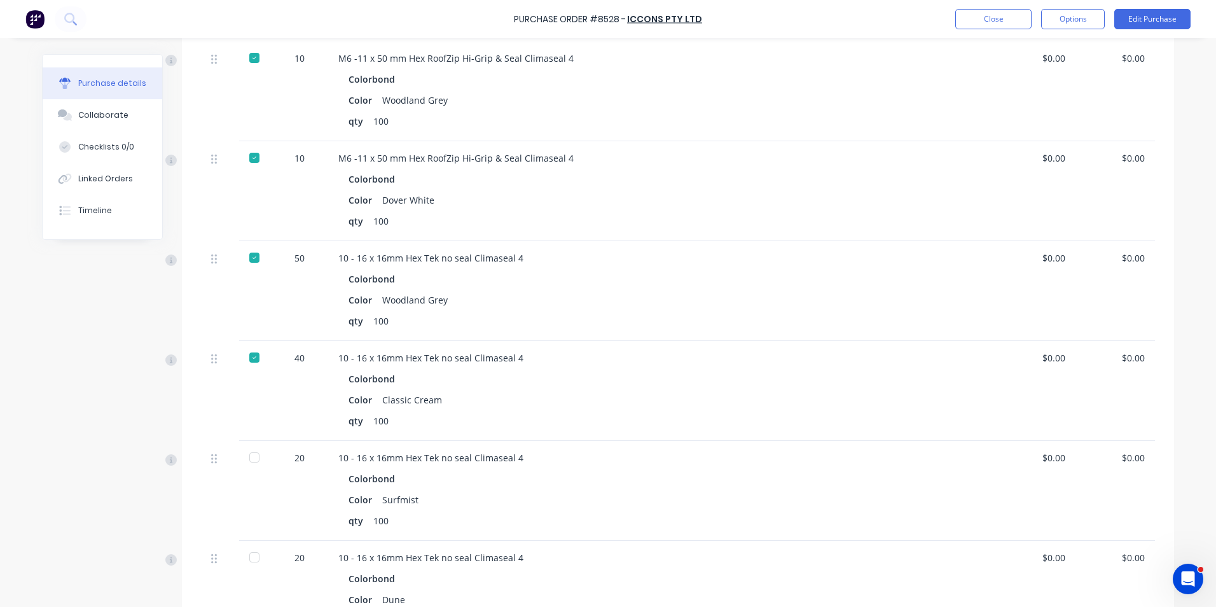
click at [245, 473] on div at bounding box center [255, 491] width 32 height 100
click at [249, 559] on div at bounding box center [254, 556] width 25 height 25
click at [271, 457] on div "20" at bounding box center [299, 491] width 57 height 100
click at [263, 458] on div at bounding box center [255, 491] width 32 height 100
click at [259, 462] on div at bounding box center [254, 456] width 25 height 25
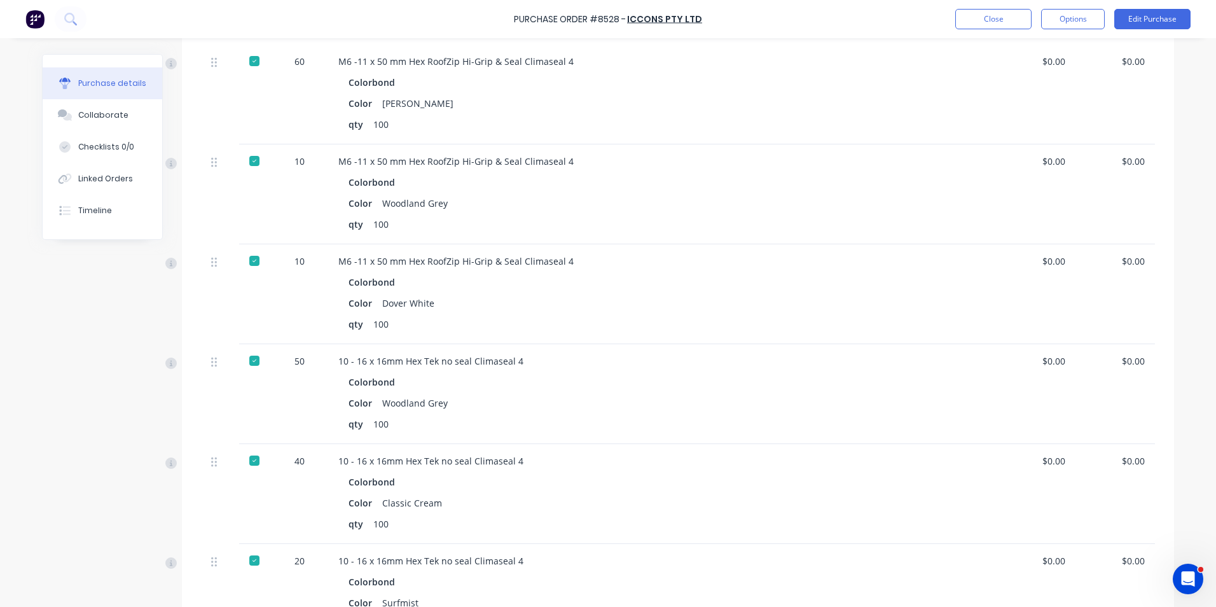
scroll to position [24, 0]
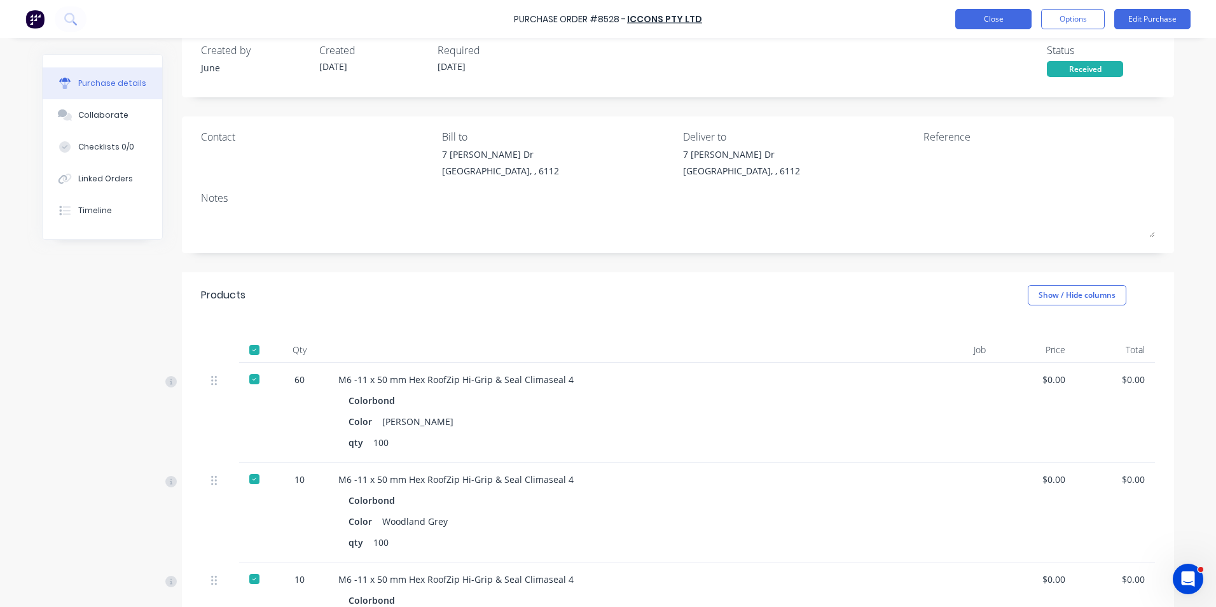
click at [977, 18] on button "Close" at bounding box center [993, 19] width 76 height 20
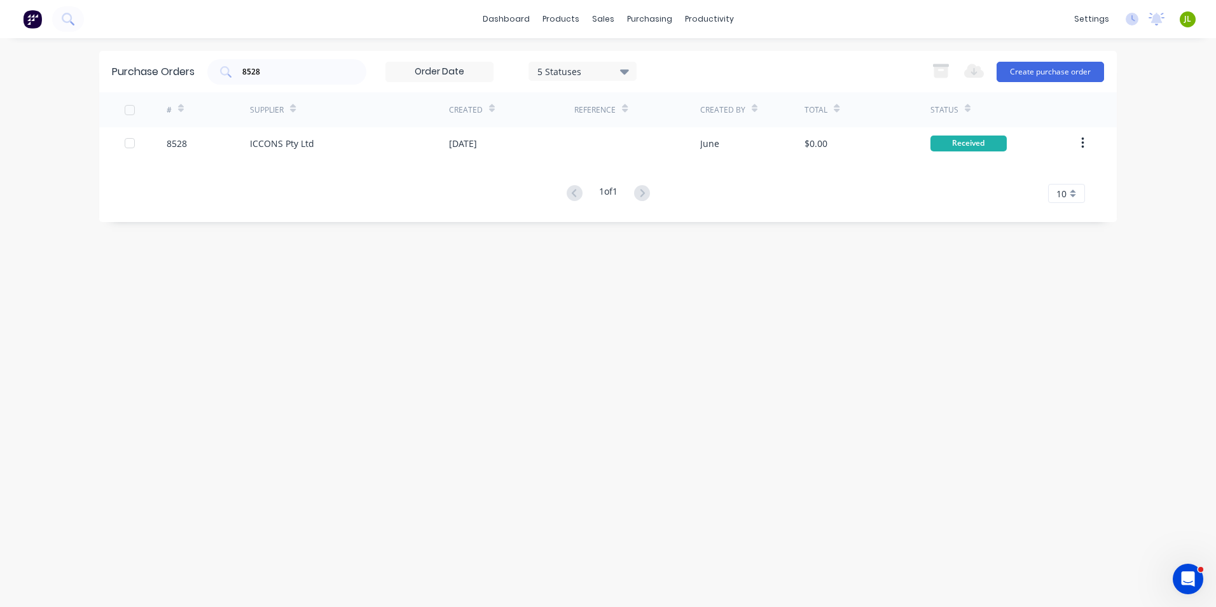
click at [977, 18] on div "dashboard products sales purchasing productivity dashboard products Product Cat…" at bounding box center [608, 19] width 1216 height 38
click at [672, 91] on div "Suppliers" at bounding box center [676, 86] width 38 height 11
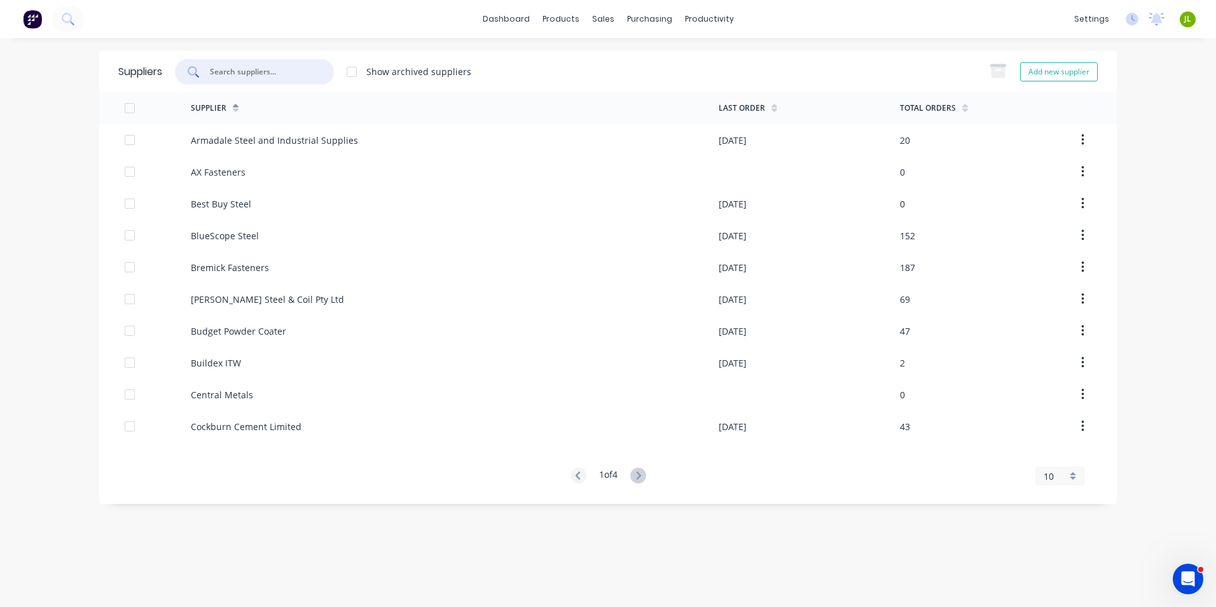
click at [285, 78] on input "text" at bounding box center [262, 71] width 106 height 13
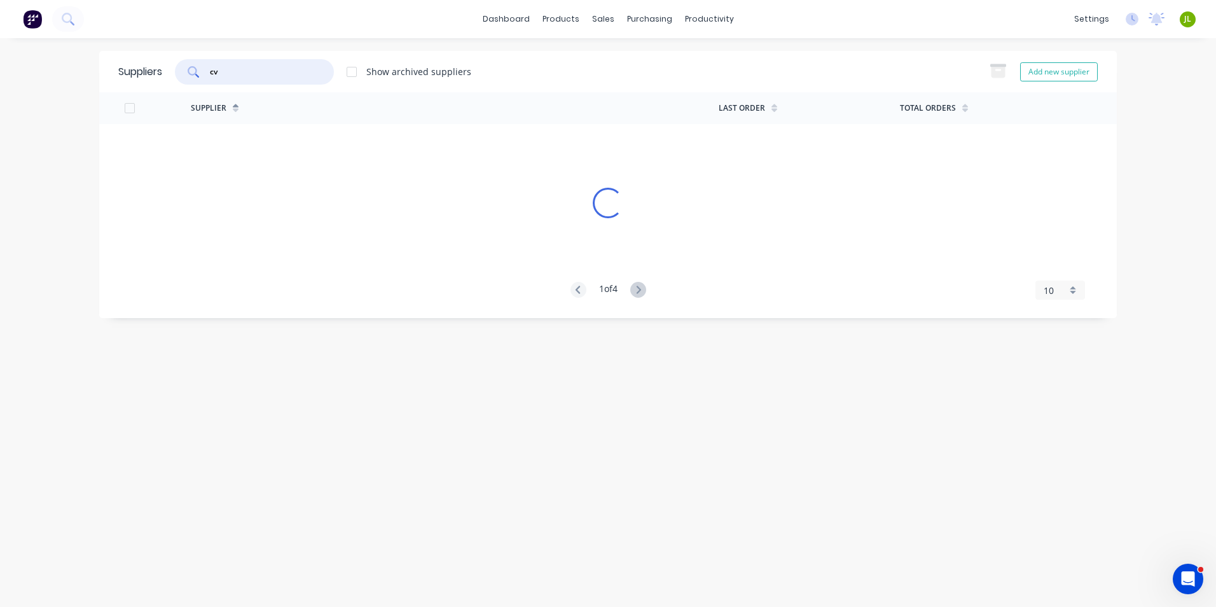
type input "cv"
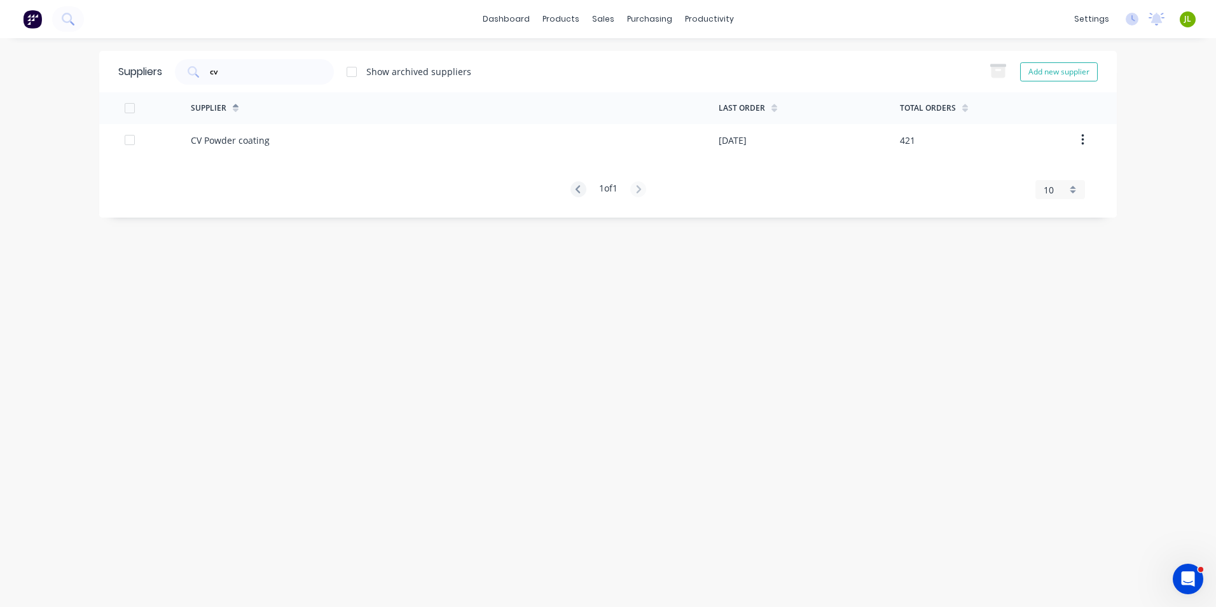
click at [323, 163] on div "Supplier Last Order Total Orders CV Powder coating 28/08/25 421 1 of 1 10 5 10 …" at bounding box center [607, 145] width 1017 height 106
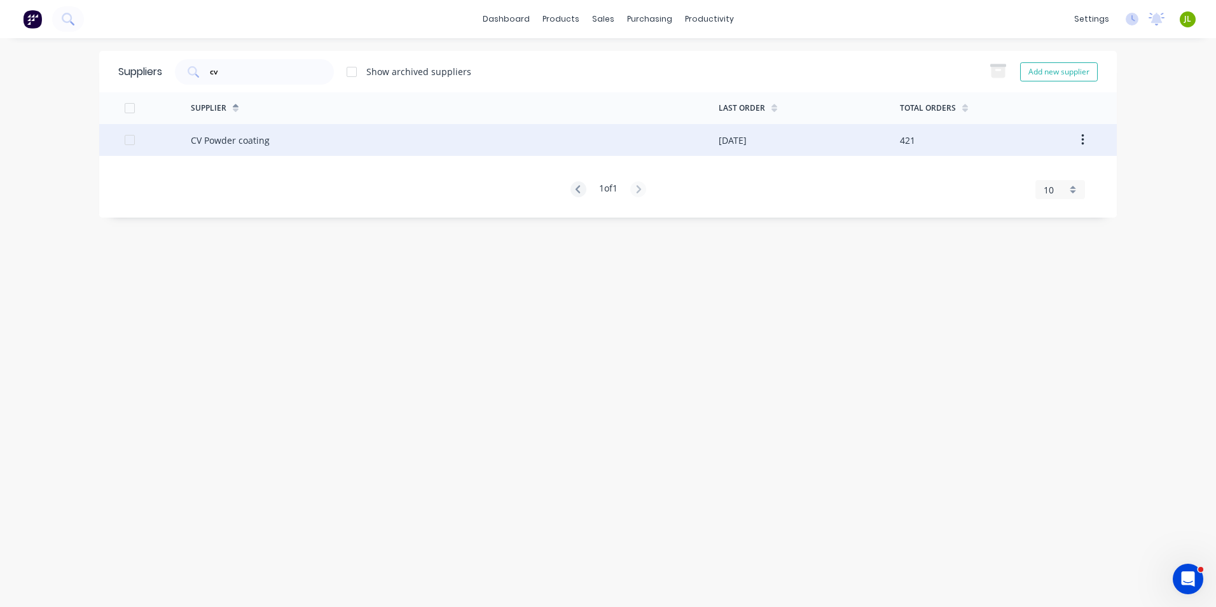
click at [328, 155] on div "CV Powder coating" at bounding box center [455, 140] width 528 height 32
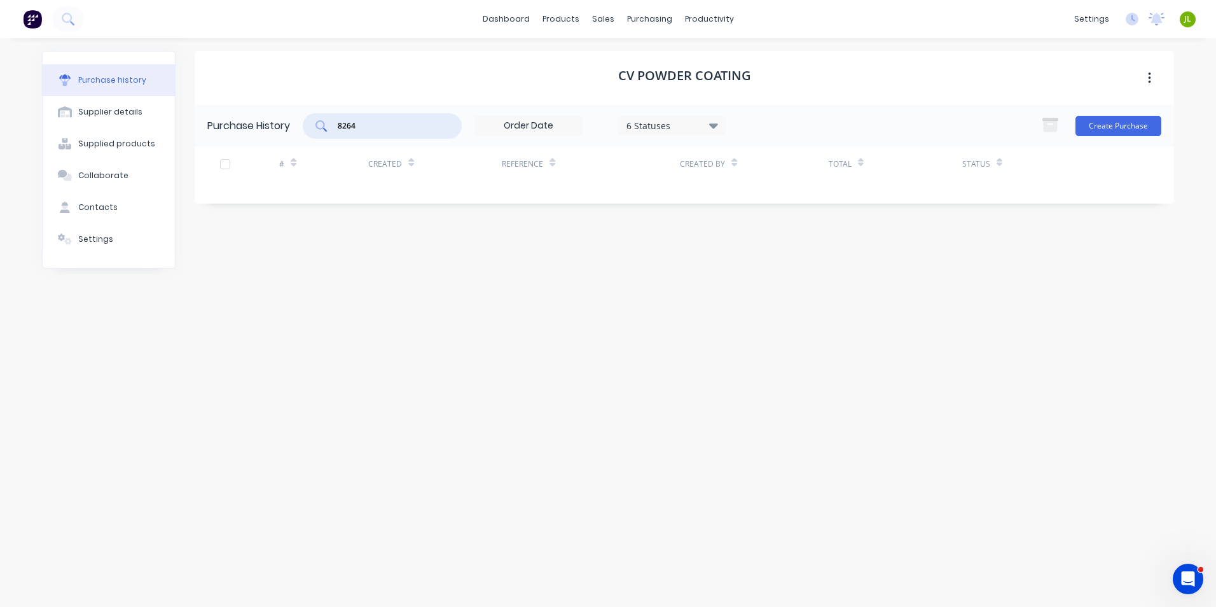
drag, startPoint x: 362, startPoint y: 128, endPoint x: 273, endPoint y: 132, distance: 89.1
click at [273, 132] on div "Purchase History 8264 6 Statuses 6 Statuses Create Purchase" at bounding box center [684, 125] width 979 height 41
type input "8535"
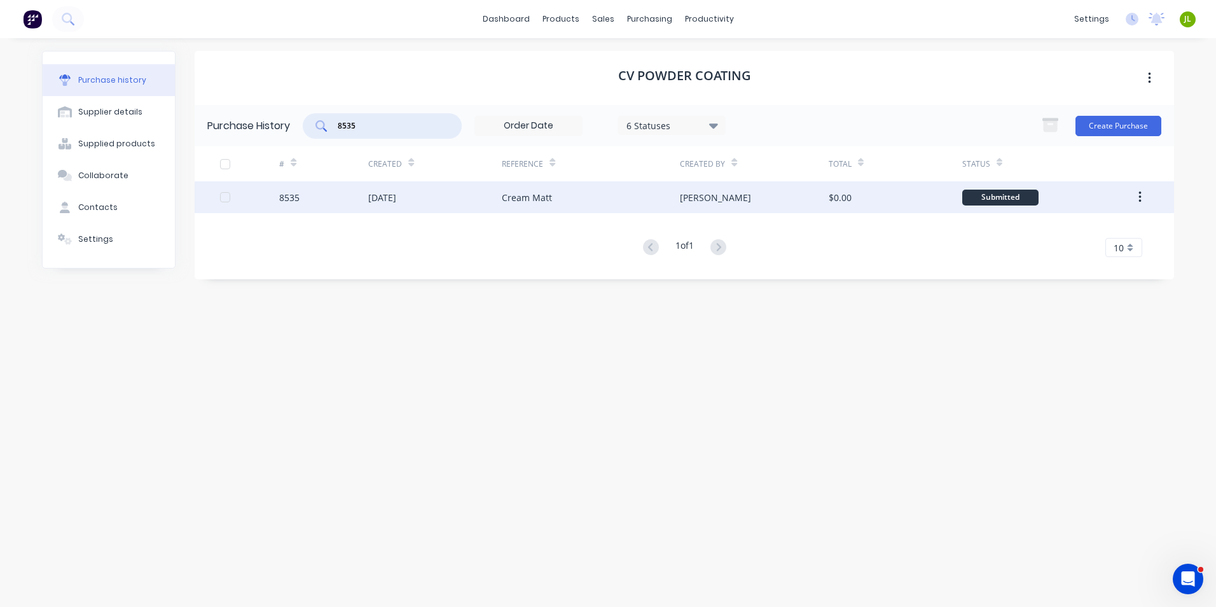
click at [359, 187] on div "8535" at bounding box center [323, 197] width 89 height 32
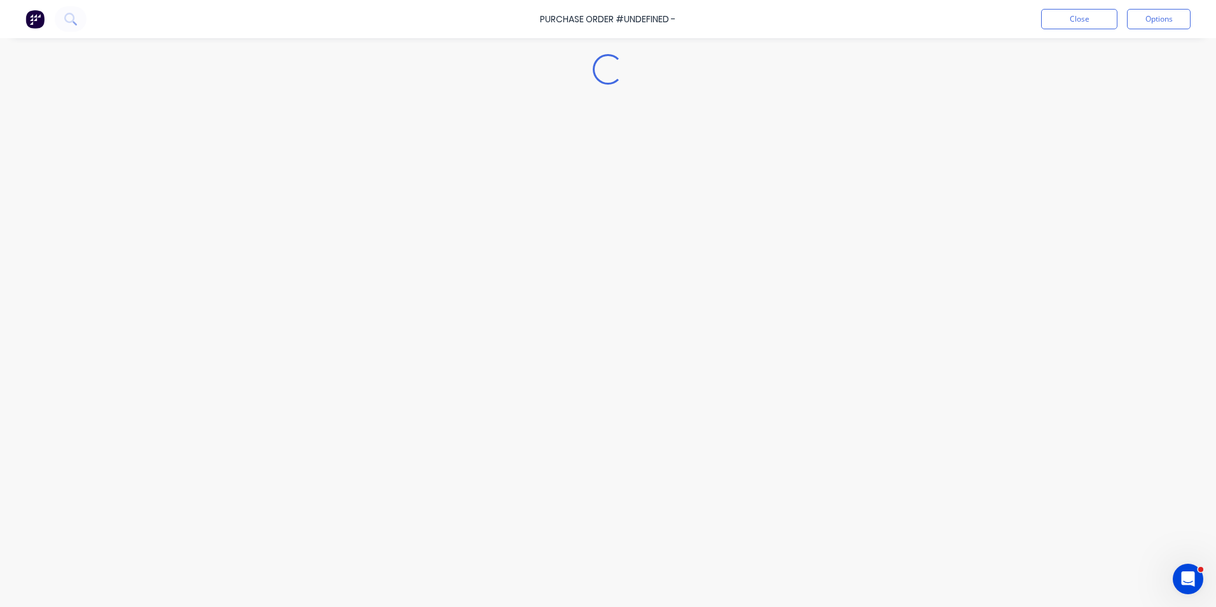
type textarea "x"
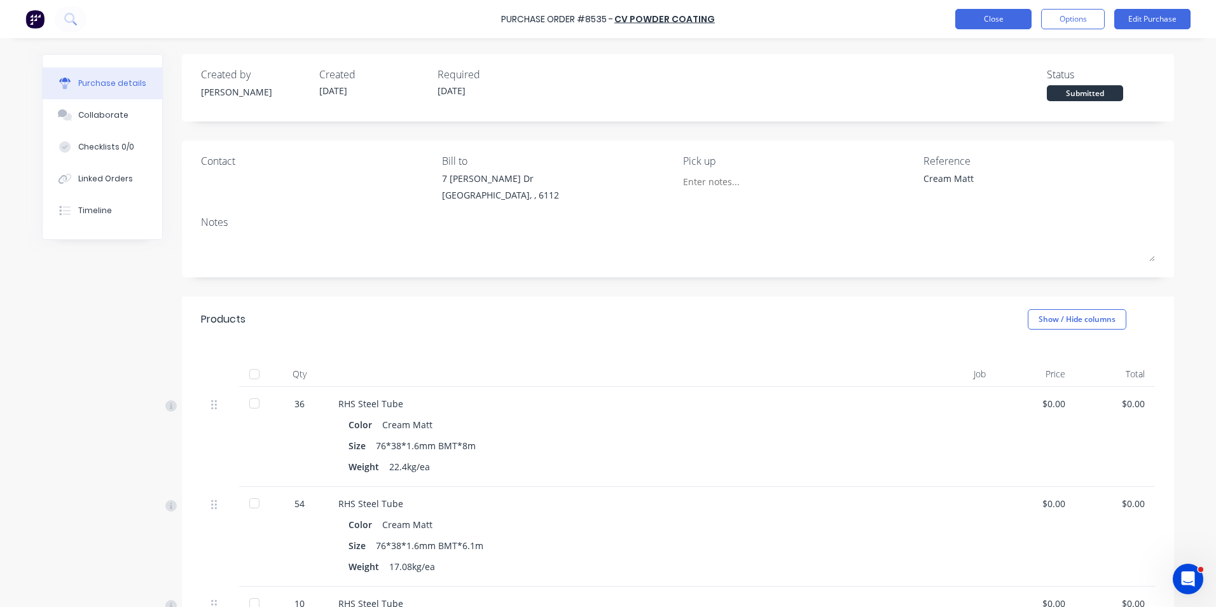
click at [984, 13] on button "Close" at bounding box center [993, 19] width 76 height 20
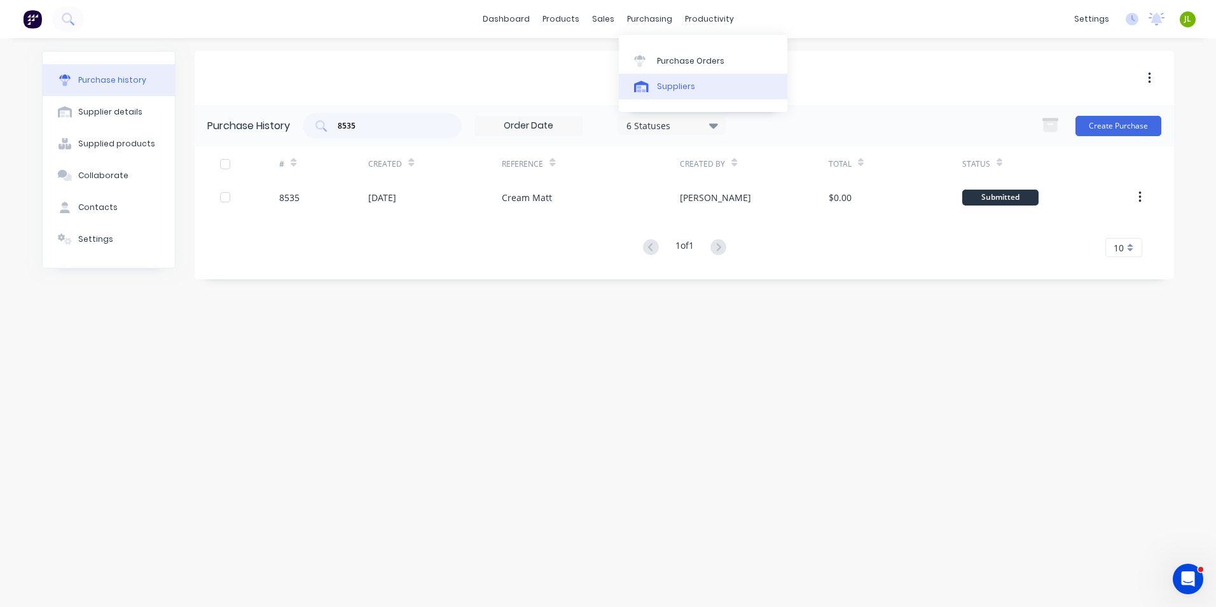
click at [644, 91] on icon at bounding box center [641, 89] width 9 height 6
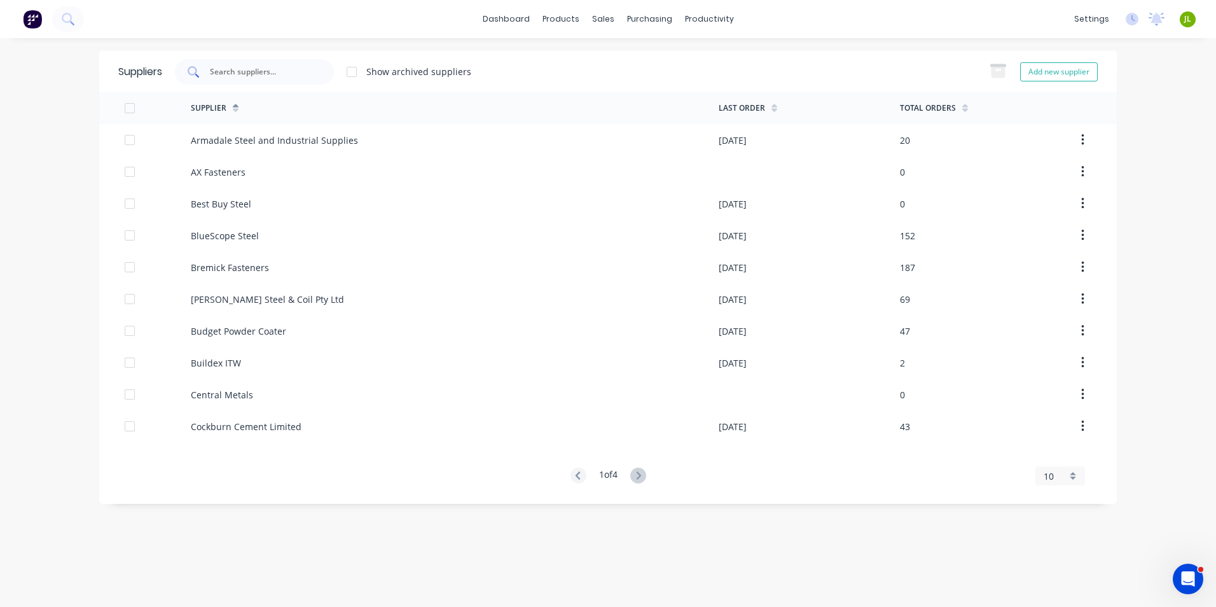
click at [290, 76] on input "text" at bounding box center [262, 71] width 106 height 13
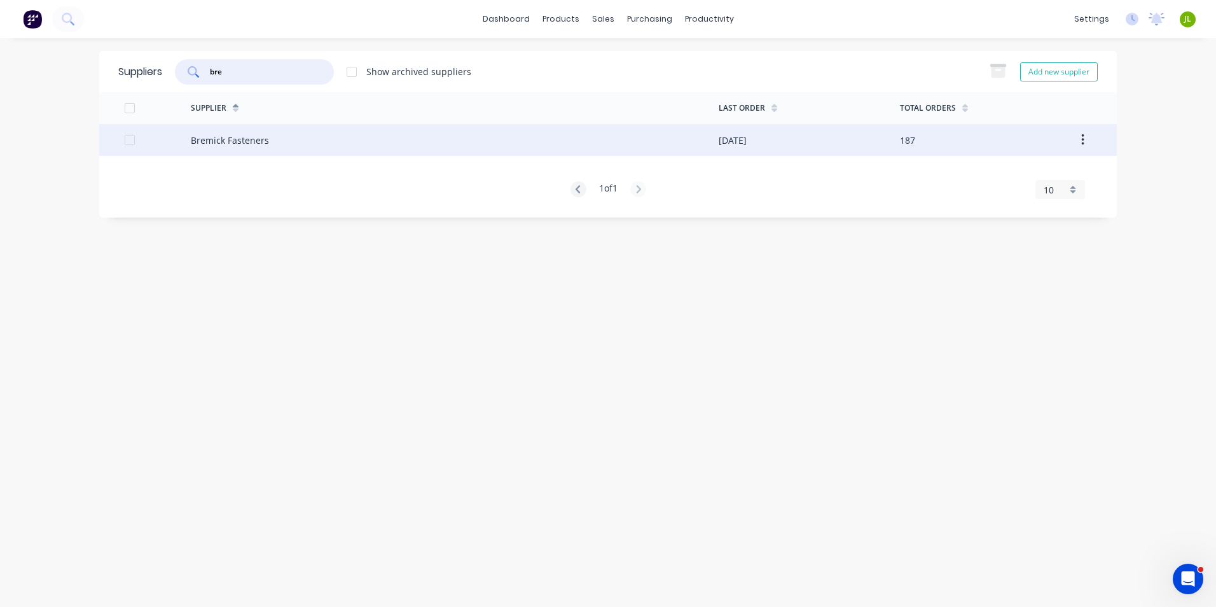
type input "bre"
click at [238, 146] on div "Bremick Fasteners" at bounding box center [230, 140] width 78 height 13
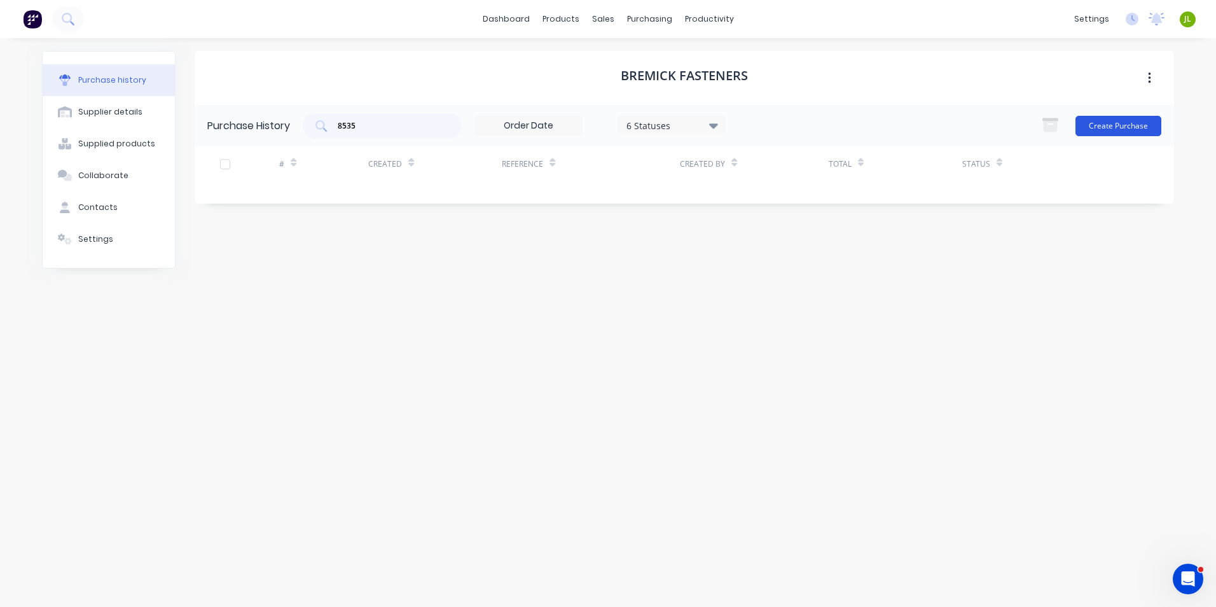
click at [1117, 122] on button "Create Purchase" at bounding box center [1118, 126] width 86 height 20
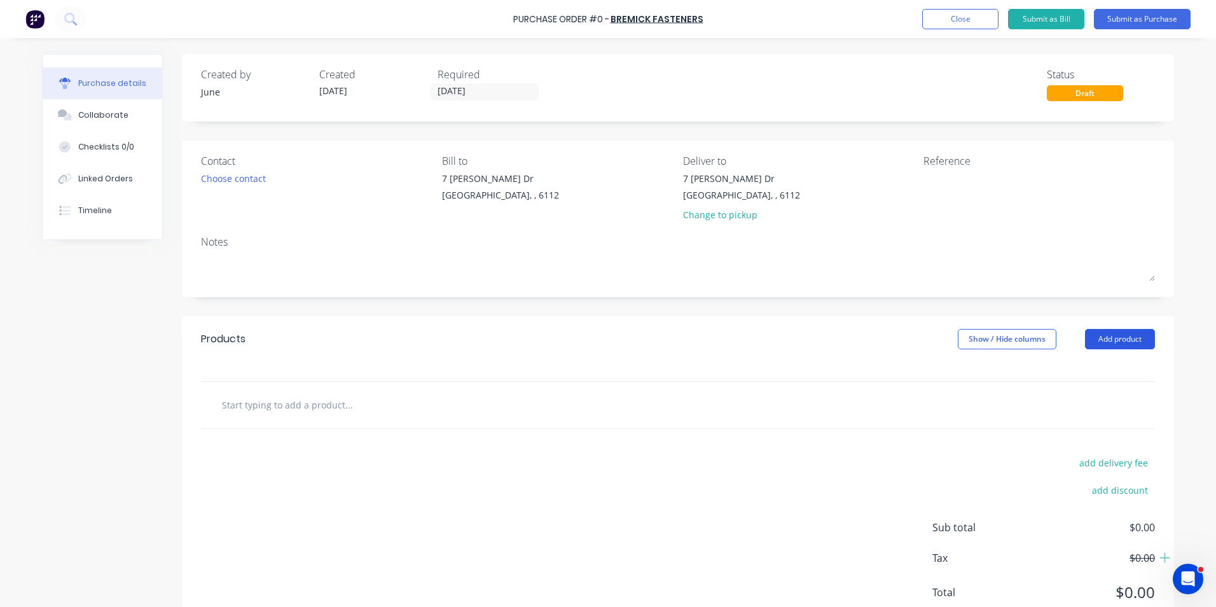
click at [1115, 337] on button "Add product" at bounding box center [1120, 339] width 70 height 20
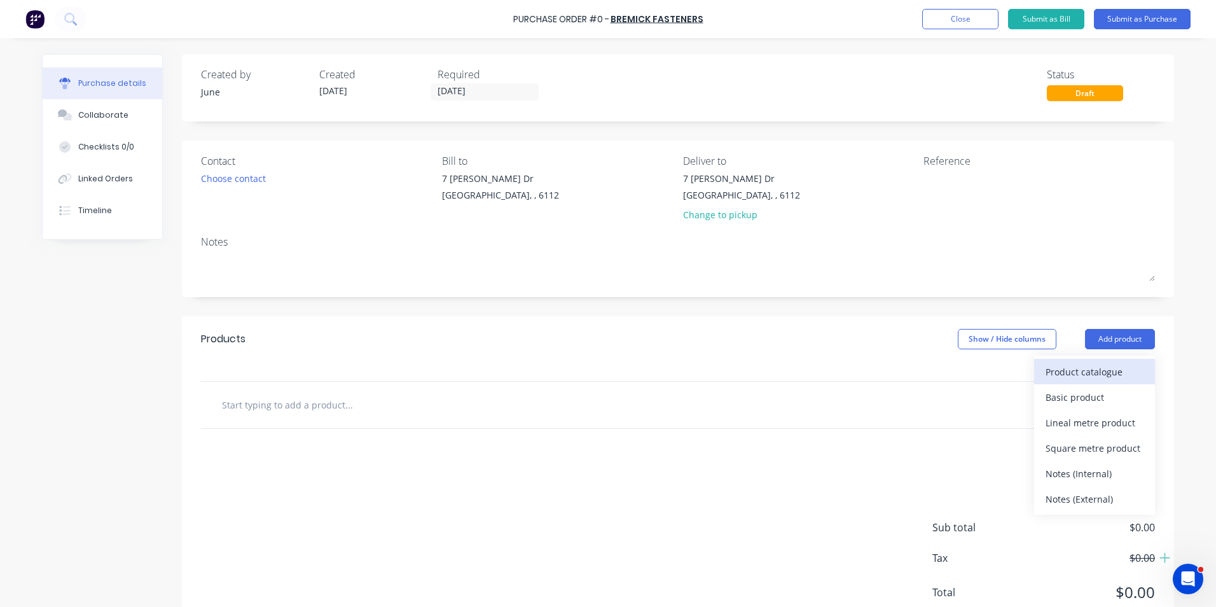
click at [1098, 375] on div "Product catalogue" at bounding box center [1094, 371] width 98 height 18
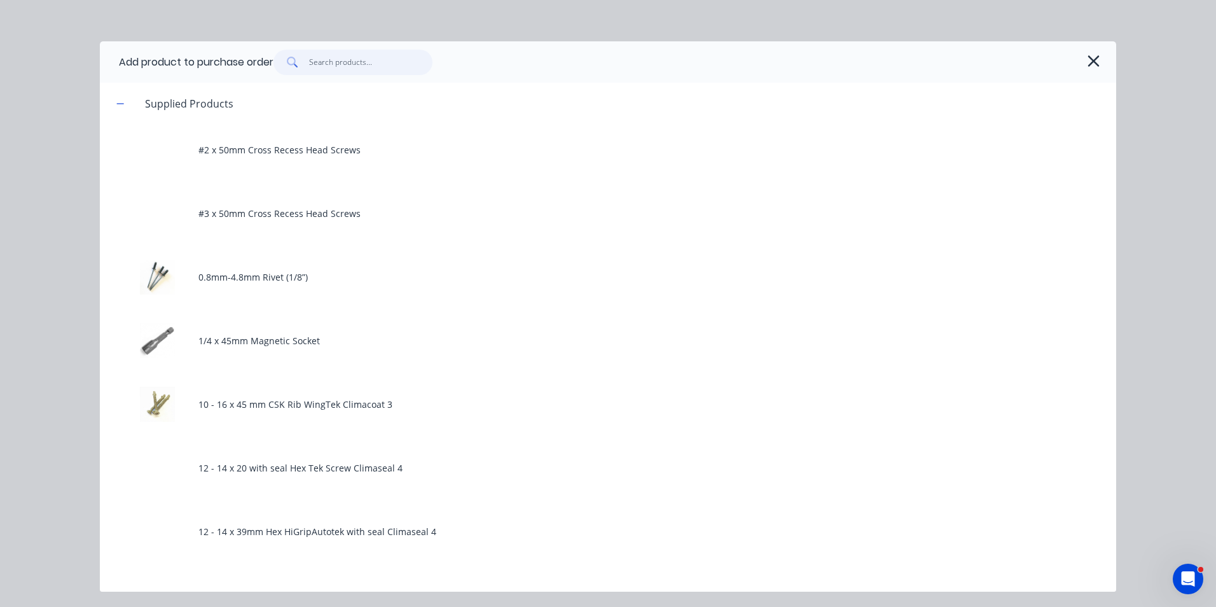
click at [392, 65] on input "text" at bounding box center [371, 62] width 124 height 25
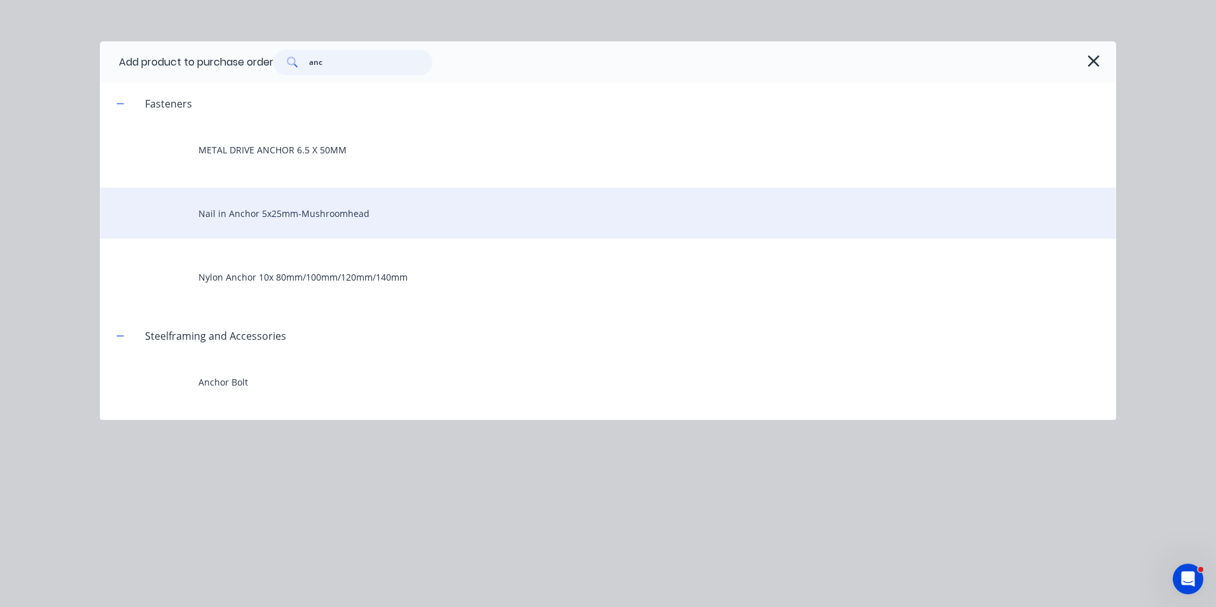
type input "anc"
click at [390, 212] on div "Nail in Anchor 5x25mm-Mushroomhead" at bounding box center [608, 213] width 1016 height 51
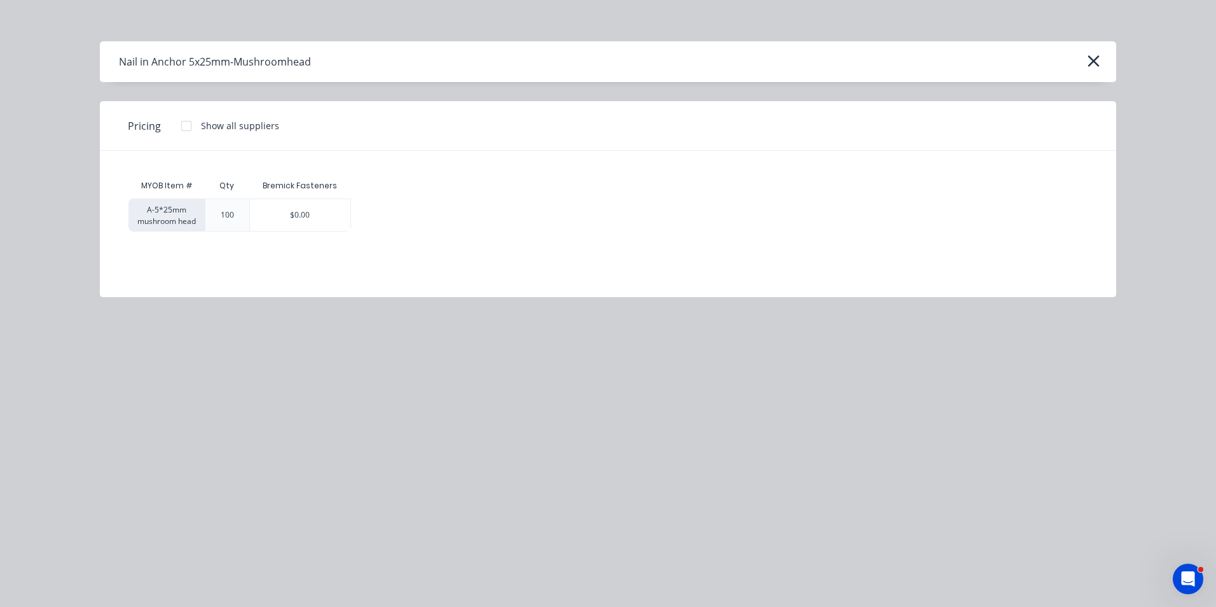
click at [330, 233] on div "MYOB Item # Qty Bremick Fasteners A-5*25mm mushroom head 100 $0.00" at bounding box center [608, 214] width 1016 height 127
click at [326, 225] on div "$0.00" at bounding box center [300, 215] width 101 height 32
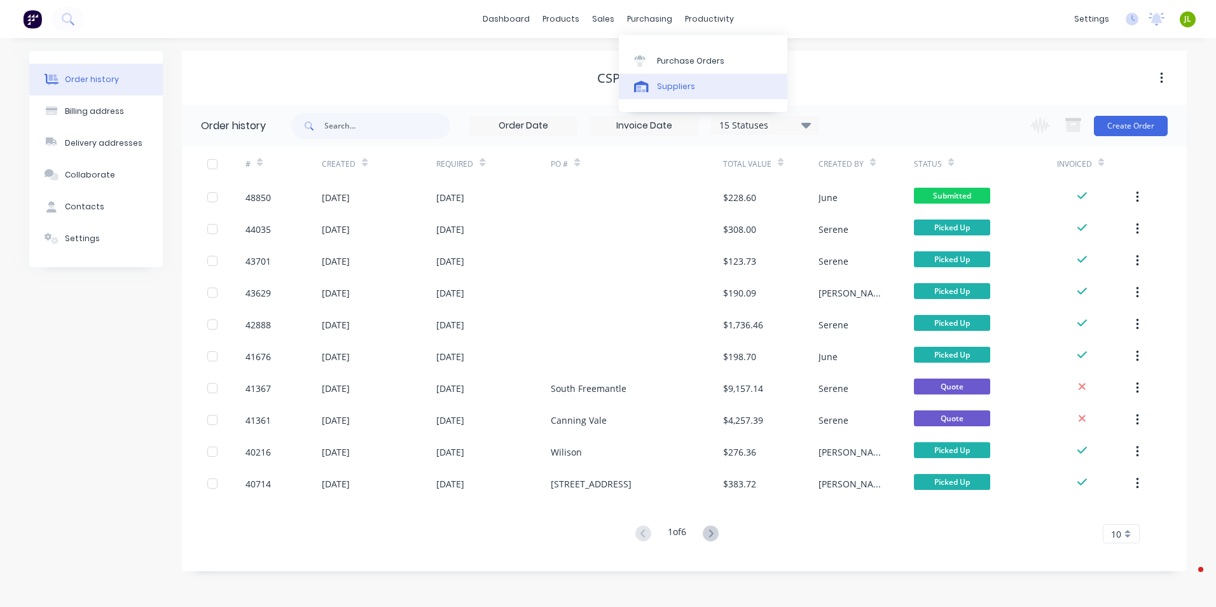
drag, startPoint x: 0, startPoint y: 0, endPoint x: 660, endPoint y: 85, distance: 665.5
click at [660, 85] on div "Suppliers" at bounding box center [676, 86] width 38 height 11
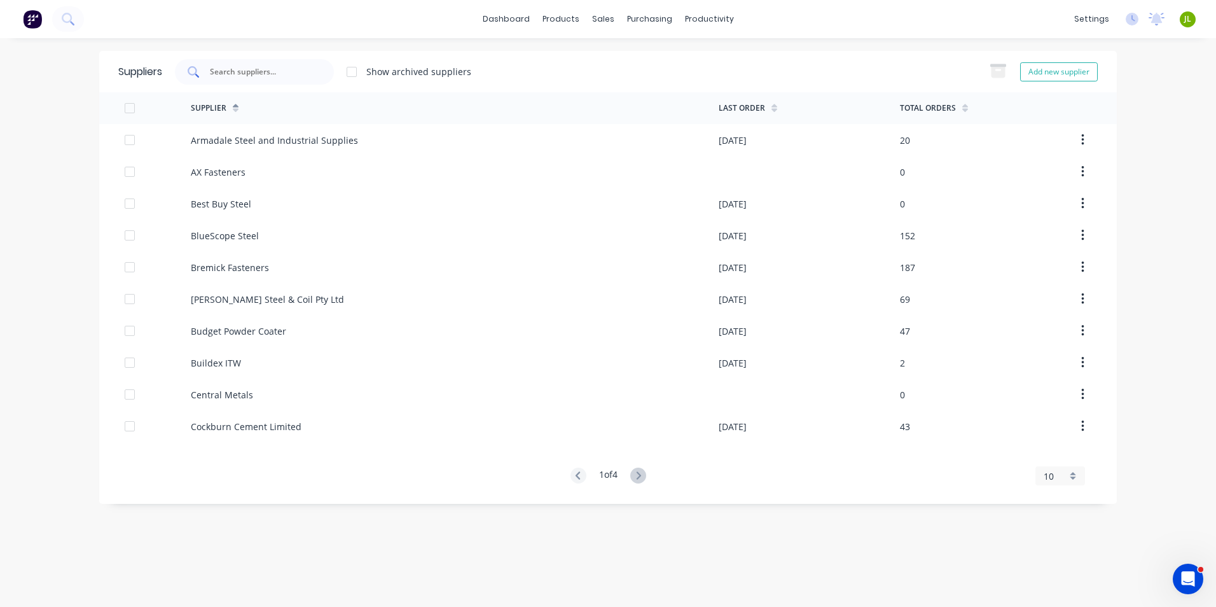
click at [330, 73] on div at bounding box center [254, 71] width 159 height 25
click at [284, 74] on input "text" at bounding box center [262, 71] width 106 height 13
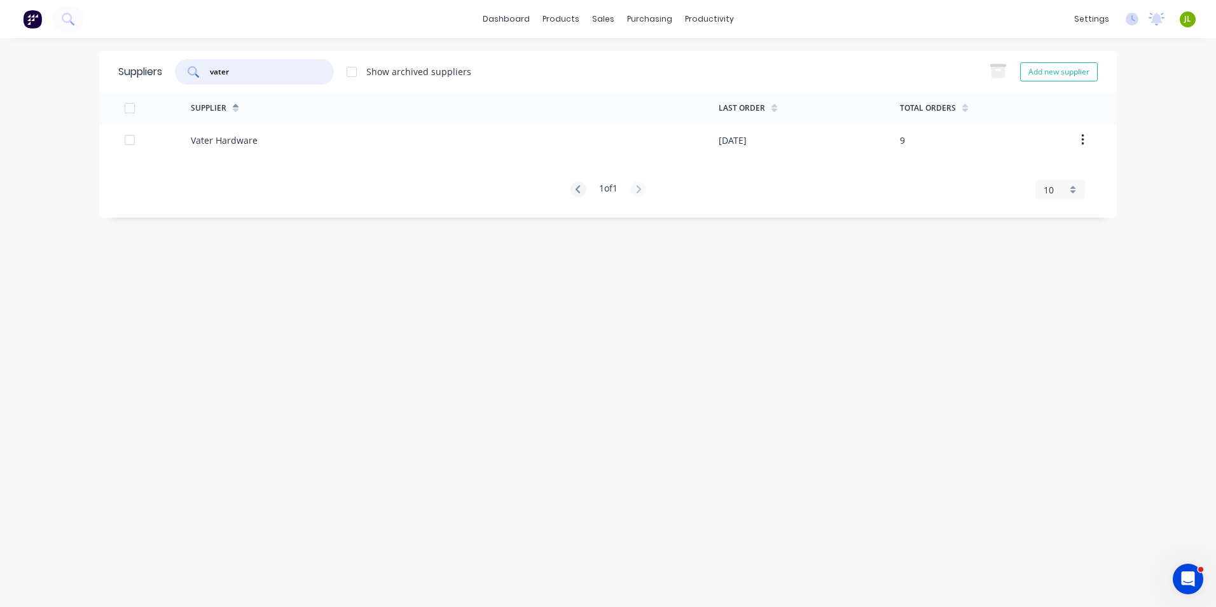
drag, startPoint x: 247, startPoint y: 67, endPoint x: 156, endPoint y: 71, distance: 91.0
click at [156, 71] on div "Suppliers vater Show archived suppliers Add new supplier" at bounding box center [607, 71] width 1017 height 41
type input "vater"
click at [362, 121] on div "Supplier" at bounding box center [455, 108] width 528 height 32
click at [436, 537] on div "Suppliers vater Show archived suppliers Add new supplier Supplier Last Order To…" at bounding box center [607, 322] width 1017 height 543
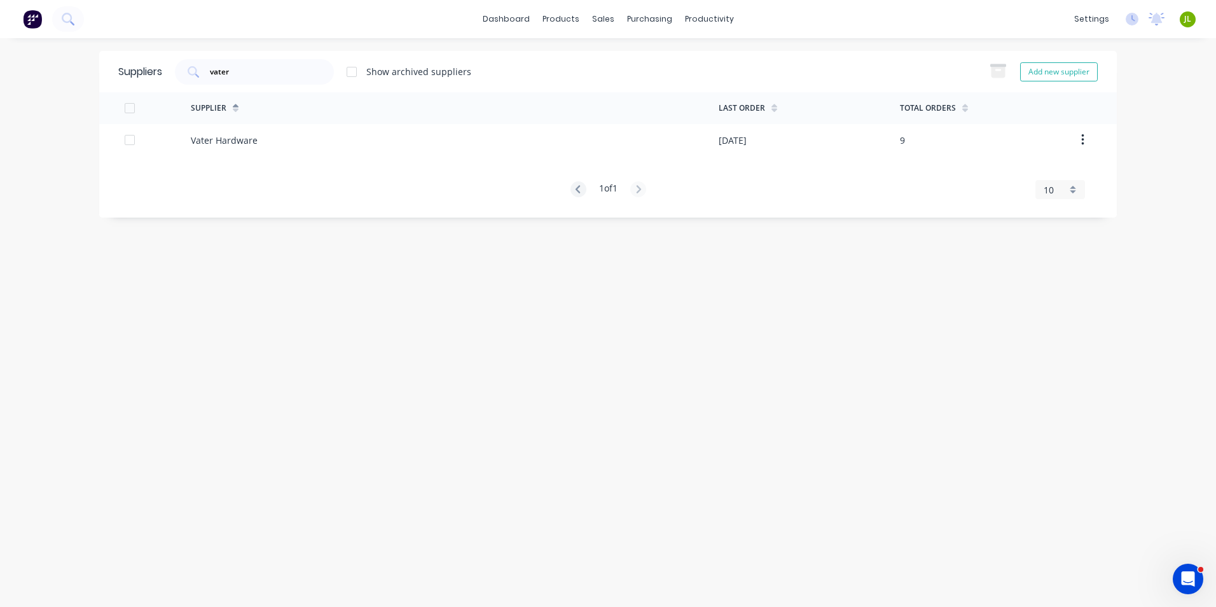
click at [490, 410] on div "Suppliers vater Show archived suppliers Add new supplier Supplier Last Order To…" at bounding box center [607, 322] width 1017 height 543
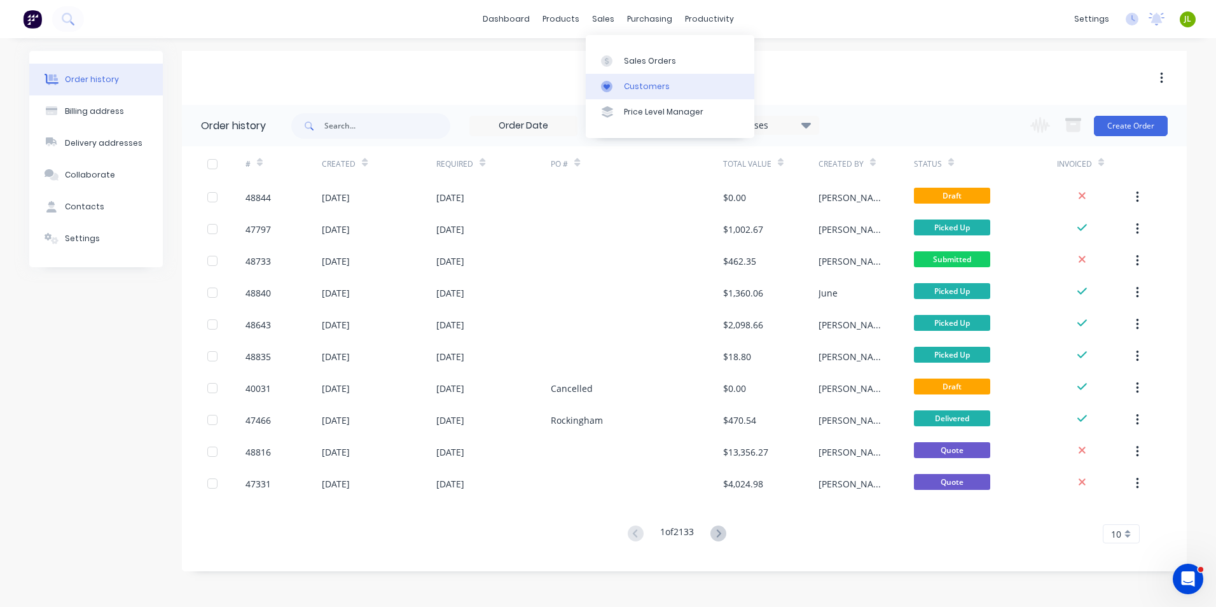
click at [622, 75] on link "Customers" at bounding box center [670, 86] width 168 height 25
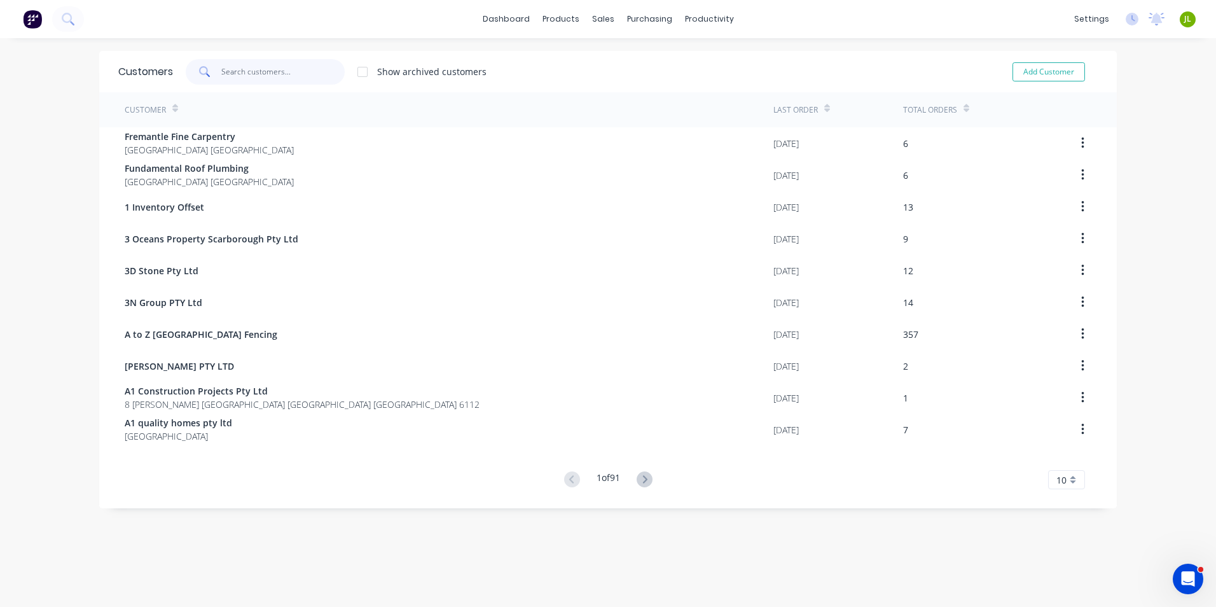
click at [331, 73] on input "text" at bounding box center [283, 71] width 124 height 25
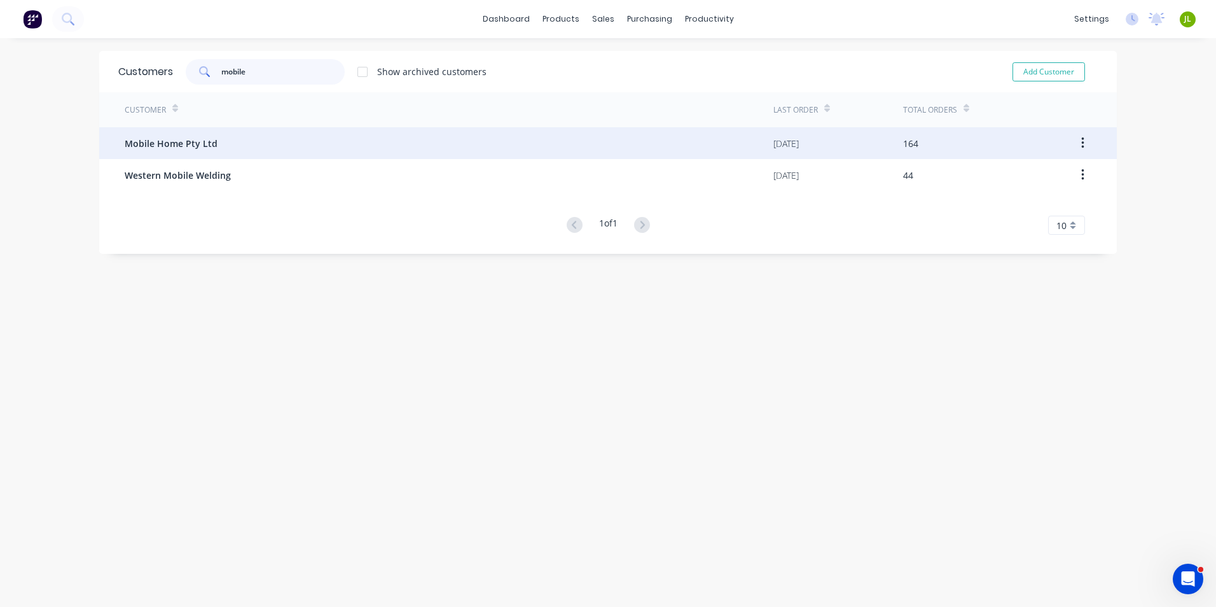
type input "mobile"
click at [269, 151] on div "Mobile Home Pty Ltd" at bounding box center [449, 143] width 649 height 32
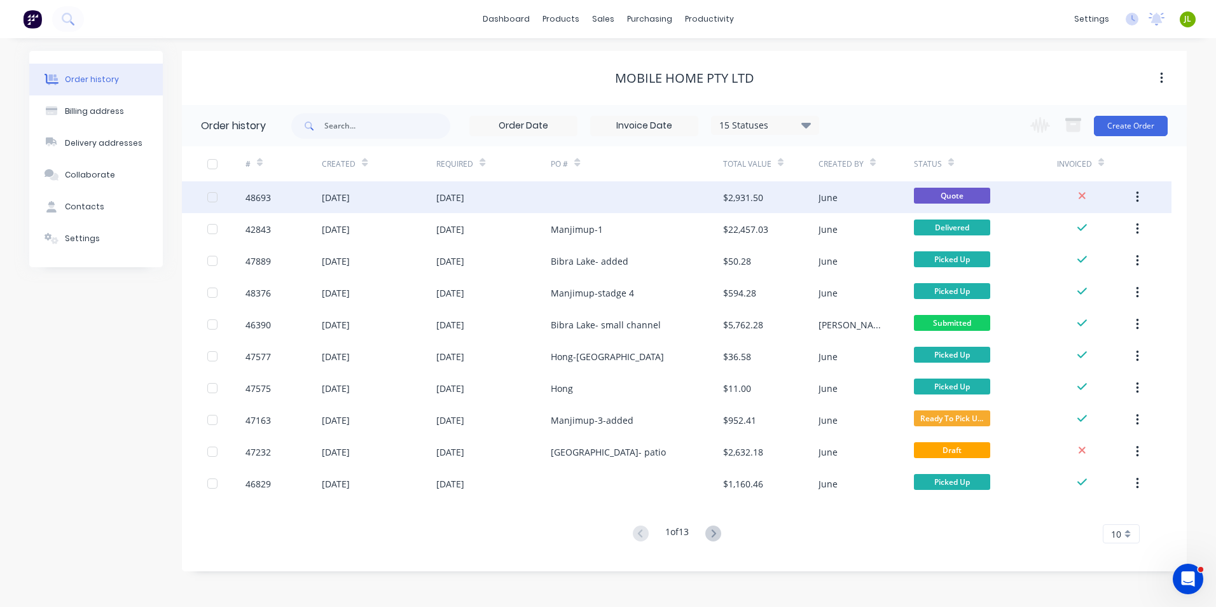
click at [530, 202] on div "01 Sep 2025" at bounding box center [493, 197] width 114 height 32
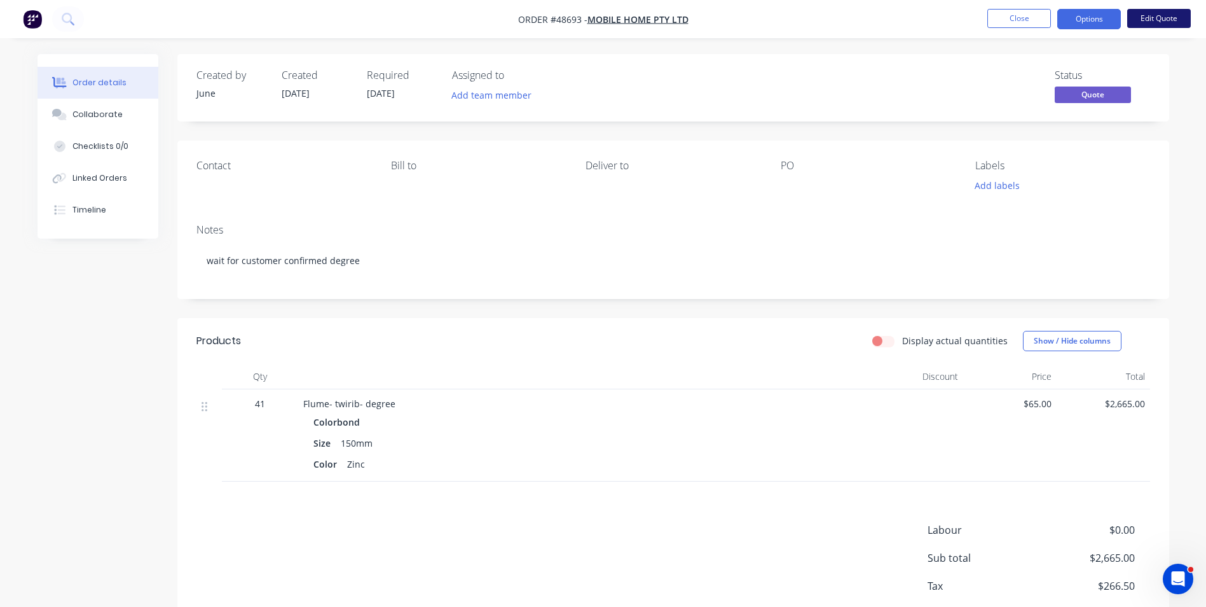
click at [1154, 16] on button "Edit Quote" at bounding box center [1159, 18] width 64 height 19
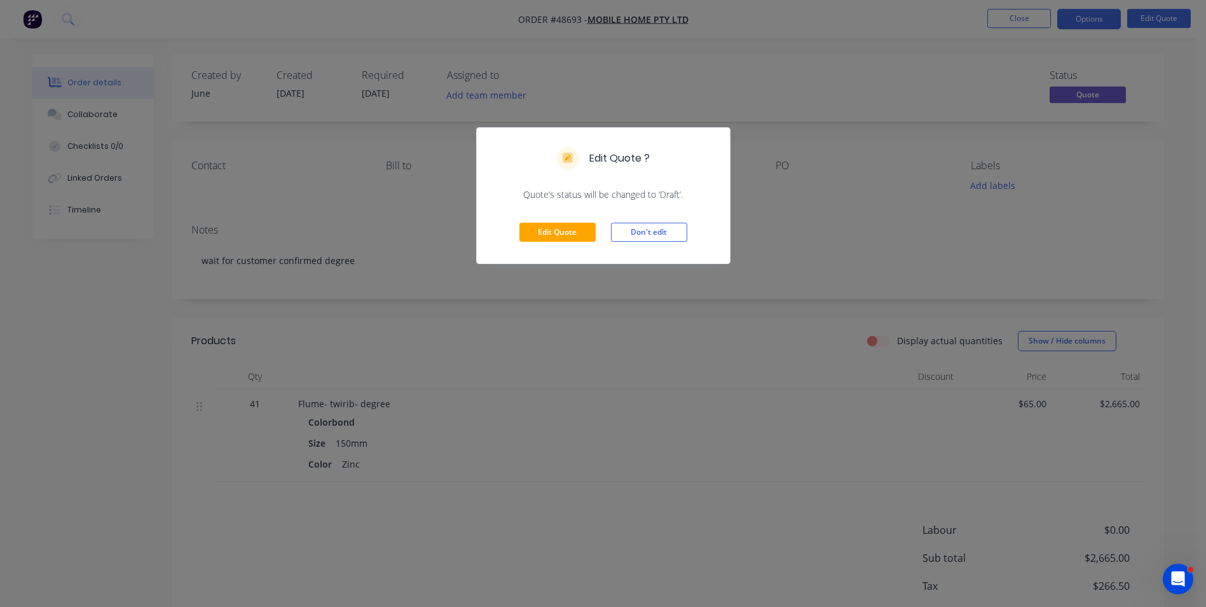
click at [560, 222] on div "Edit Quote Don't edit" at bounding box center [603, 232] width 253 height 62
click at [559, 223] on button "Edit Quote" at bounding box center [557, 232] width 76 height 19
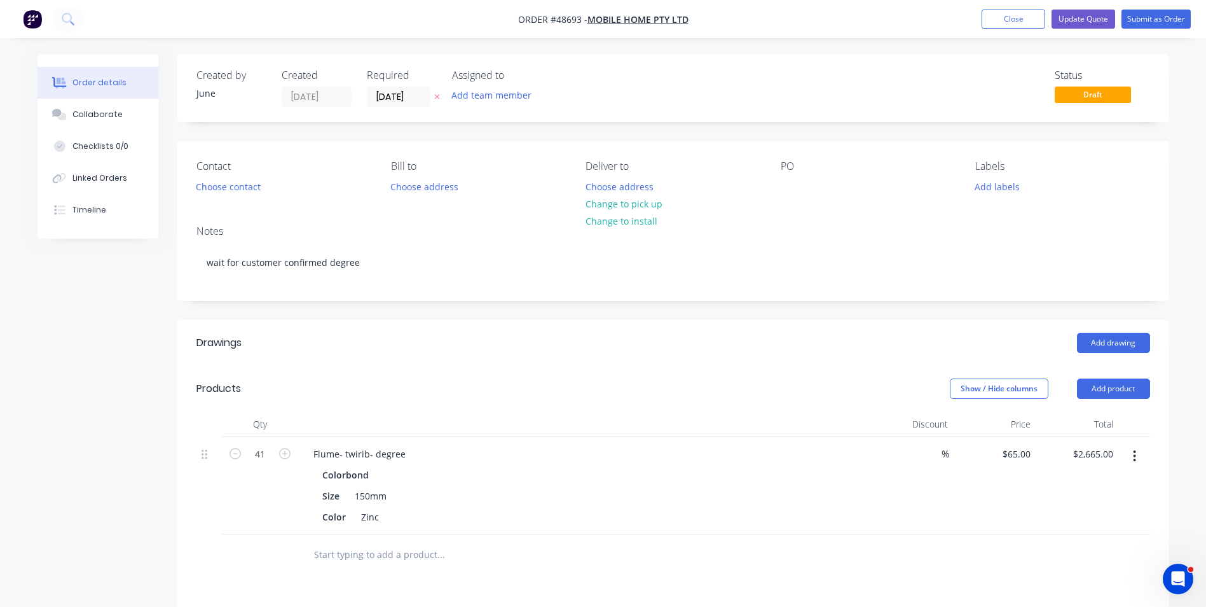
click at [1138, 459] on button "button" at bounding box center [1135, 455] width 30 height 23
click at [1101, 486] on div "Edit" at bounding box center [1090, 489] width 98 height 18
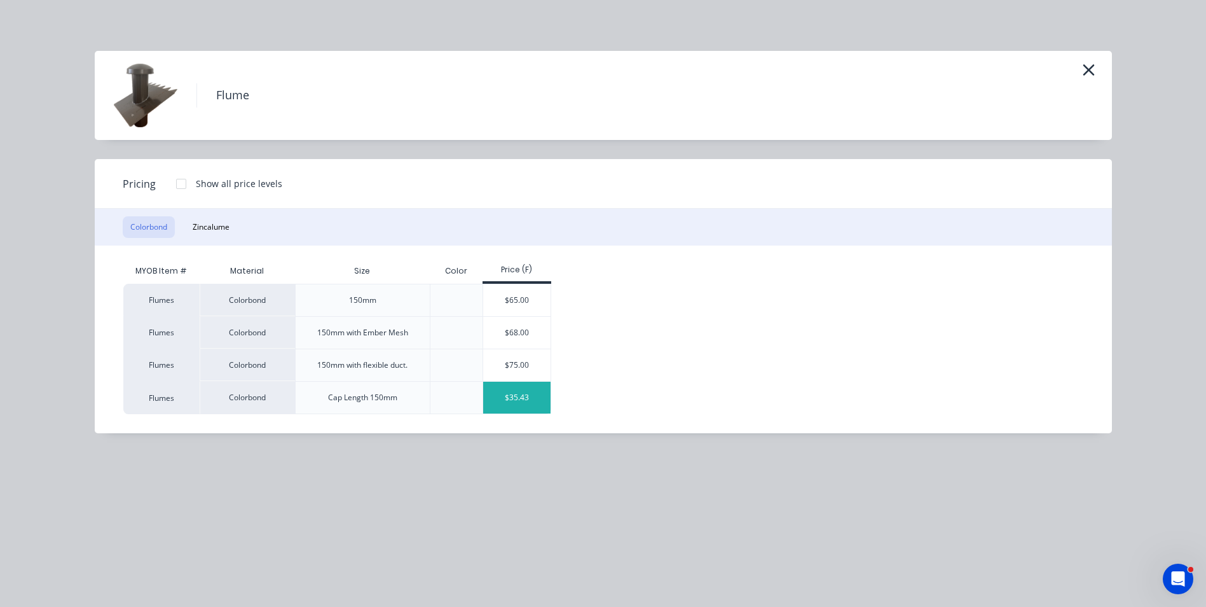
click at [527, 397] on div "$35.43" at bounding box center [517, 398] width 68 height 32
type input "$35.43"
type input "$1,452.63"
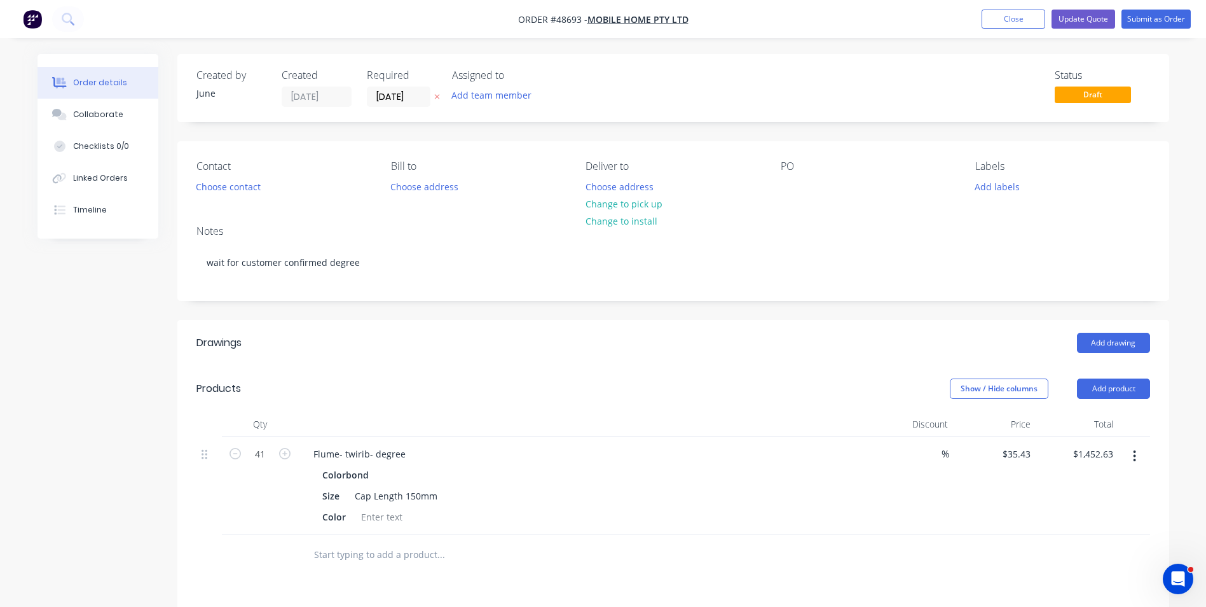
scroll to position [64, 0]
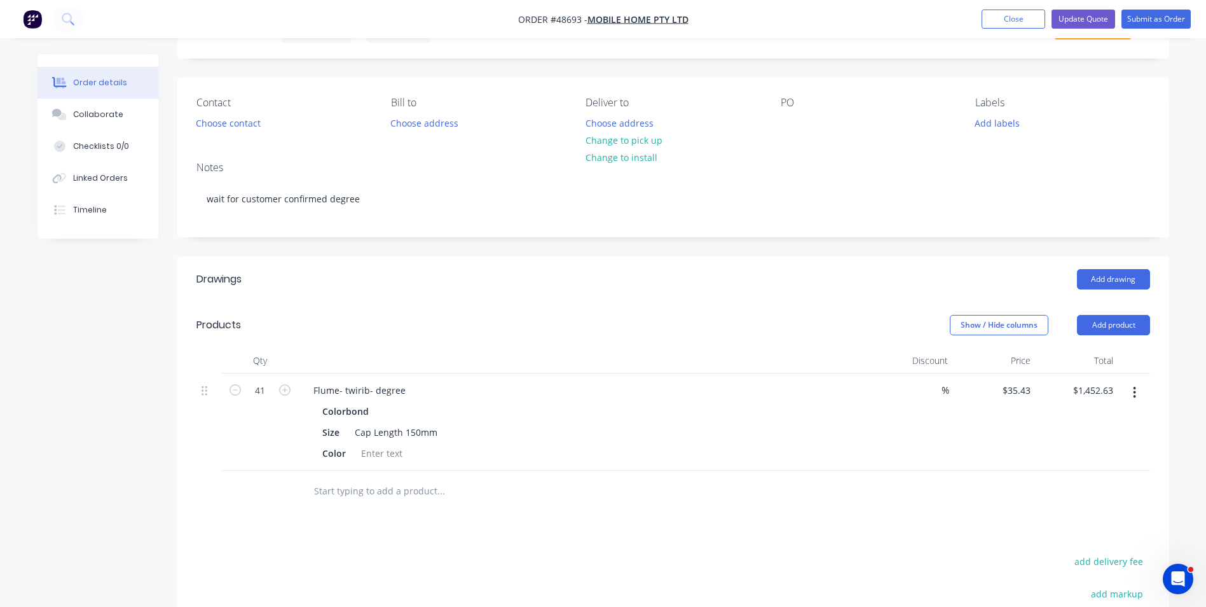
click at [606, 400] on div "Flume- twirib- degree Colorbond Size Cap Length 150mm Color" at bounding box center [584, 421] width 572 height 97
drag, startPoint x: 342, startPoint y: 392, endPoint x: 565, endPoint y: 387, distance: 223.2
click at [565, 387] on div "Flume- twirib- degree" at bounding box center [584, 390] width 562 height 18
click at [392, 455] on div at bounding box center [382, 453] width 52 height 18
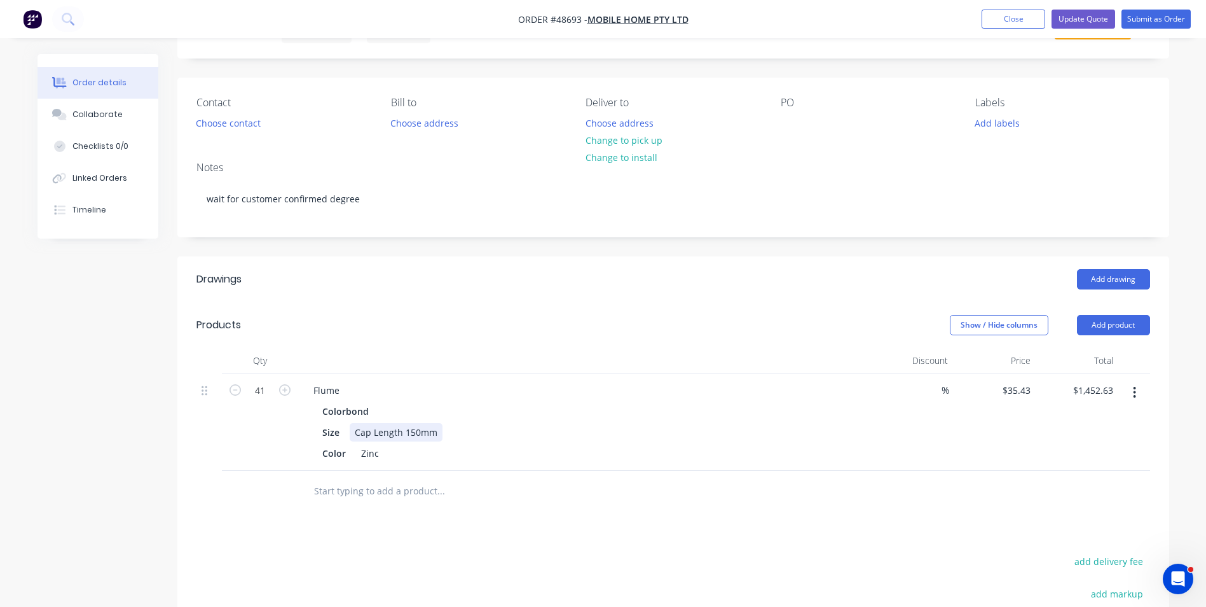
click at [647, 435] on div "Size Cap Length 150mm" at bounding box center [581, 432] width 529 height 18
click at [910, 430] on div "%" at bounding box center [911, 421] width 83 height 97
click at [932, 460] on div "%" at bounding box center [911, 421] width 83 height 97
click at [715, 441] on div "Size Cap Length 150mm" at bounding box center [581, 432] width 529 height 18
click at [902, 450] on div "%" at bounding box center [911, 421] width 83 height 97
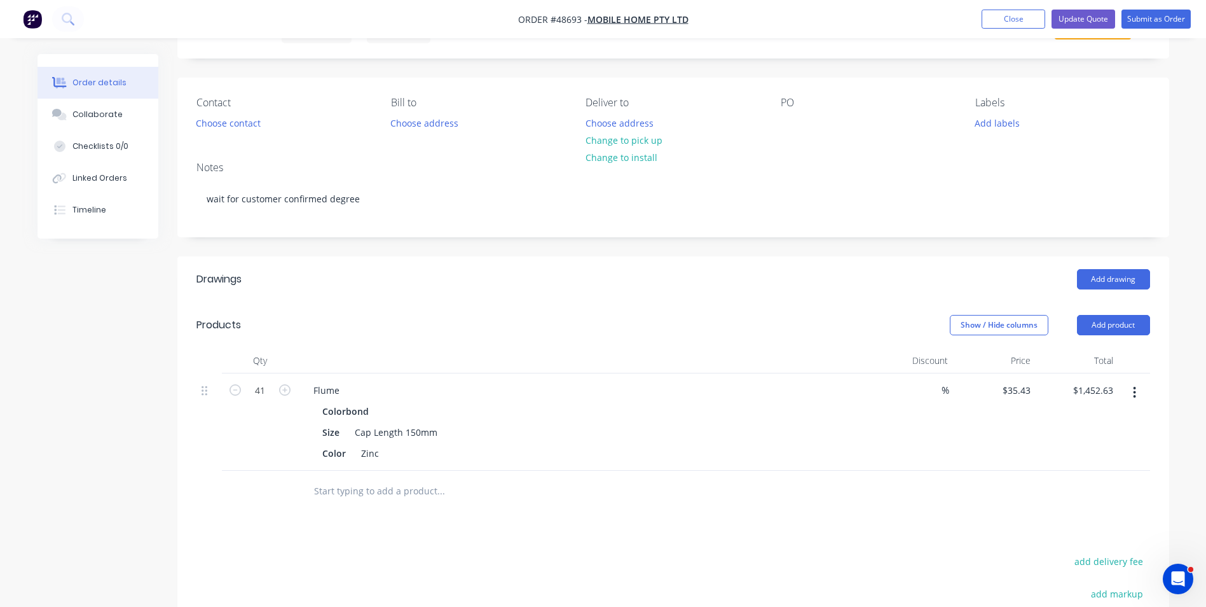
click at [1138, 389] on button "button" at bounding box center [1135, 392] width 30 height 23
drag, startPoint x: 843, startPoint y: 458, endPoint x: 876, endPoint y: 437, distance: 38.3
click at [876, 437] on div "41 Flume Colorbond Size Cap Length 150mm Color Zinc % $35.43 $35.43 $1,452.63 $…" at bounding box center [673, 421] width 954 height 97
click at [1123, 331] on button "Add product" at bounding box center [1113, 325] width 73 height 20
click at [1109, 359] on div "Product catalogue" at bounding box center [1090, 357] width 98 height 18
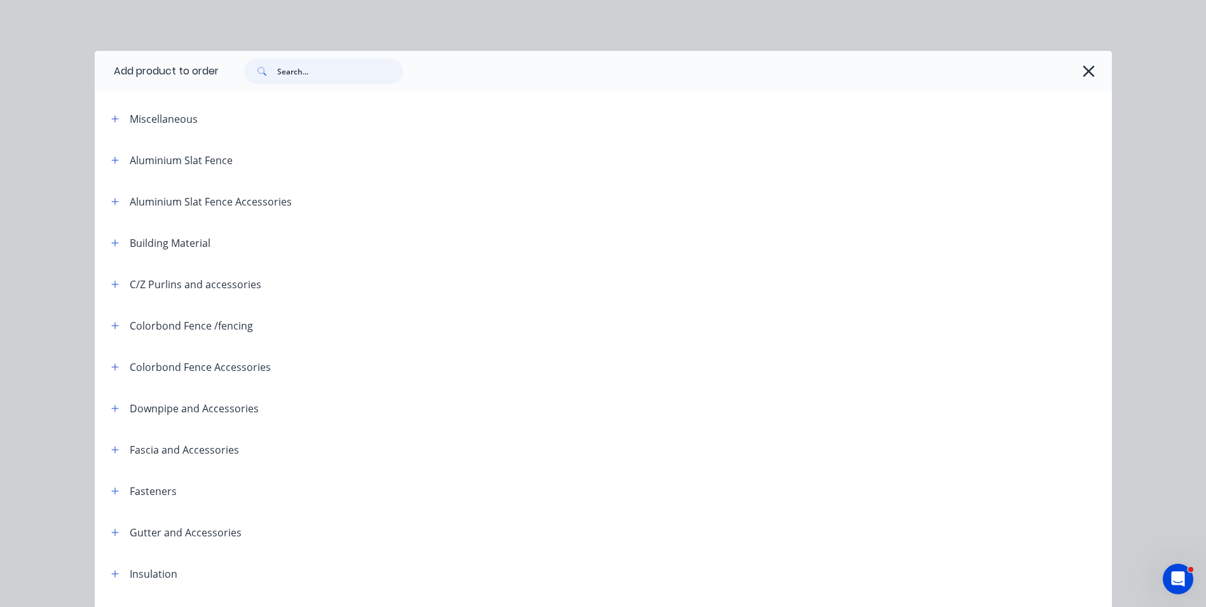
click at [374, 74] on input "text" at bounding box center [340, 70] width 126 height 25
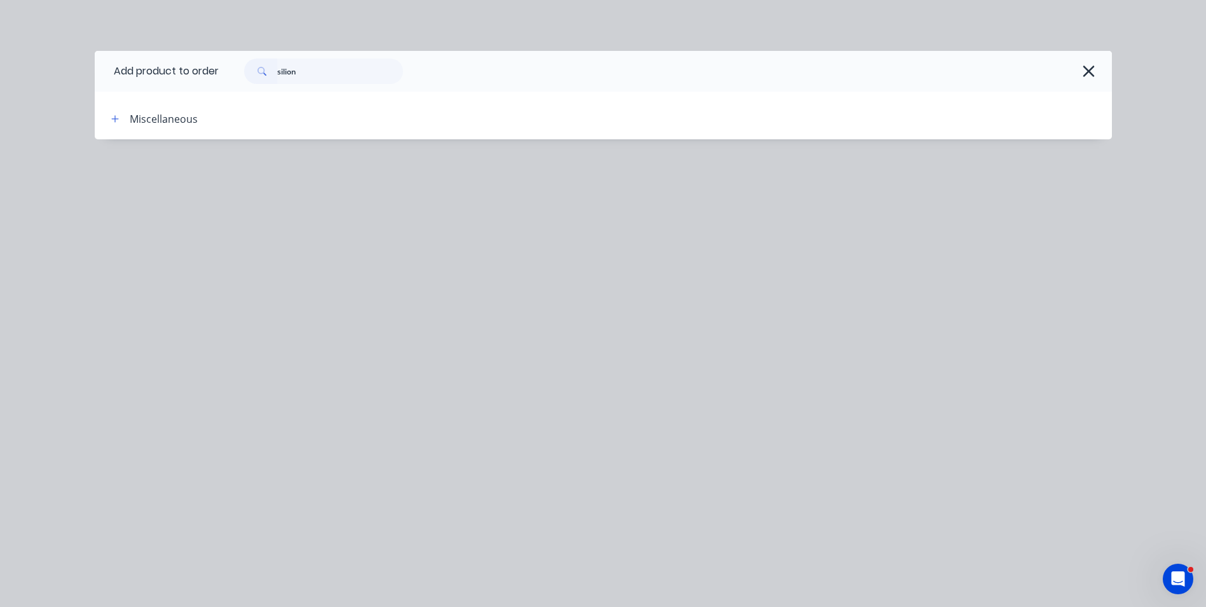
click at [335, 128] on header "Miscellaneous" at bounding box center [603, 118] width 1017 height 41
click at [110, 128] on header "Miscellaneous" at bounding box center [603, 118] width 1017 height 41
click at [322, 74] on input "silion" at bounding box center [340, 70] width 126 height 25
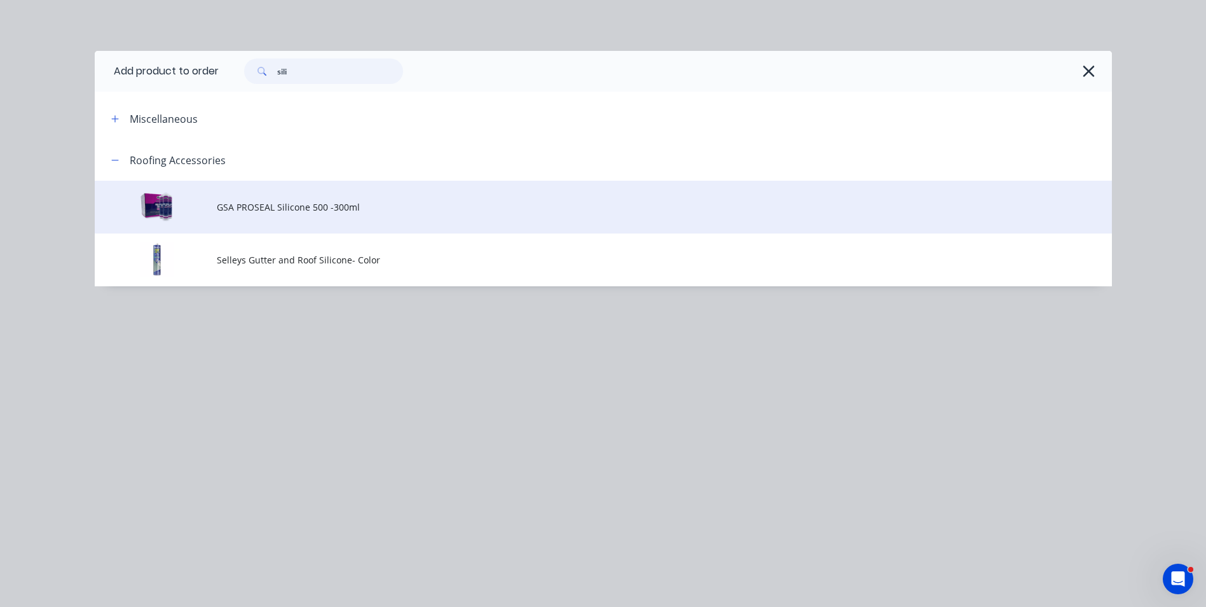
type input "sili"
click at [337, 203] on span "GSA PROSEAL Silicone 500 -300ml" at bounding box center [575, 206] width 716 height 13
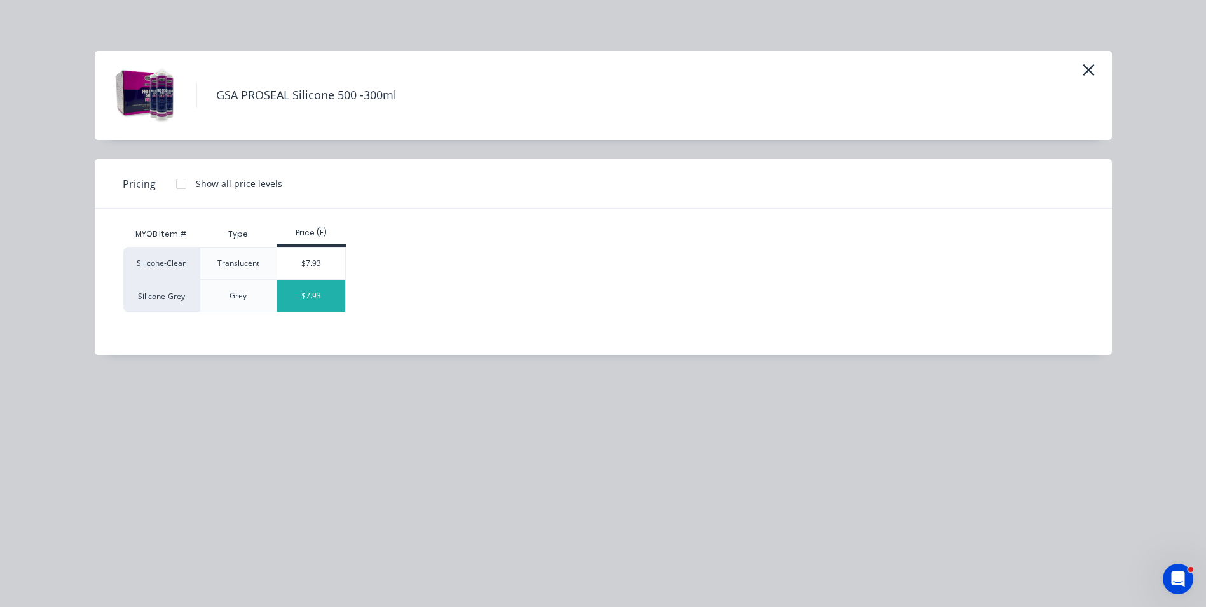
click at [330, 296] on div "$7.93" at bounding box center [311, 296] width 68 height 32
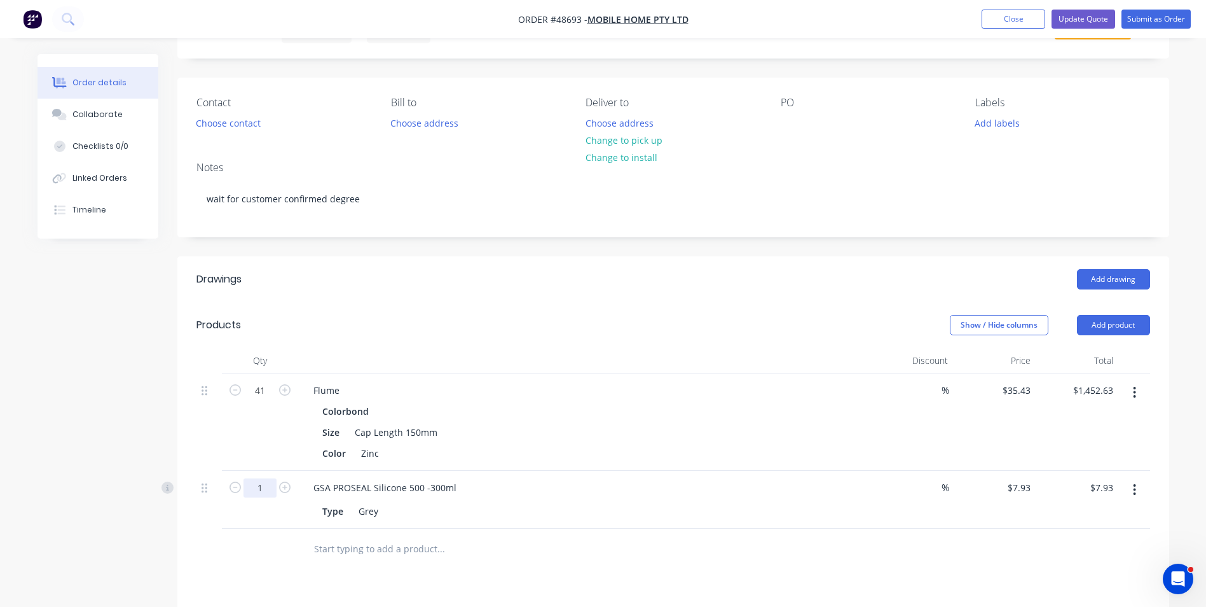
drag, startPoint x: 263, startPoint y: 488, endPoint x: 292, endPoint y: 483, distance: 29.8
click at [263, 400] on input "1" at bounding box center [260, 390] width 33 height 19
drag, startPoint x: 265, startPoint y: 487, endPoint x: 206, endPoint y: 495, distance: 59.6
click at [193, 495] on div "Qty Discount Price Total 41 Flume Colorbond Size Cap Length 150mm Color Zinc % …" at bounding box center [673, 459] width 992 height 222
type input "35"
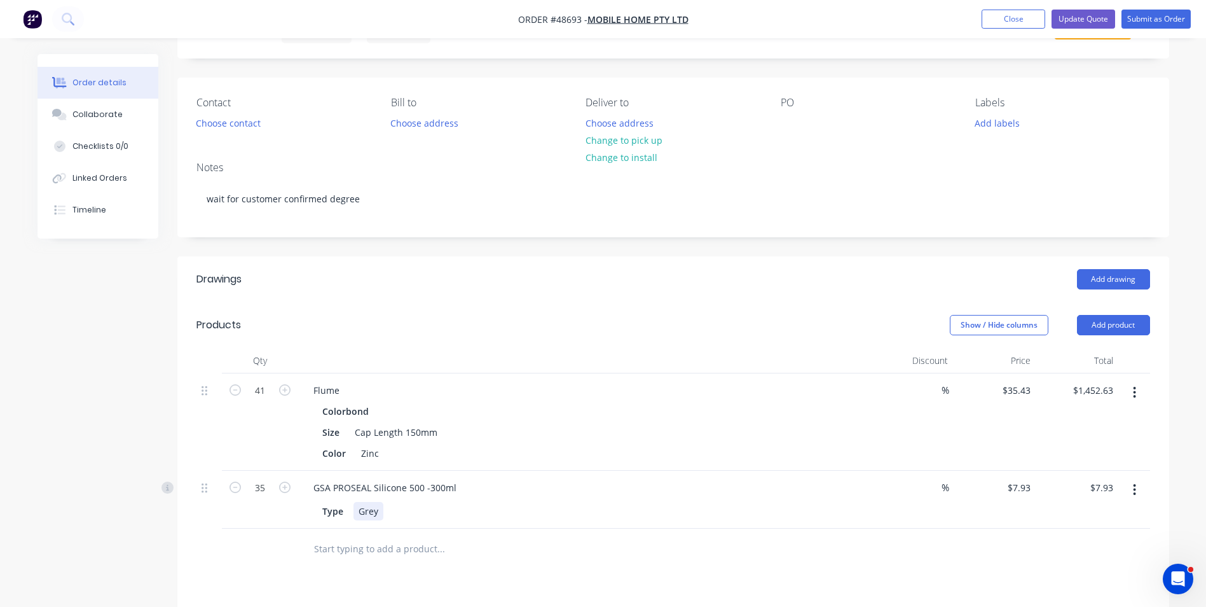
type input "$277.55"
click at [672, 500] on div "Type Grey" at bounding box center [584, 509] width 562 height 21
click at [264, 400] on input "35" at bounding box center [260, 390] width 33 height 19
click at [621, 471] on div "GSA PROSEAL Silicone 500 -300ml Type Grey" at bounding box center [584, 500] width 572 height 58
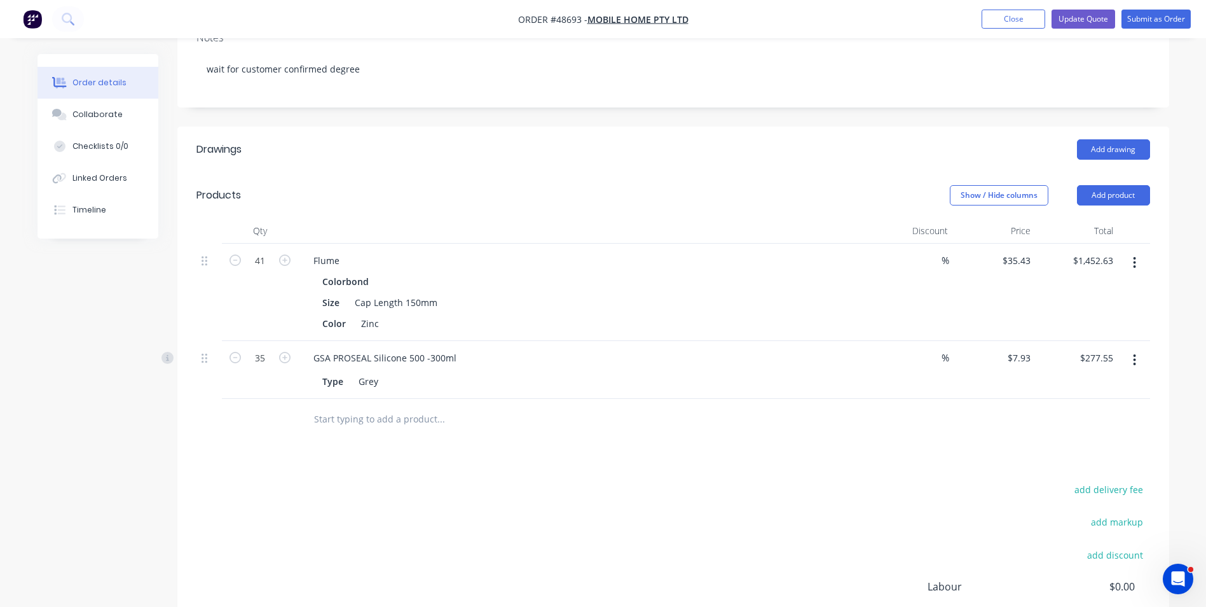
scroll to position [318, 0]
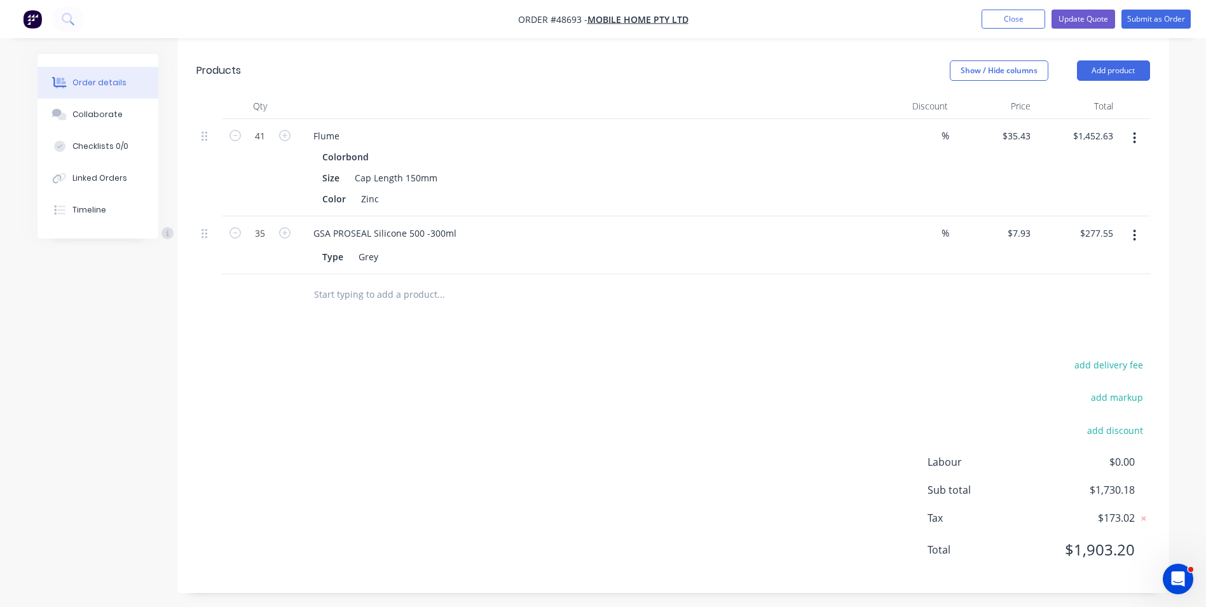
click at [649, 494] on div "add delivery fee add markup add discount Labour $0.00 Sub total $1,730.18 Tax $…" at bounding box center [673, 464] width 954 height 217
click at [1110, 60] on button "Add product" at bounding box center [1113, 70] width 73 height 20
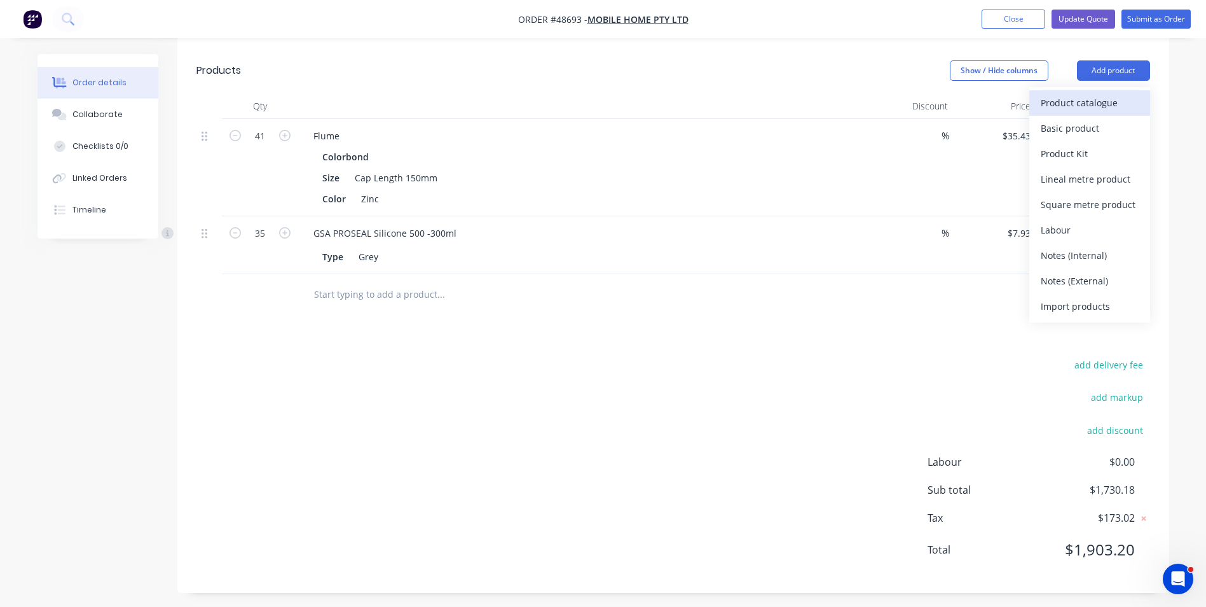
click at [1065, 114] on button "Product catalogue" at bounding box center [1089, 102] width 121 height 25
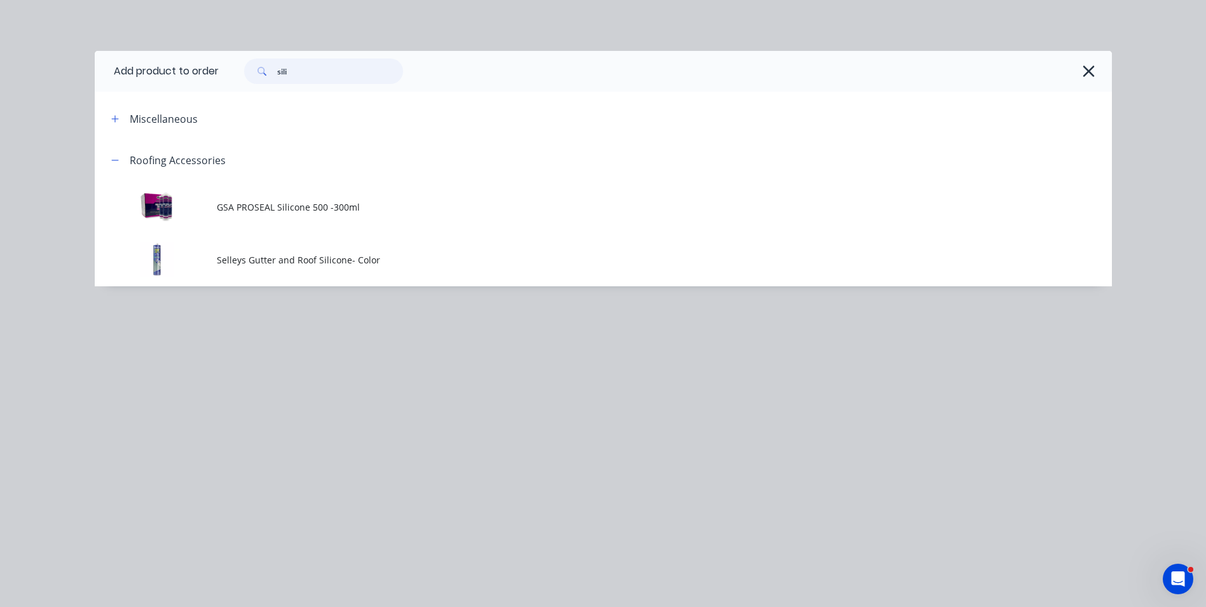
drag, startPoint x: 279, startPoint y: 65, endPoint x: 519, endPoint y: 71, distance: 240.4
click at [240, 73] on div "sili" at bounding box center [317, 70] width 172 height 25
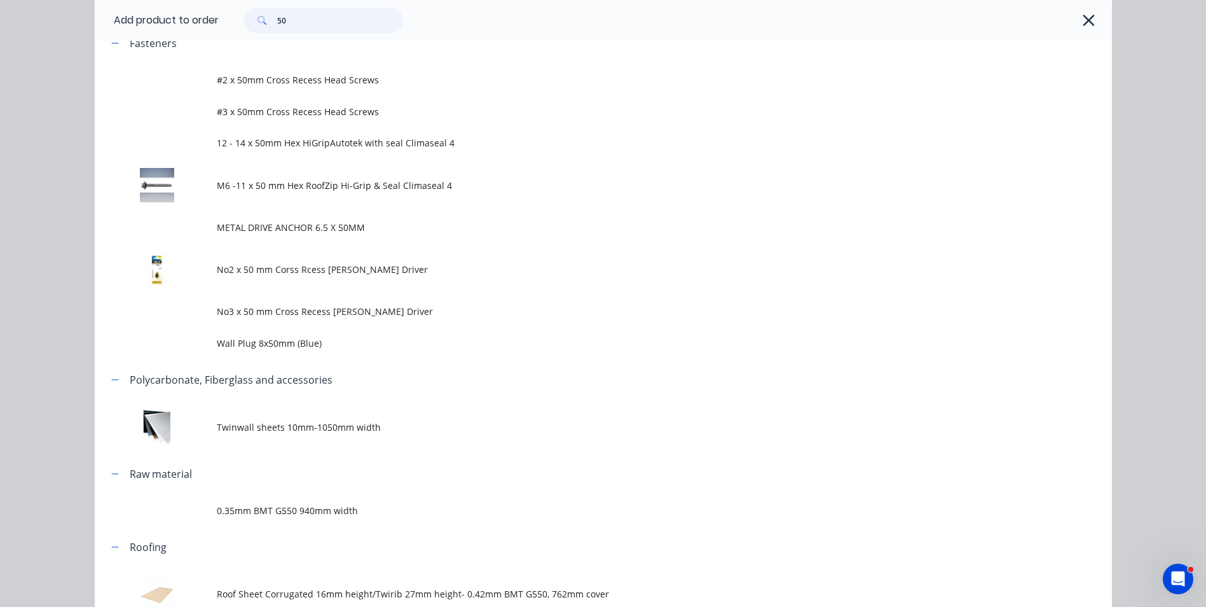
scroll to position [636, 0]
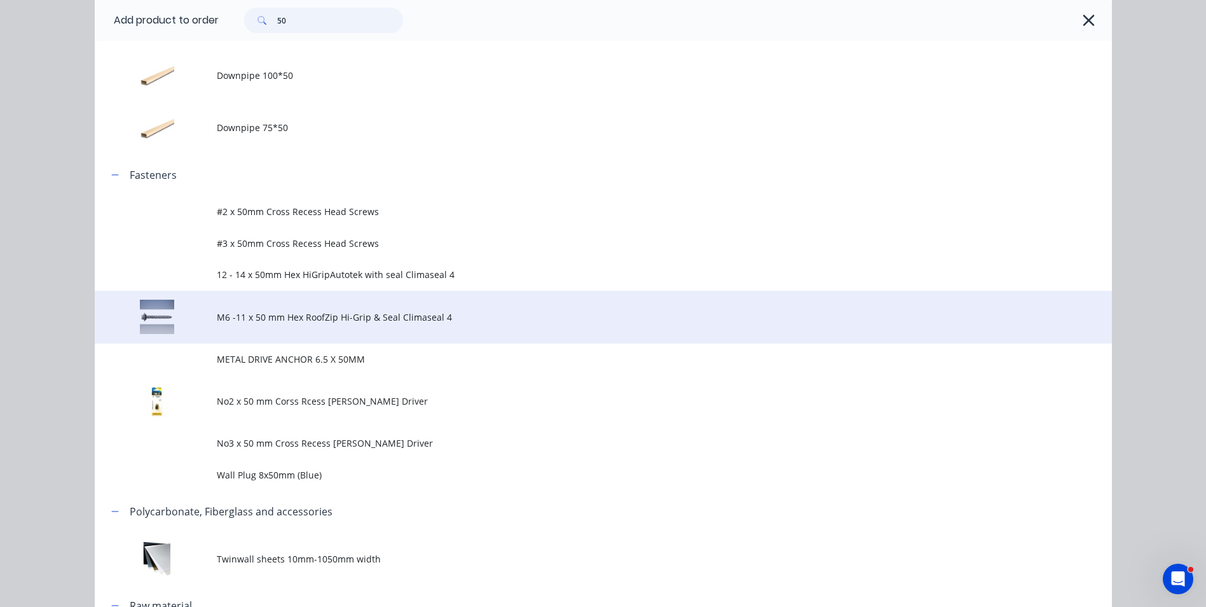
type input "50"
click at [325, 334] on td "M6 -11 x 50 mm Hex RoofZip Hi-Grip & Seal Climaseal 4" at bounding box center [664, 317] width 895 height 53
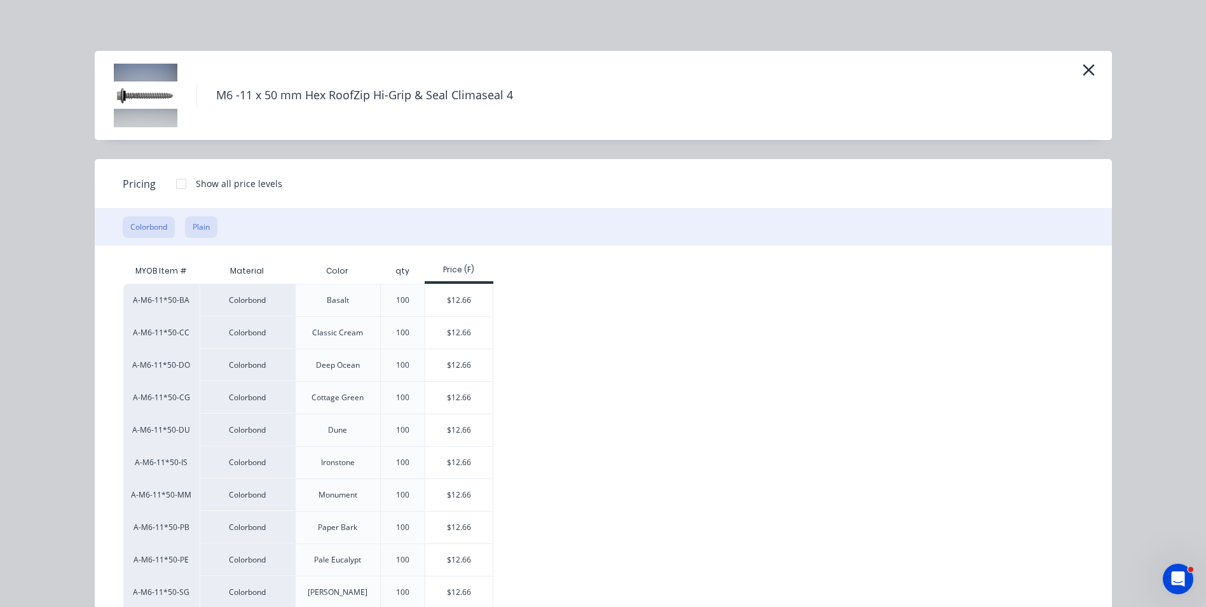
click at [194, 220] on button "Plain" at bounding box center [201, 227] width 32 height 22
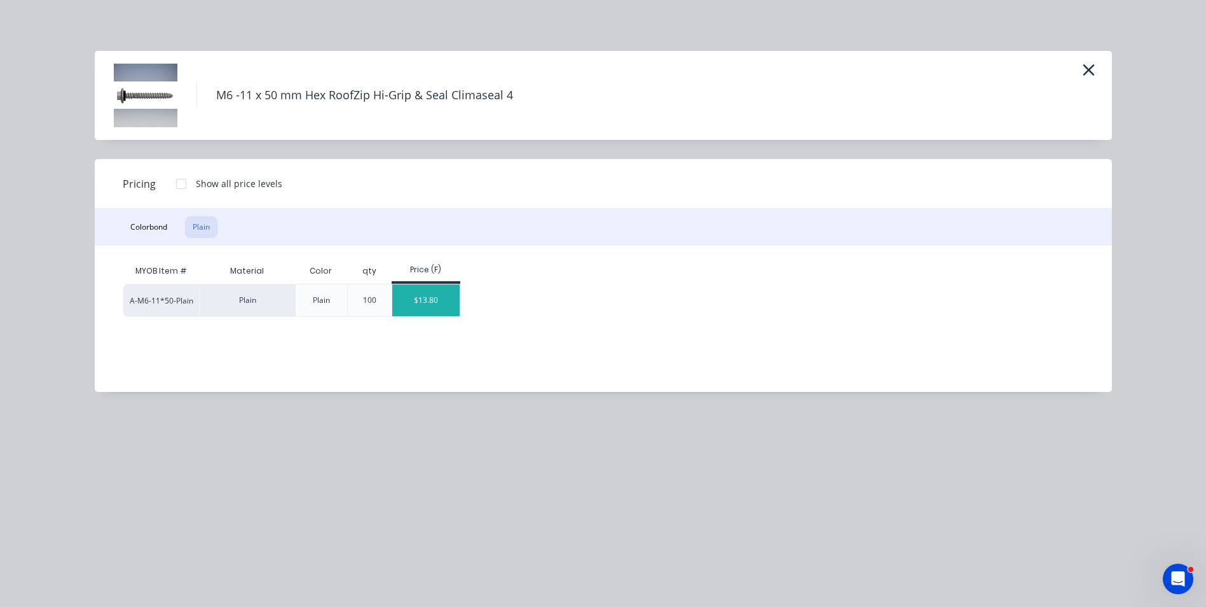
click at [418, 296] on div "$13.80" at bounding box center [426, 300] width 68 height 32
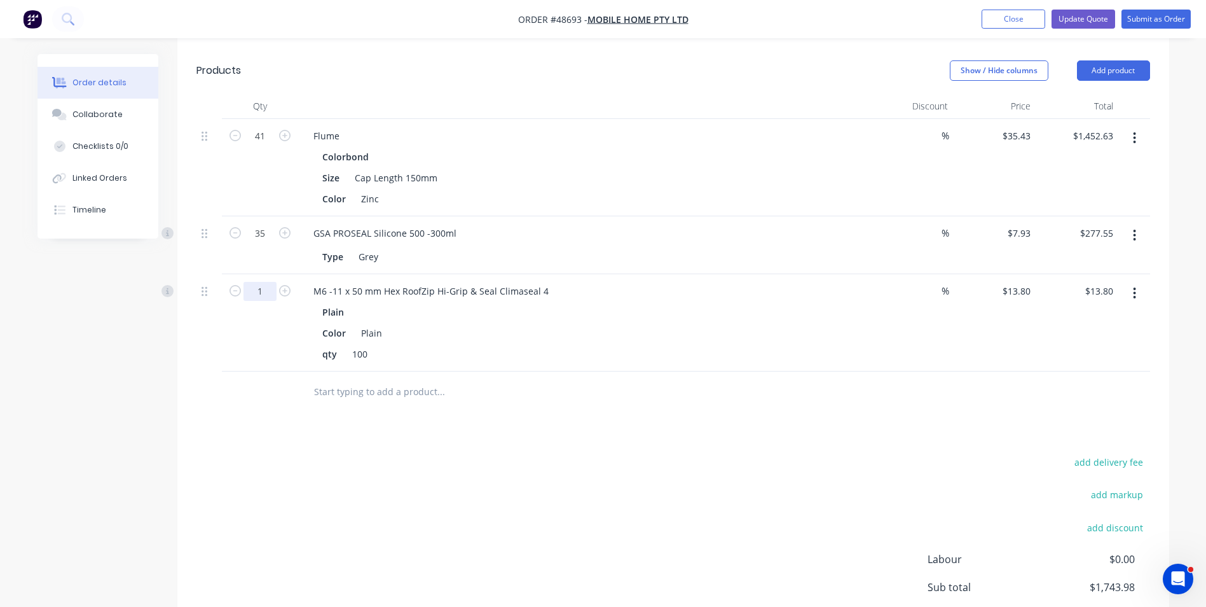
click at [266, 146] on input "1" at bounding box center [260, 136] width 33 height 19
type input "4"
type input "$55.20"
click at [934, 380] on div at bounding box center [673, 391] width 954 height 41
click at [929, 376] on div at bounding box center [673, 391] width 954 height 41
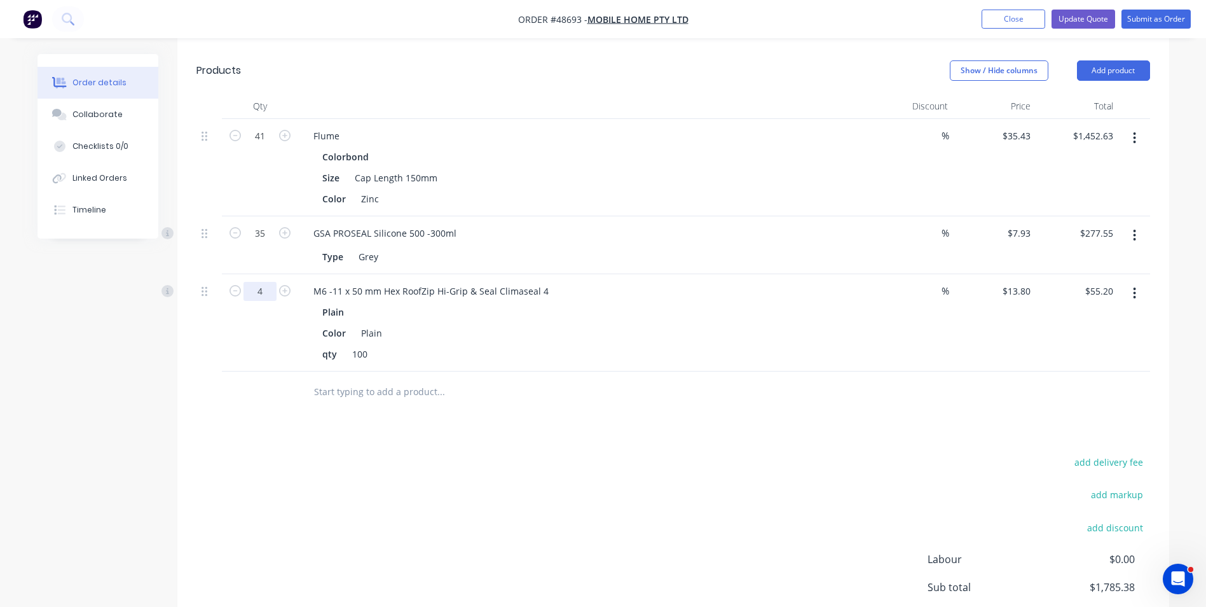
click at [258, 146] on input "4" at bounding box center [260, 136] width 33 height 19
type input "4.5"
type input "$62.10"
click at [741, 381] on div at bounding box center [527, 391] width 448 height 25
click at [656, 448] on div "Drawings Add drawing Products Show / Hide columns Add product Qty Discount Pric…" at bounding box center [673, 346] width 992 height 688
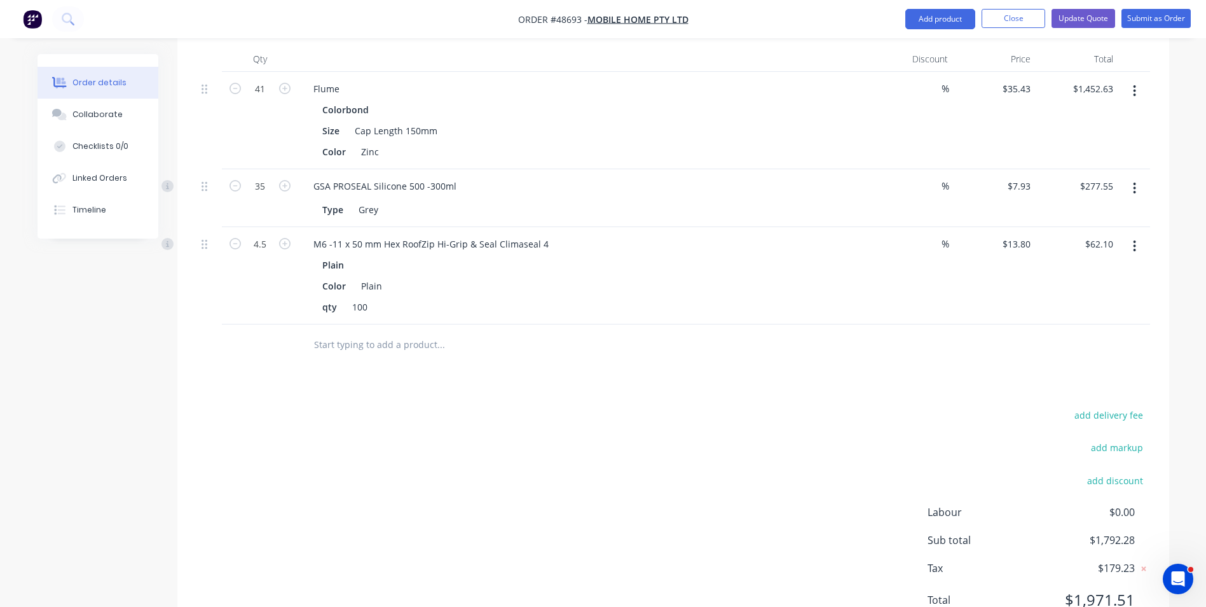
scroll to position [420, 0]
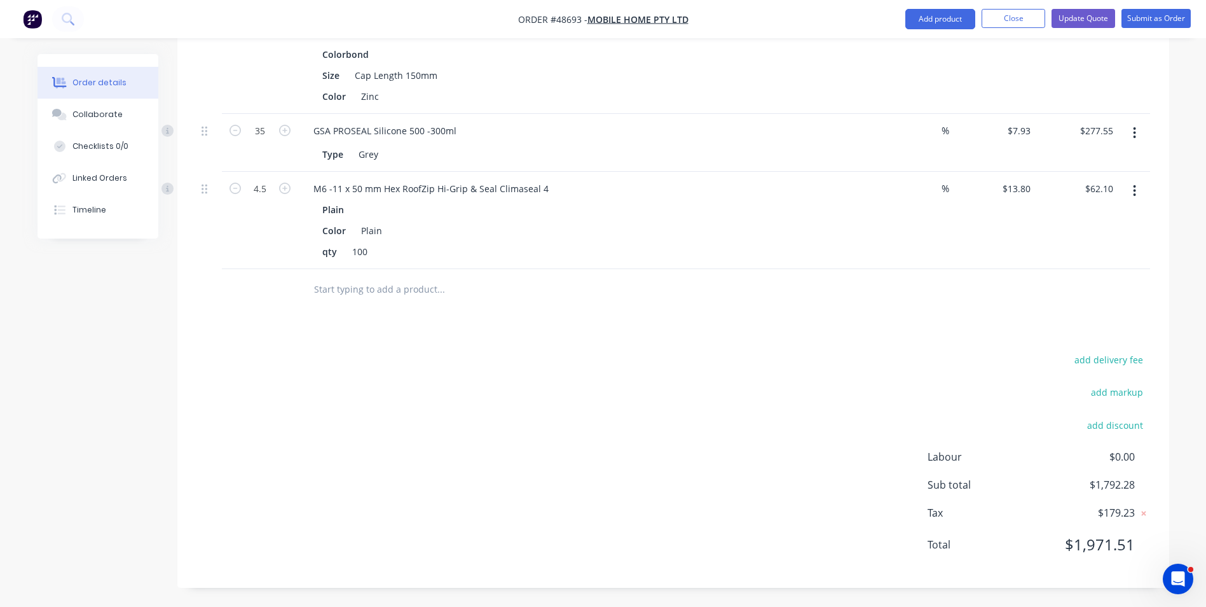
click at [390, 458] on div "add delivery fee add markup add discount Labour $0.00 Sub total $1,792.28 Tax $…" at bounding box center [673, 459] width 954 height 217
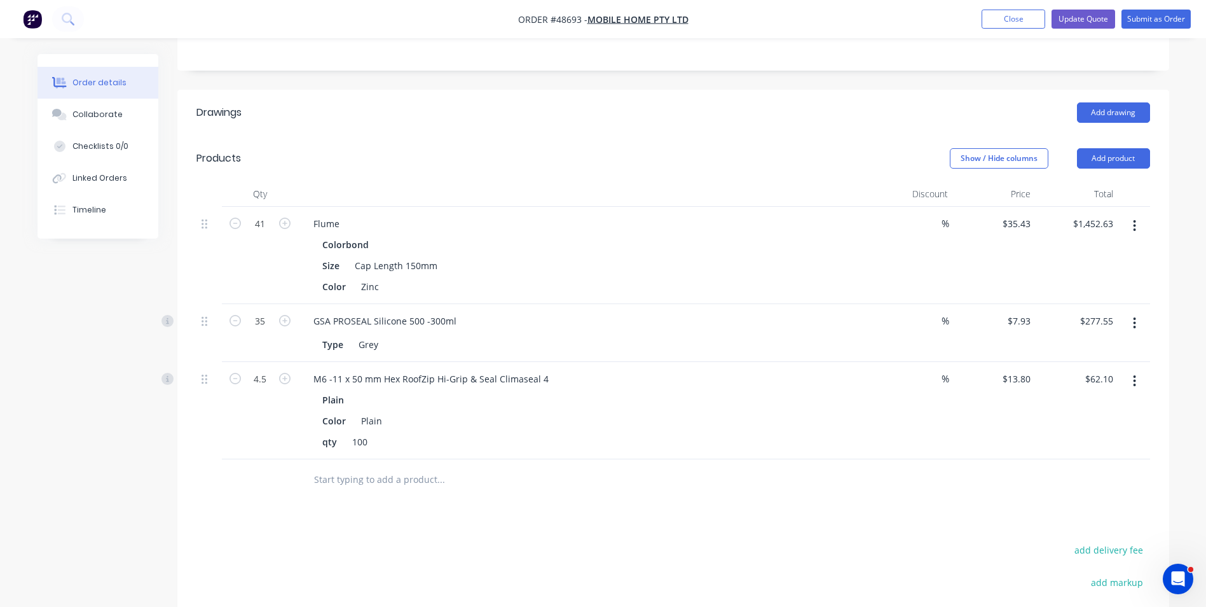
scroll to position [230, 0]
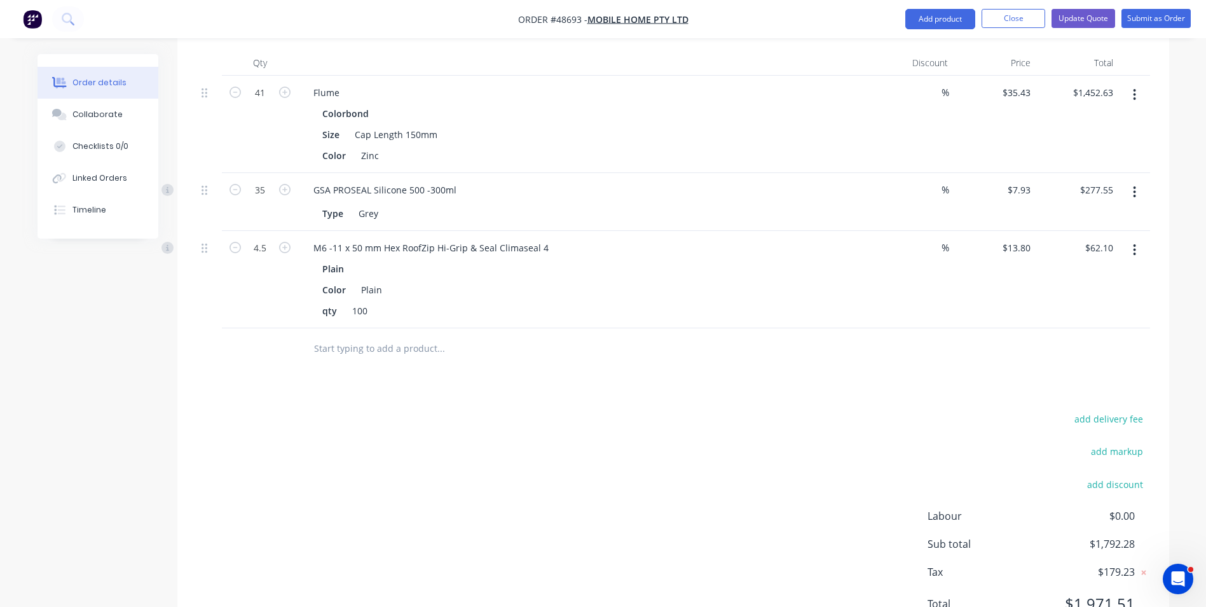
scroll to position [420, 0]
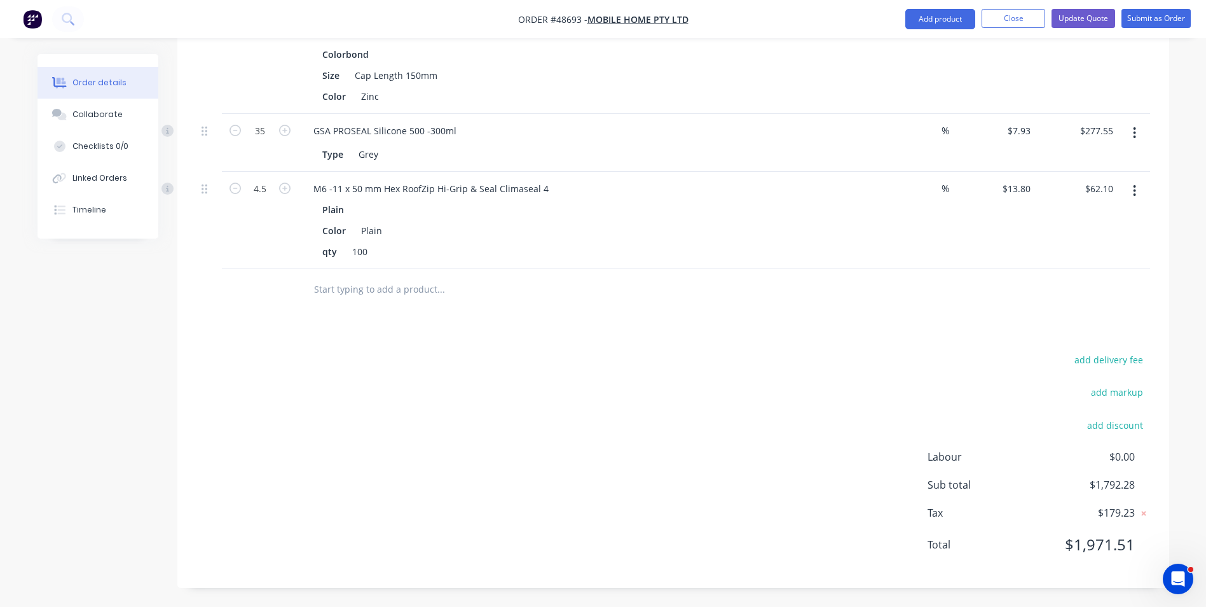
click at [490, 336] on div "Drawings Add drawing Products Show / Hide columns Add product Qty Discount Pric…" at bounding box center [673, 244] width 992 height 688
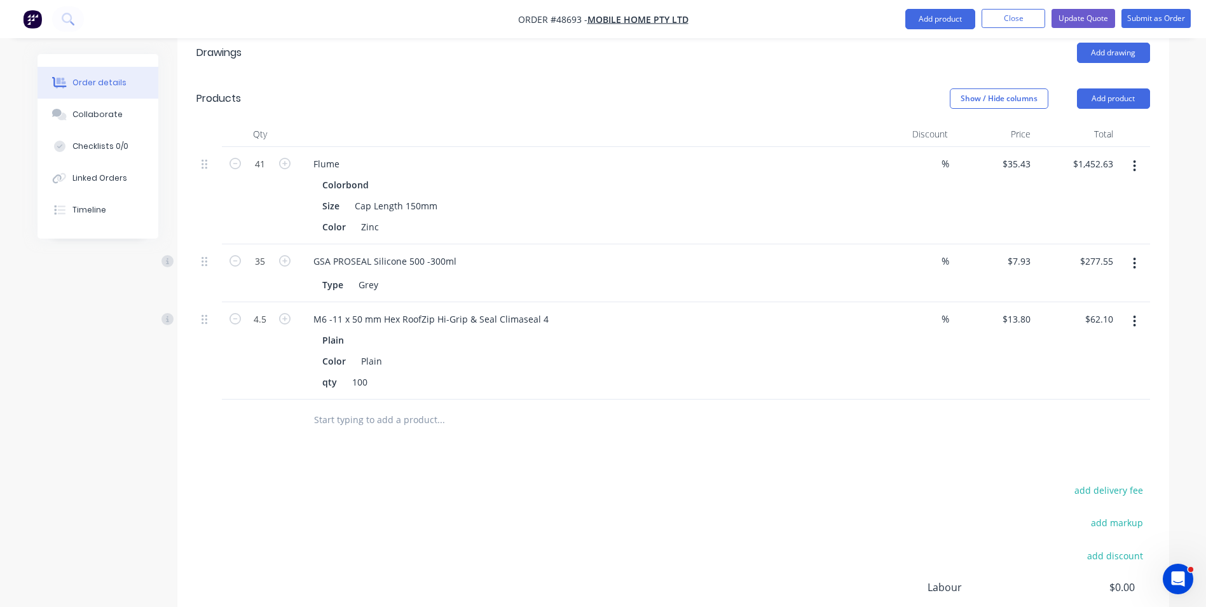
scroll to position [102, 0]
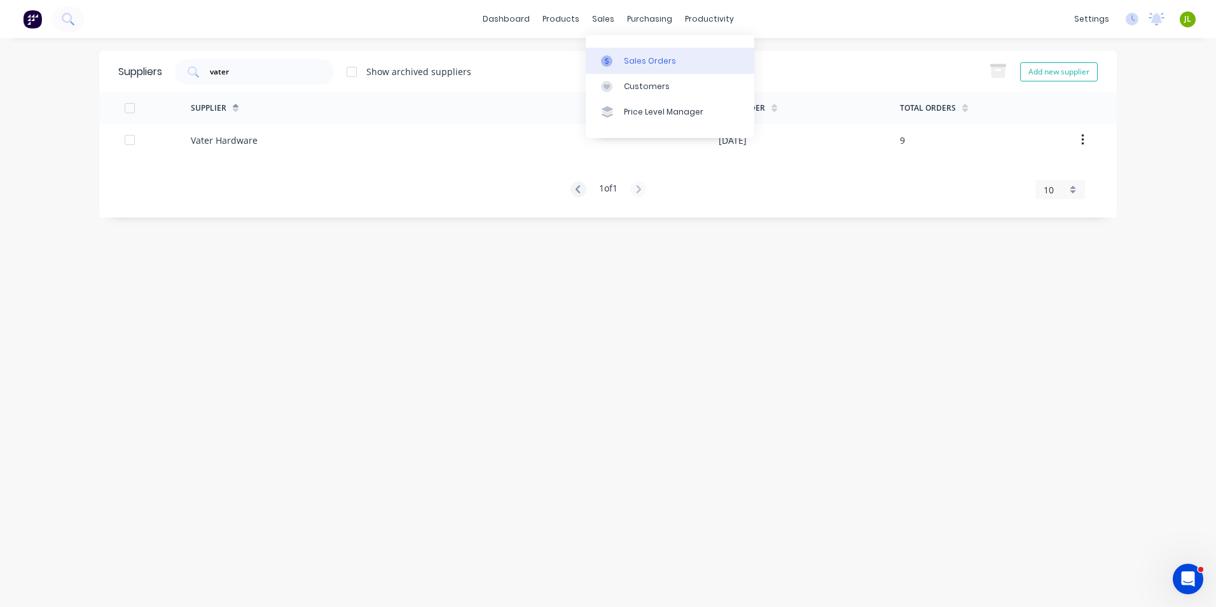
click at [609, 52] on link "Sales Orders" at bounding box center [670, 60] width 168 height 25
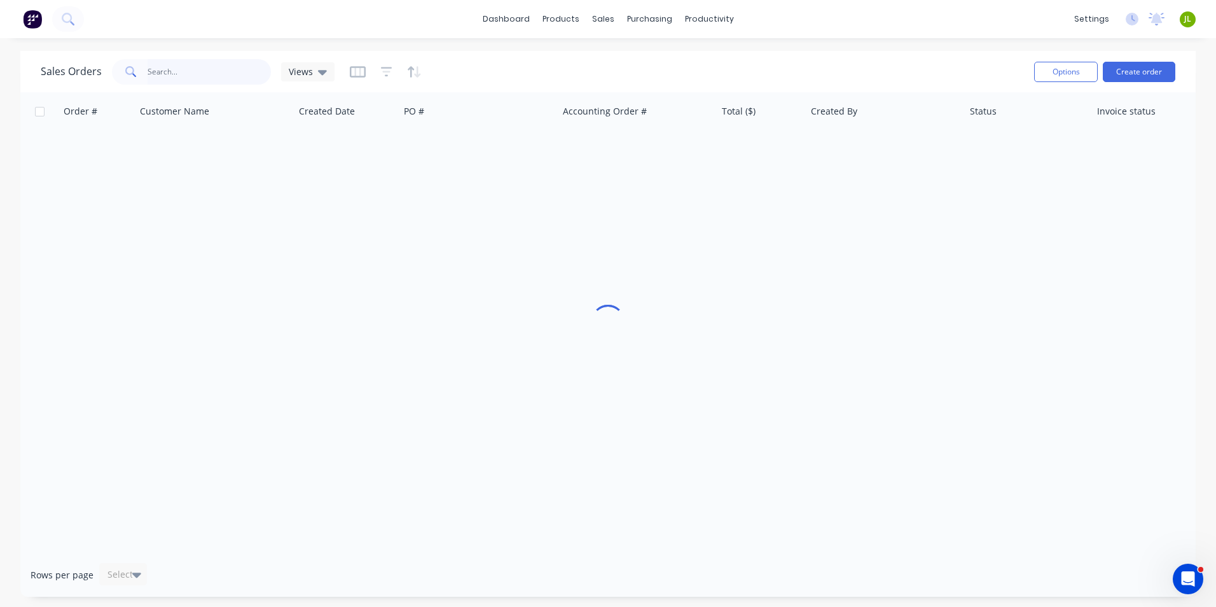
drag, startPoint x: 203, startPoint y: 68, endPoint x: 210, endPoint y: 65, distance: 7.7
click at [203, 68] on input "text" at bounding box center [210, 71] width 124 height 25
click at [575, 59] on link "Product Catalogue" at bounding box center [623, 60] width 168 height 25
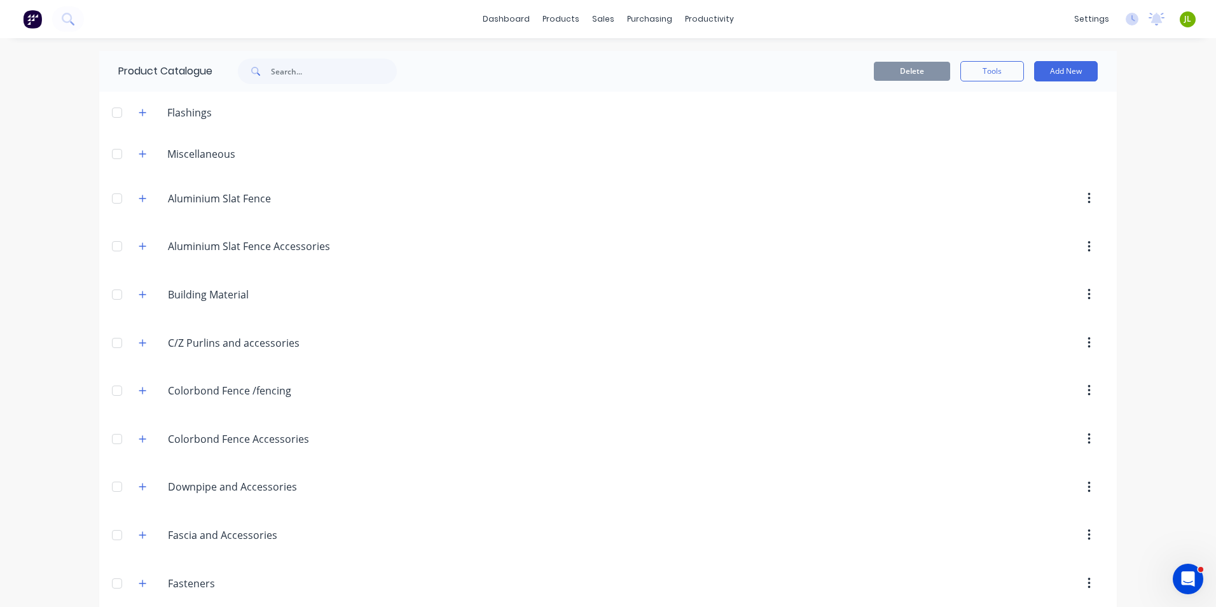
drag, startPoint x: 207, startPoint y: 71, endPoint x: 277, endPoint y: 77, distance: 70.8
click at [209, 71] on div "Product Catalogue" at bounding box center [263, 71] width 329 height 41
click at [277, 77] on input "text" at bounding box center [334, 70] width 126 height 25
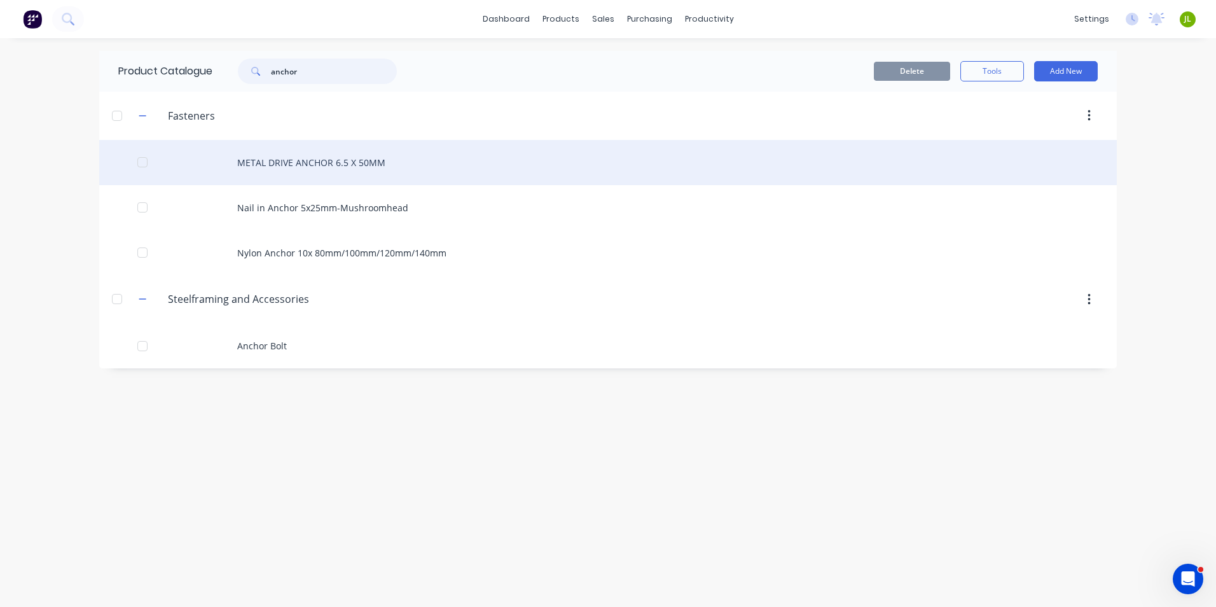
type input "anchor"
click at [360, 161] on div "METAL DRIVE ANCHOR 6.5 X 50MM" at bounding box center [607, 162] width 1017 height 45
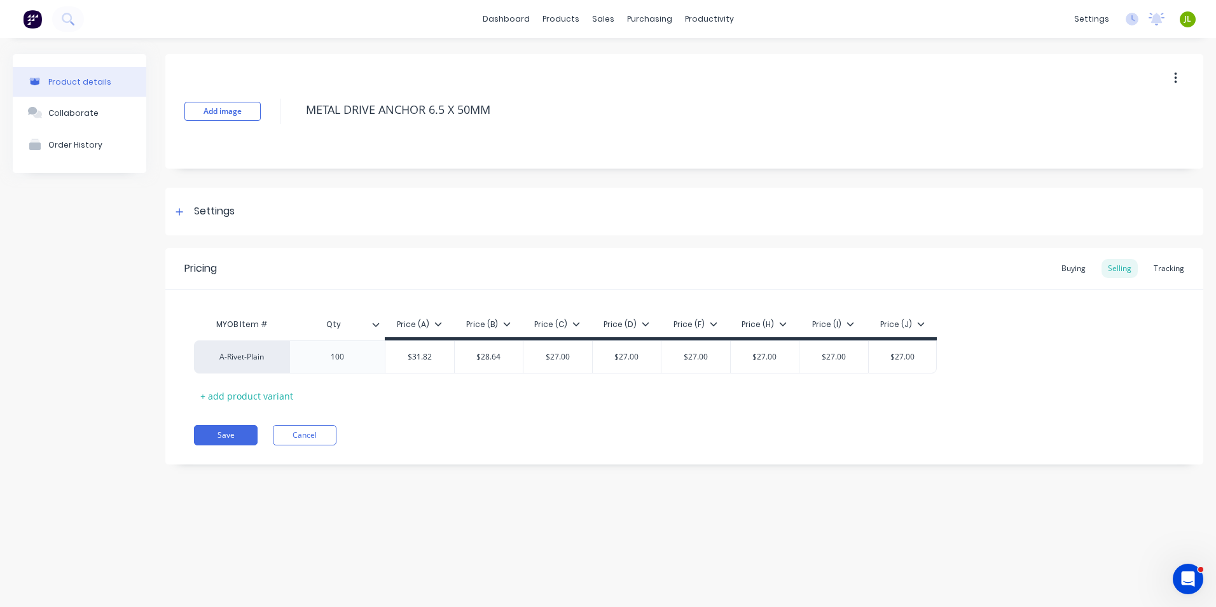
type textarea "x"
click at [382, 150] on div "Add image METAL DRIVE ANCHOR 6.5 X 50MM" at bounding box center [684, 111] width 1038 height 114
click at [523, 542] on div "Product details Collaborate Order History Add image METAL DRIVE ANCHOR 6.5 X 50…" at bounding box center [608, 309] width 1216 height 543
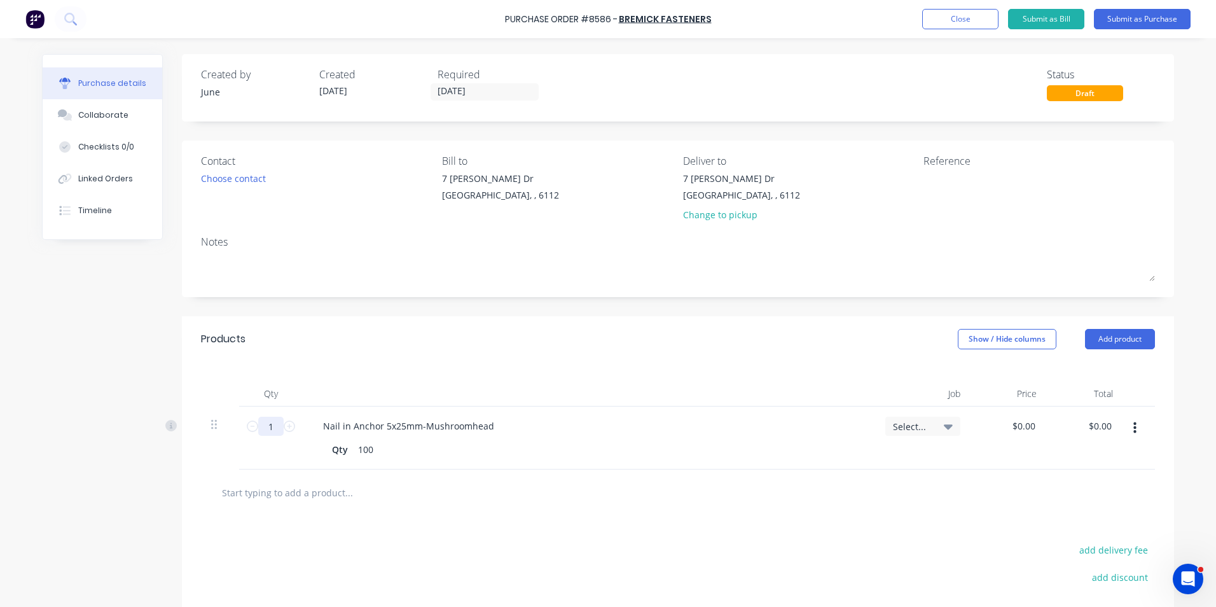
click at [268, 427] on input "1" at bounding box center [270, 425] width 25 height 19
type input "7"
click at [348, 341] on div "Products Show / Hide columns Add product" at bounding box center [678, 339] width 992 height 46
click at [975, 186] on textarea at bounding box center [1002, 186] width 159 height 29
type textarea "5"
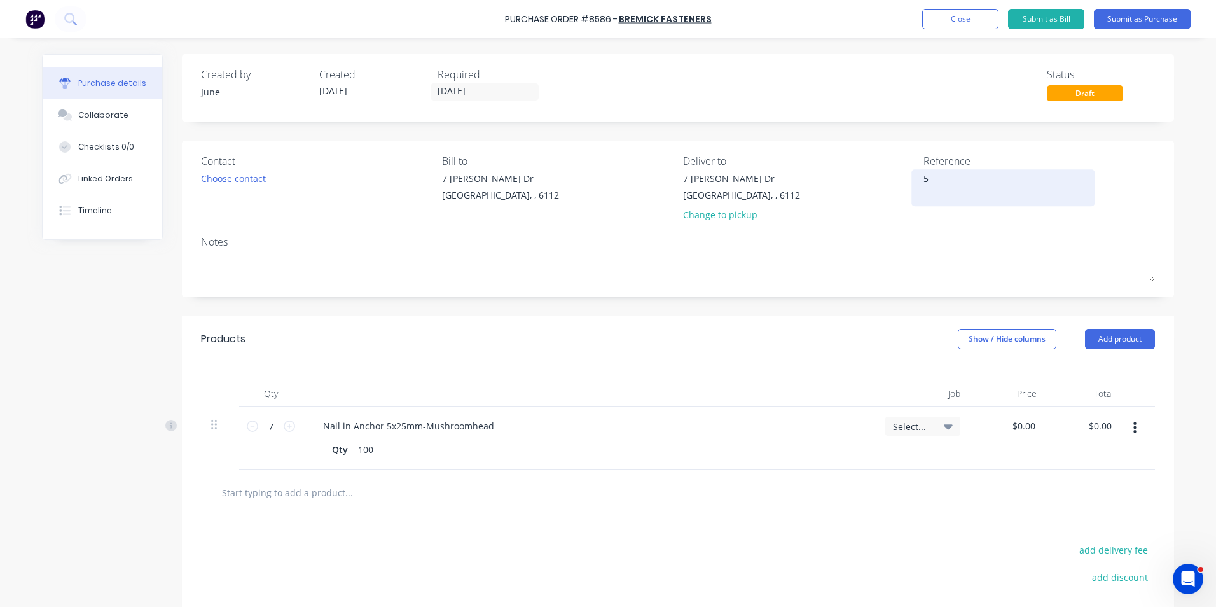
type textarea "x"
type textarea "50"
type textarea "x"
type textarea "506"
type textarea "x"
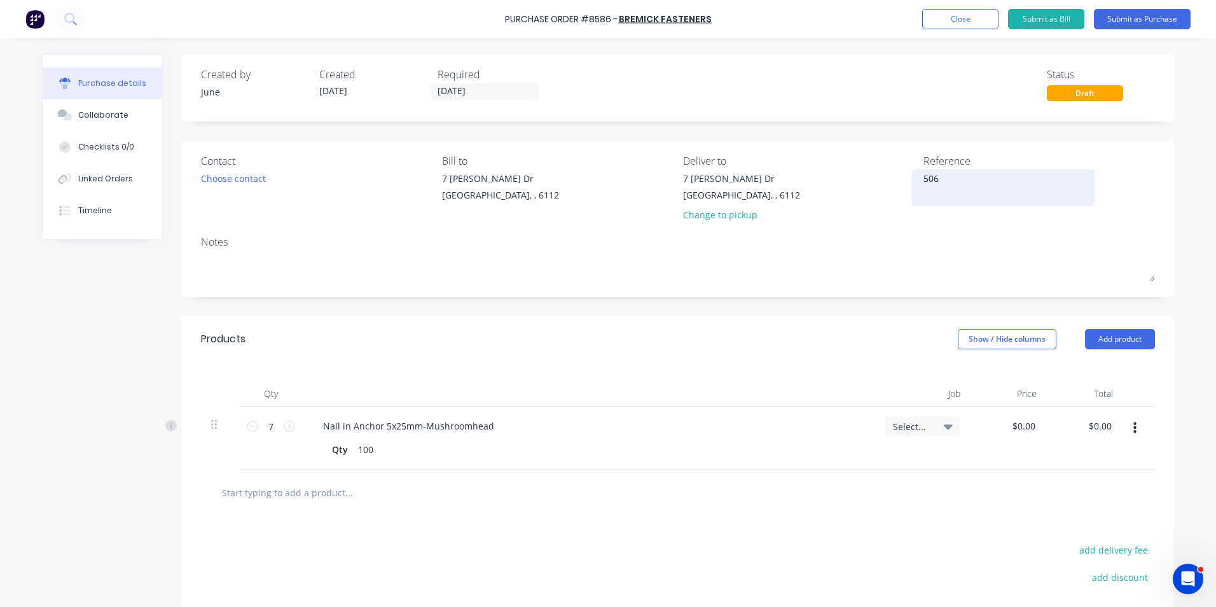
type textarea "5065"
type textarea "x"
type textarea "50652"
type textarea "x"
type textarea "506522"
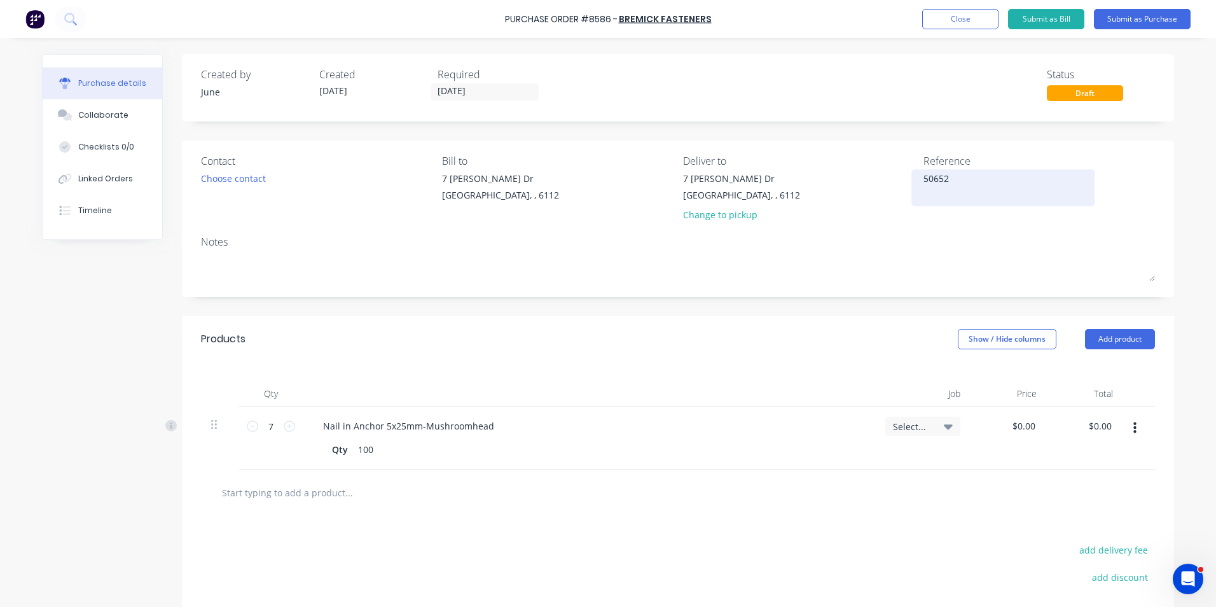
type textarea "x"
type textarea "5065227"
type textarea "x"
type textarea "5065227"
click at [1155, 20] on button "Submit as Purchase" at bounding box center [1142, 19] width 97 height 20
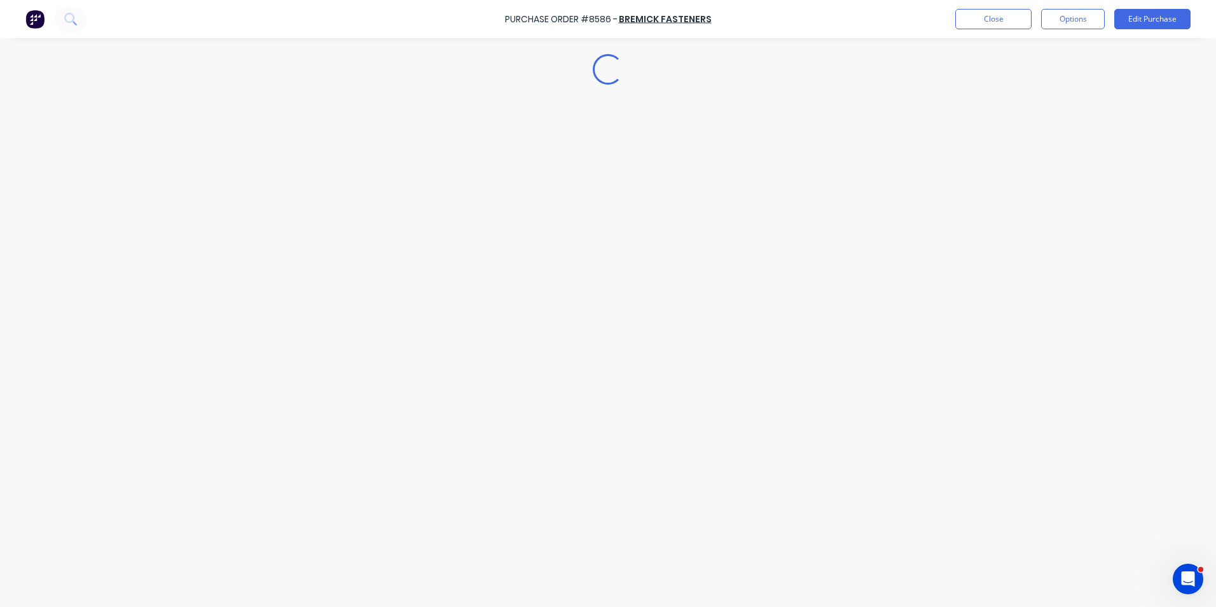
type textarea "x"
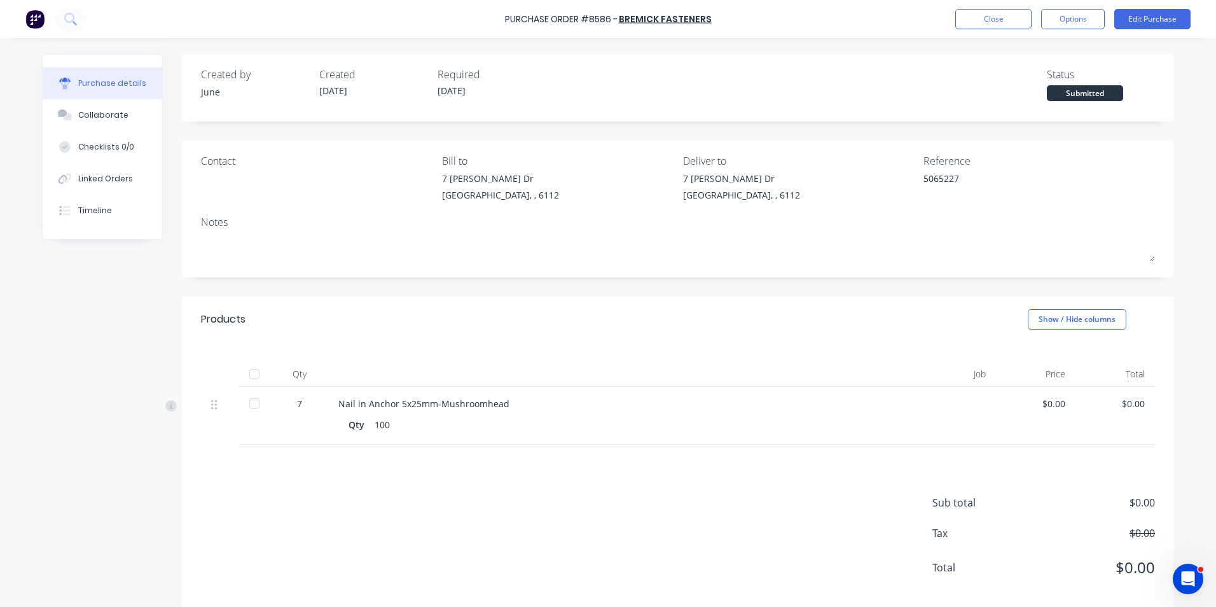
drag, startPoint x: 584, startPoint y: 531, endPoint x: 579, endPoint y: 537, distance: 8.6
click at [584, 531] on div "Sub total $0.00 Tax $0.00 Total $0.00" at bounding box center [678, 528] width 992 height 168
